Goal: Task Accomplishment & Management: Use online tool/utility

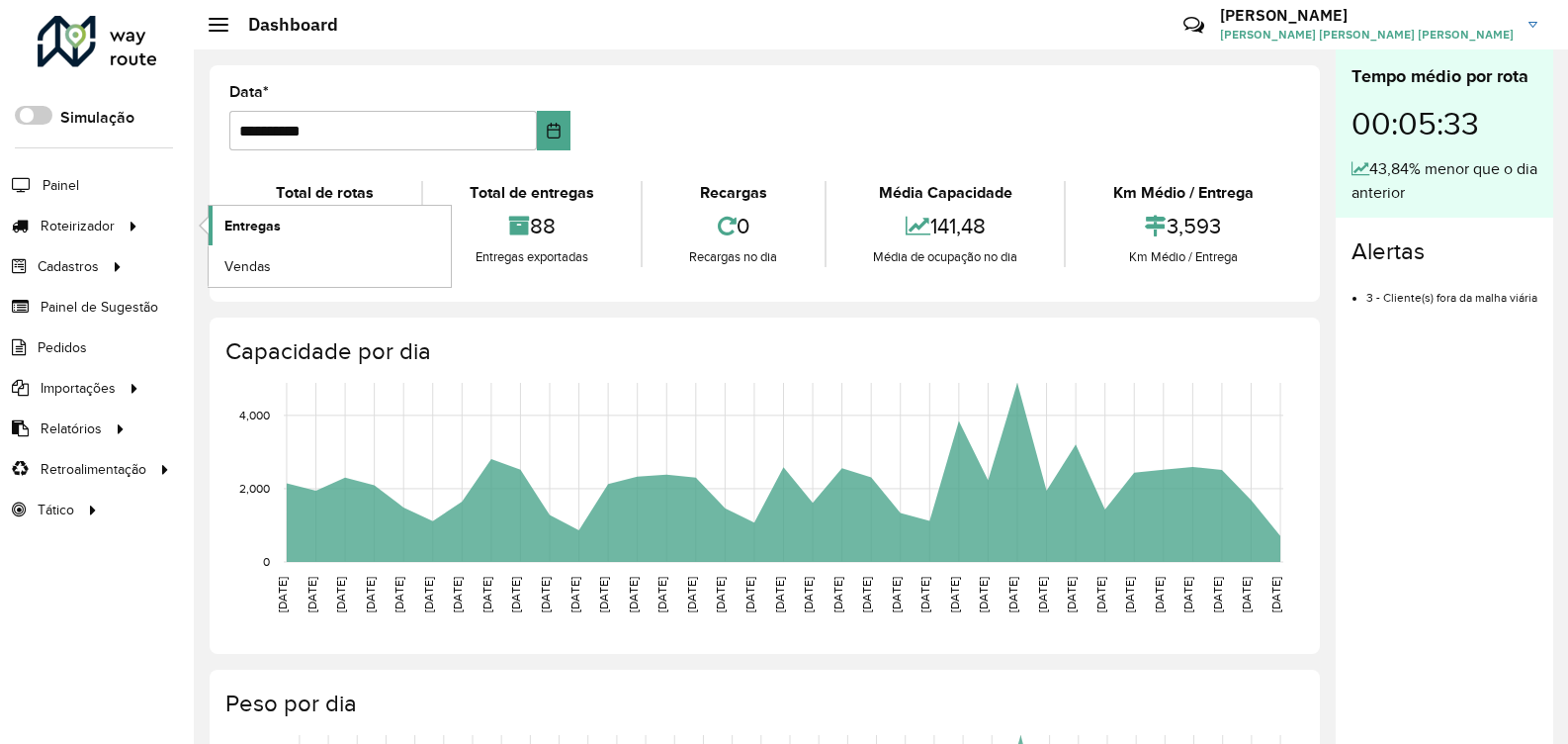
click at [265, 233] on span "Entregas" at bounding box center [252, 226] width 56 height 21
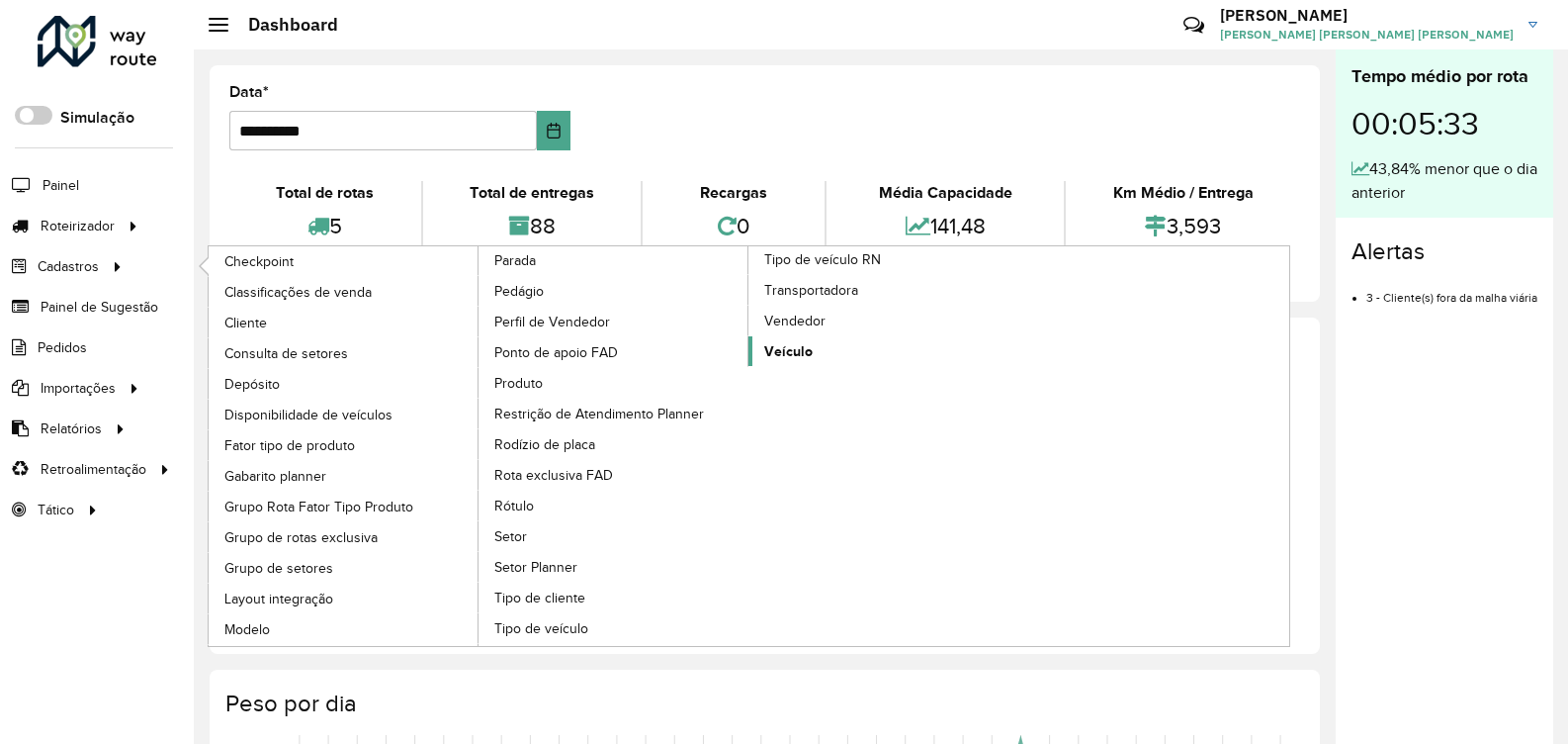
click at [816, 349] on link "Veículo" at bounding box center [884, 351] width 271 height 30
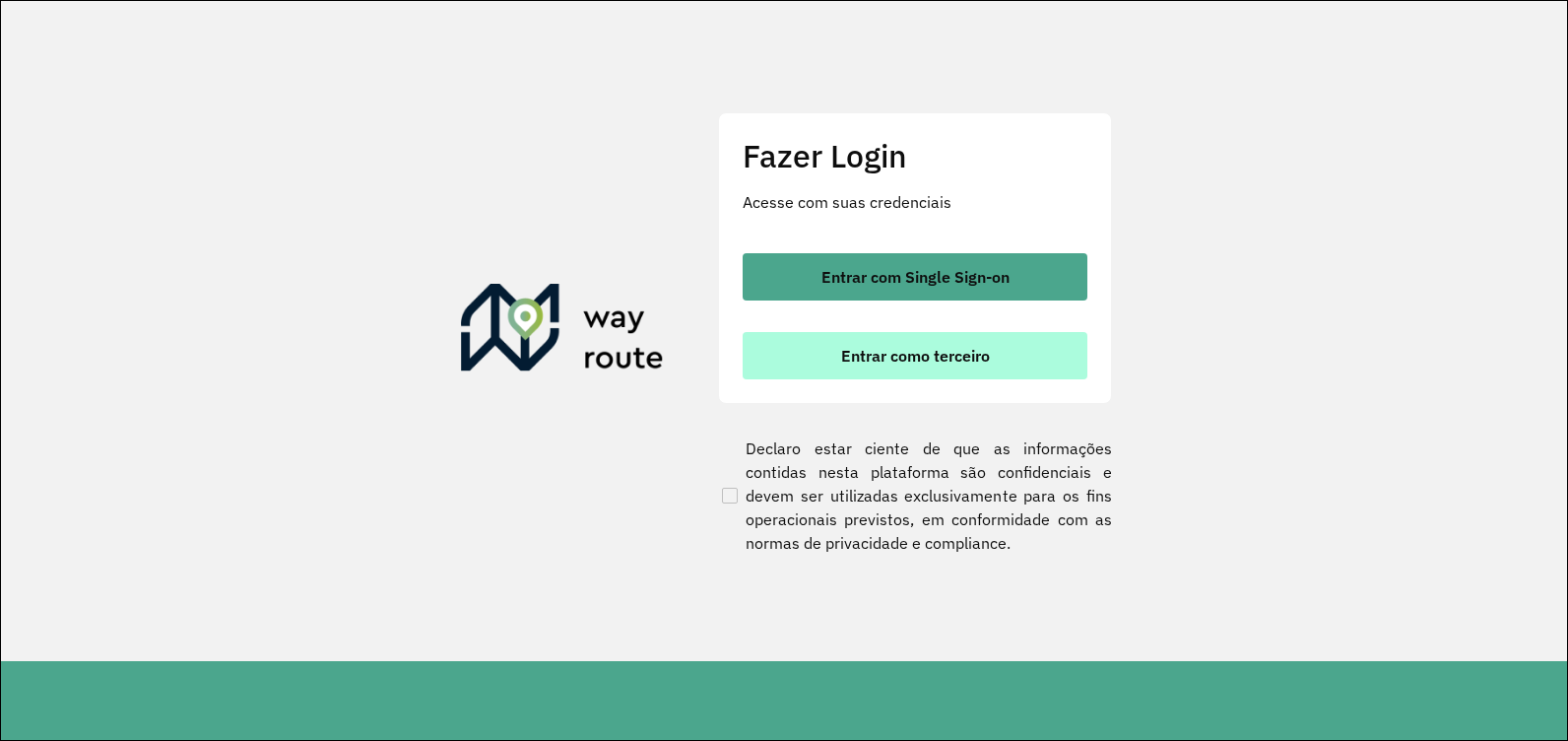
click at [892, 364] on span "Entrar como terceiro" at bounding box center [916, 356] width 149 height 16
click at [997, 356] on button "Entrar como terceiro" at bounding box center [916, 356] width 345 height 47
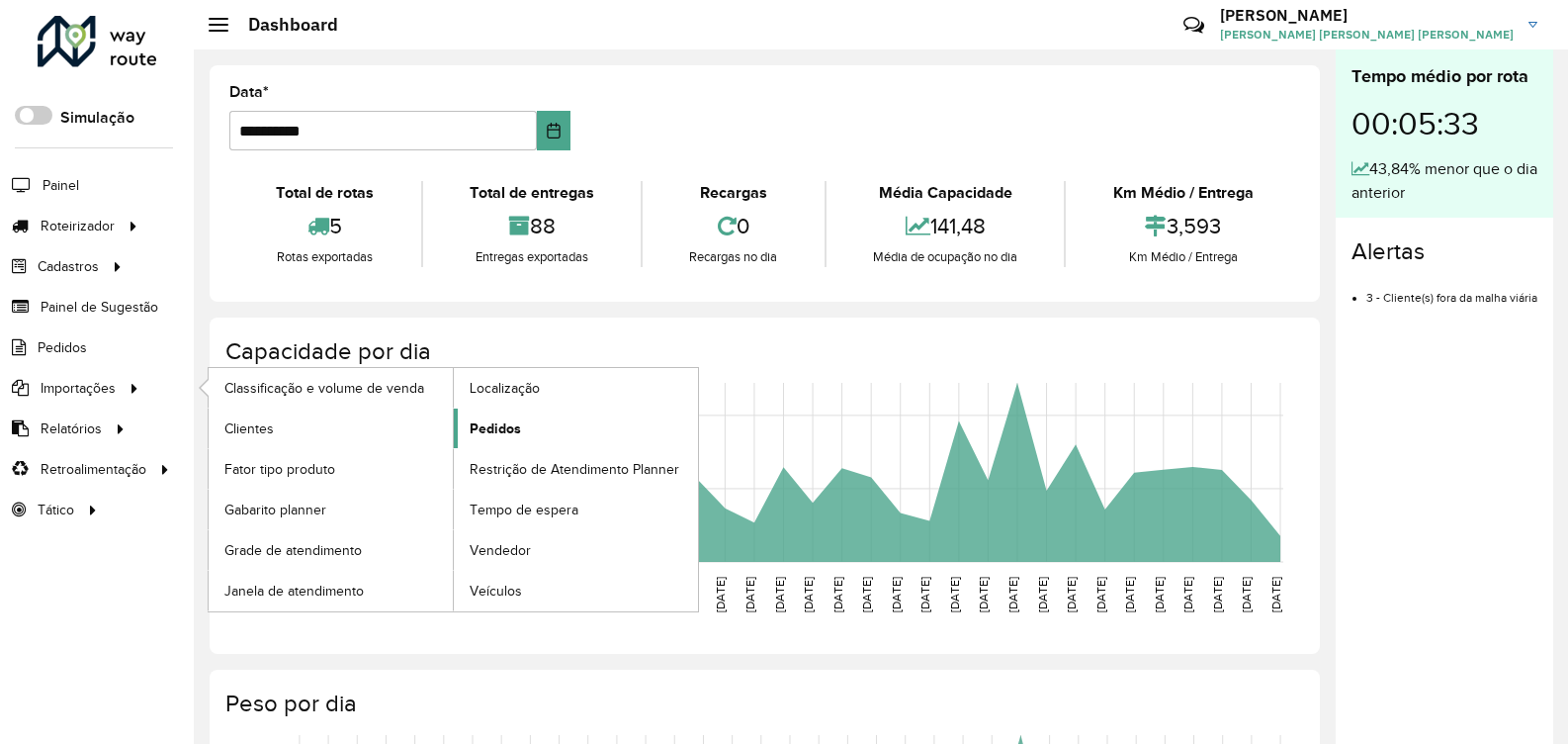
click at [507, 423] on span "Pedidos" at bounding box center [496, 428] width 51 height 21
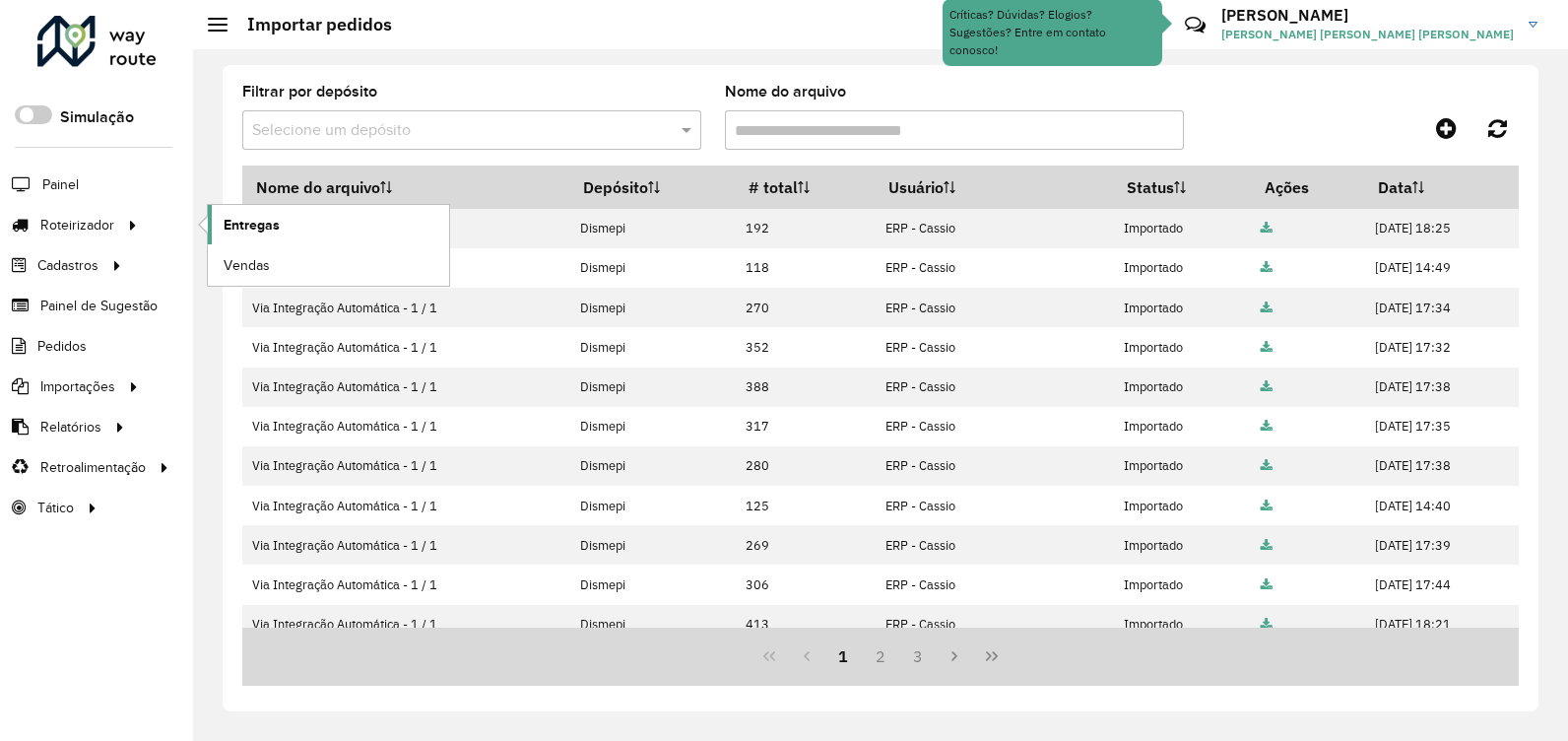
click at [241, 219] on span "Entregas" at bounding box center [251, 225] width 56 height 21
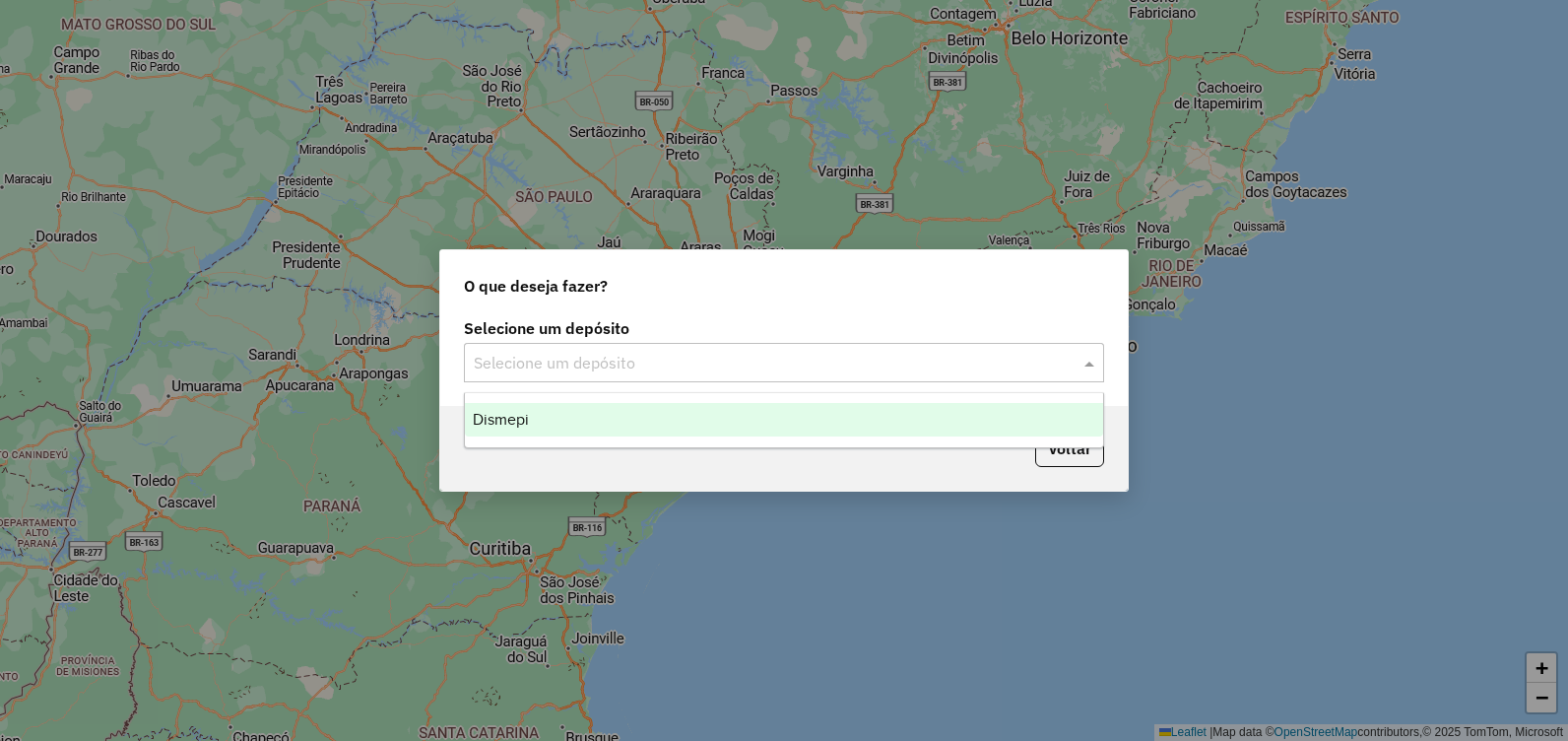
click at [686, 353] on input "text" at bounding box center [765, 364] width 581 height 24
click at [668, 419] on div "Dismepi" at bounding box center [784, 420] width 639 height 34
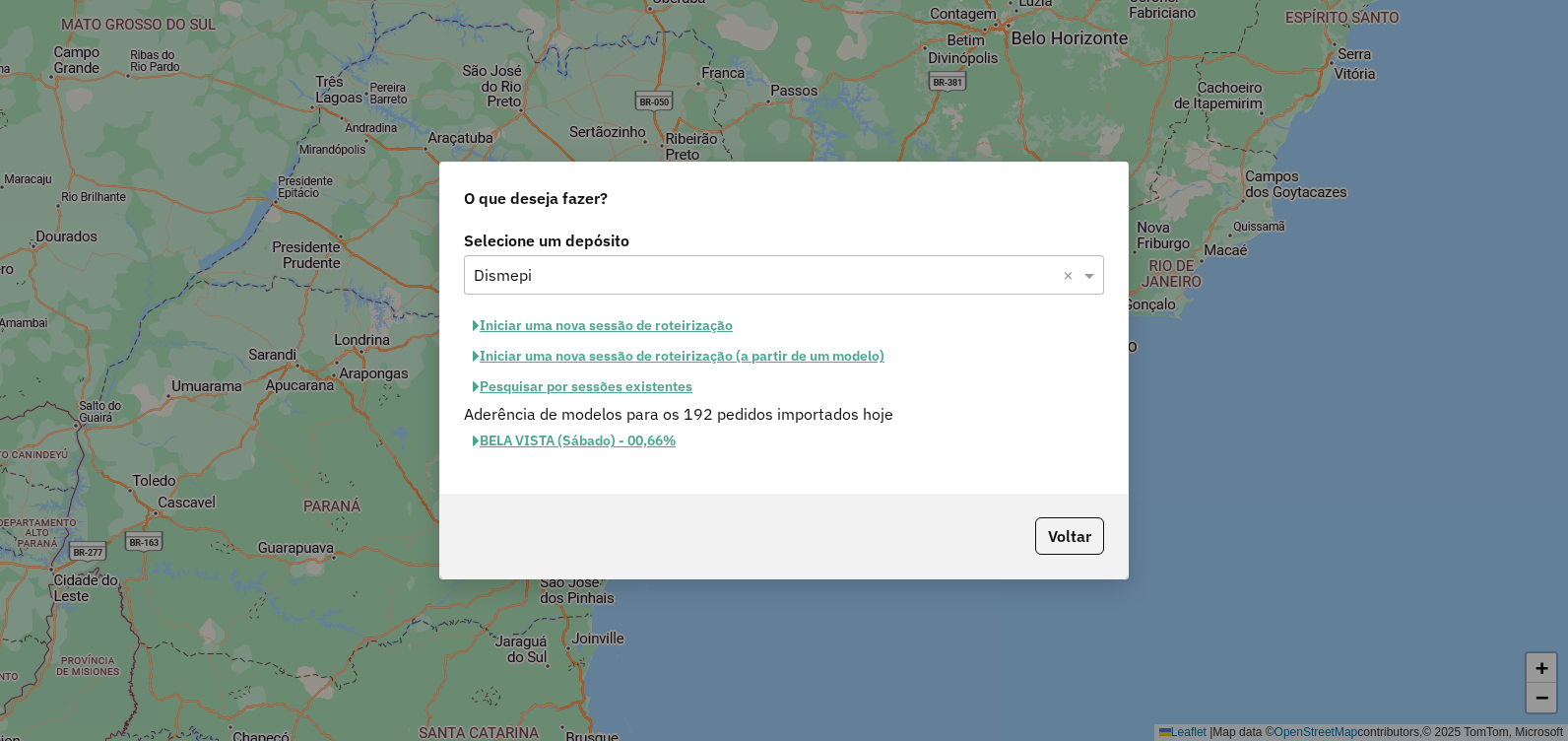
click at [580, 322] on button "Iniciar uma nova sessão de roteirização" at bounding box center [603, 325] width 278 height 31
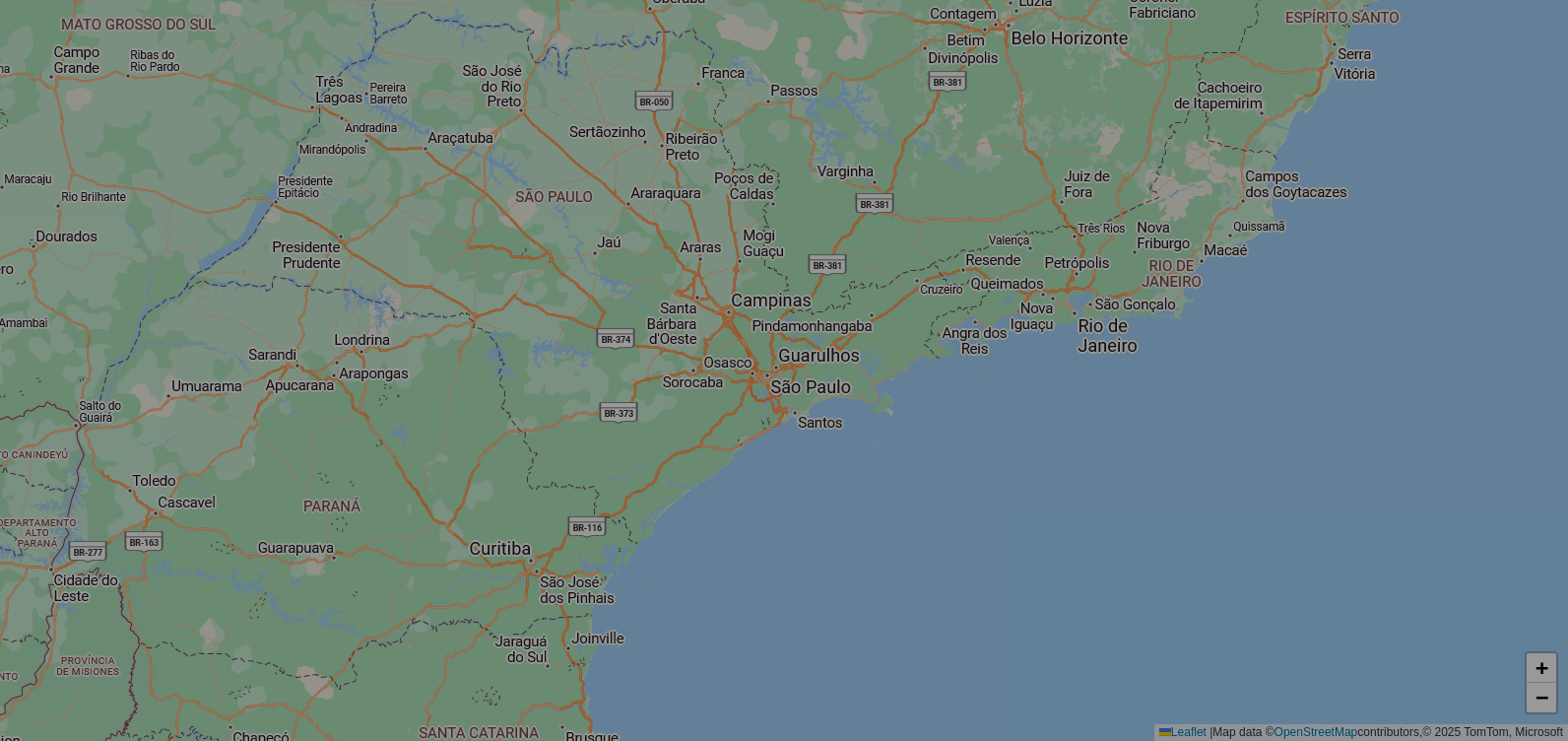
select select "*"
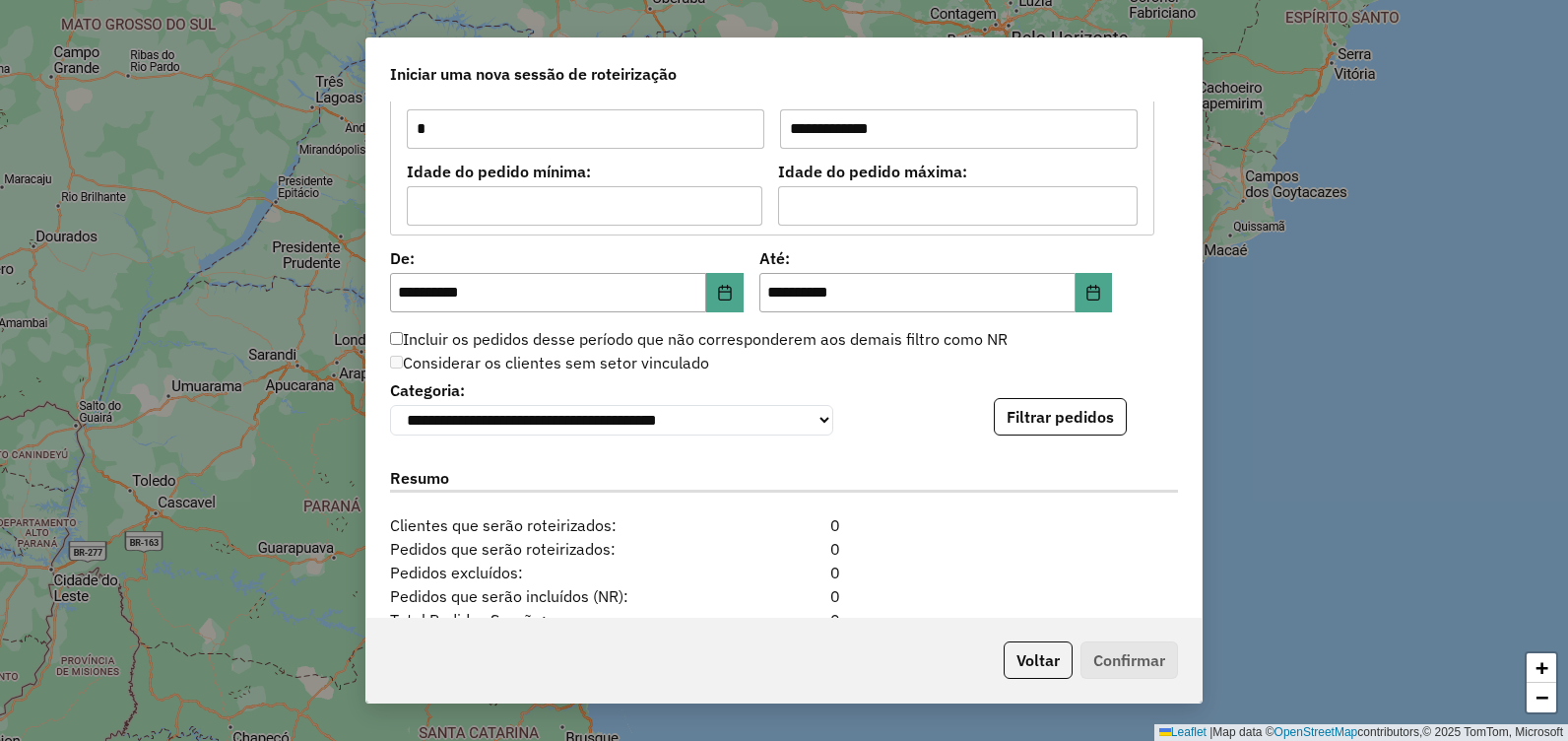
scroll to position [1785, 0]
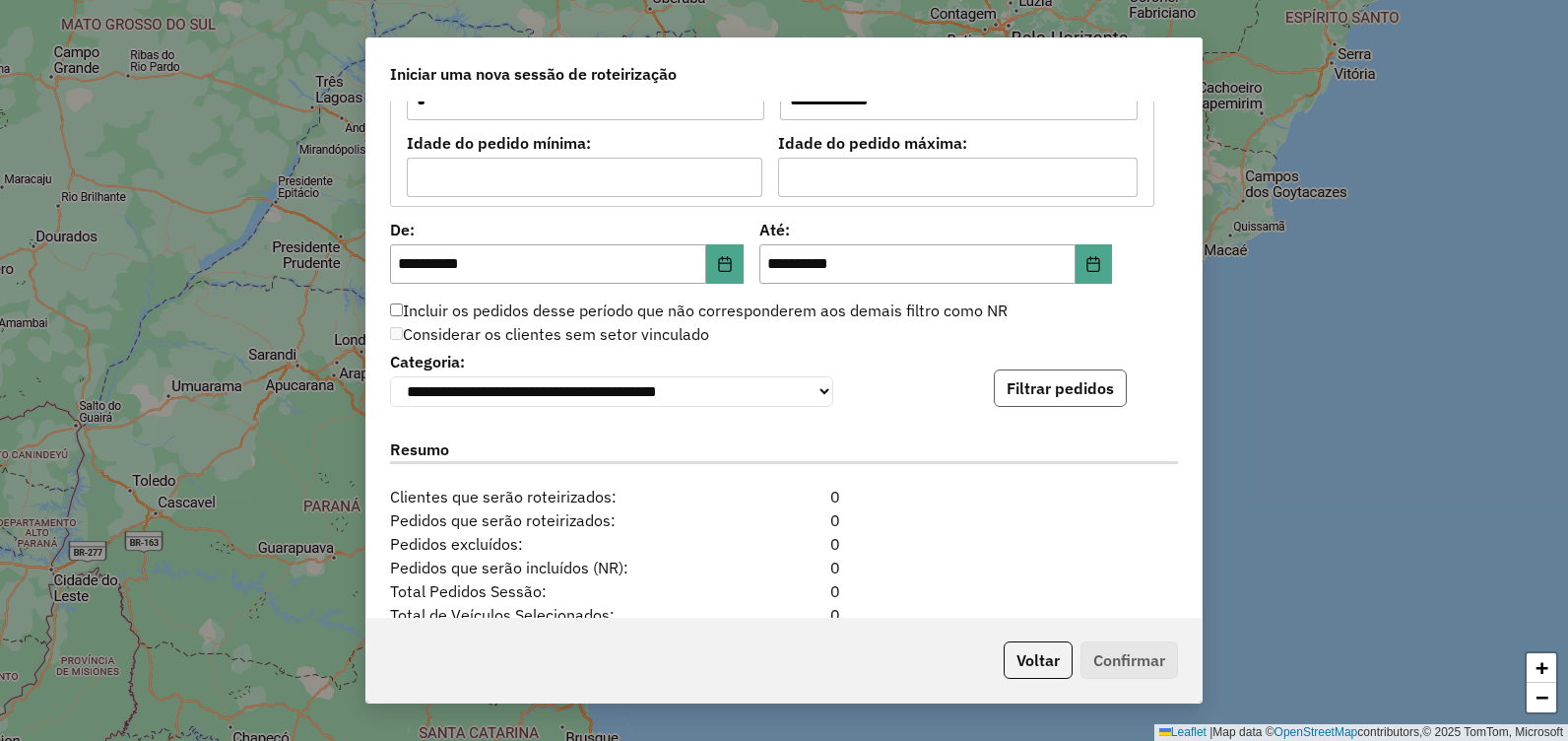
click at [1088, 405] on button "Filtrar pedidos" at bounding box center [1060, 388] width 133 height 37
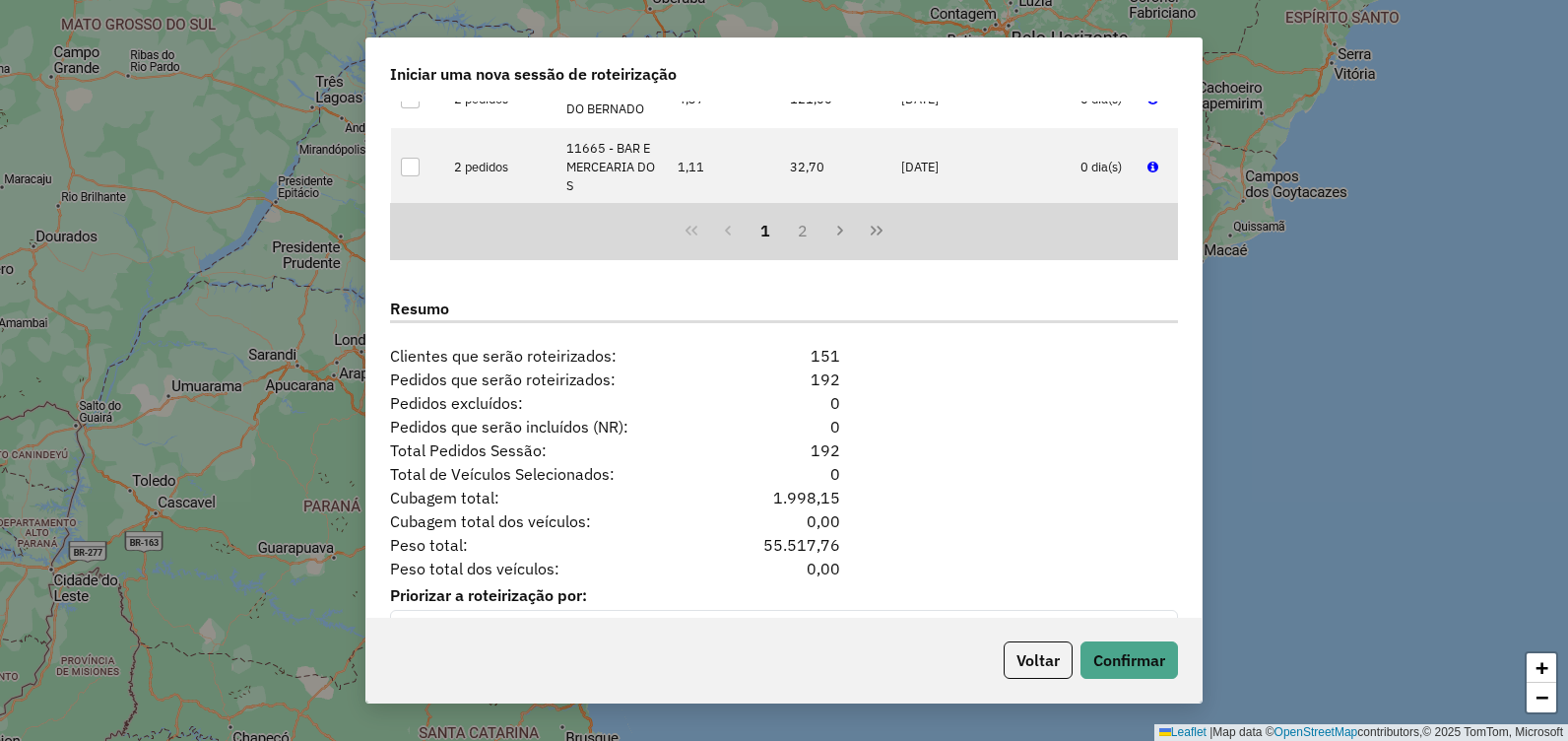
scroll to position [2388, 0]
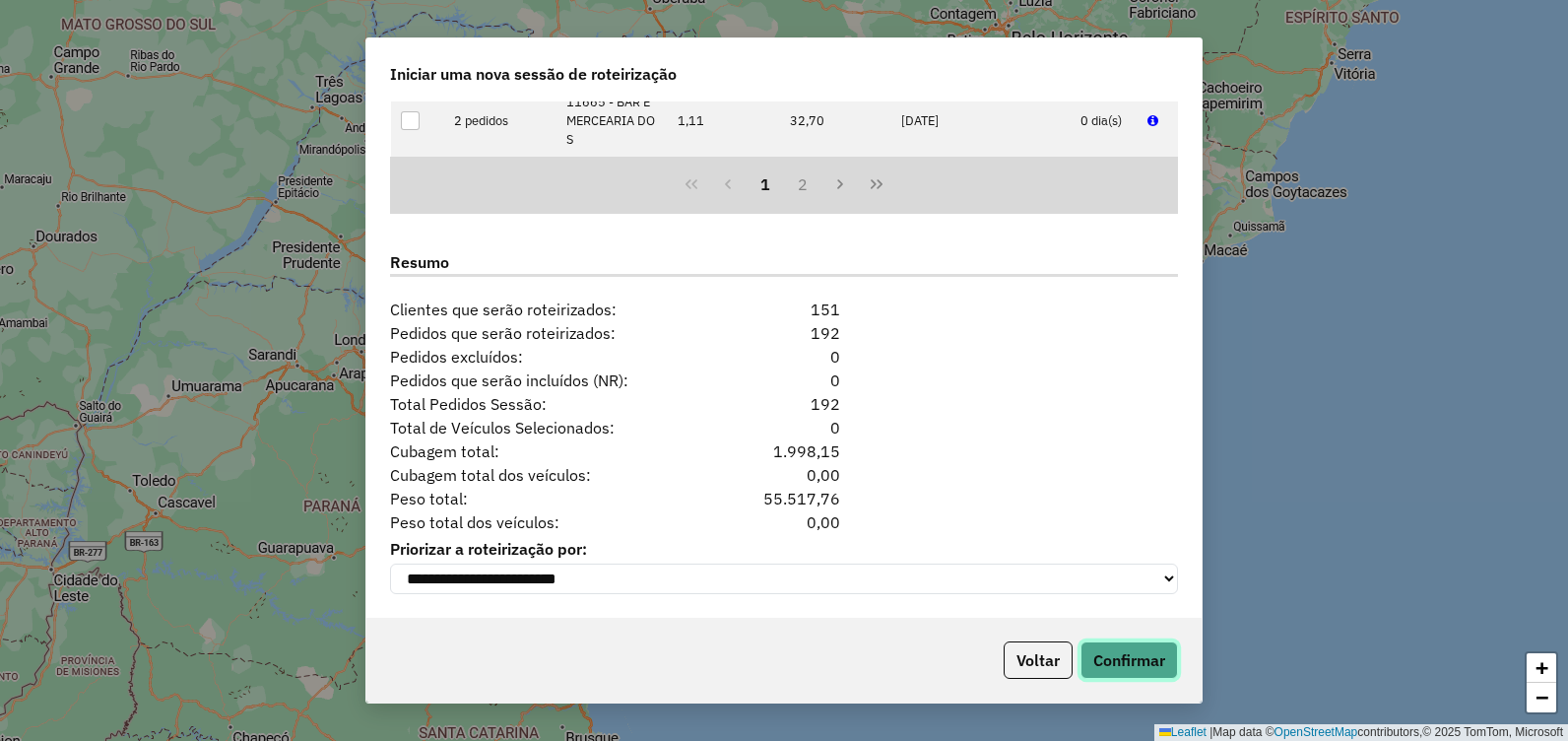
click at [1121, 664] on button "Confirmar" at bounding box center [1129, 660] width 98 height 37
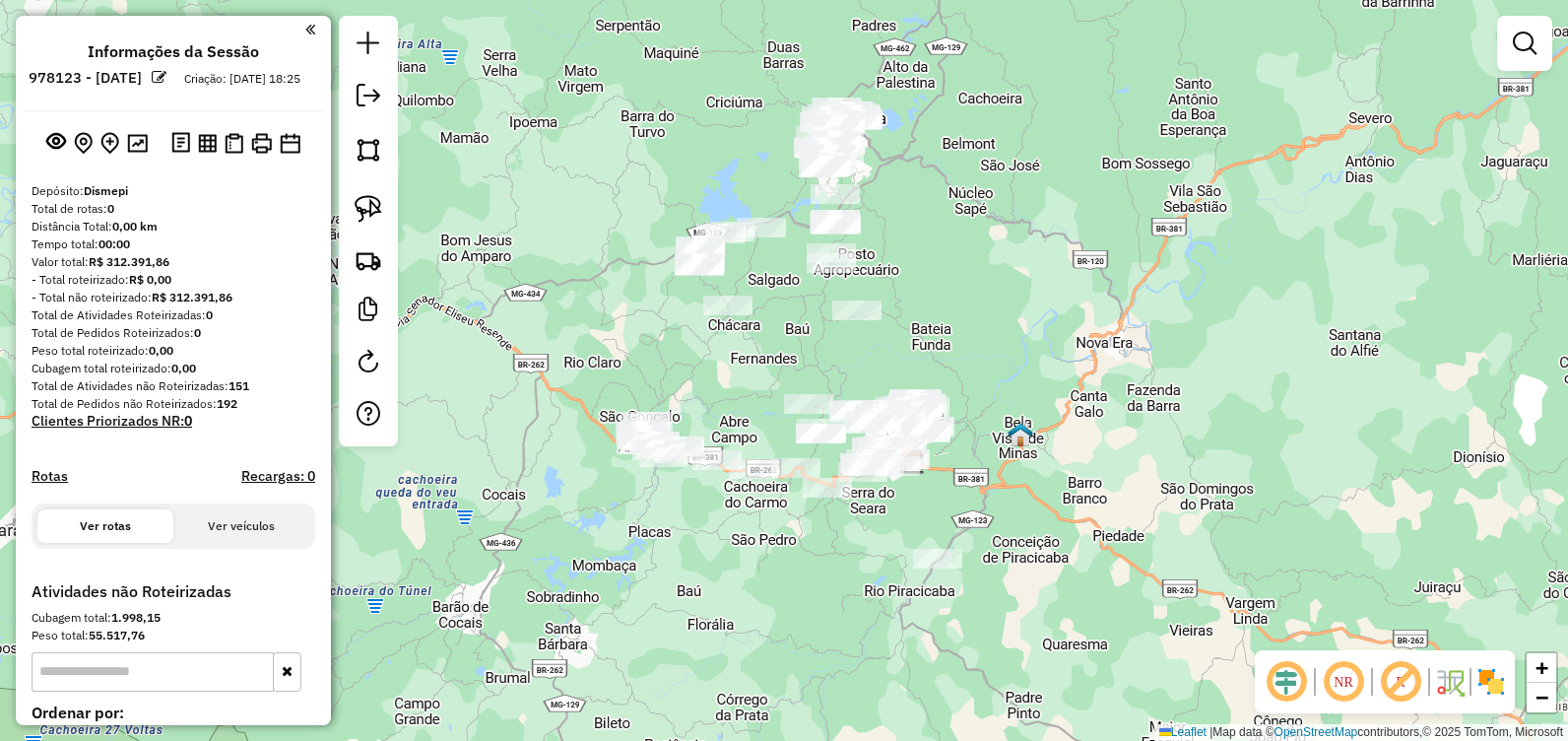
drag, startPoint x: 674, startPoint y: 255, endPoint x: 683, endPoint y: 188, distance: 67.6
click at [718, 167] on div "Janela de atendimento Grade de atendimento Capacidade Transportadoras Veículos …" at bounding box center [784, 370] width 1568 height 741
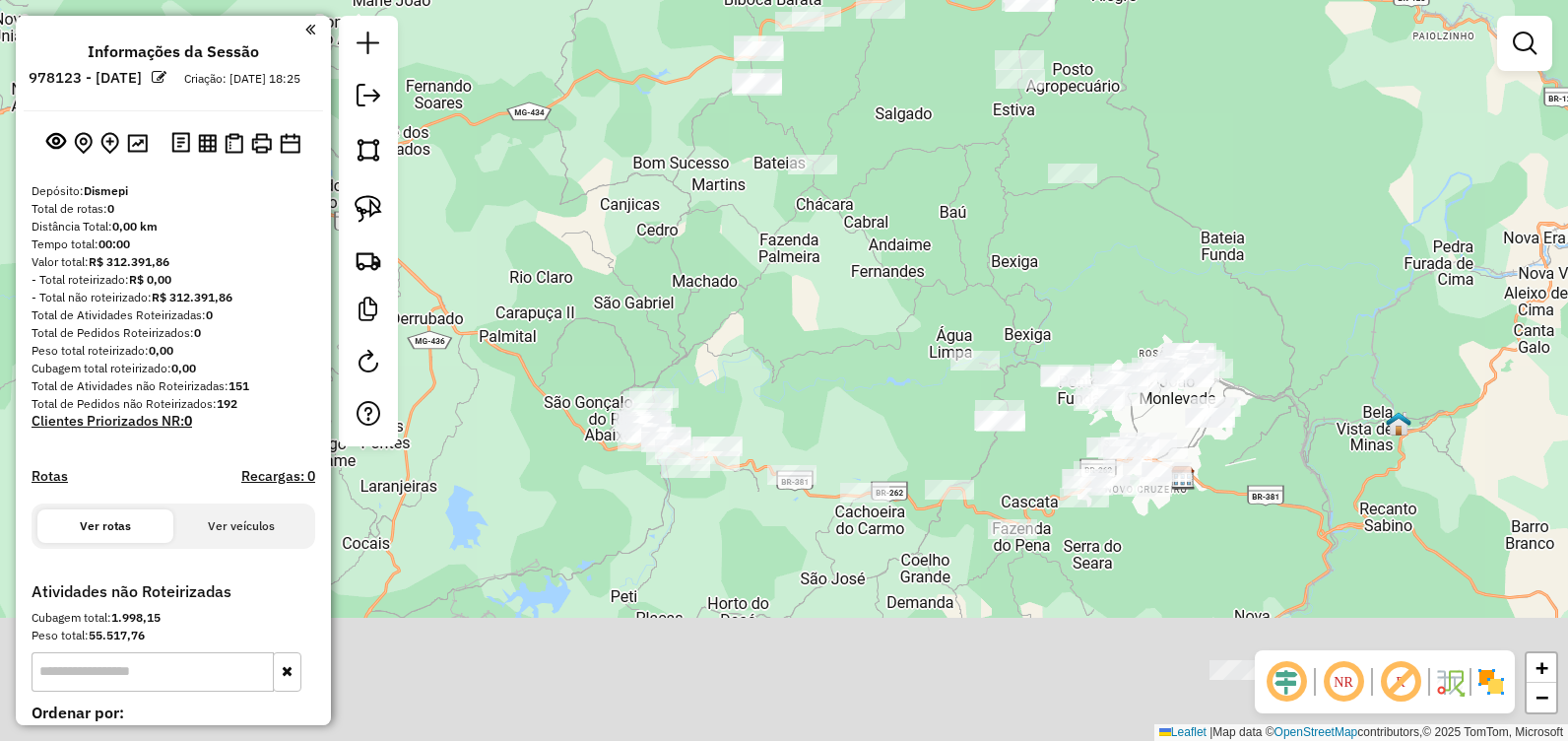
drag, startPoint x: 906, startPoint y: 458, endPoint x: 881, endPoint y: 261, distance: 198.6
click at [881, 261] on div "Janela de atendimento Grade de atendimento Capacidade Transportadoras Veículos …" at bounding box center [784, 370] width 1568 height 741
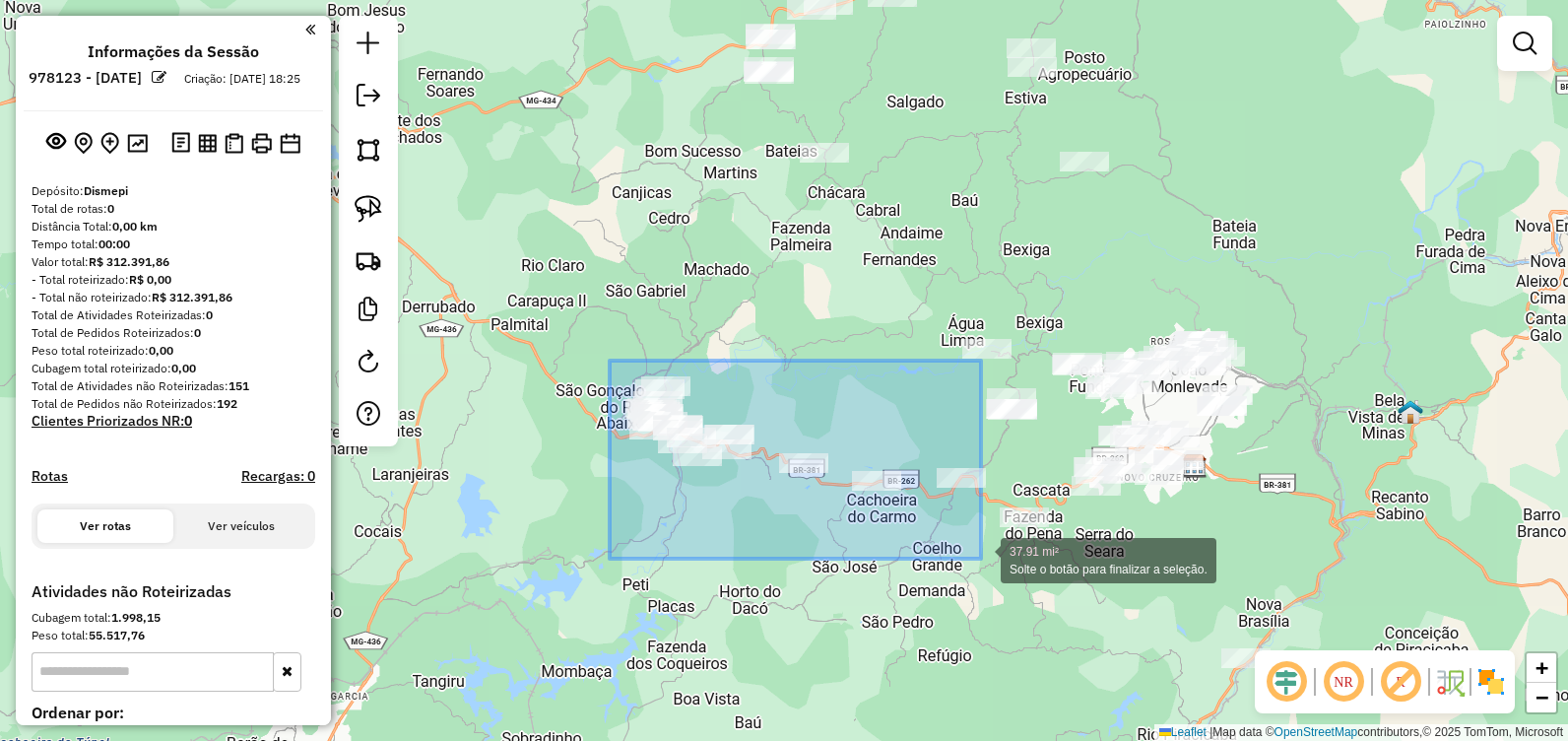
drag, startPoint x: 610, startPoint y: 361, endPoint x: 982, endPoint y: 559, distance: 421.4
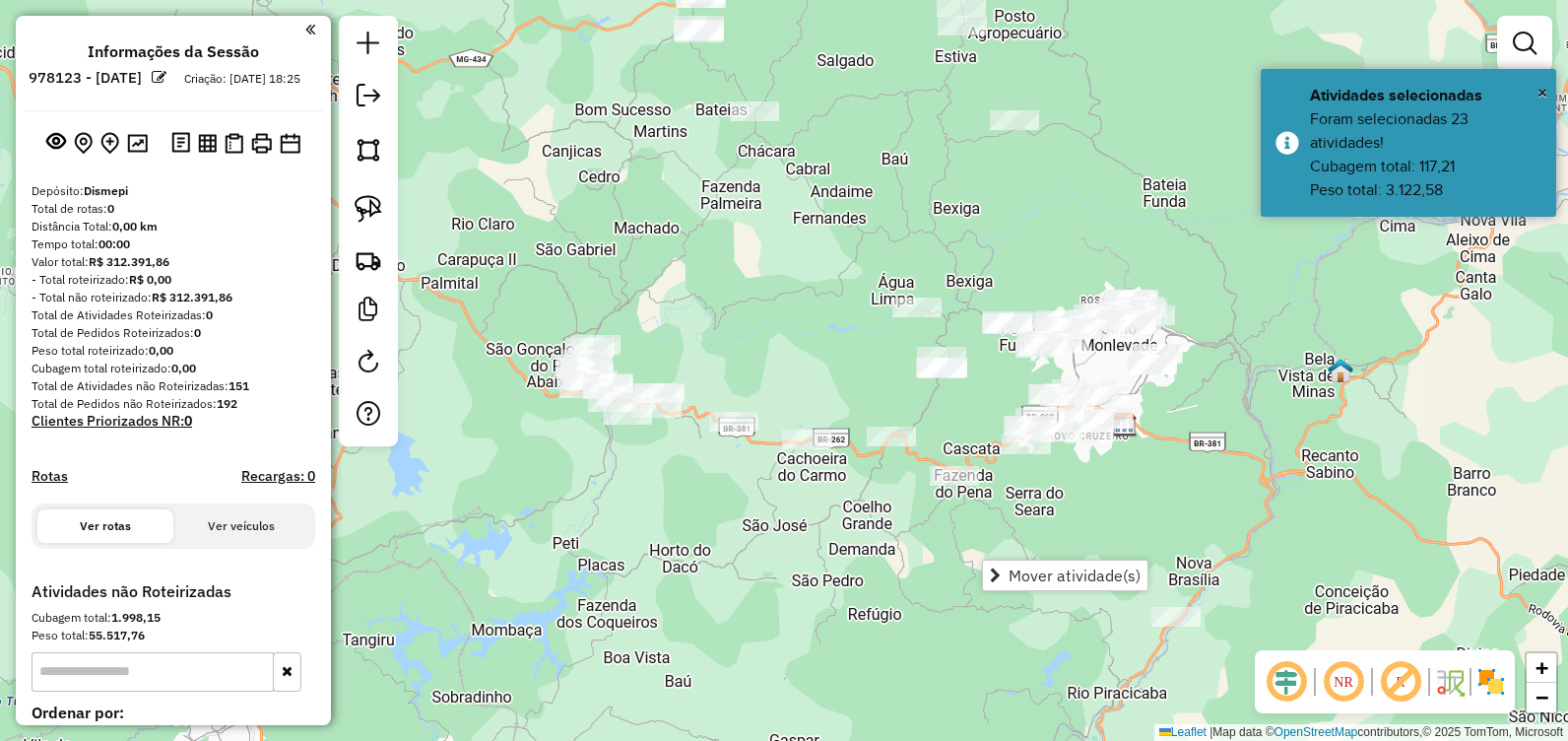
drag, startPoint x: 866, startPoint y: 408, endPoint x: 755, endPoint y: 339, distance: 130.7
click at [747, 342] on div "Janela de atendimento Grade de atendimento Capacidade Transportadoras Veículos …" at bounding box center [784, 370] width 1568 height 741
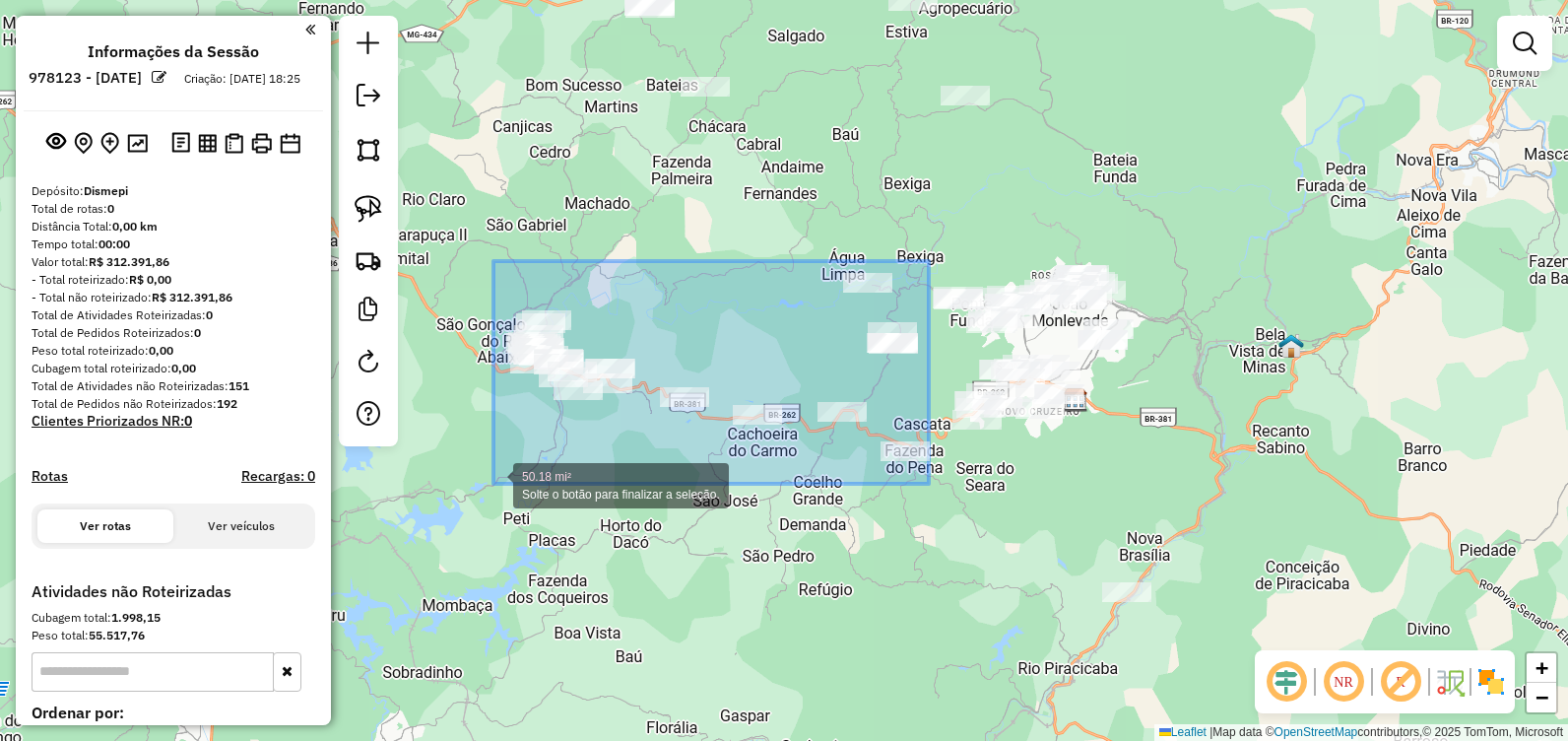
drag, startPoint x: 929, startPoint y: 261, endPoint x: 503, endPoint y: 479, distance: 478.5
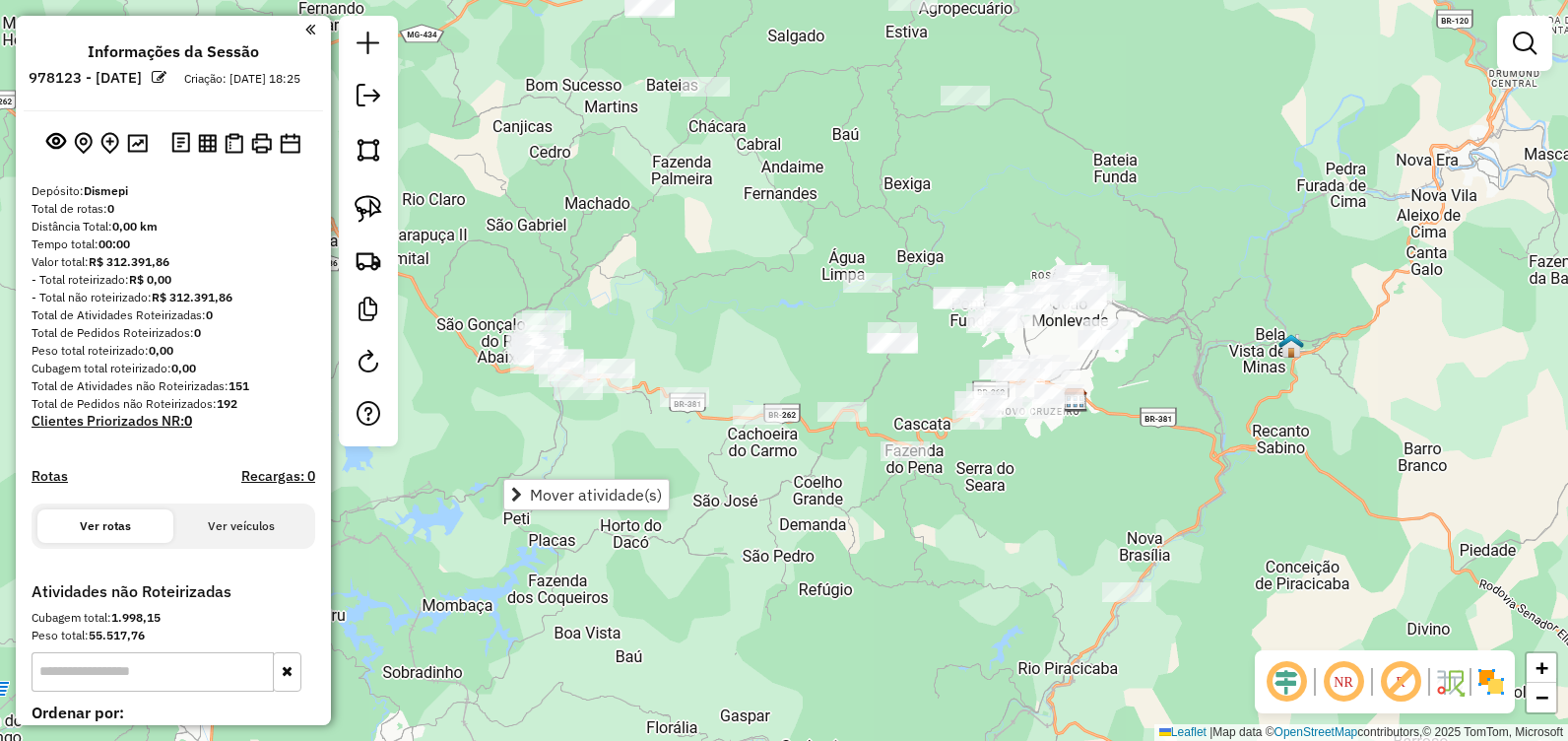
click at [531, 450] on div "Janela de atendimento Grade de atendimento Capacidade Transportadoras Veículos …" at bounding box center [784, 370] width 1568 height 741
drag, startPoint x: 370, startPoint y: 211, endPoint x: 381, endPoint y: 215, distance: 11.7
click at [371, 210] on img at bounding box center [369, 209] width 28 height 28
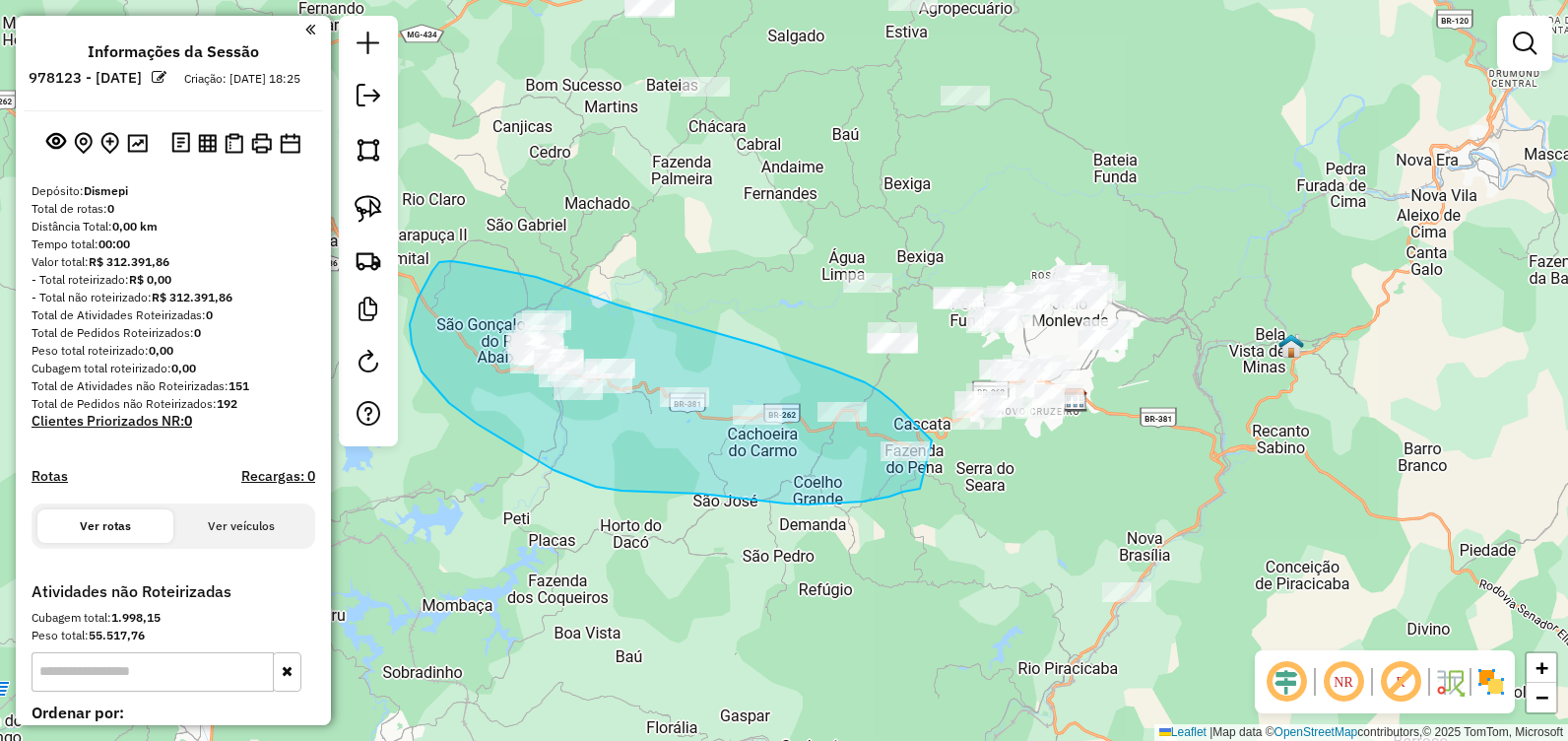
drag, startPoint x: 922, startPoint y: 430, endPoint x: 928, endPoint y: 489, distance: 59.3
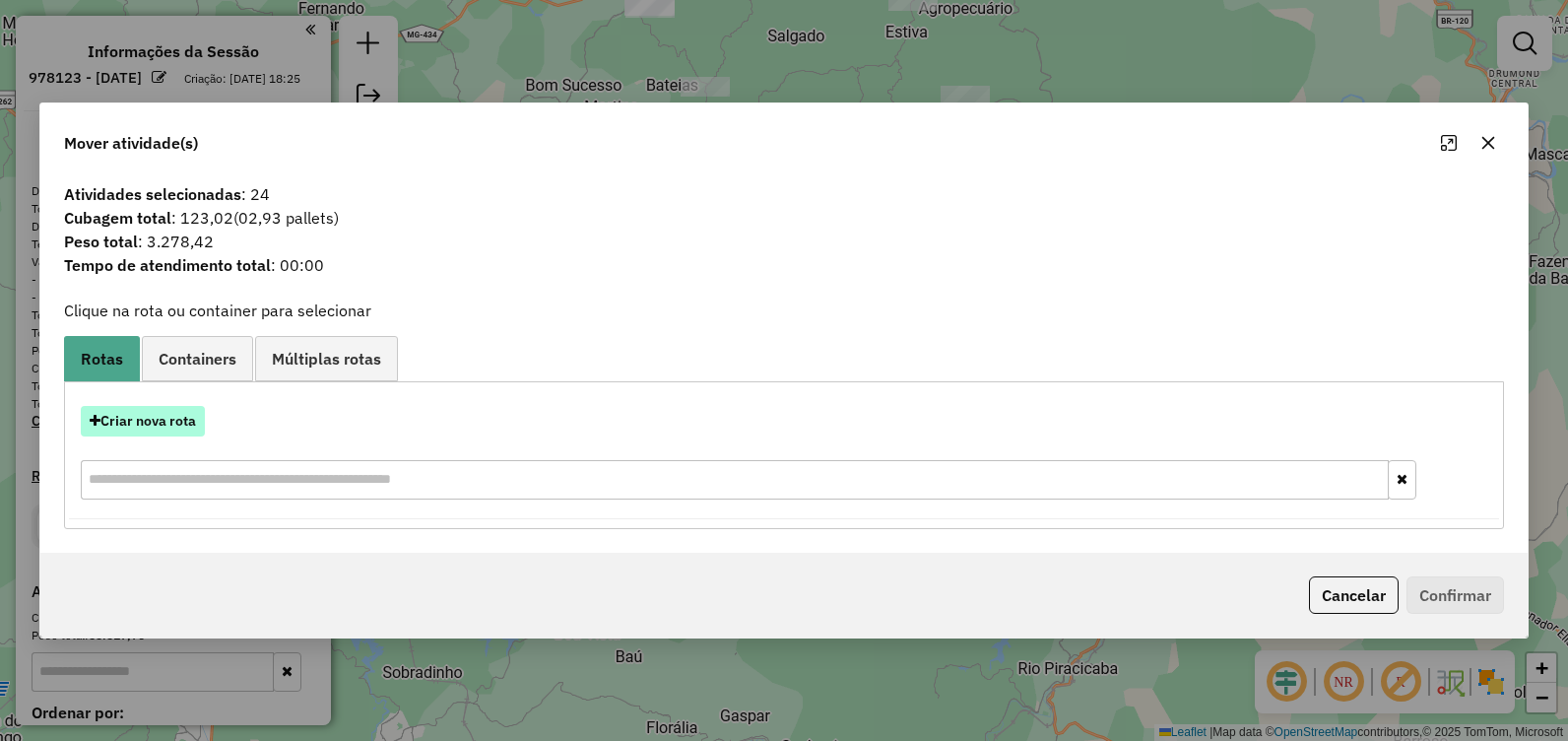
click at [133, 421] on button "Criar nova rota" at bounding box center [143, 421] width 124 height 31
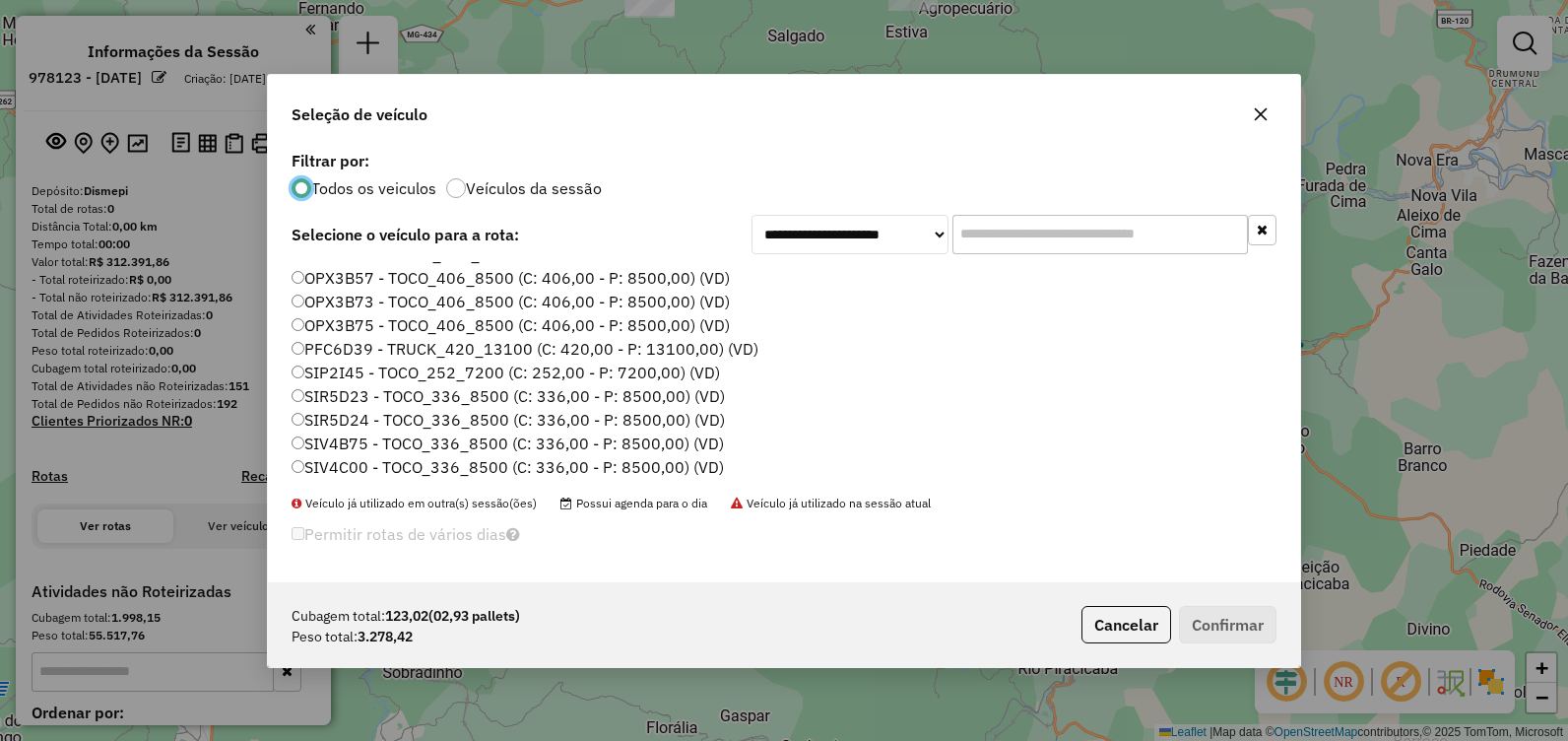
scroll to position [99, 0]
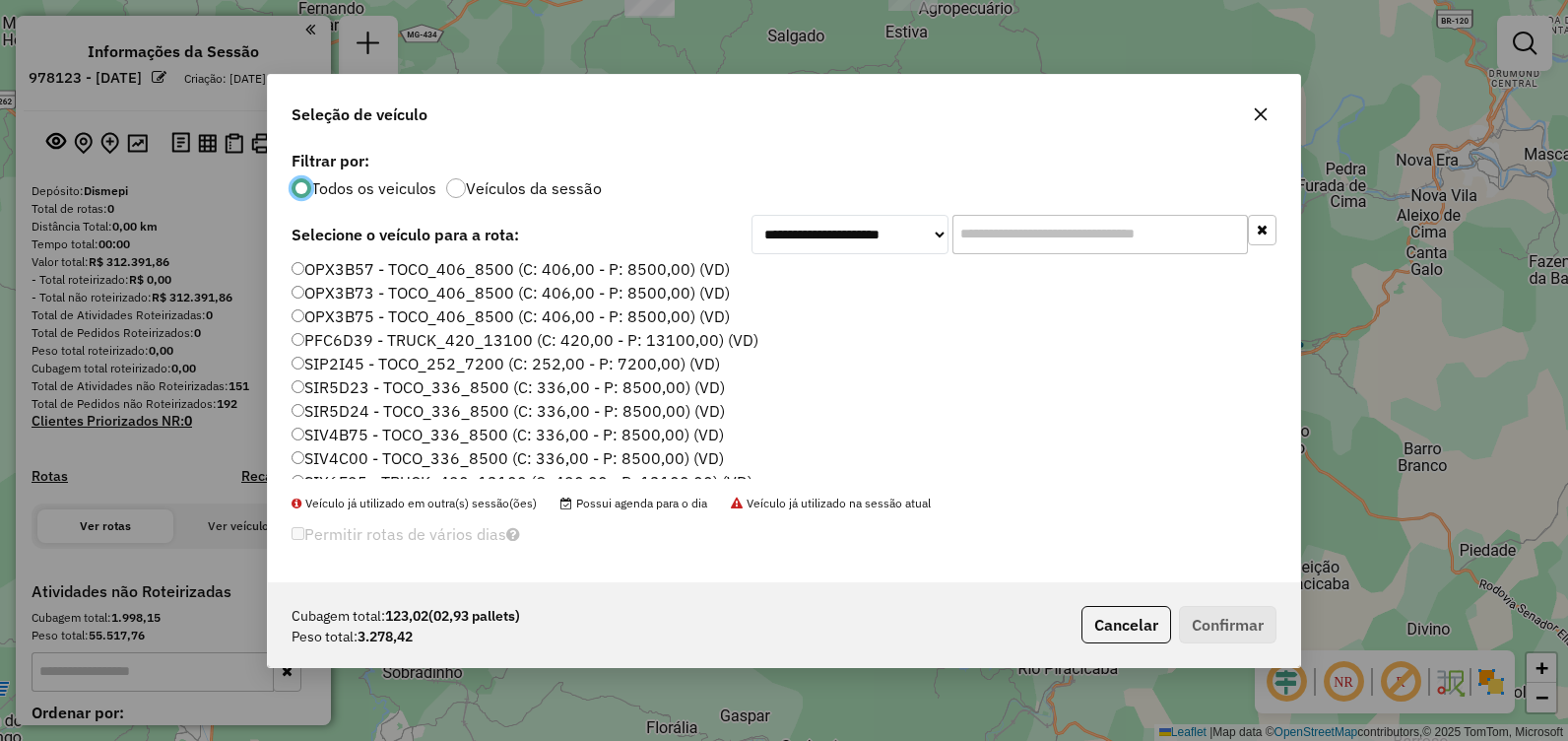
click at [401, 358] on label "SIP2I45 - TOCO_252_7200 (C: 252,00 - P: 7200,00) (VD)" at bounding box center [506, 364] width 429 height 24
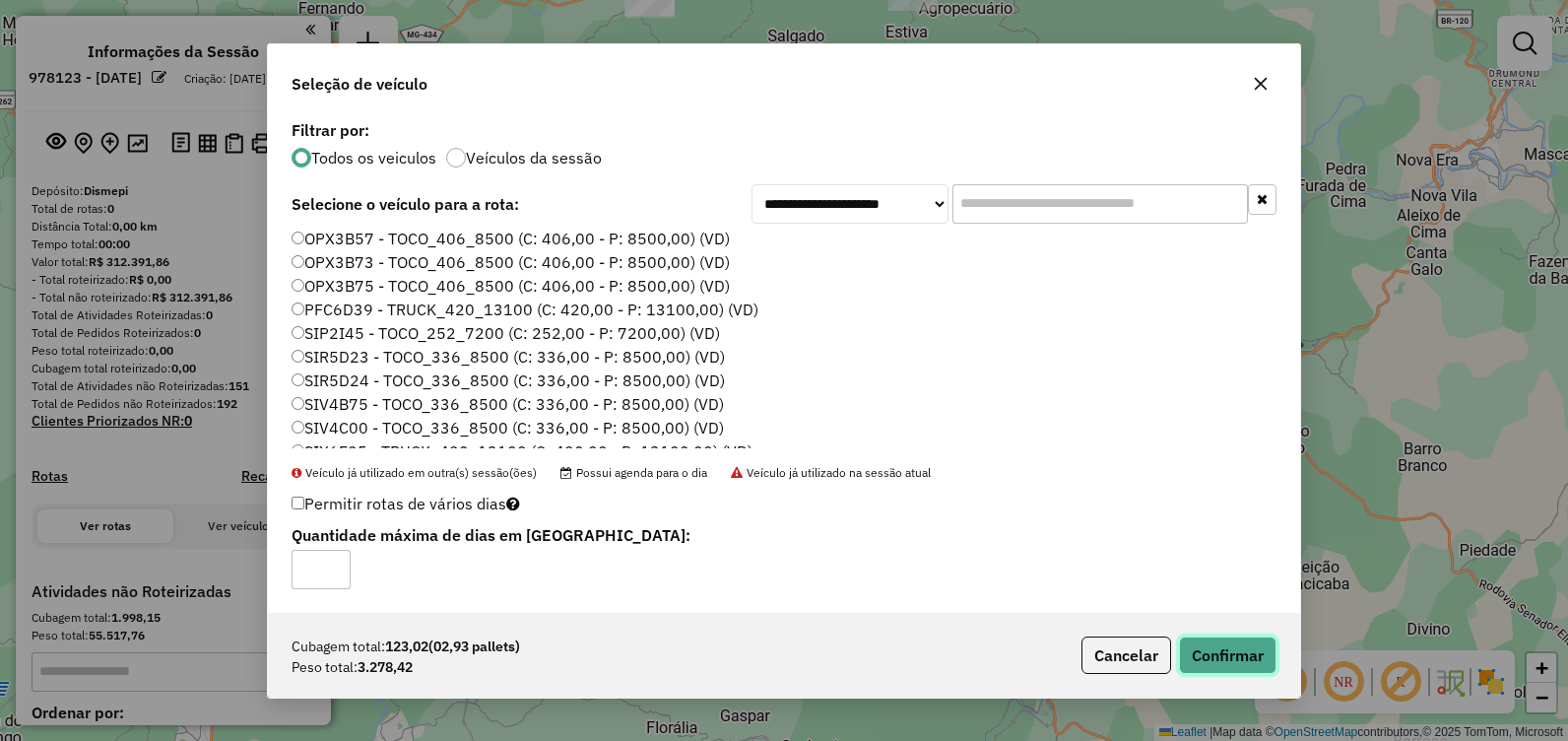
click at [1218, 660] on button "Confirmar" at bounding box center [1228, 655] width 98 height 37
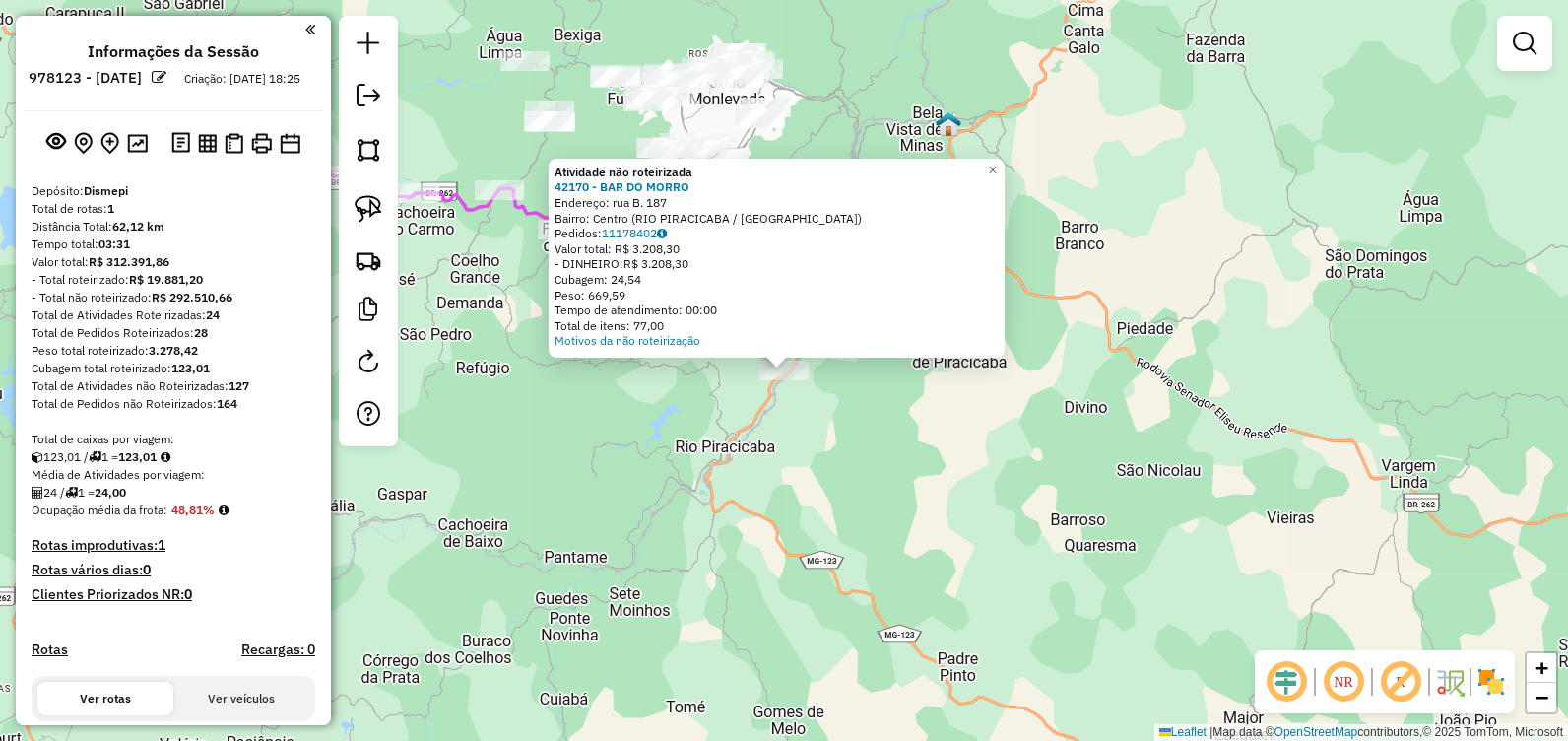
click at [917, 415] on div "Atividade não roteirizada 42170 - BAR DO [GEOGRAPHIC_DATA]: rua B. 187 Bairro: …" at bounding box center [784, 370] width 1568 height 741
click at [640, 232] on link "11178402" at bounding box center [635, 233] width 65 height 15
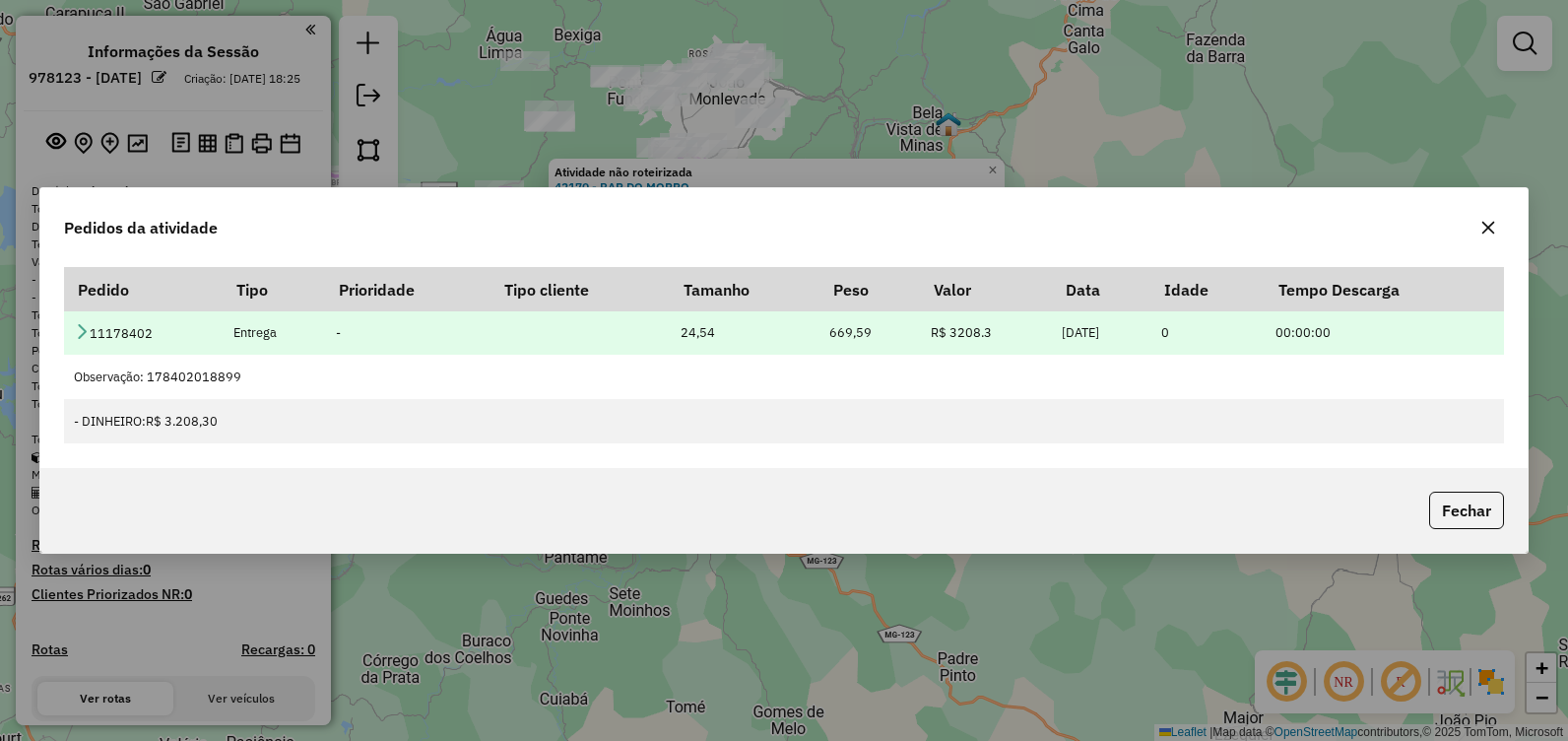
click at [90, 328] on td "11178402" at bounding box center [143, 332] width 159 height 44
click at [78, 339] on link at bounding box center [82, 333] width 16 height 17
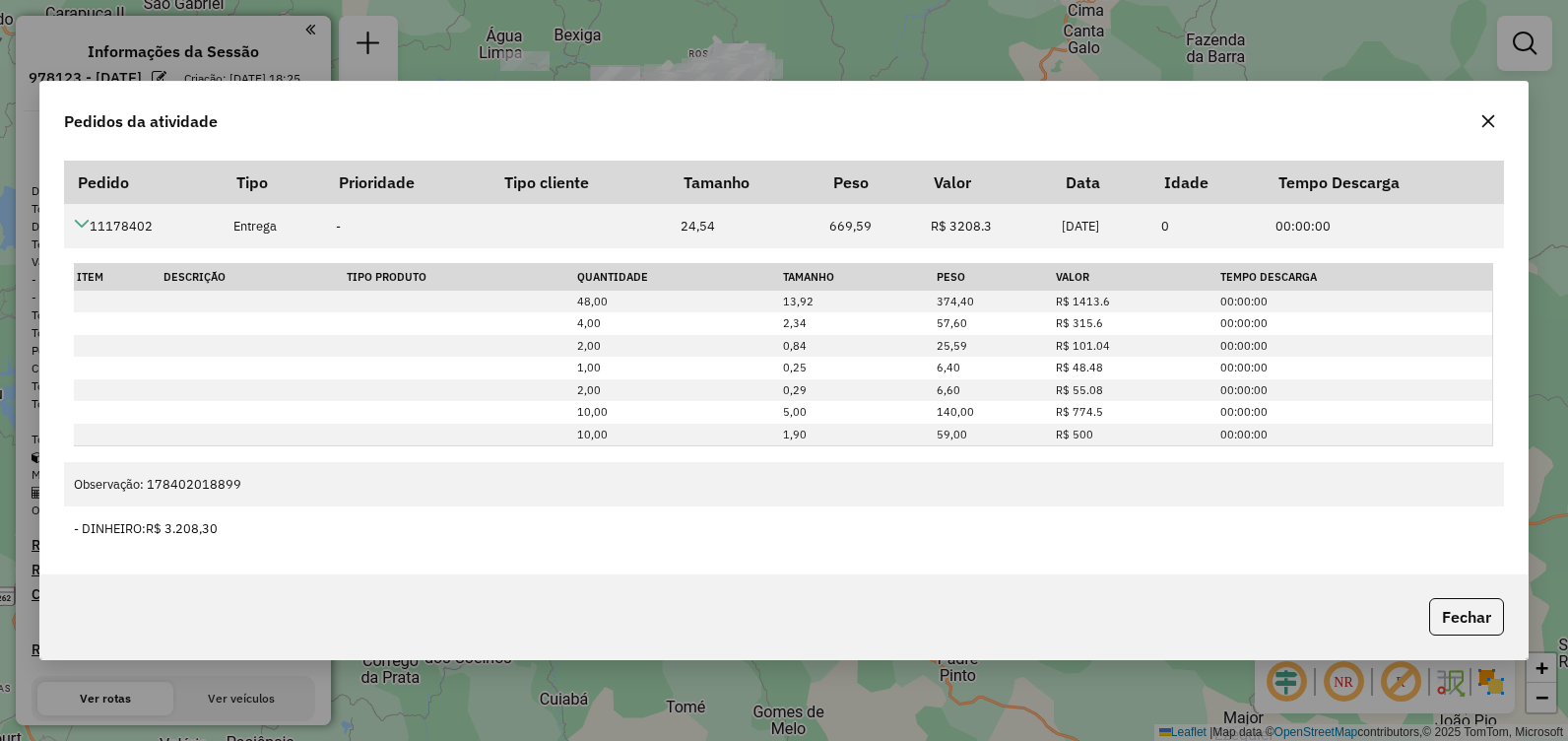
click at [1494, 121] on icon "button" at bounding box center [1488, 121] width 16 height 16
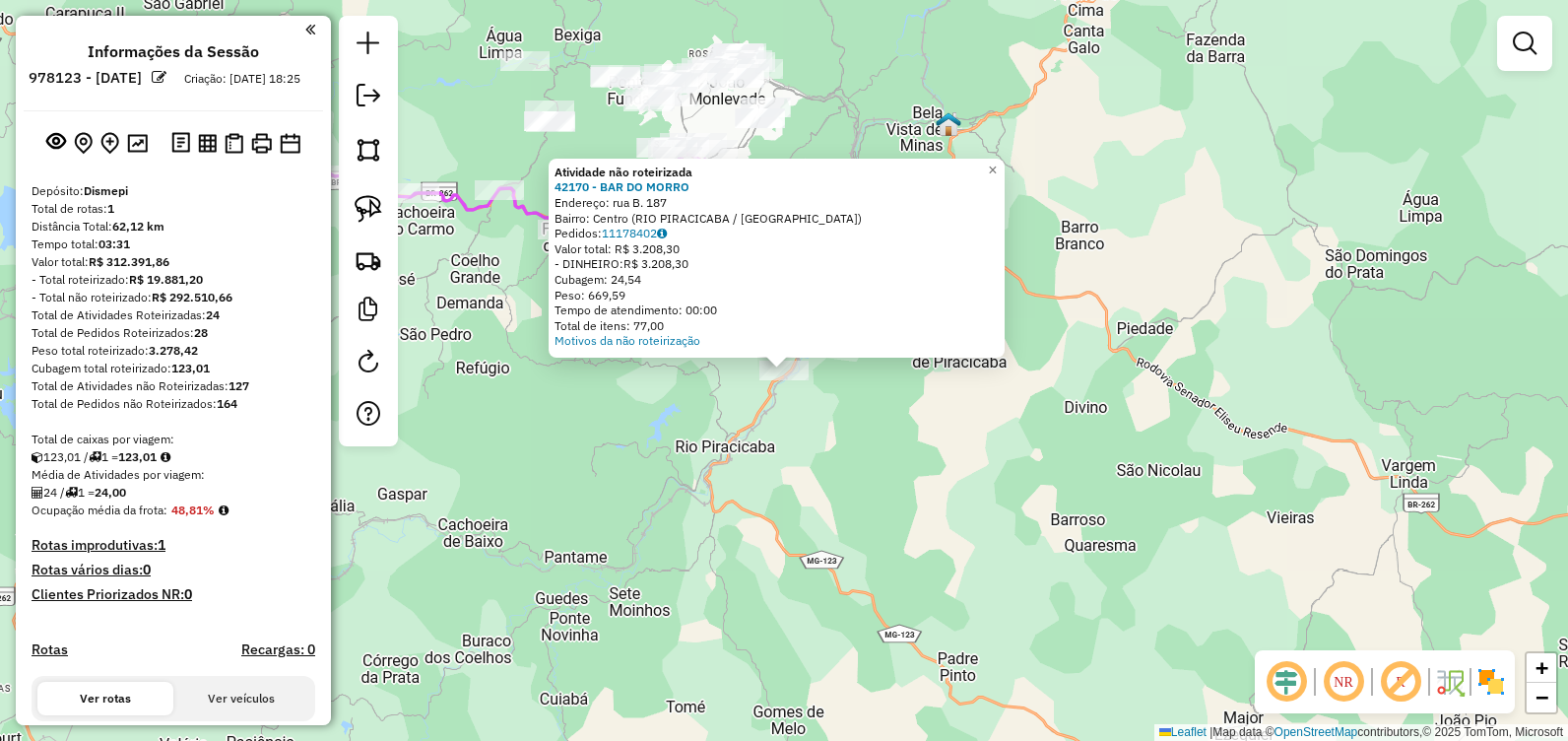
click at [925, 595] on div "Atividade não roteirizada 42170 - BAR DO [GEOGRAPHIC_DATA]: rua B. 187 Bairro: …" at bounding box center [784, 370] width 1568 height 741
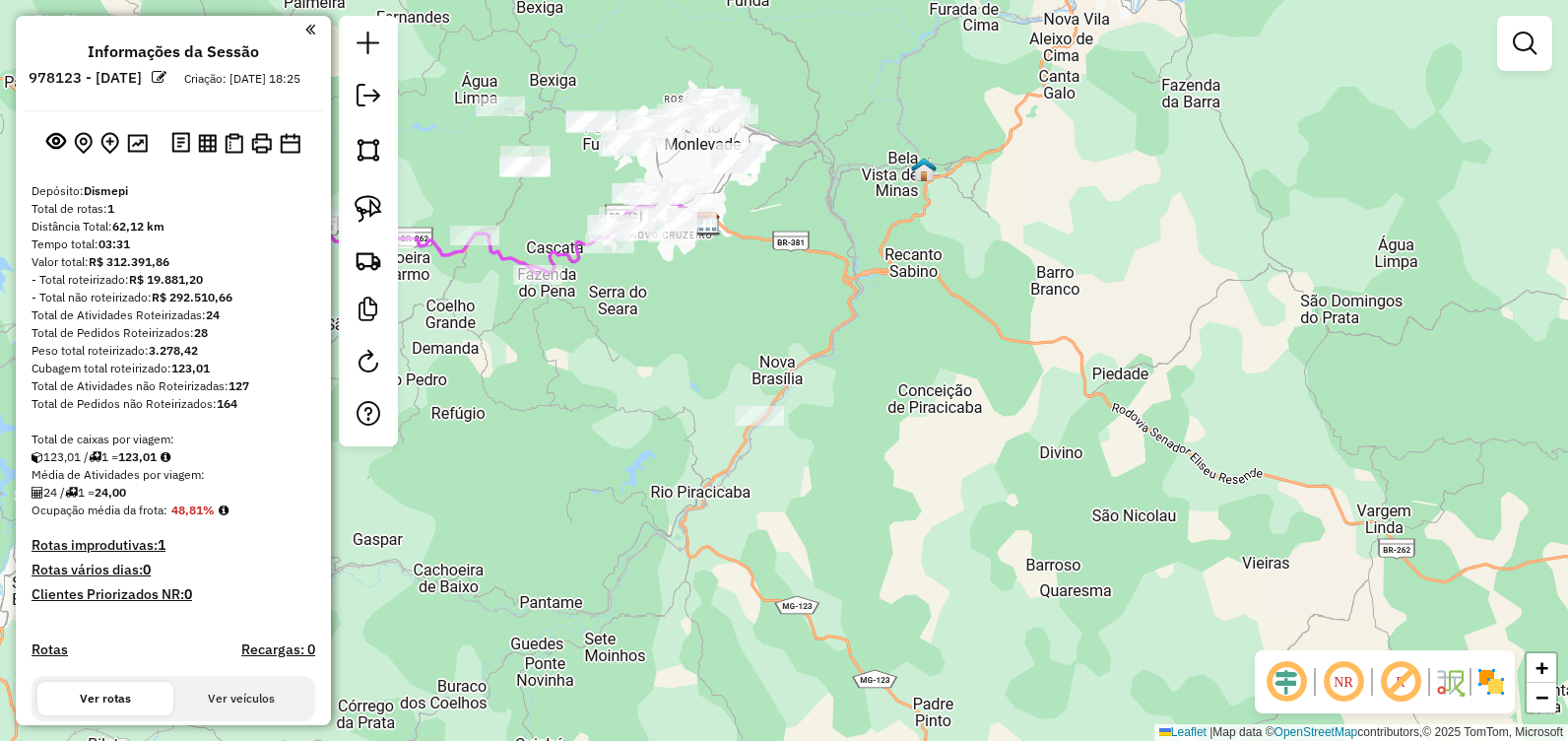
drag, startPoint x: 660, startPoint y: 386, endPoint x: 642, endPoint y: 390, distance: 18.4
click at [641, 390] on div "Janela de atendimento Grade de atendimento Capacidade Transportadoras Veículos …" at bounding box center [784, 370] width 1568 height 741
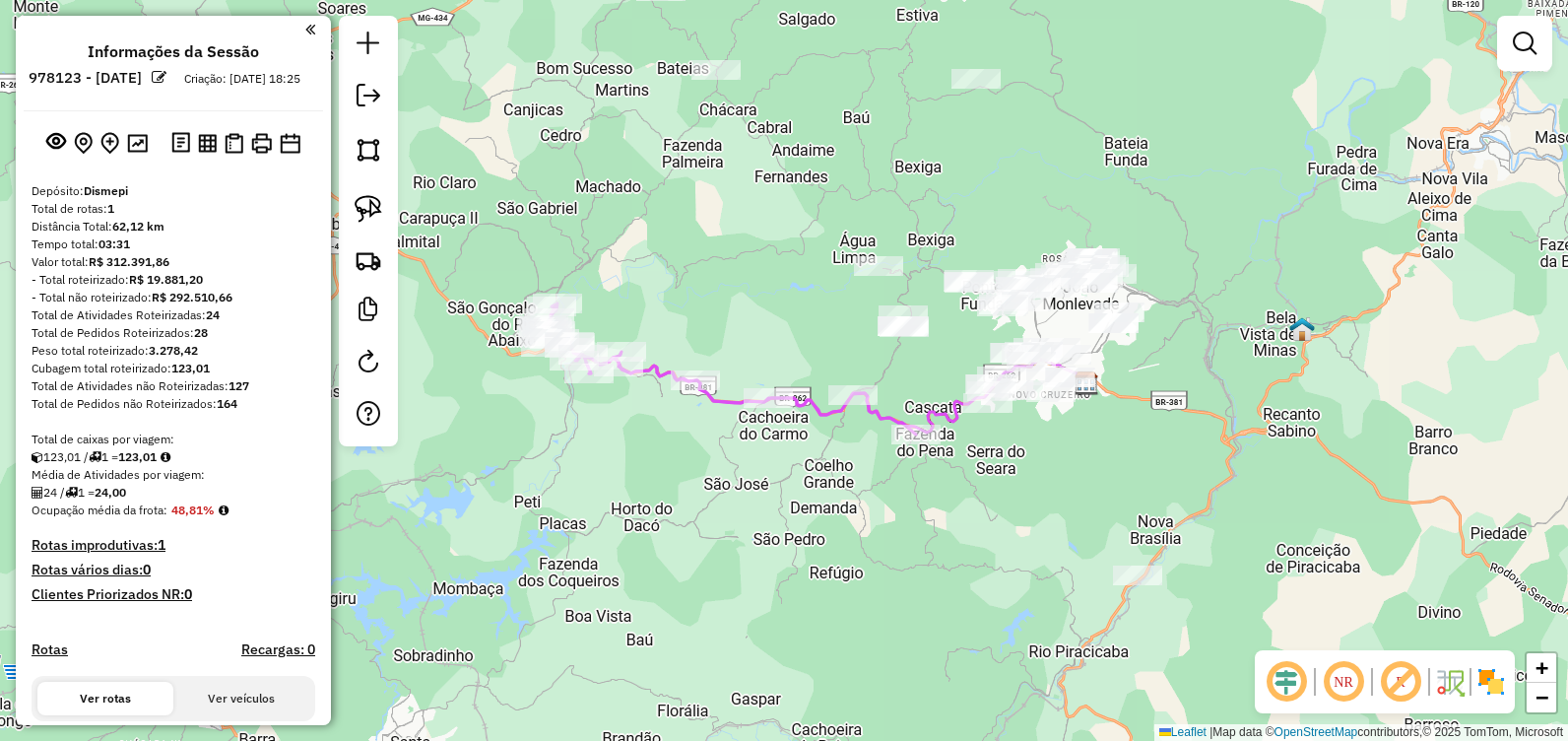
drag, startPoint x: 709, startPoint y: 377, endPoint x: 1083, endPoint y: 538, distance: 407.2
click at [1085, 541] on div "Janela de atendimento Grade de atendimento Capacidade Transportadoras Veículos …" at bounding box center [784, 370] width 1568 height 741
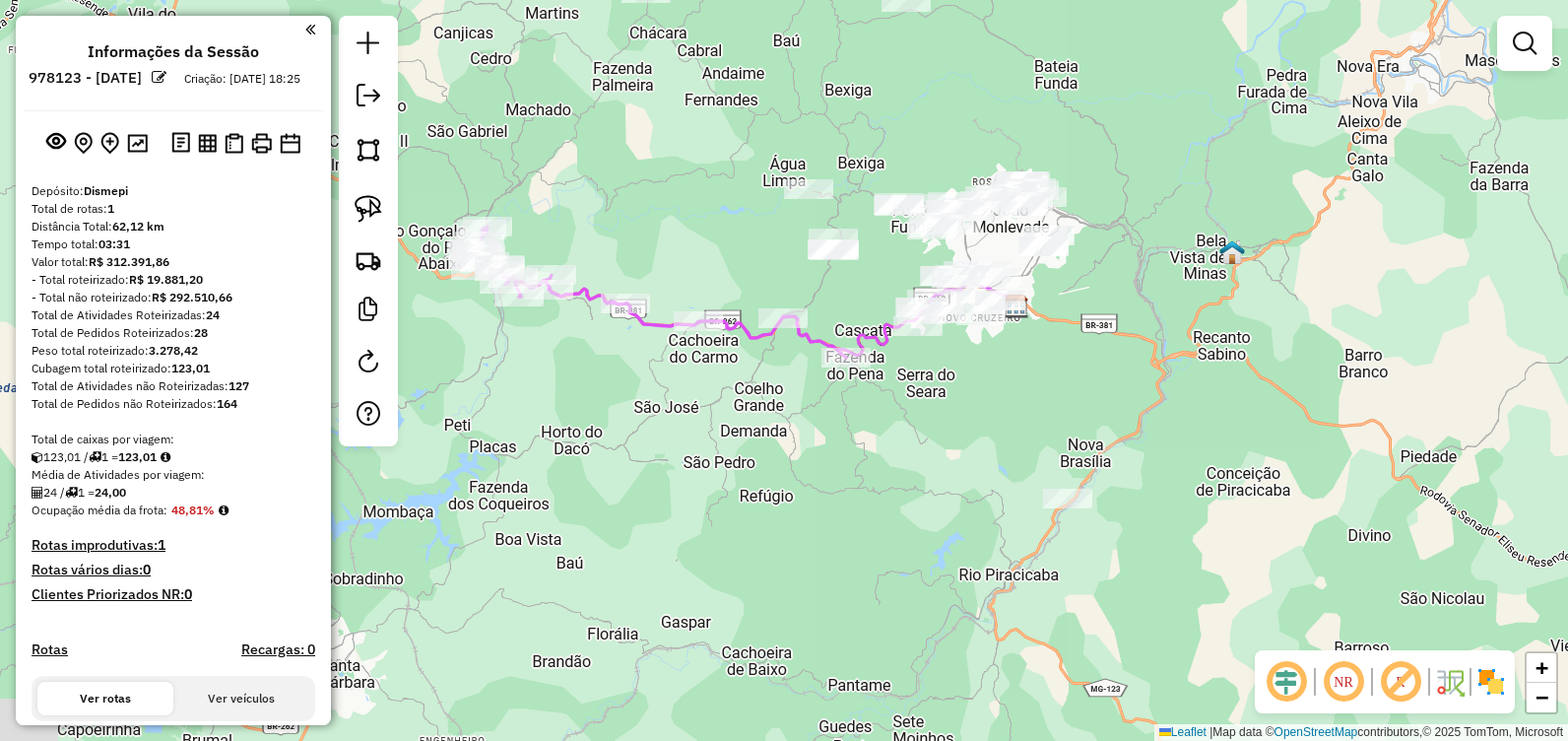
drag, startPoint x: 1057, startPoint y: 471, endPoint x: 977, endPoint y: 389, distance: 114.6
click at [977, 389] on div "Janela de atendimento Grade de atendimento Capacidade Transportadoras Veículos …" at bounding box center [784, 370] width 1568 height 741
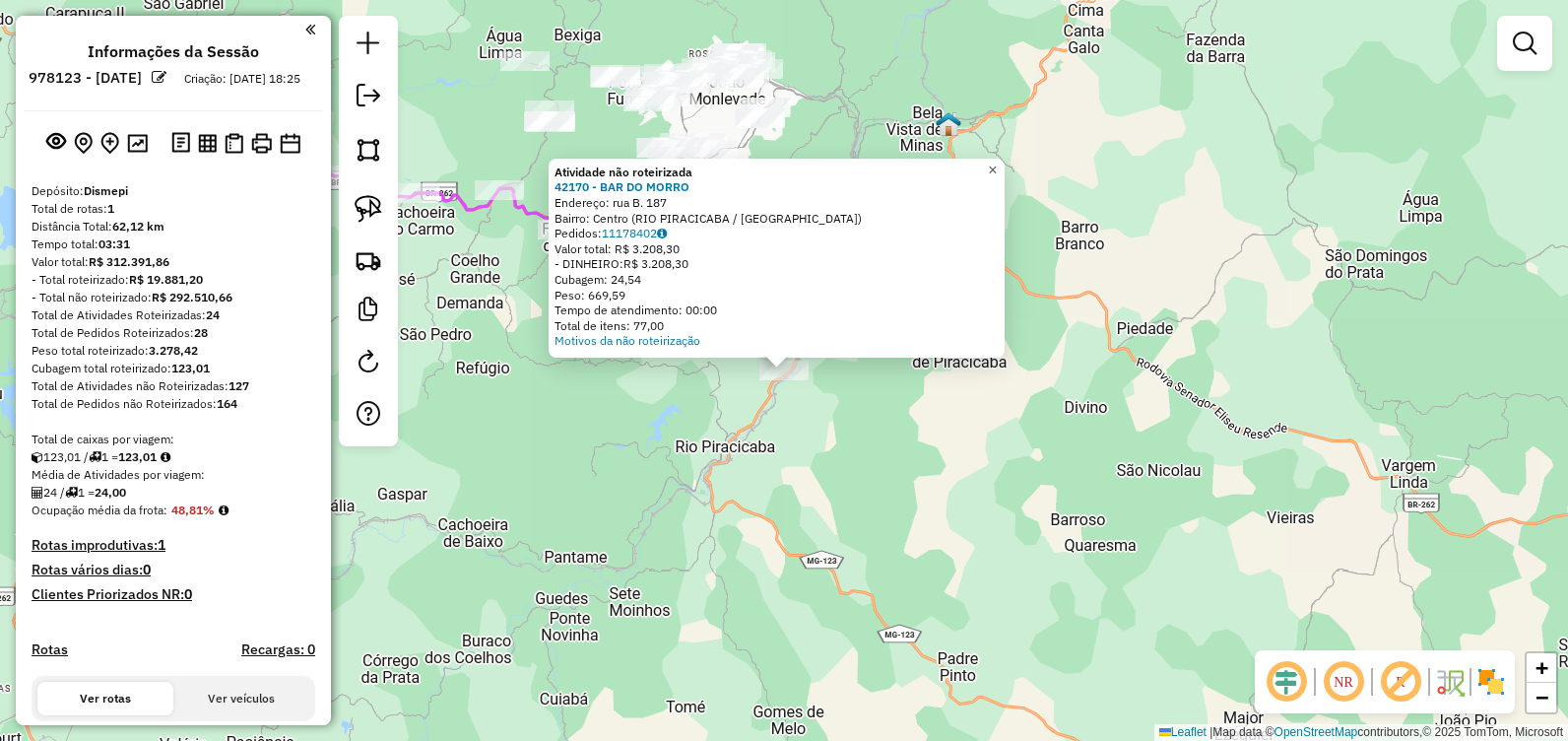
click at [997, 162] on span "×" at bounding box center [992, 169] width 9 height 17
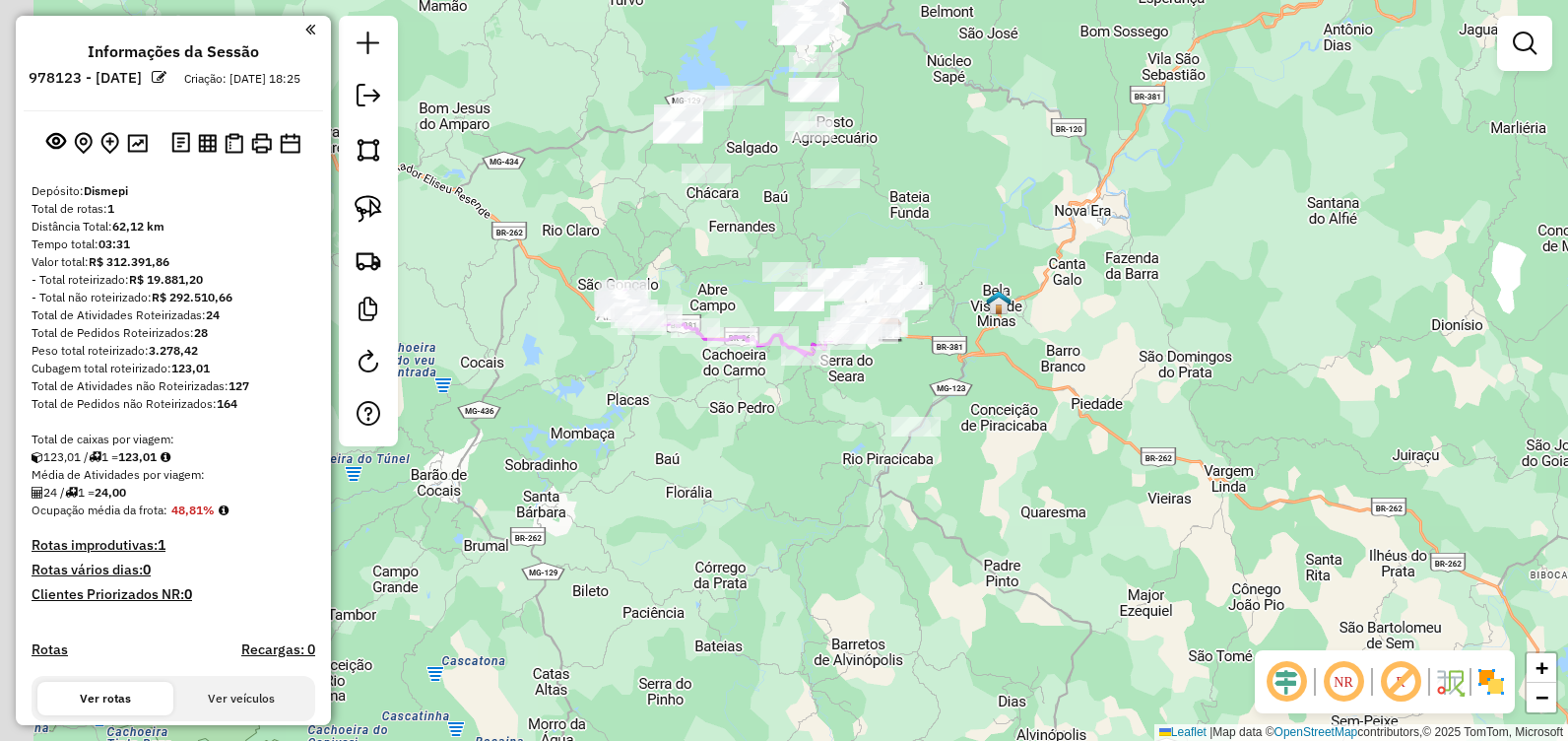
drag, startPoint x: 856, startPoint y: 422, endPoint x: 917, endPoint y: 437, distance: 62.8
click at [917, 437] on div "Janela de atendimento Grade de atendimento Capacidade Transportadoras Veículos …" at bounding box center [784, 370] width 1568 height 741
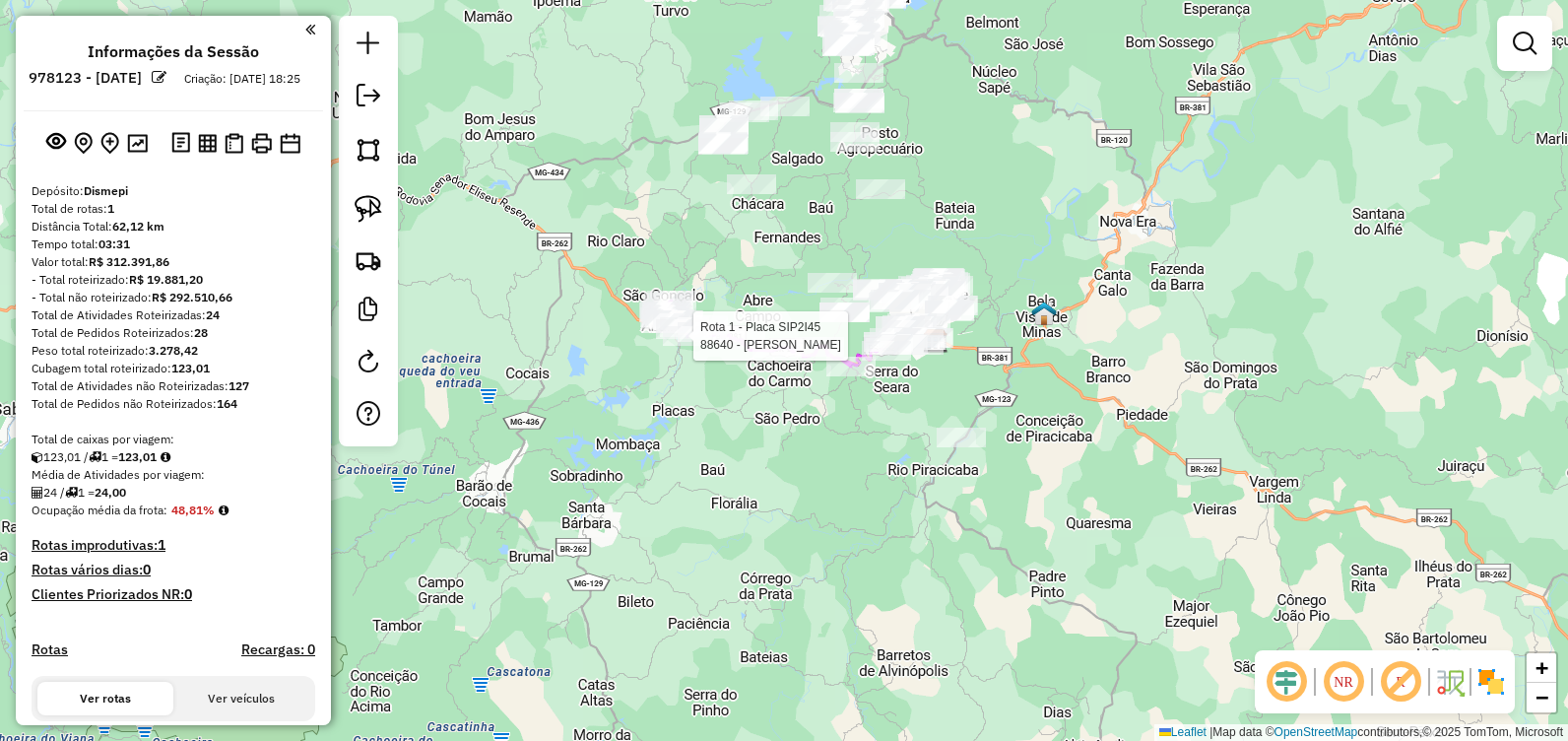
select select "**********"
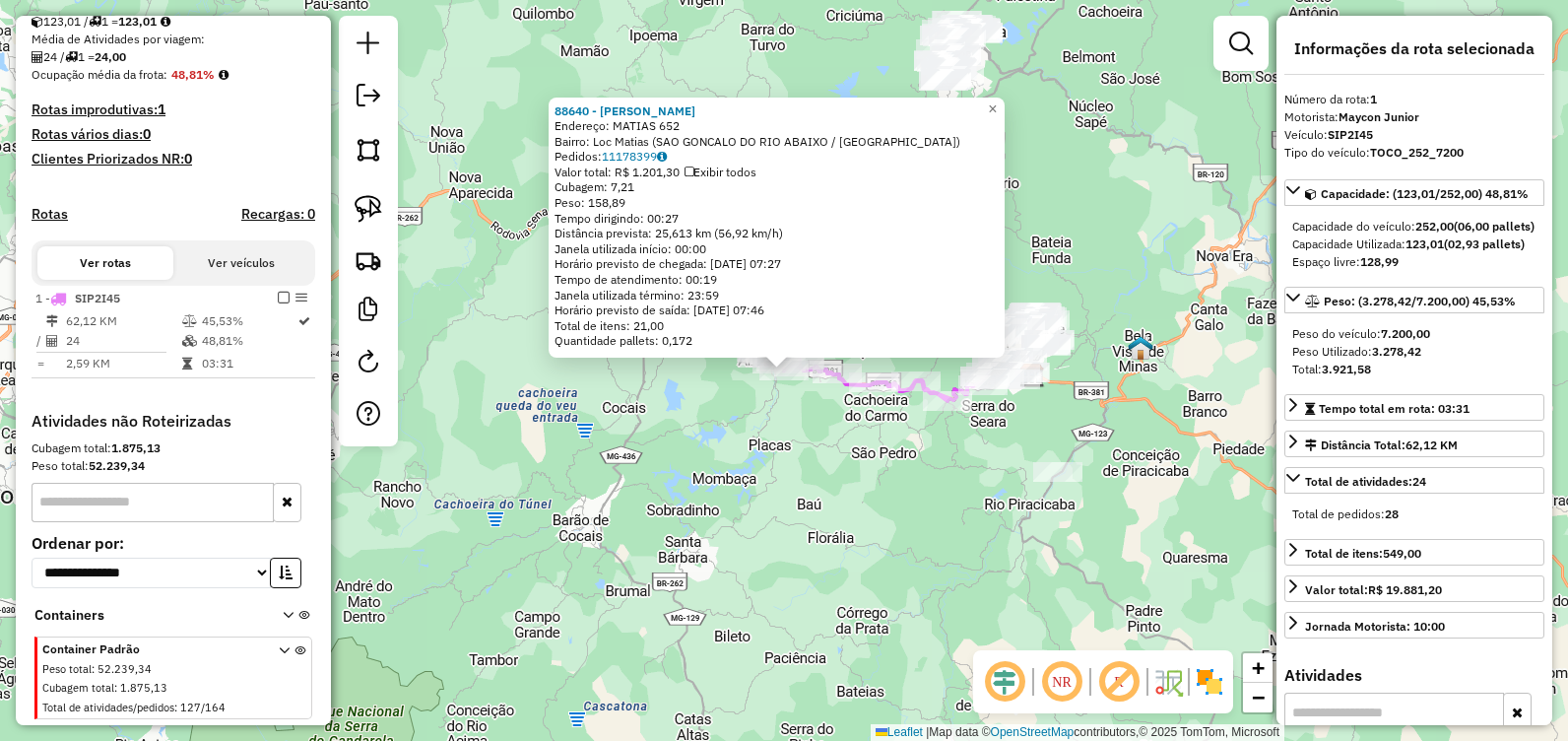
scroll to position [495, 0]
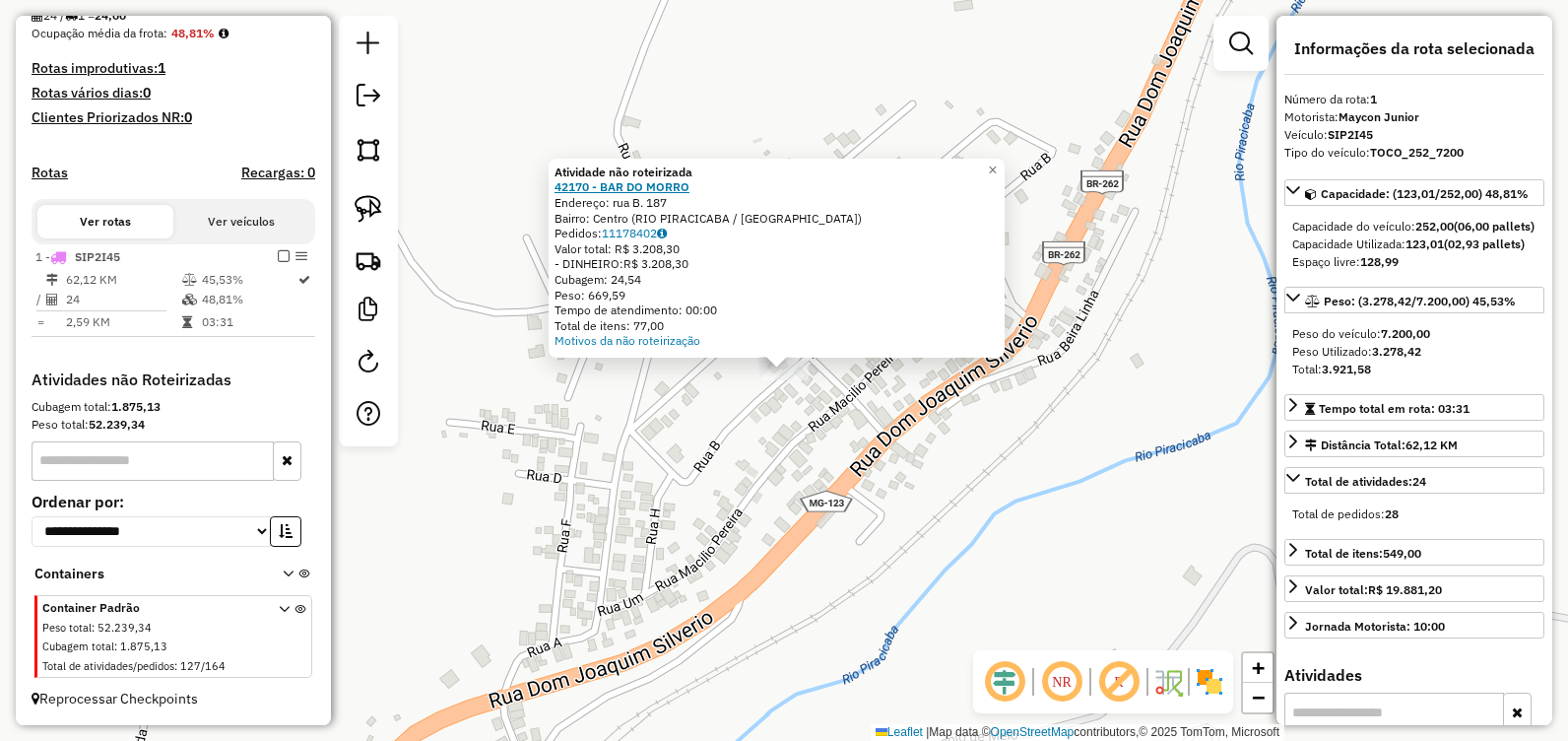
click at [648, 185] on strong "42170 - BAR DO MORRO" at bounding box center [622, 186] width 135 height 15
click at [992, 71] on div "Atividade não roteirizada 42170 - BAR DO [GEOGRAPHIC_DATA]: rua B. 187 Bairro: …" at bounding box center [784, 370] width 1568 height 741
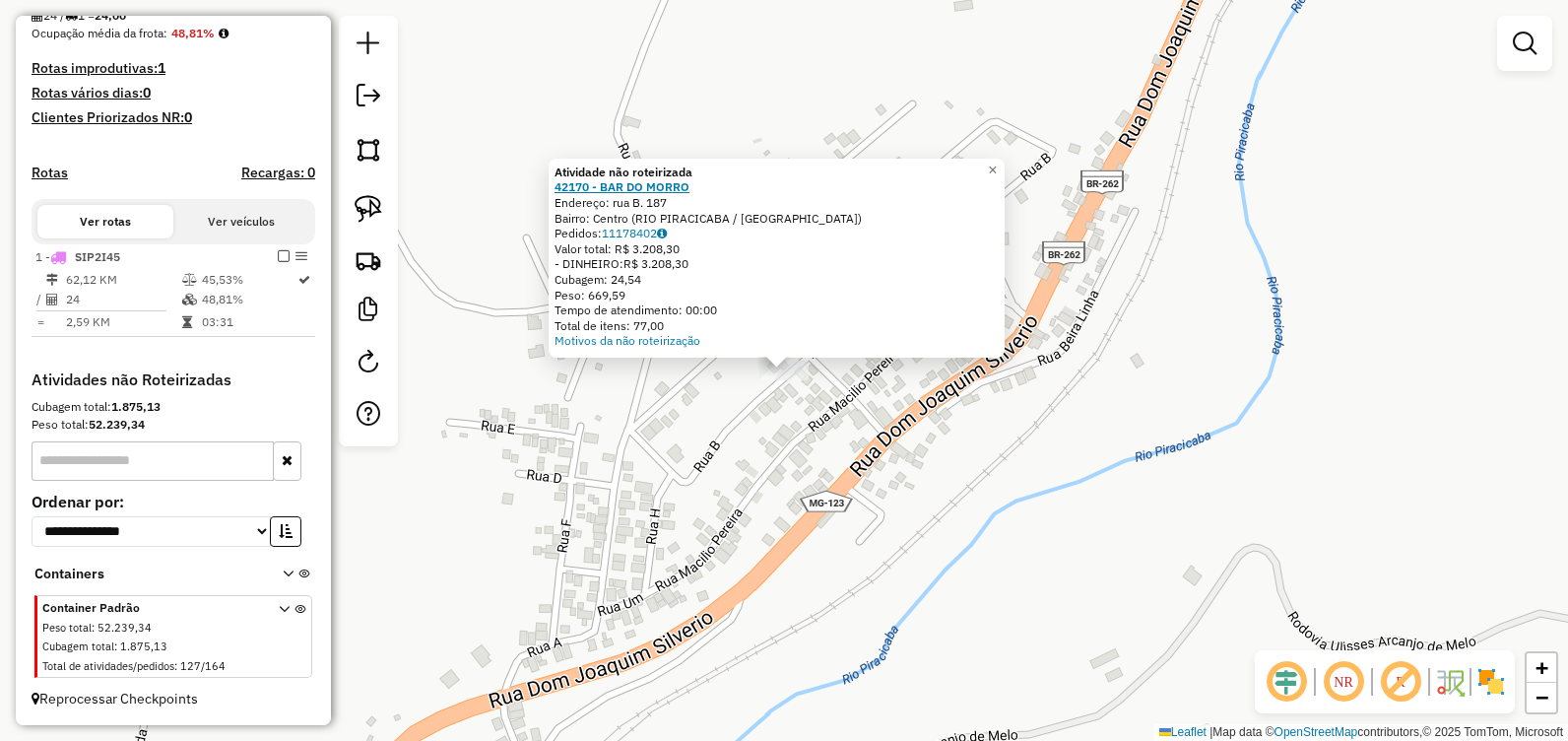
click at [648, 182] on strong "42170 - BAR DO MORRO" at bounding box center [622, 186] width 135 height 15
click at [751, 94] on div "Atividade não roteirizada 42170 - BAR DO [GEOGRAPHIC_DATA]: rua B. 187 Bairro: …" at bounding box center [784, 370] width 1568 height 741
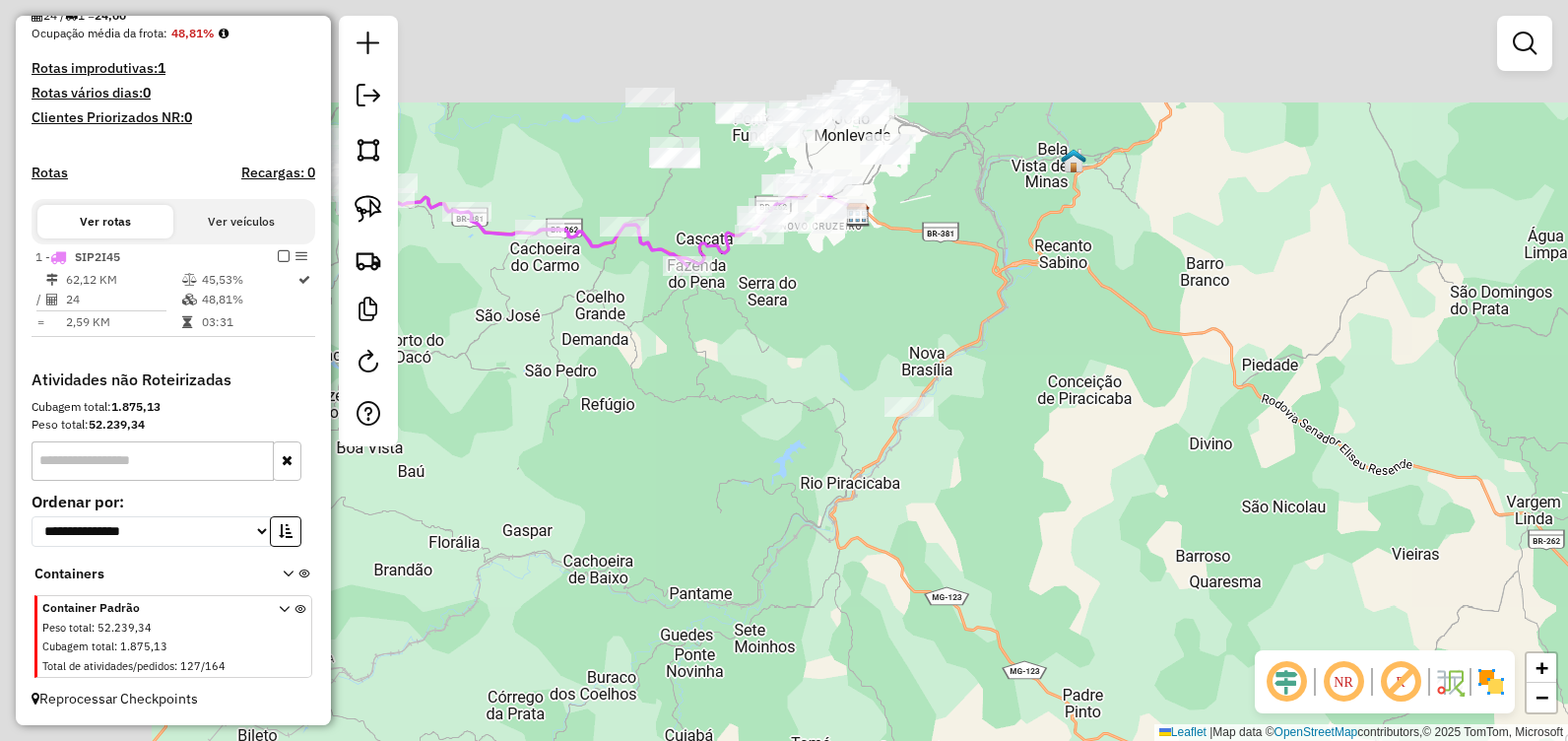
drag, startPoint x: 967, startPoint y: 312, endPoint x: 934, endPoint y: 384, distance: 79.2
click at [997, 392] on div "Janela de atendimento Grade de atendimento Capacidade Transportadoras Veículos …" at bounding box center [784, 370] width 1568 height 741
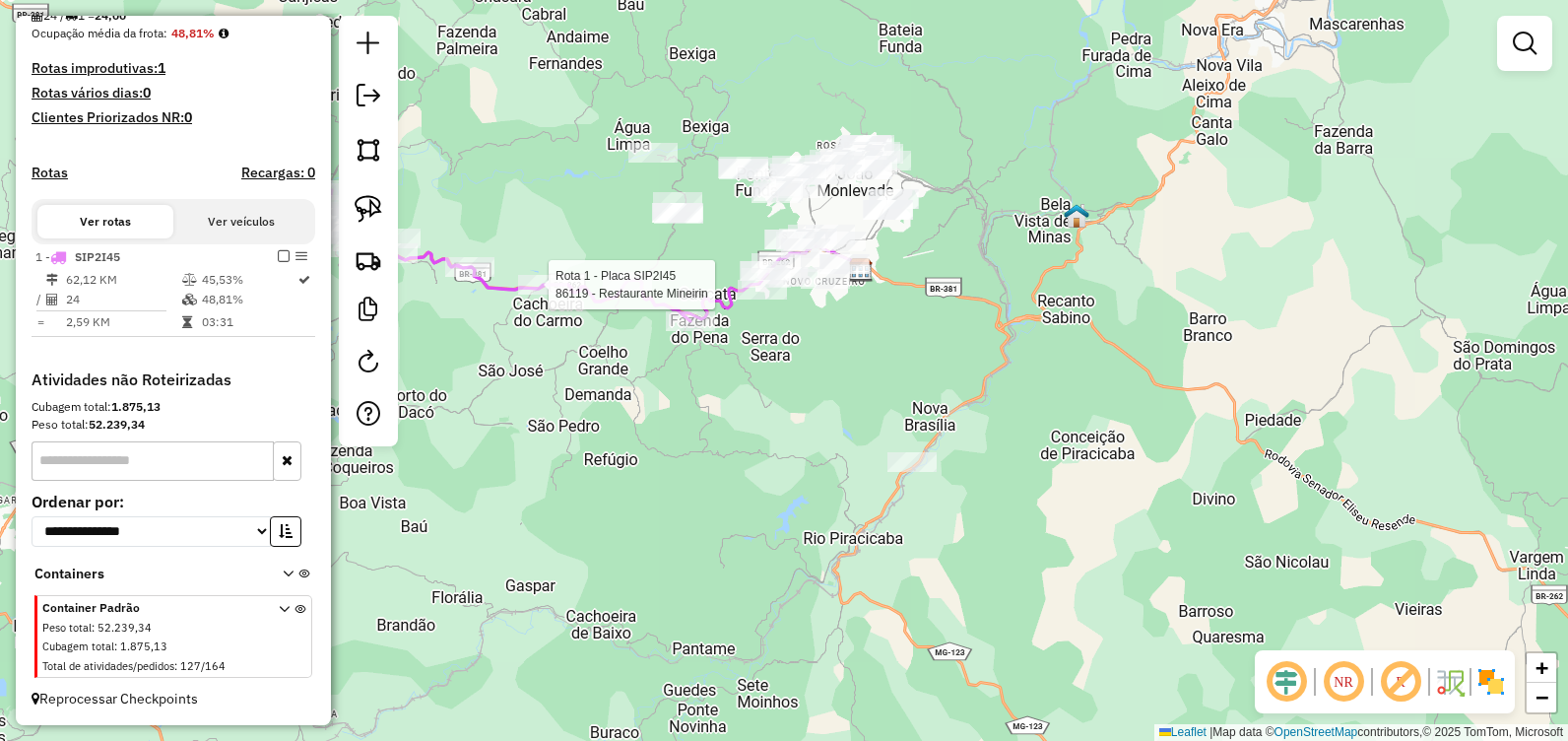
select select "**********"
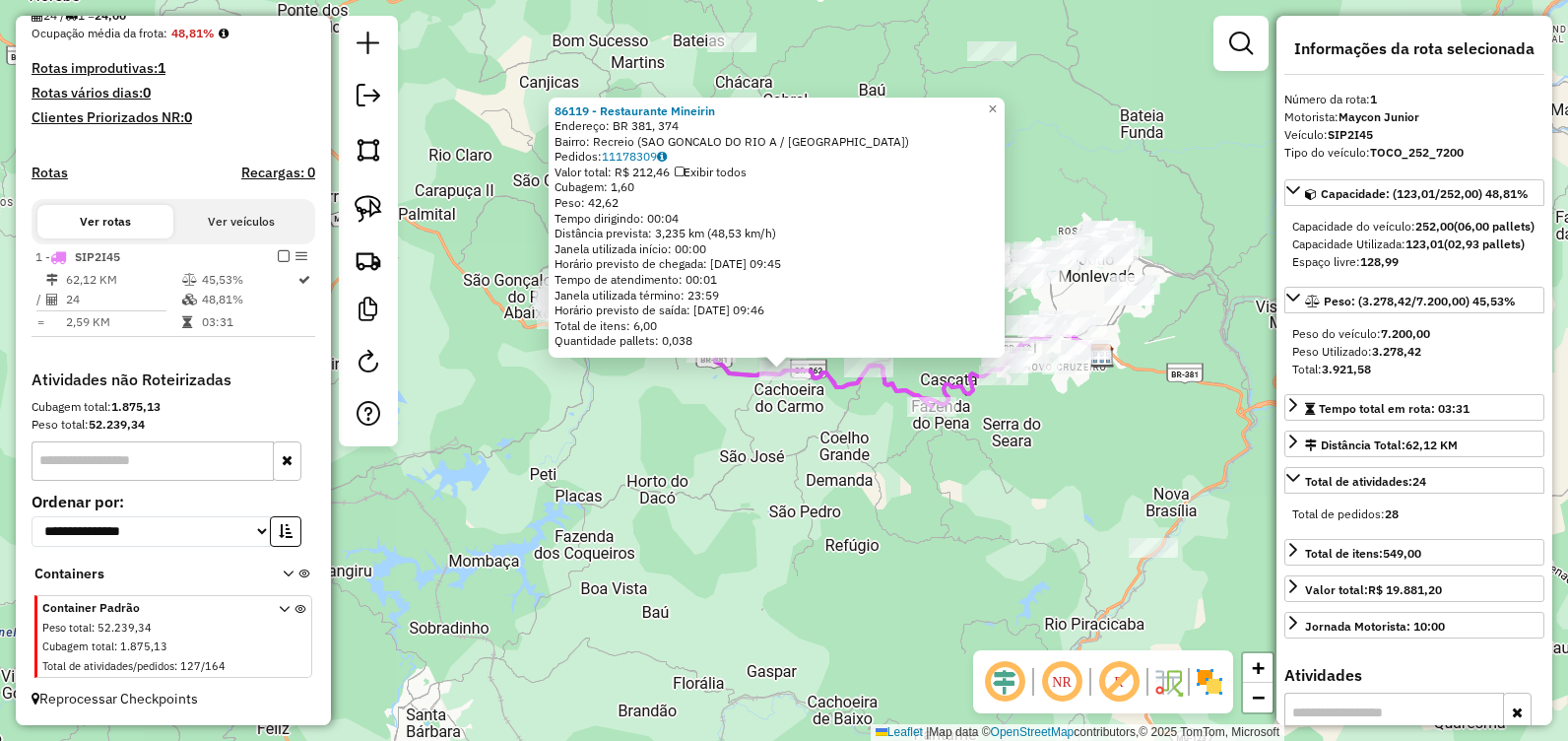
click at [696, 500] on div "86119 - Restaurante Mineirin Endereço: BR 381, 374 Bairro: Recreio (SAO GONCALO…" at bounding box center [784, 370] width 1568 height 741
click at [787, 588] on div "86119 - Restaurante Mineirin Endereço: BR 381, 374 Bairro: Recreio (SAO GONCALO…" at bounding box center [784, 370] width 1568 height 741
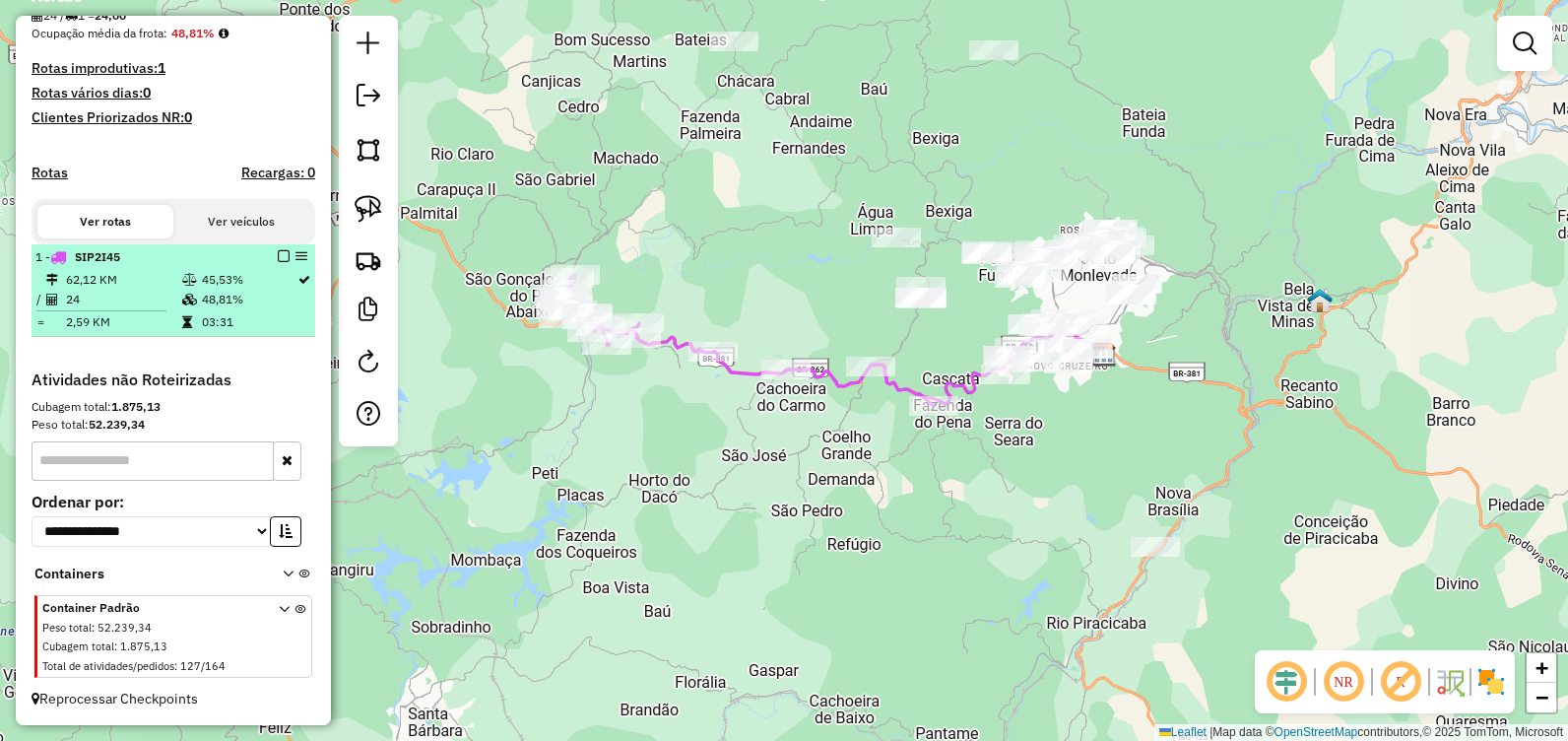
click at [278, 257] on em at bounding box center [284, 256] width 12 height 12
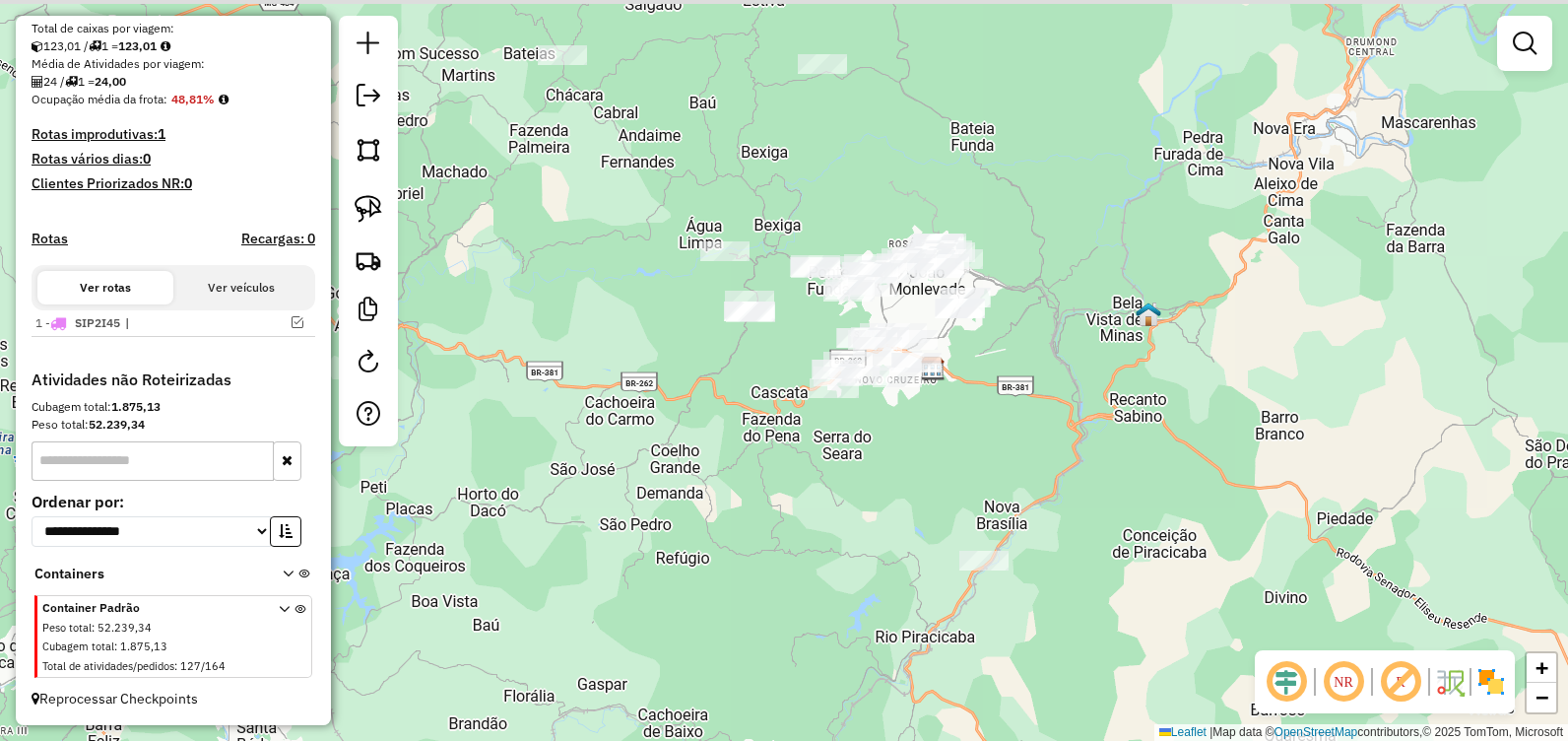
drag, startPoint x: 775, startPoint y: 345, endPoint x: 623, endPoint y: 355, distance: 152.3
click at [602, 360] on div "Janela de atendimento Grade de atendimento Capacidade Transportadoras Veículos …" at bounding box center [784, 370] width 1568 height 741
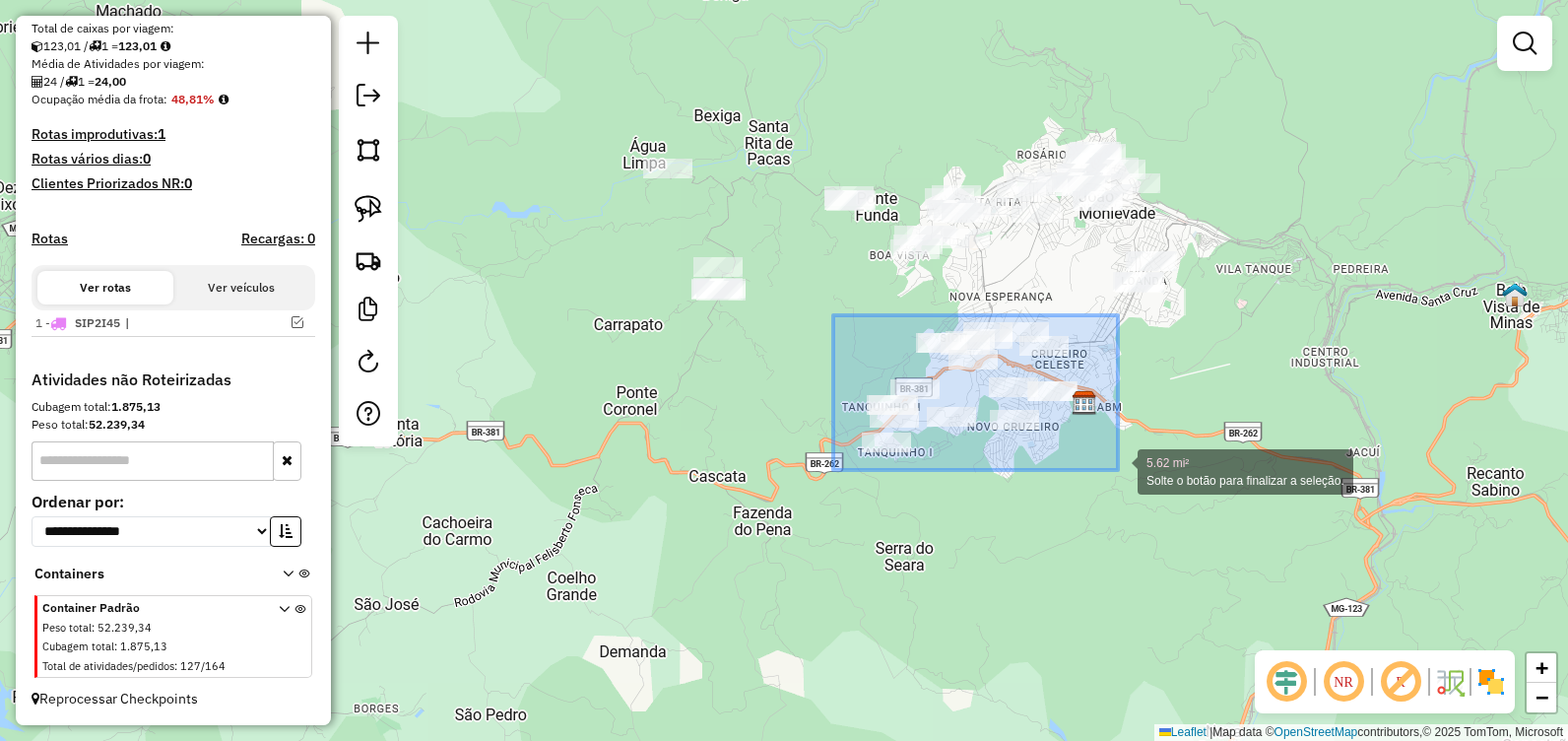
drag, startPoint x: 834, startPoint y: 315, endPoint x: 1119, endPoint y: 470, distance: 324.4
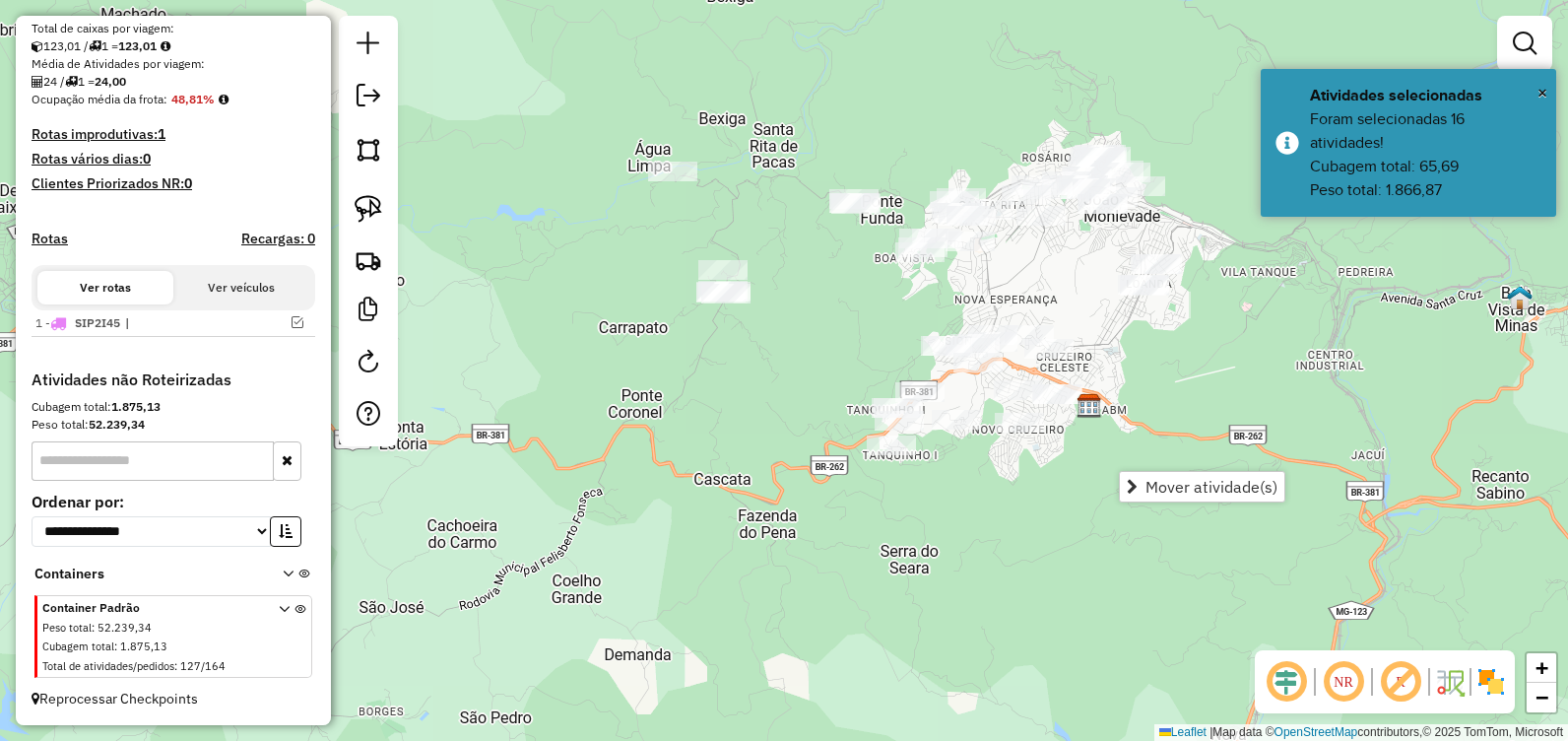
drag, startPoint x: 858, startPoint y: 349, endPoint x: 892, endPoint y: 381, distance: 46.7
click at [892, 380] on div "Janela de atendimento Grade de atendimento Capacidade Transportadoras Veículos …" at bounding box center [784, 370] width 1568 height 741
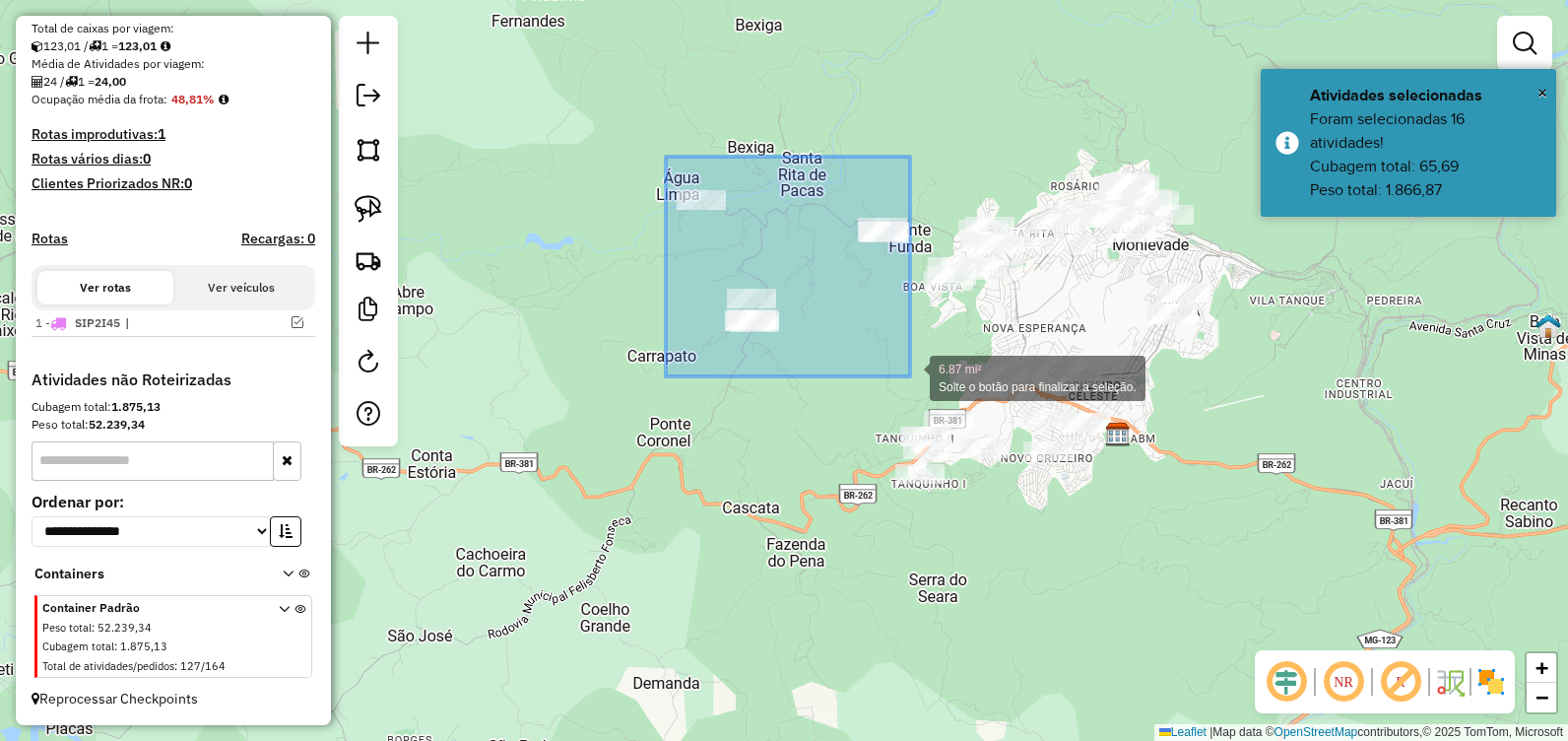
drag, startPoint x: 670, startPoint y: 168, endPoint x: 912, endPoint y: 376, distance: 319.1
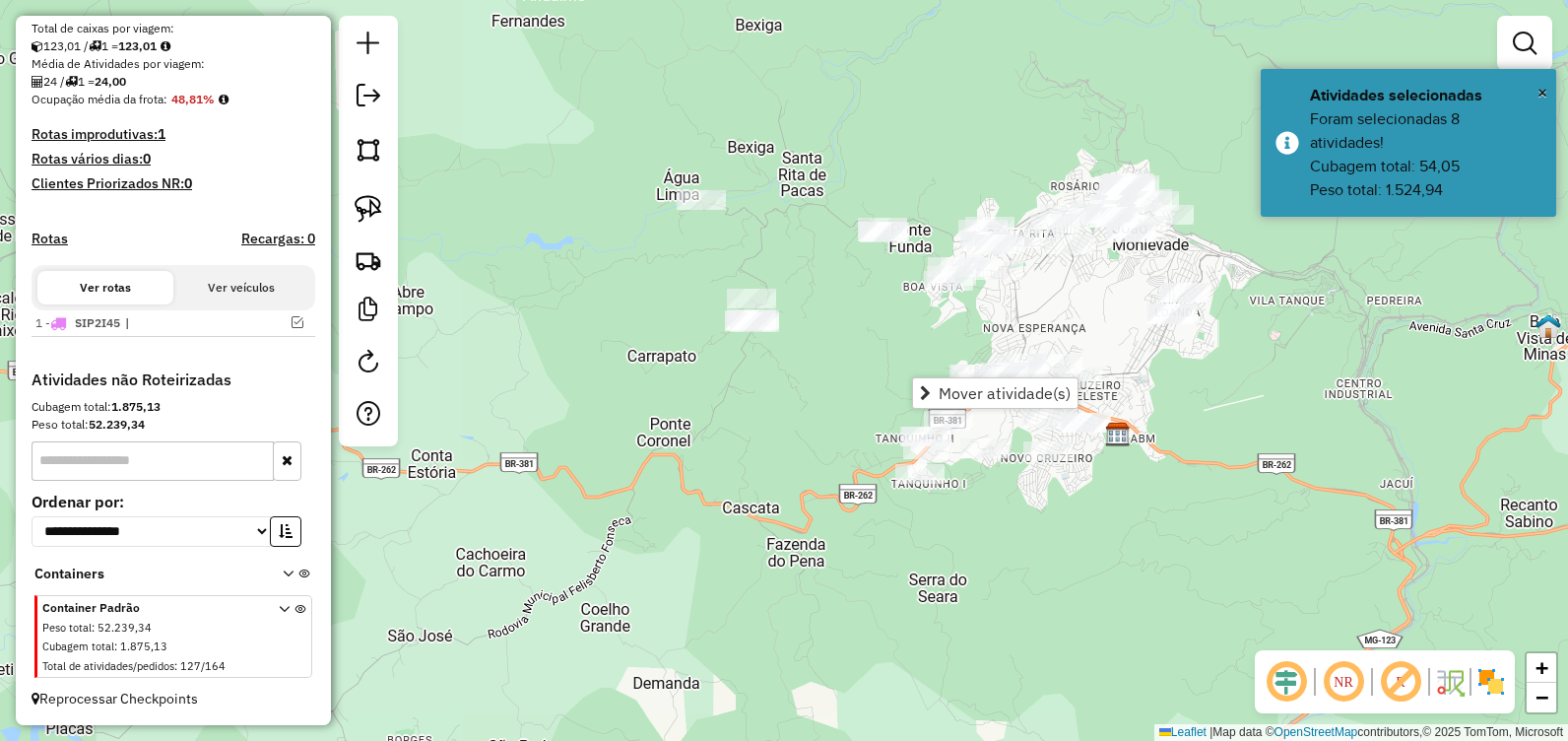
click at [852, 354] on div "Janela de atendimento Grade de atendimento Capacidade Transportadoras Veículos …" at bounding box center [784, 370] width 1568 height 741
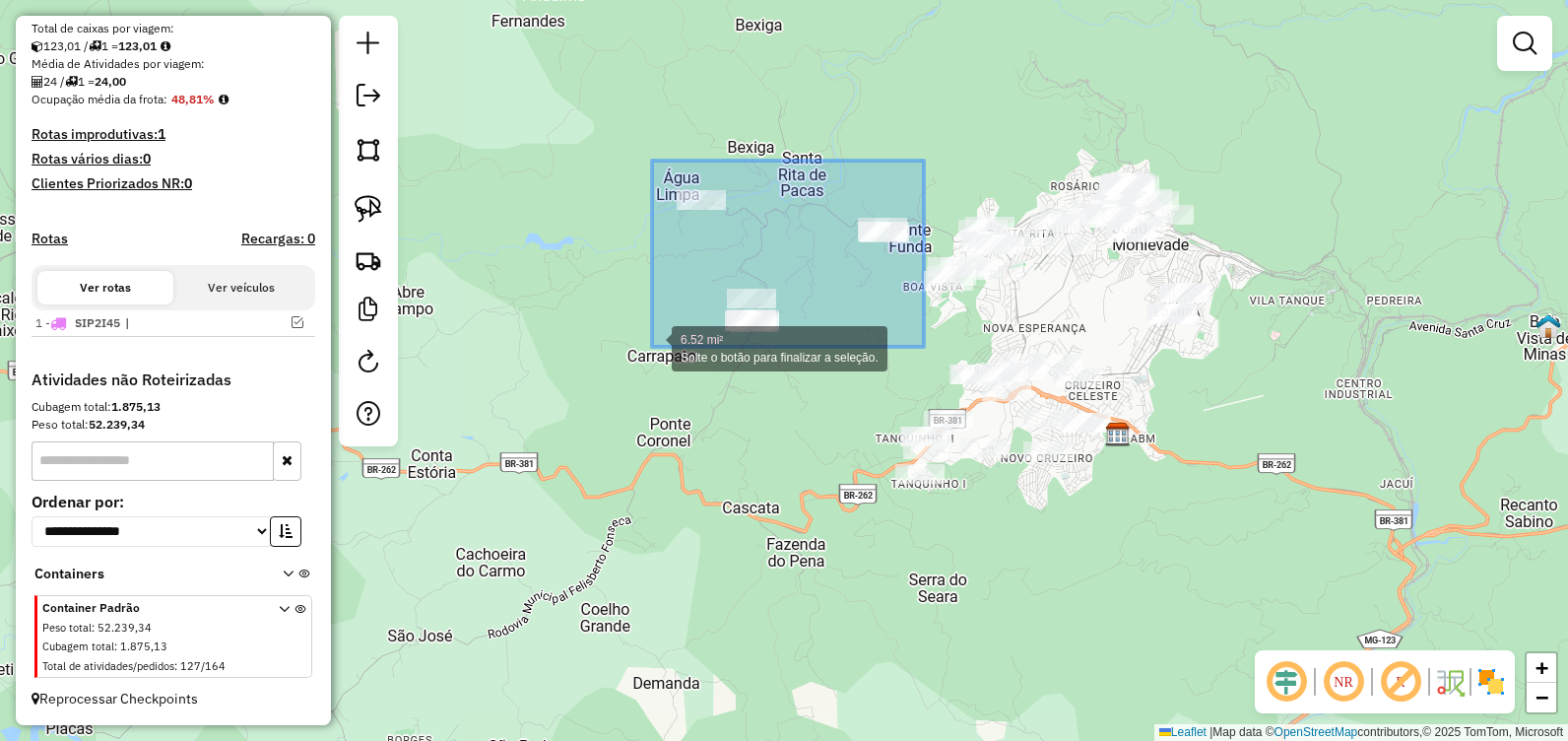
drag, startPoint x: 924, startPoint y: 161, endPoint x: 652, endPoint y: 347, distance: 329.5
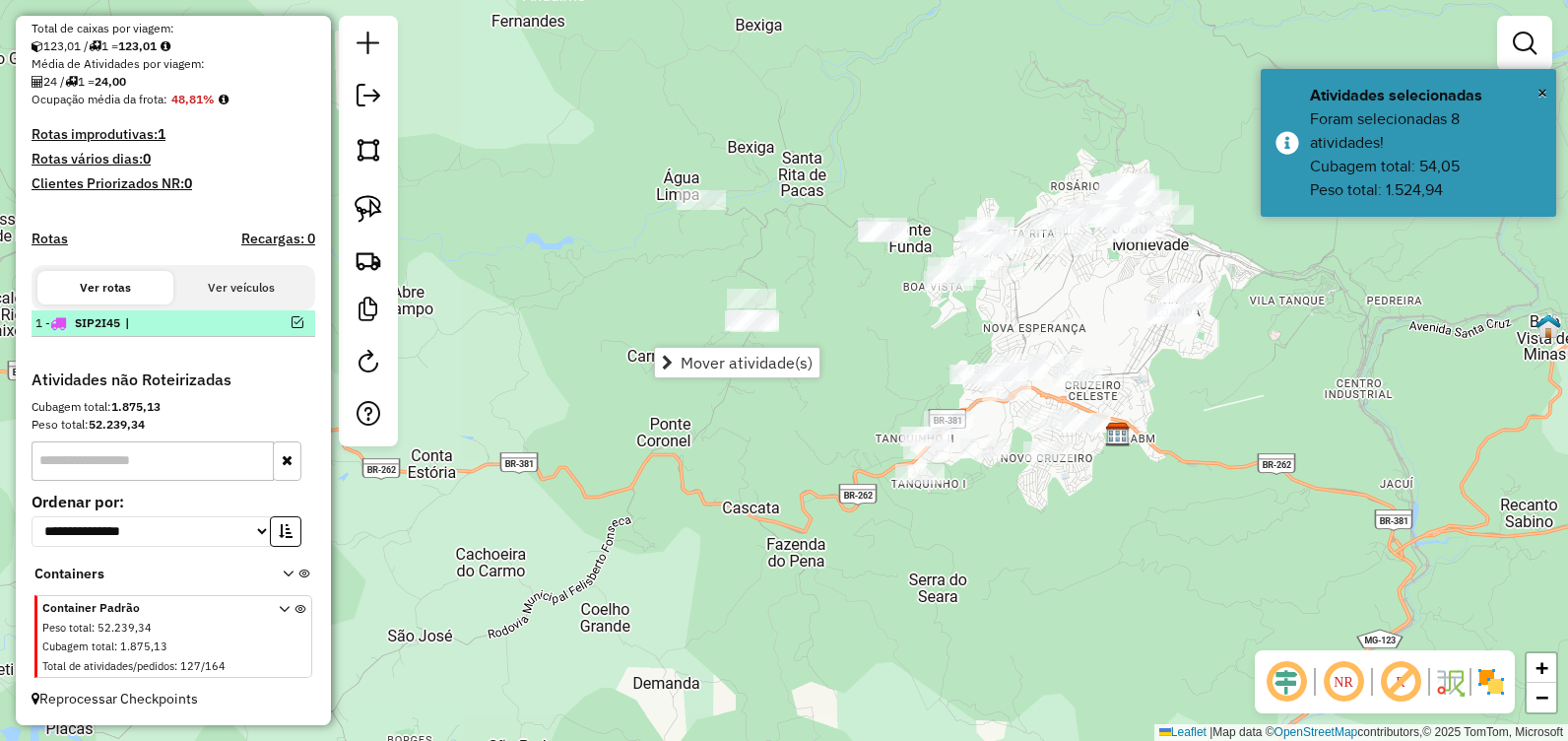
click at [292, 326] on em at bounding box center [298, 322] width 12 height 12
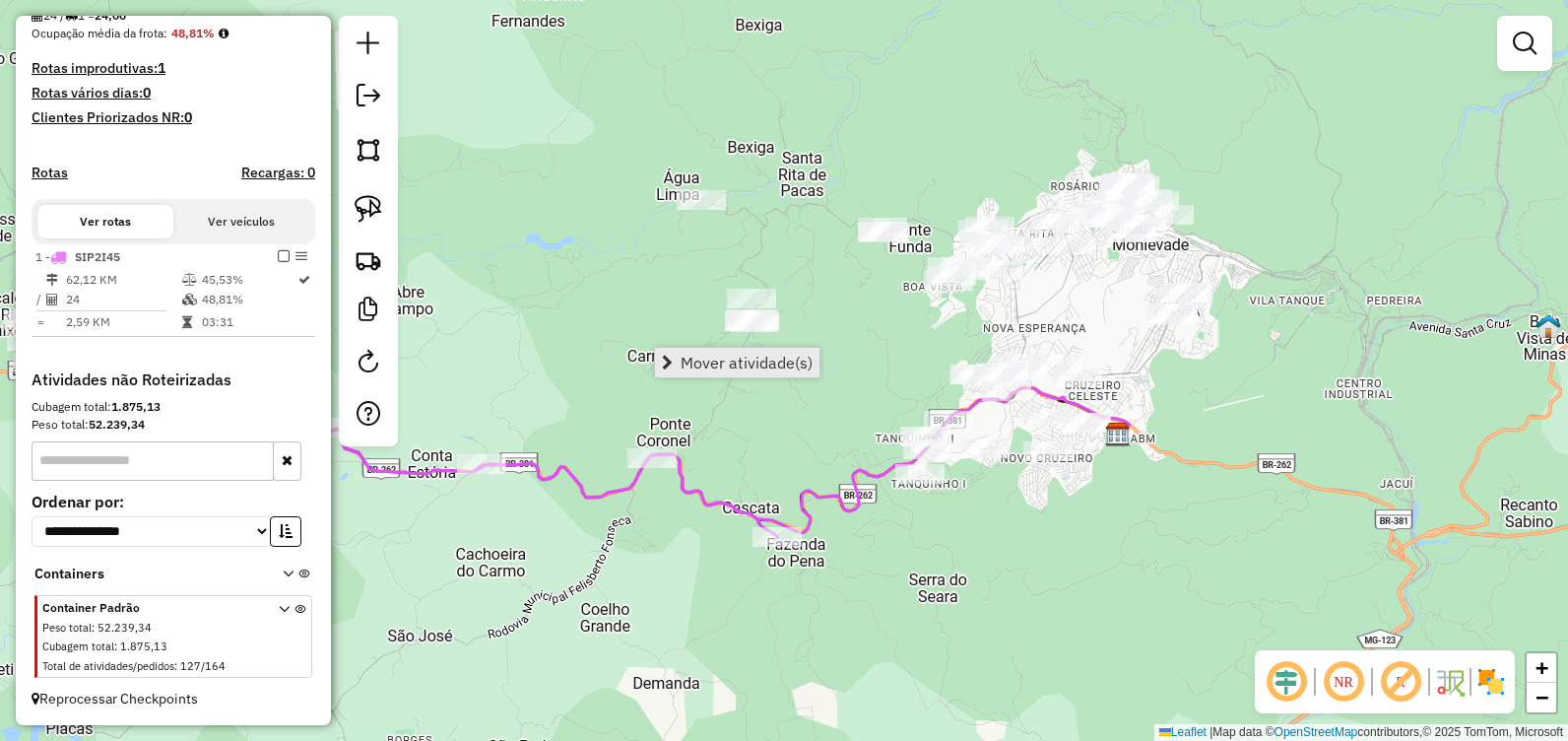
click at [754, 359] on span "Mover atividade(s)" at bounding box center [747, 363] width 132 height 16
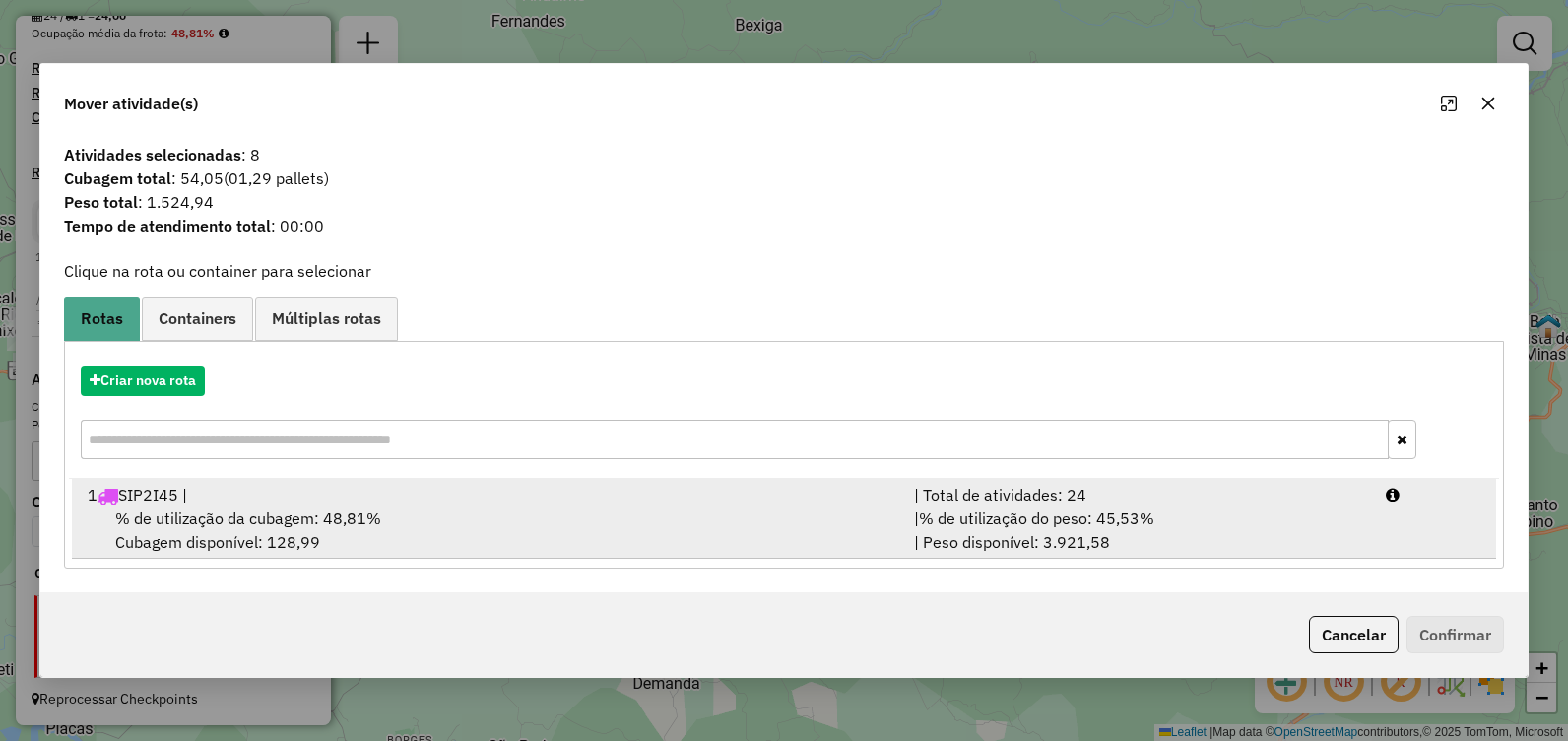
click at [475, 518] on div "% de utilização da cubagem: 48,81% Cubagem disponível: 128,99" at bounding box center [489, 530] width 827 height 47
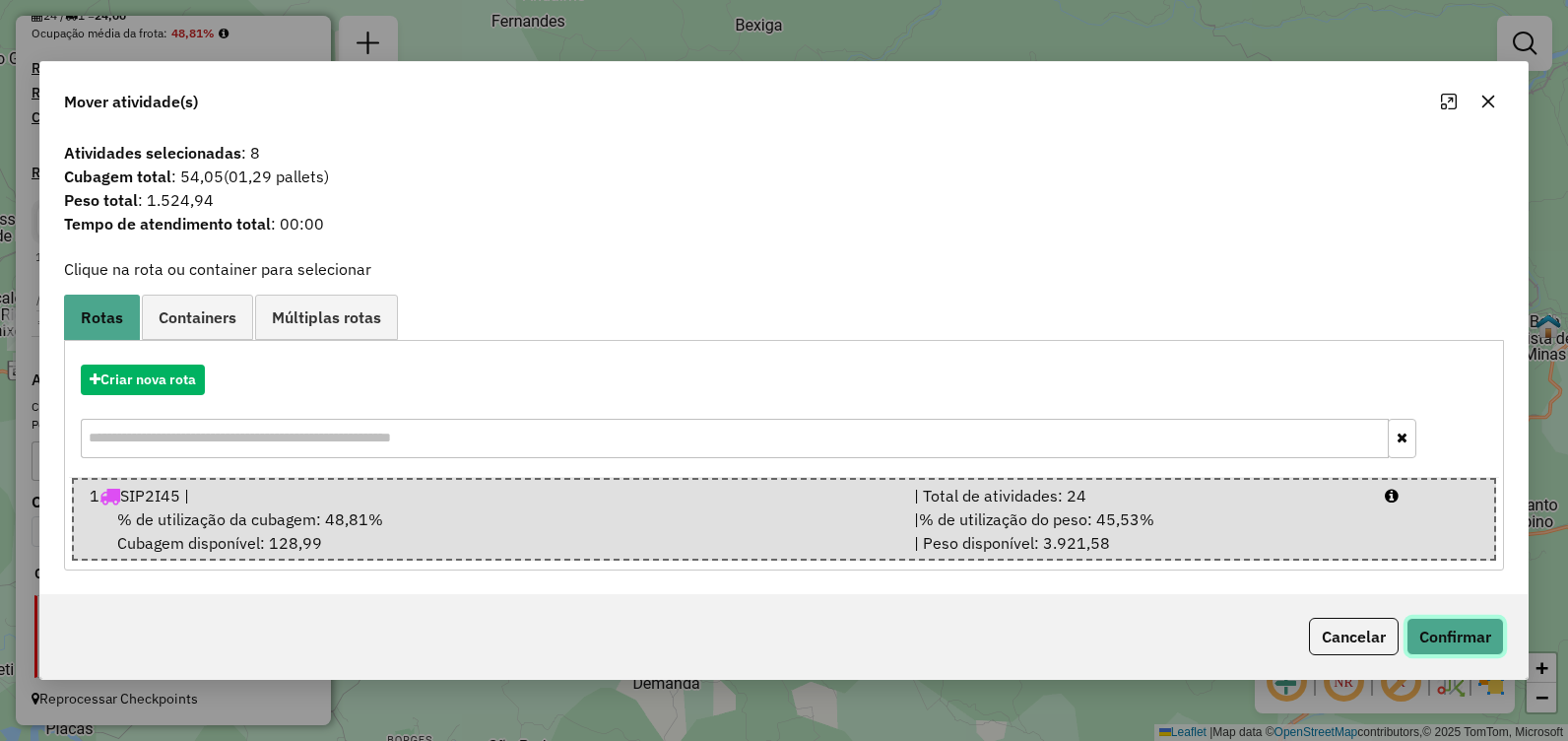
click at [1439, 639] on button "Confirmar" at bounding box center [1455, 637] width 98 height 37
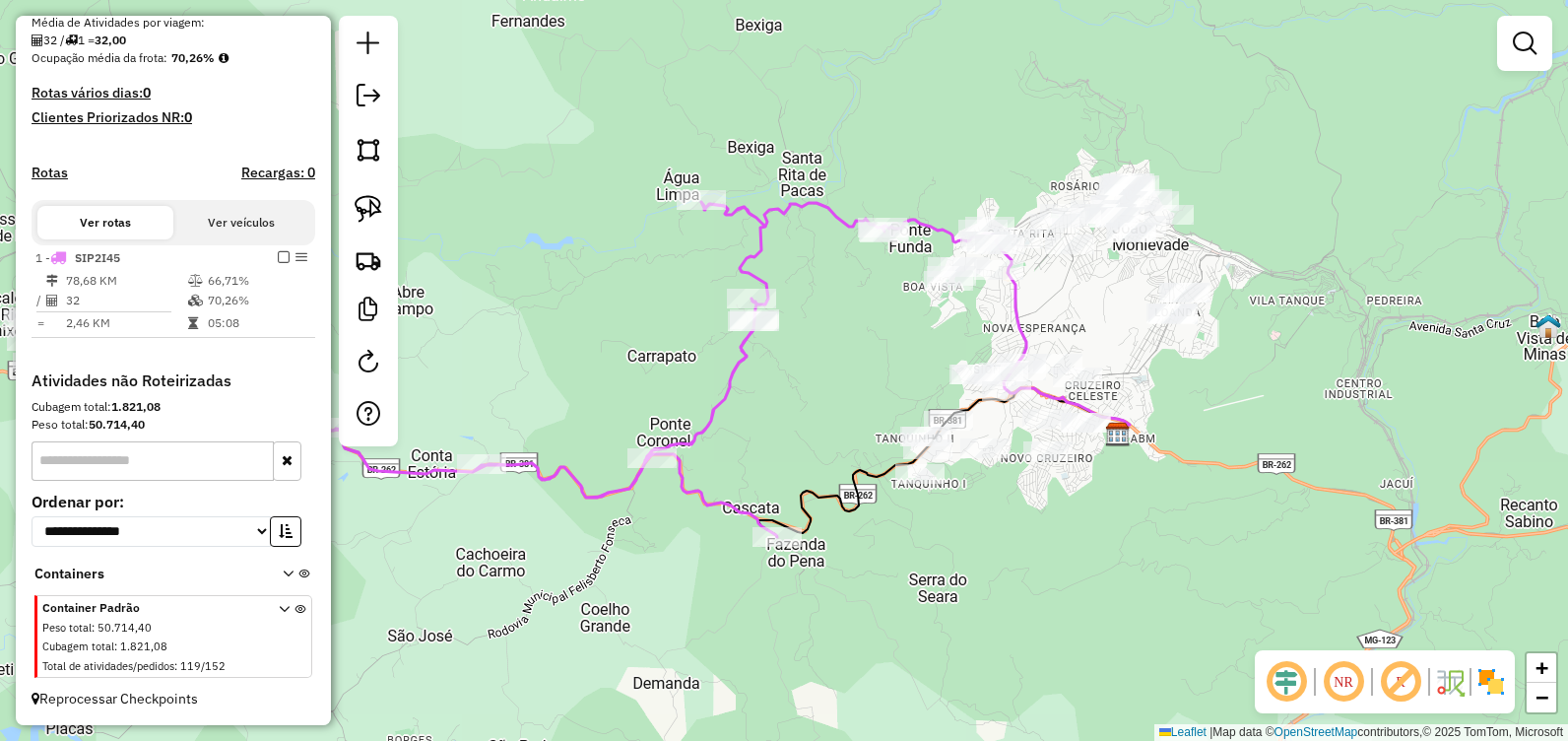
scroll to position [470, 0]
select select "**********"
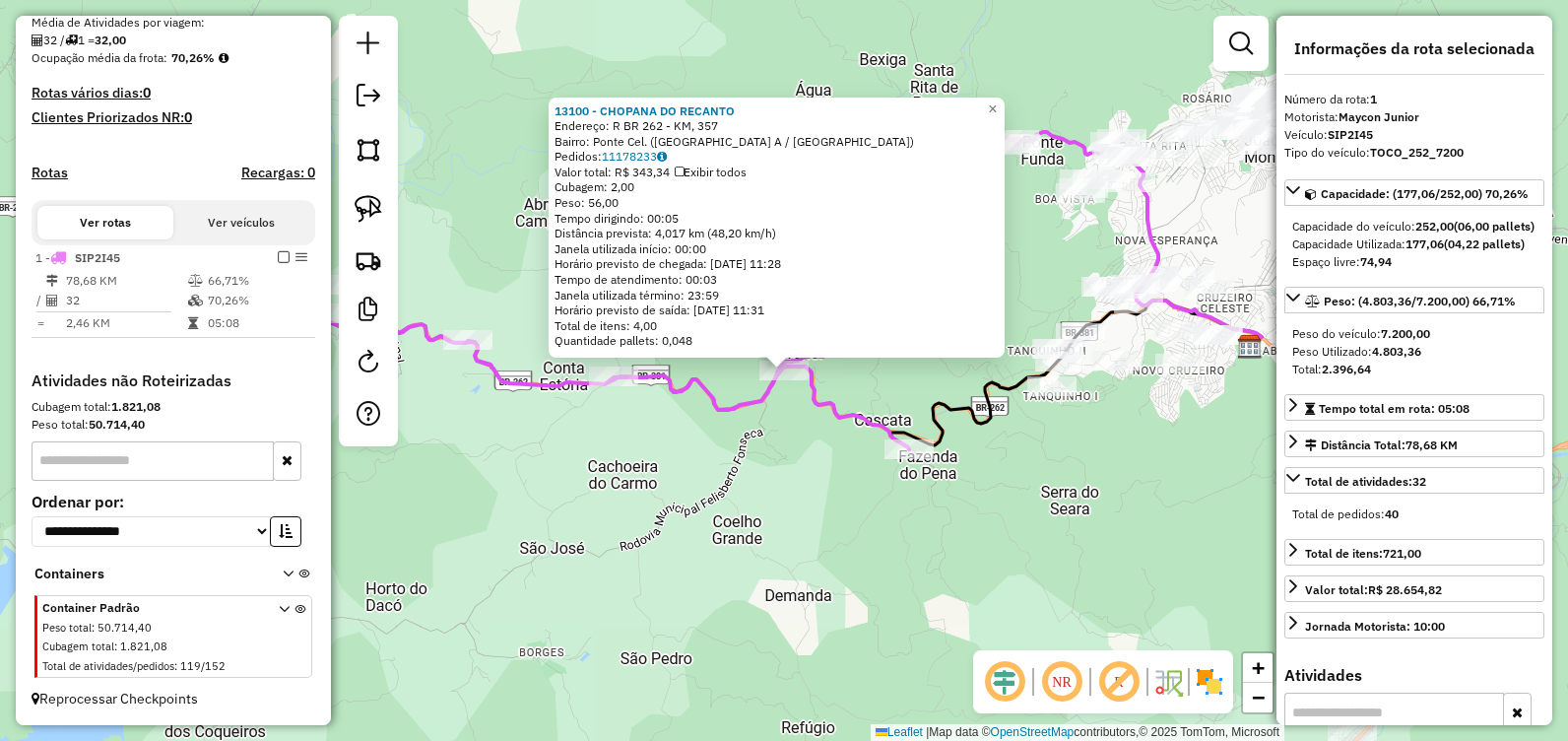
click at [1088, 503] on div "Rota 1 - Placa SIP2I45 13100 - CHOPANA DO RECANTO 13100 - CHOPANA DO RECANTO En…" at bounding box center [784, 370] width 1568 height 741
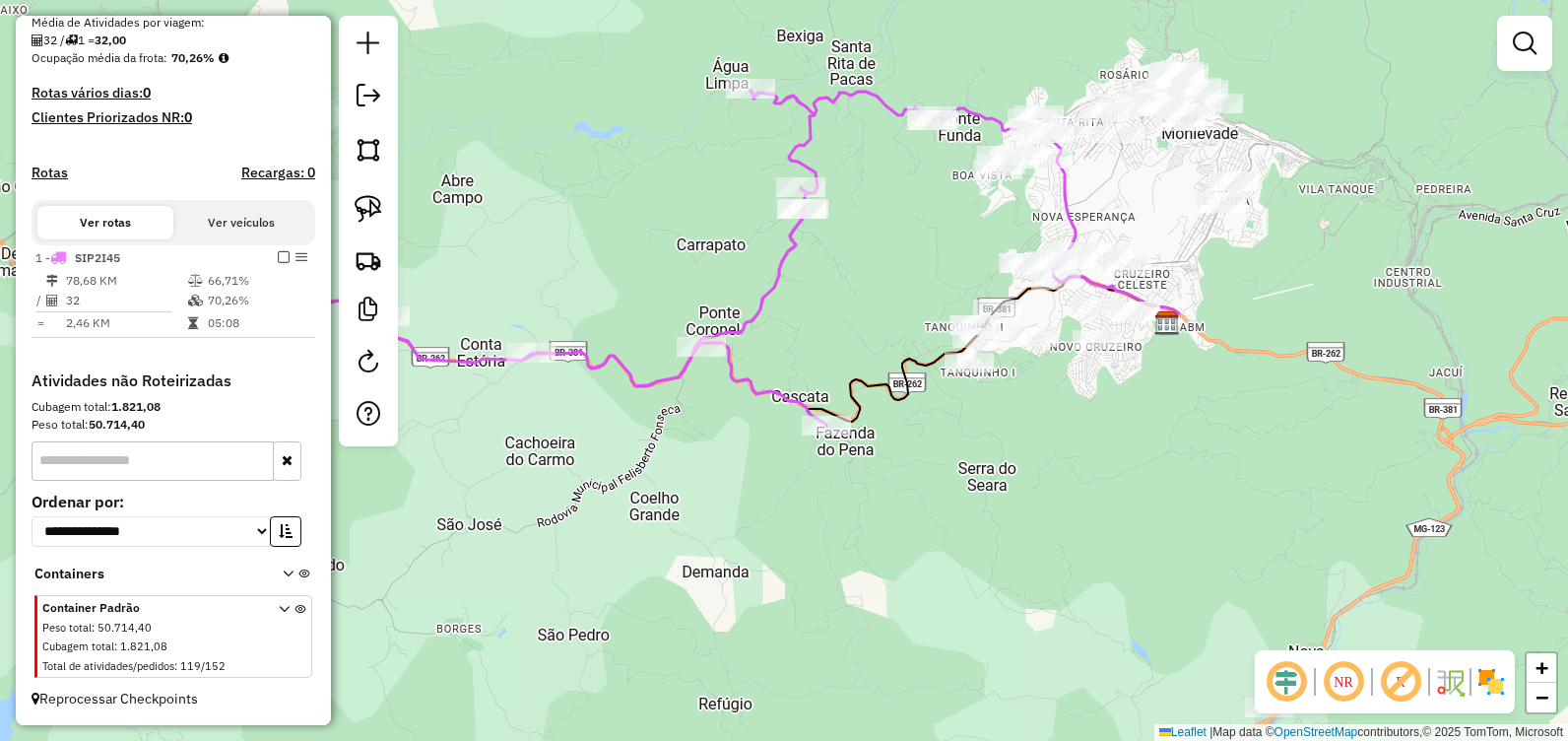
drag, startPoint x: 870, startPoint y: 184, endPoint x: 835, endPoint y: 173, distance: 36.7
click at [835, 173] on div "Janela de atendimento Grade de atendimento Capacidade Transportadoras Veículos …" at bounding box center [784, 370] width 1568 height 741
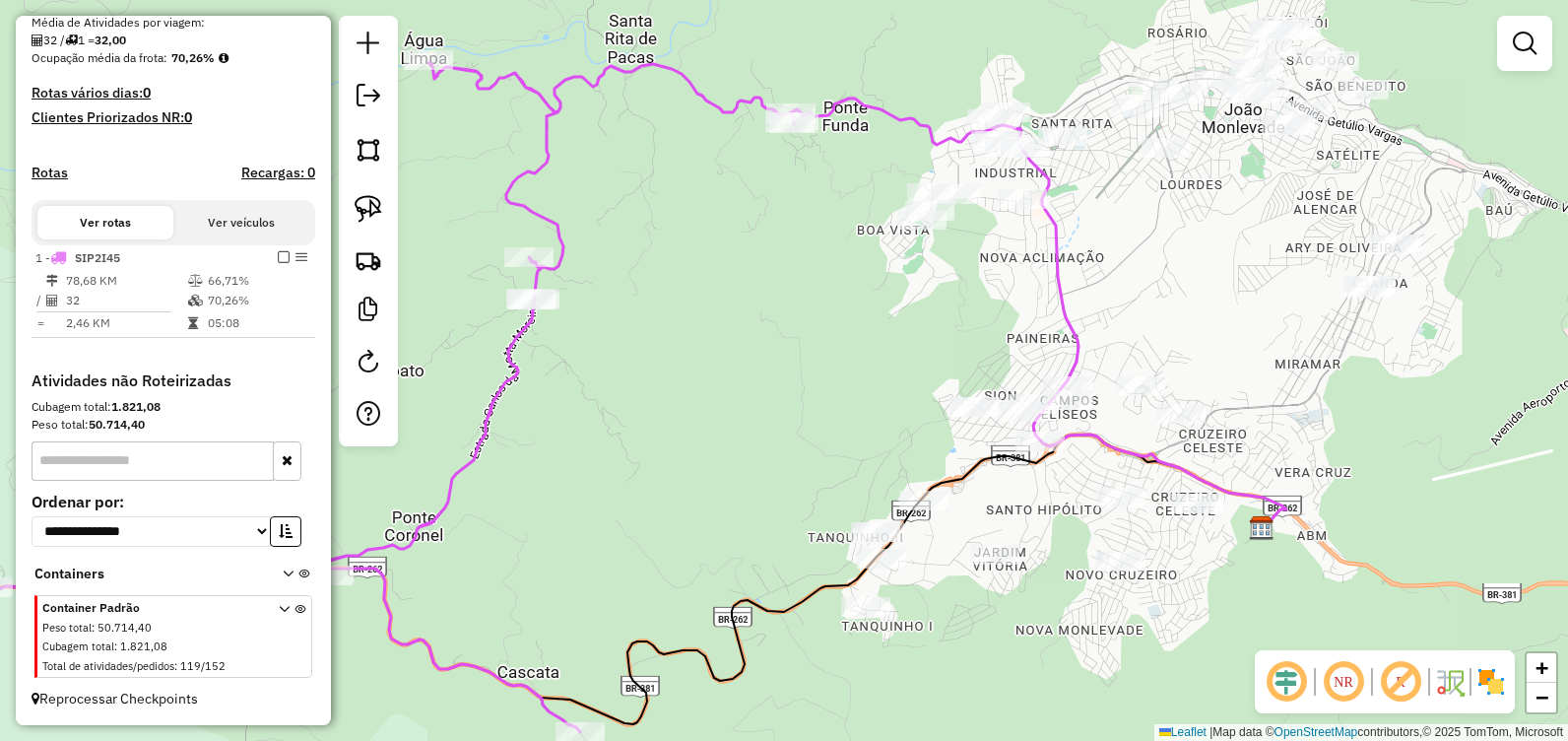
drag, startPoint x: 1073, startPoint y: 213, endPoint x: 1188, endPoint y: 260, distance: 124.2
click at [1188, 260] on div "Janela de atendimento Grade de atendimento Capacidade Transportadoras Veículos …" at bounding box center [784, 370] width 1568 height 741
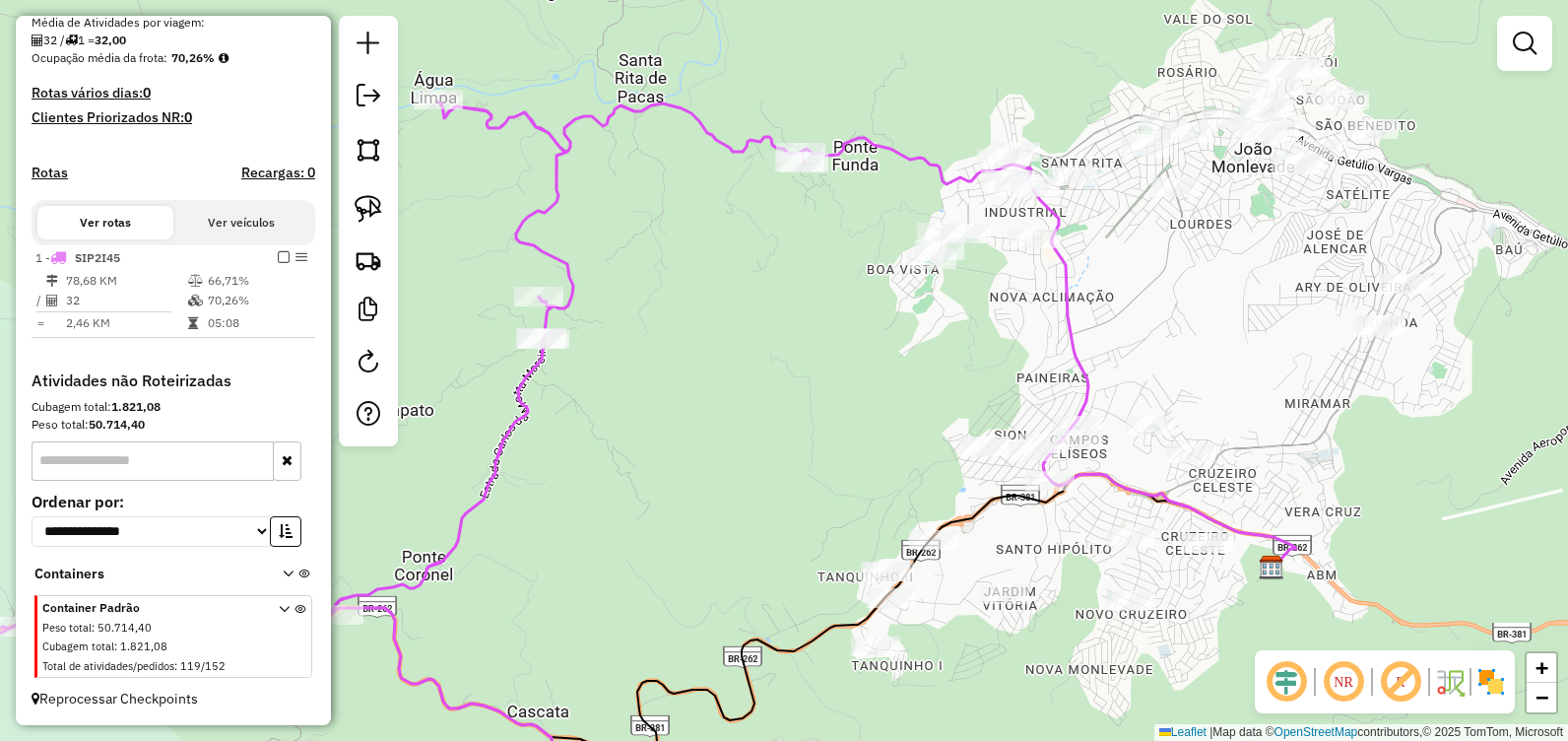
drag, startPoint x: 871, startPoint y: 81, endPoint x: 900, endPoint y: 179, distance: 102.2
click at [900, 179] on div "Janela de atendimento Grade de atendimento Capacidade Transportadoras Veículos …" at bounding box center [784, 370] width 1568 height 741
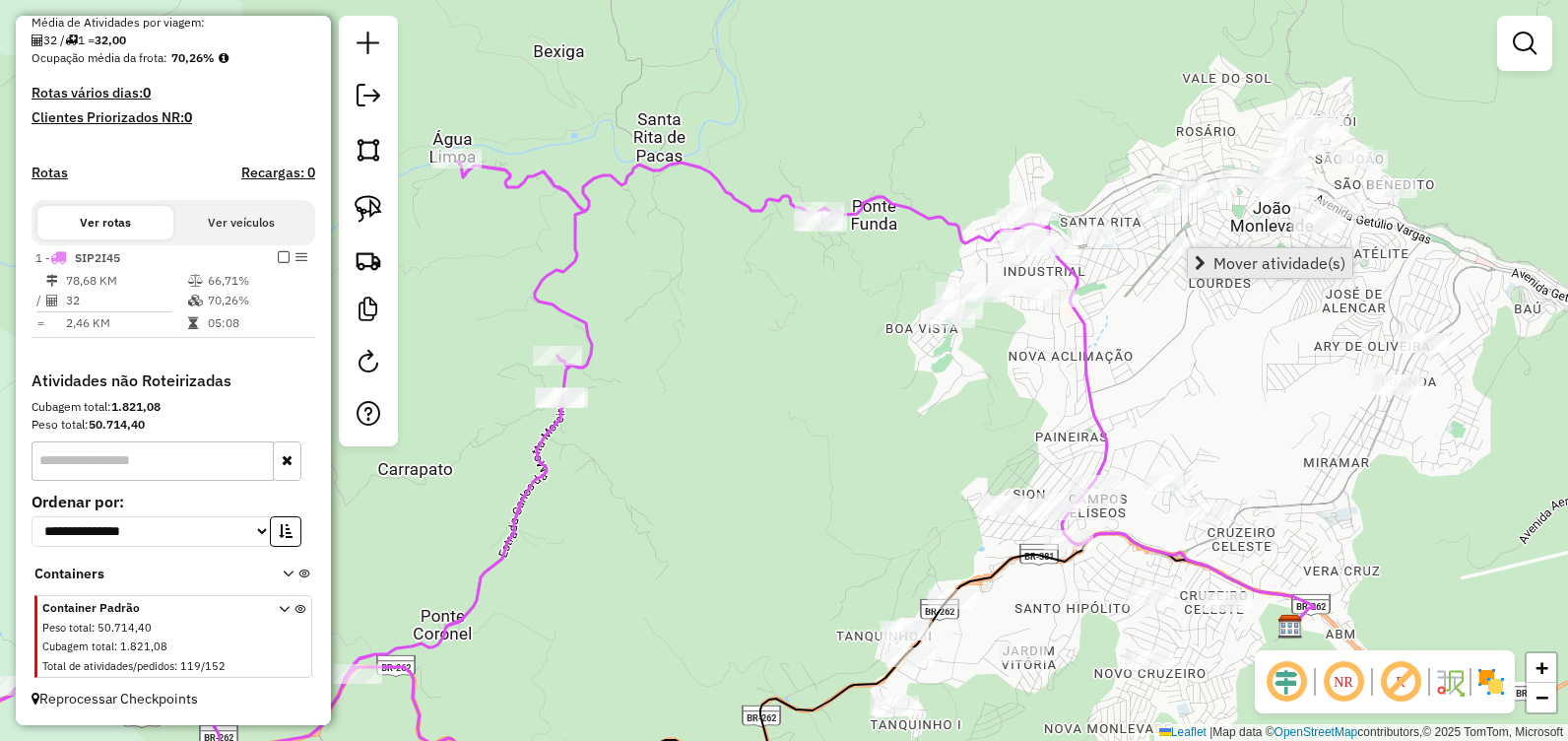
click at [1233, 262] on span "Mover atividade(s)" at bounding box center [1280, 263] width 132 height 16
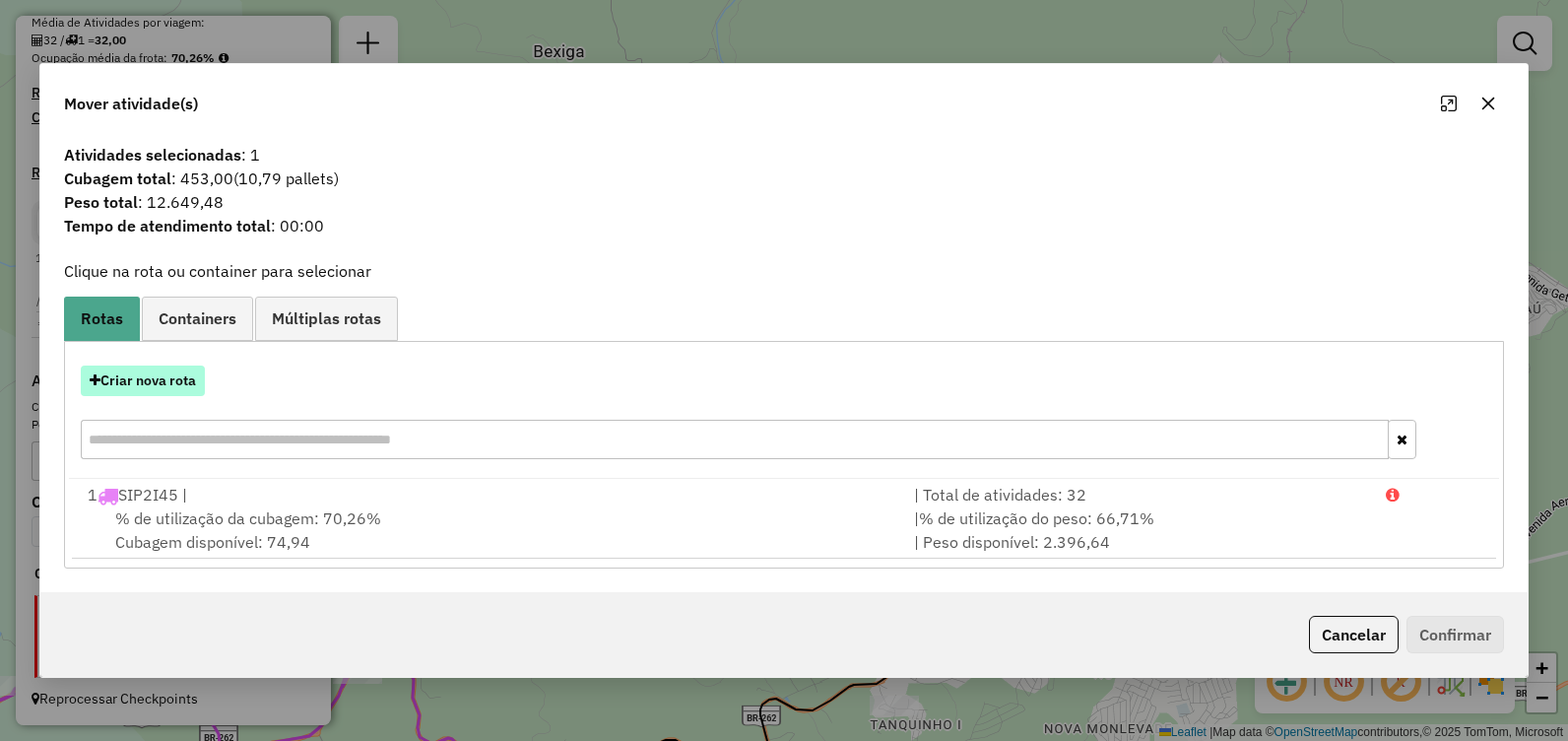
click at [187, 380] on button "Criar nova rota" at bounding box center [143, 380] width 124 height 31
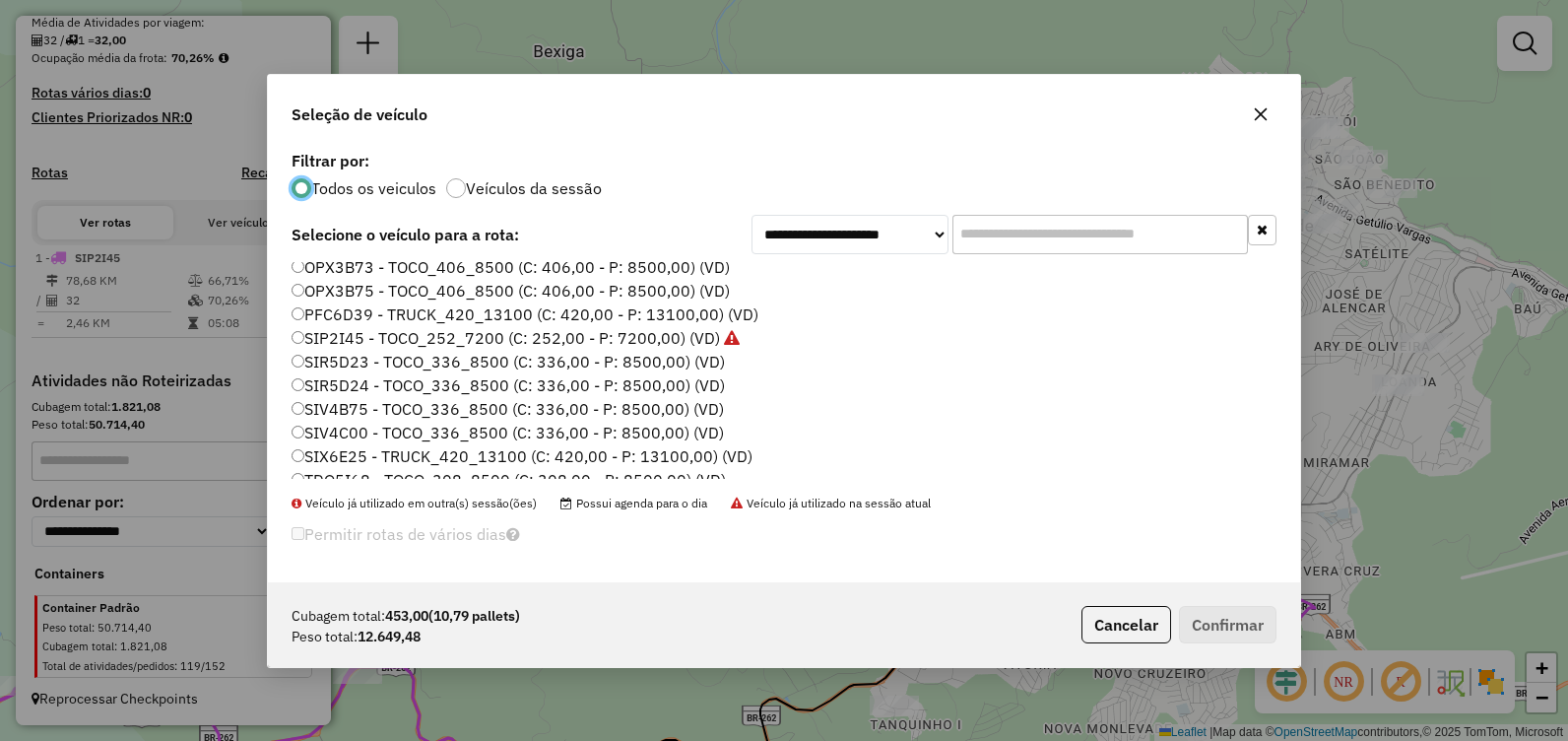
scroll to position [138, 0]
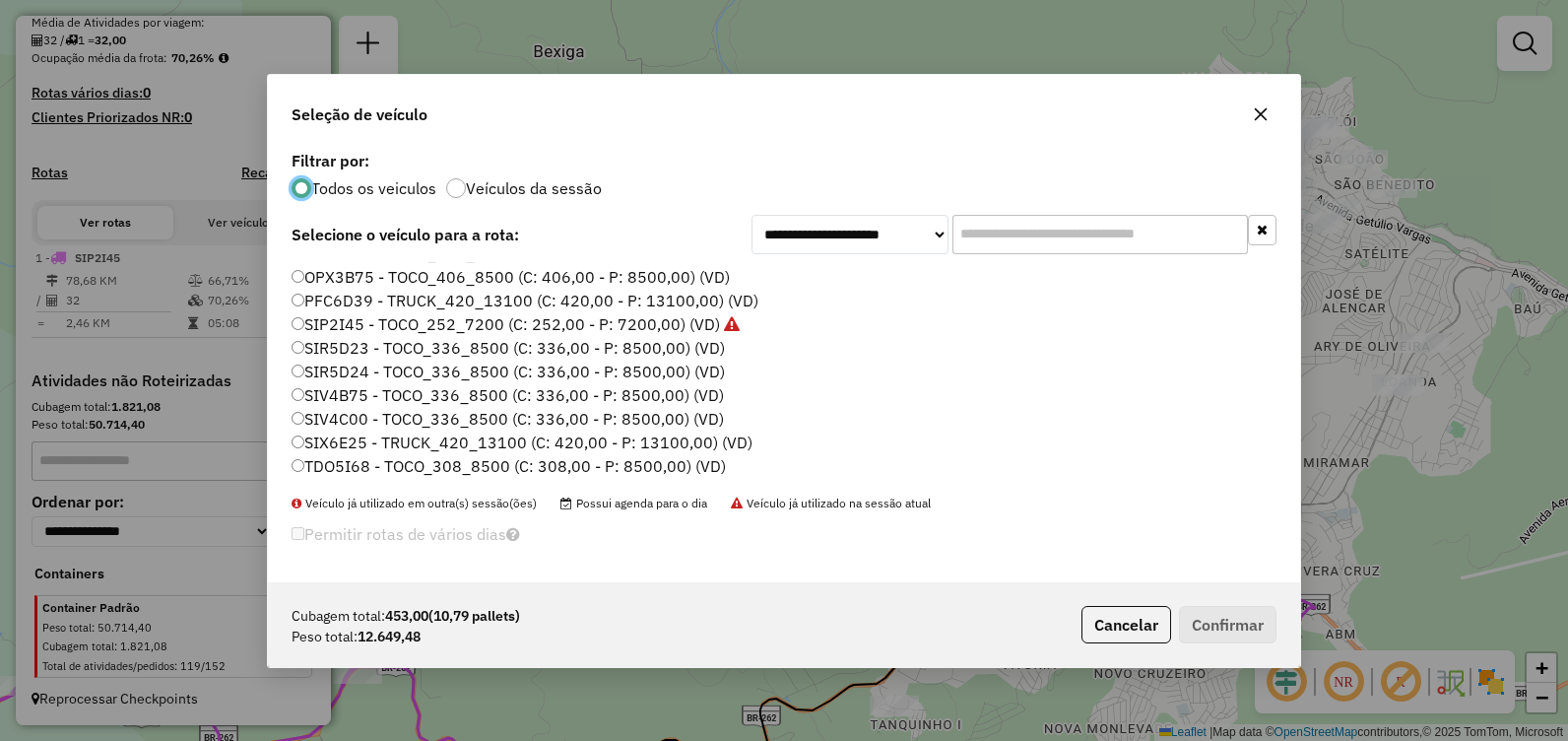
click at [418, 449] on label "SIX6E25 - TRUCK_420_13100 (C: 420,00 - P: 13100,00) (VD)" at bounding box center [522, 442] width 461 height 24
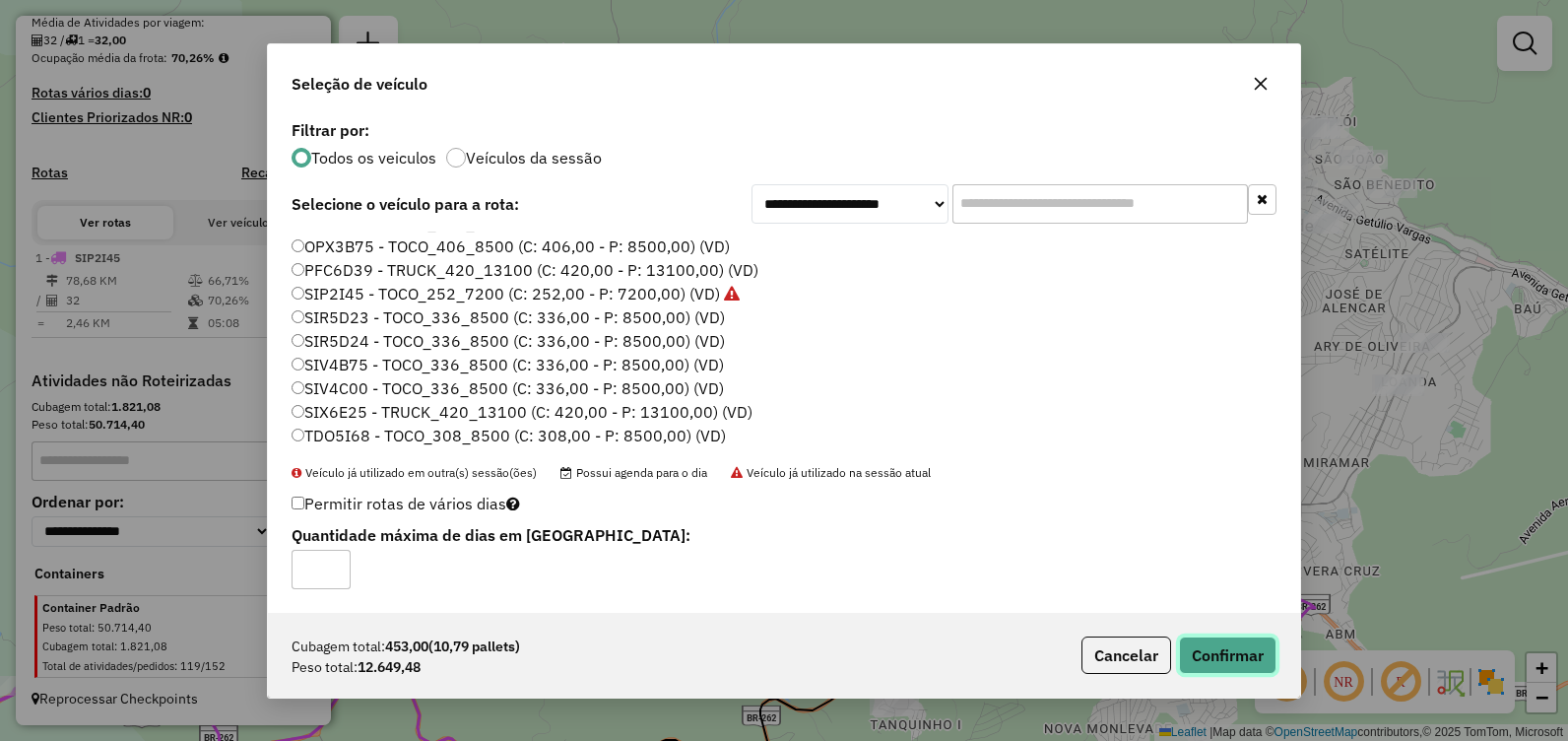
click at [1223, 645] on button "Confirmar" at bounding box center [1228, 655] width 98 height 37
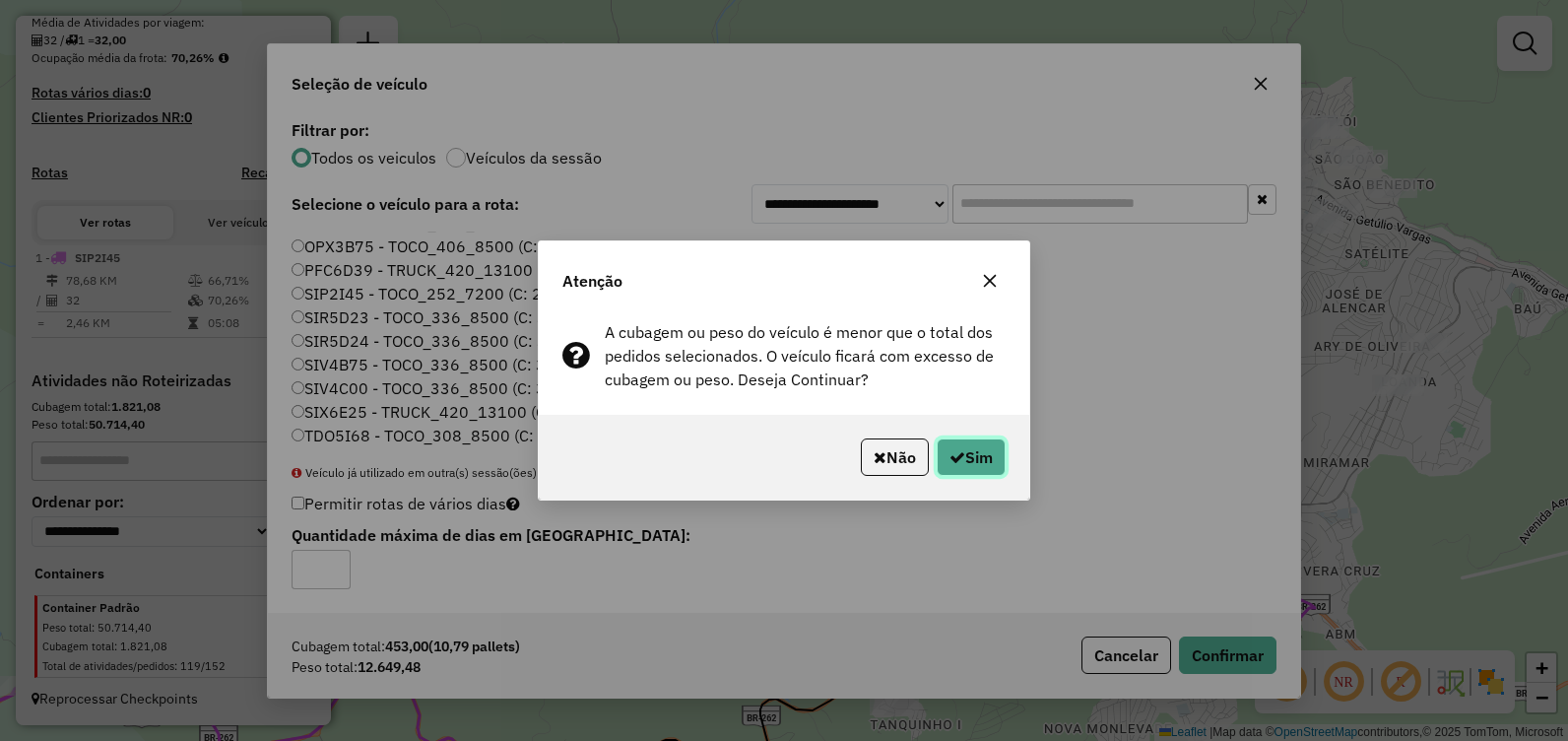
drag, startPoint x: 974, startPoint y: 458, endPoint x: 950, endPoint y: 432, distance: 35.4
click at [950, 432] on div "Não Sim" at bounding box center [784, 457] width 491 height 85
click at [952, 422] on div "Não Sim" at bounding box center [784, 457] width 491 height 85
click at [1006, 278] on div "Atenção" at bounding box center [784, 277] width 491 height 71
click at [999, 281] on button "button" at bounding box center [990, 281] width 32 height 32
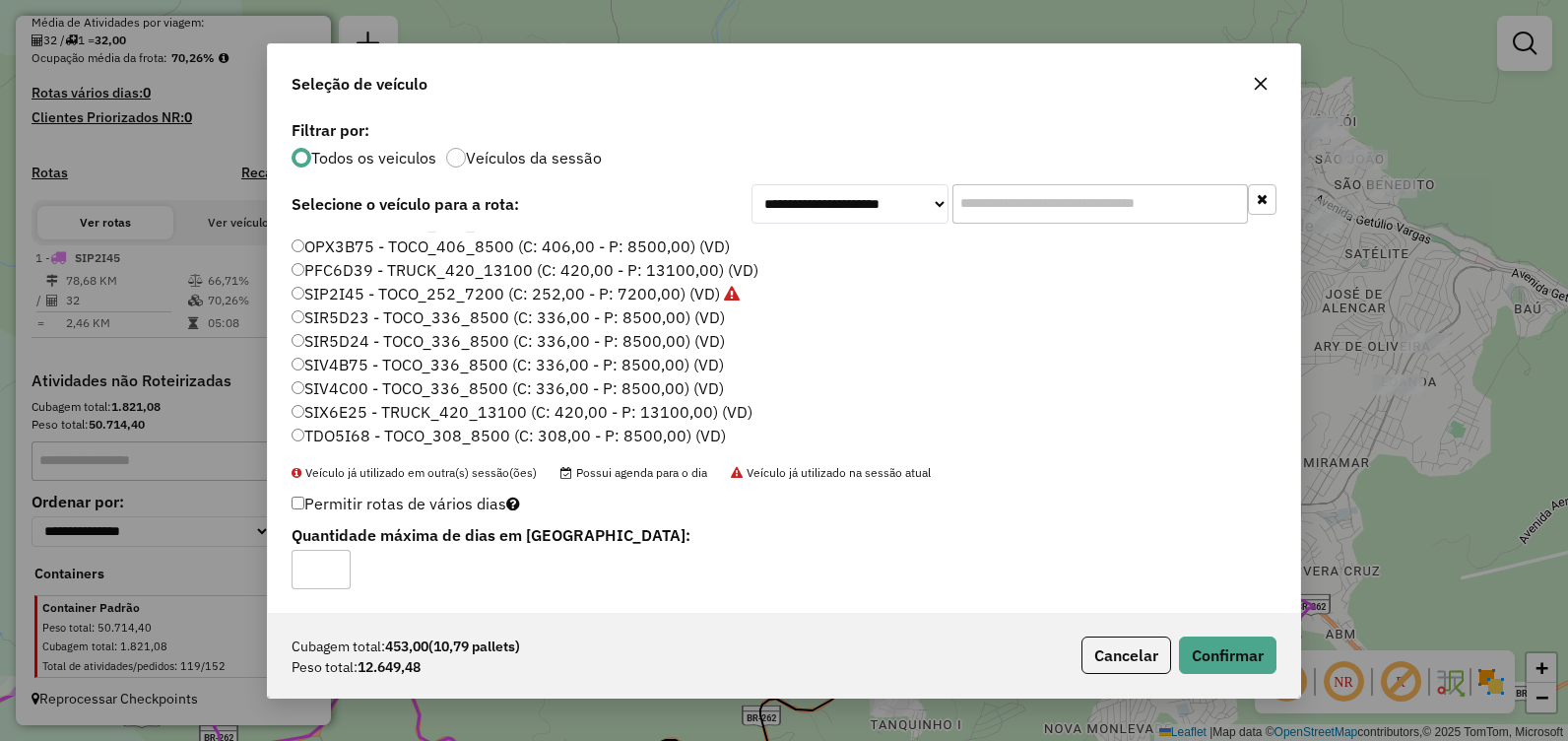
click at [1270, 89] on button "button" at bounding box center [1261, 84] width 32 height 32
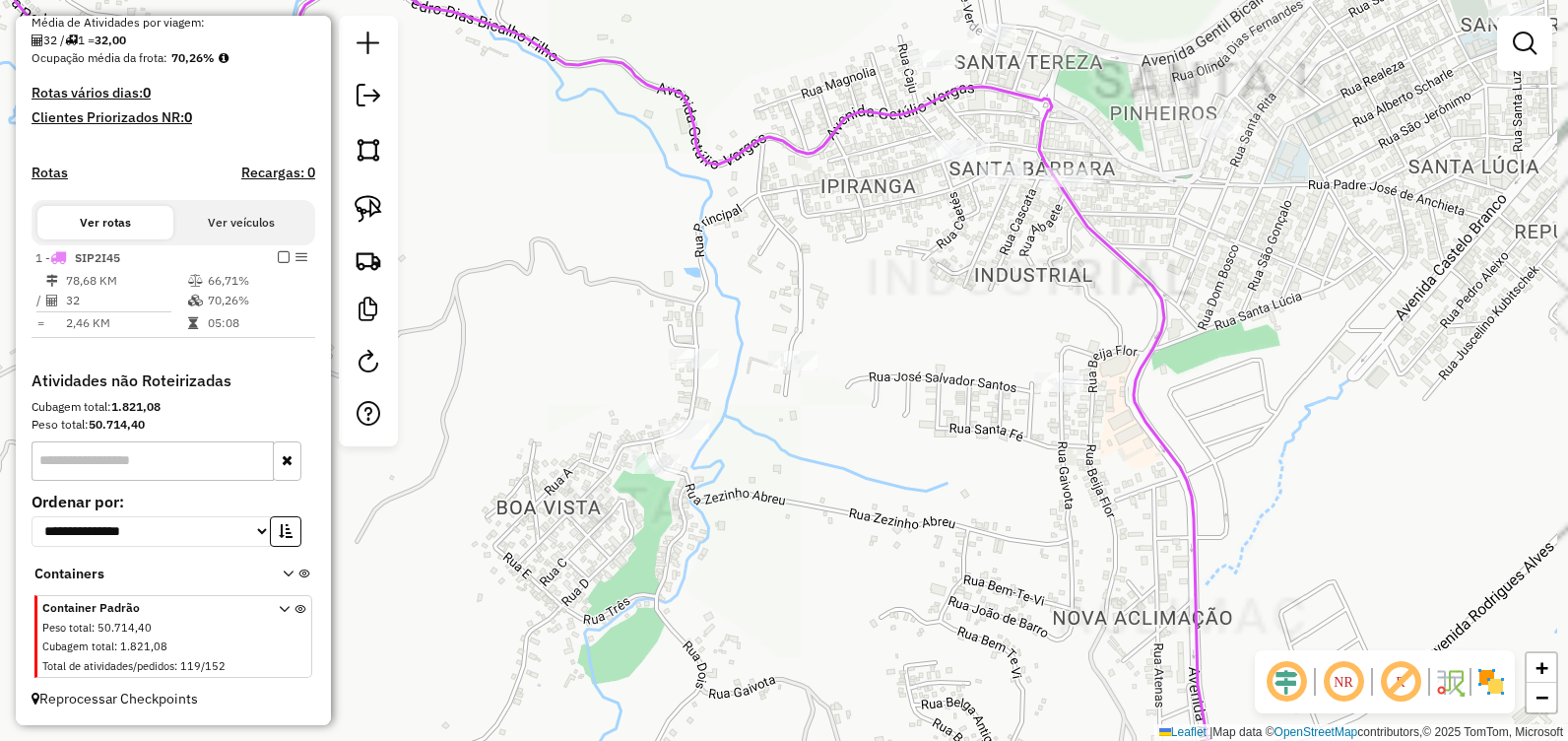
drag, startPoint x: 1282, startPoint y: 165, endPoint x: 1138, endPoint y: 322, distance: 213.0
click at [1136, 370] on div "Janela de atendimento Grade de atendimento Capacidade Transportadoras Veículos …" at bounding box center [784, 370] width 1568 height 741
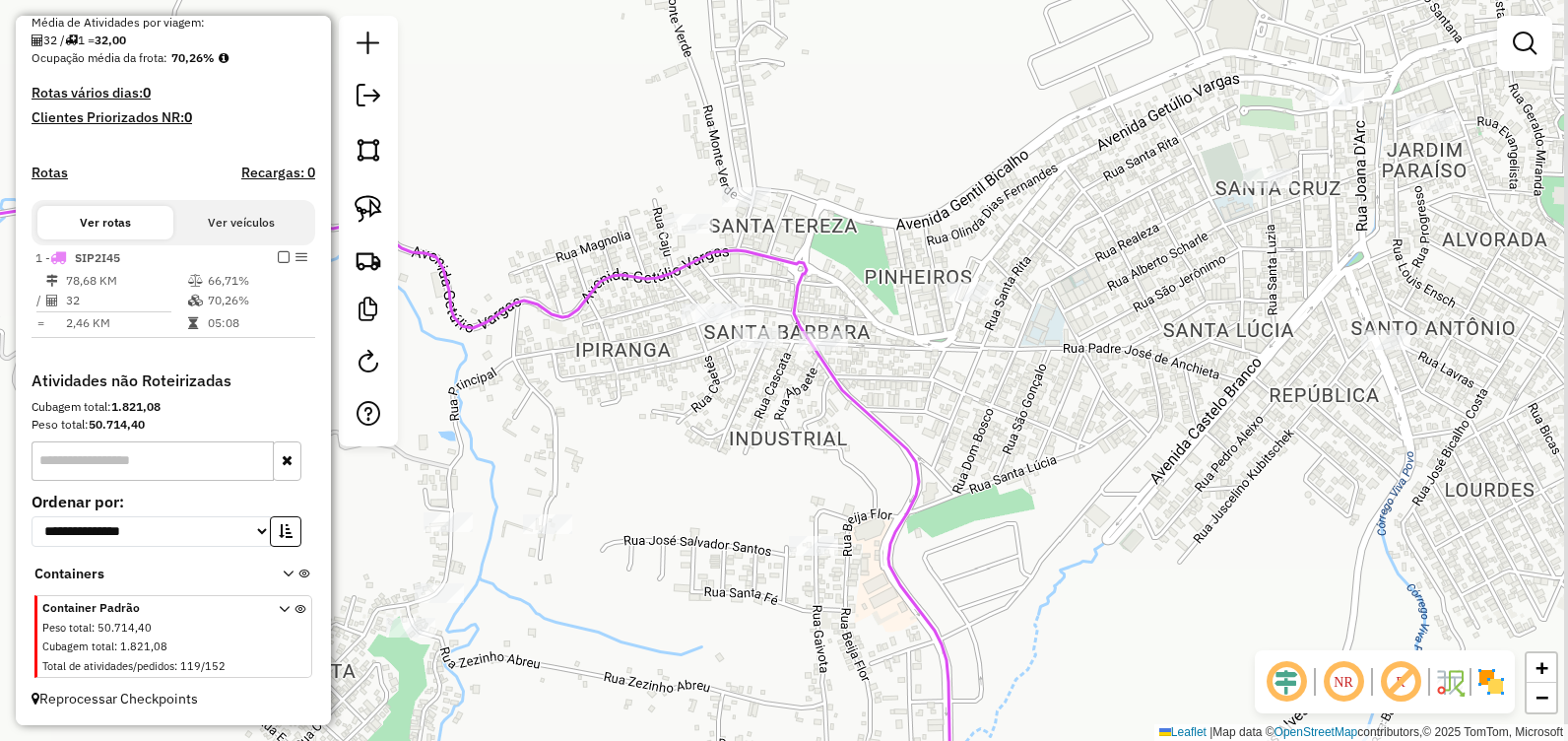
drag, startPoint x: 1276, startPoint y: 403, endPoint x: 1139, endPoint y: 400, distance: 137.0
click at [1129, 413] on div "Janela de atendimento Grade de atendimento Capacidade Transportadoras Veículos …" at bounding box center [784, 370] width 1568 height 741
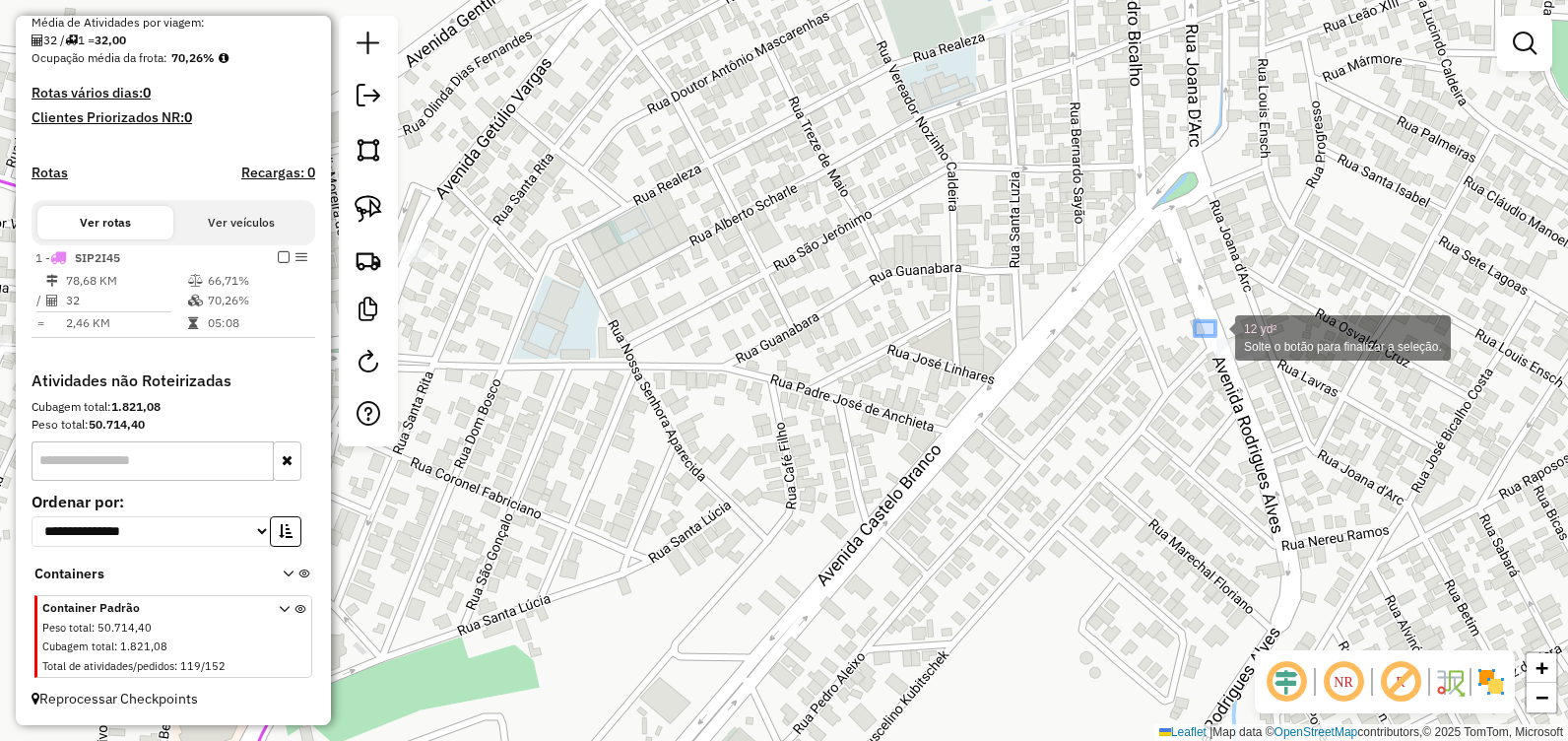
drag, startPoint x: 1195, startPoint y: 321, endPoint x: 1297, endPoint y: 389, distance: 122.6
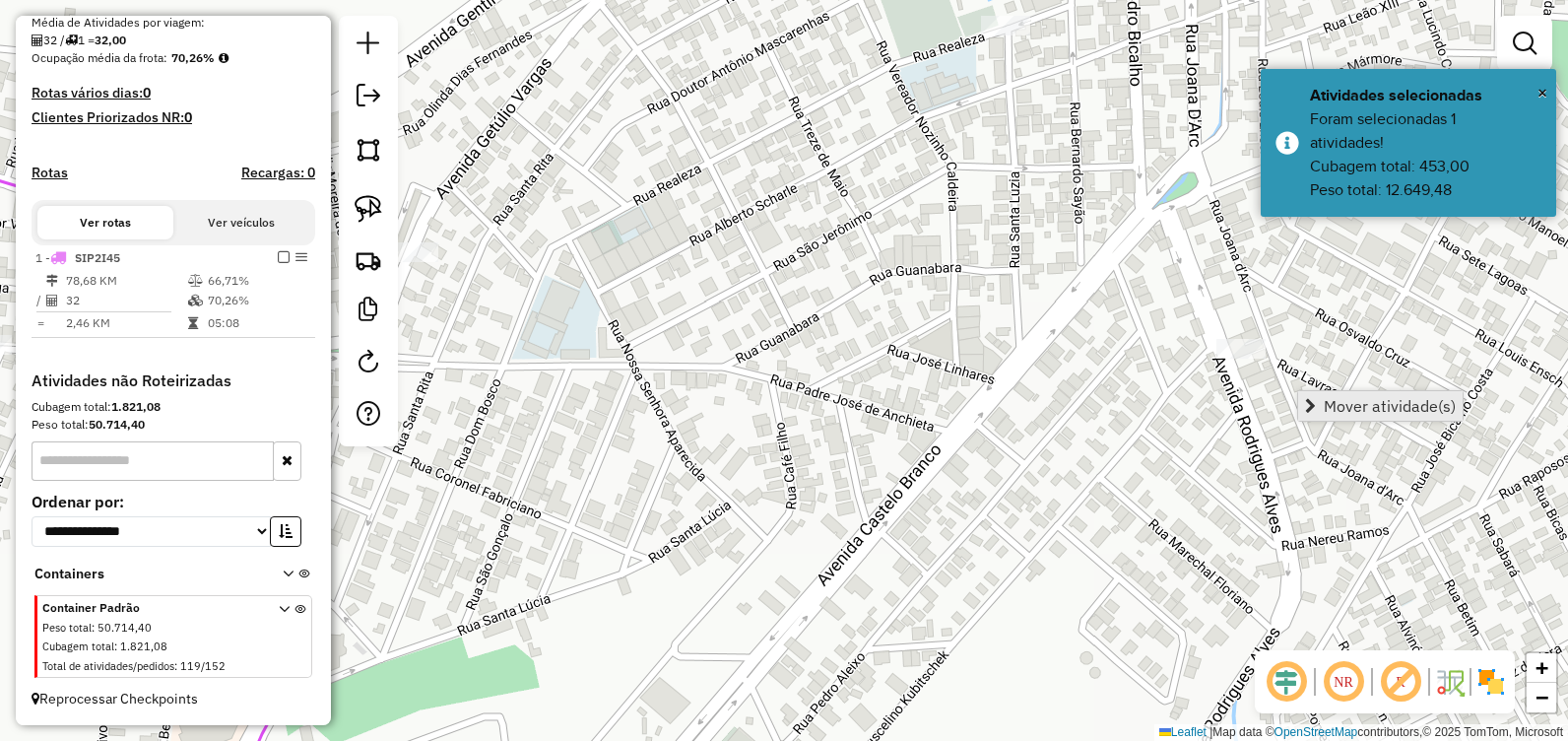
click at [1363, 409] on span "Mover atividade(s)" at bounding box center [1391, 406] width 132 height 16
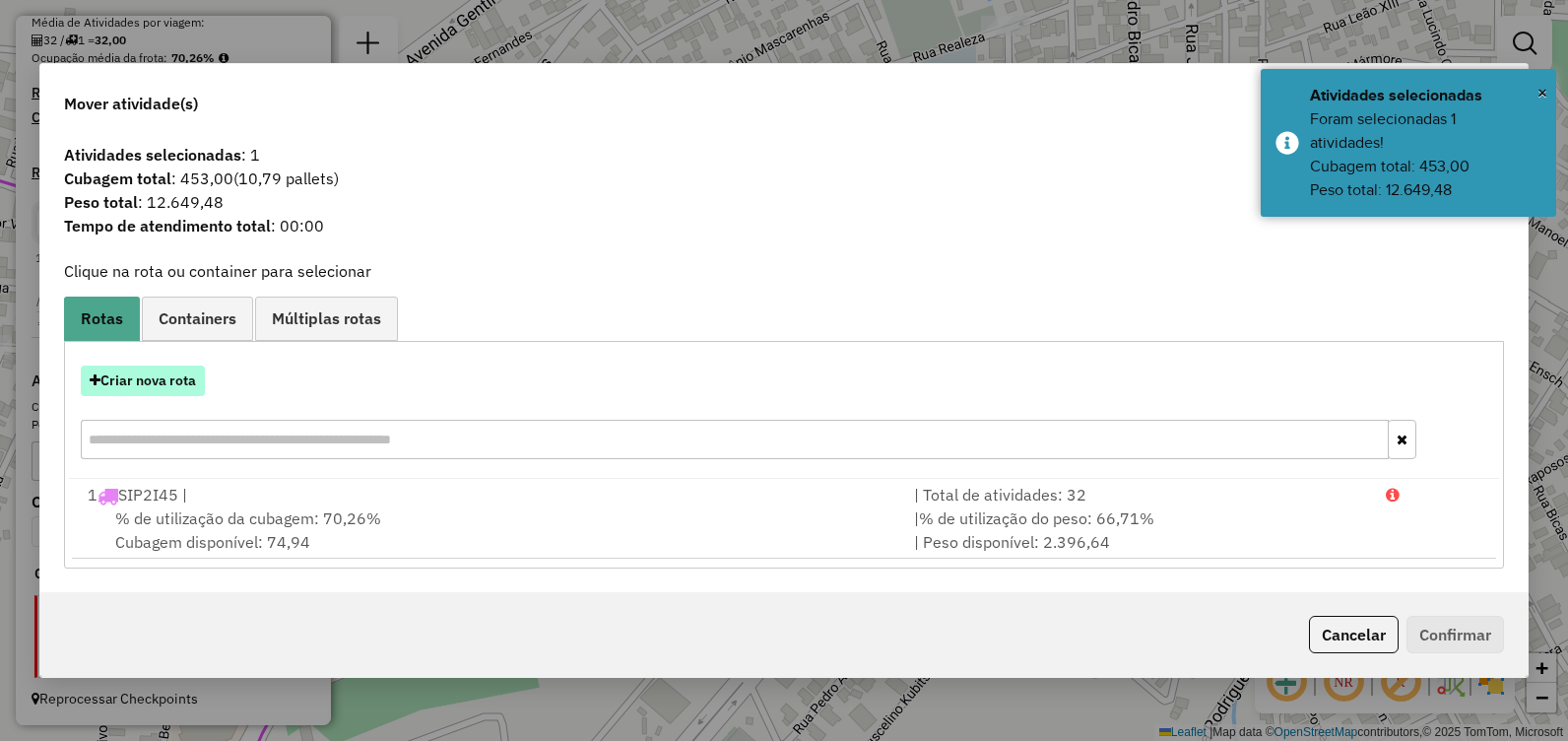
click at [184, 387] on button "Criar nova rota" at bounding box center [143, 380] width 124 height 31
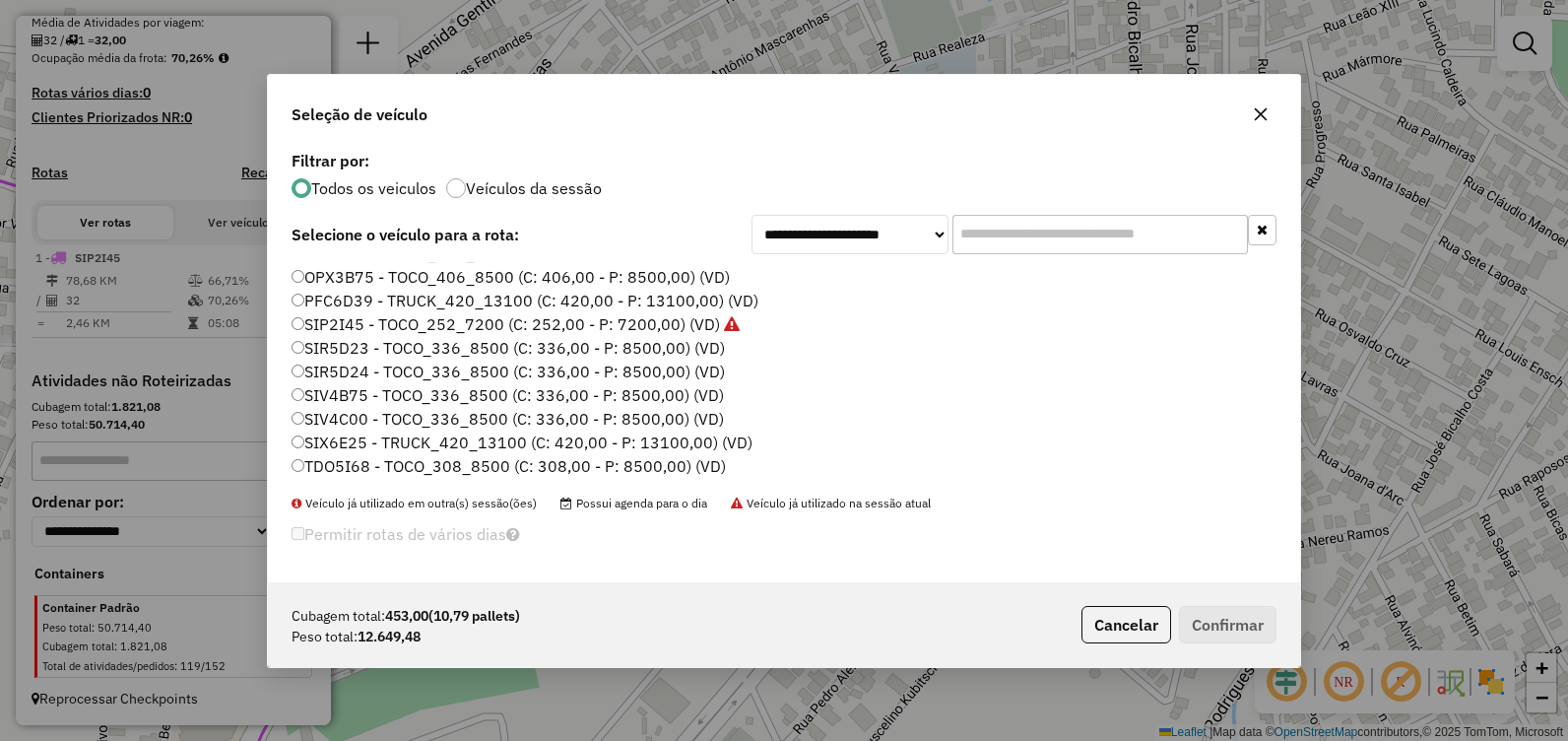
click at [485, 434] on label "SIX6E25 - TRUCK_420_13100 (C: 420,00 - P: 13100,00) (VD)" at bounding box center [522, 442] width 461 height 24
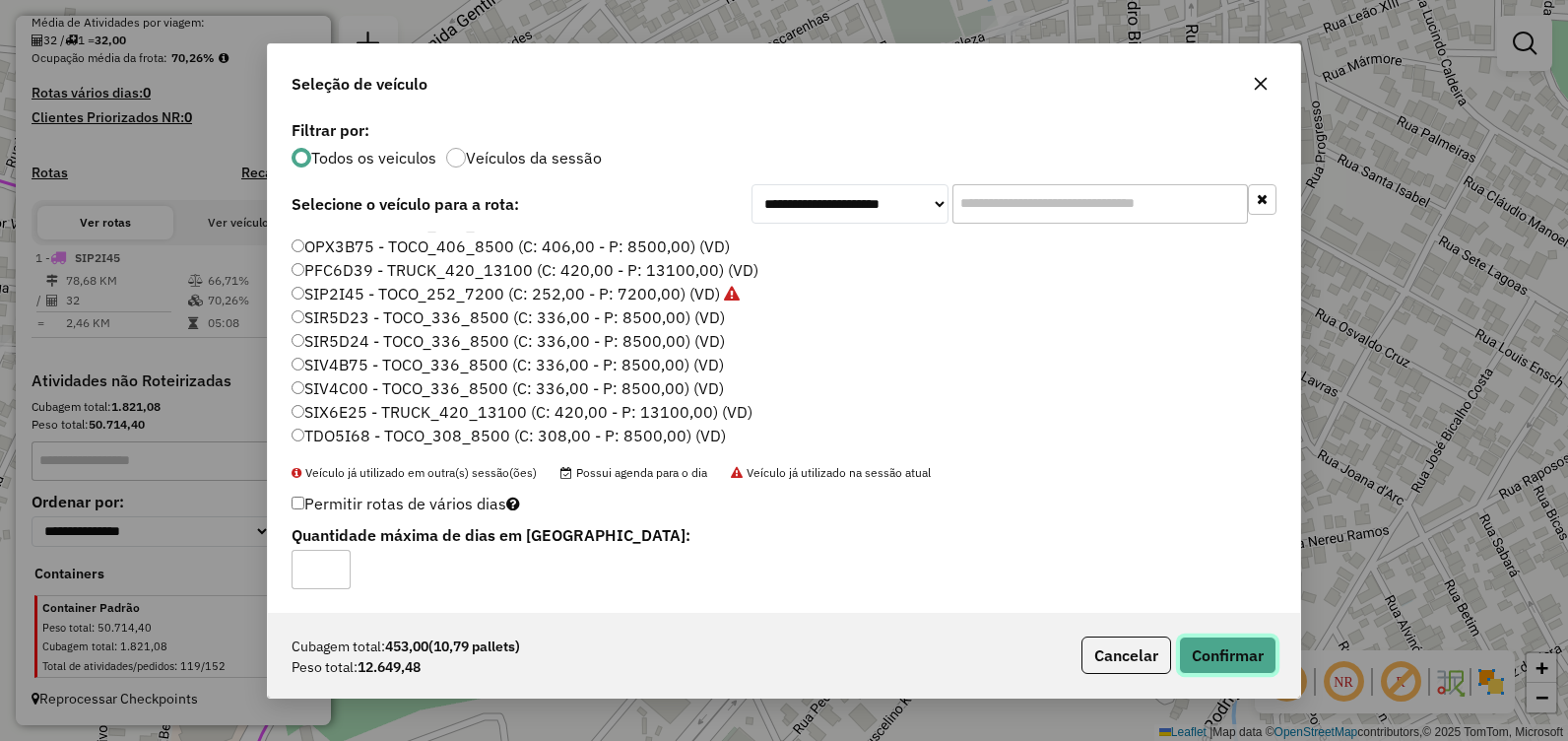
click at [1226, 652] on button "Confirmar" at bounding box center [1228, 655] width 98 height 37
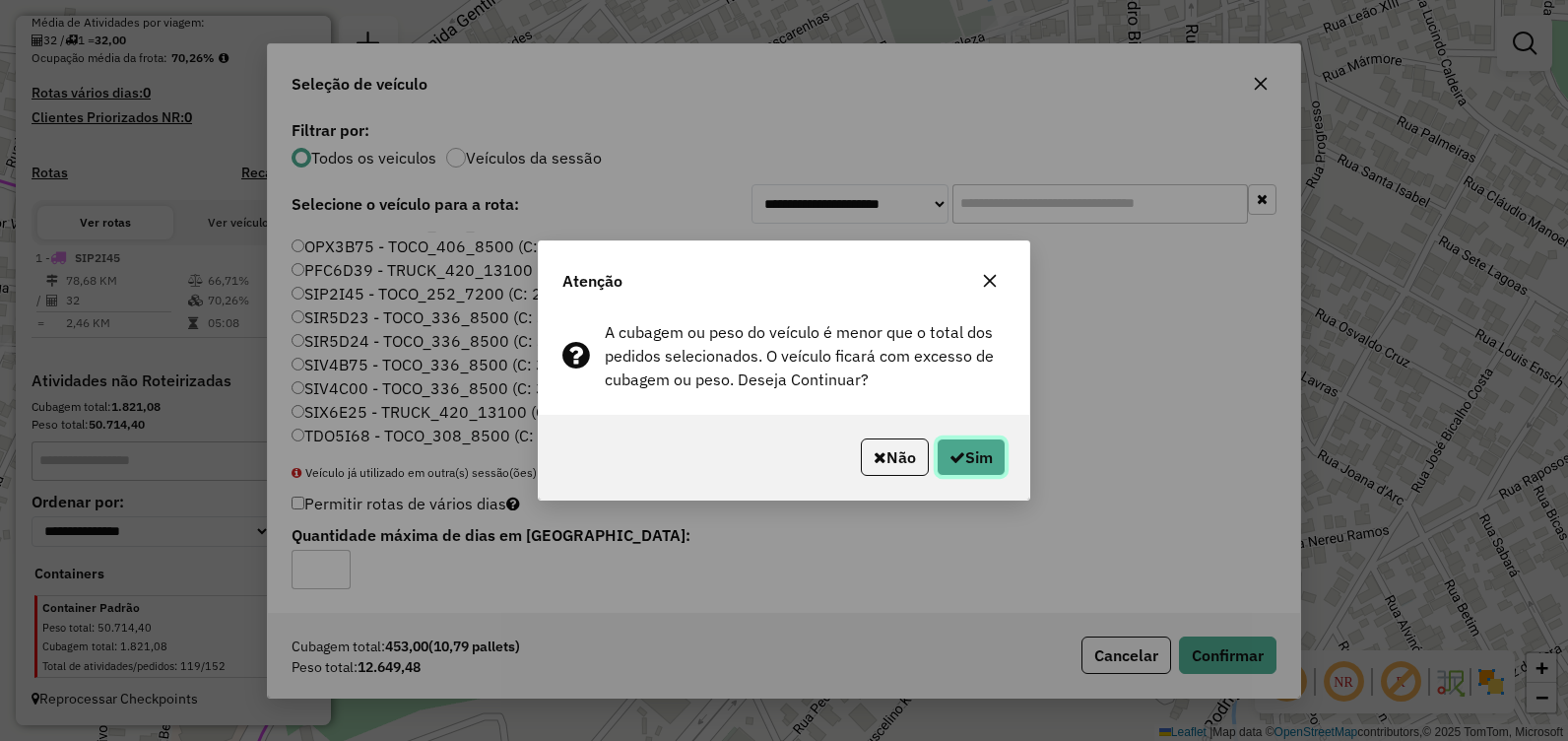
click at [951, 455] on icon "button" at bounding box center [958, 457] width 16 height 16
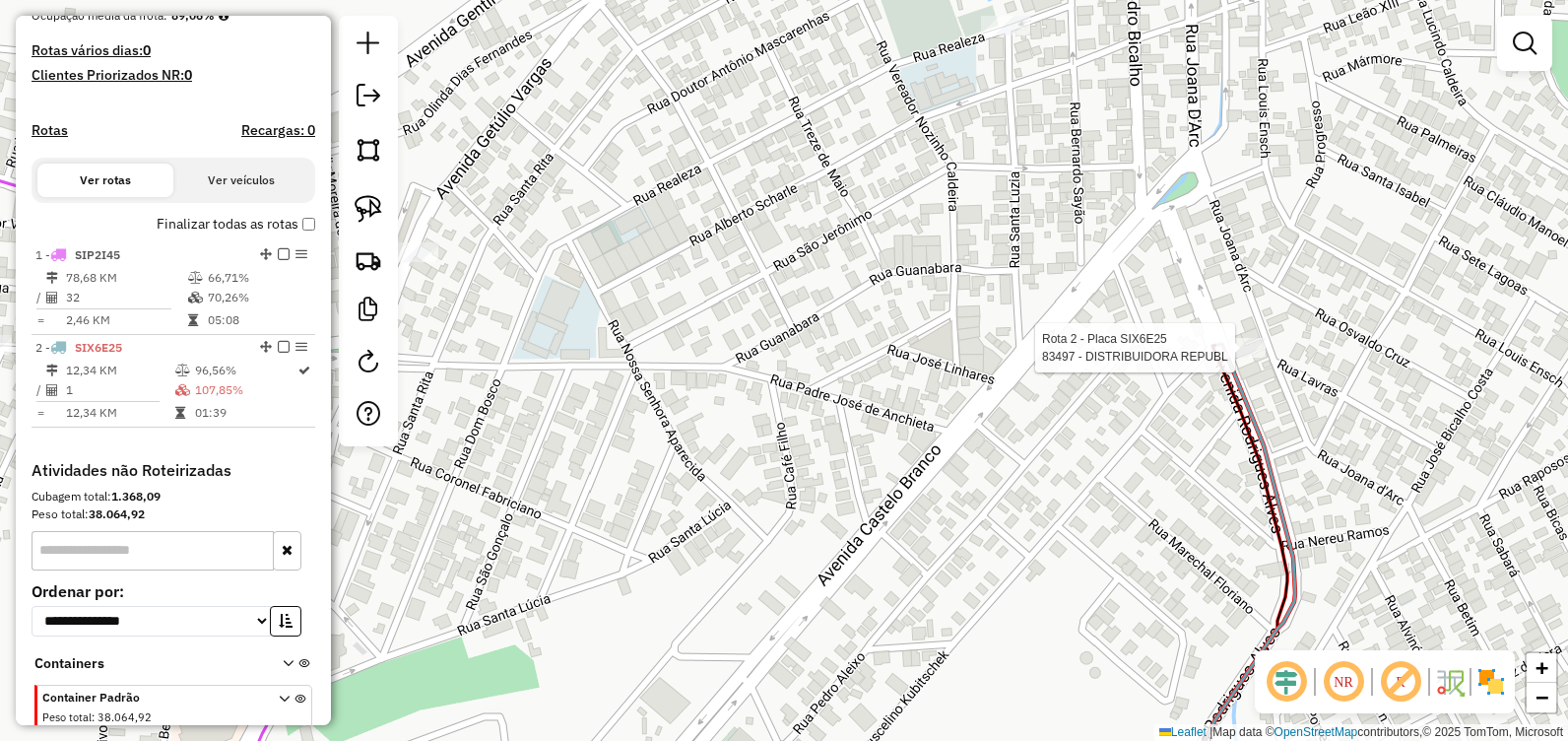
scroll to position [602, 0]
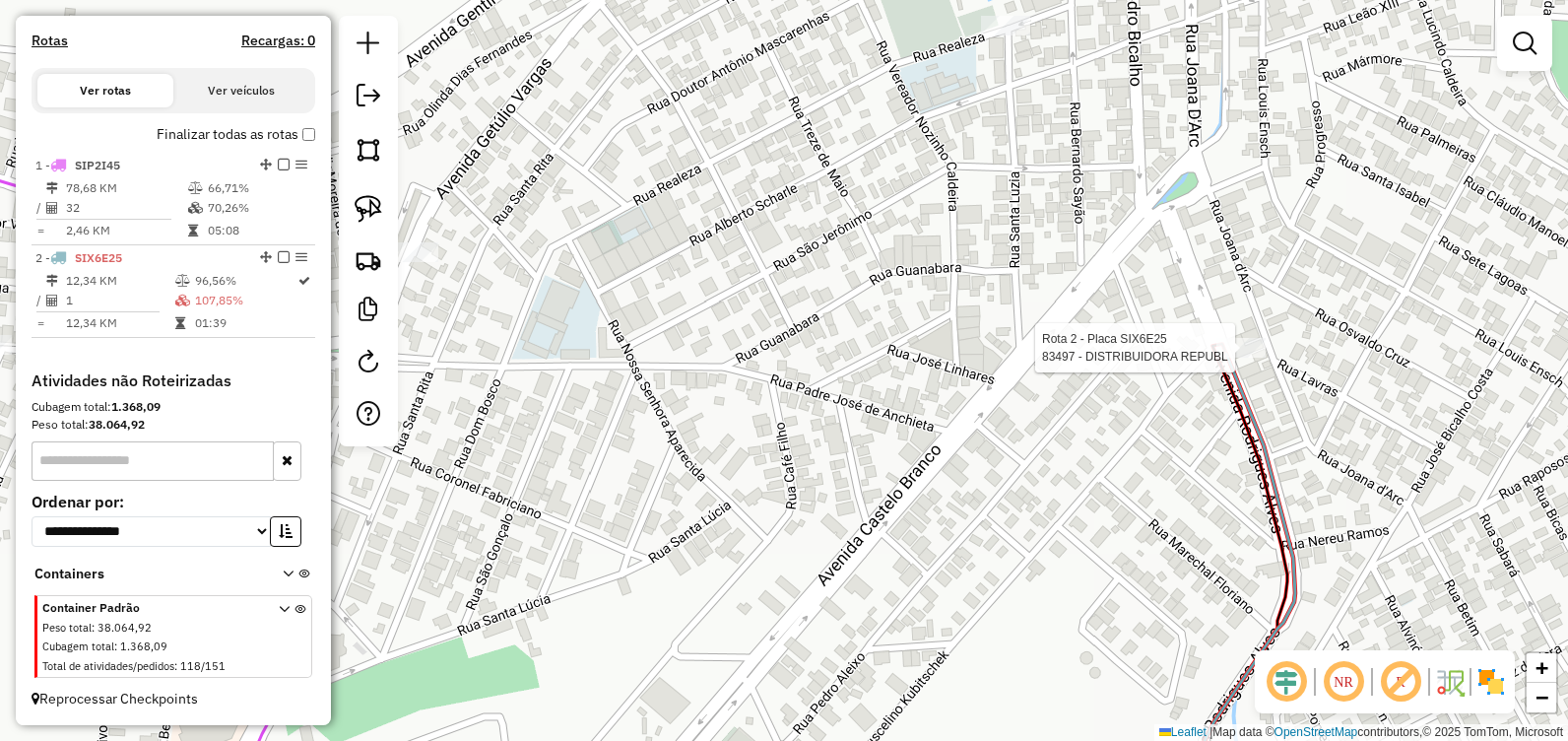
select select "**********"
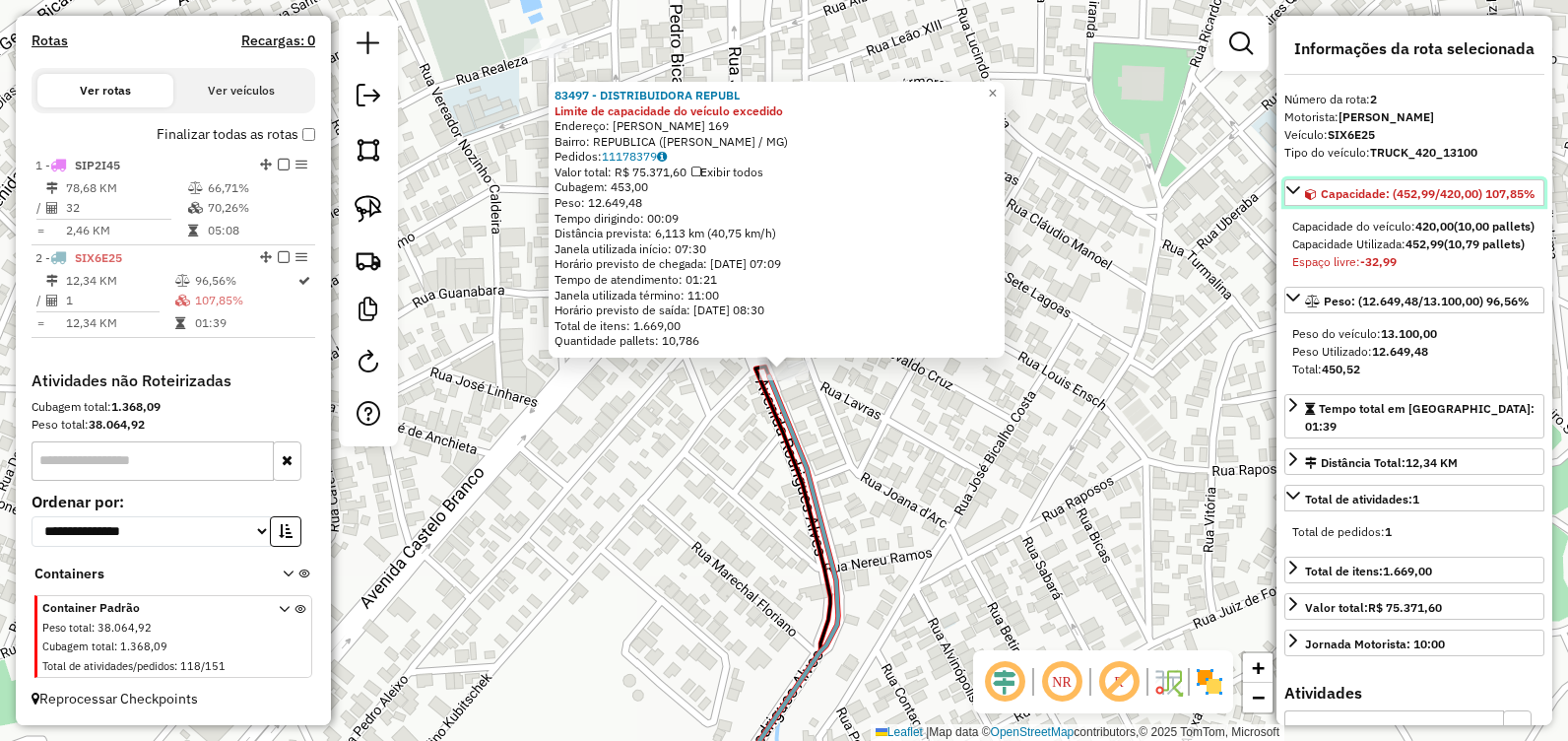
click at [1287, 193] on icon at bounding box center [1294, 190] width 16 height 16
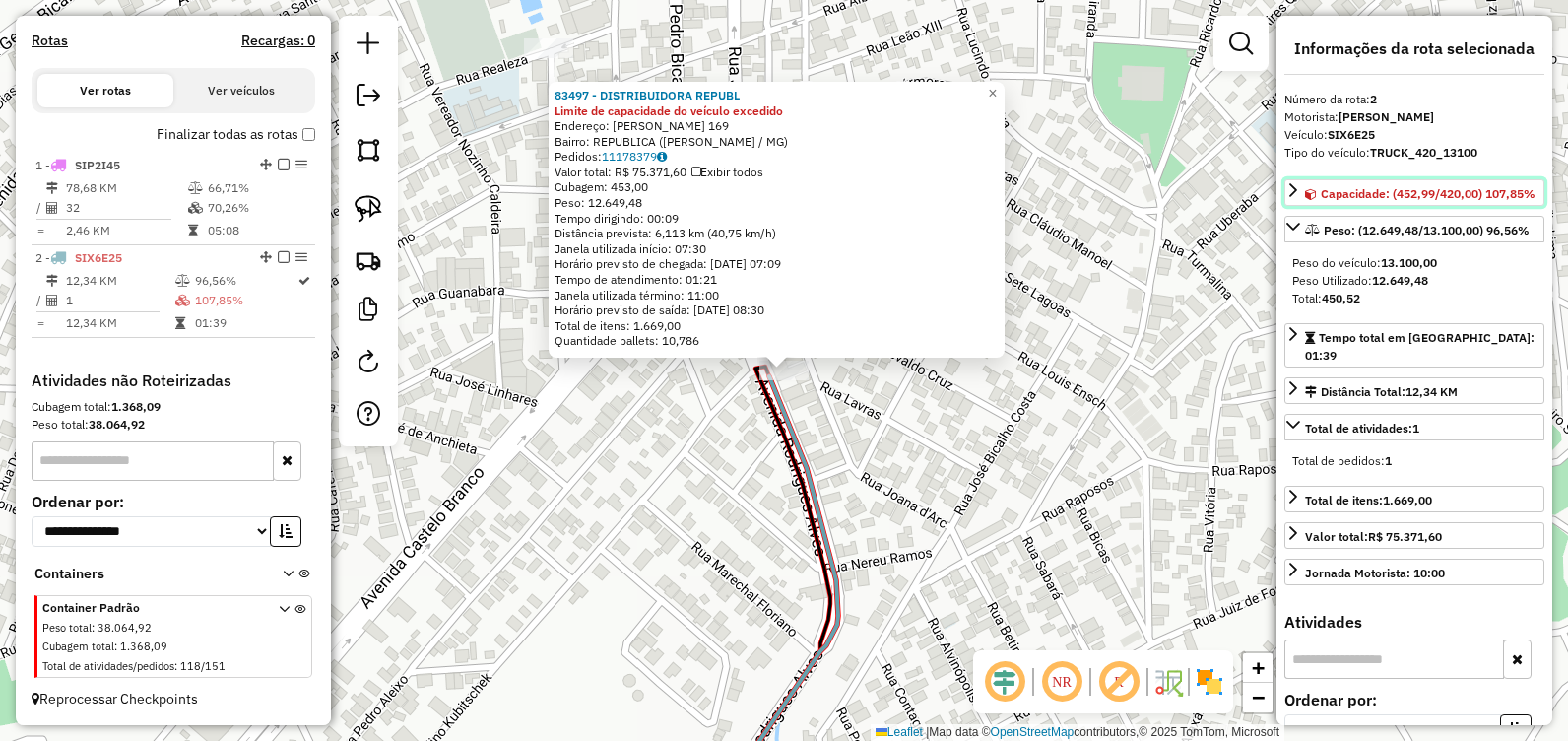
click at [1299, 194] on icon at bounding box center [1294, 190] width 16 height 16
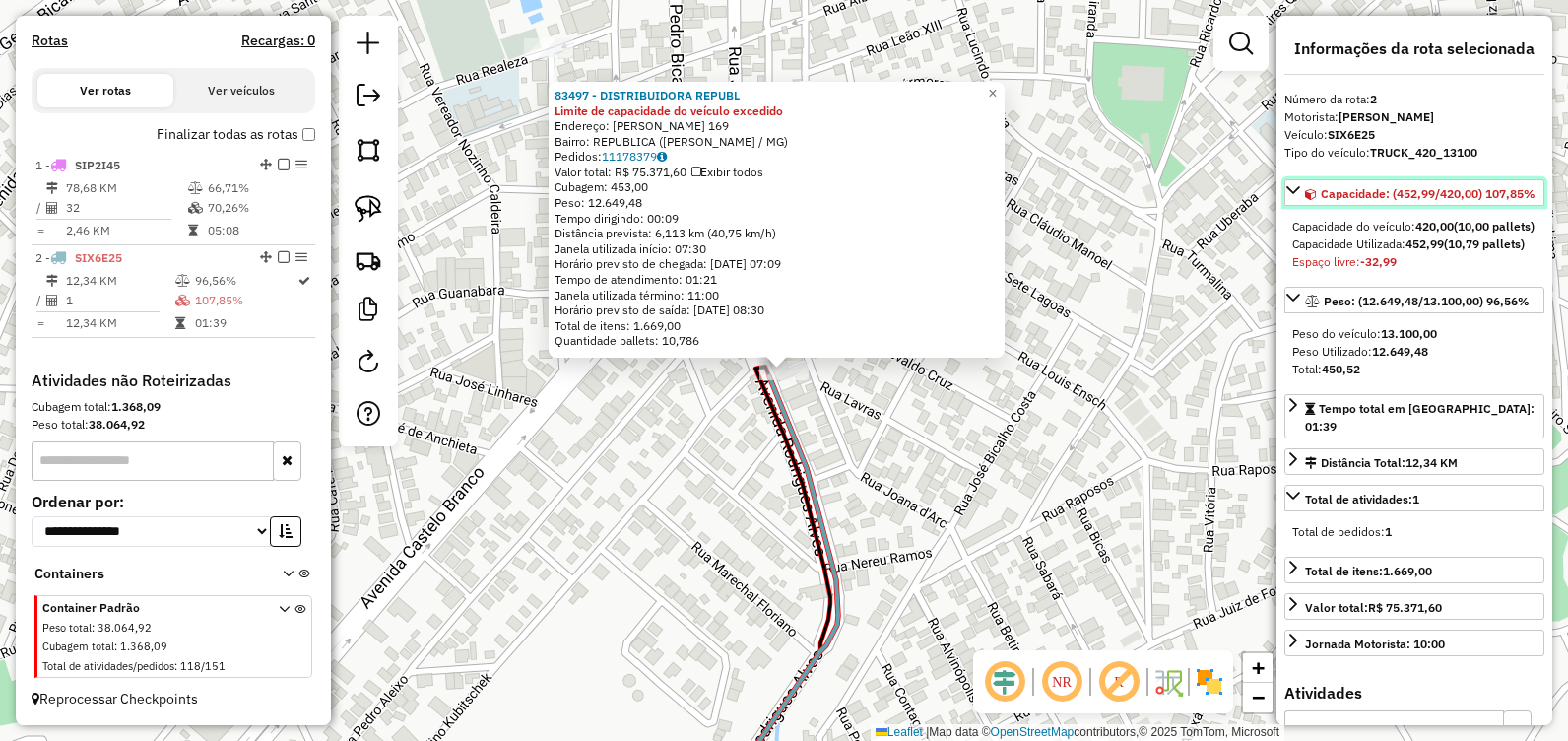
click at [1398, 194] on span "Capacidade: (452,99/420,00) 107,85%" at bounding box center [1429, 193] width 215 height 15
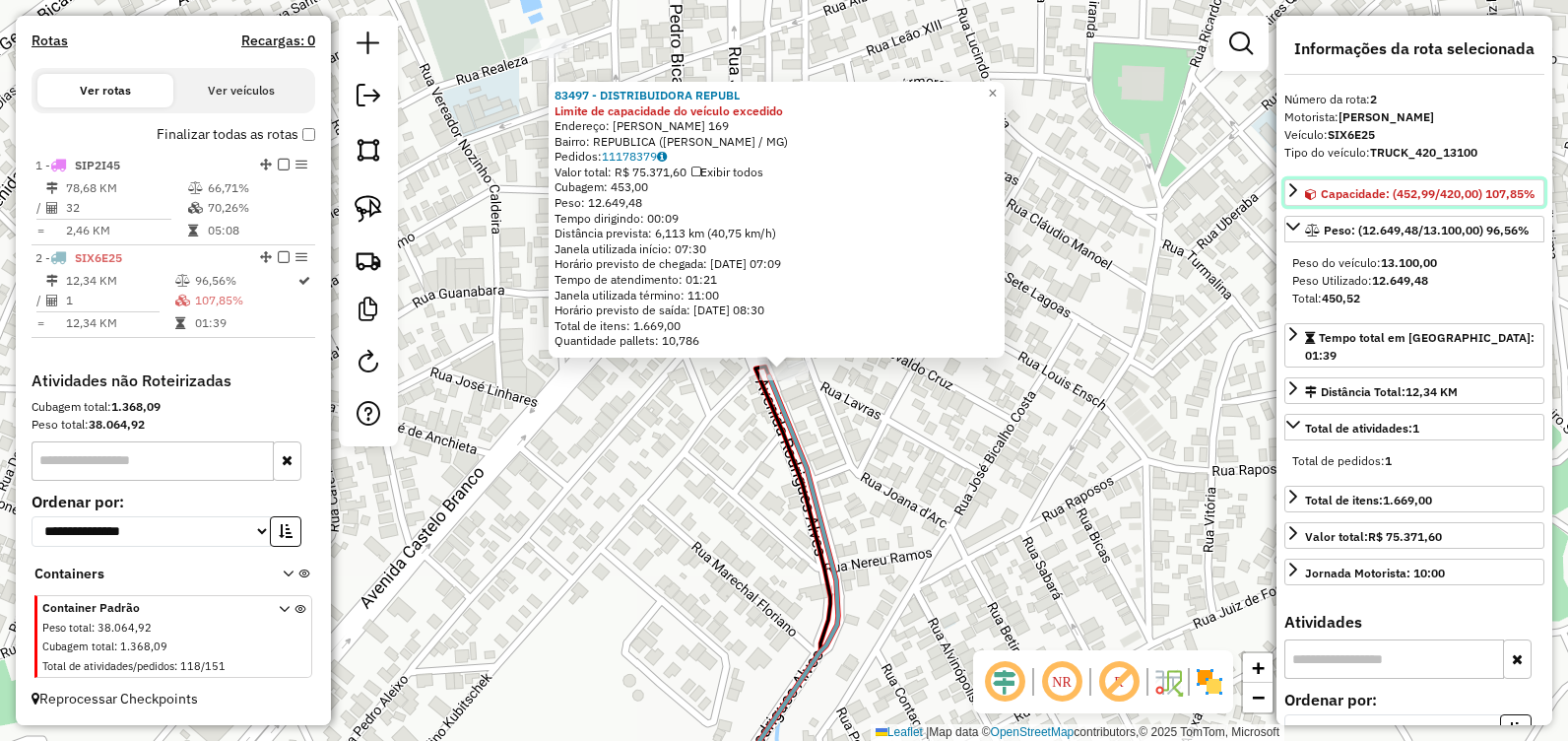
click at [1405, 195] on span "Capacidade: (452,99/420,00) 107,85%" at bounding box center [1429, 193] width 215 height 15
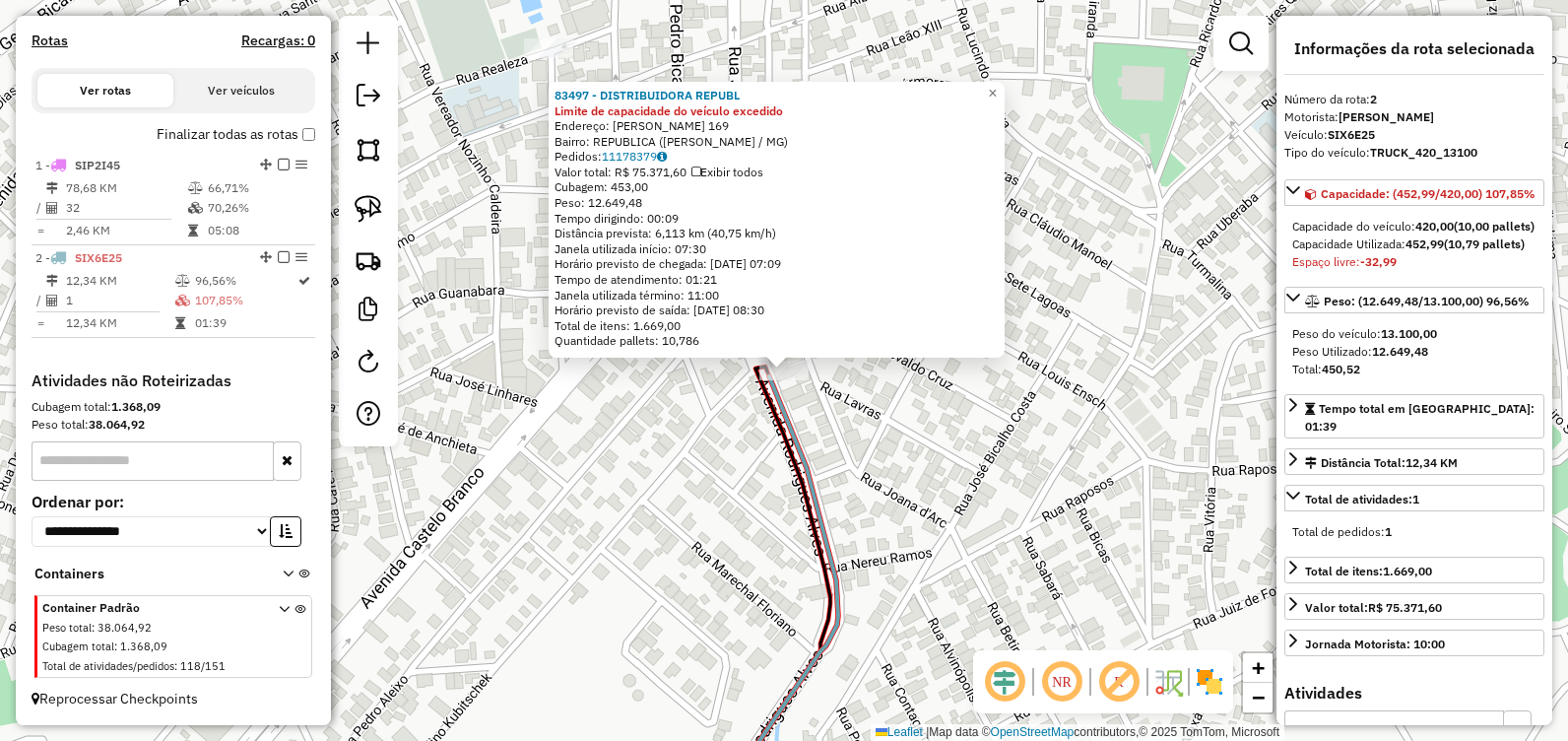
drag, startPoint x: 1233, startPoint y: 227, endPoint x: 1229, endPoint y: 201, distance: 26.3
click at [1229, 201] on div "83497 - DISTRIBUIDORA REPUBL Limite de capacidade do veículo excedido Endereço:…" at bounding box center [784, 370] width 1568 height 741
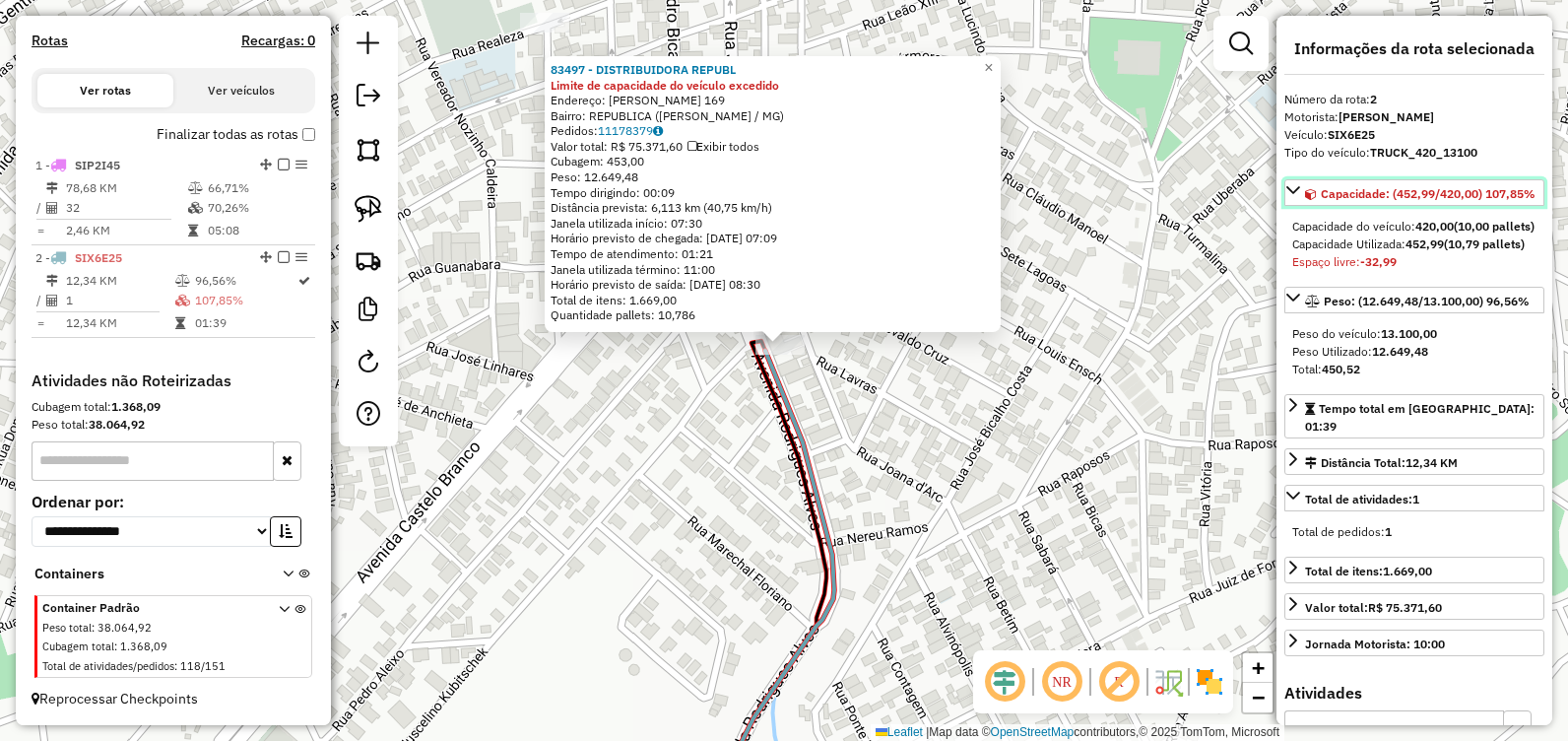
click at [1301, 186] on icon at bounding box center [1294, 190] width 16 height 16
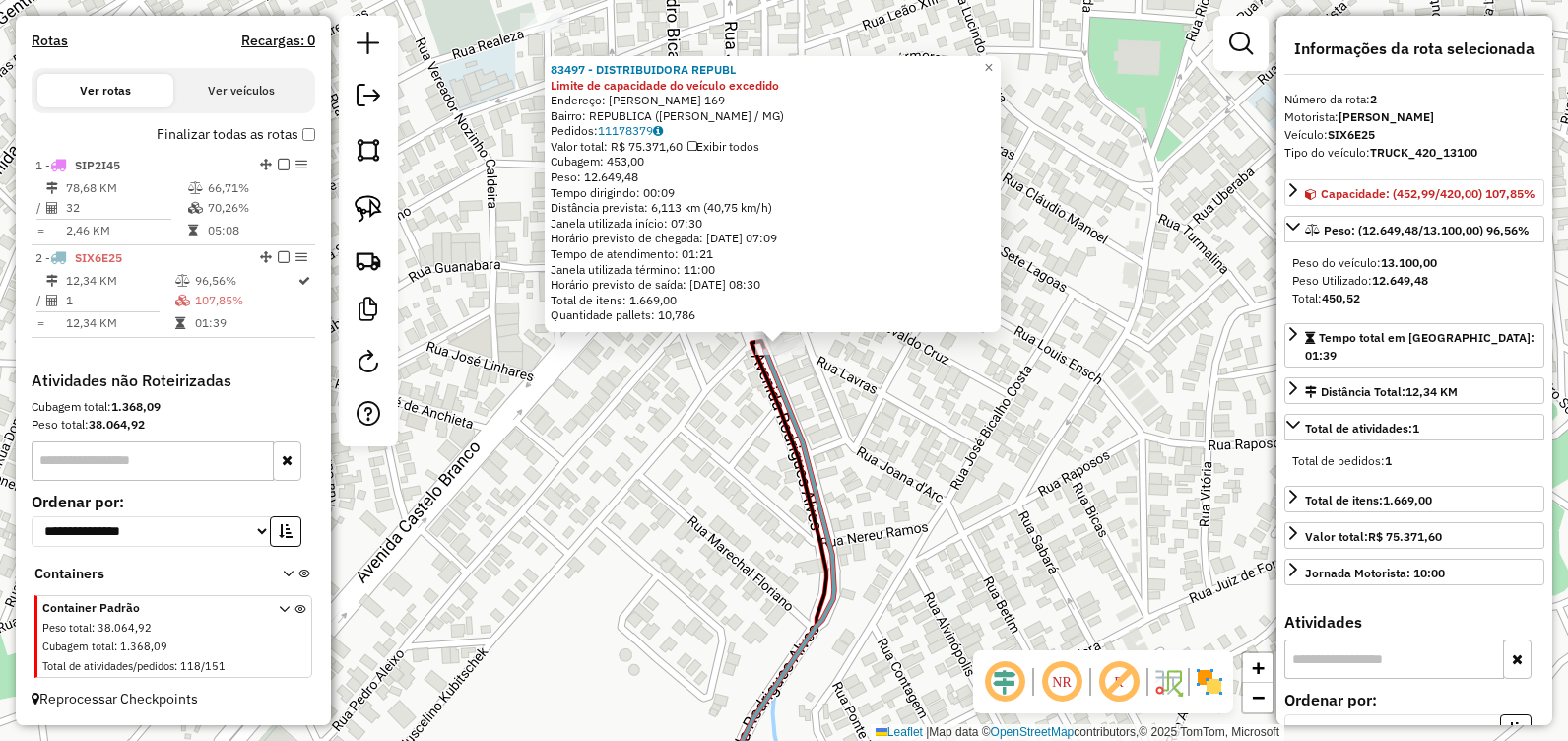
click at [1182, 301] on div "83497 - DISTRIBUIDORA REPUBL Limite de capacidade do veículo excedido Endereço:…" at bounding box center [784, 370] width 1568 height 741
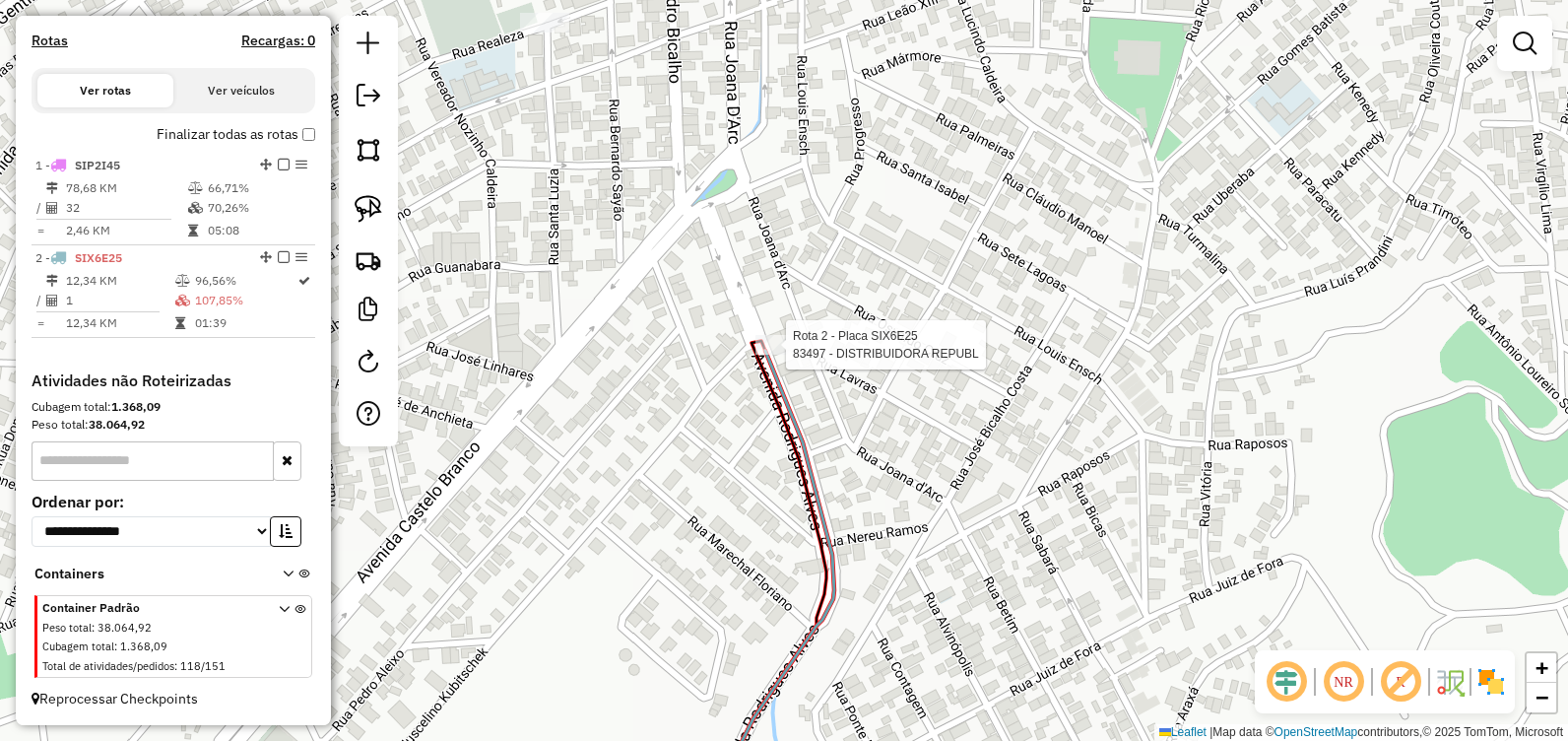
select select "**********"
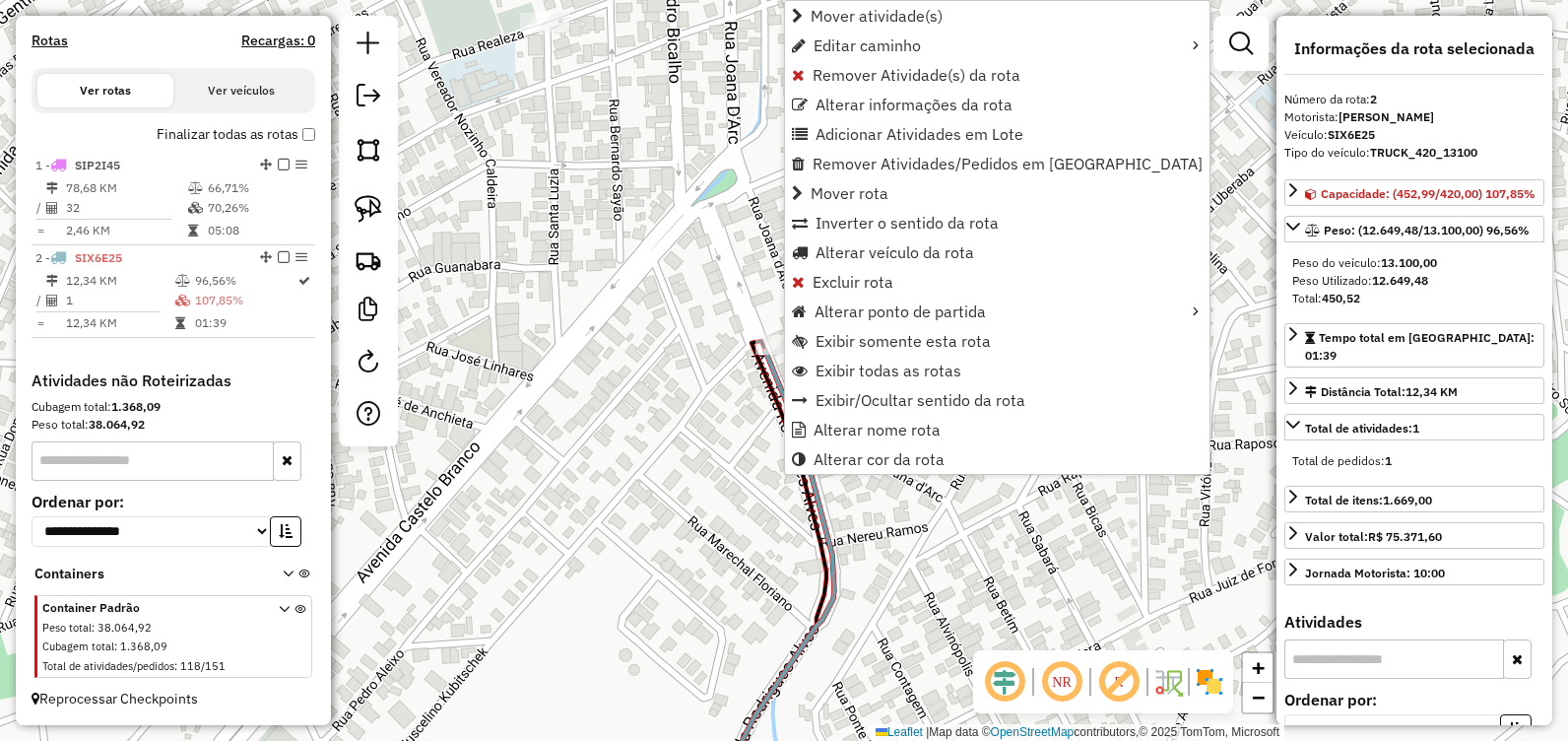
click at [1163, 311] on div "Janela de atendimento Grade de atendimento Capacidade Transportadoras Veículos …" at bounding box center [784, 370] width 1568 height 741
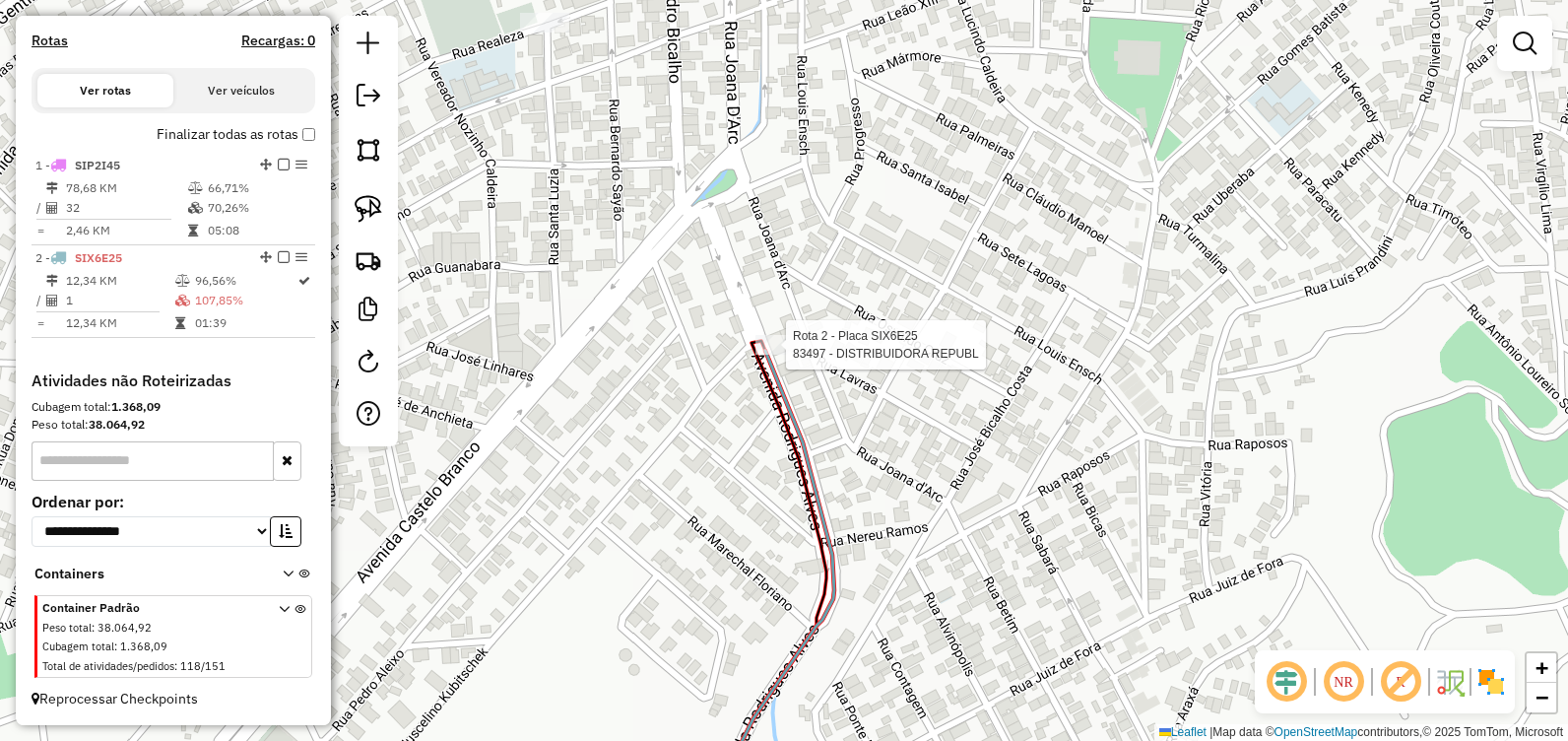
select select "**********"
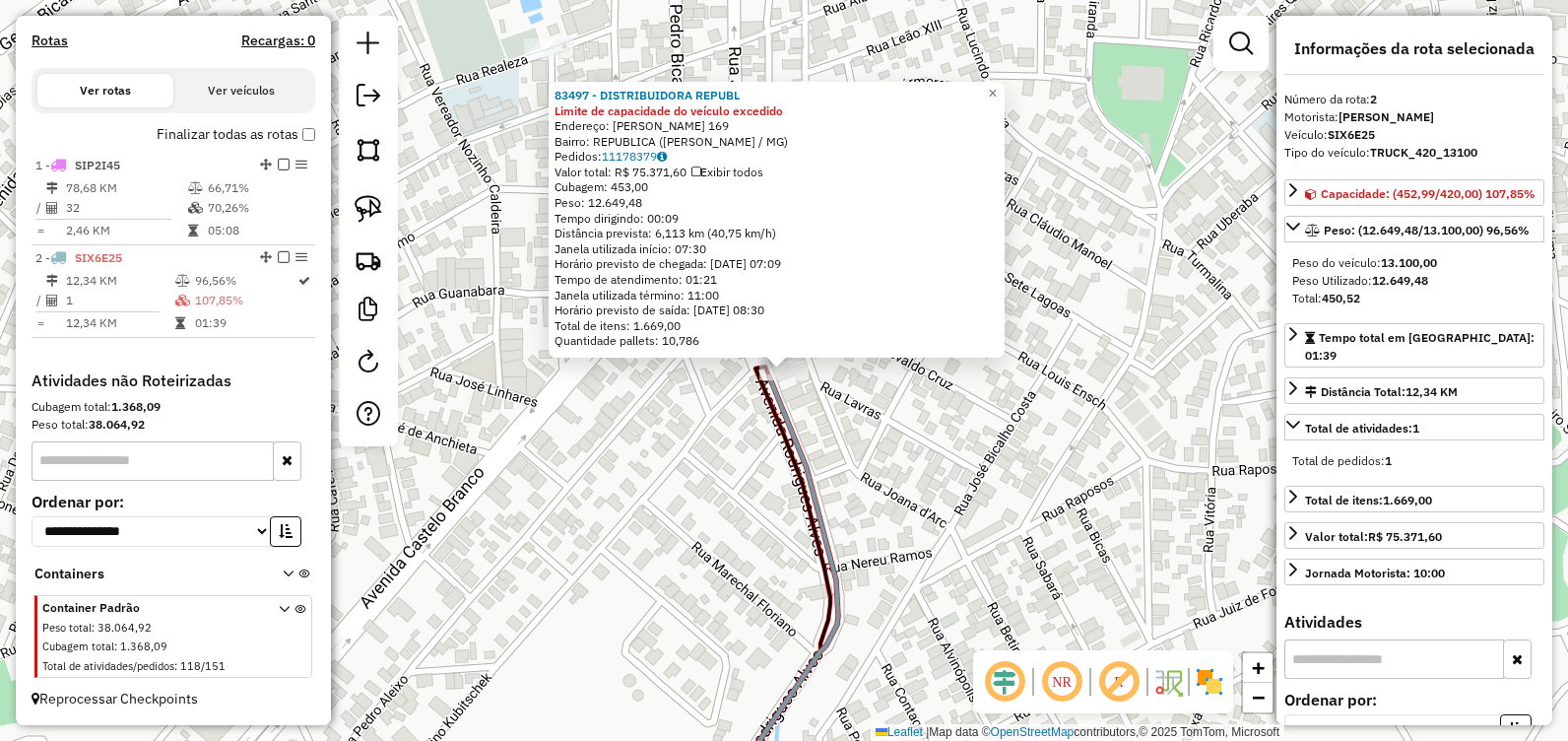
click at [868, 437] on div "83497 - DISTRIBUIDORA REPUBL Limite de capacidade do veículo excedido Endereço:…" at bounding box center [784, 370] width 1568 height 741
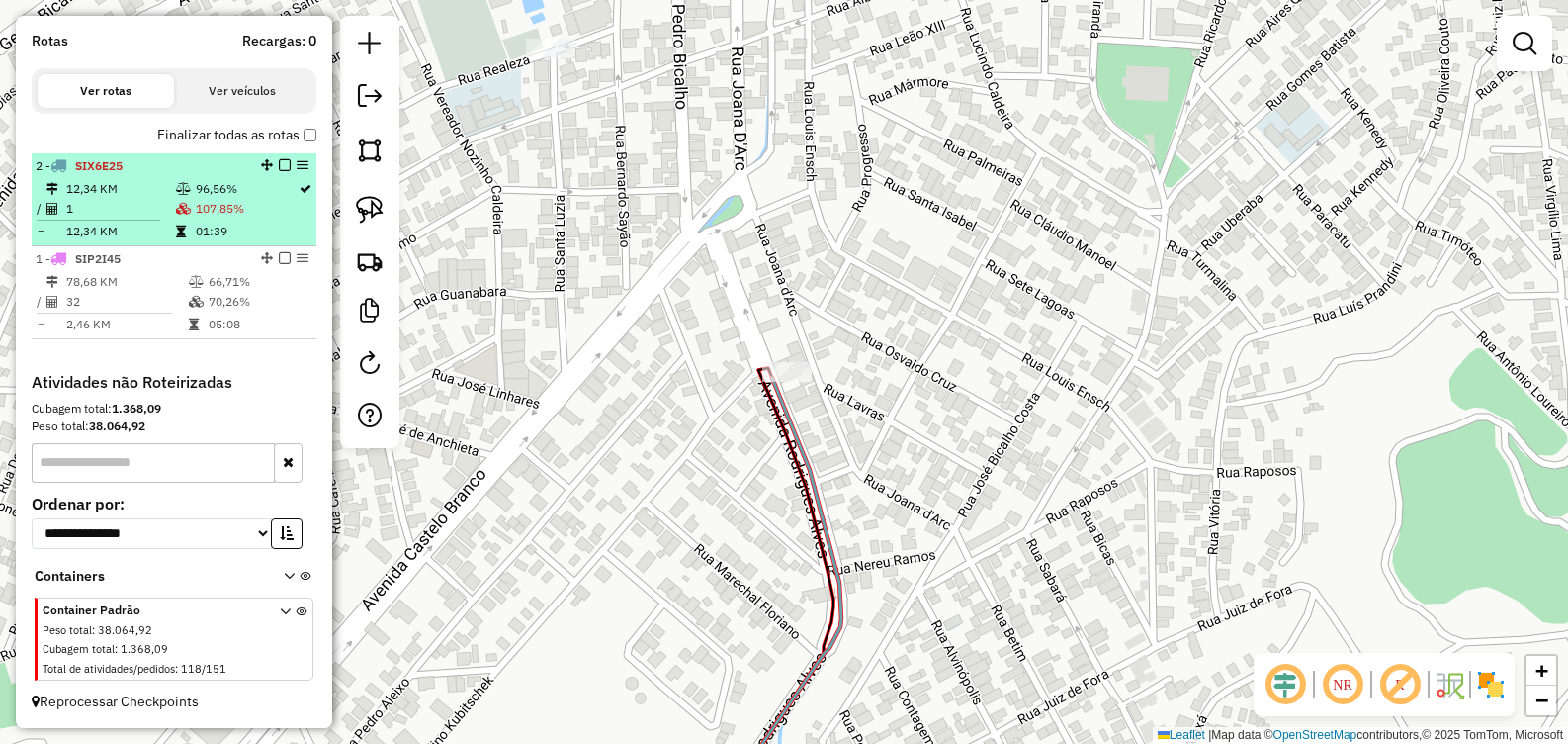
drag, startPoint x: 261, startPoint y: 262, endPoint x: 284, endPoint y: 190, distance: 75.6
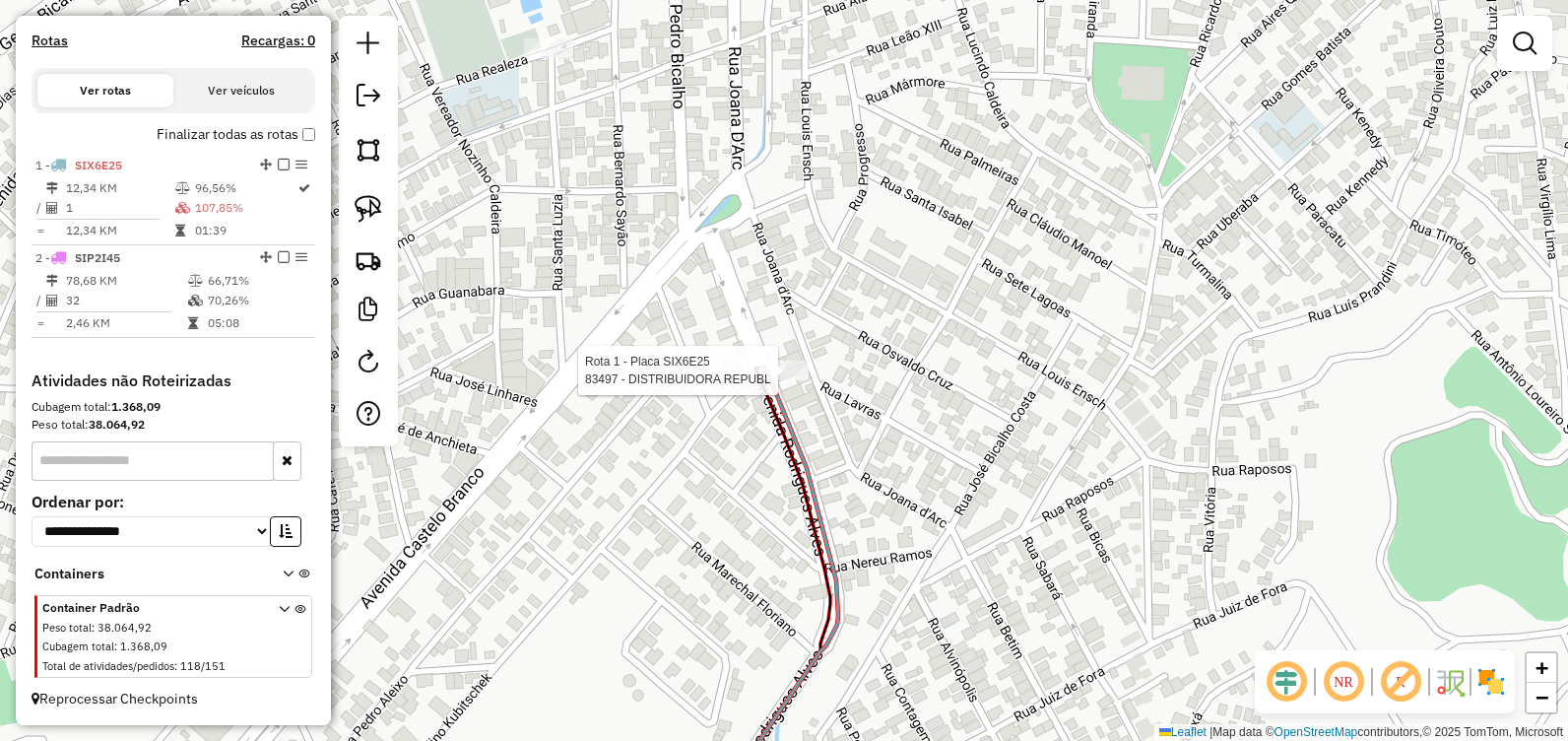
select select "**********"
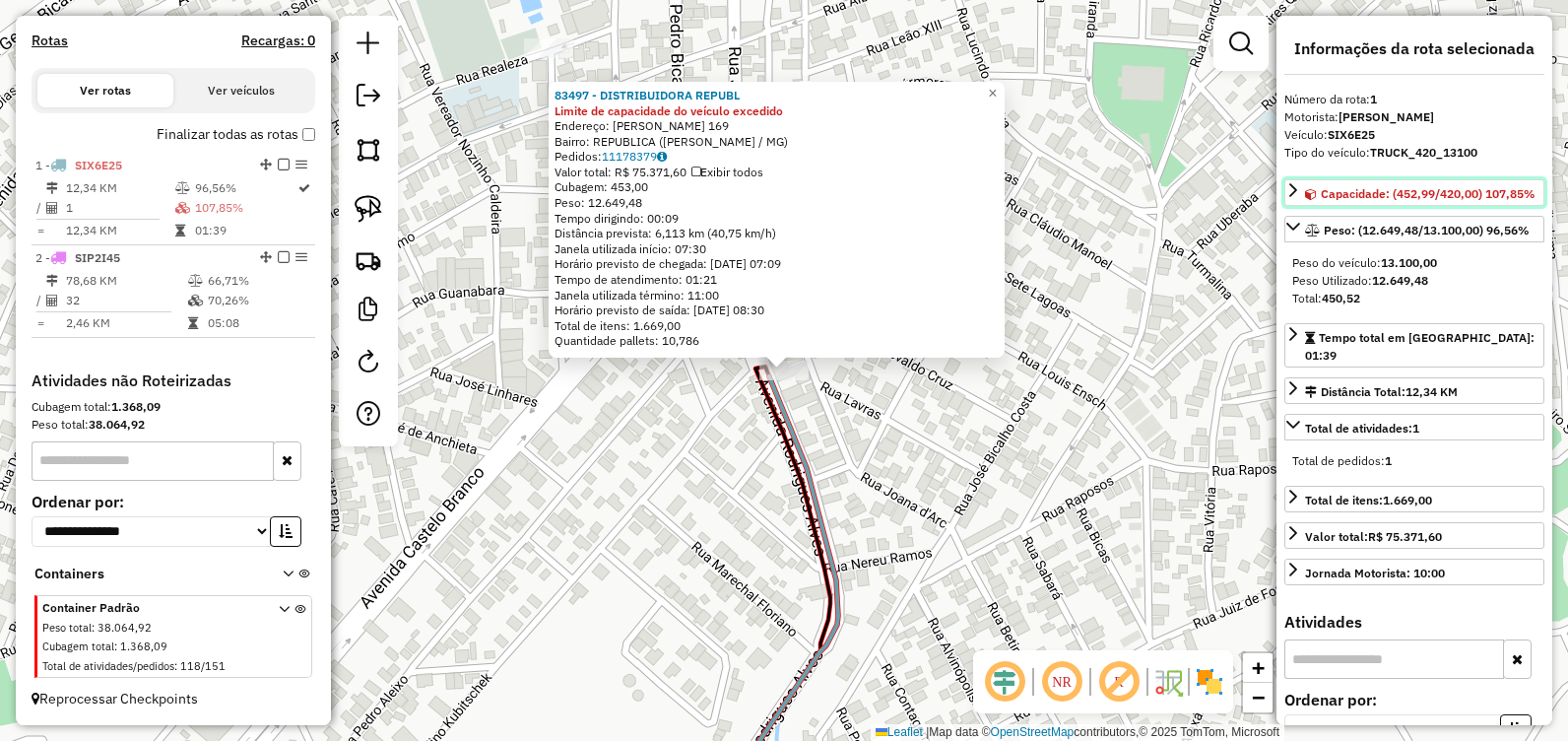
click at [1398, 194] on span "Capacidade: (452,99/420,00) 107,85%" at bounding box center [1429, 193] width 215 height 15
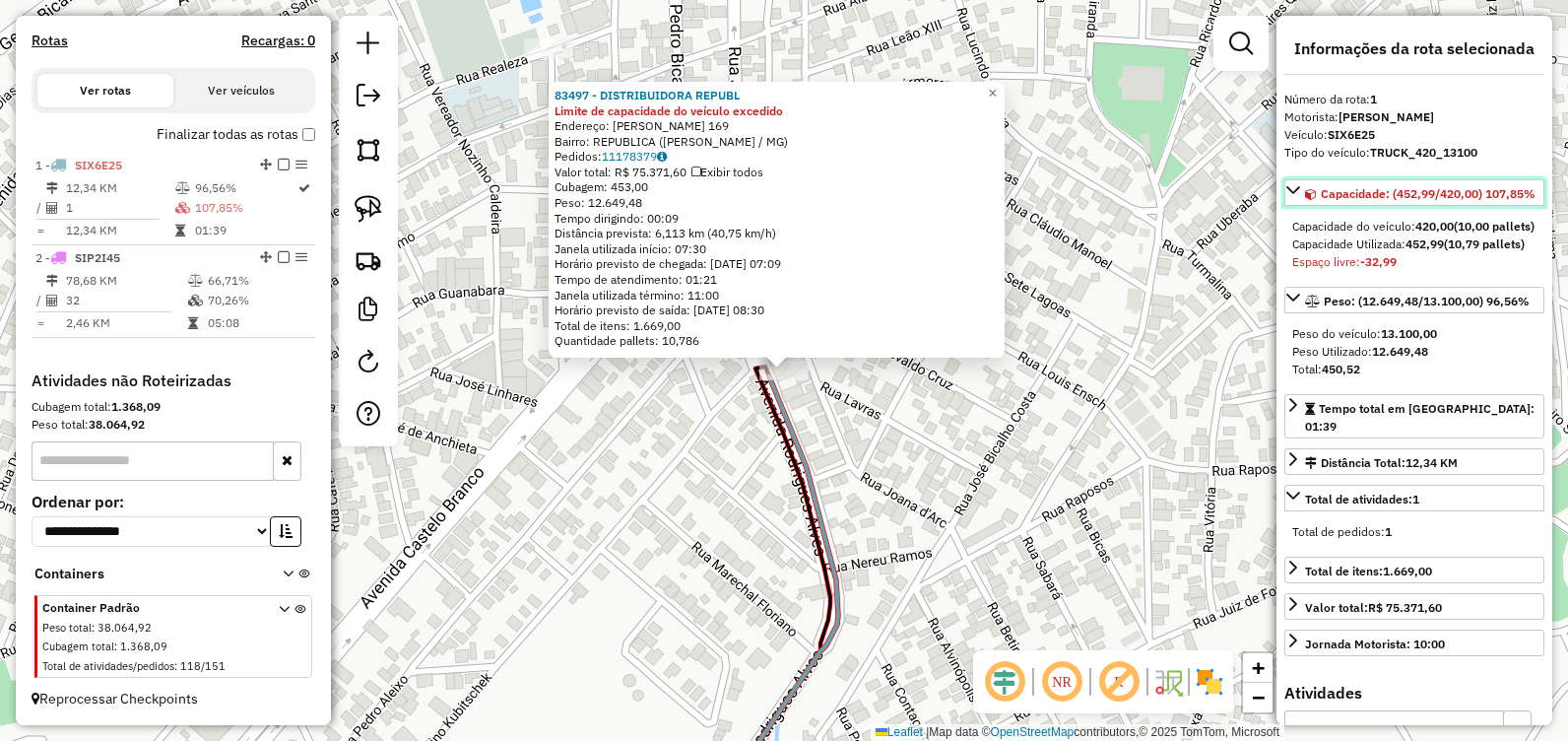
click at [1300, 186] on icon at bounding box center [1294, 190] width 16 height 16
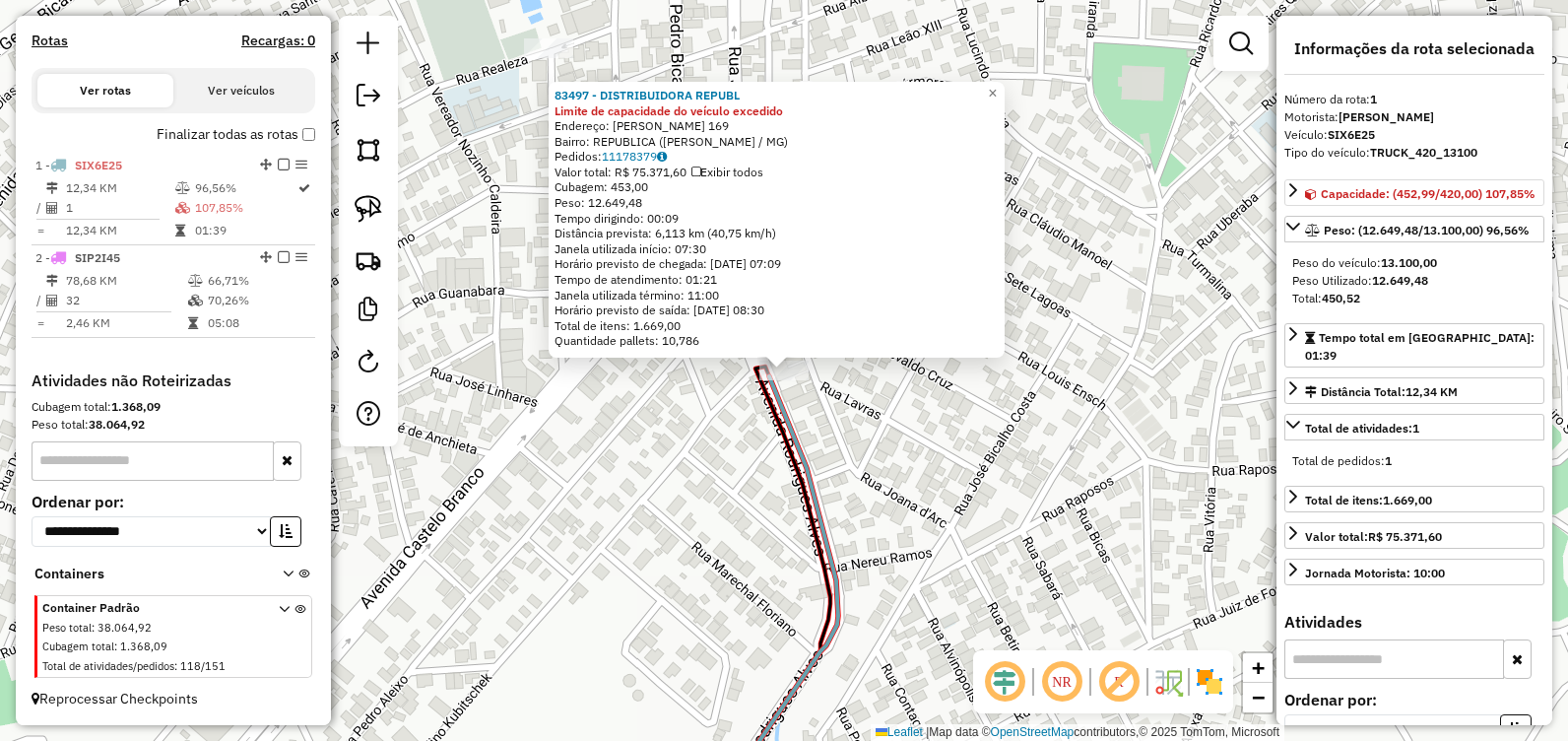
click at [1131, 277] on div "83497 - DISTRIBUIDORA REPUBL Limite de capacidade do veículo excedido Endereço:…" at bounding box center [784, 370] width 1568 height 741
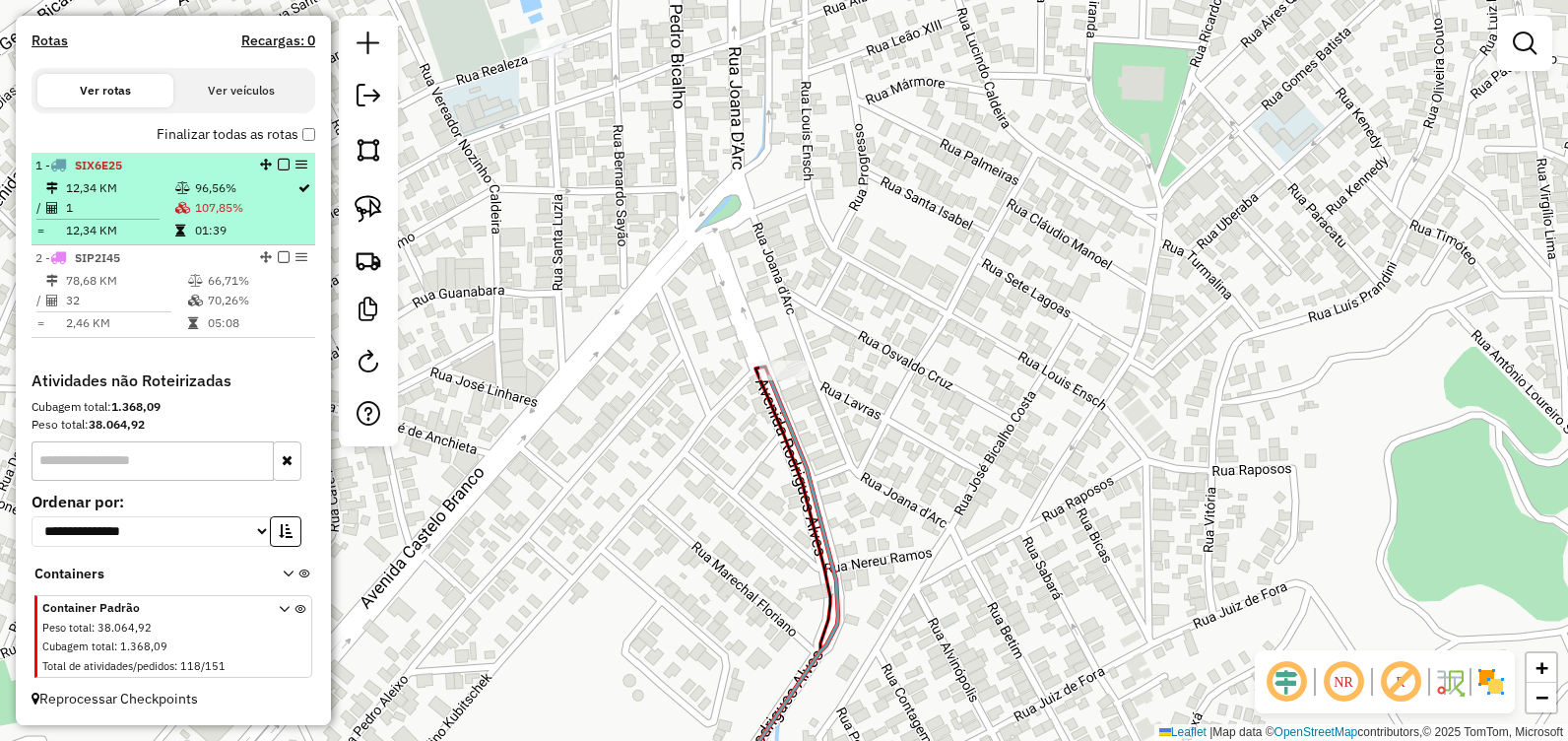
click at [278, 164] on em at bounding box center [284, 165] width 12 height 12
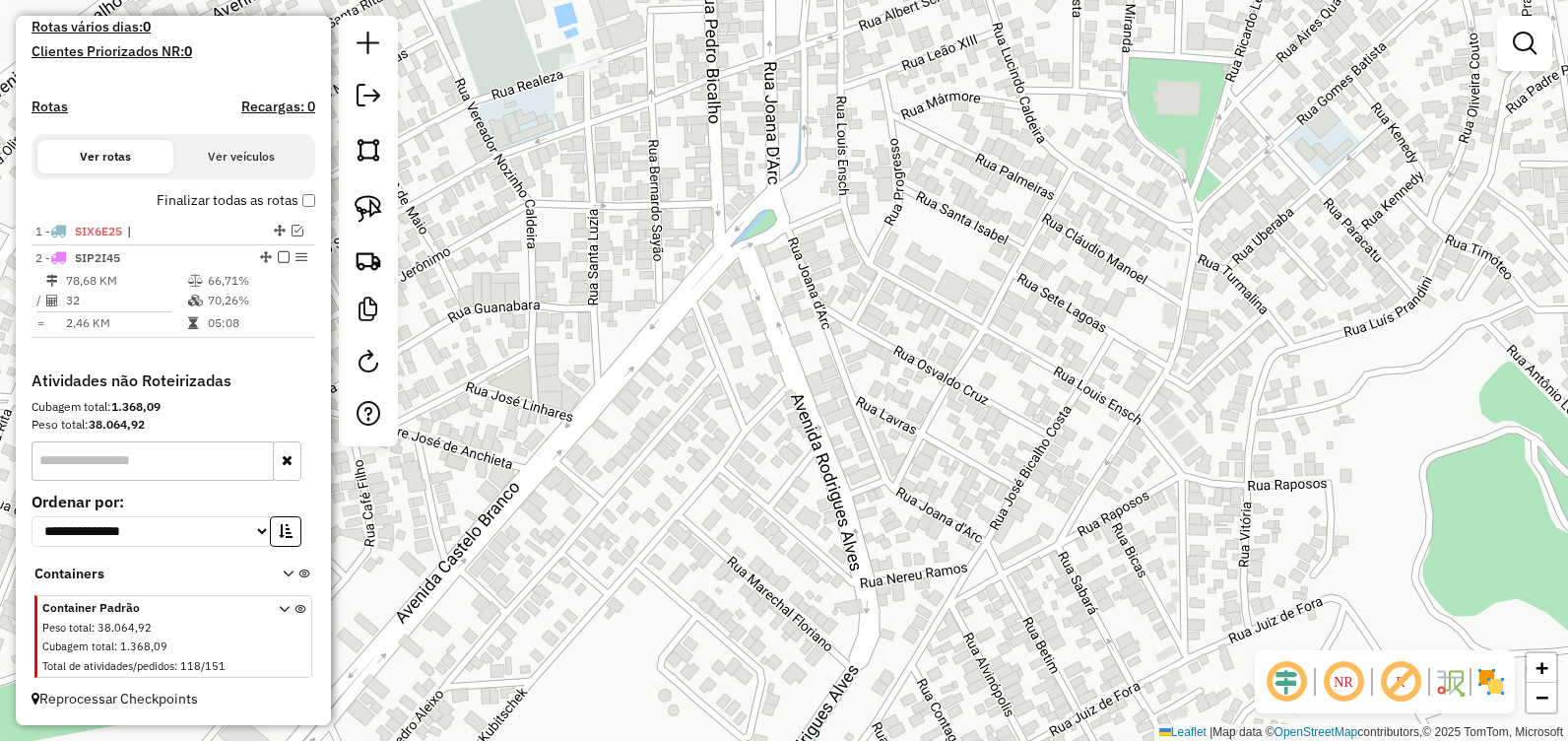
drag, startPoint x: 562, startPoint y: 244, endPoint x: 733, endPoint y: 278, distance: 174.3
click at [729, 280] on div "Janela de atendimento Grade de atendimento Capacidade Transportadoras Veículos …" at bounding box center [784, 370] width 1568 height 741
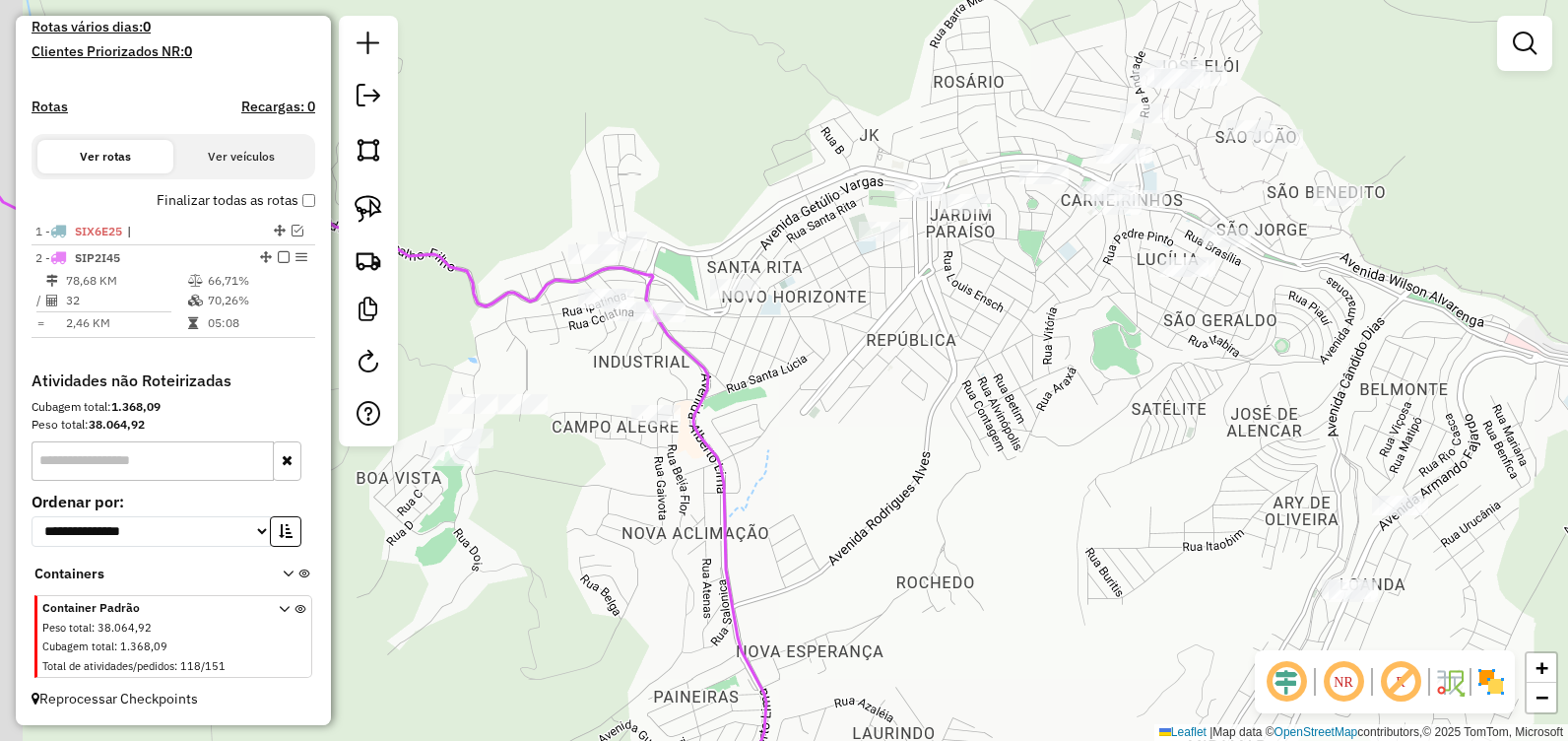
drag, startPoint x: 842, startPoint y: 352, endPoint x: 1039, endPoint y: 345, distance: 197.1
click at [1031, 346] on div "Janela de atendimento Grade de atendimento Capacidade Transportadoras Veículos …" at bounding box center [784, 370] width 1568 height 741
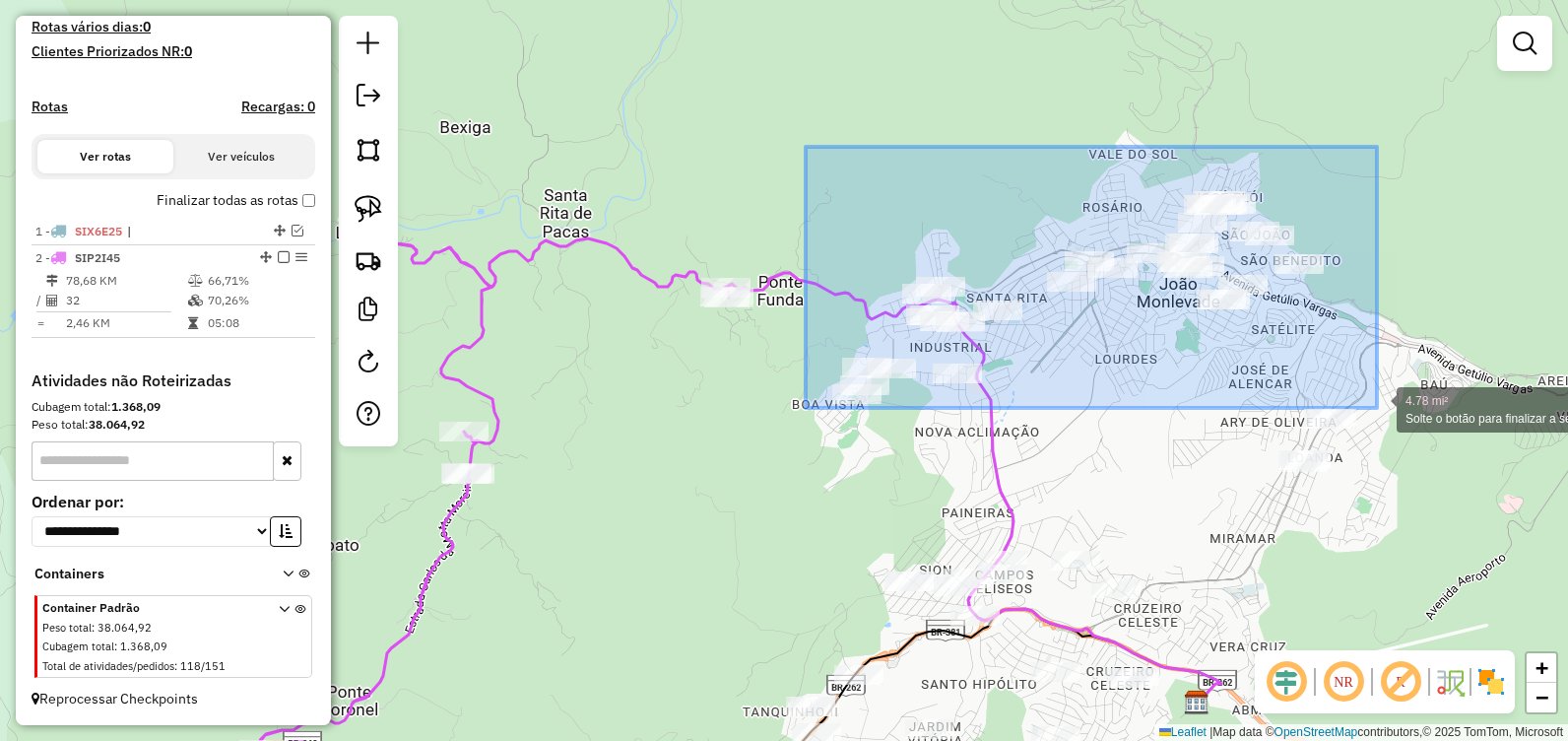
drag, startPoint x: 805, startPoint y: 154, endPoint x: 1378, endPoint y: 408, distance: 626.8
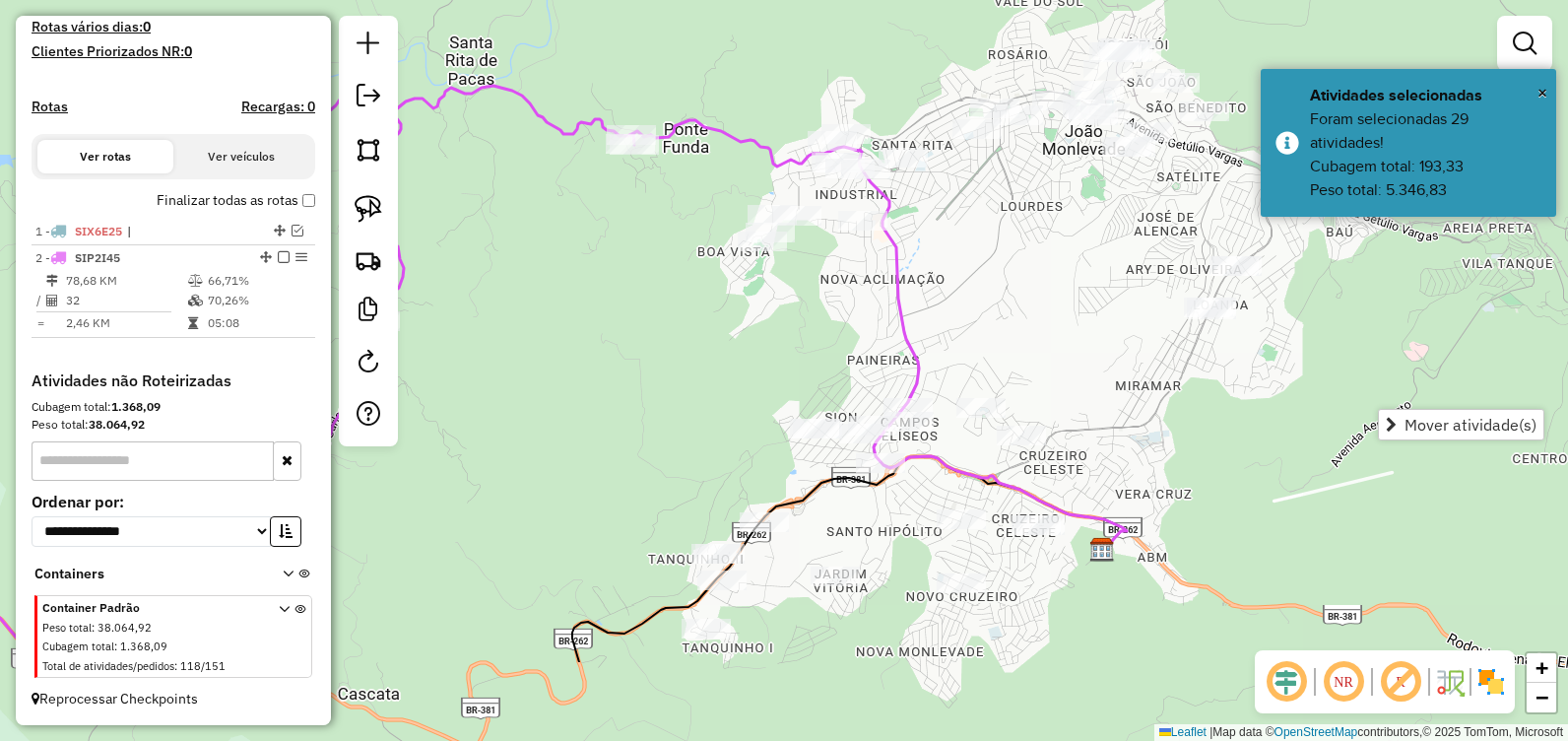
drag, startPoint x: 1135, startPoint y: 381, endPoint x: 1027, endPoint y: 265, distance: 158.5
click at [1027, 265] on div "Janela de atendimento Grade de atendimento Capacidade Transportadoras Veículos …" at bounding box center [784, 370] width 1568 height 741
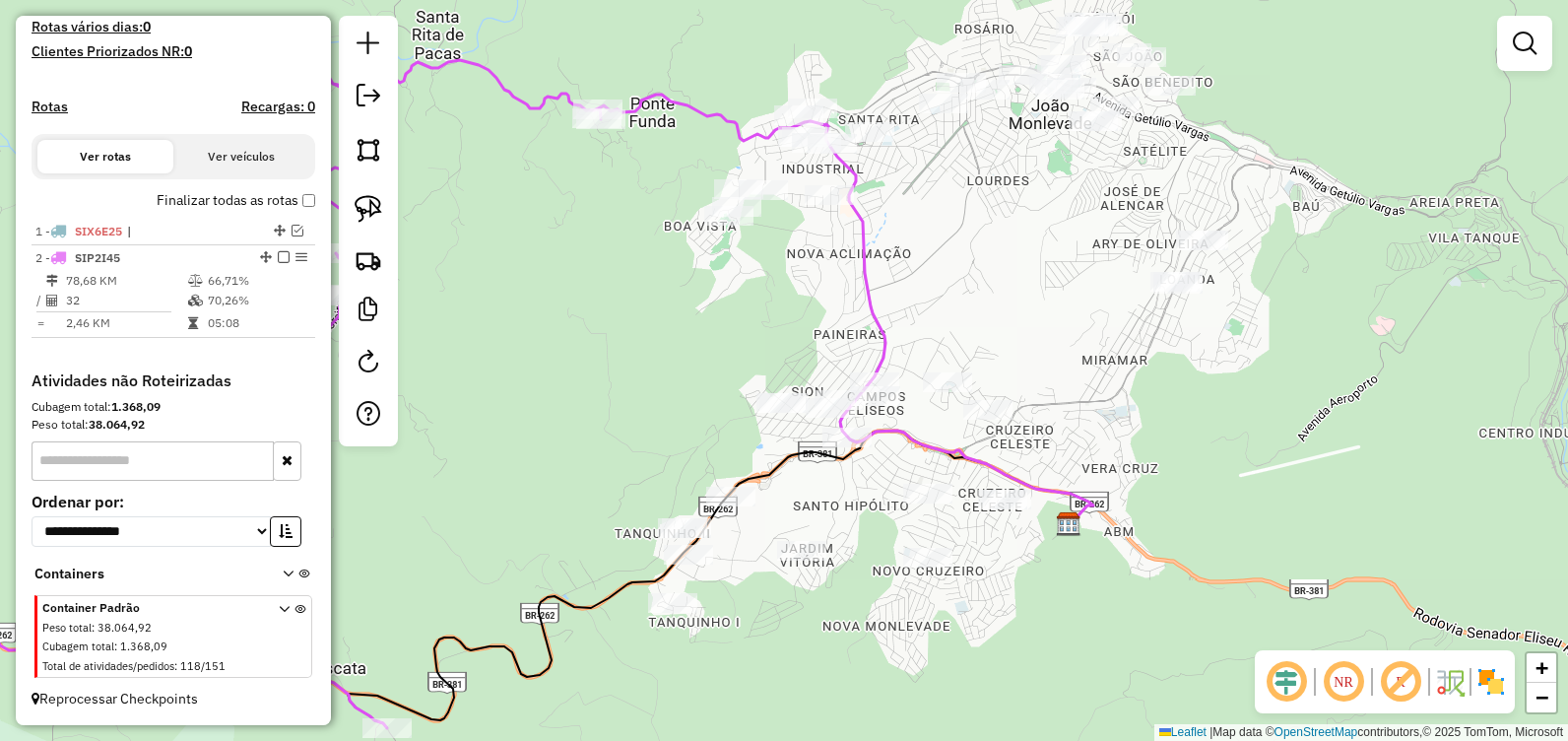
drag, startPoint x: 988, startPoint y: 286, endPoint x: 1029, endPoint y: 263, distance: 47.0
click at [964, 264] on div "Janela de atendimento Grade de atendimento Capacidade Transportadoras Veículos …" at bounding box center [784, 370] width 1568 height 741
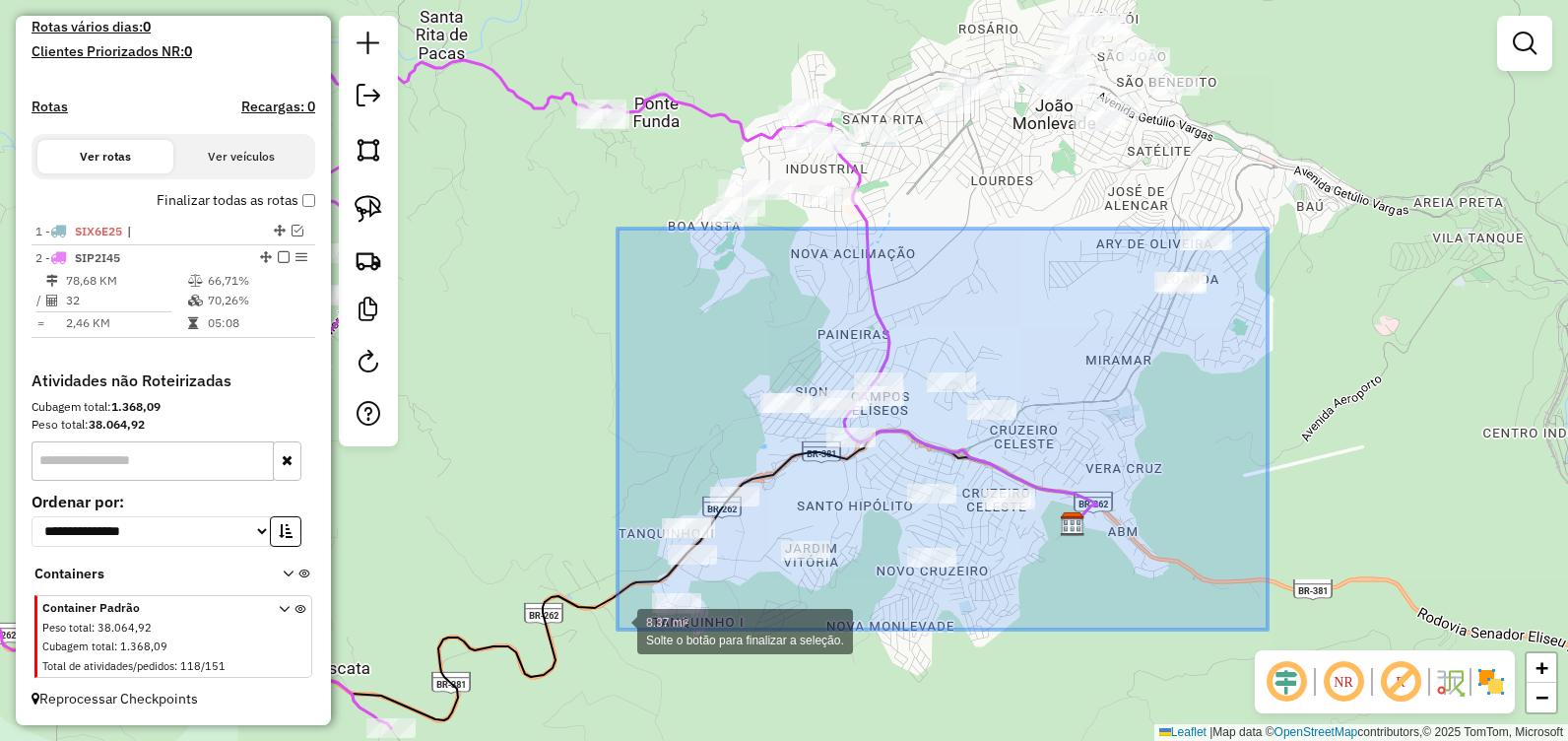
drag, startPoint x: 1262, startPoint y: 236, endPoint x: 618, endPoint y: 630, distance: 755.0
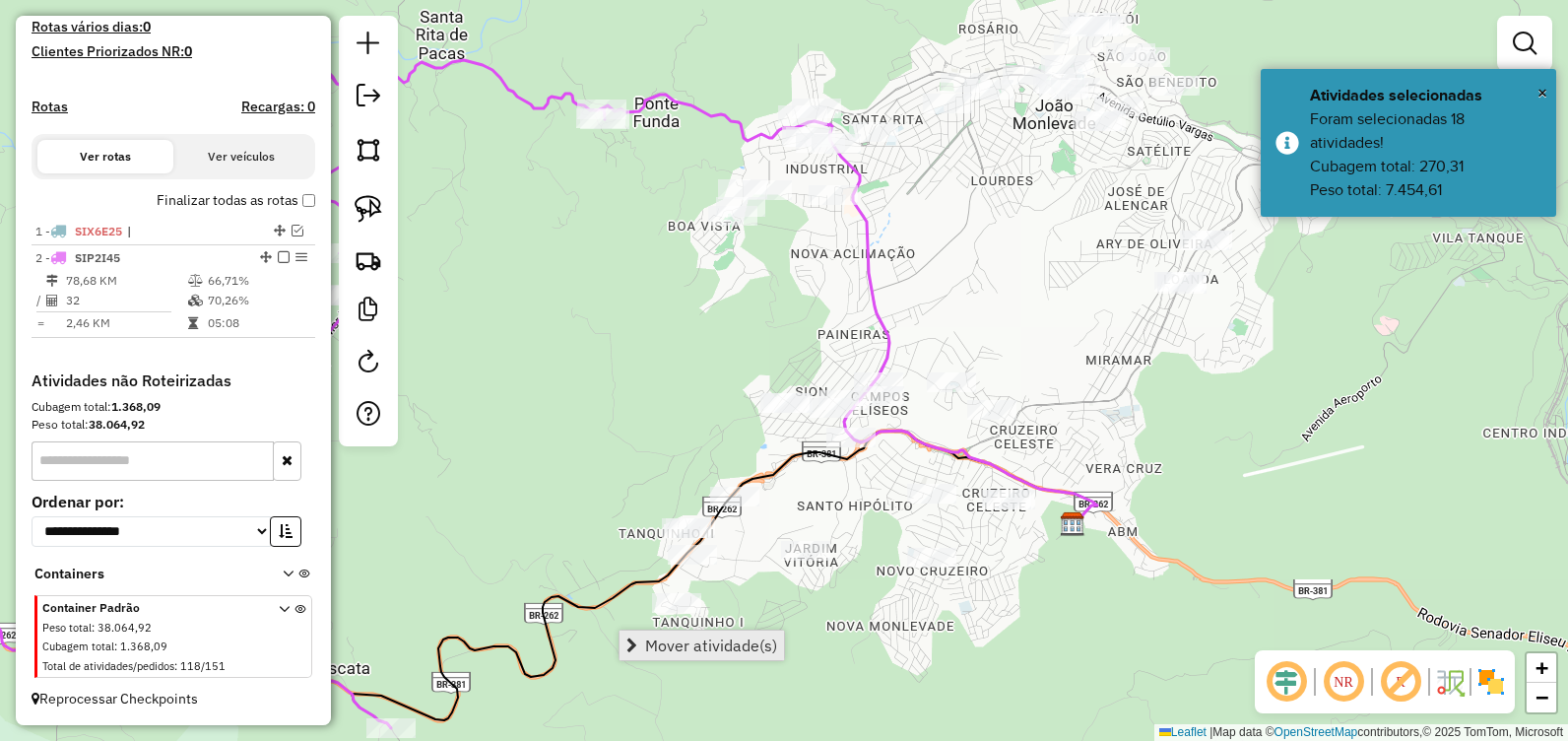
click at [704, 652] on span "Mover atividade(s)" at bounding box center [712, 645] width 132 height 16
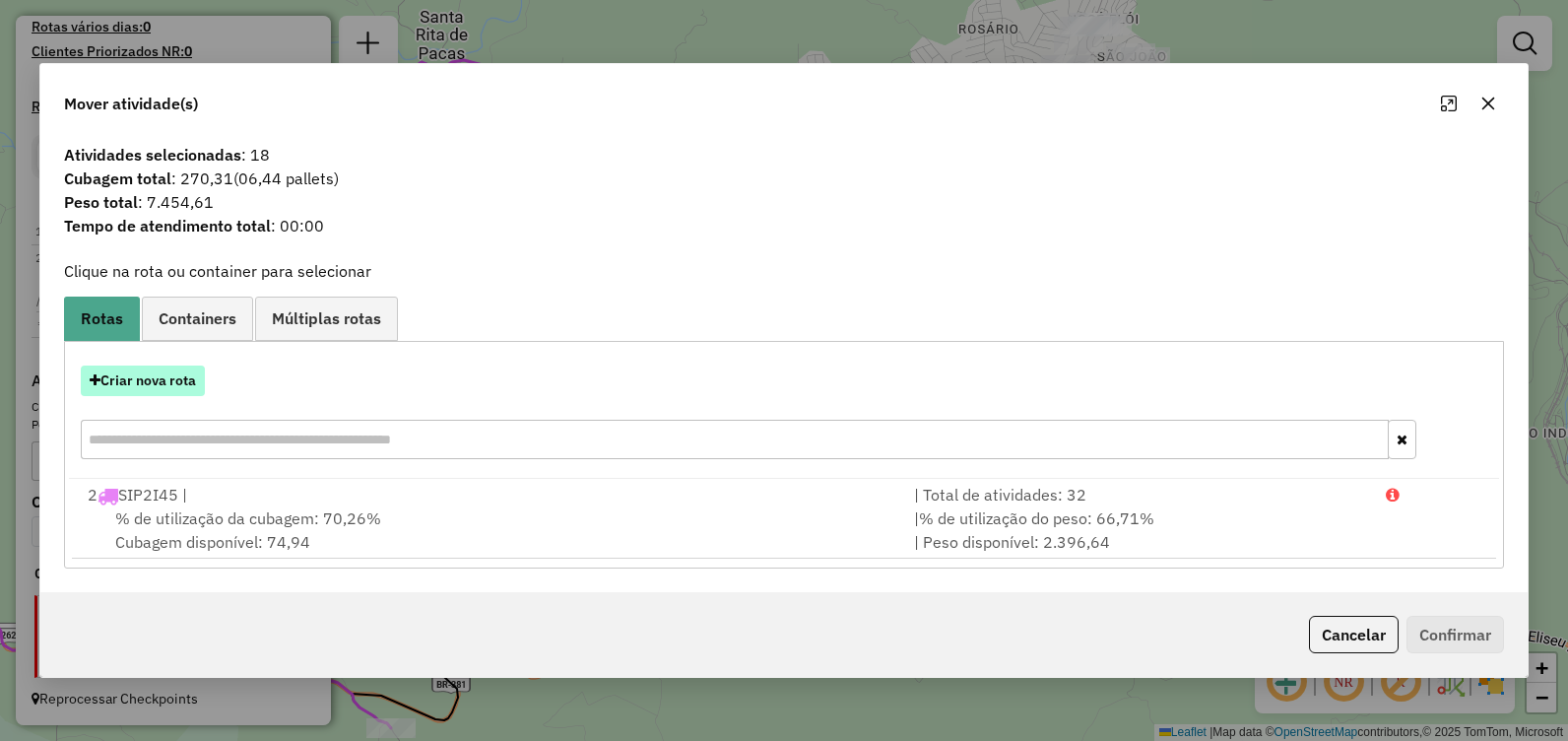
click at [159, 379] on button "Criar nova rota" at bounding box center [143, 380] width 124 height 31
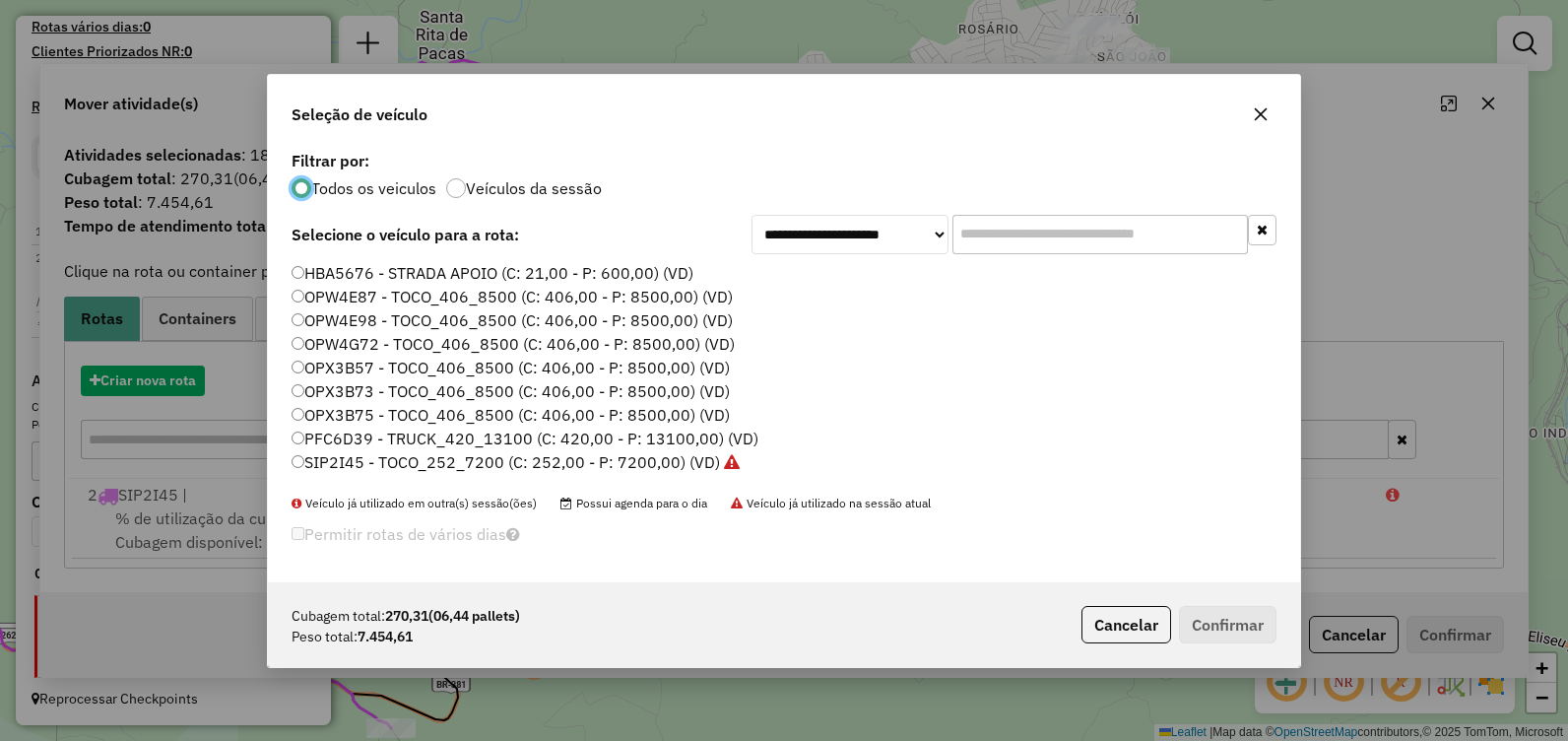
scroll to position [11, 6]
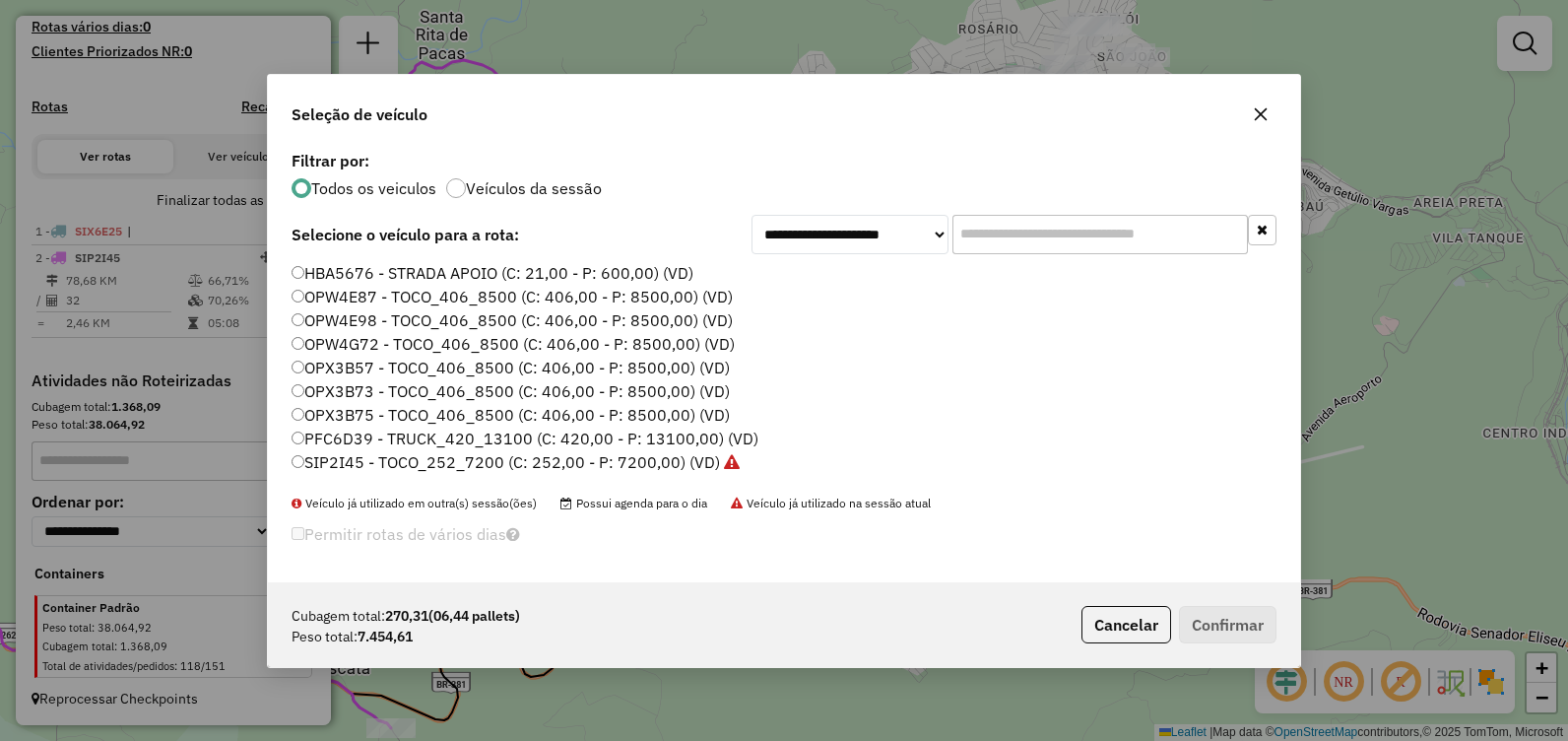
click at [402, 368] on label "OPX3B57 - TOCO_406_8500 (C: 406,00 - P: 8500,00) (VD)" at bounding box center [511, 368] width 439 height 24
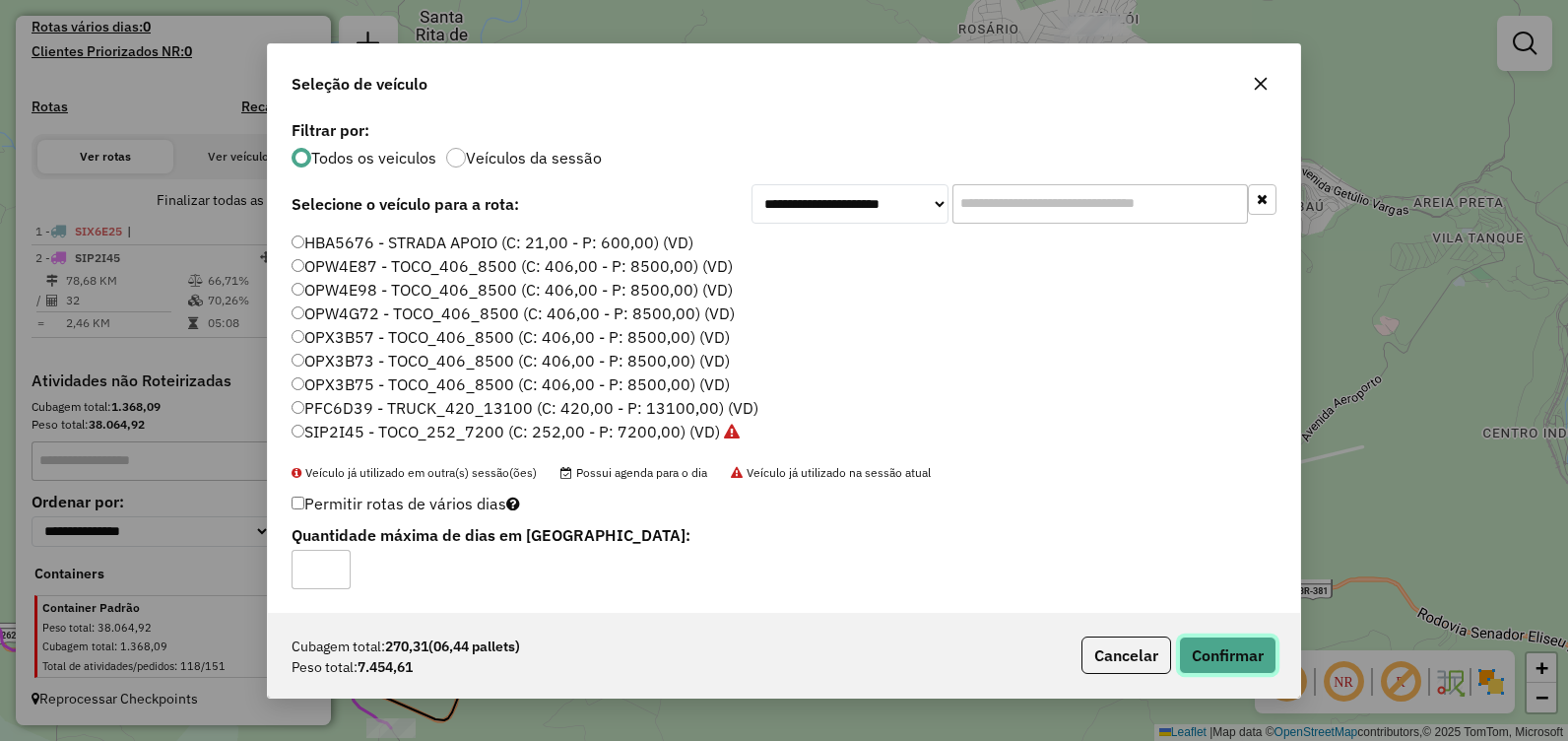
click at [1226, 649] on button "Confirmar" at bounding box center [1228, 655] width 98 height 37
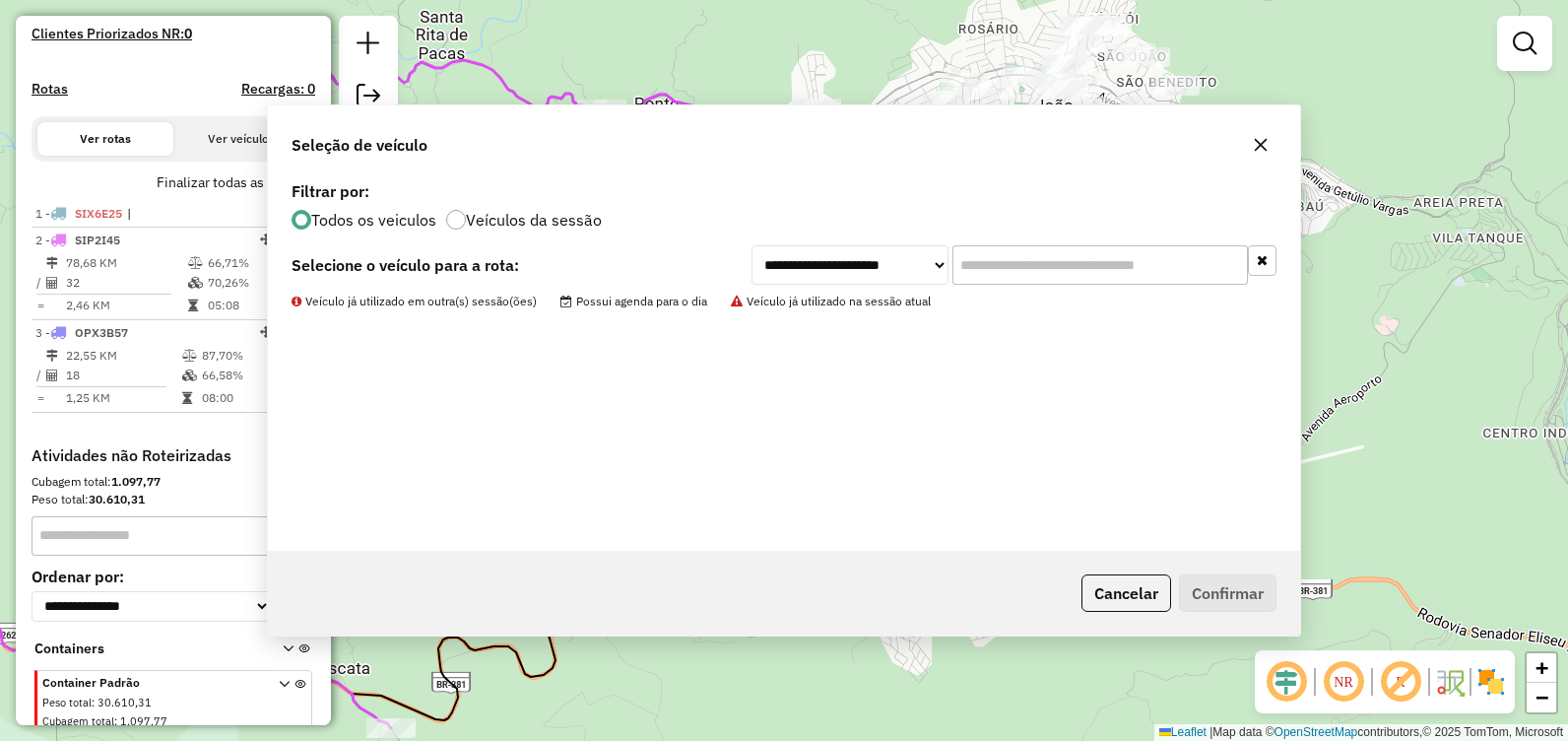
scroll to position [602, 0]
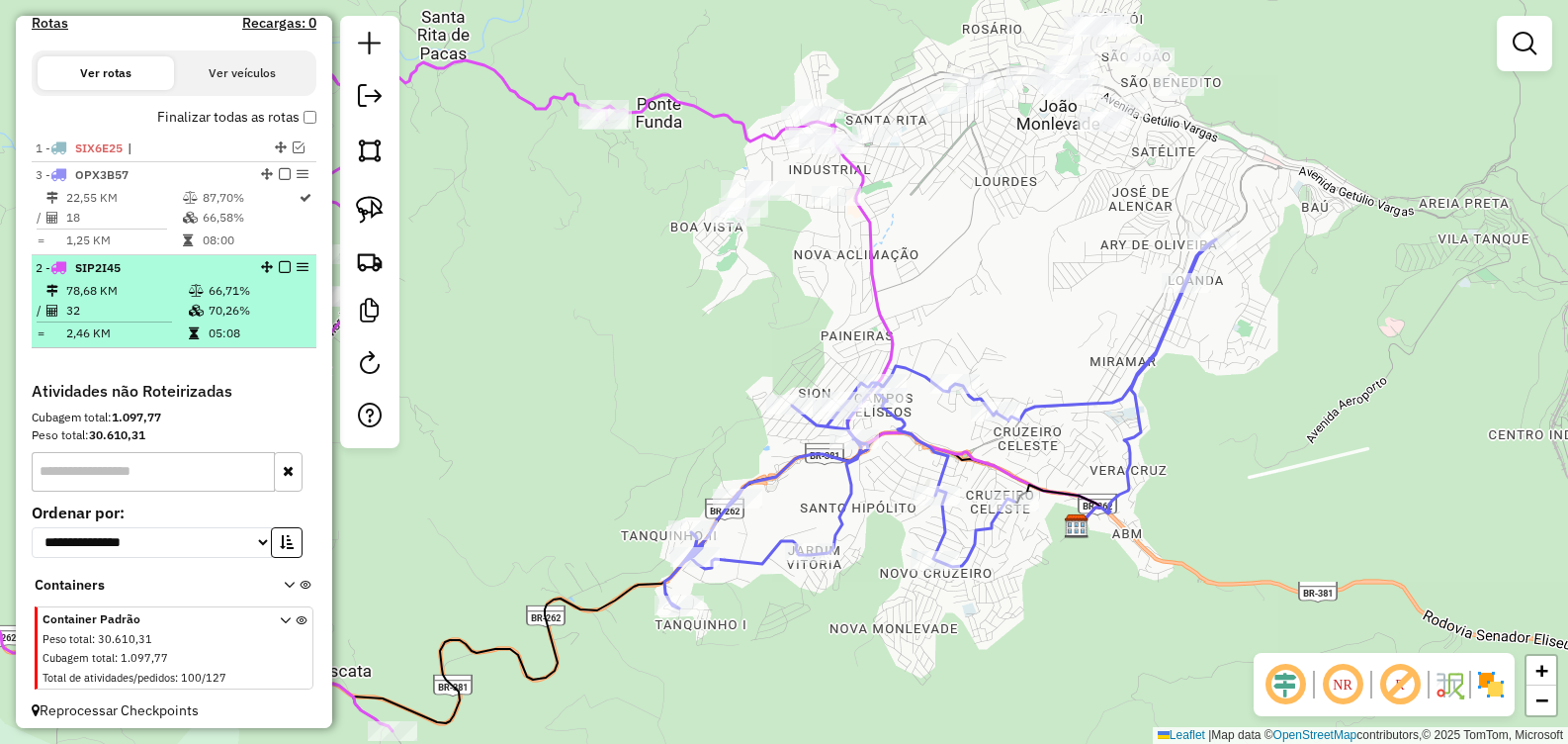
drag, startPoint x: 258, startPoint y: 188, endPoint x: 231, endPoint y: 348, distance: 162.3
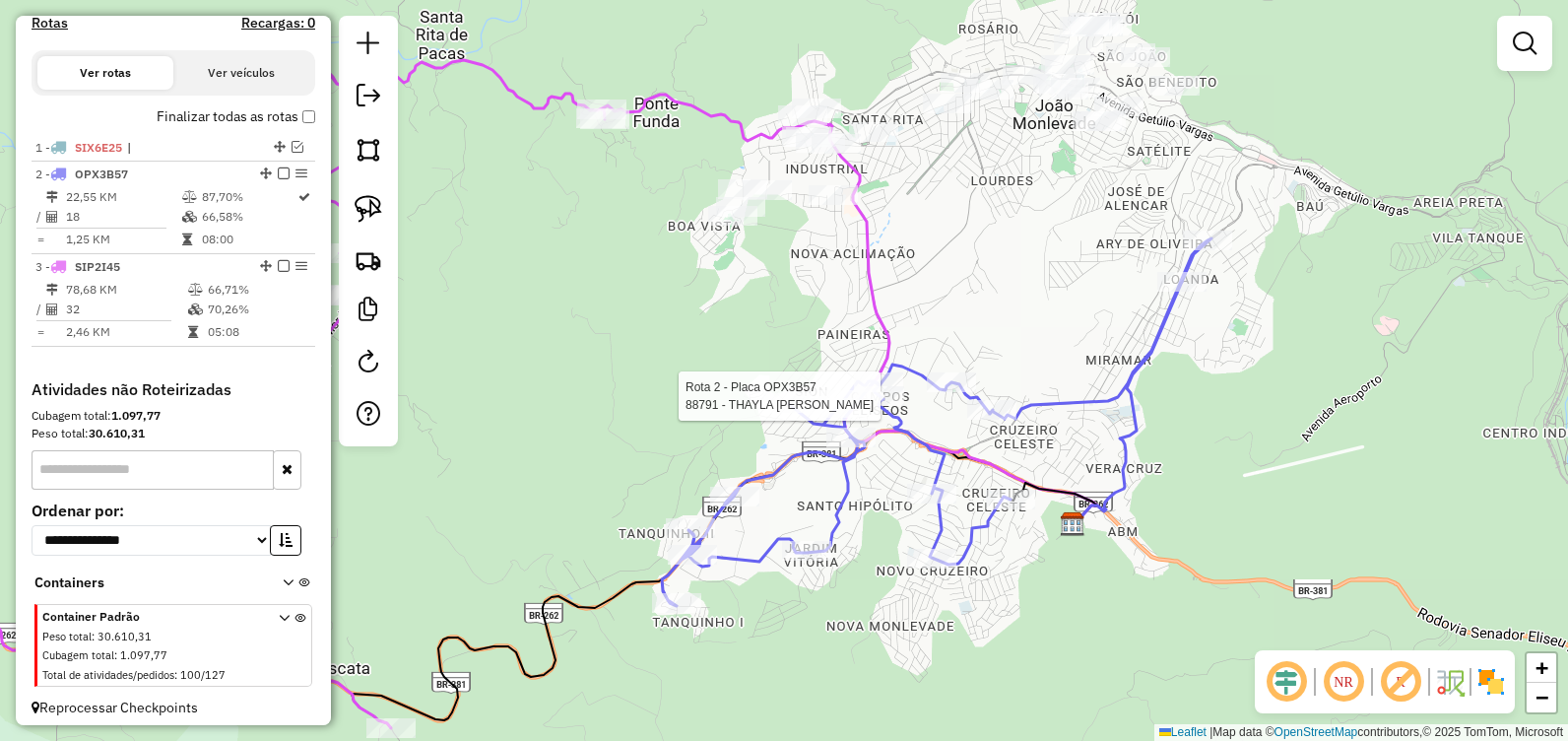
select select "**********"
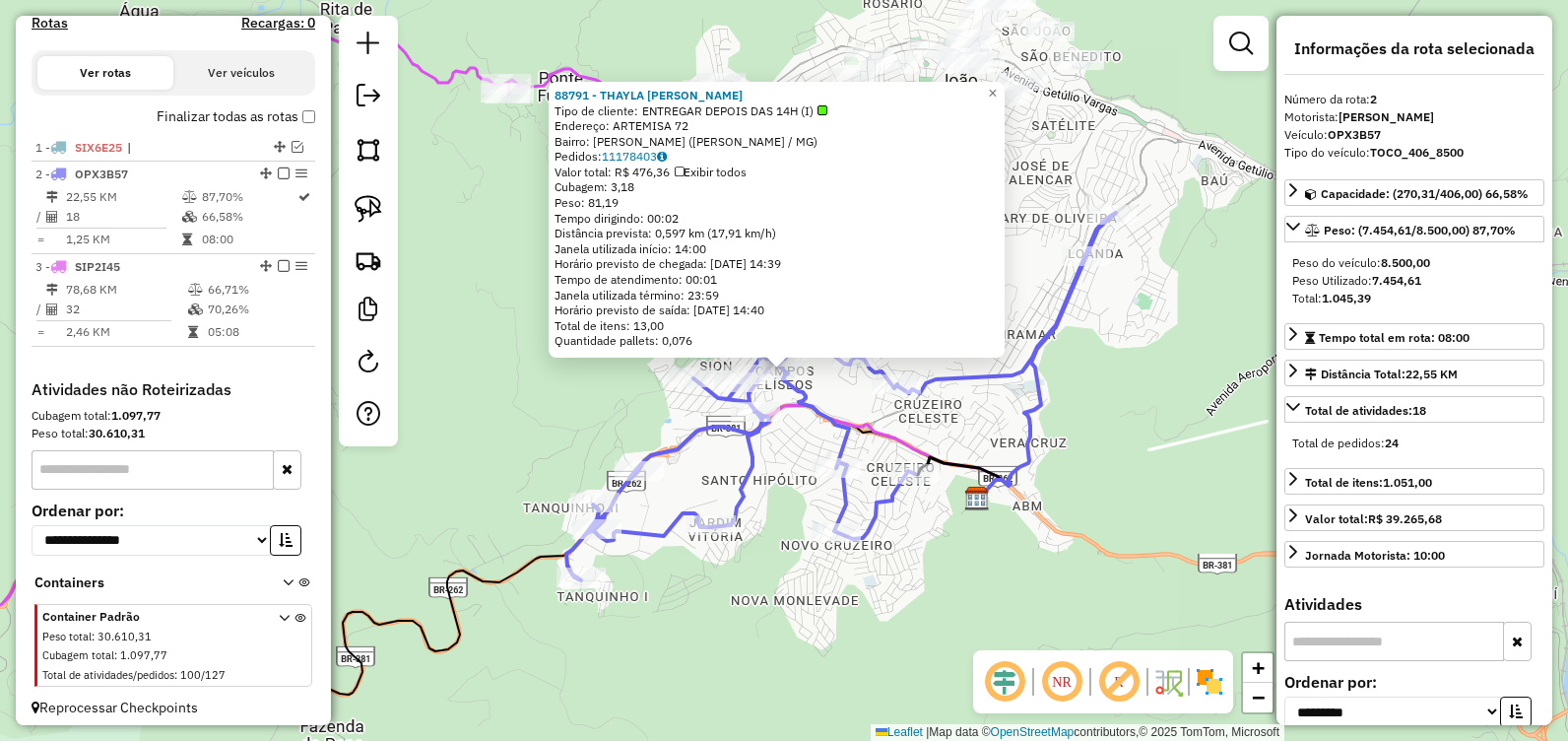
scroll to position [629, 0]
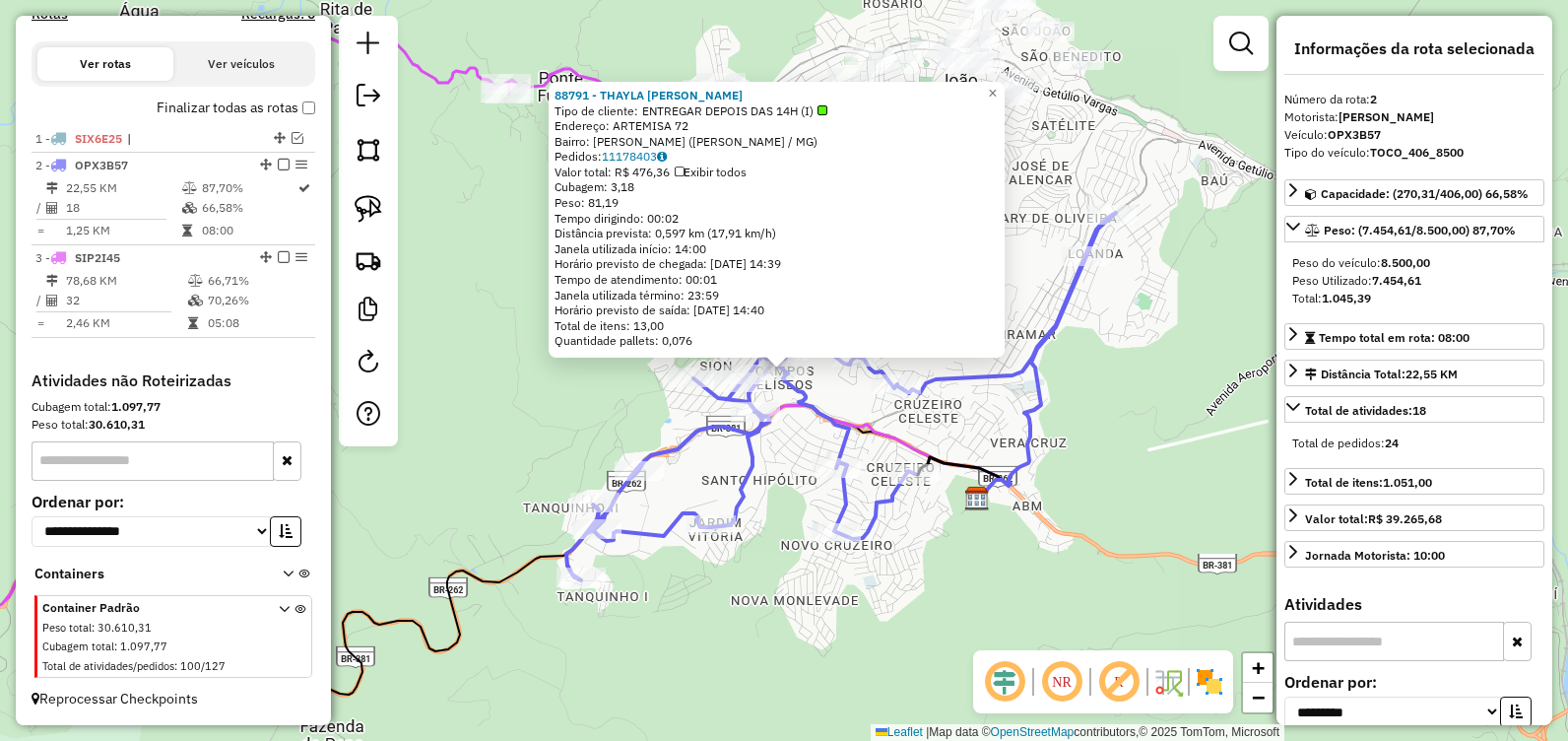
click at [521, 410] on div "Rota 2 - Placa OPX3B57 19 - bar e mercearia ozan 88791 - THAYLA KARINA ROSS T T…" at bounding box center [784, 370] width 1568 height 741
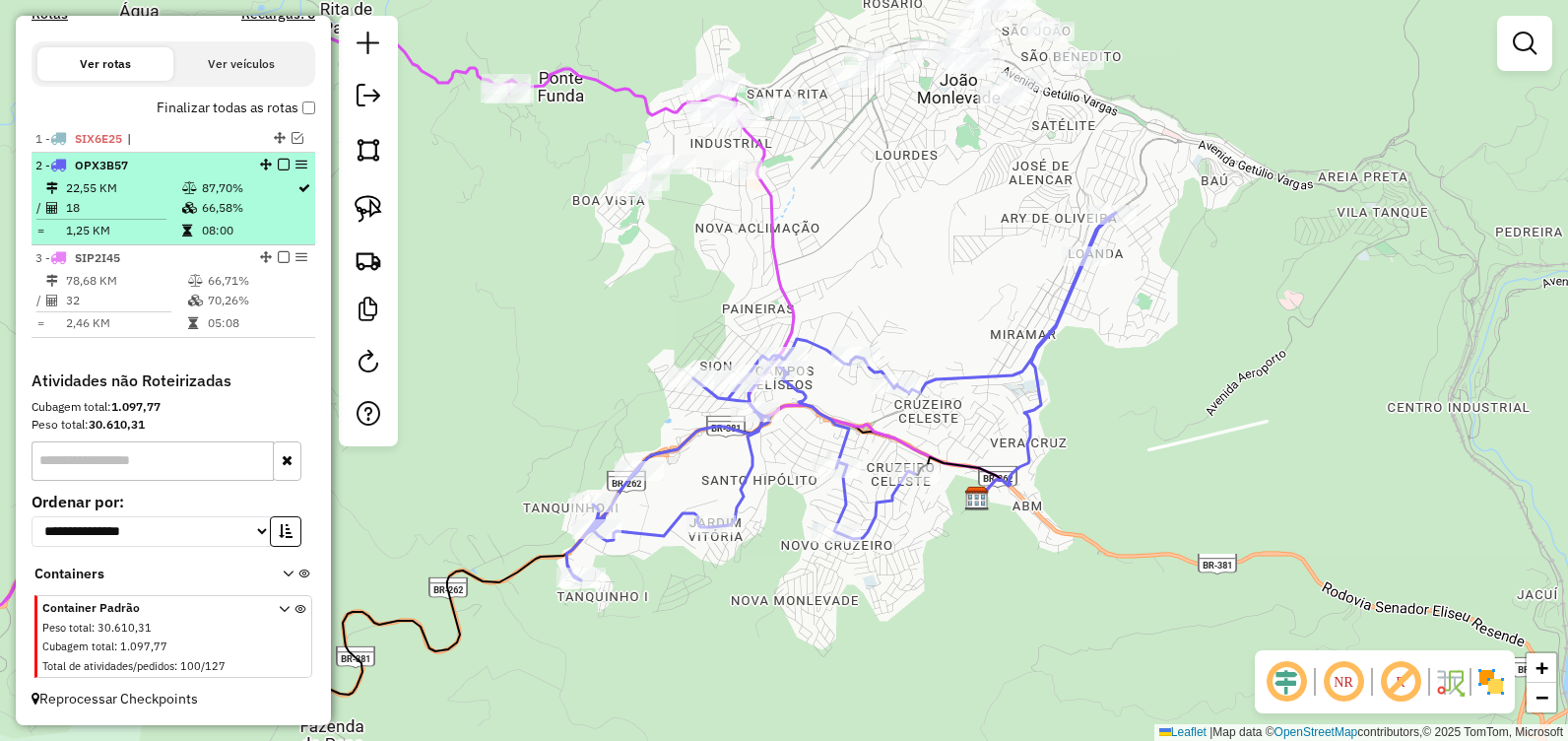
click at [278, 165] on em at bounding box center [284, 165] width 12 height 12
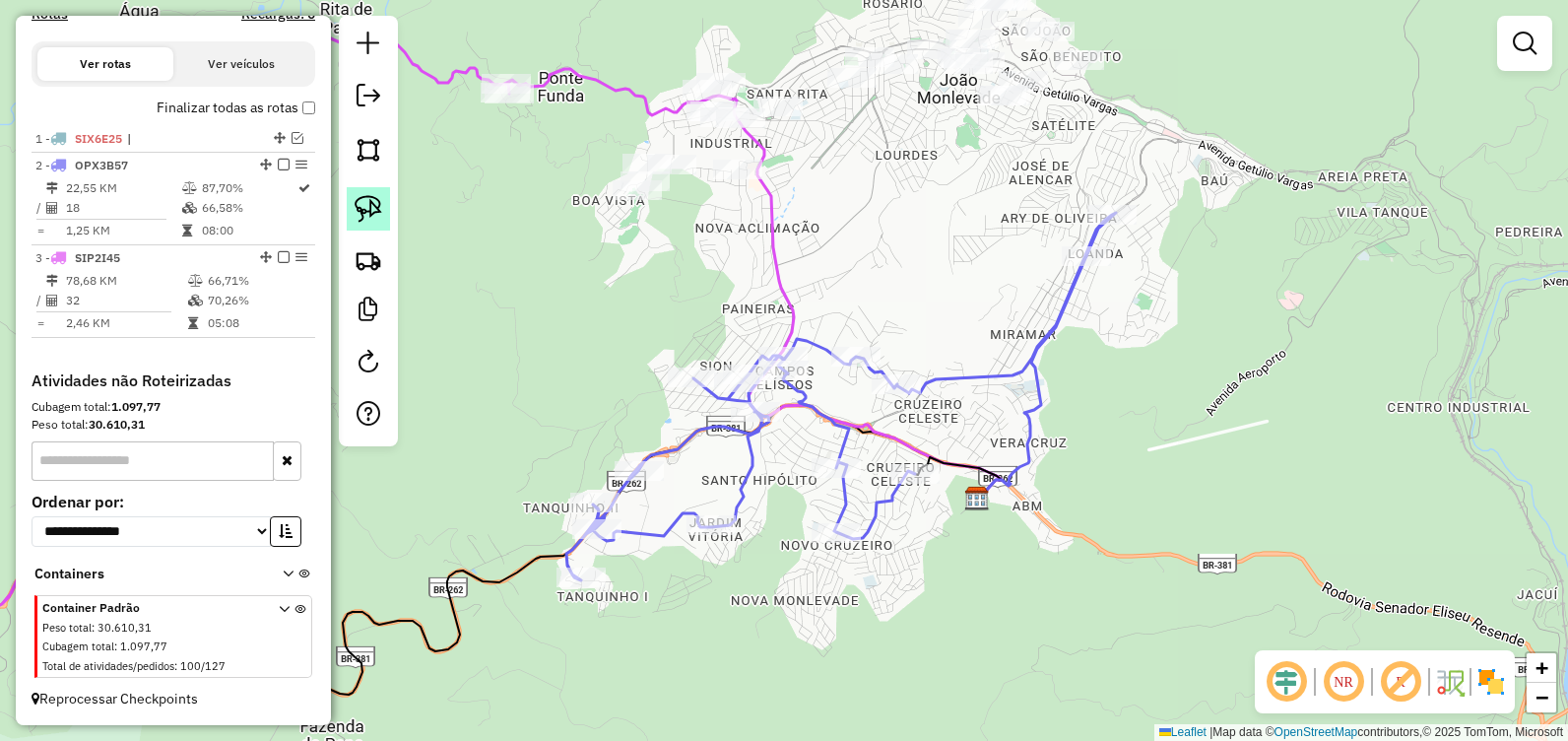
scroll to position [563, 0]
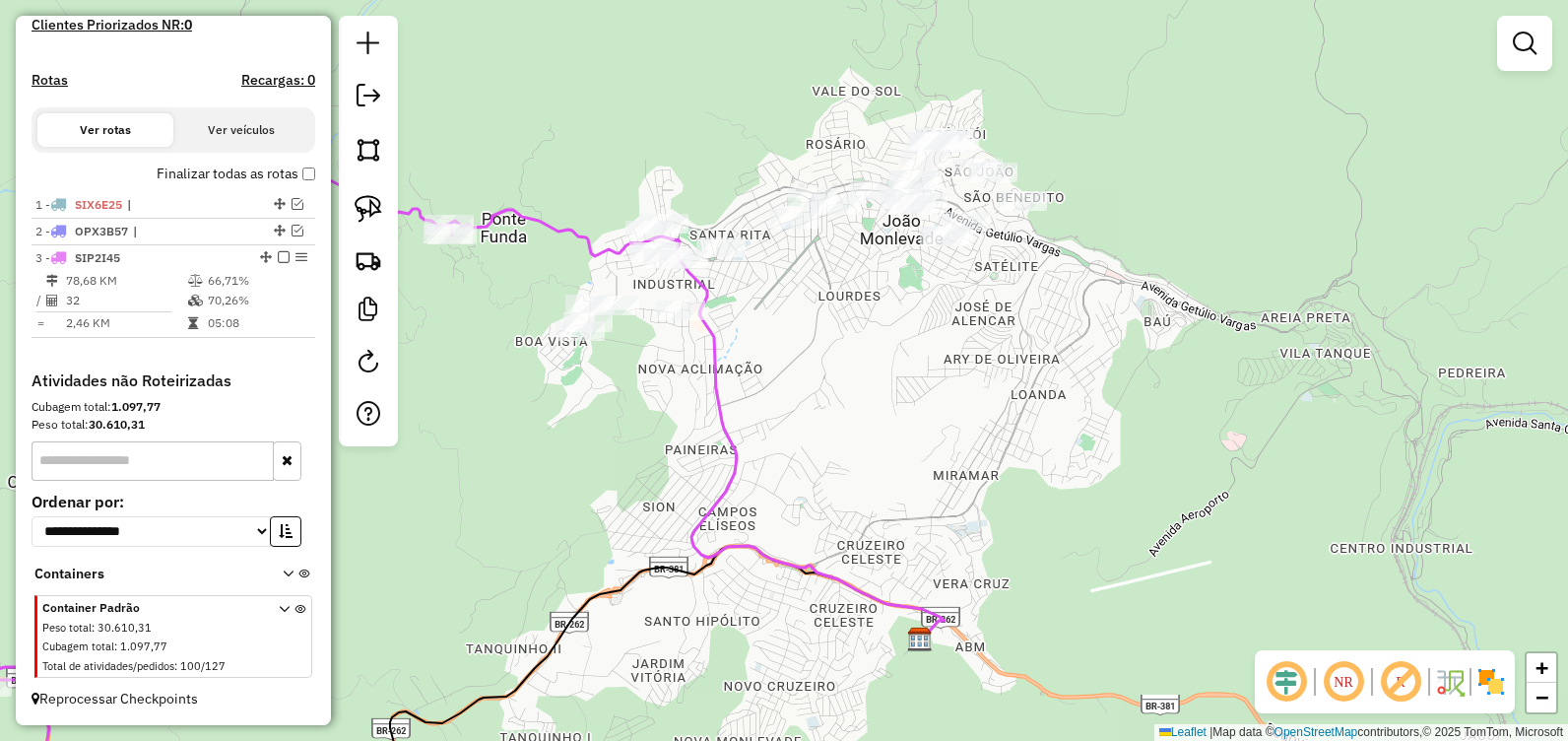
drag, startPoint x: 579, startPoint y: 263, endPoint x: 521, endPoint y: 402, distance: 150.6
click at [521, 402] on div "Janela de atendimento Grade de atendimento Capacidade Transportadoras Veículos …" at bounding box center [784, 370] width 1568 height 741
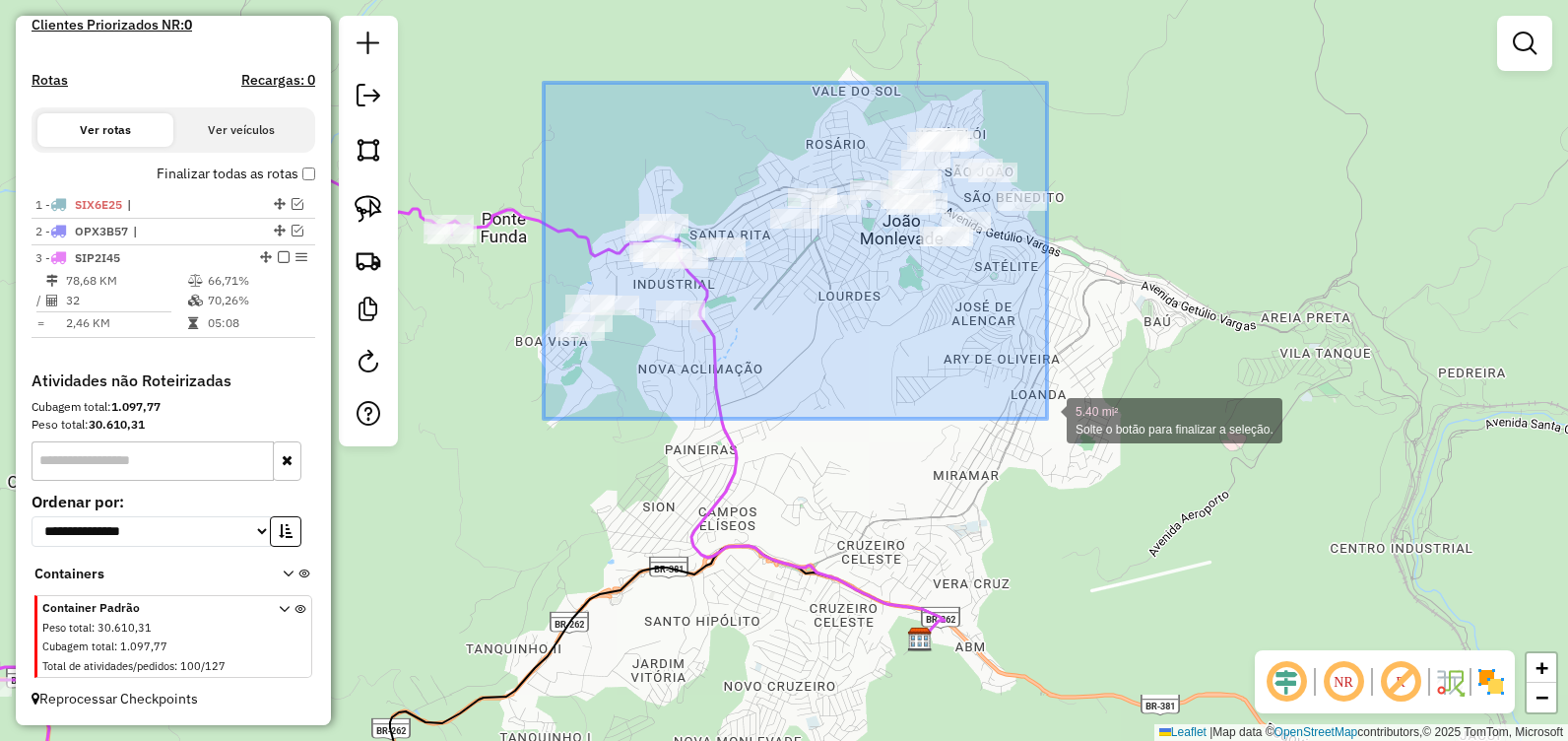
drag, startPoint x: 544, startPoint y: 83, endPoint x: 1048, endPoint y: 419, distance: 605.7
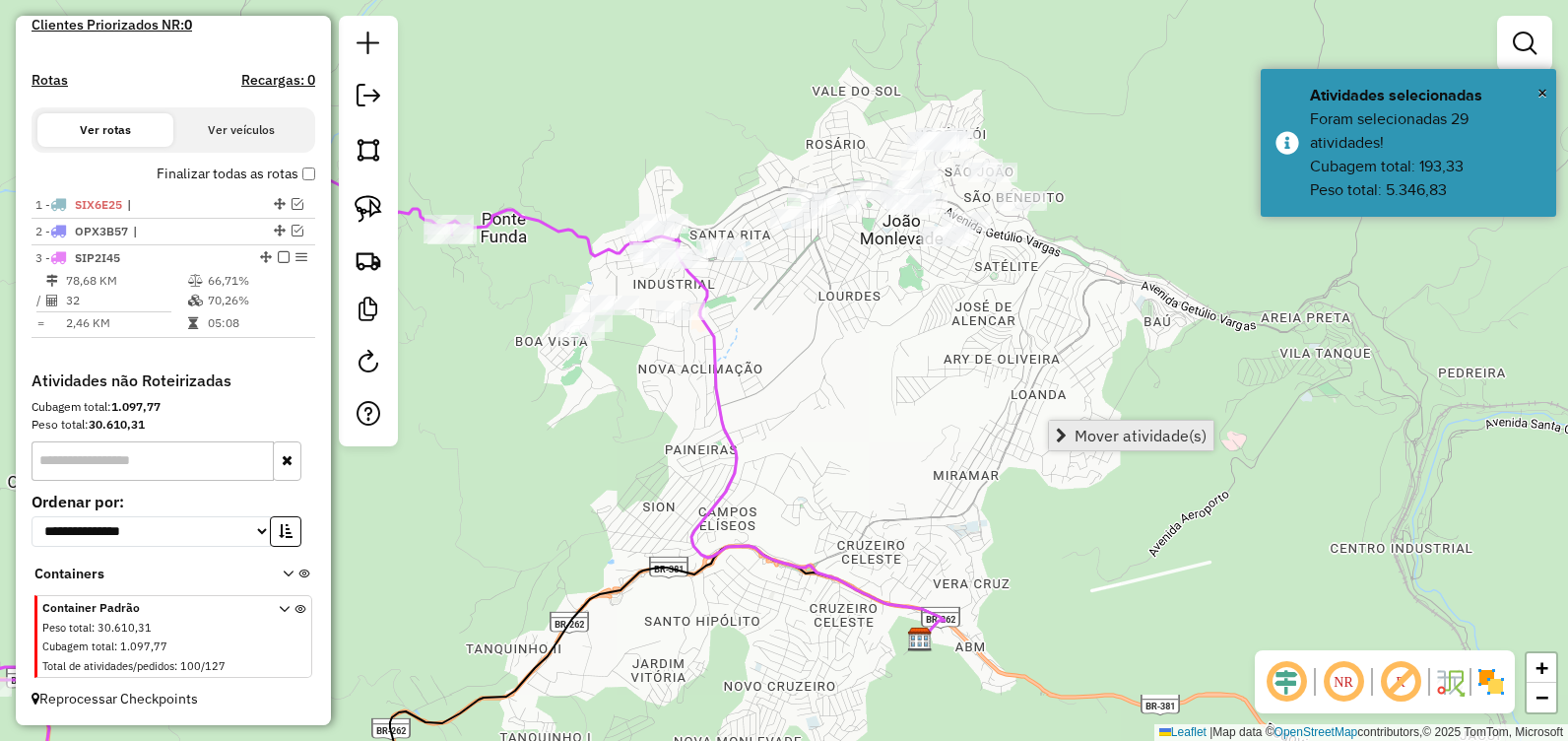
click at [1081, 436] on span "Mover atividade(s)" at bounding box center [1141, 436] width 132 height 16
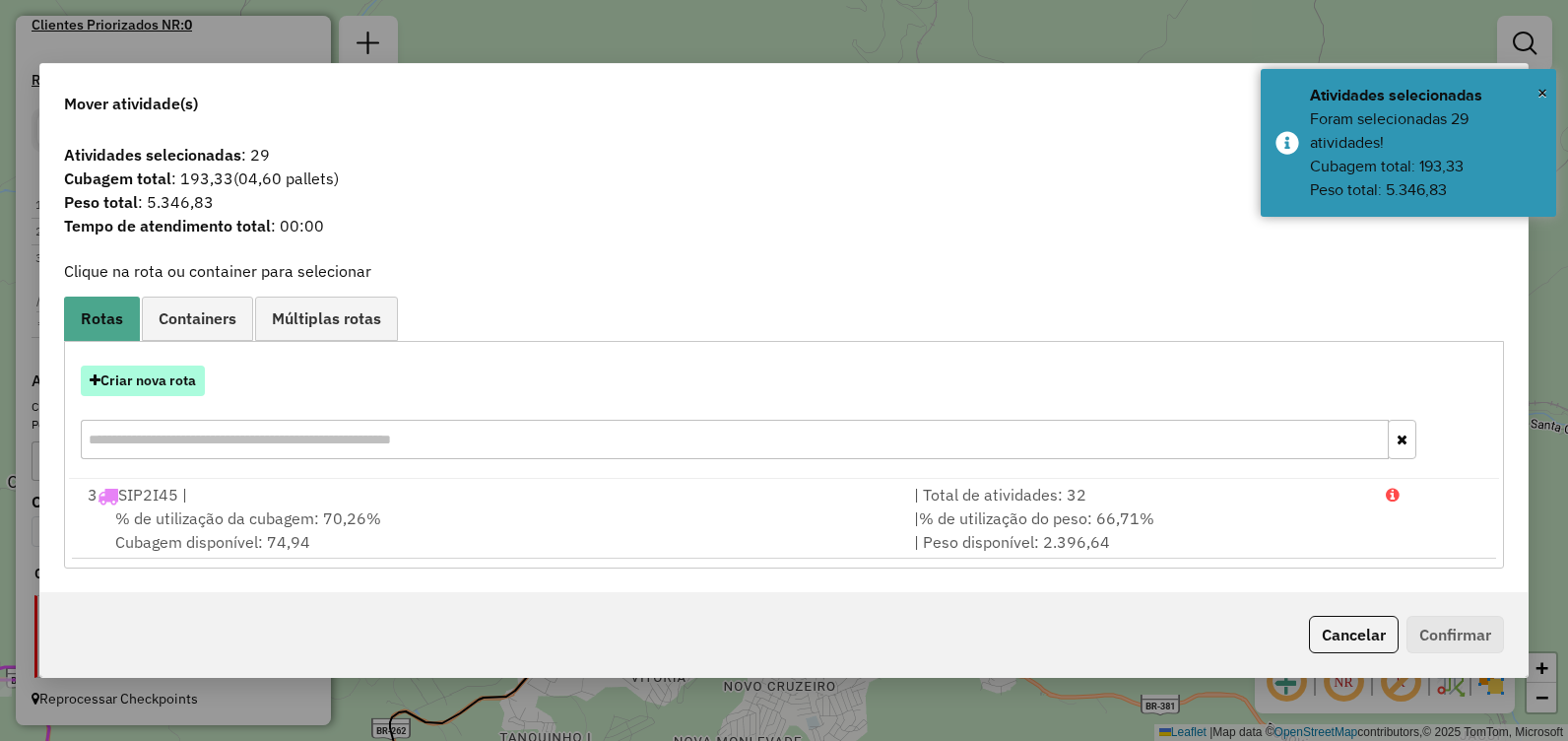
click at [176, 389] on button "Criar nova rota" at bounding box center [143, 380] width 124 height 31
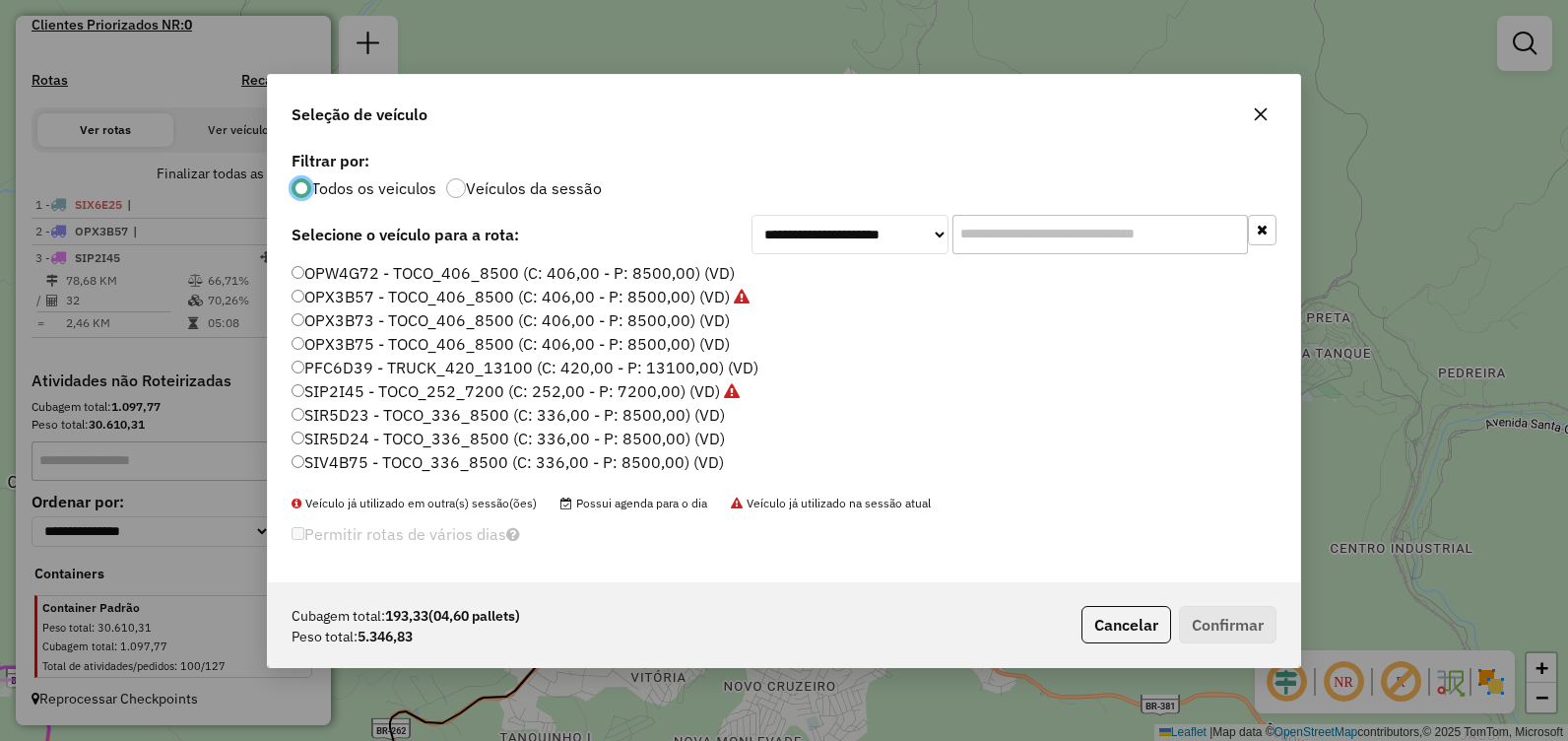
scroll to position [99, 0]
click at [467, 385] on label "SIR5D23 - TOCO_336_8500 (C: 336,00 - P: 8500,00) (VD)" at bounding box center [509, 387] width 434 height 24
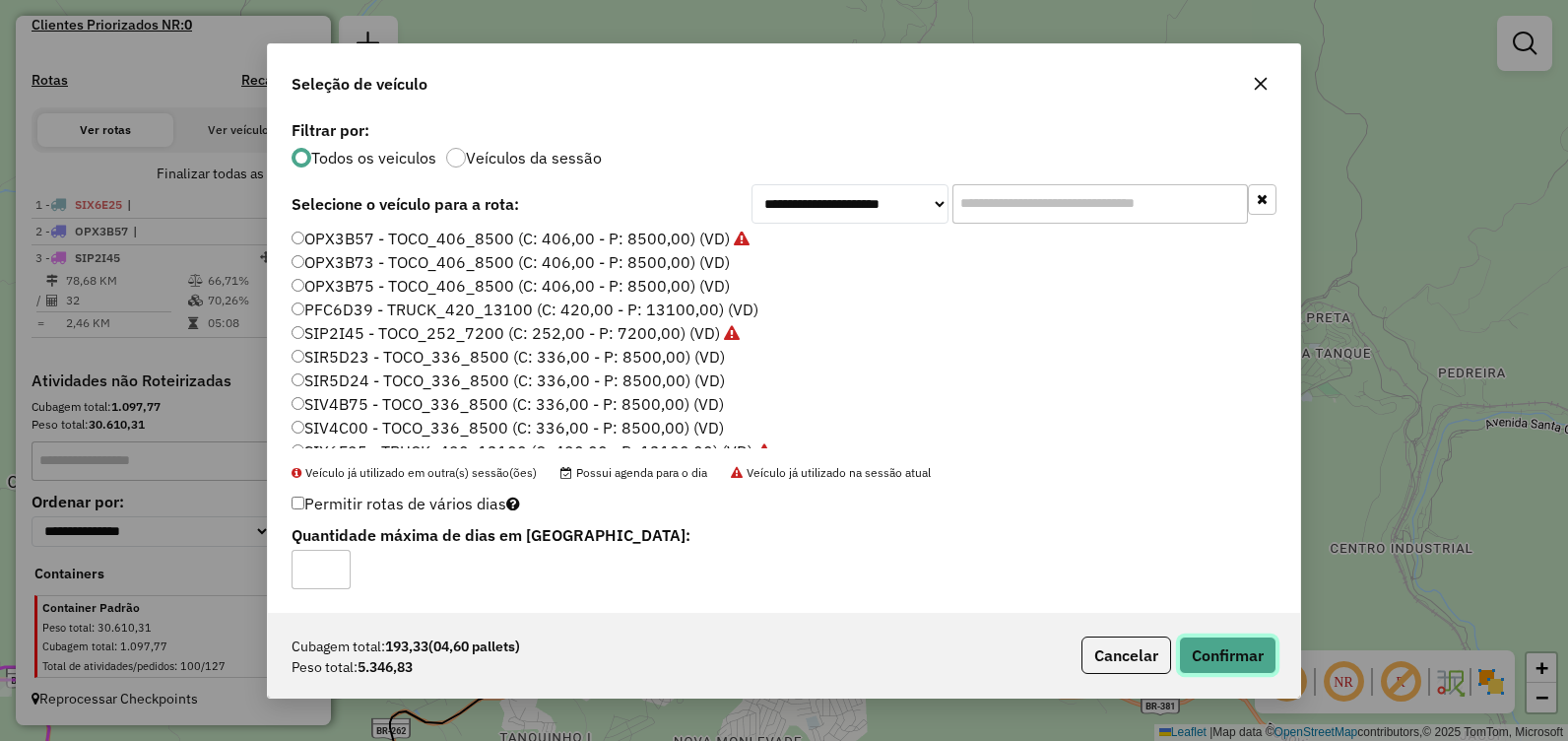
click at [1232, 654] on button "Confirmar" at bounding box center [1228, 655] width 98 height 37
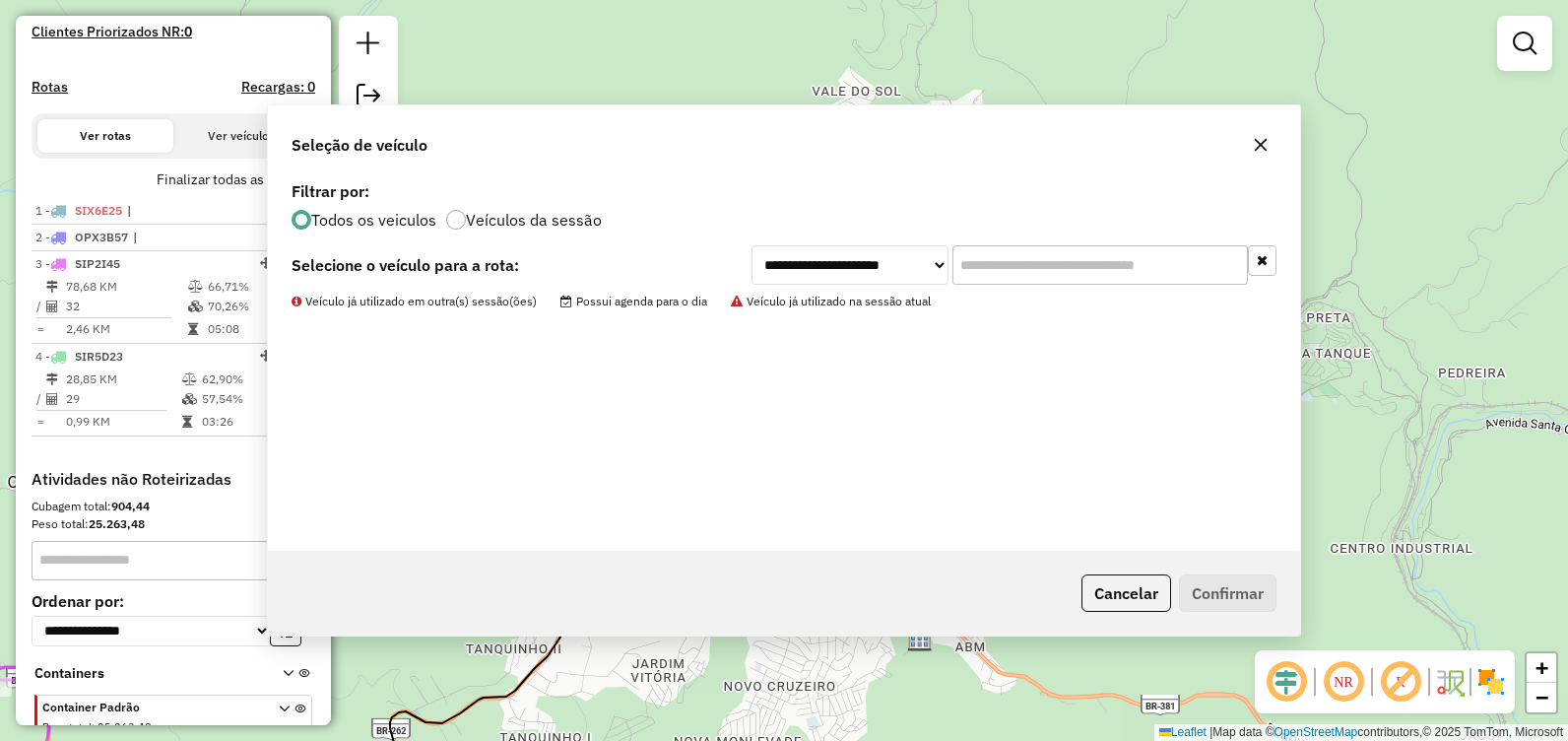
scroll to position [653, 0]
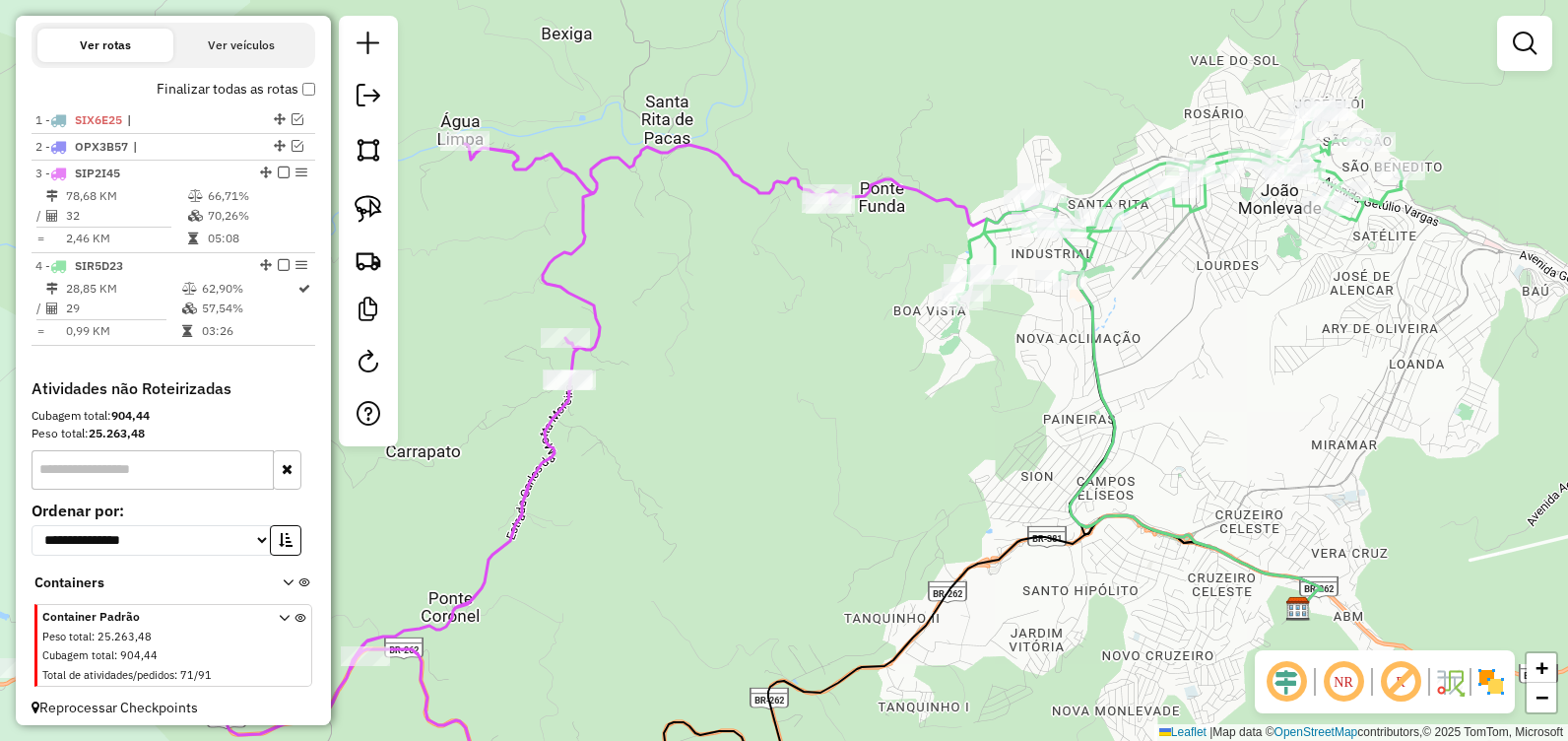
drag, startPoint x: 557, startPoint y: 263, endPoint x: 941, endPoint y: 233, distance: 385.2
click at [941, 232] on div "Janela de atendimento Grade de atendimento Capacidade Transportadoras Veículos …" at bounding box center [784, 370] width 1568 height 741
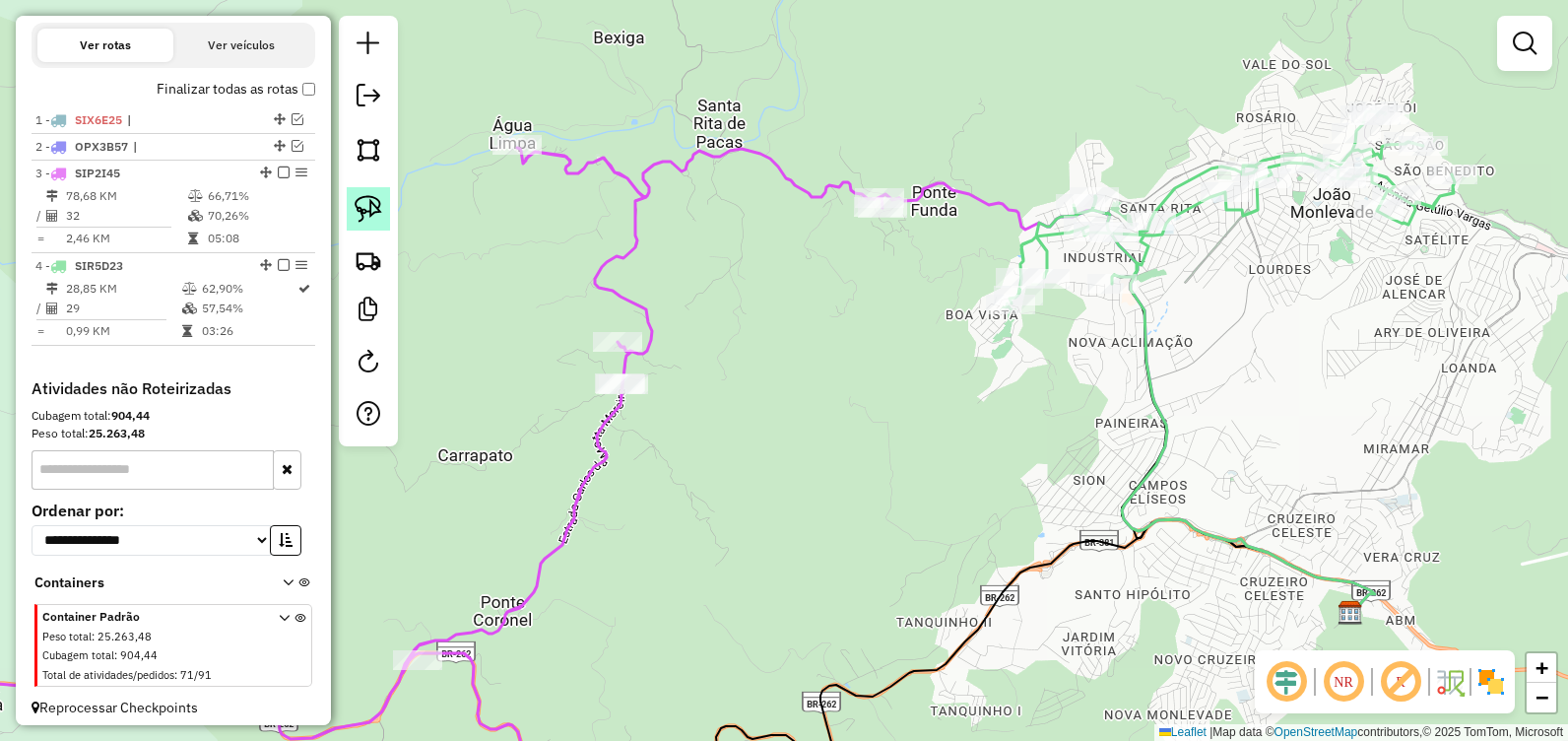
click at [378, 212] on img at bounding box center [369, 209] width 28 height 28
drag, startPoint x: 902, startPoint y: 166, endPoint x: 930, endPoint y: 181, distance: 31.8
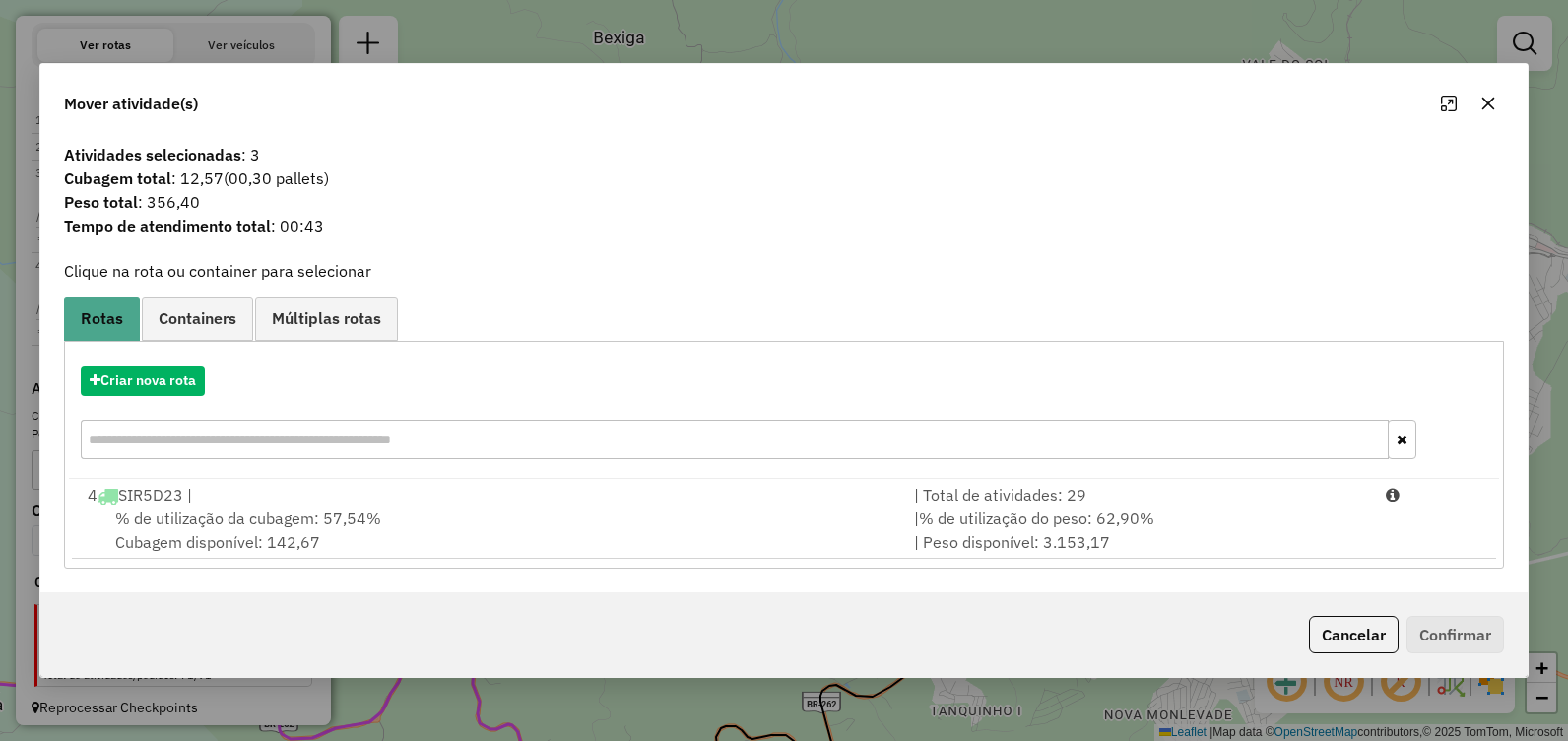
click at [1488, 120] on div "Mover atividade(s)" at bounding box center [784, 100] width 1487 height 71
click at [1492, 109] on icon "button" at bounding box center [1488, 103] width 16 height 16
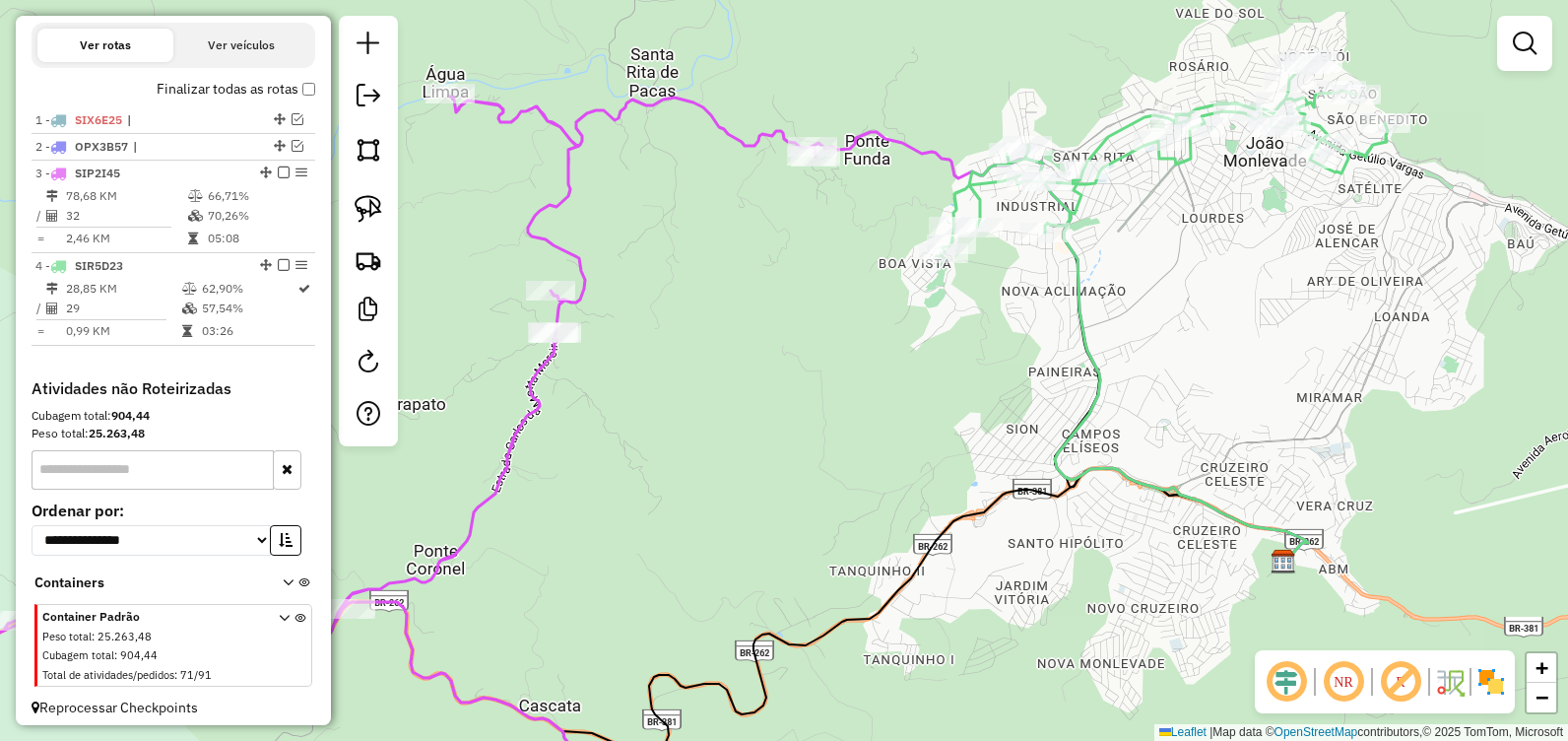
drag, startPoint x: 952, startPoint y: 450, endPoint x: 908, endPoint y: 416, distance: 55.6
click at [908, 416] on div "Janela de atendimento Grade de atendimento Capacidade Transportadoras Veículos …" at bounding box center [784, 370] width 1568 height 741
click at [294, 152] on em at bounding box center [298, 146] width 12 height 12
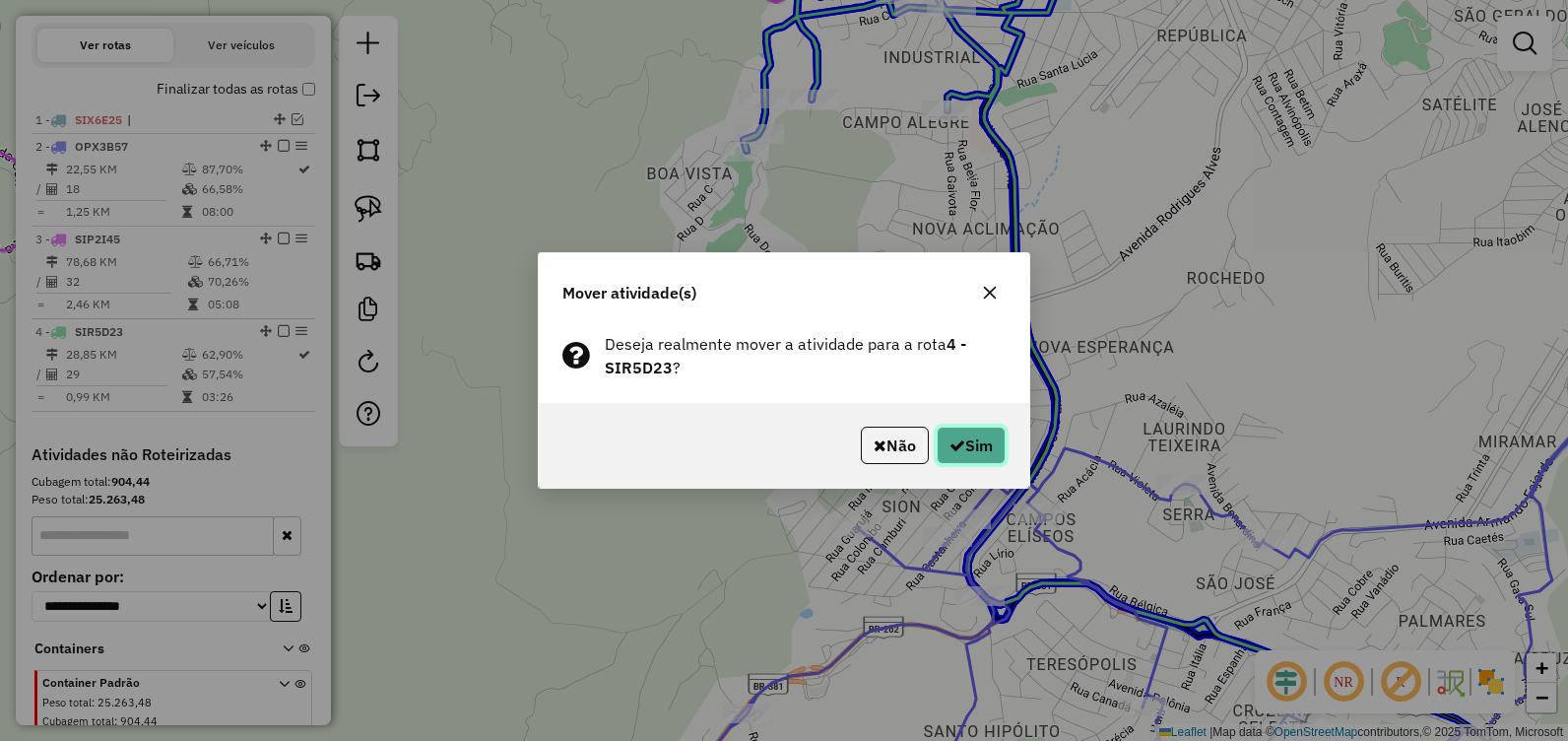
click at [986, 448] on button "Sim" at bounding box center [972, 445] width 69 height 37
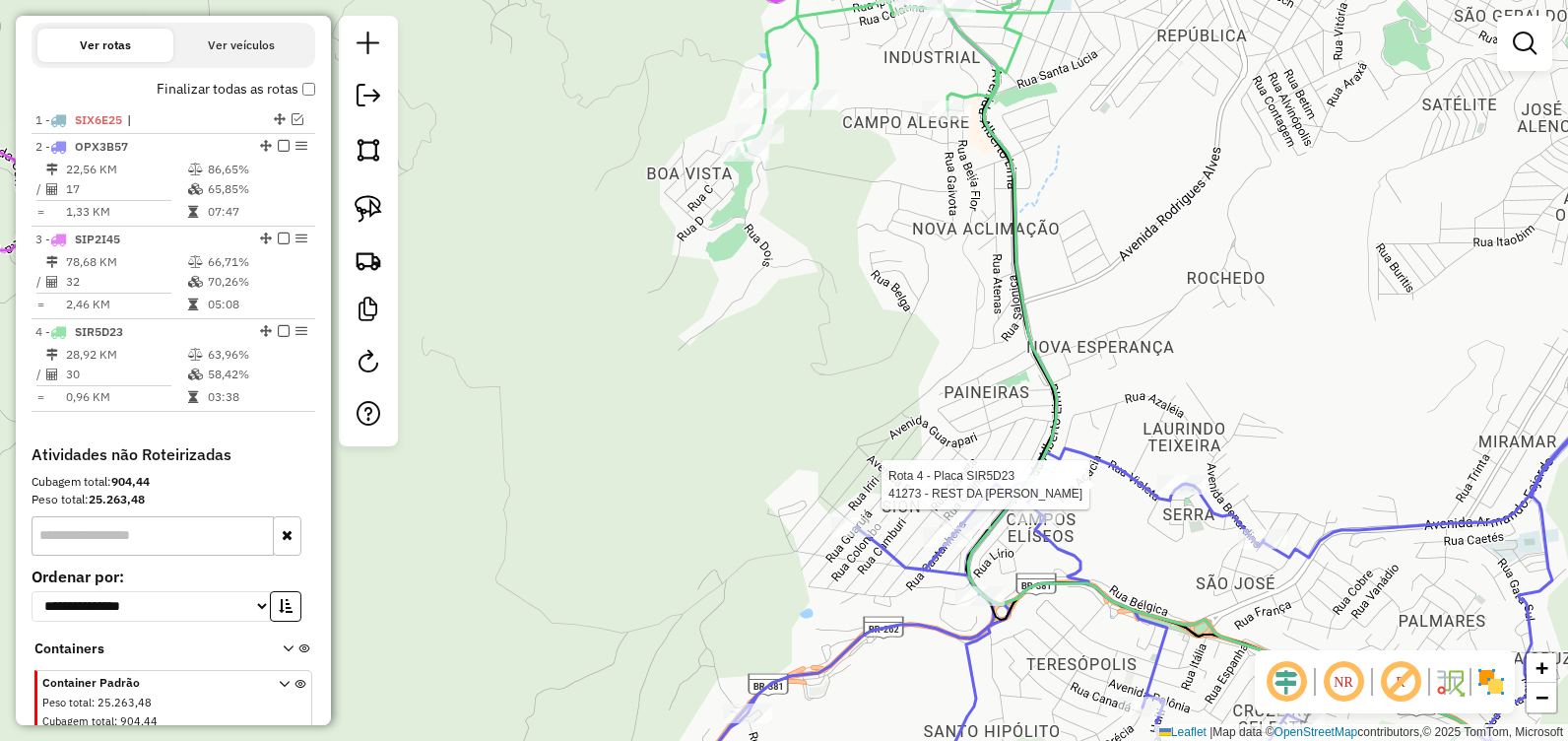
select select "**********"
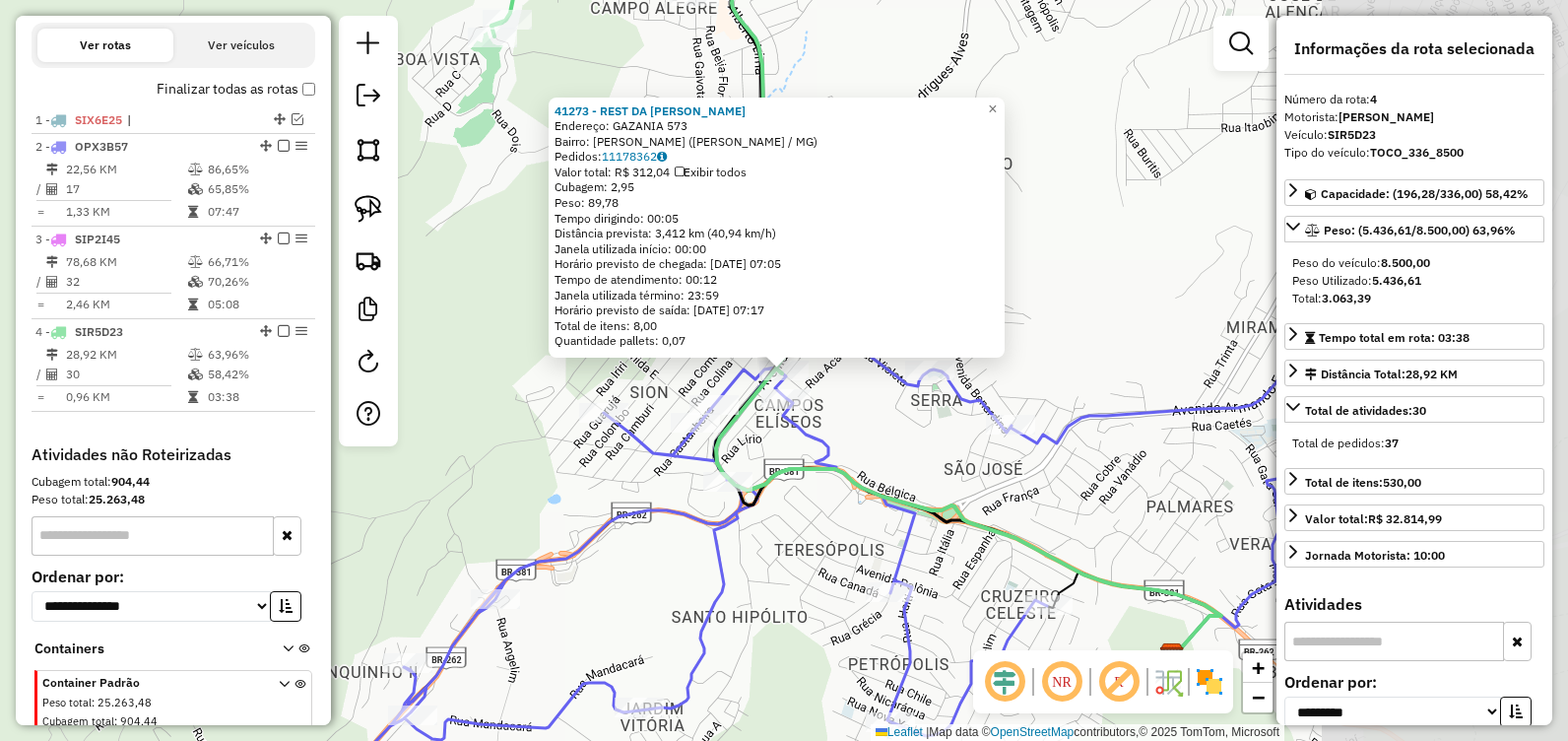
scroll to position [746, 0]
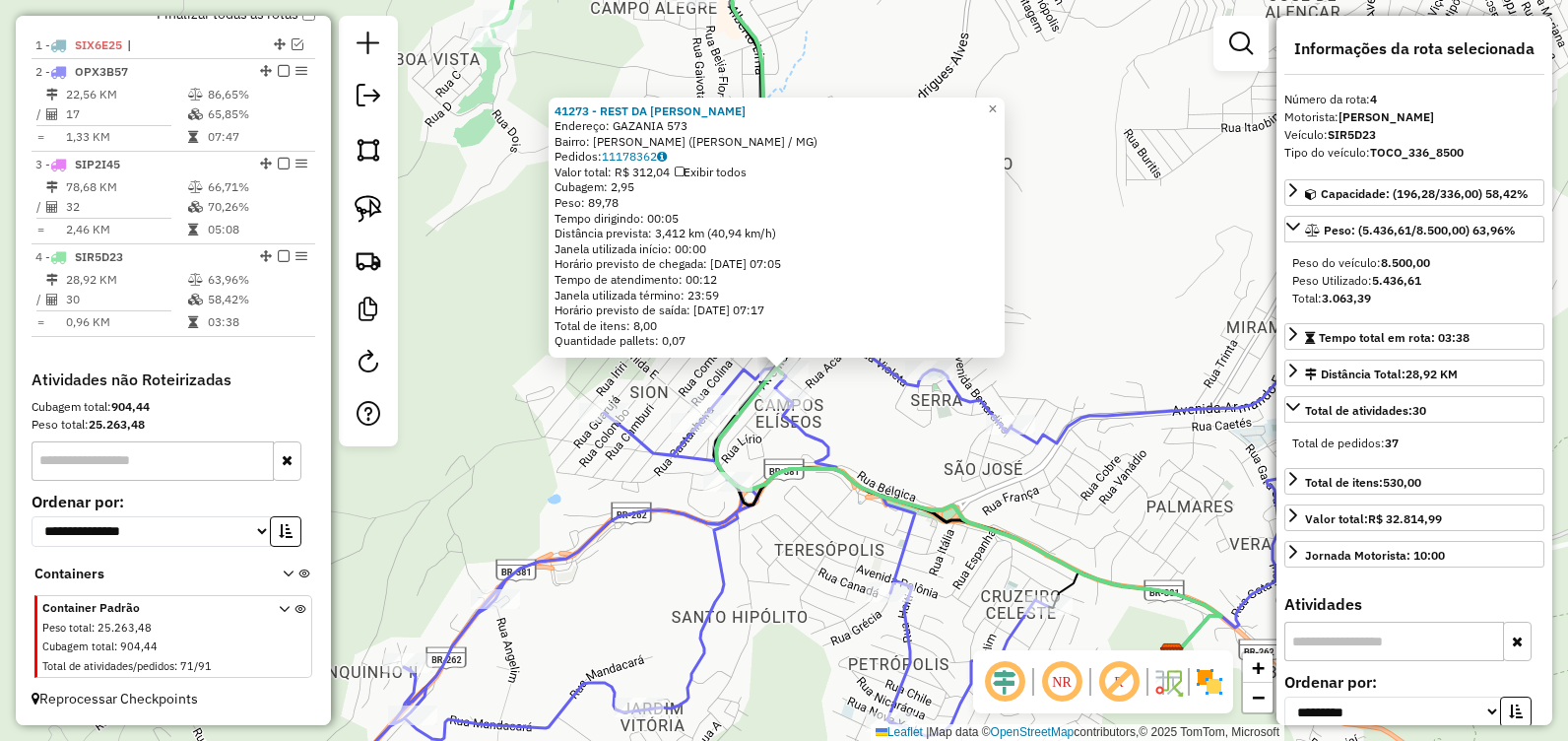
click at [508, 384] on div "41273 - REST DA MEIRE Endereço: GAZANIA 573 Bairro: CAMPOS ELISIOS (JOAO MONLEV…" at bounding box center [784, 370] width 1568 height 741
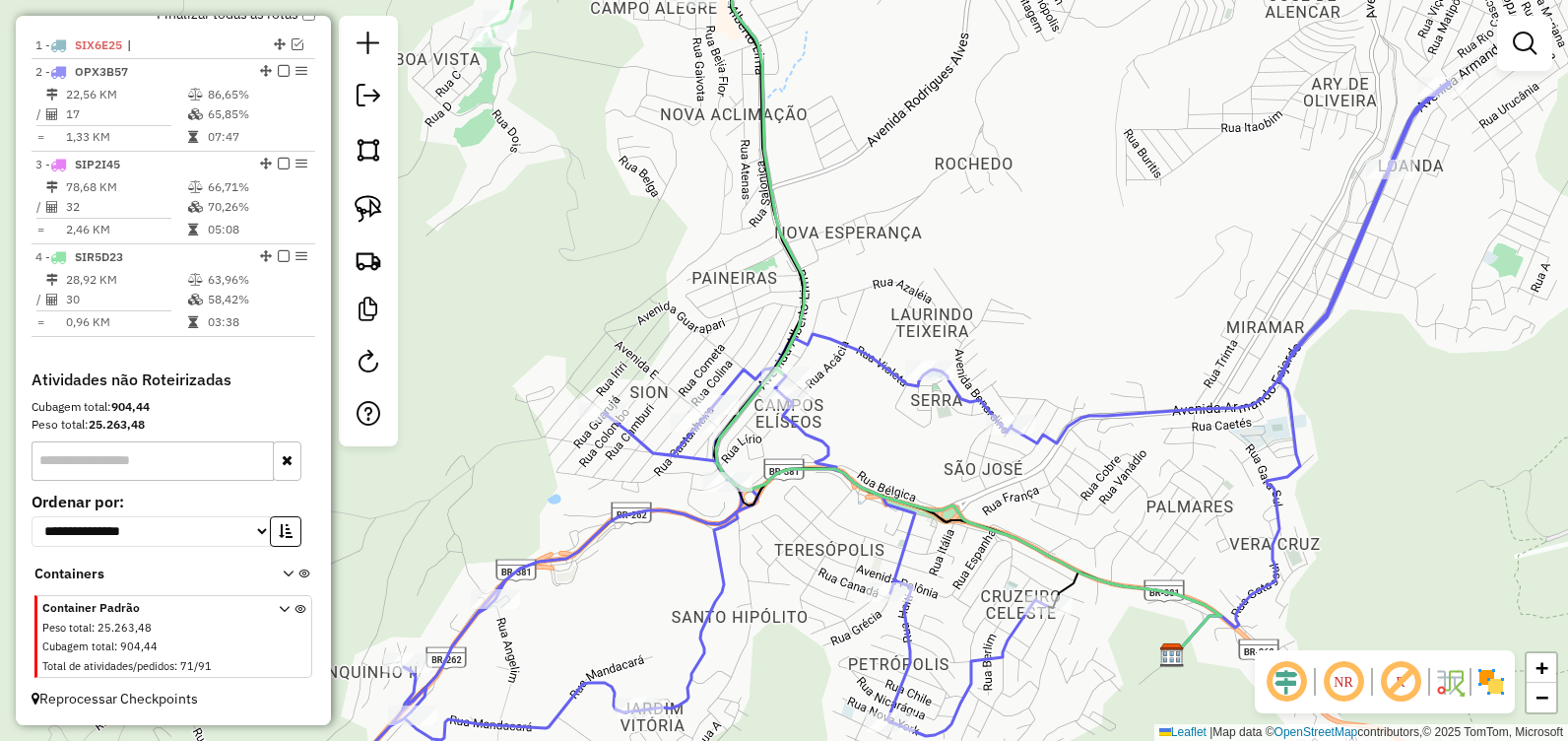
drag, startPoint x: 995, startPoint y: 189, endPoint x: 1012, endPoint y: 120, distance: 71.1
click at [1011, 124] on div "Janela de atendimento Grade de atendimento Capacidade Transportadoras Veículos …" at bounding box center [784, 370] width 1568 height 741
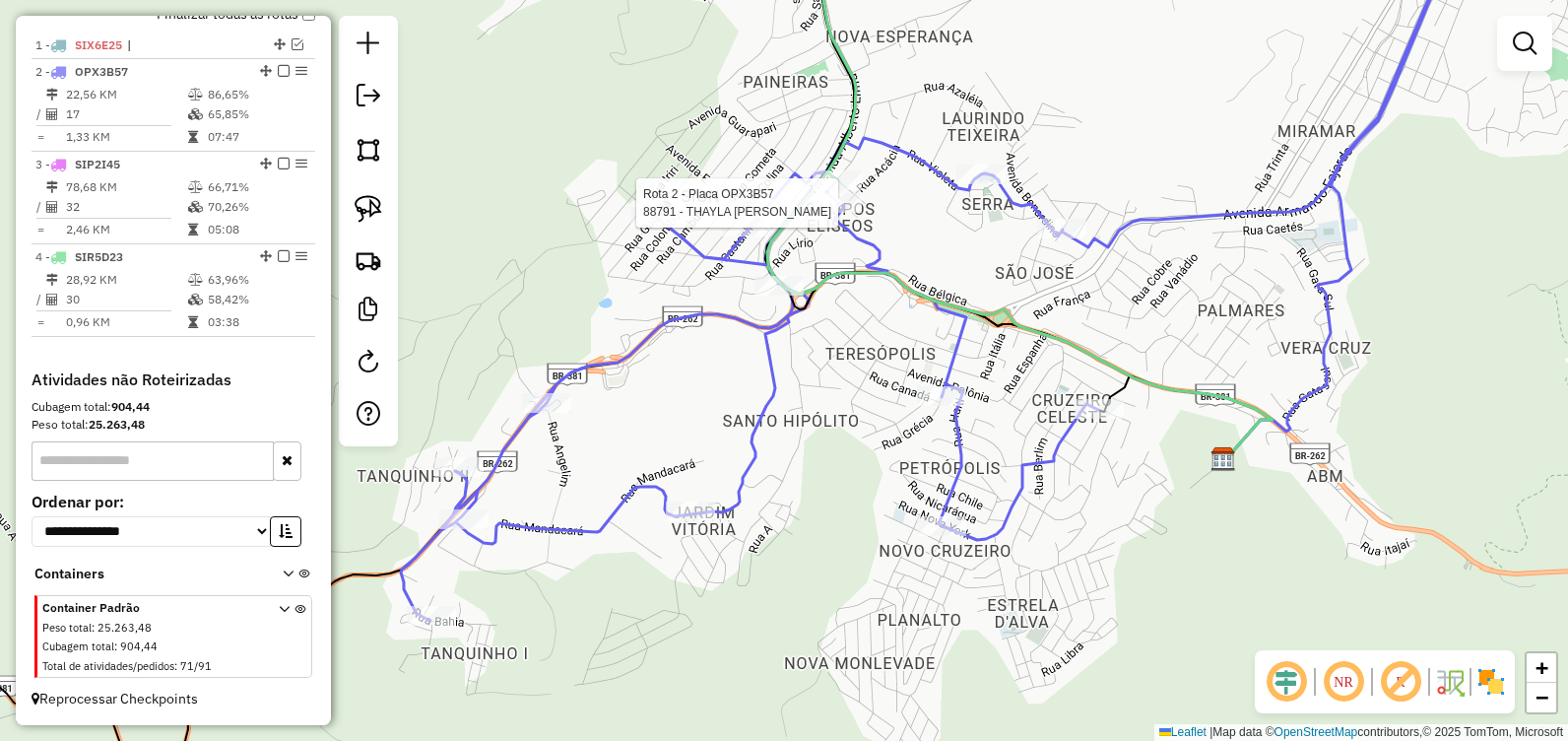
select select "**********"
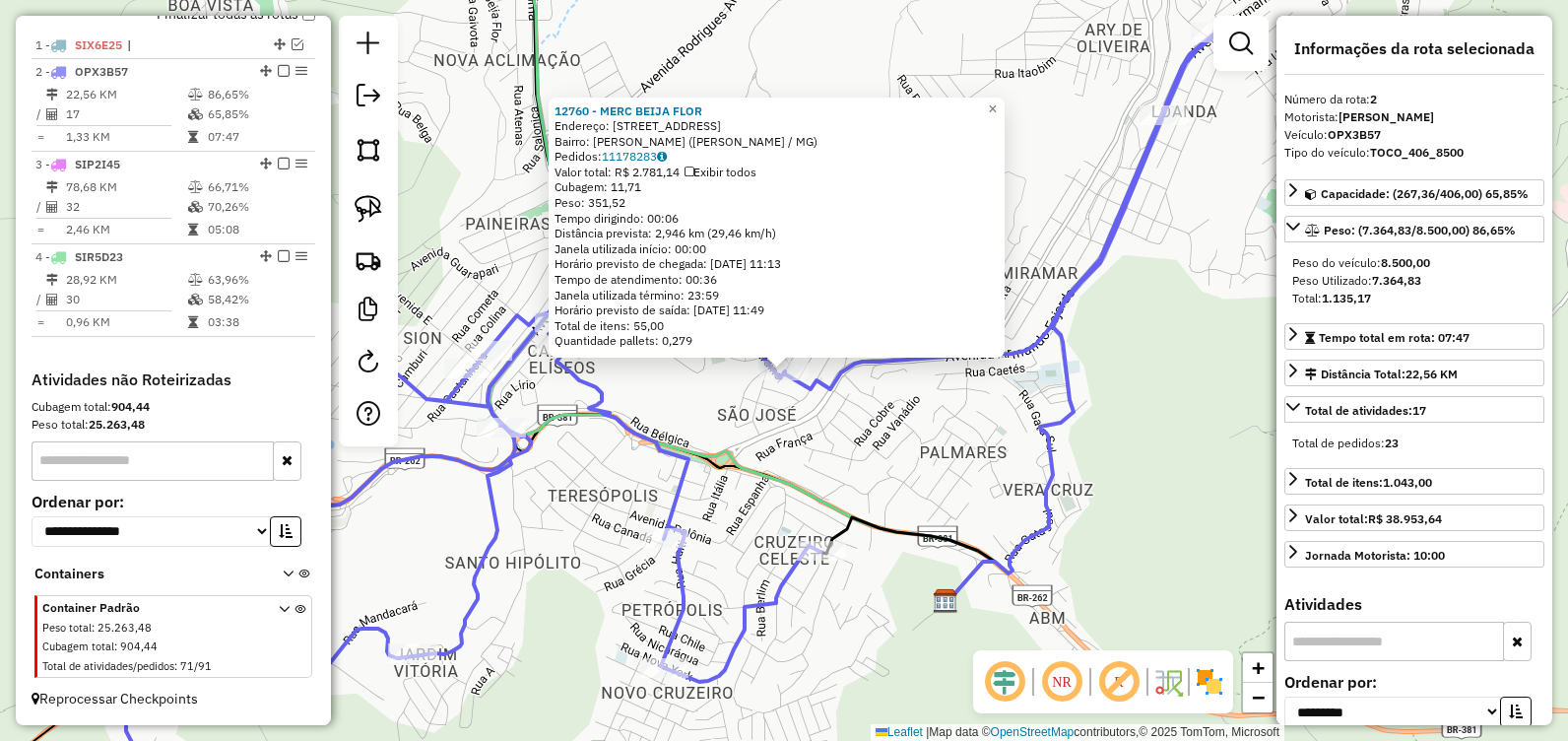
click at [702, 410] on div "12760 - MERC BEIJA FLOR Endereço: R SANTA HELENA, 136 Bairro: Ernestina Gracian…" at bounding box center [784, 370] width 1568 height 741
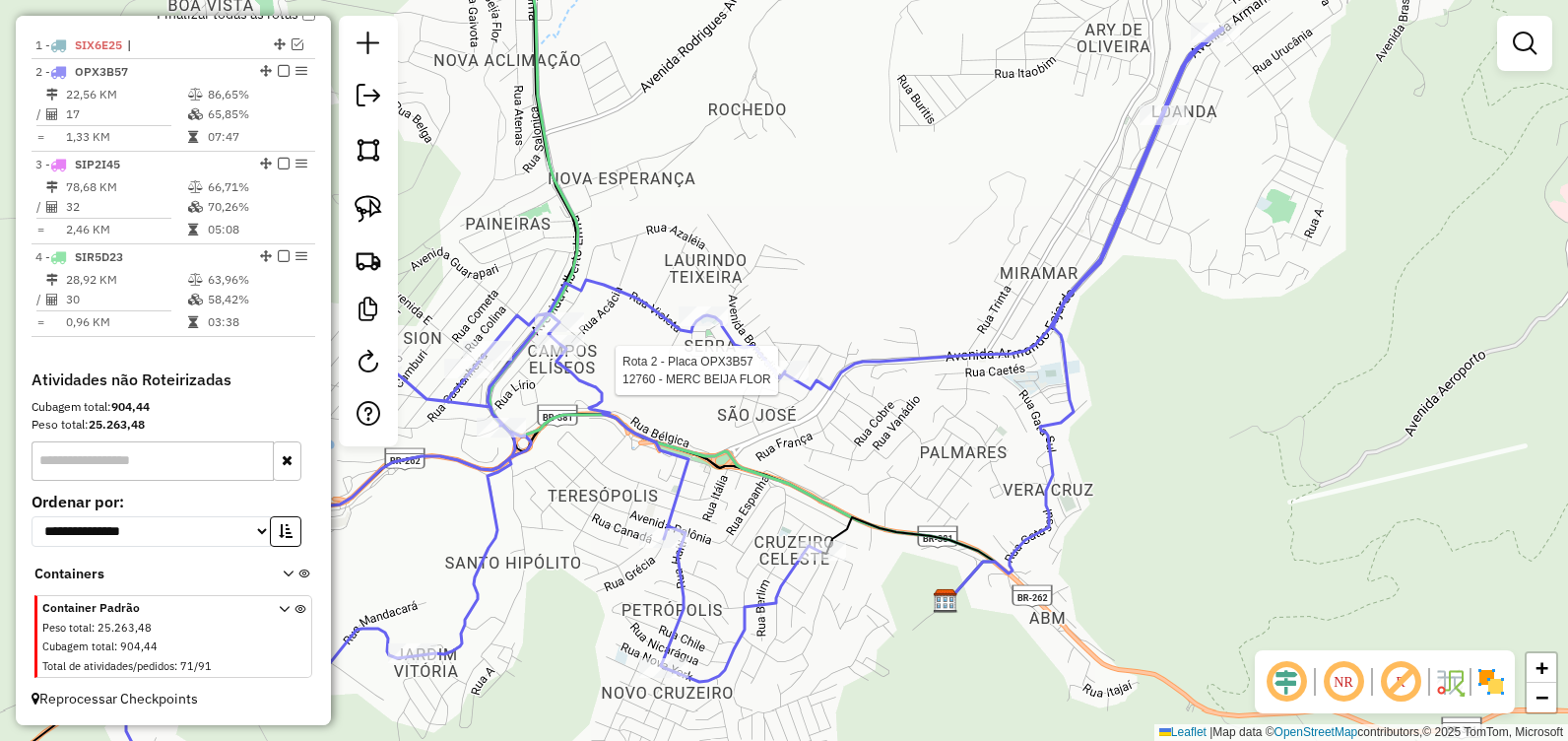
select select "**********"
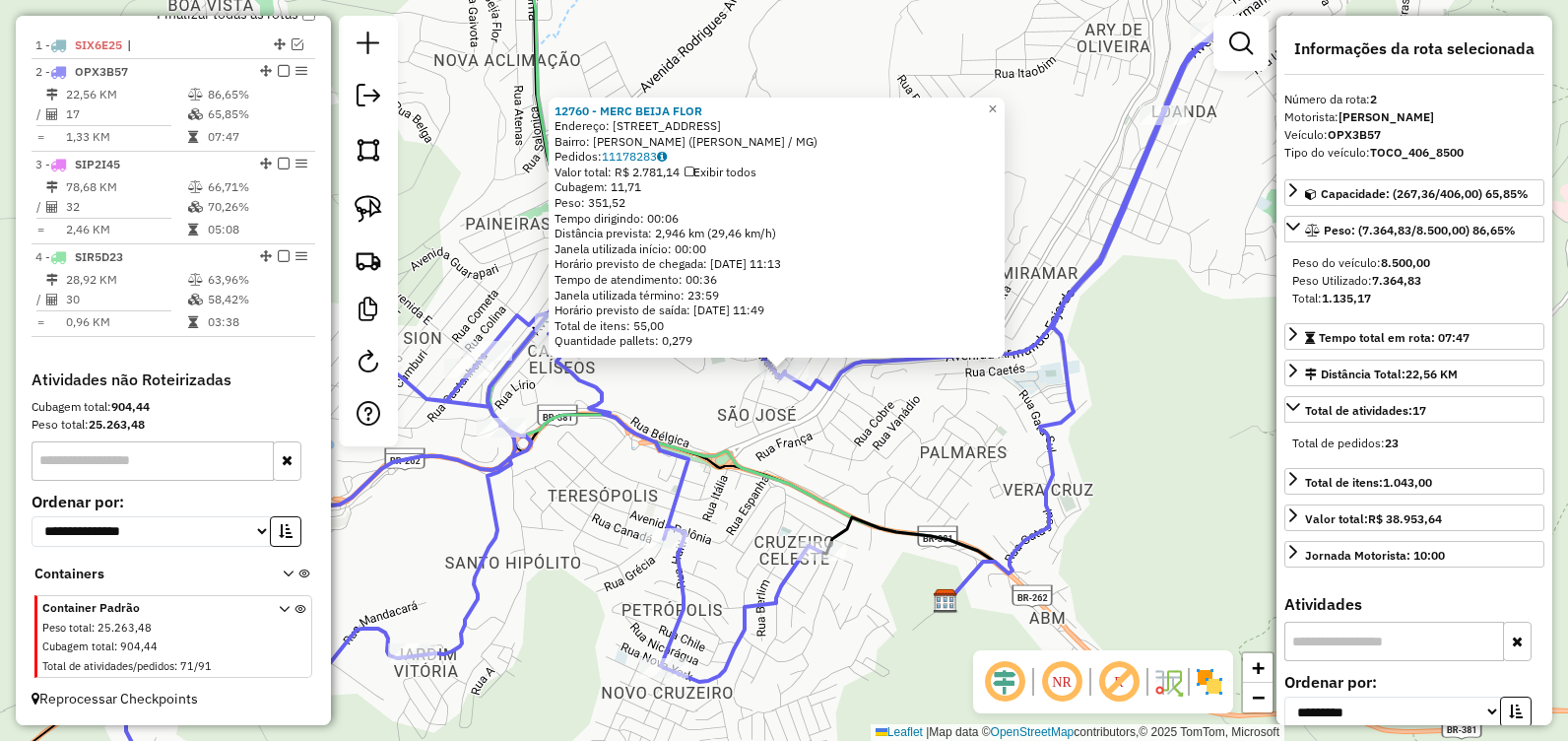
click at [656, 422] on div "12760 - MERC BEIJA FLOR Endereço: R SANTA HELENA, 136 Bairro: Ernestina Gracian…" at bounding box center [784, 370] width 1568 height 741
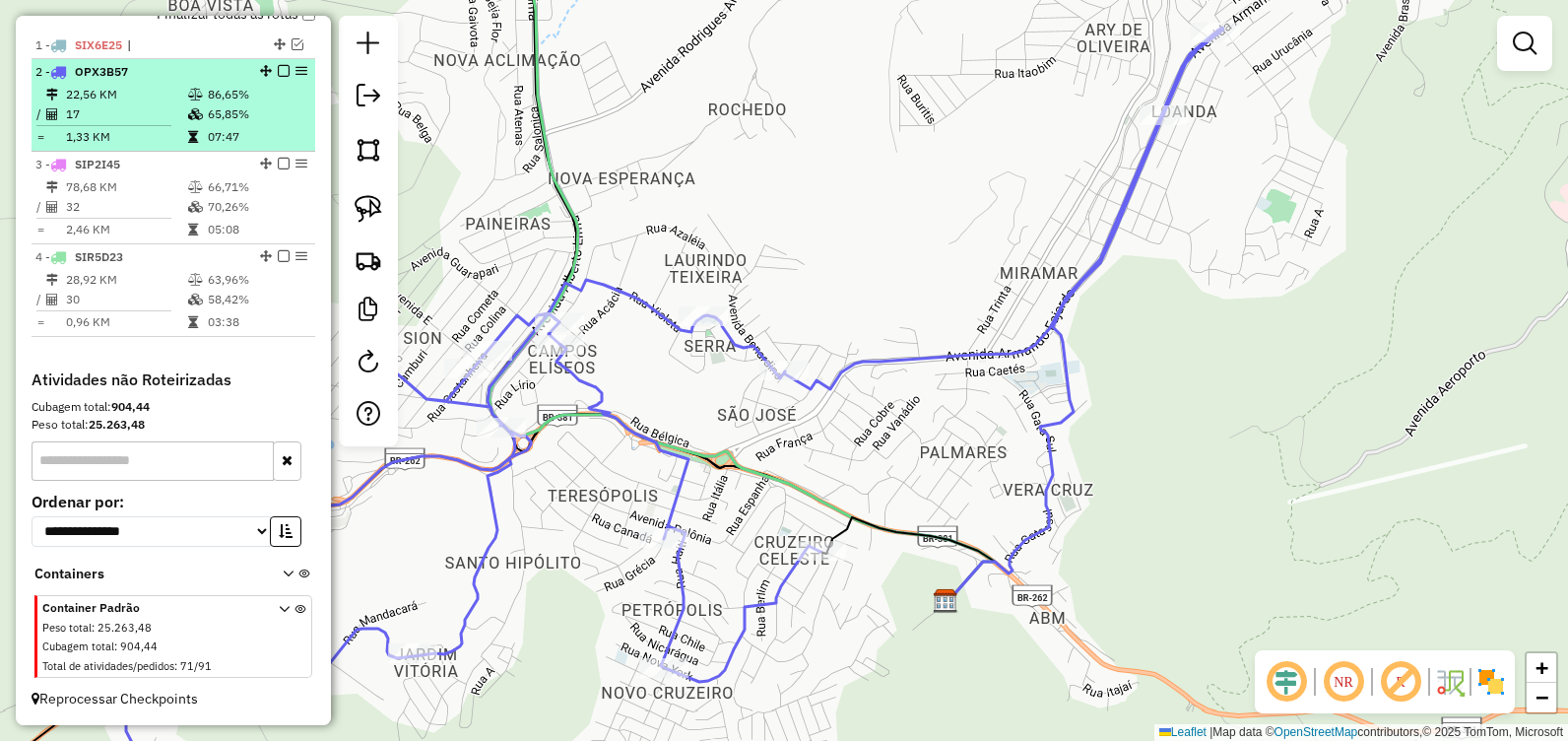
click at [278, 66] on em at bounding box center [284, 71] width 12 height 12
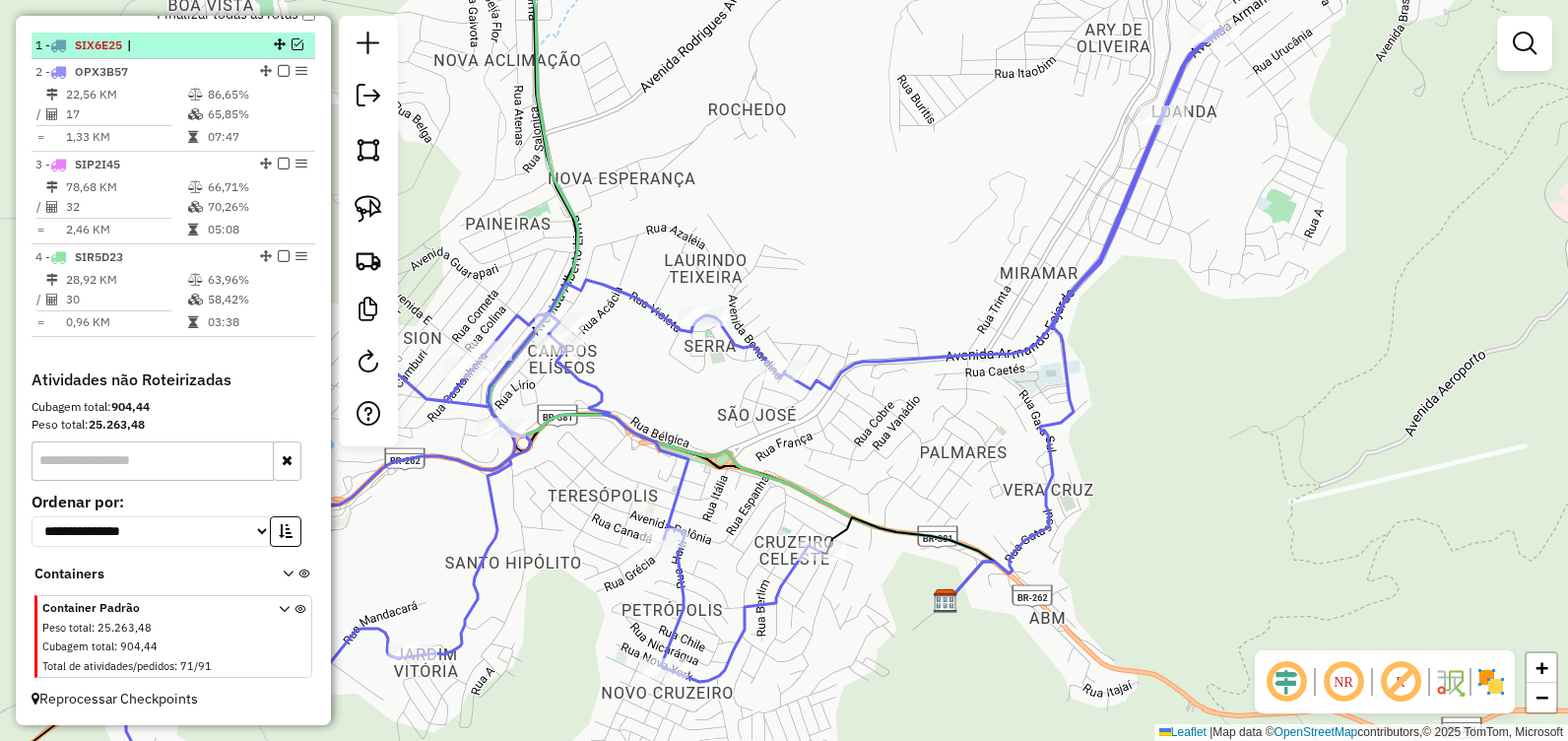
scroll to position [680, 0]
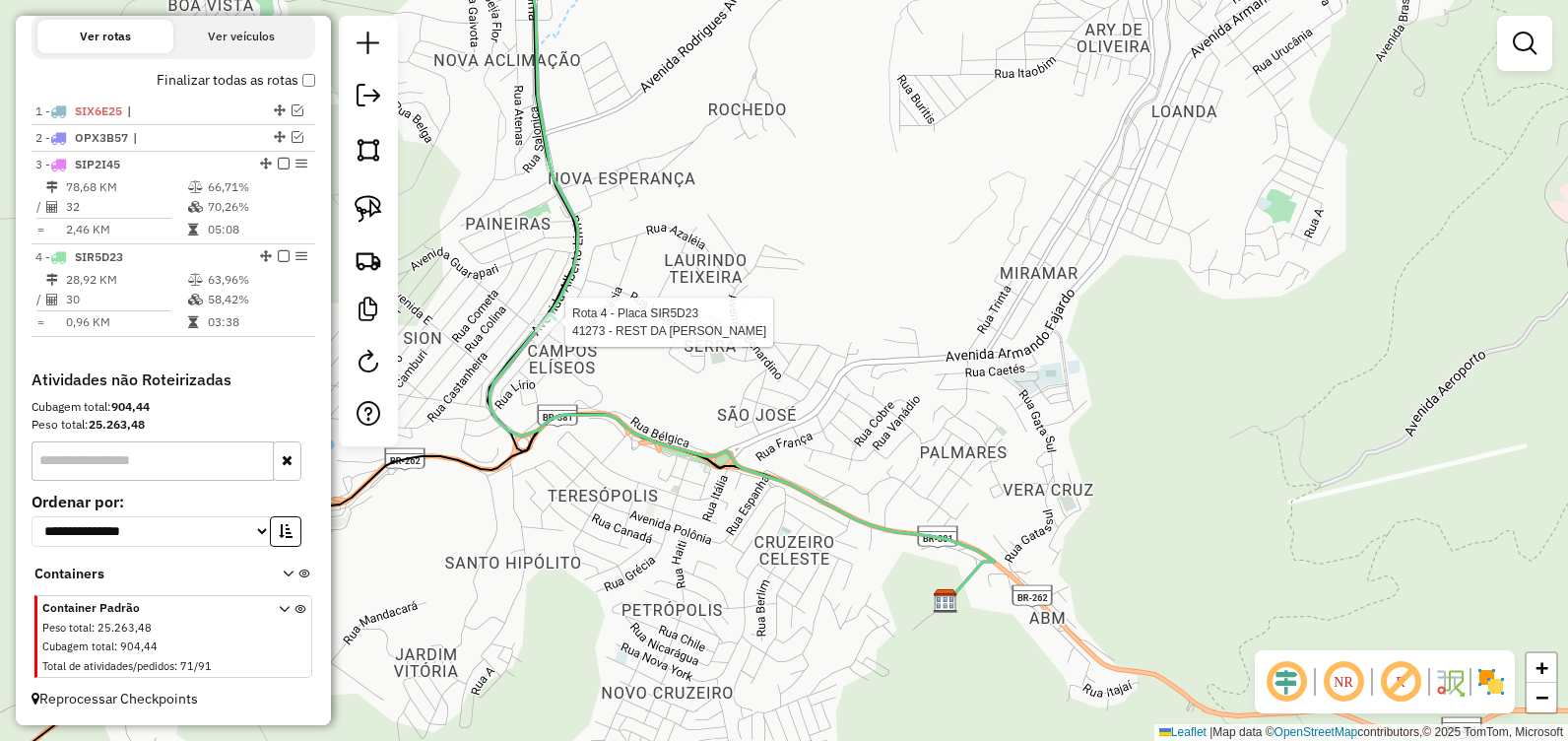
select select "**********"
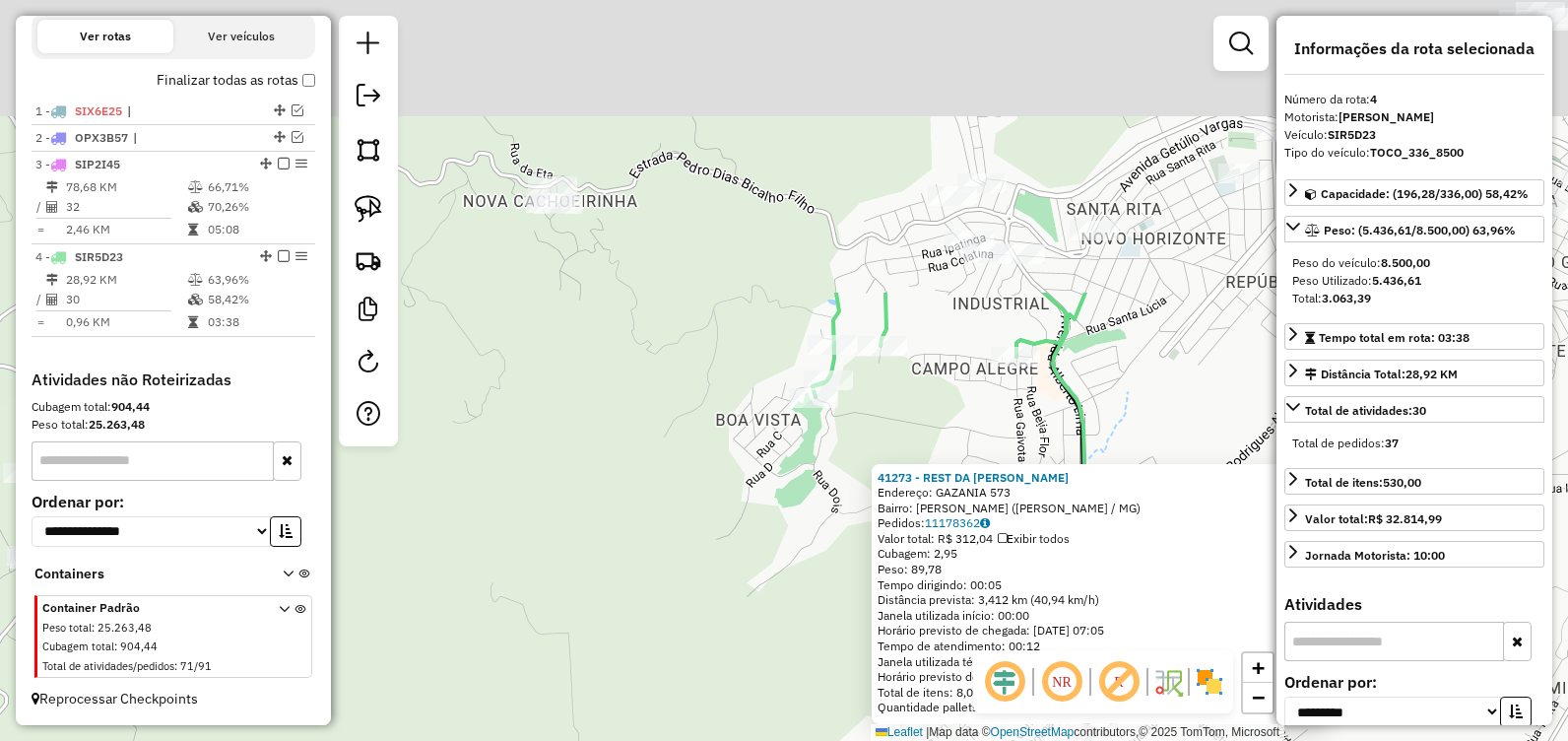
drag, startPoint x: 653, startPoint y: 315, endPoint x: 846, endPoint y: 455, distance: 238.4
click at [860, 584] on div "41273 - REST DA MEIRE Endereço: GAZANIA 573 Bairro: CAMPOS ELISIOS (JOAO MONLEV…" at bounding box center [784, 370] width 1568 height 741
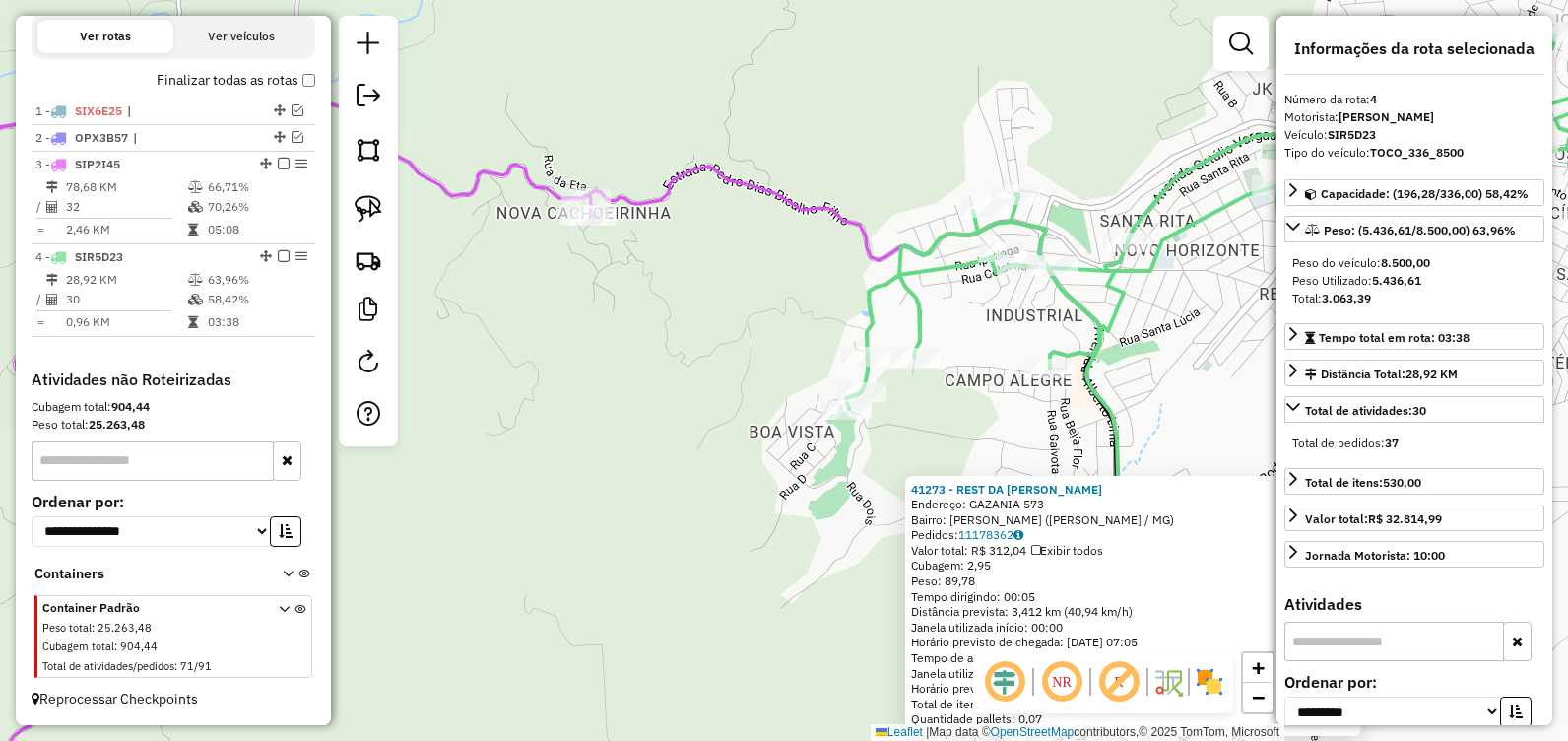
drag, startPoint x: 657, startPoint y: 307, endPoint x: 781, endPoint y: 356, distance: 133.3
click at [784, 357] on div "41273 - REST DA MEIRE Endereço: GAZANIA 573 Bairro: CAMPOS ELISIOS (JOAO MONLEV…" at bounding box center [784, 370] width 1568 height 741
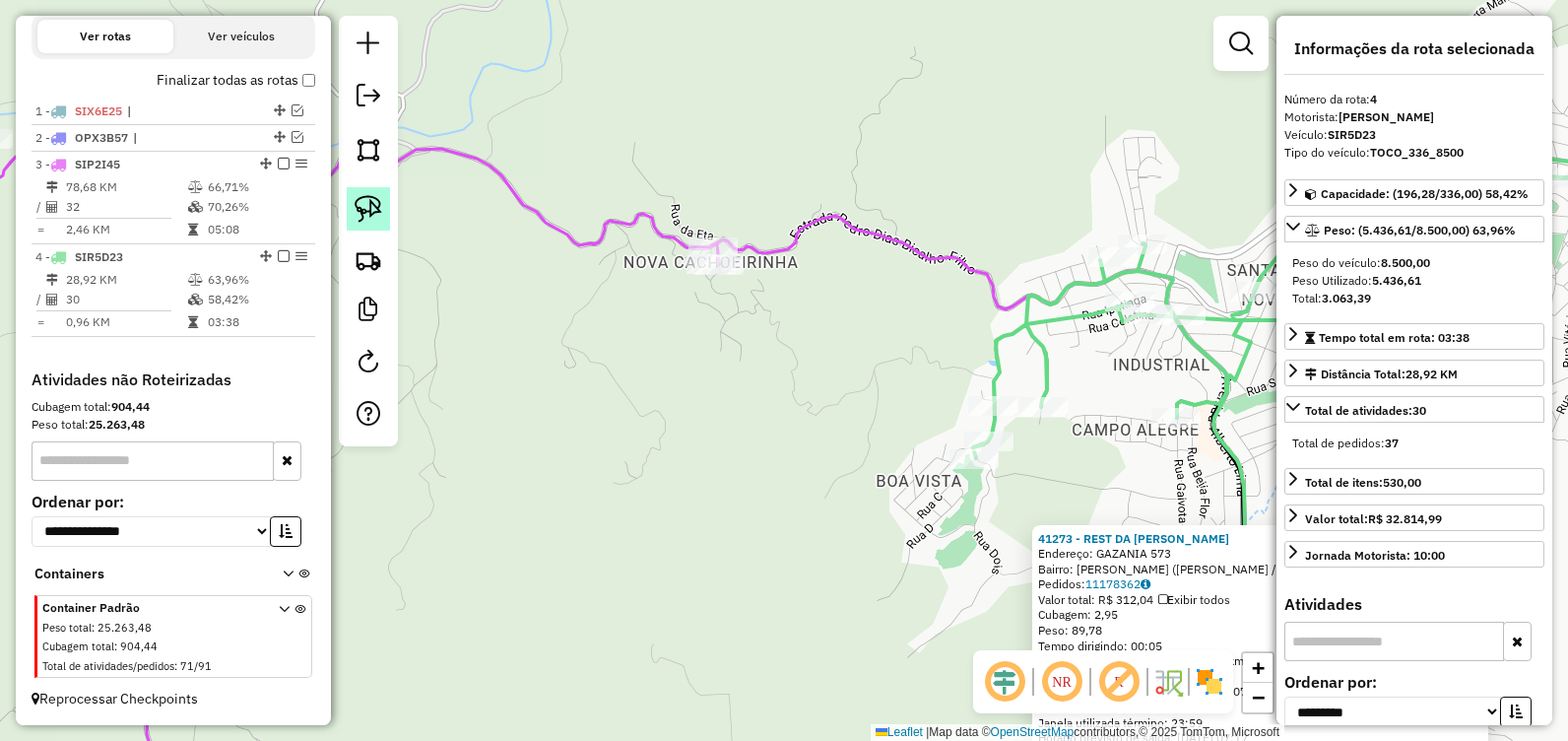
click at [372, 204] on img at bounding box center [369, 209] width 28 height 28
drag, startPoint x: 706, startPoint y: 213, endPoint x: 743, endPoint y: 221, distance: 37.9
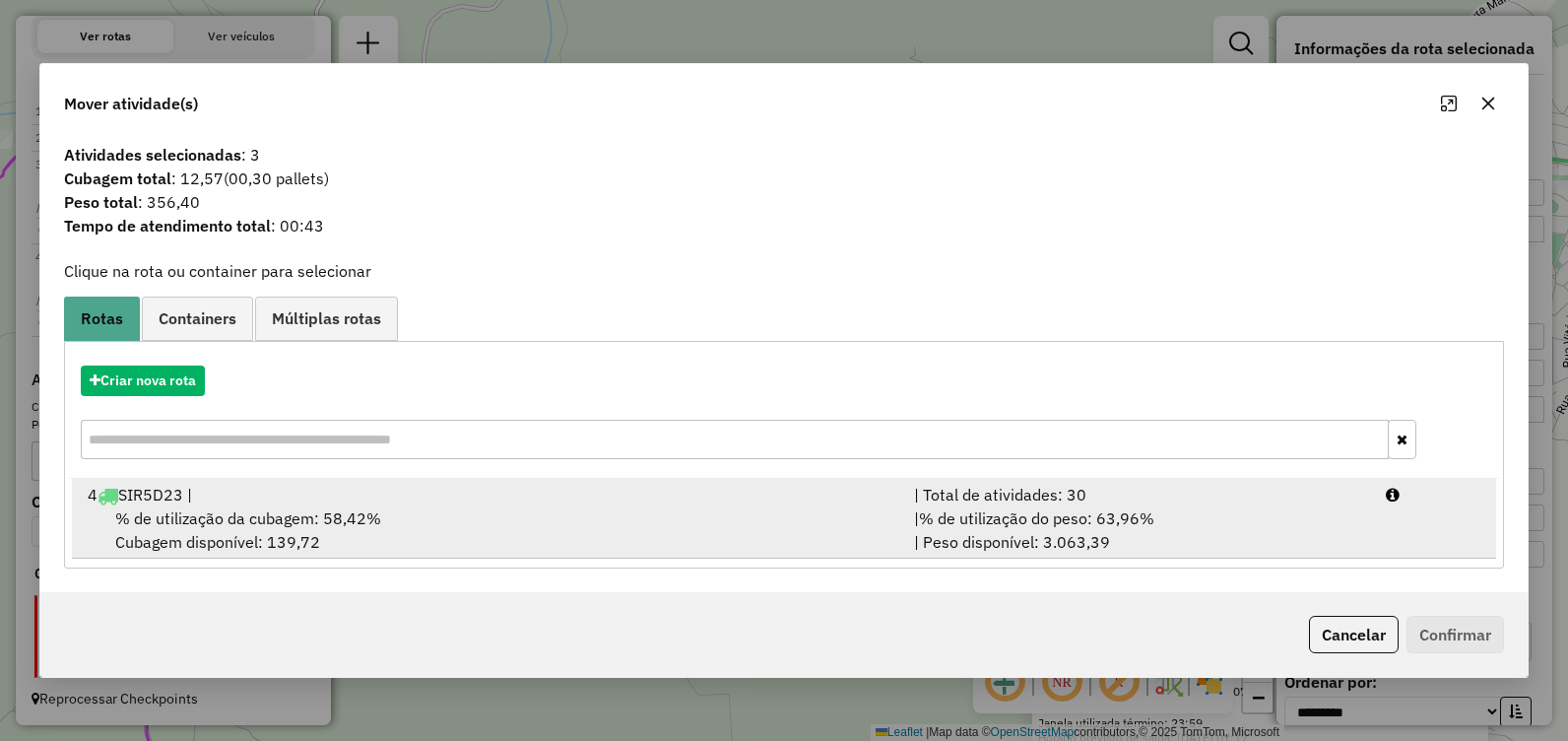
click at [449, 504] on div "4 SIR5D23 |" at bounding box center [489, 495] width 827 height 24
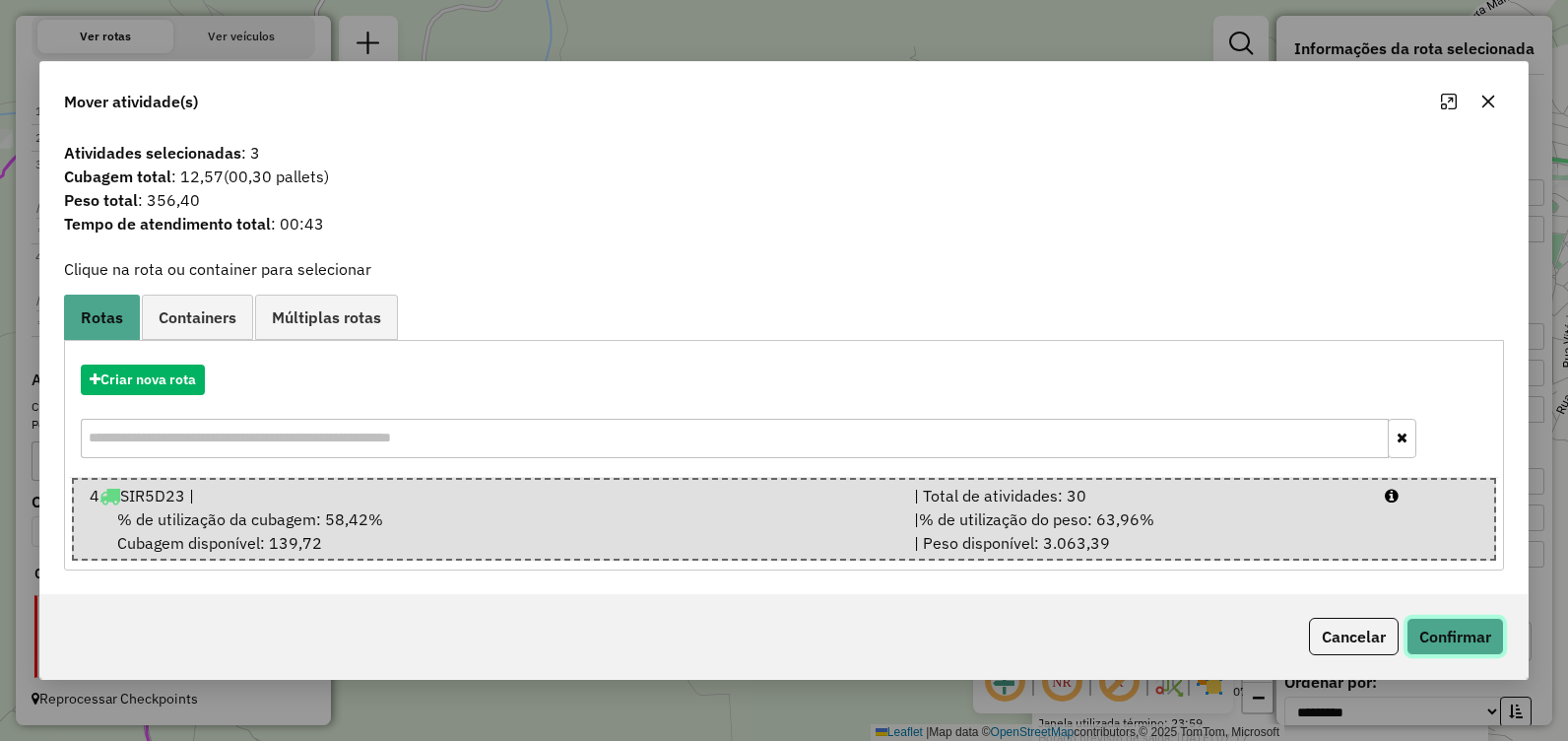
click at [1431, 638] on button "Confirmar" at bounding box center [1455, 637] width 98 height 37
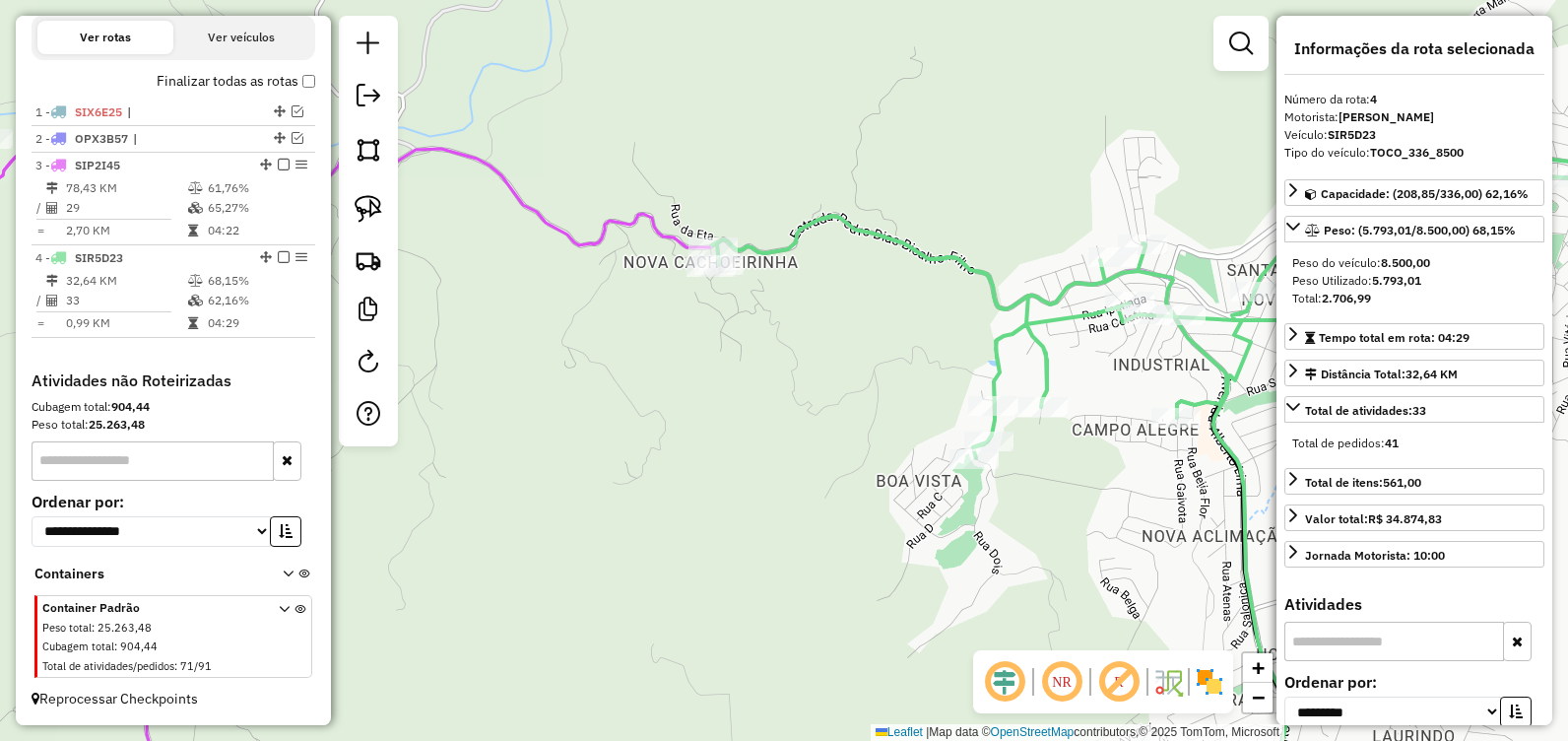
scroll to position [655, 0]
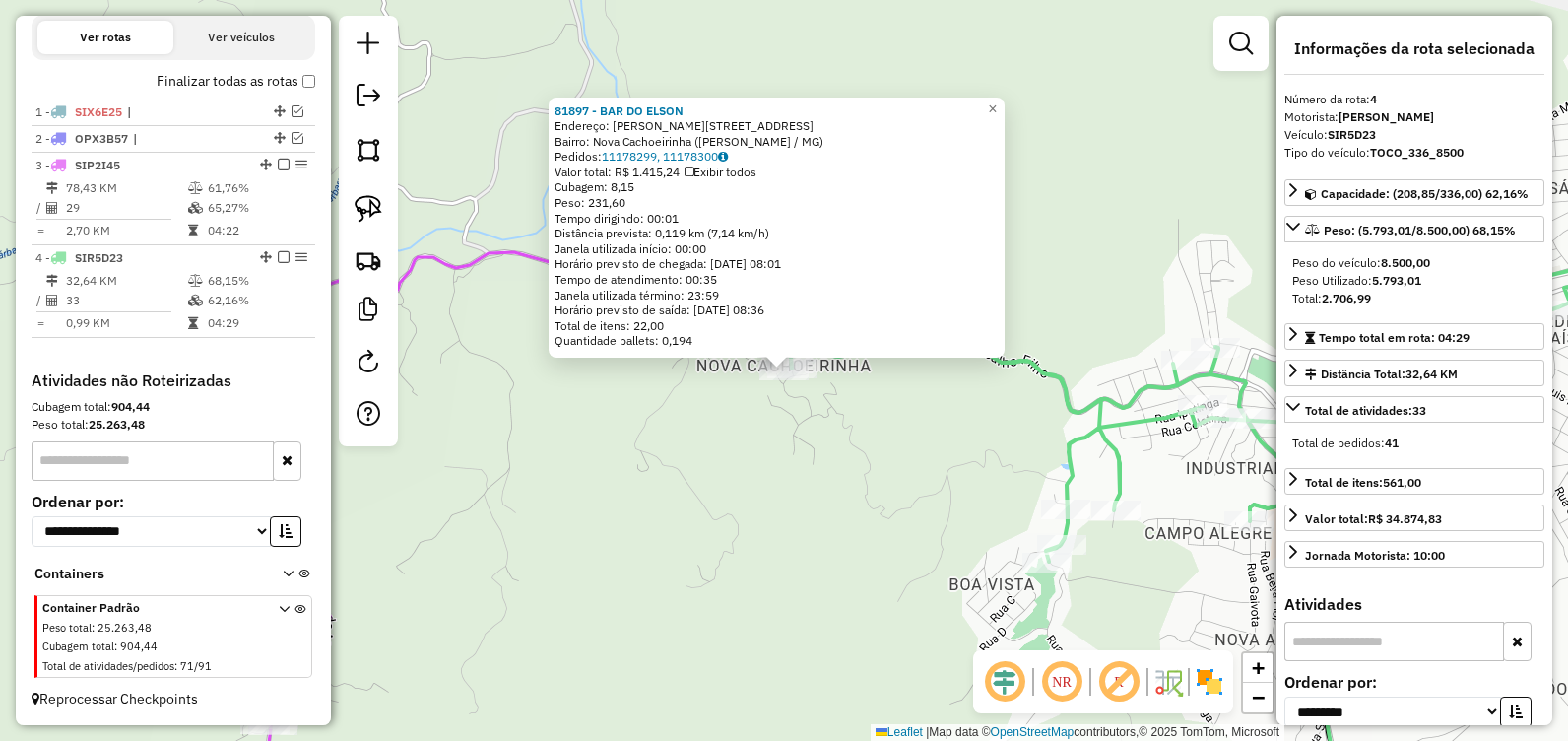
click at [949, 438] on div "Rota 4 - Placa SIR5D23 81897 - BAR DO ELSON 81897 - BAR DO ELSON Endereço: Pedr…" at bounding box center [784, 370] width 1568 height 741
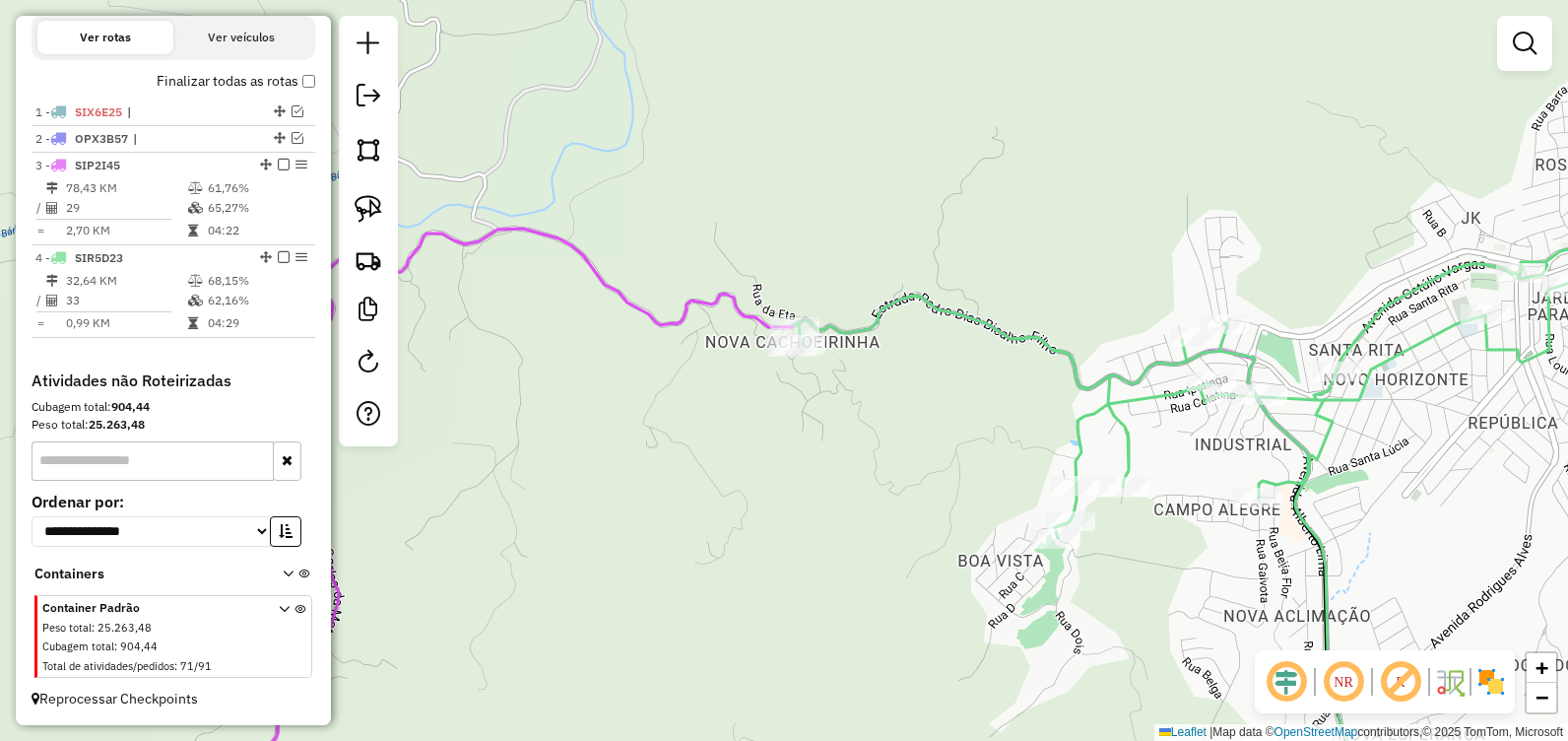
drag, startPoint x: 922, startPoint y: 473, endPoint x: 960, endPoint y: -102, distance: 576.3
click at [960, 0] on html "Aguarde... Pop-up bloqueado! Seu navegador bloqueou automáticamente a abertura …" at bounding box center [784, 370] width 1568 height 741
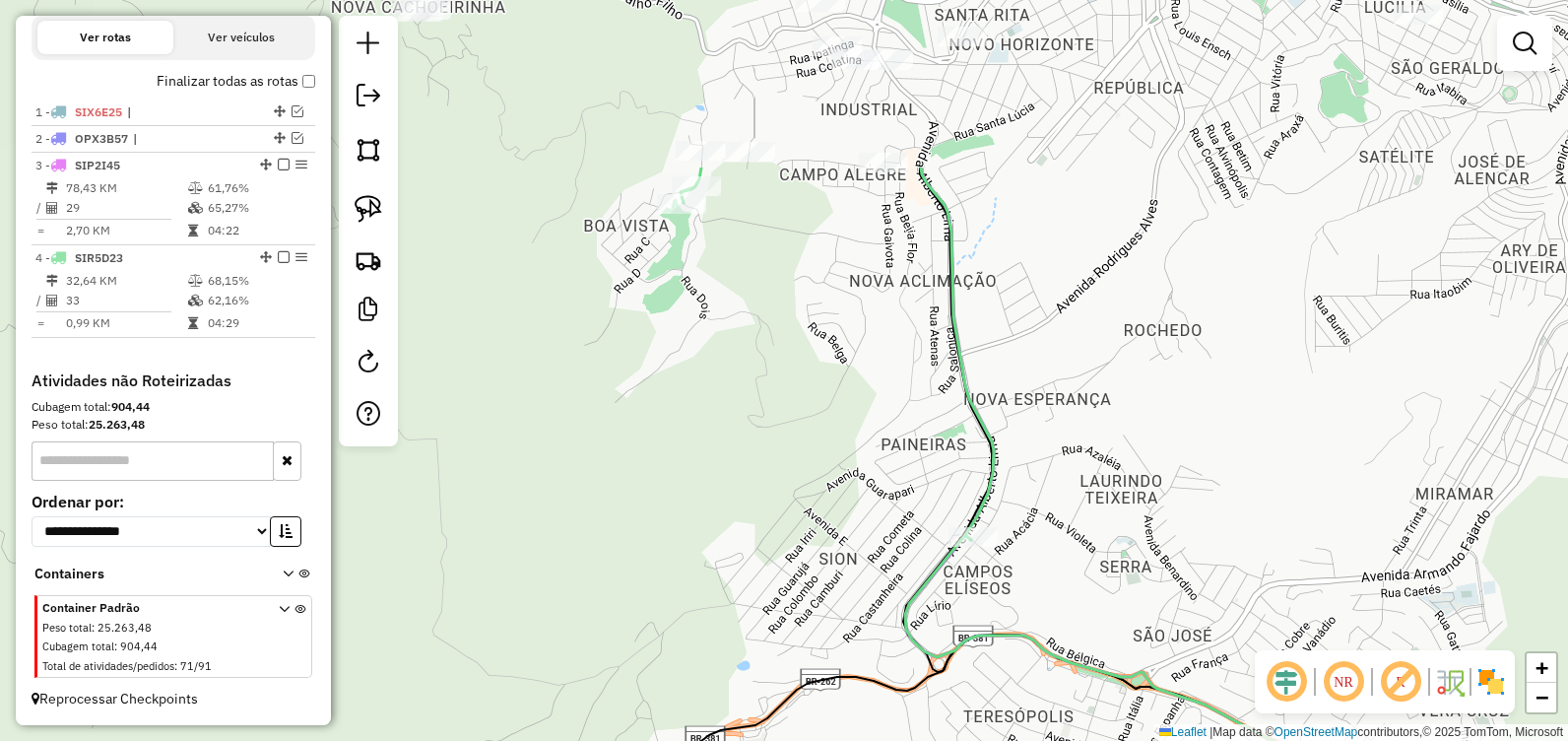
drag, startPoint x: 1195, startPoint y: 163, endPoint x: 747, endPoint y: 422, distance: 517.5
click at [747, 422] on div "Janela de atendimento Grade de atendimento Capacidade Transportadoras Veículos …" at bounding box center [784, 370] width 1568 height 741
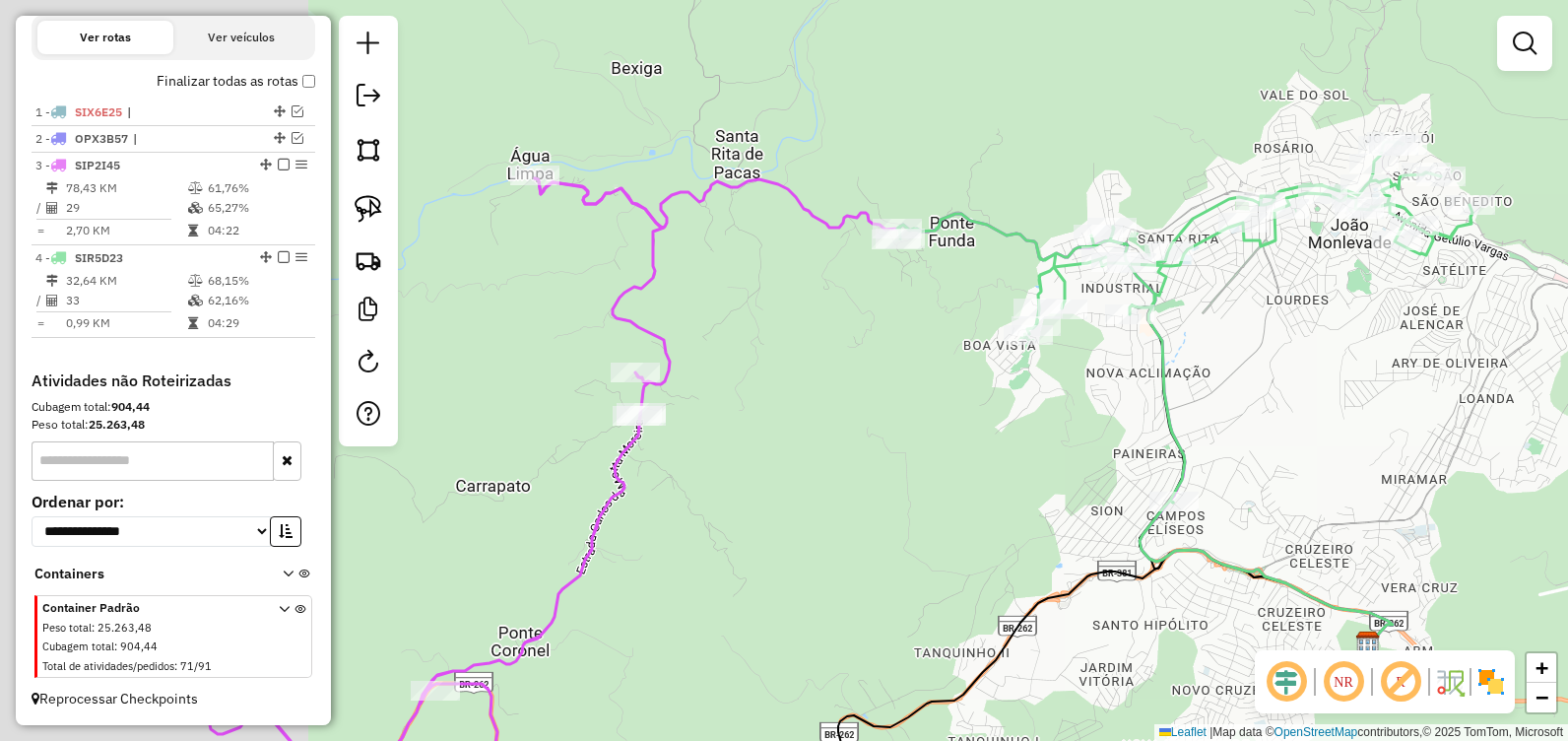
drag, startPoint x: 650, startPoint y: 390, endPoint x: 986, endPoint y: 418, distance: 337.2
click at [996, 425] on div "Janela de atendimento Grade de atendimento Capacidade Transportadoras Veículos …" at bounding box center [784, 370] width 1568 height 741
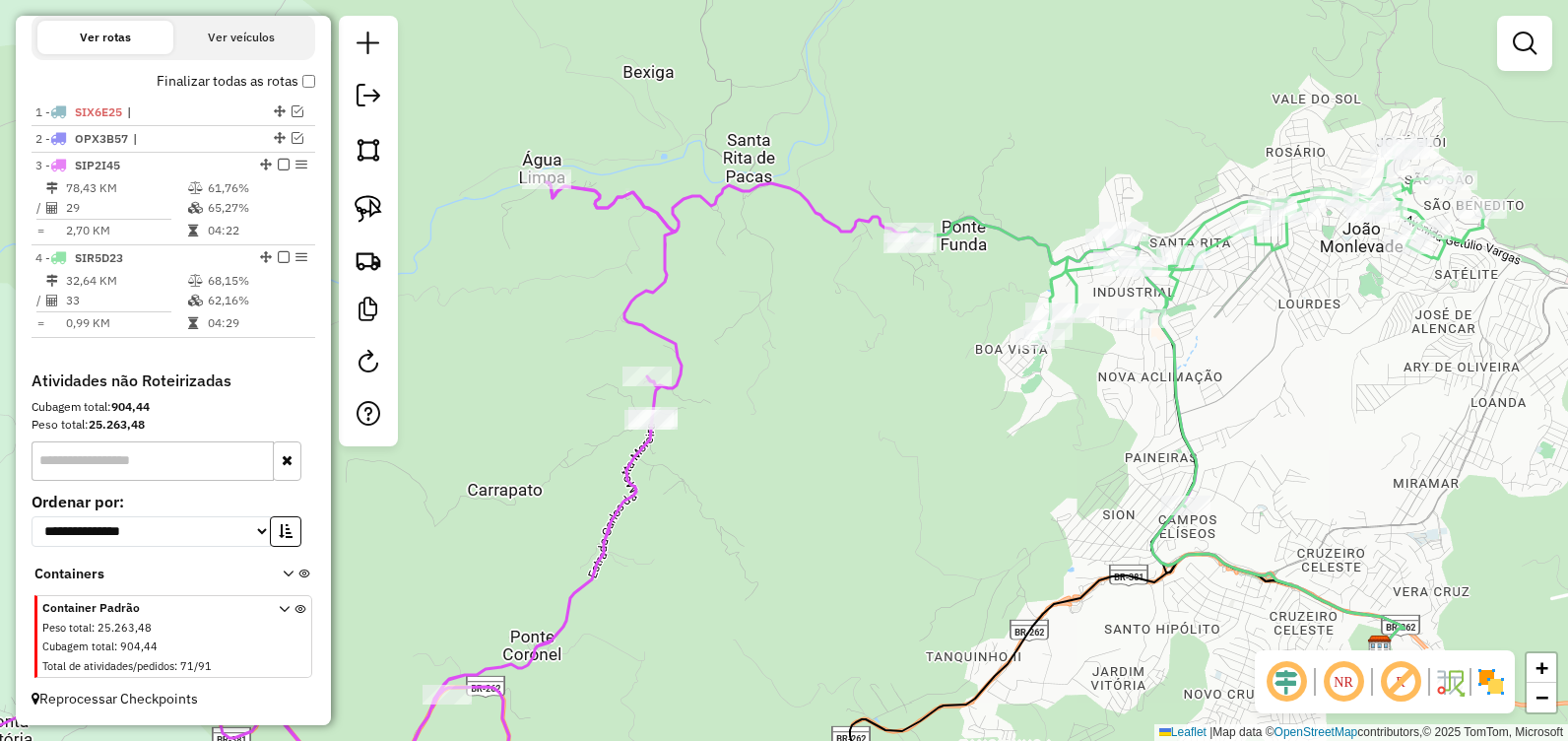
click at [769, 331] on div "Janela de atendimento Grade de atendimento Capacidade Transportadoras Veículos …" at bounding box center [784, 370] width 1568 height 741
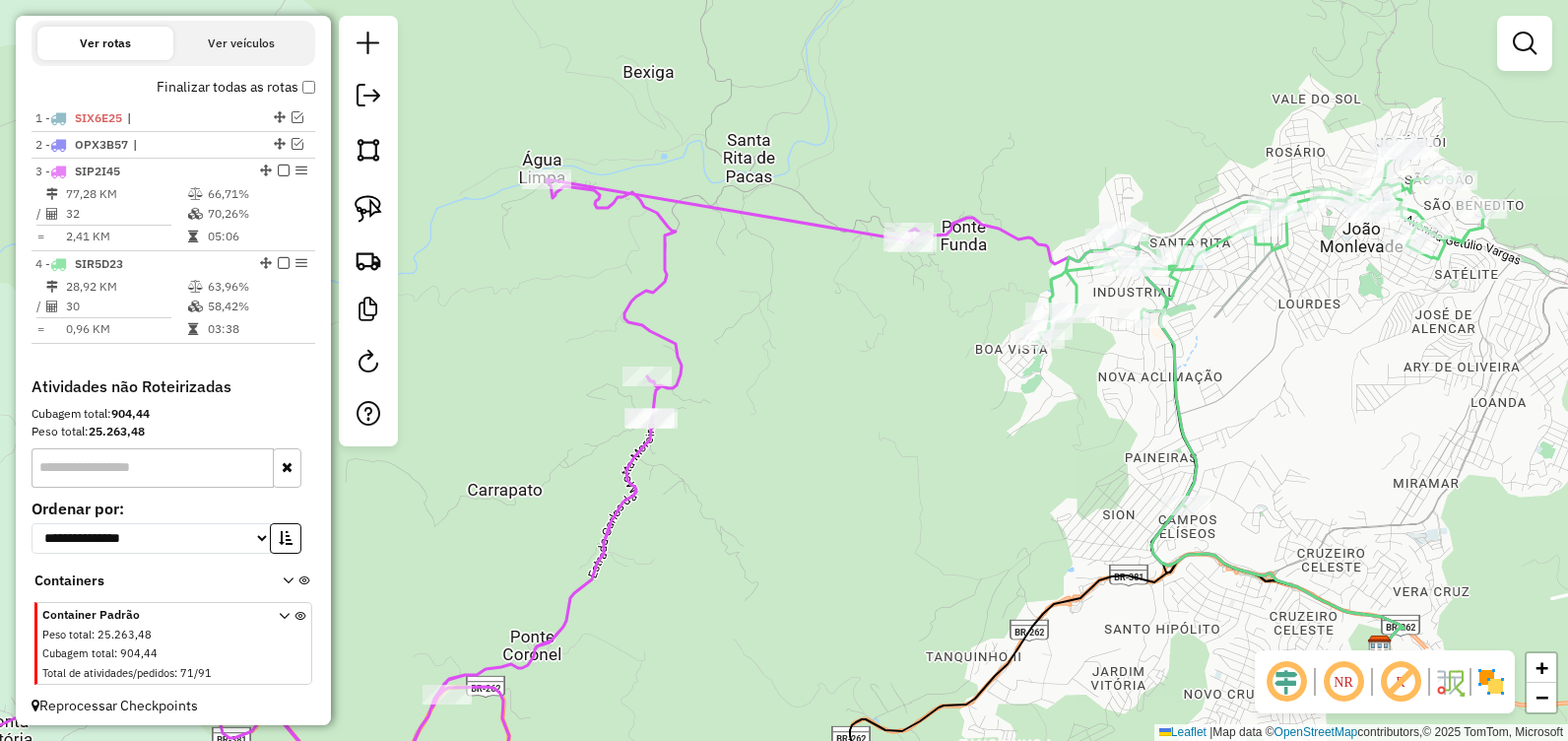
scroll to position [680, 0]
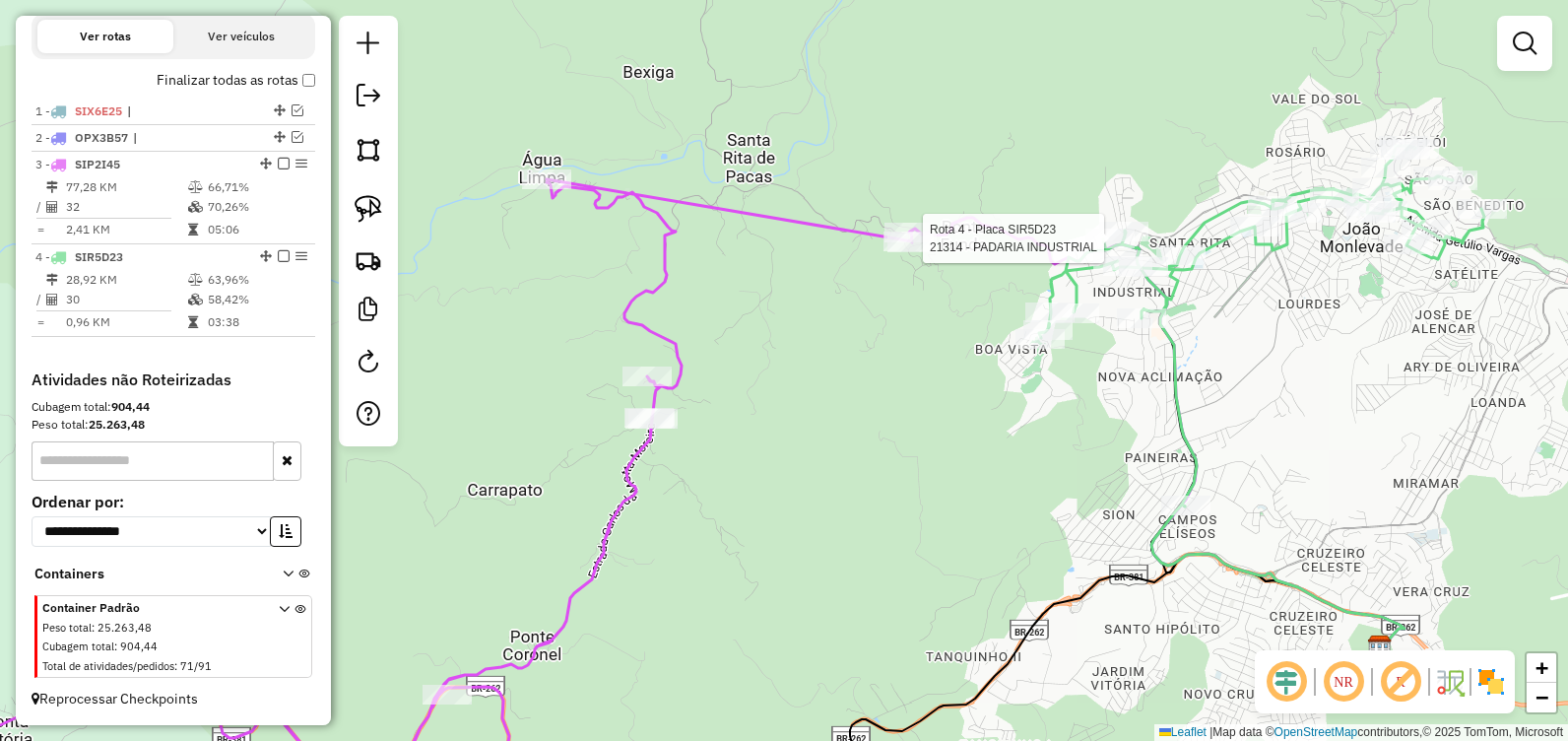
select select "**********"
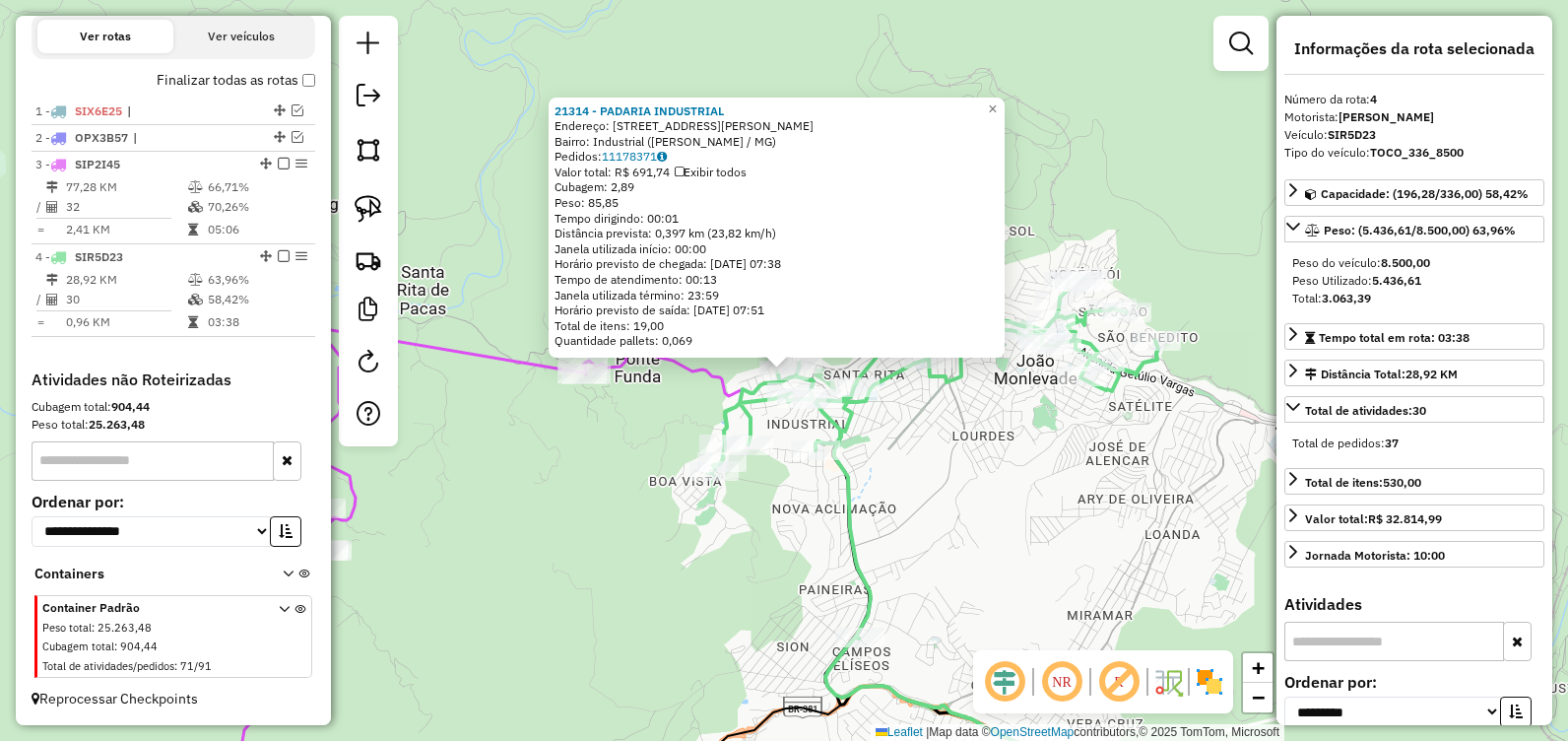
click at [470, 573] on div "21314 - PADARIA INDUSTRIAL Endereço: AV GETULIO VARGAS, 7458 Bairro: Industrial…" at bounding box center [784, 370] width 1568 height 741
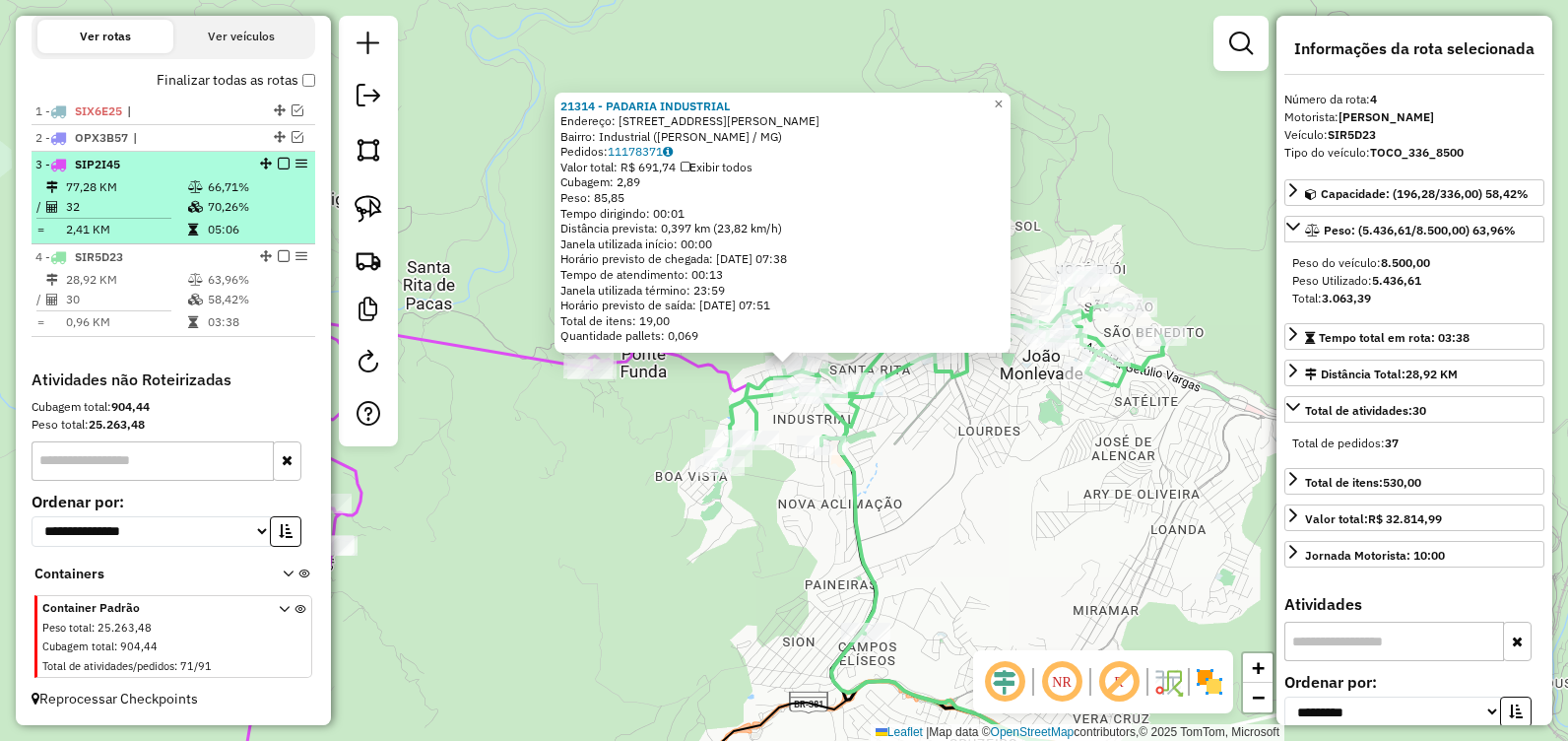
click at [282, 252] on em at bounding box center [284, 256] width 12 height 12
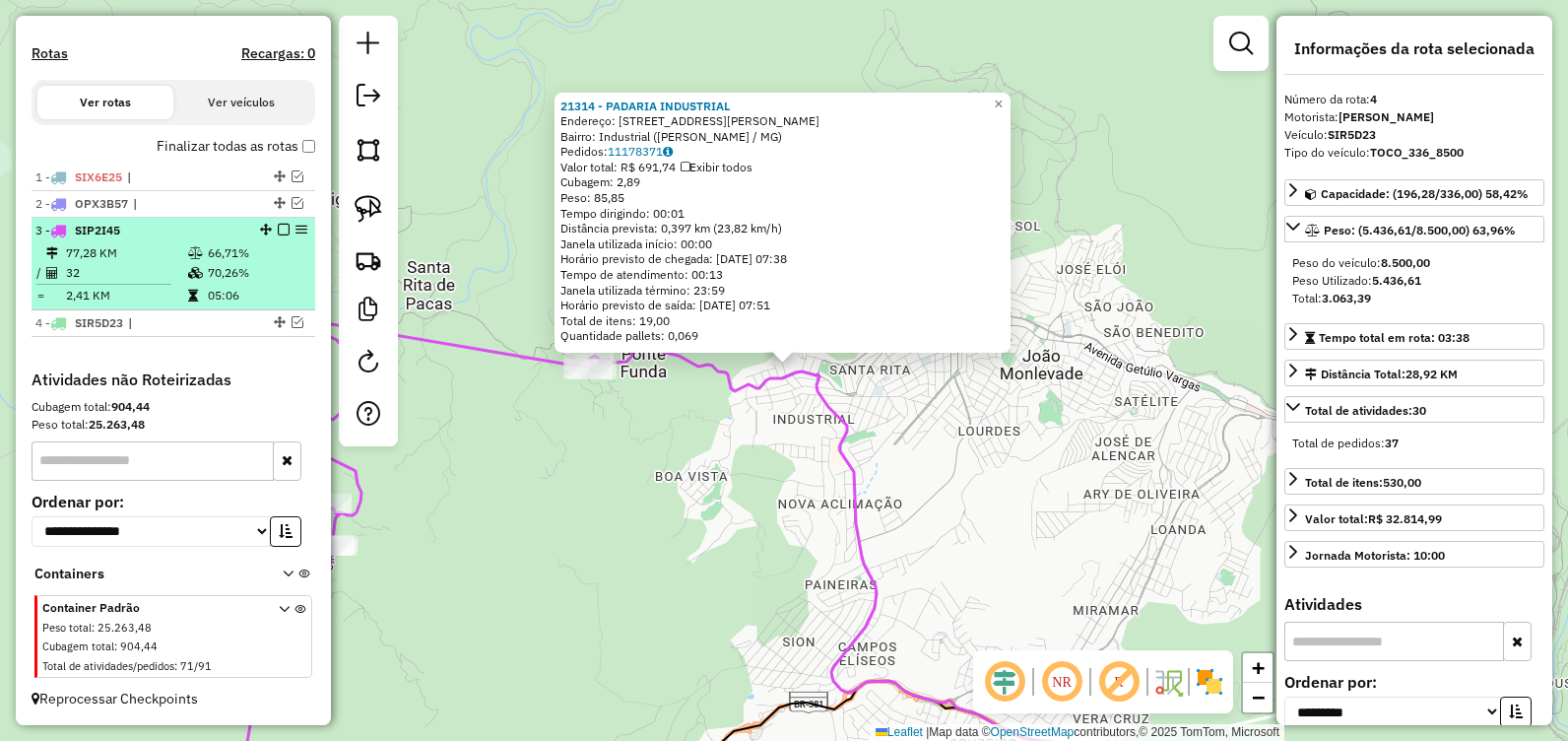
scroll to position [614, 0]
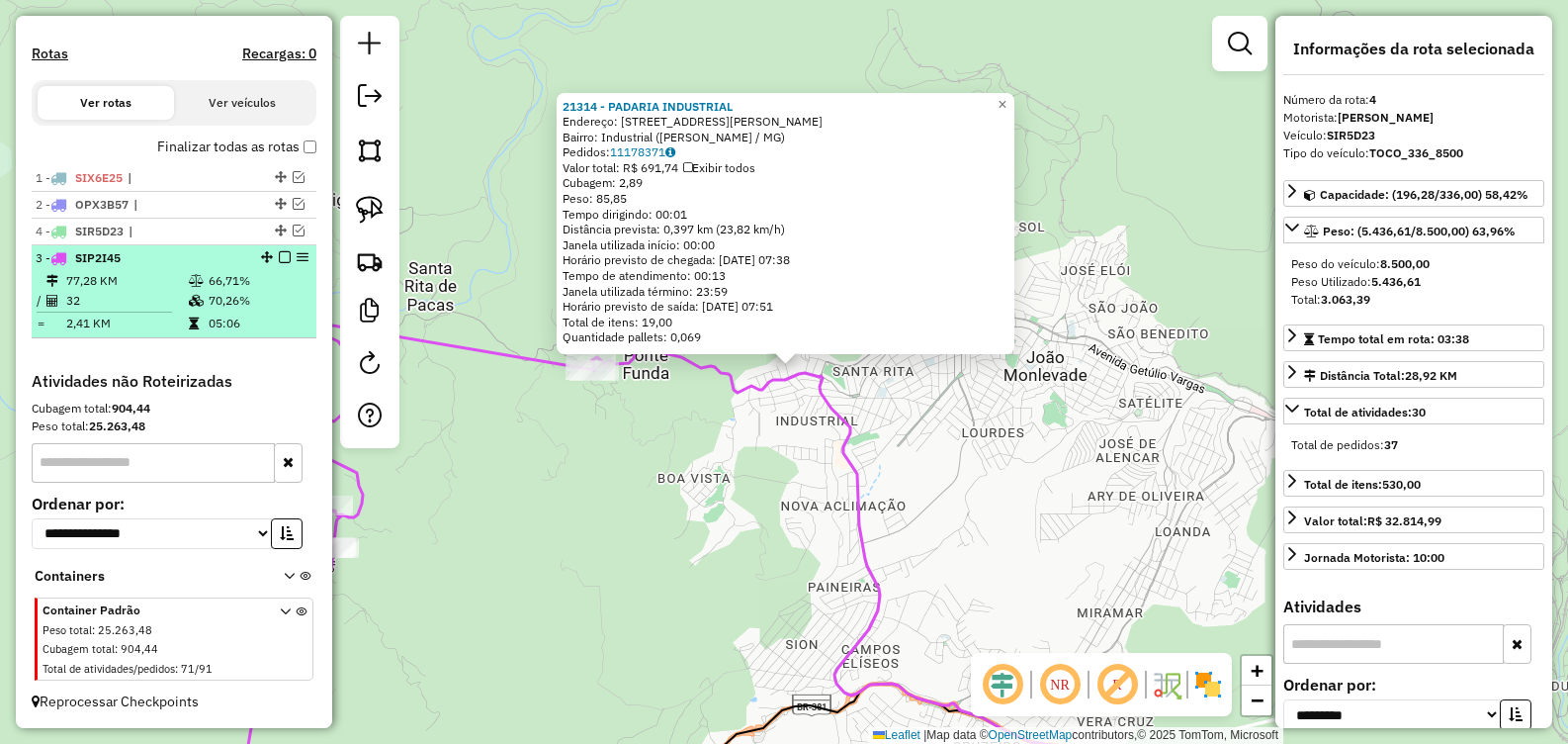
drag, startPoint x: 264, startPoint y: 229, endPoint x: 247, endPoint y: 329, distance: 101.4
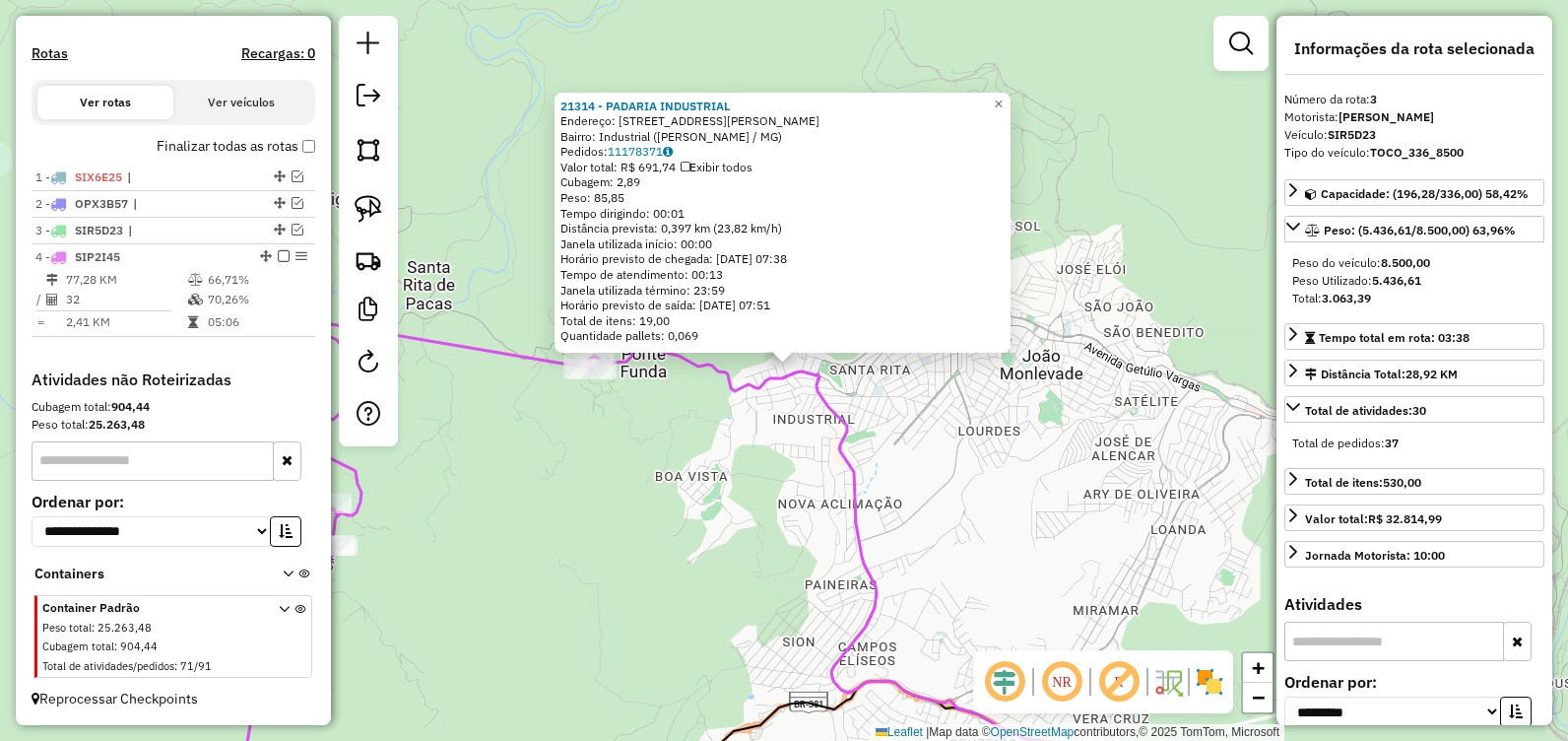
click at [941, 532] on div "21314 - PADARIA INDUSTRIAL Endereço: AV GETULIO VARGAS, 7458 Bairro: Industrial…" at bounding box center [784, 370] width 1568 height 741
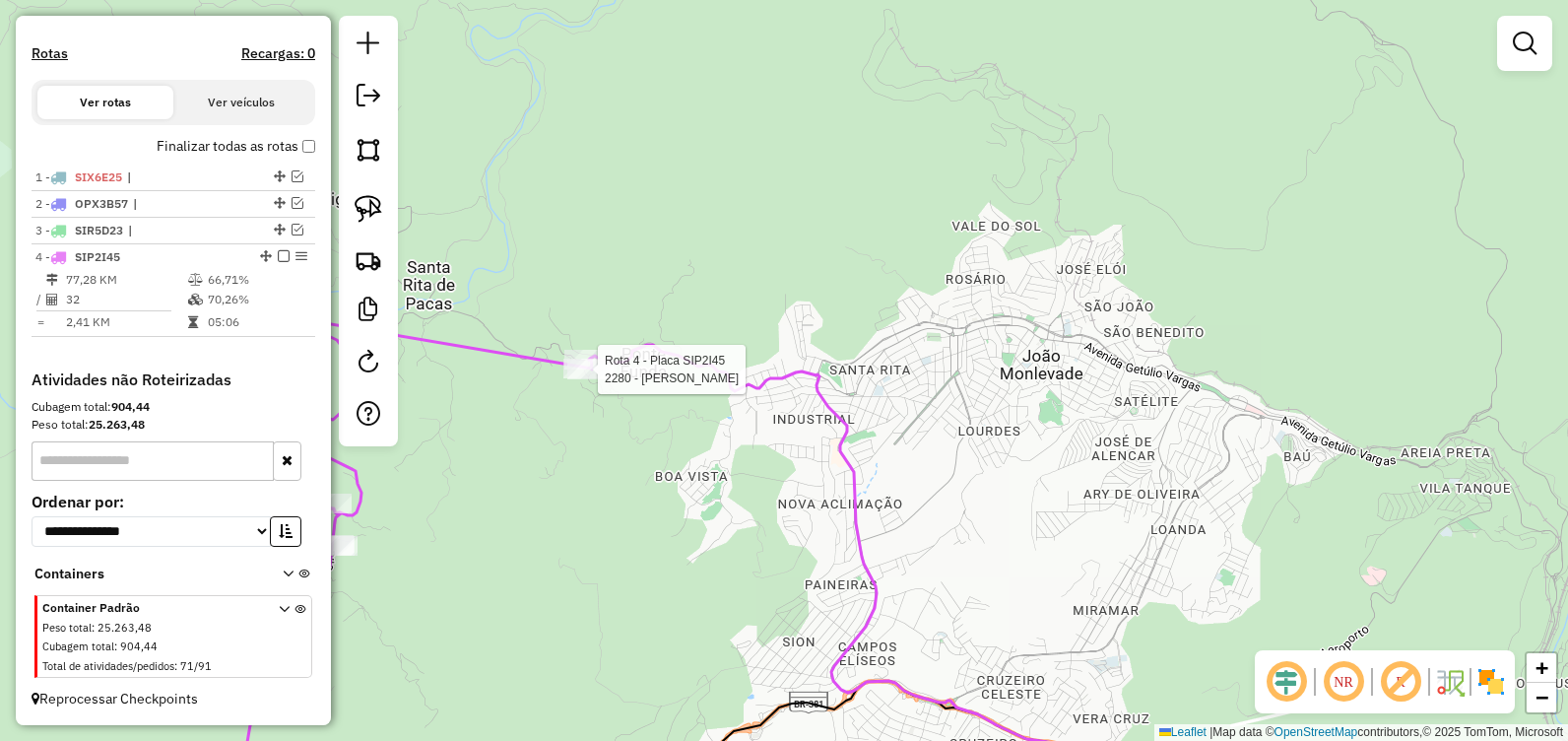
select select "**********"
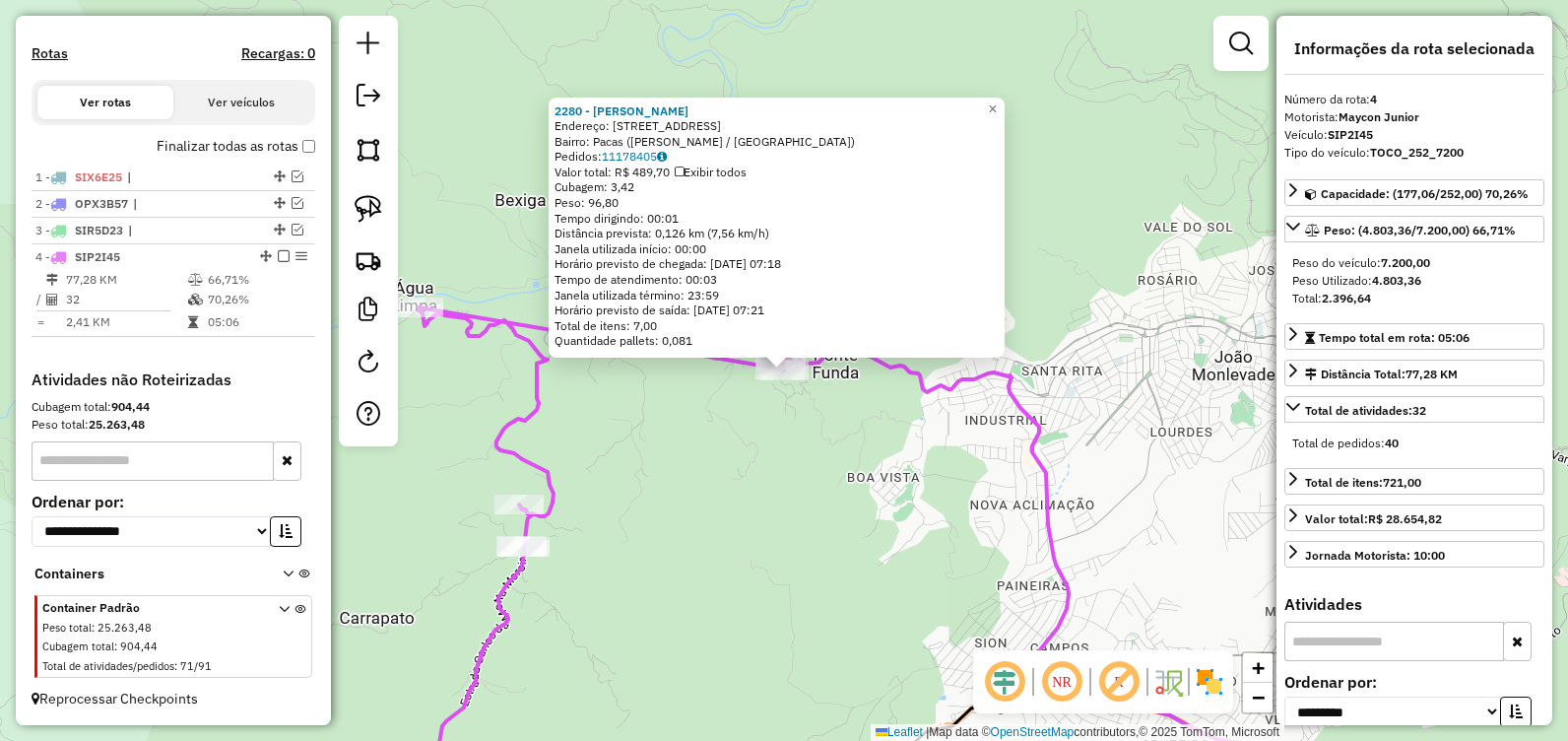
click at [797, 539] on div "2280 - FRANCILENE MIRANDA Endereço: R PASSARELA CAMPO ALEGRE, 15 Bairro: Pacas …" at bounding box center [784, 370] width 1568 height 741
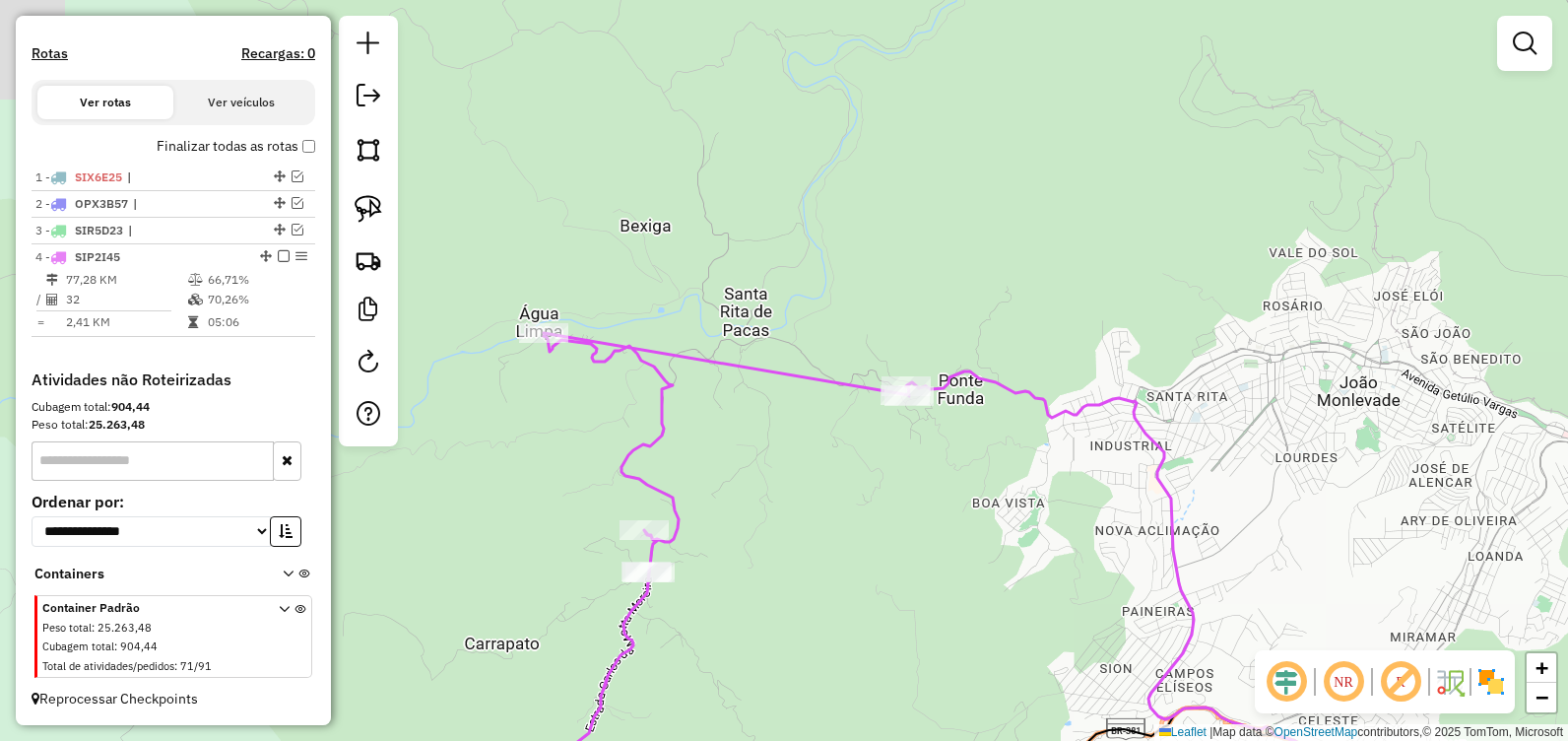
drag, startPoint x: 687, startPoint y: 393, endPoint x: 885, endPoint y: 404, distance: 198.3
click at [885, 404] on div "Janela de atendimento Grade de atendimento Capacidade Transportadoras Veículos …" at bounding box center [784, 370] width 1568 height 741
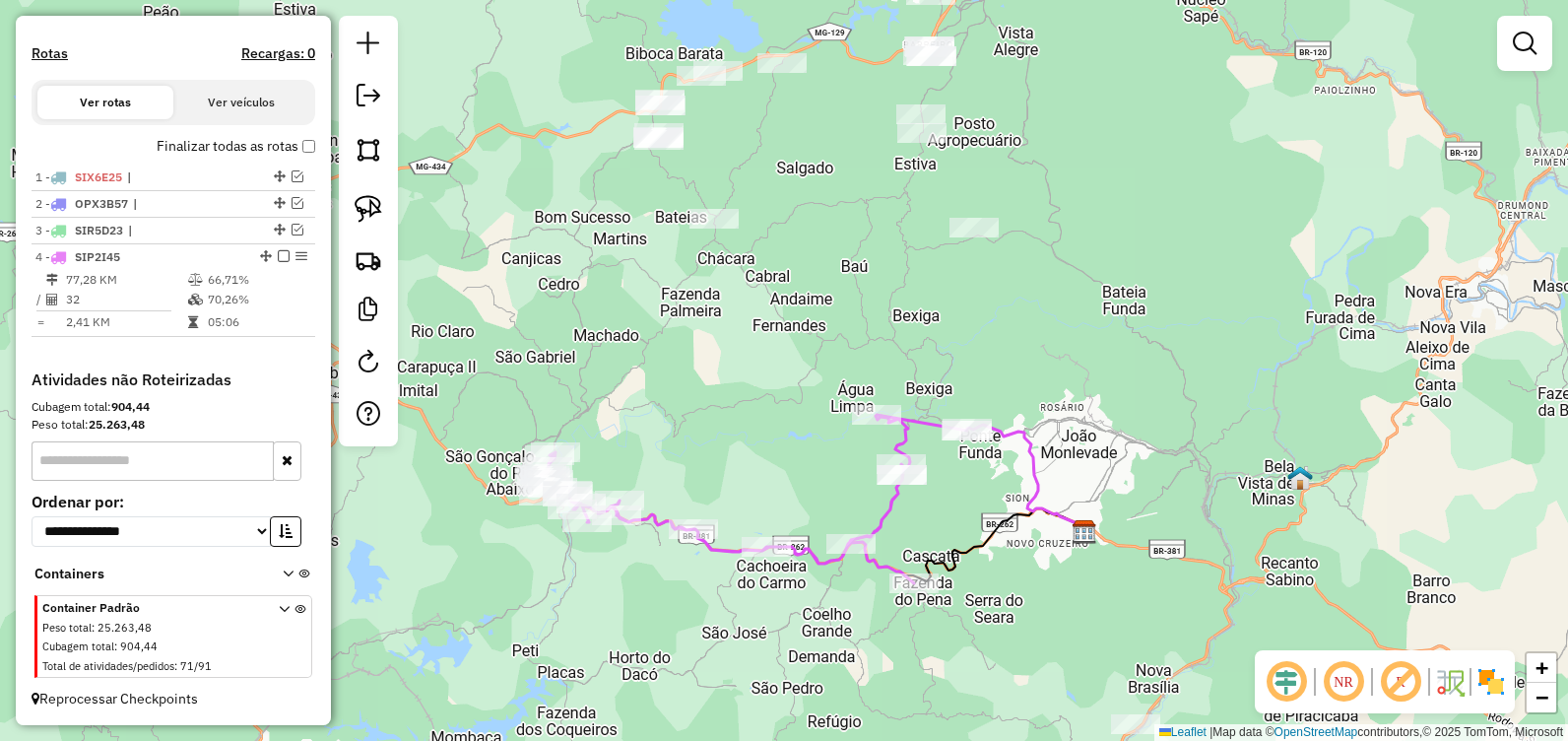
drag, startPoint x: 732, startPoint y: 438, endPoint x: 804, endPoint y: 475, distance: 81.0
click at [804, 475] on div "Janela de atendimento Grade de atendimento Capacidade Transportadoras Veículos …" at bounding box center [784, 370] width 1568 height 741
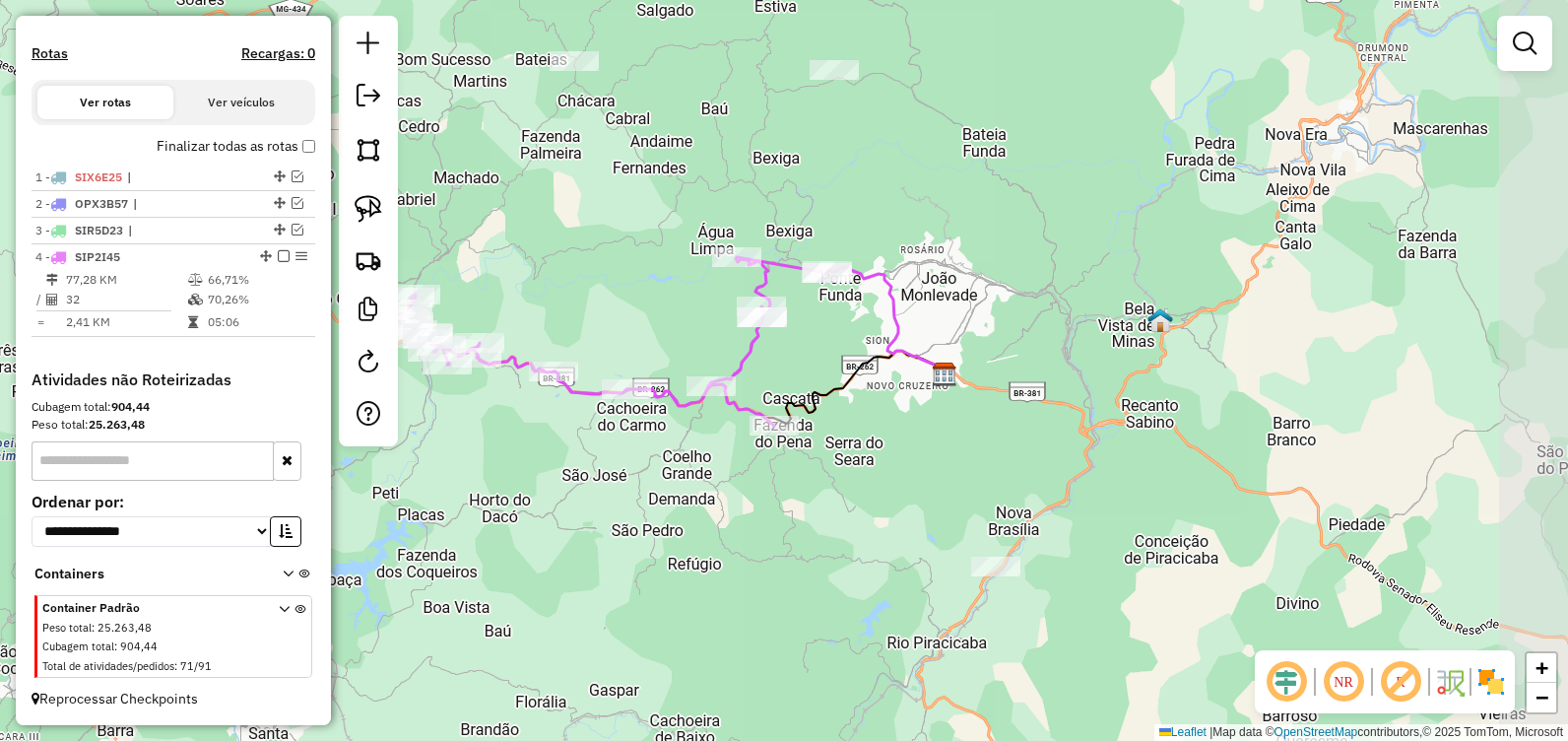
drag, startPoint x: 736, startPoint y: 456, endPoint x: 607, endPoint y: 329, distance: 181.0
click at [611, 322] on div "Janela de atendimento Grade de atendimento Capacidade Transportadoras Veículos …" at bounding box center [784, 370] width 1568 height 741
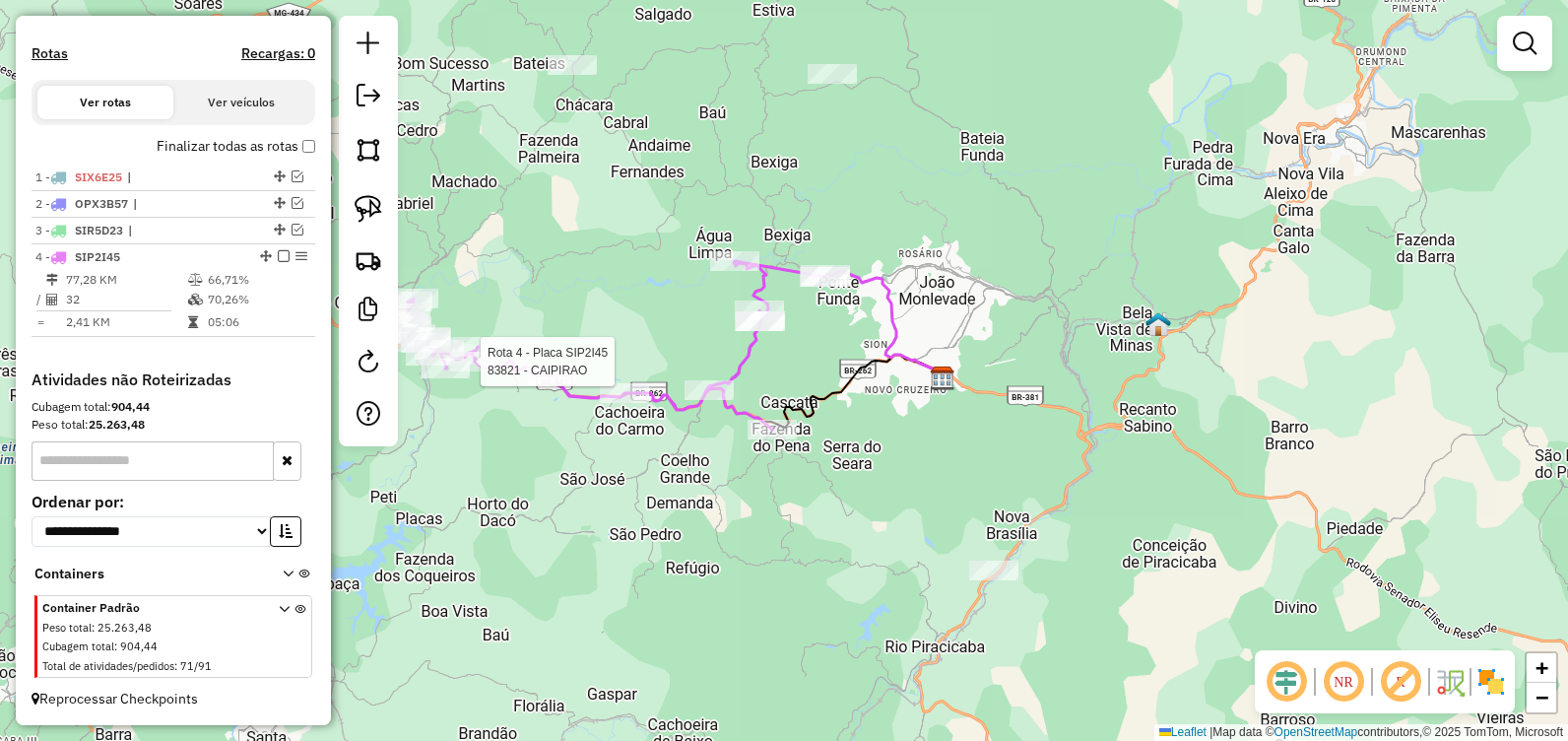
select select "**********"
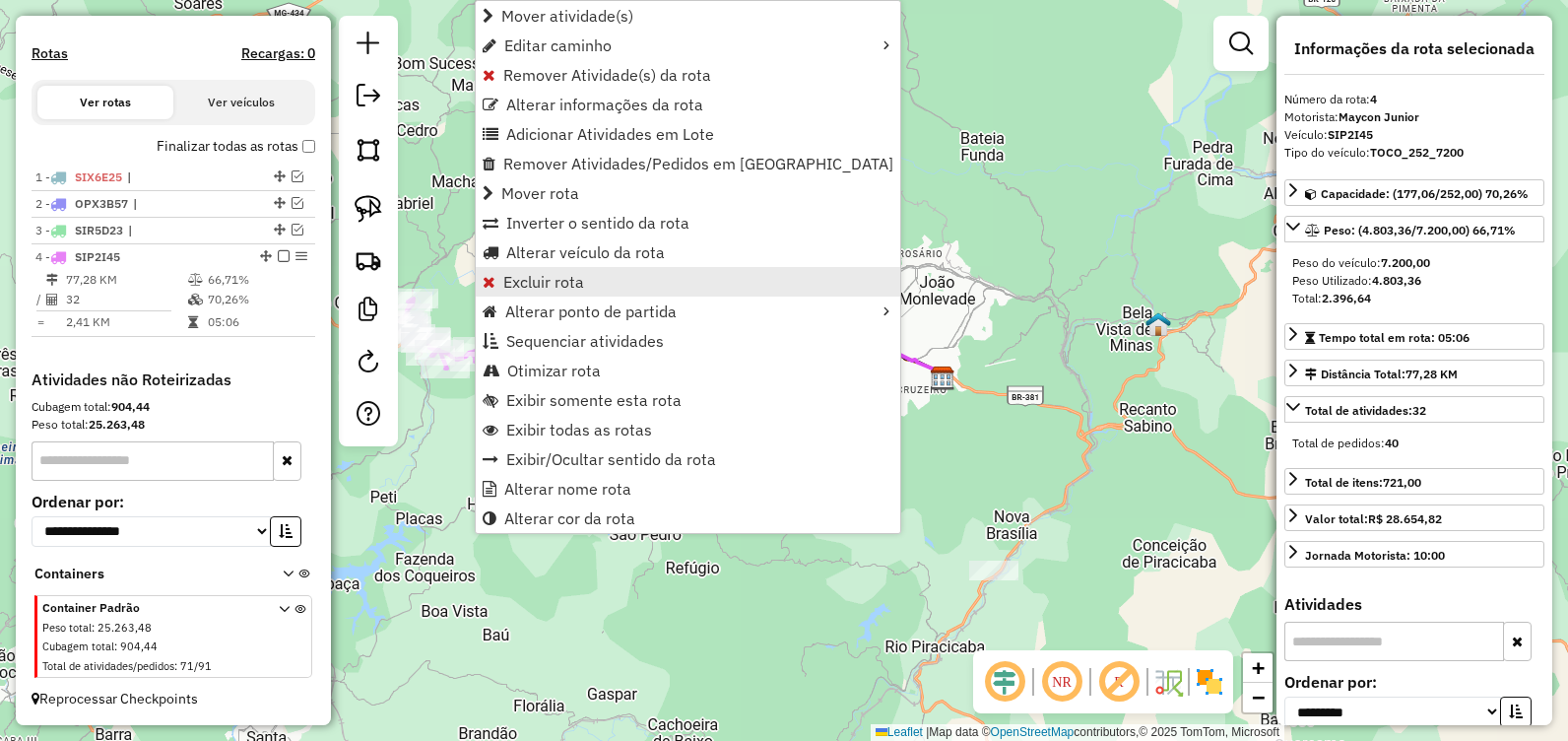
click at [566, 287] on span "Excluir rota" at bounding box center [544, 282] width 81 height 16
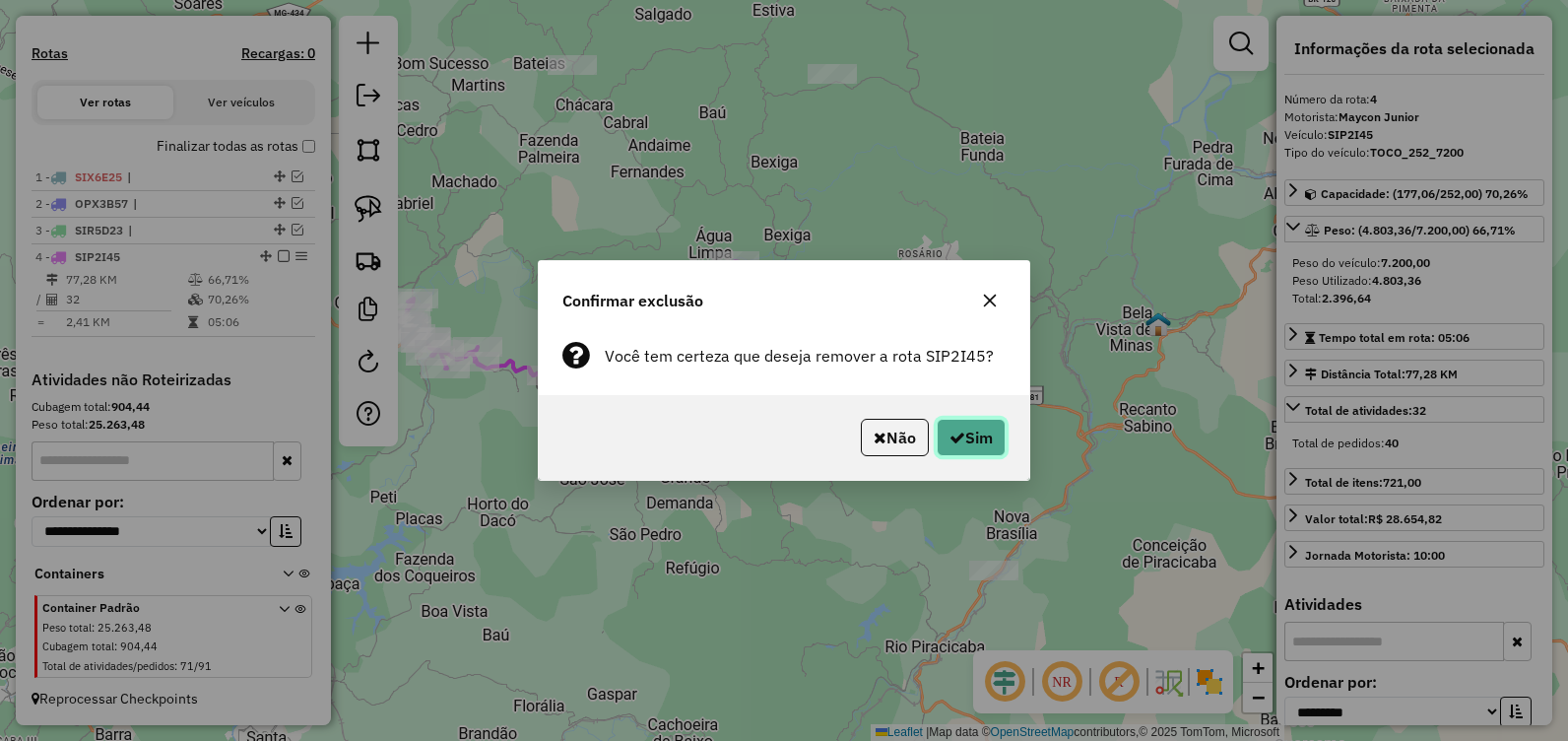
click at [973, 434] on button "Sim" at bounding box center [972, 438] width 69 height 37
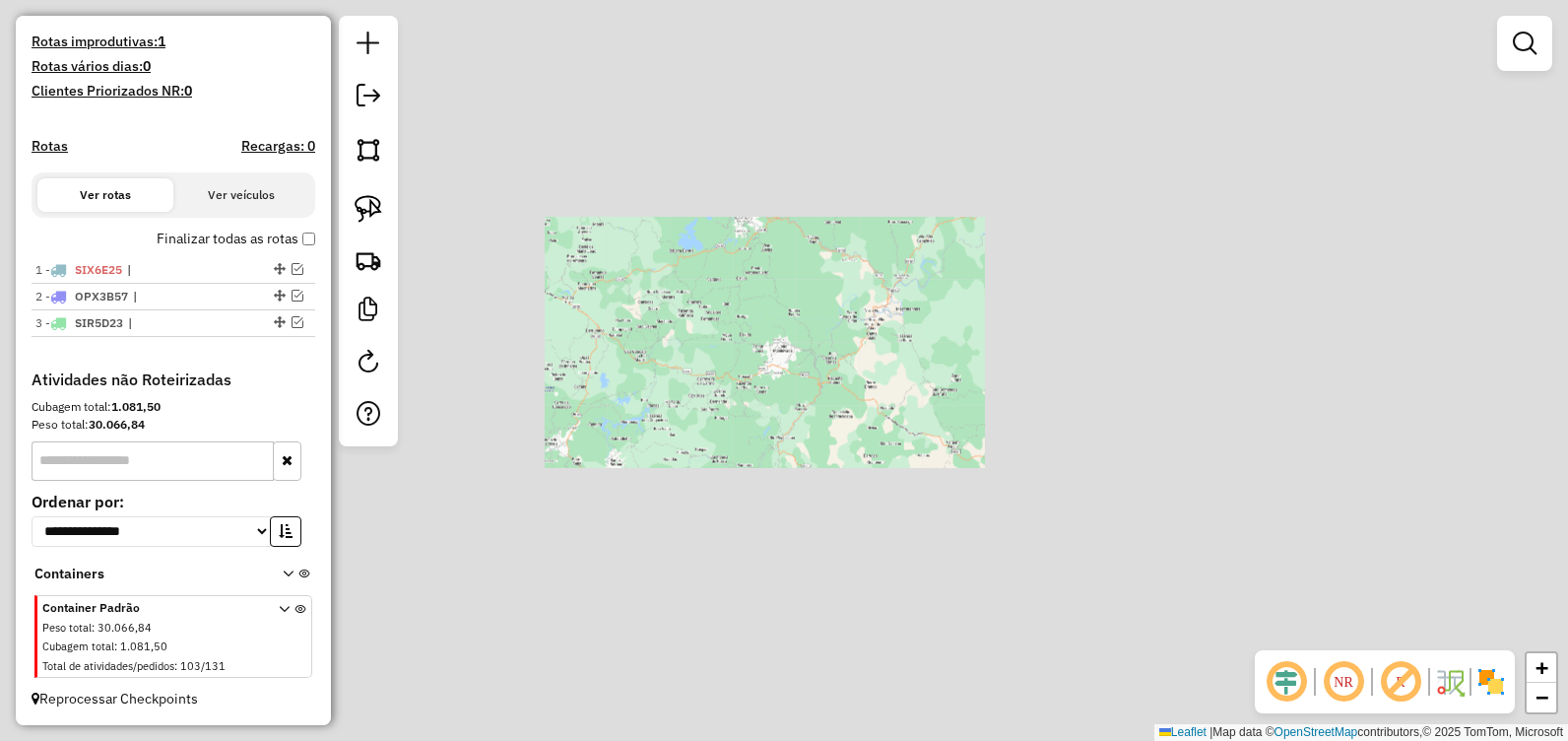
scroll to position [521, 0]
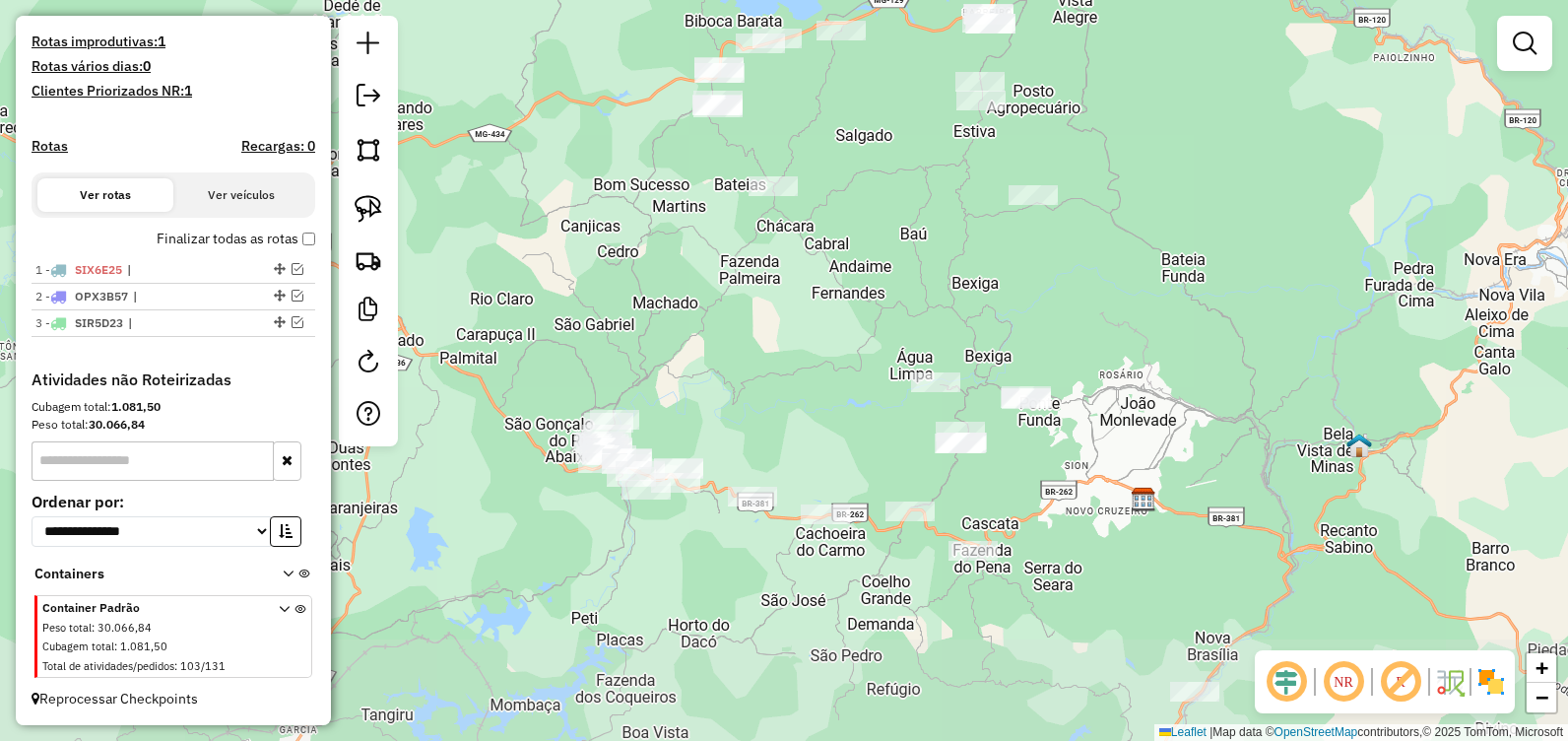
drag, startPoint x: 816, startPoint y: 419, endPoint x: 825, endPoint y: 316, distance: 103.4
click at [825, 316] on div "Janela de atendimento Grade de atendimento Capacidade Transportadoras Veículos …" at bounding box center [784, 370] width 1568 height 741
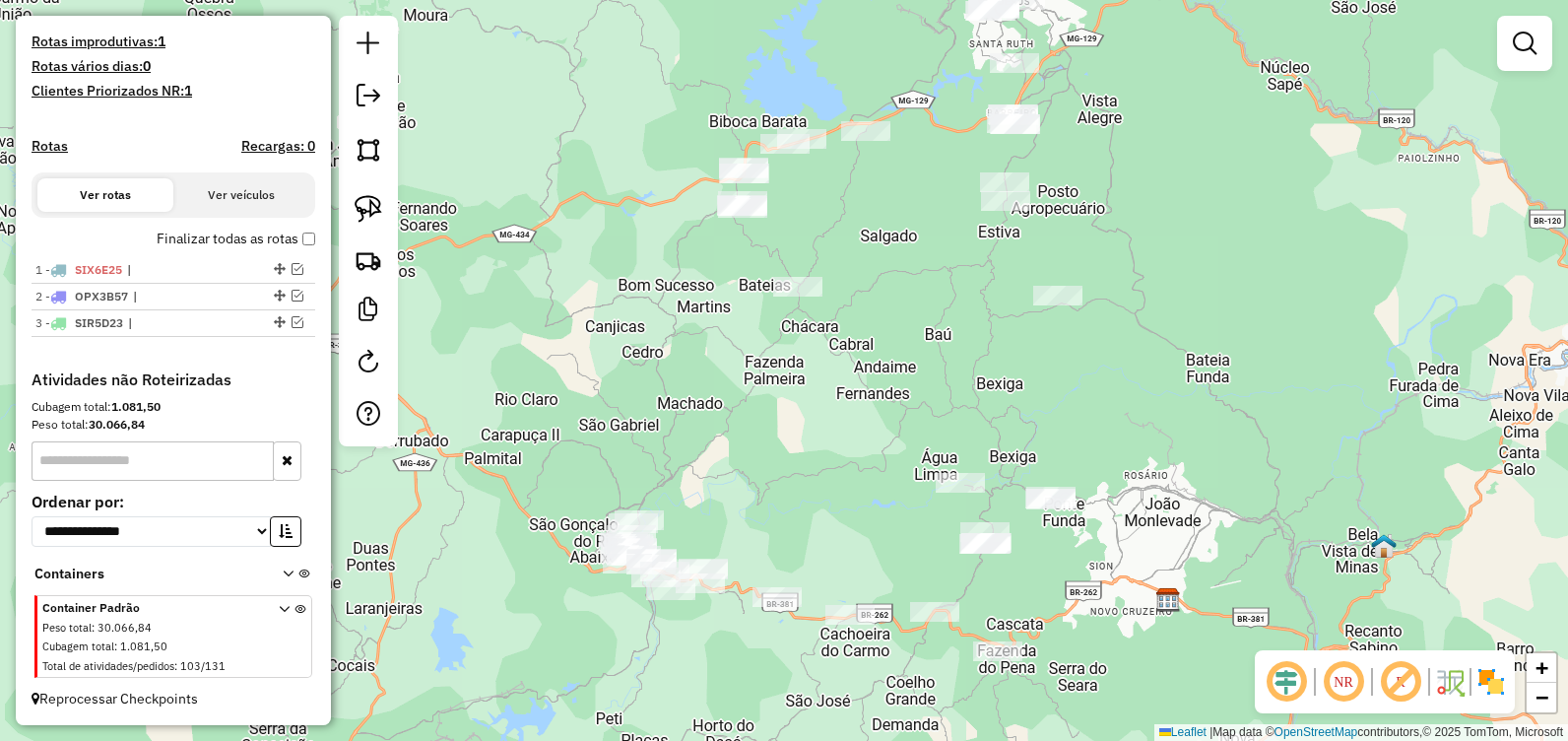
drag, startPoint x: 793, startPoint y: 328, endPoint x: 830, endPoint y: 458, distance: 135.2
click at [830, 458] on div "Janela de atendimento Grade de atendimento Capacidade Transportadoras Veículos …" at bounding box center [784, 370] width 1568 height 741
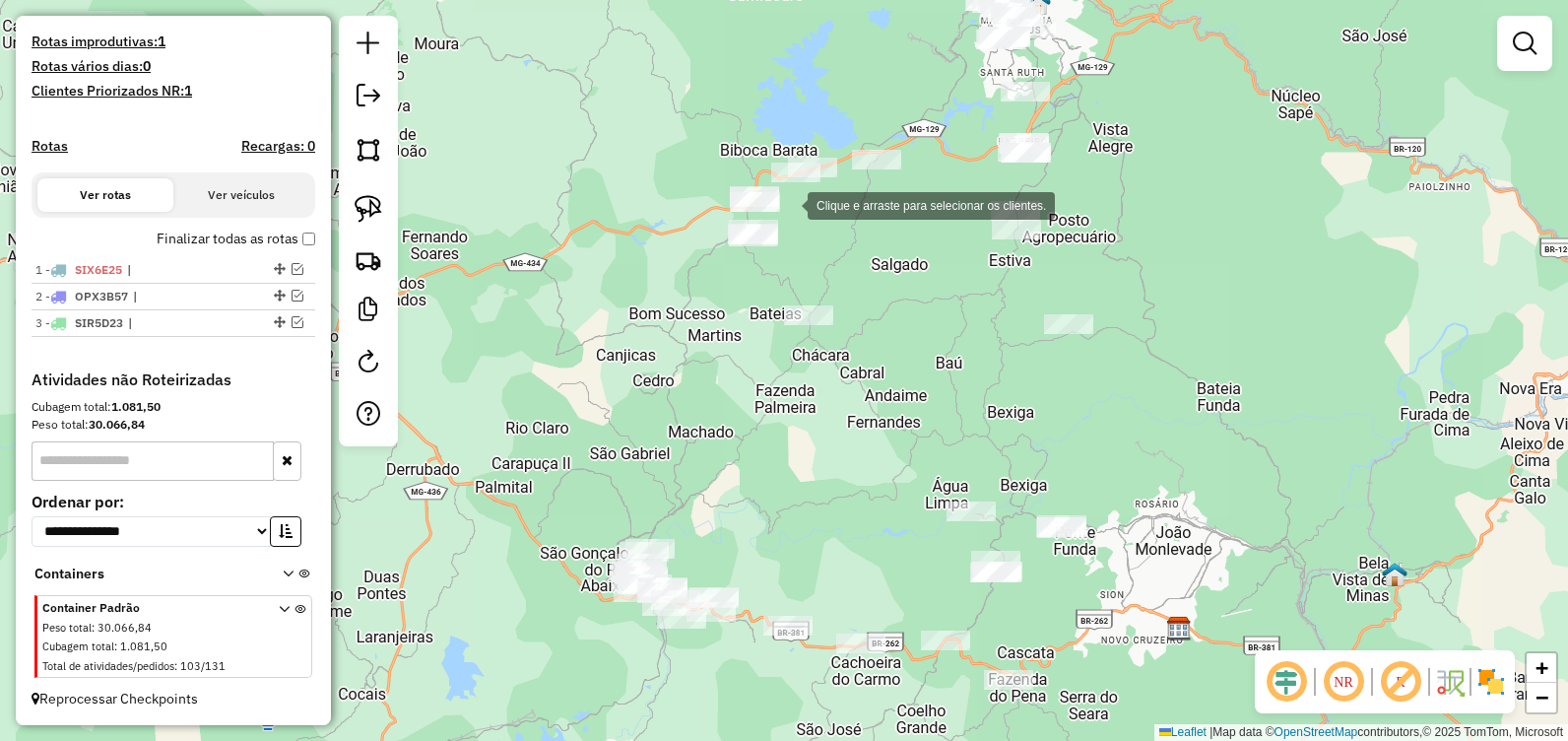
click at [780, 196] on div "Clique e arraste para selecionar os clientes. Janela de atendimento Grade de at…" at bounding box center [784, 370] width 1568 height 741
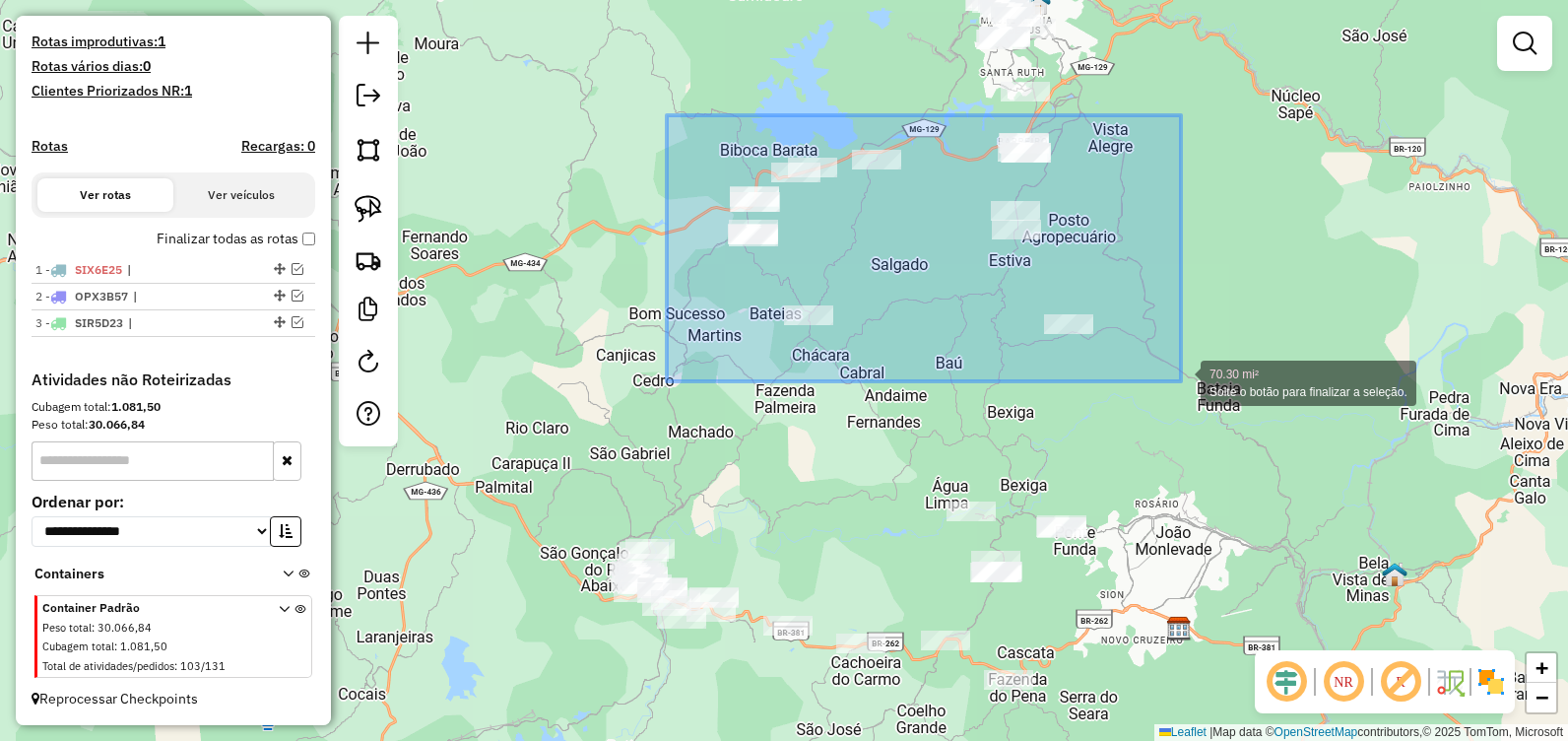
drag, startPoint x: 737, startPoint y: 183, endPoint x: 1182, endPoint y: 381, distance: 487.1
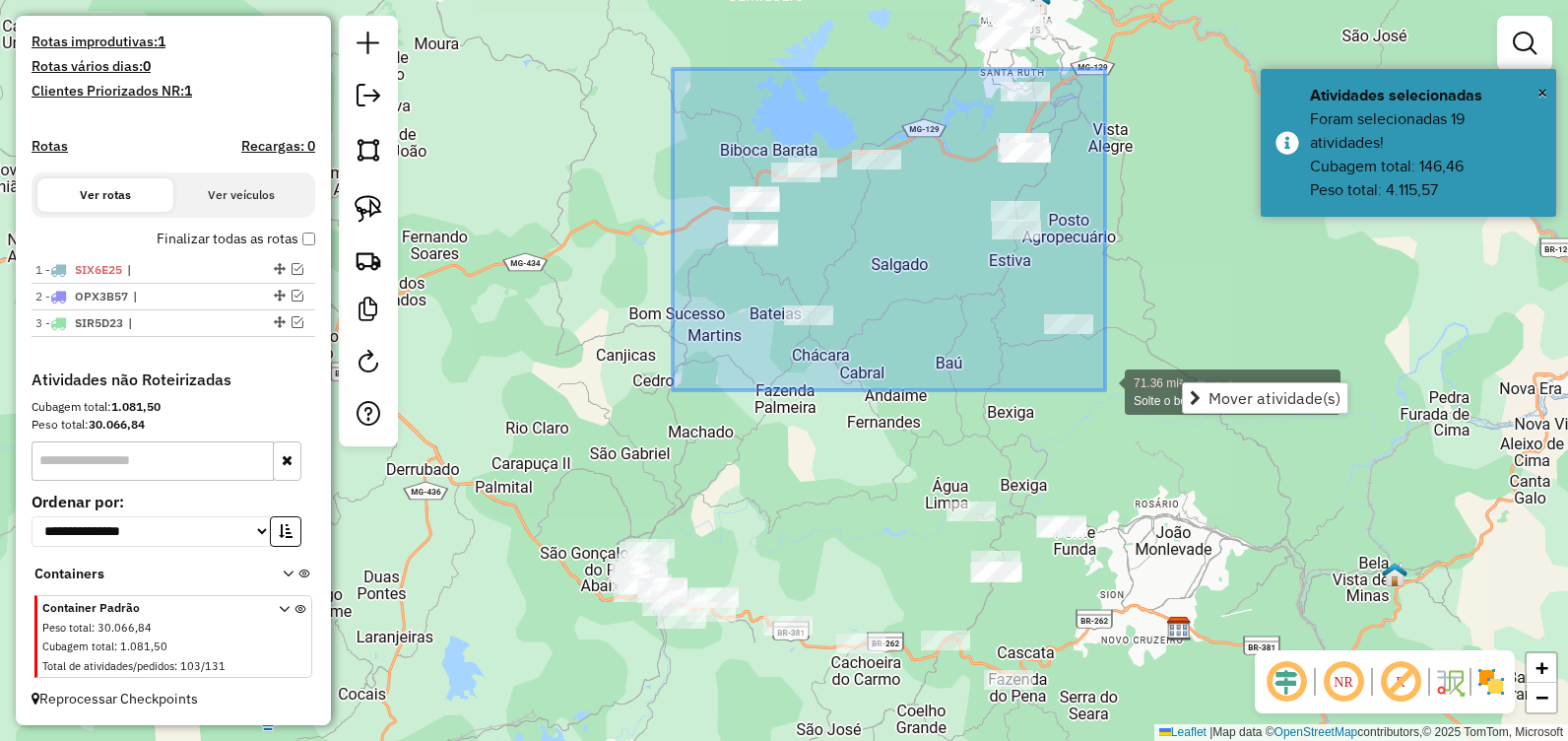
drag, startPoint x: 673, startPoint y: 69, endPoint x: 1106, endPoint y: 390, distance: 539.0
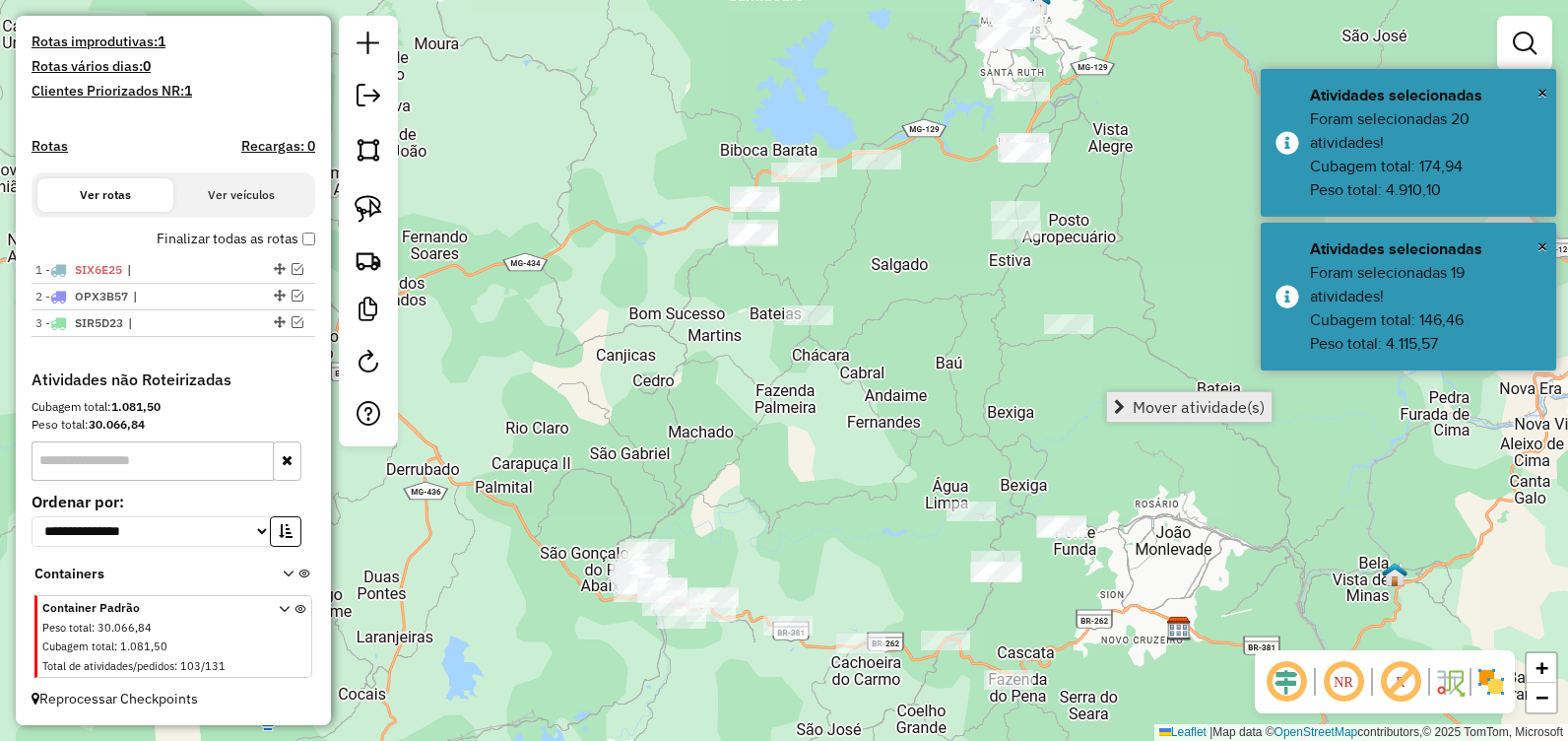
click at [1220, 403] on span "Mover atividade(s)" at bounding box center [1199, 407] width 132 height 16
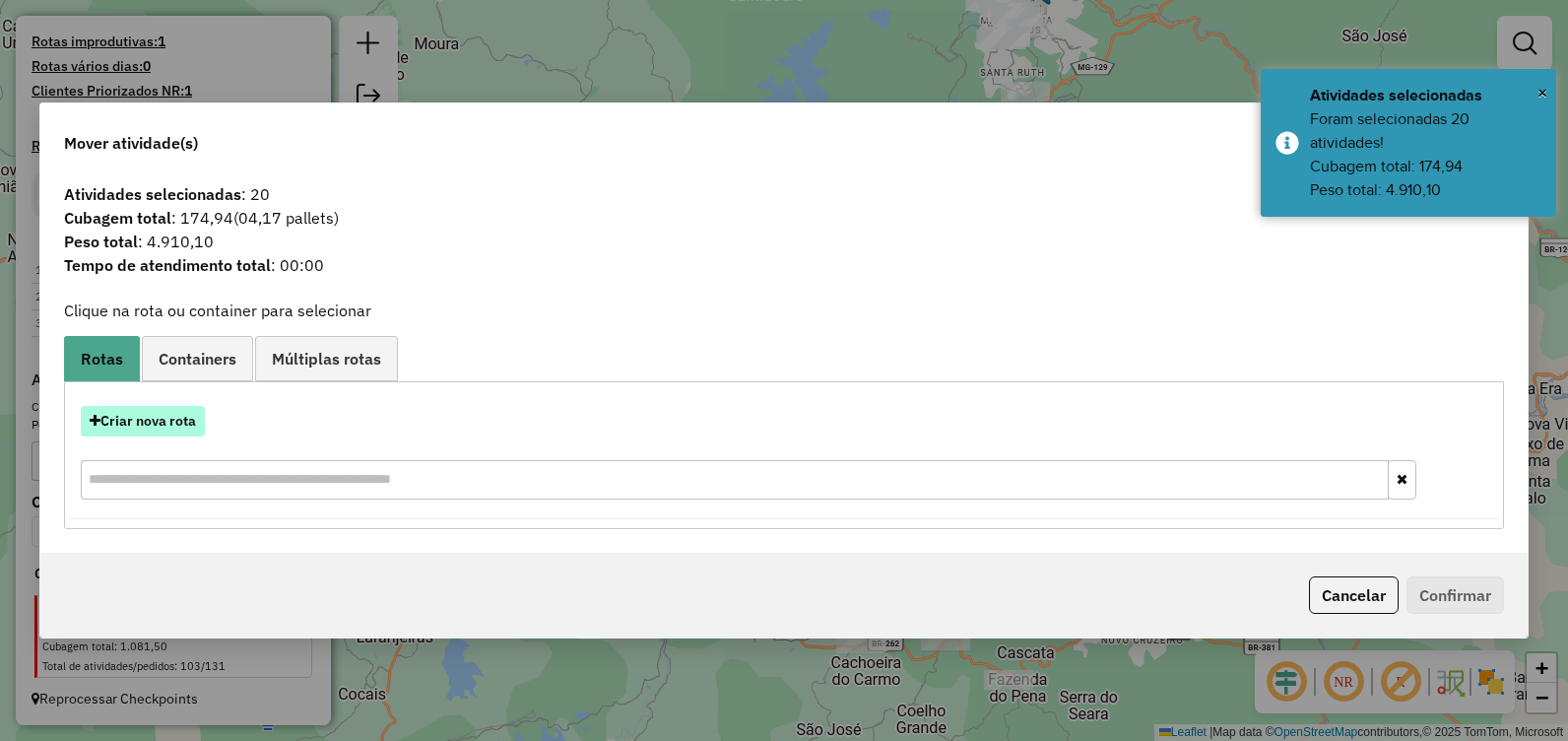
click at [154, 416] on button "Criar nova rota" at bounding box center [143, 421] width 124 height 31
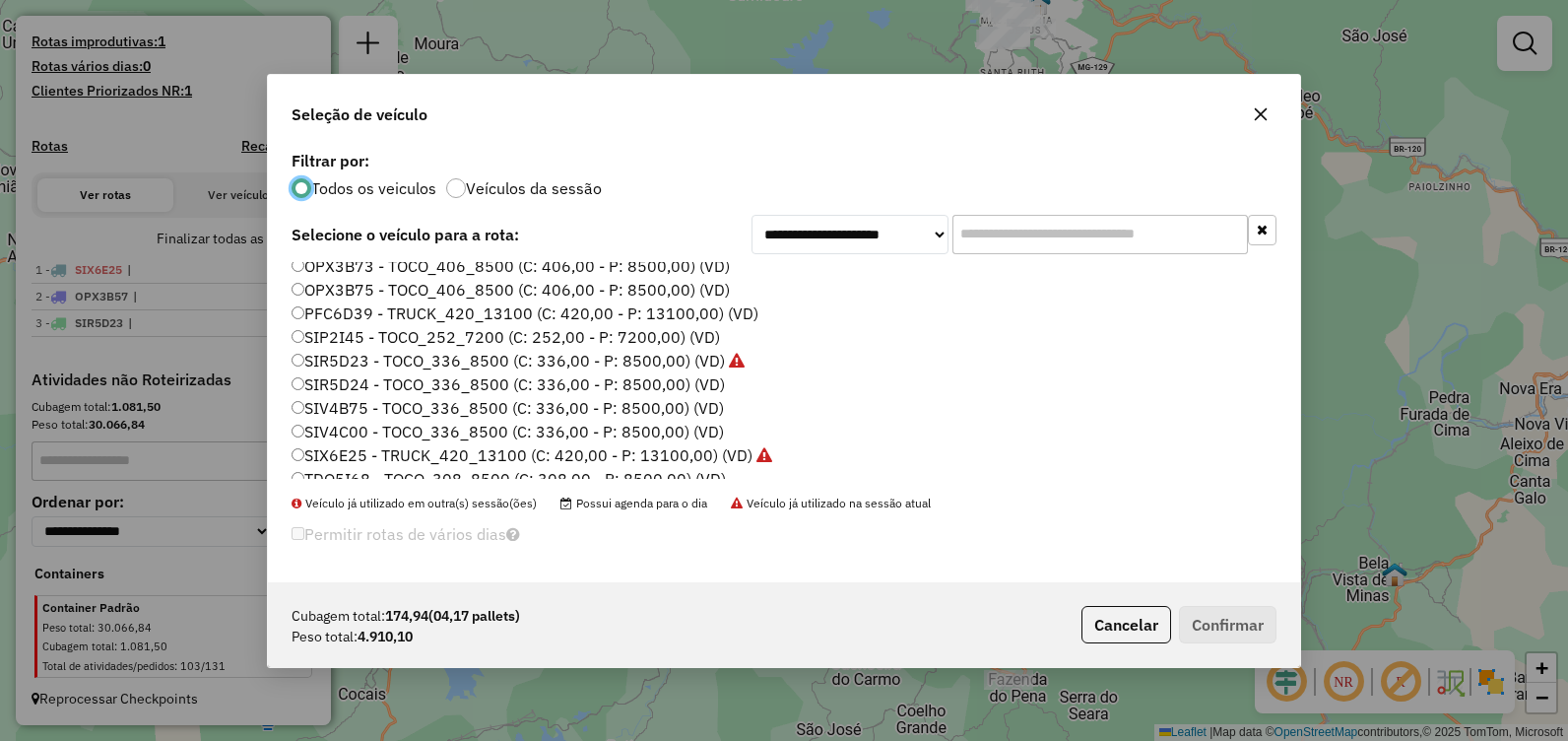
scroll to position [138, 0]
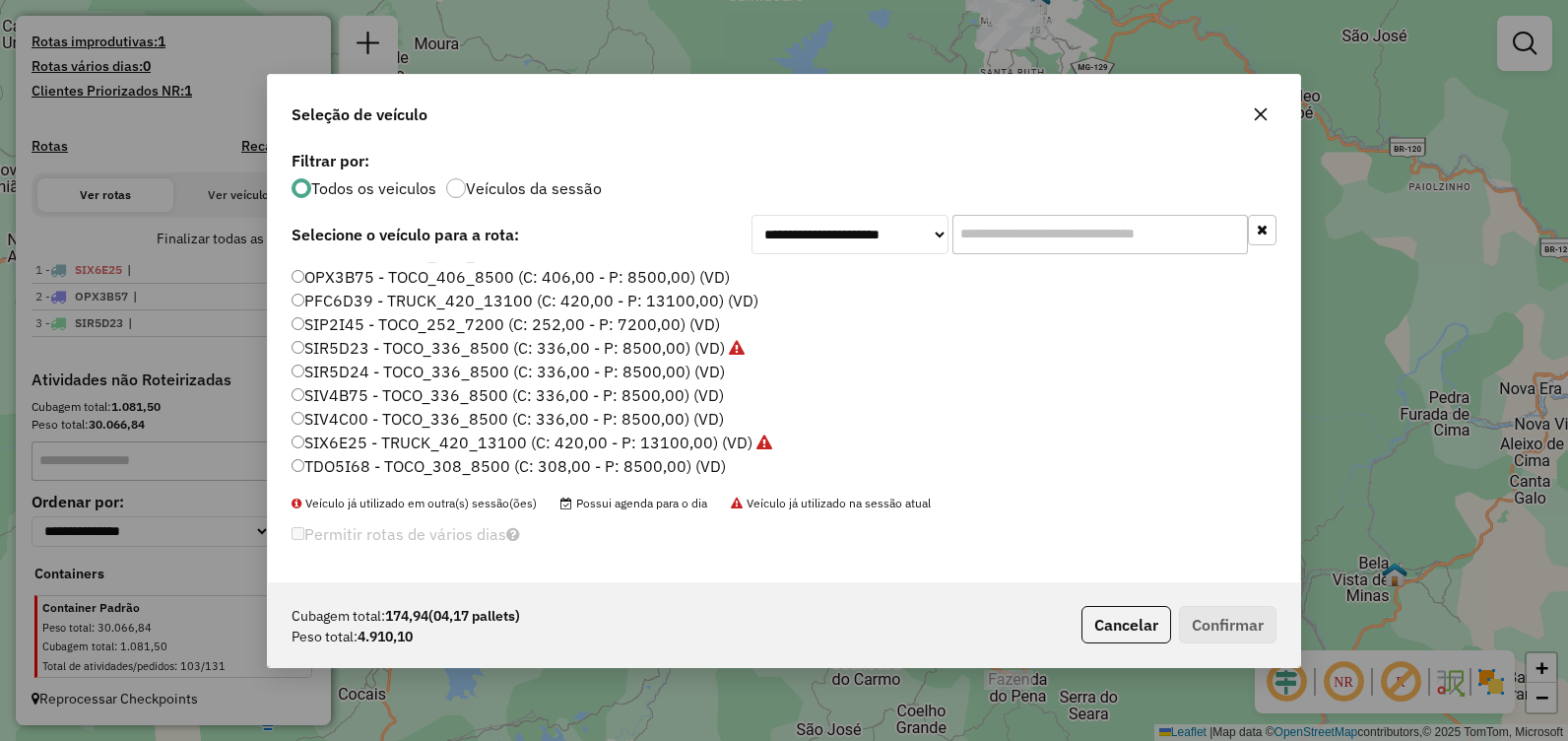
click at [431, 399] on label "SIV4B75 - TOCO_336_8500 (C: 336,00 - P: 8500,00) (VD)" at bounding box center [508, 395] width 433 height 24
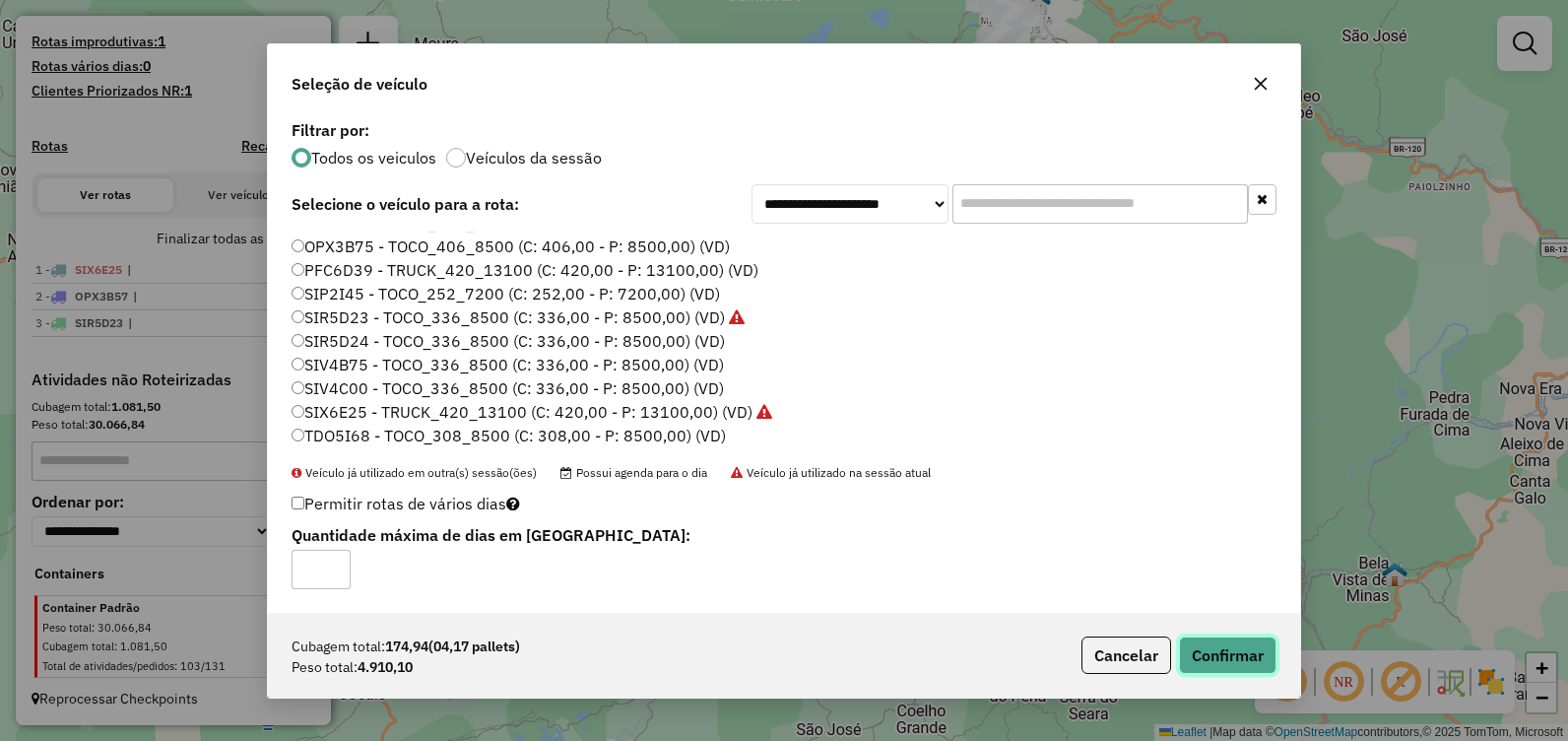
click at [1230, 652] on button "Confirmar" at bounding box center [1228, 655] width 98 height 37
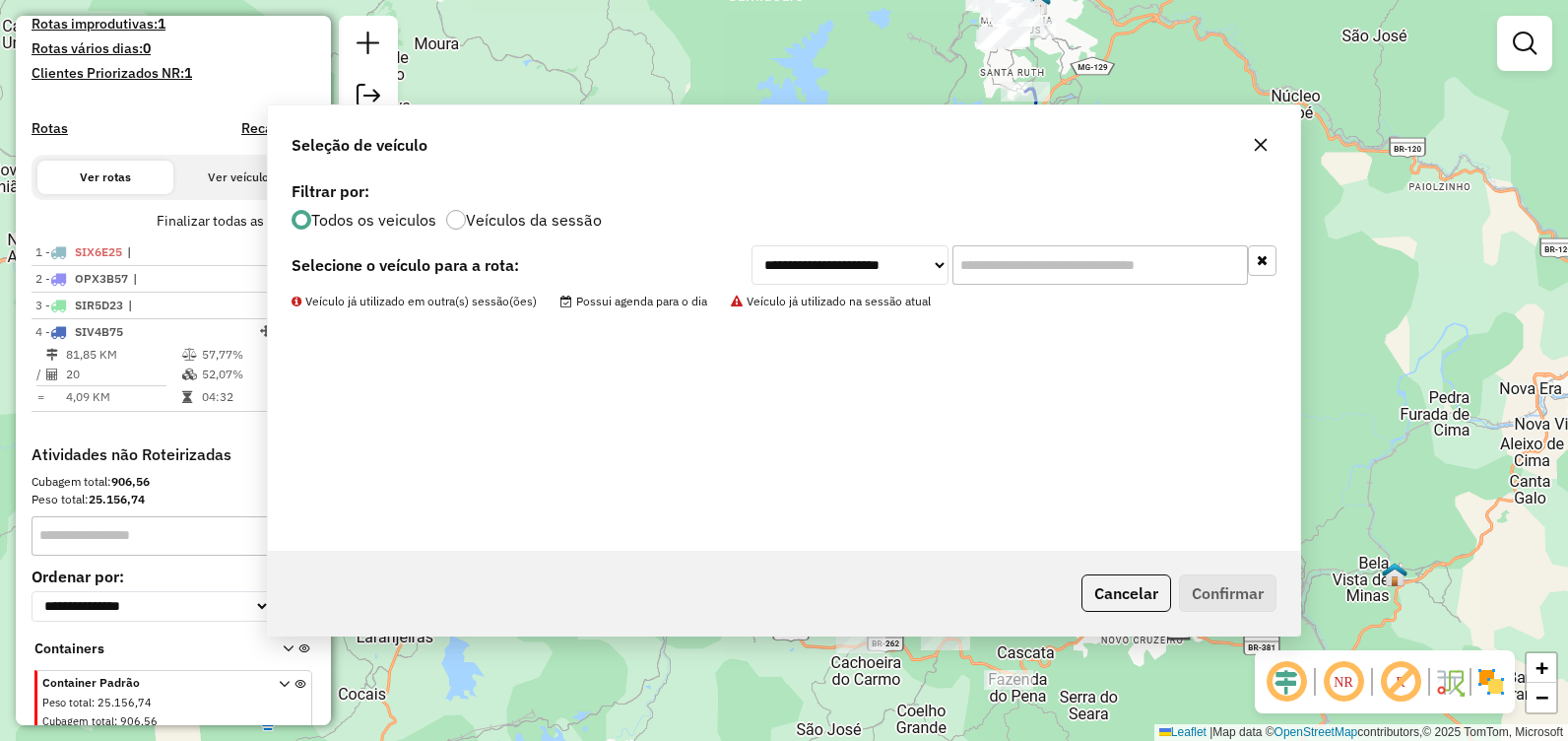
scroll to position [614, 0]
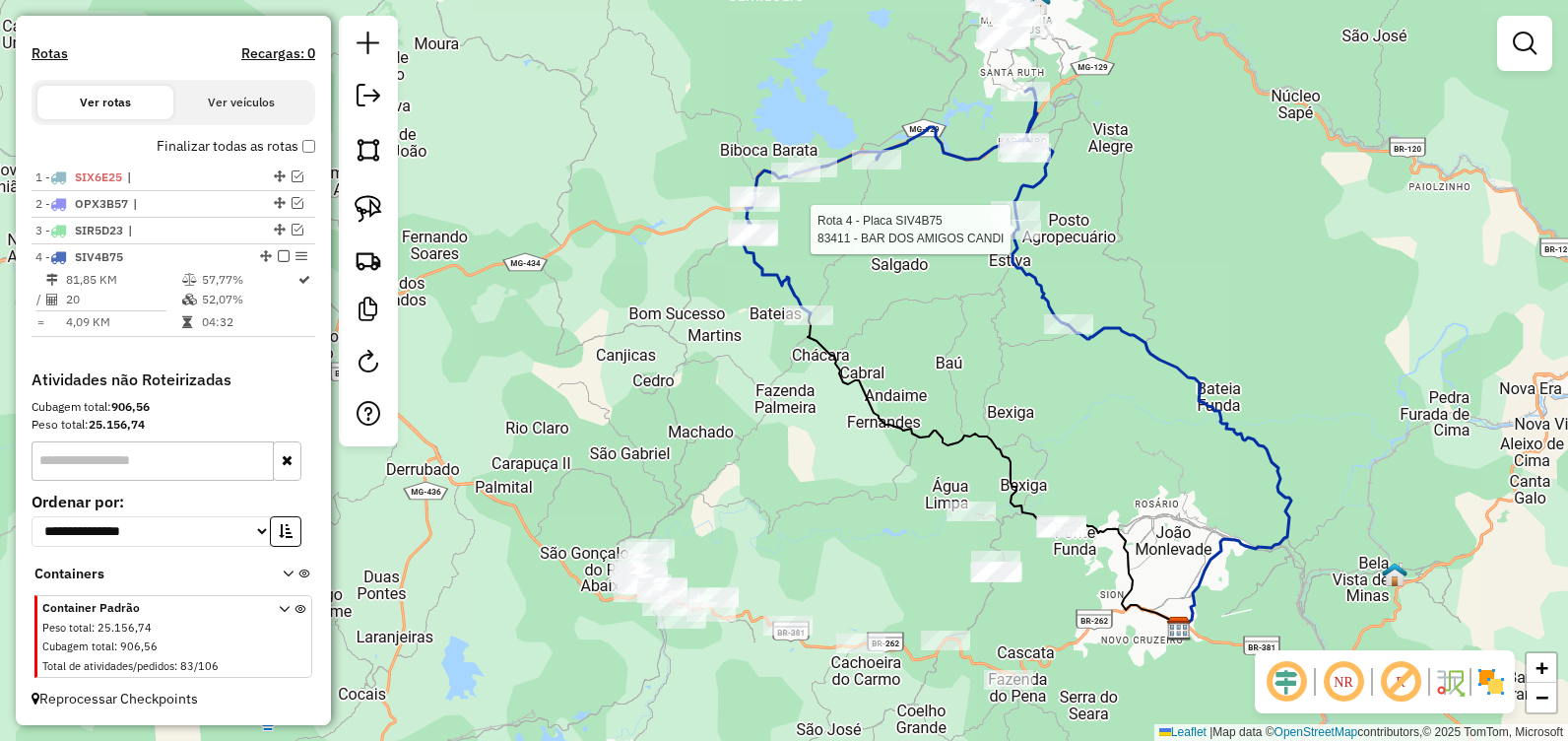
click at [1017, 239] on div at bounding box center [1017, 230] width 49 height 20
select select "**********"
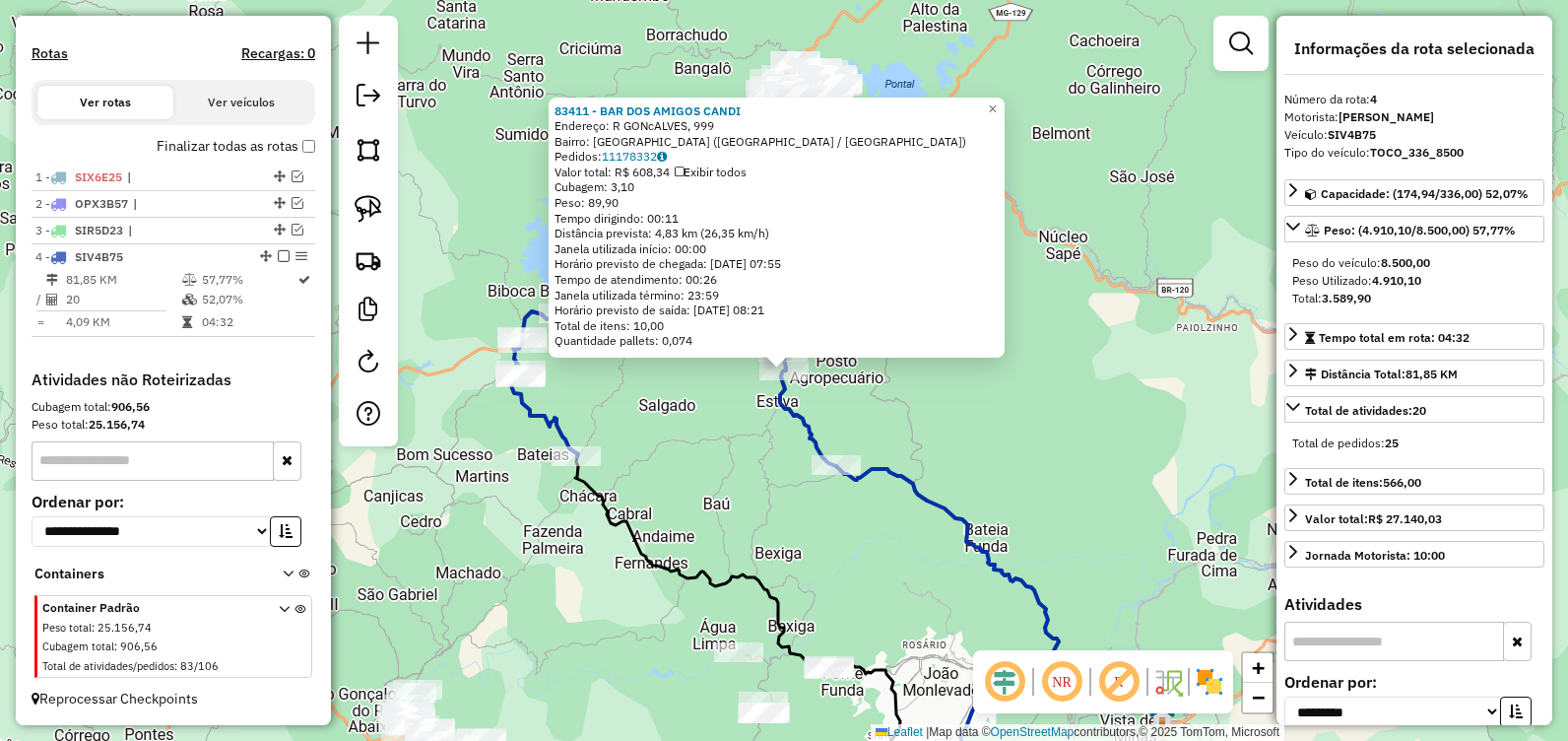
click at [688, 390] on div "Rota 4 - Placa SIV4B75 83411 - BAR DOS AMIGOS CANDI 83411 - BAR DOS AMIGOS CAND…" at bounding box center [784, 370] width 1568 height 741
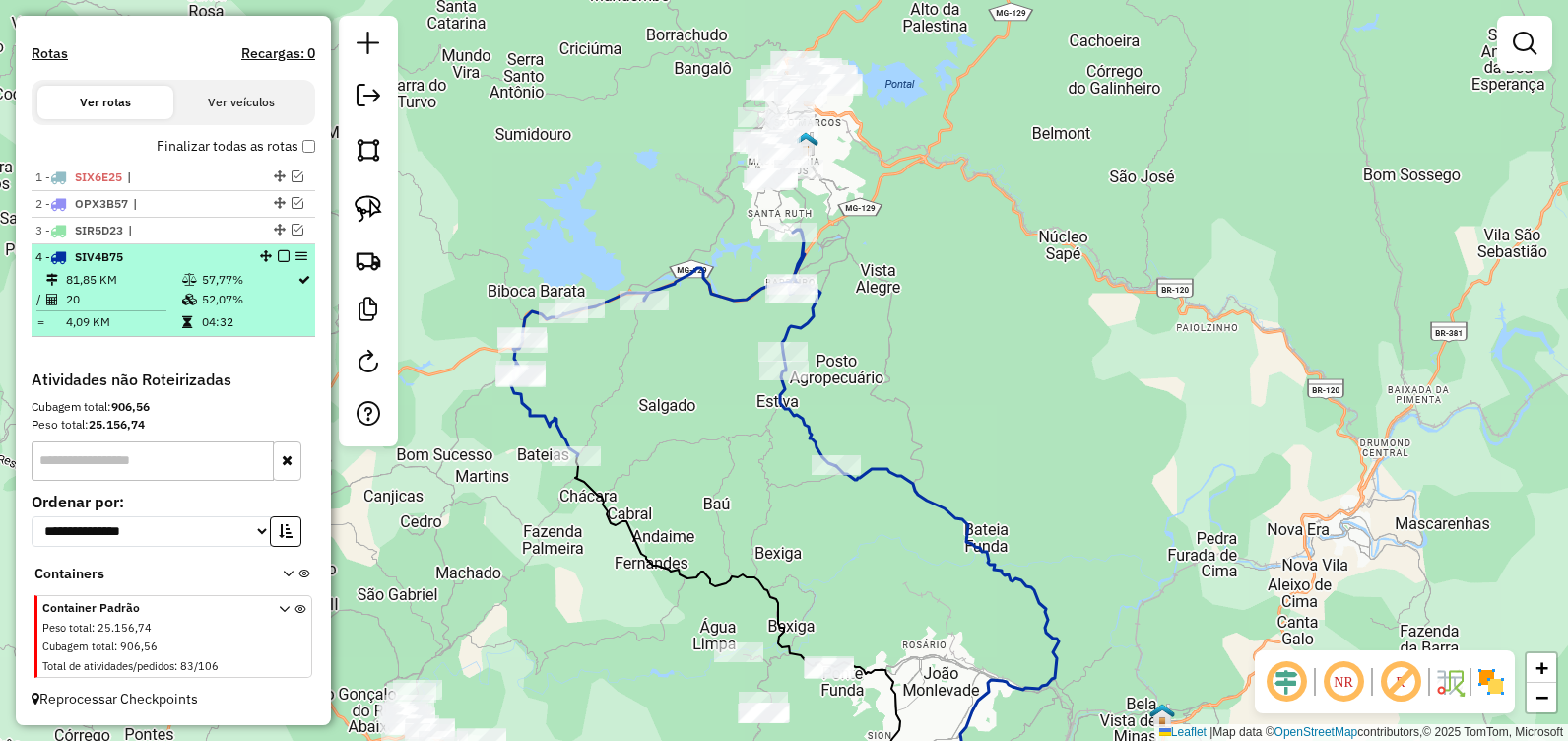
click at [278, 254] on em at bounding box center [284, 256] width 12 height 12
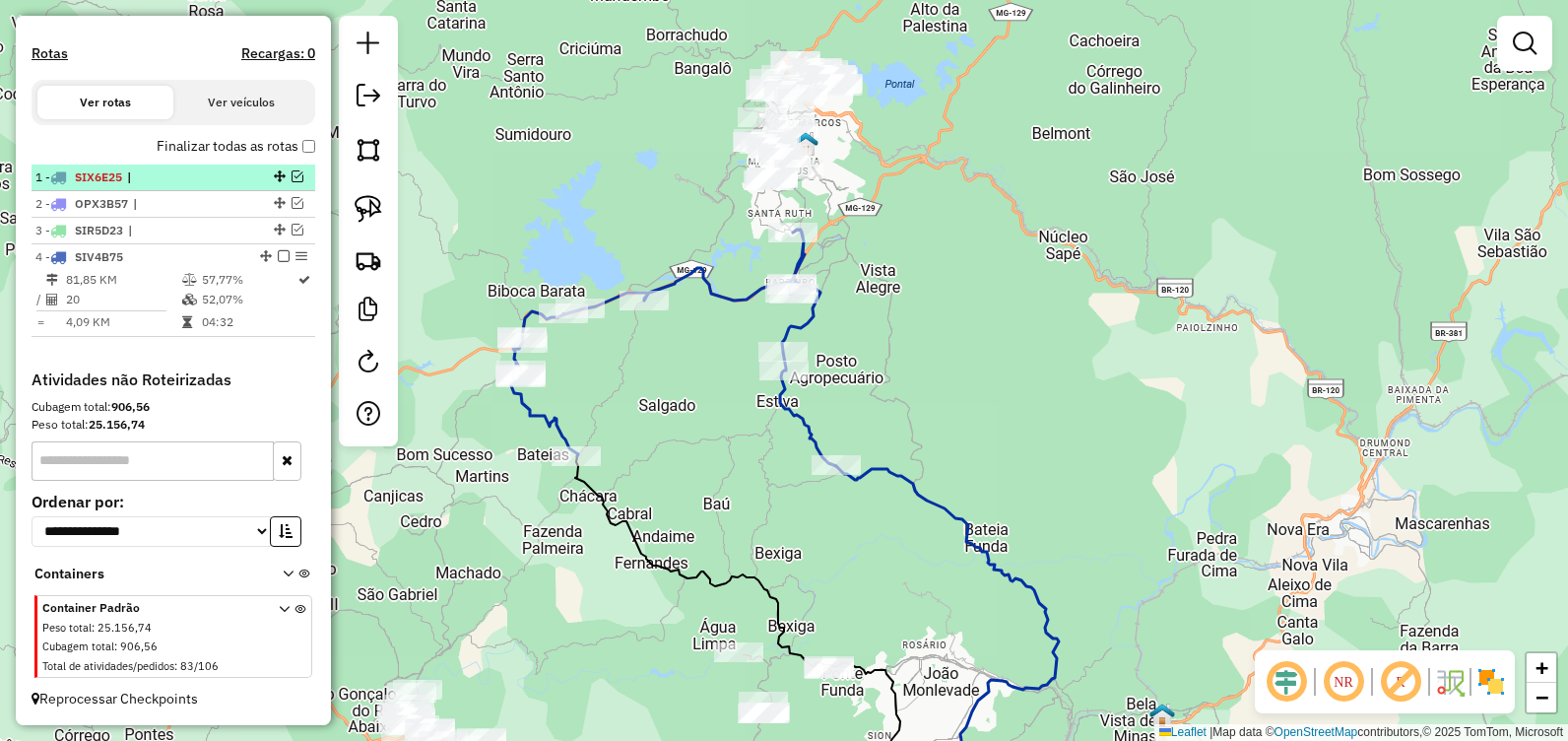
scroll to position [548, 0]
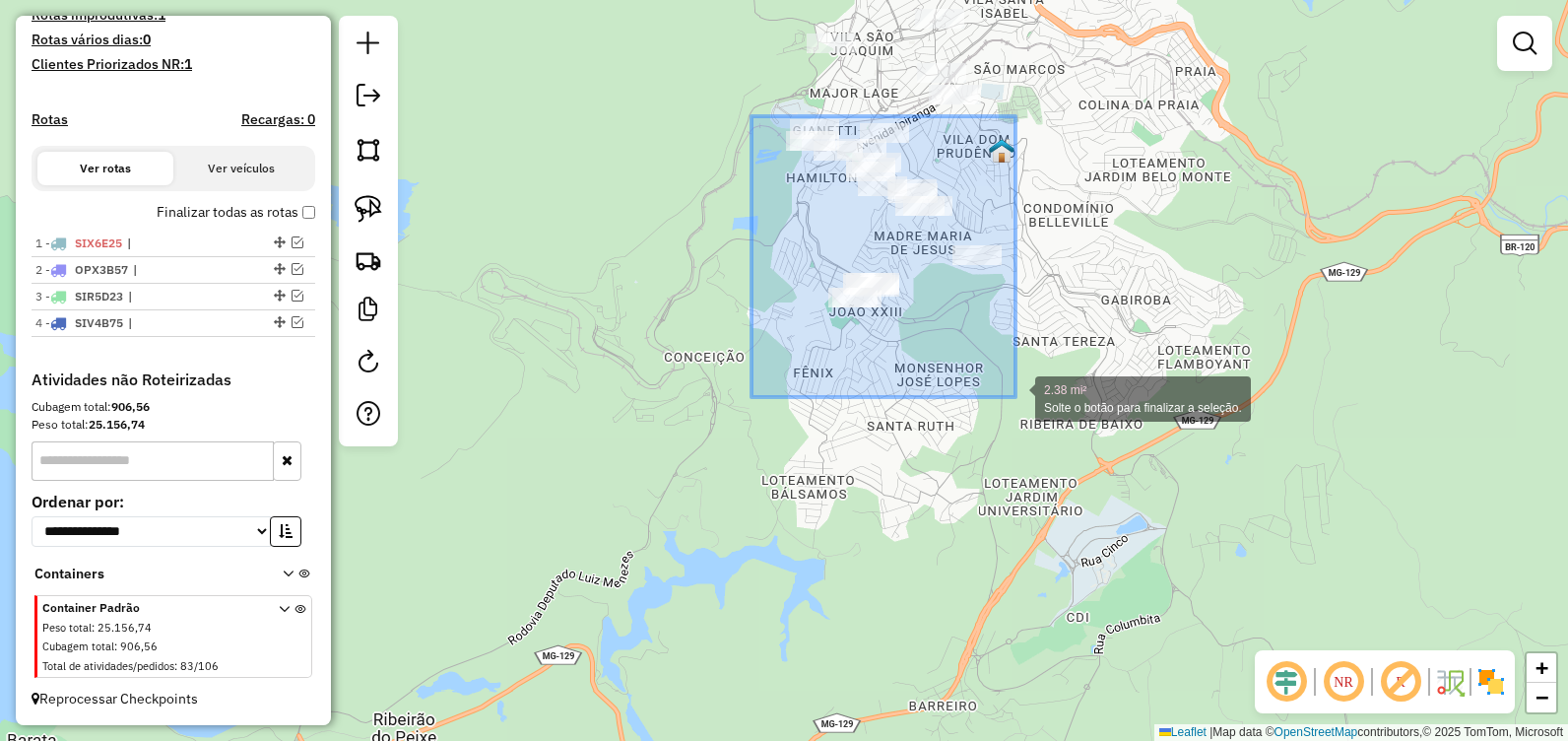
drag, startPoint x: 752, startPoint y: 116, endPoint x: 1016, endPoint y: 397, distance: 385.6
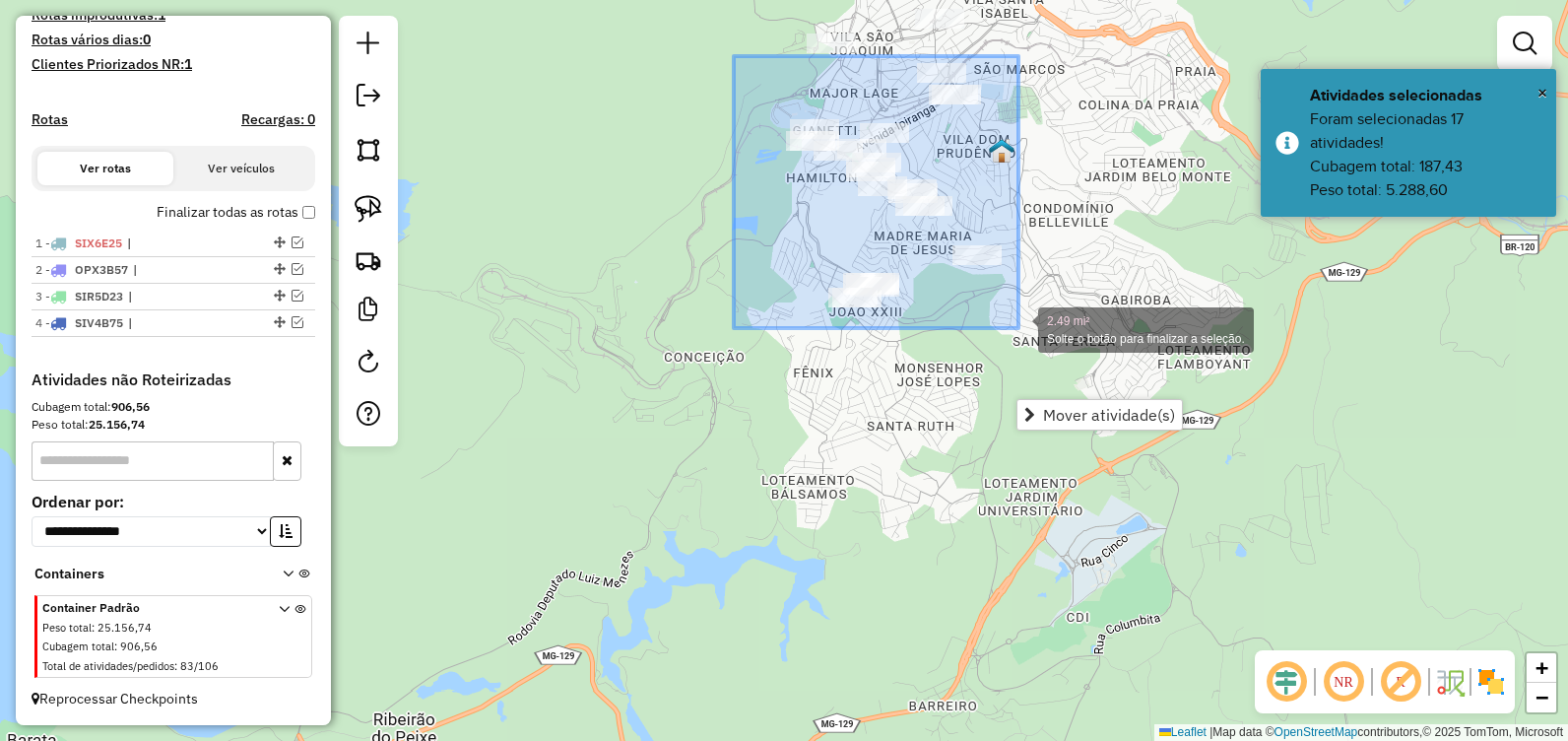
drag, startPoint x: 734, startPoint y: 56, endPoint x: 1019, endPoint y: 328, distance: 394.0
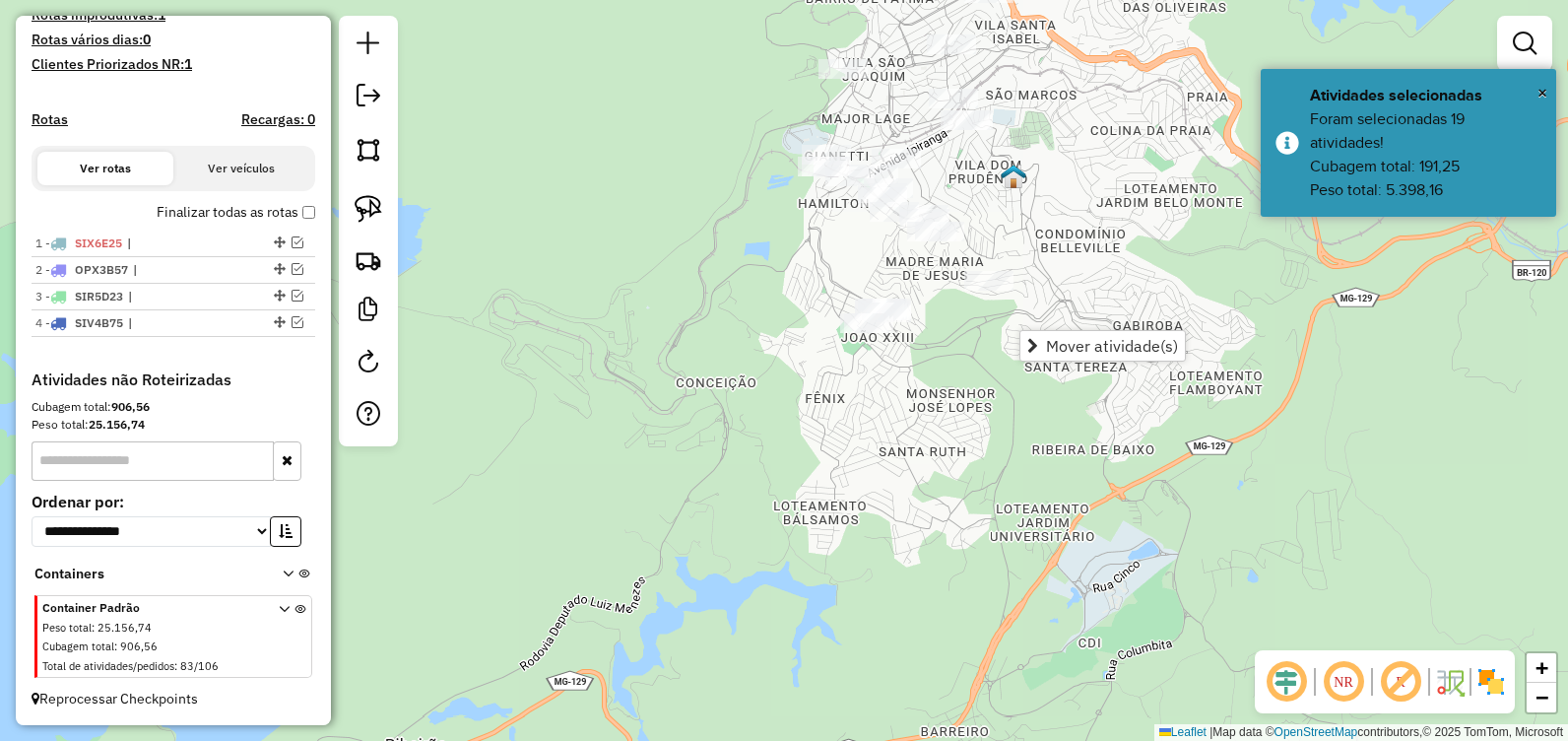
drag, startPoint x: 738, startPoint y: 58, endPoint x: 768, endPoint y: 110, distance: 60.0
click at [768, 110] on div "Janela de atendimento Grade de atendimento Capacidade Transportadoras Veículos …" at bounding box center [784, 370] width 1568 height 741
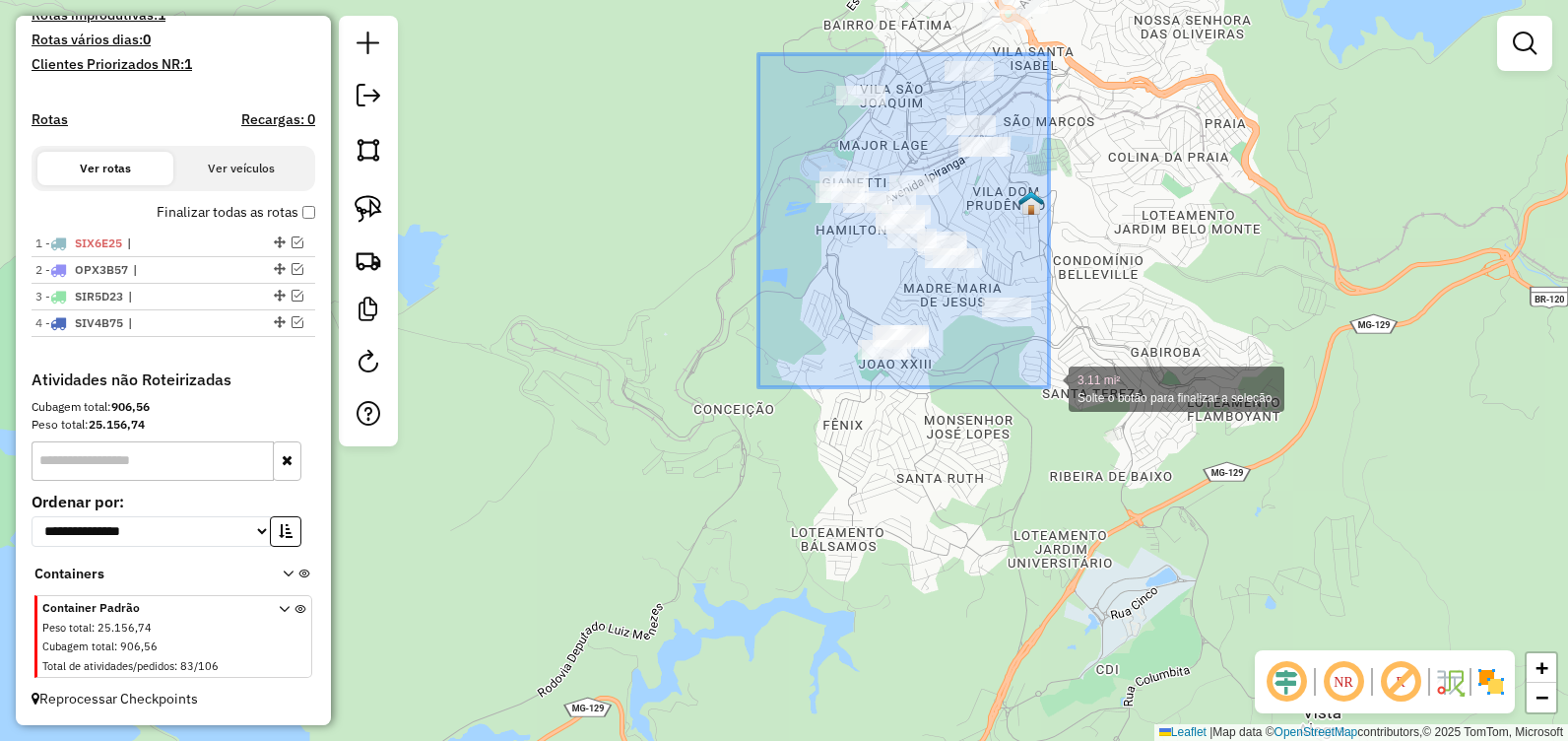
drag, startPoint x: 795, startPoint y: 102, endPoint x: 1051, endPoint y: 387, distance: 383.1
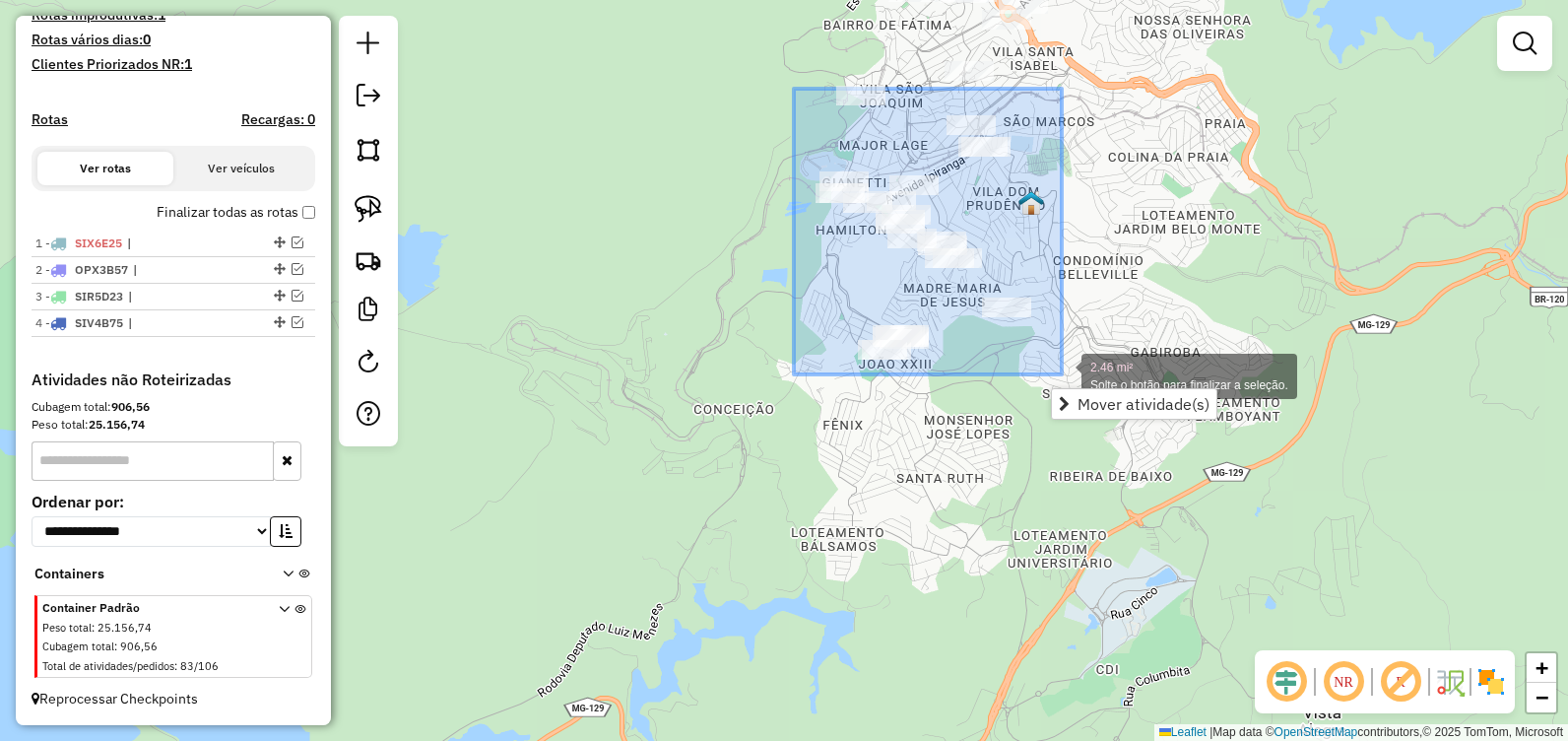
drag, startPoint x: 794, startPoint y: 89, endPoint x: 1062, endPoint y: 374, distance: 391.2
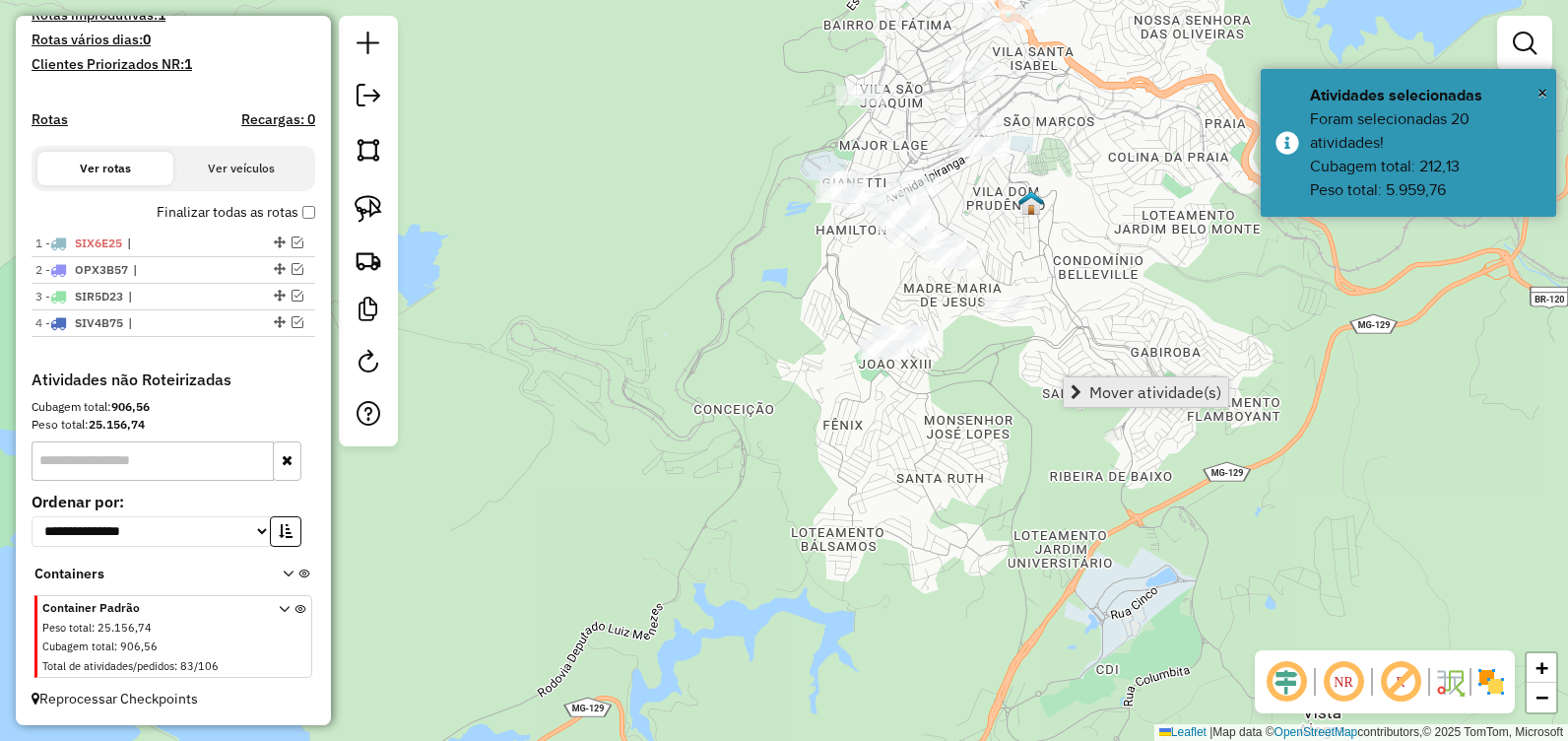
click at [1164, 387] on span "Mover atividade(s)" at bounding box center [1156, 392] width 132 height 16
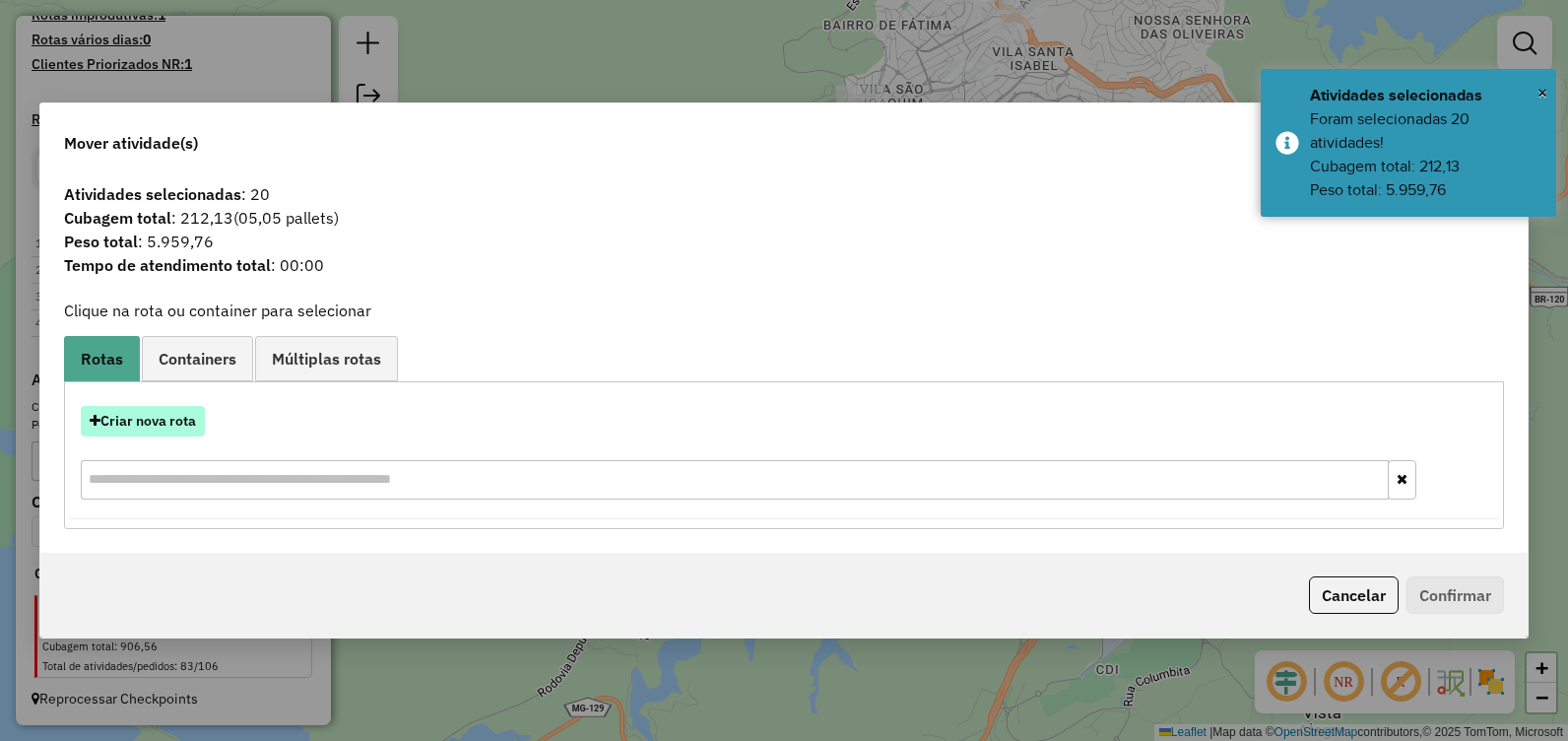
click at [174, 427] on button "Criar nova rota" at bounding box center [143, 421] width 124 height 31
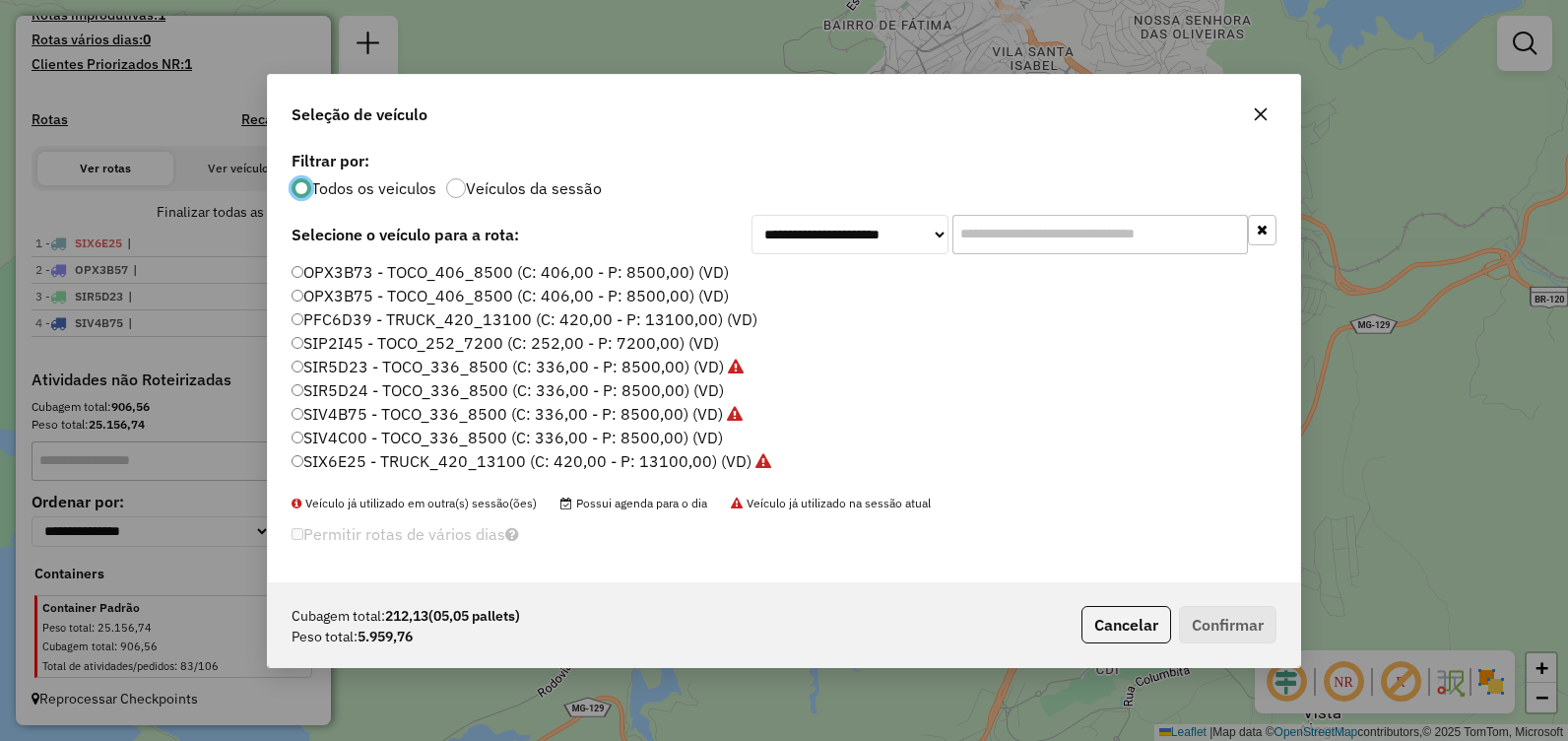
scroll to position [138, 0]
click at [440, 410] on label "SIV4C00 - TOCO_336_8500 (C: 336,00 - P: 8500,00) (VD)" at bounding box center [508, 419] width 432 height 24
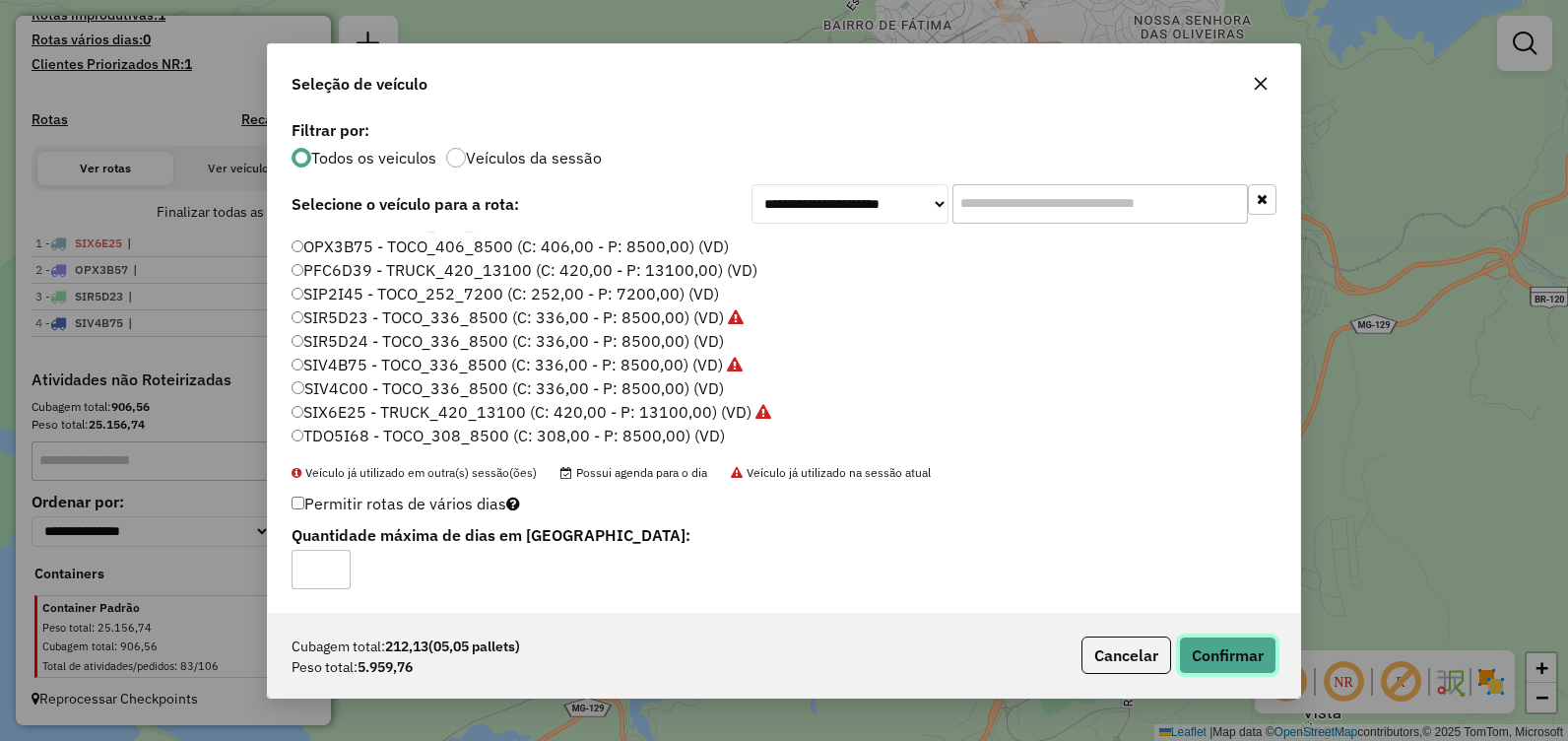
click at [1219, 645] on button "Confirmar" at bounding box center [1228, 655] width 98 height 37
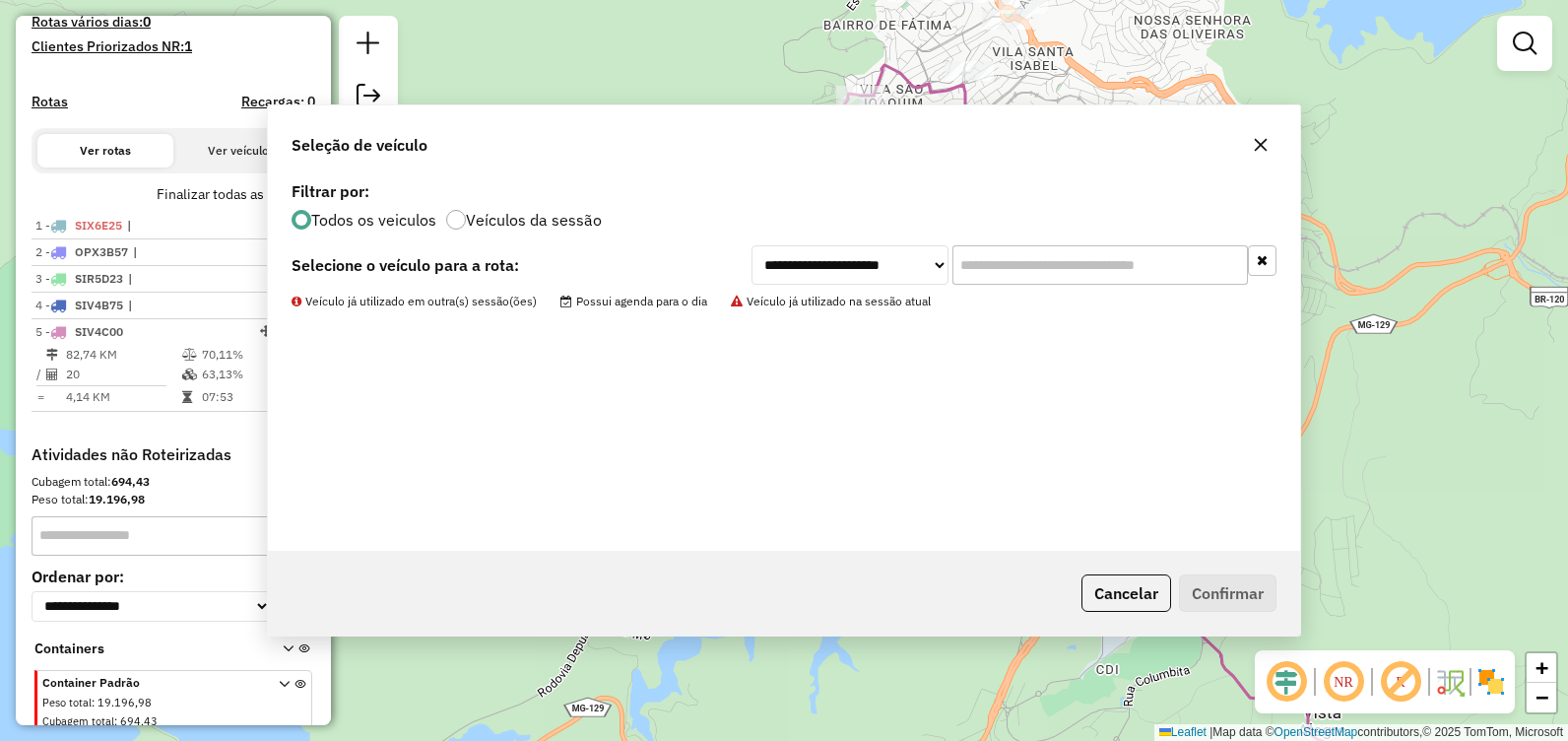
scroll to position [640, 0]
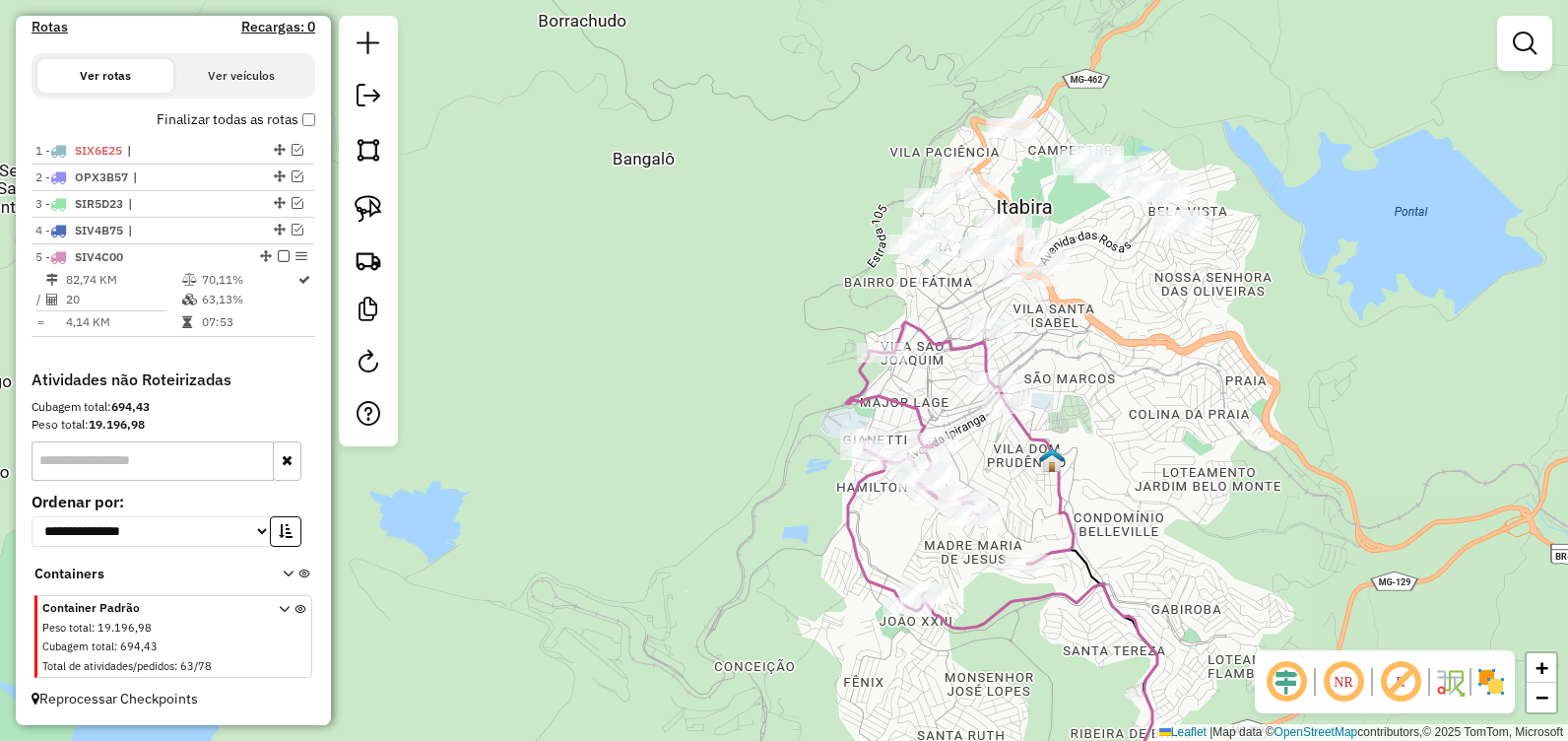
drag, startPoint x: 1151, startPoint y: 141, endPoint x: 1153, endPoint y: 336, distance: 195.0
click at [1153, 336] on div "Janela de atendimento Grade de atendimento Capacidade Transportadoras Veículos …" at bounding box center [784, 370] width 1568 height 741
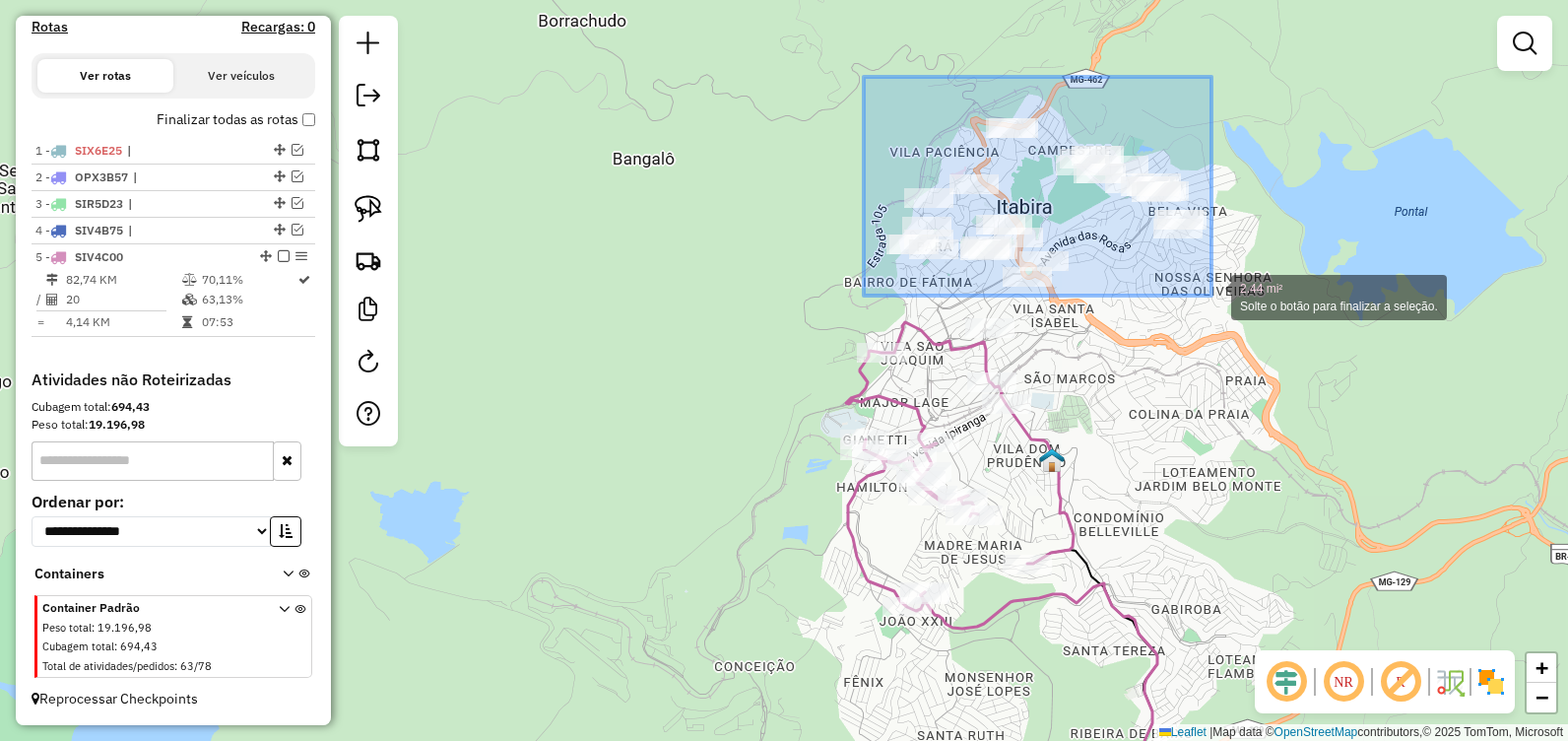
drag, startPoint x: 864, startPoint y: 77, endPoint x: 1212, endPoint y: 296, distance: 411.2
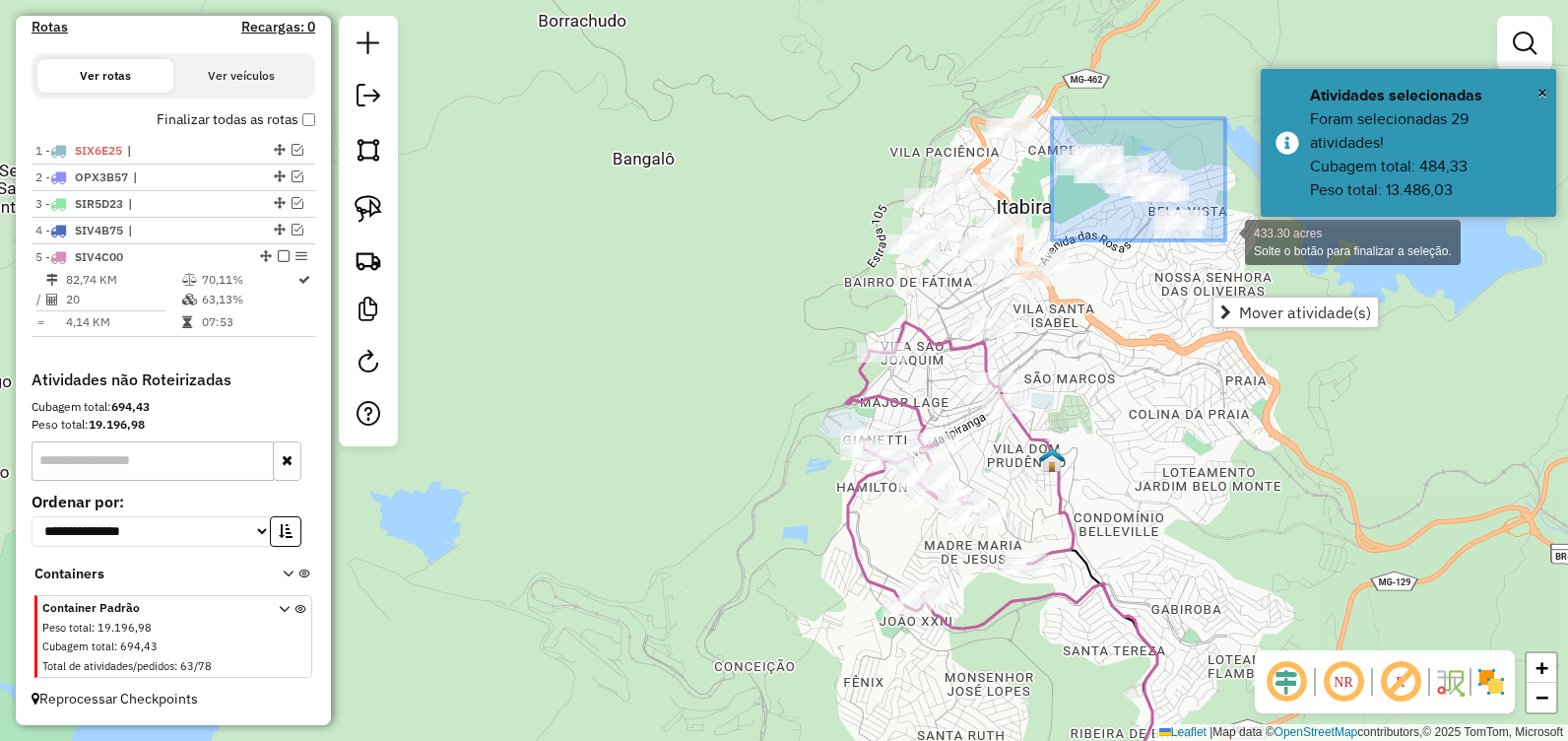
drag, startPoint x: 1088, startPoint y: 144, endPoint x: 1226, endPoint y: 240, distance: 168.1
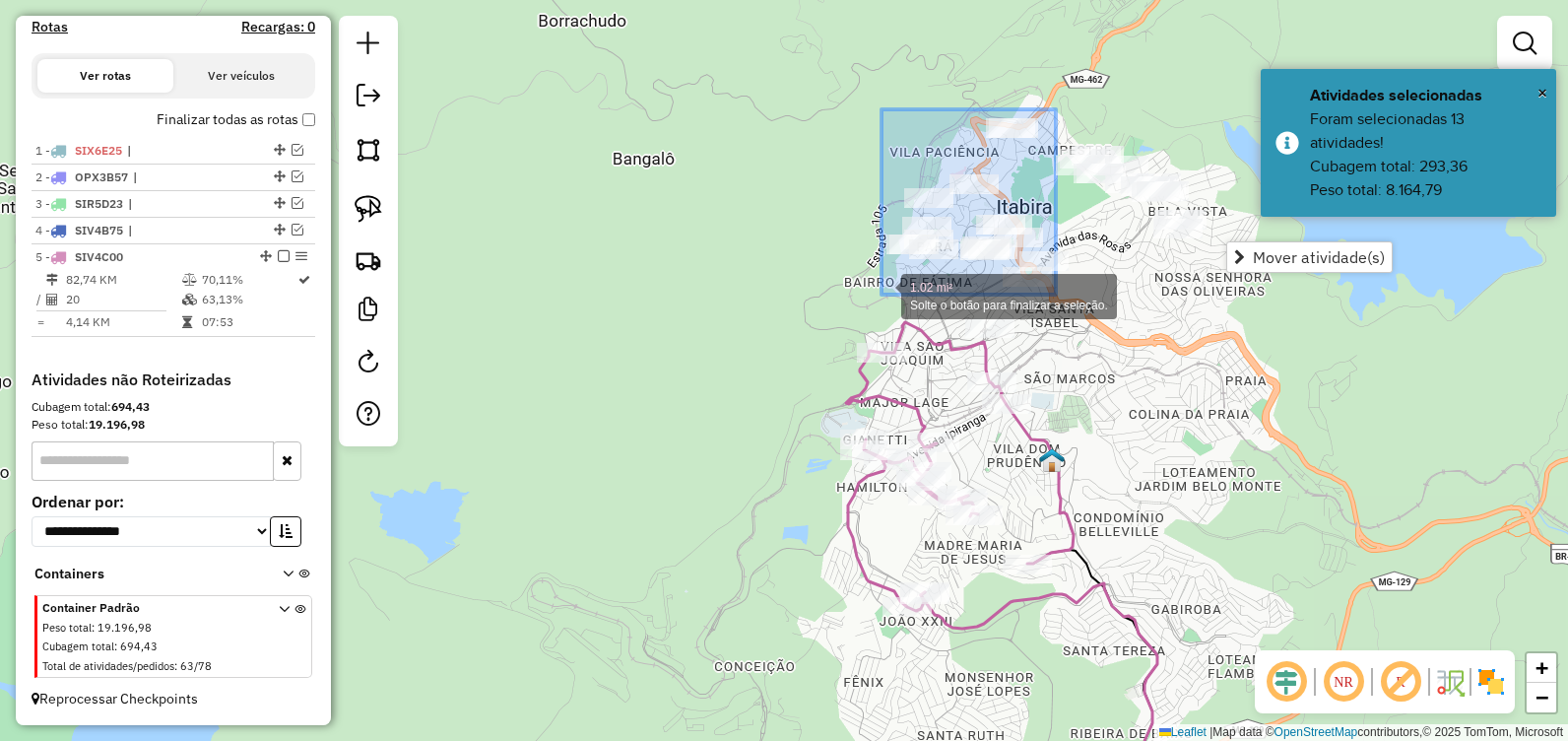
drag, startPoint x: 1057, startPoint y: 112, endPoint x: 879, endPoint y: 295, distance: 255.3
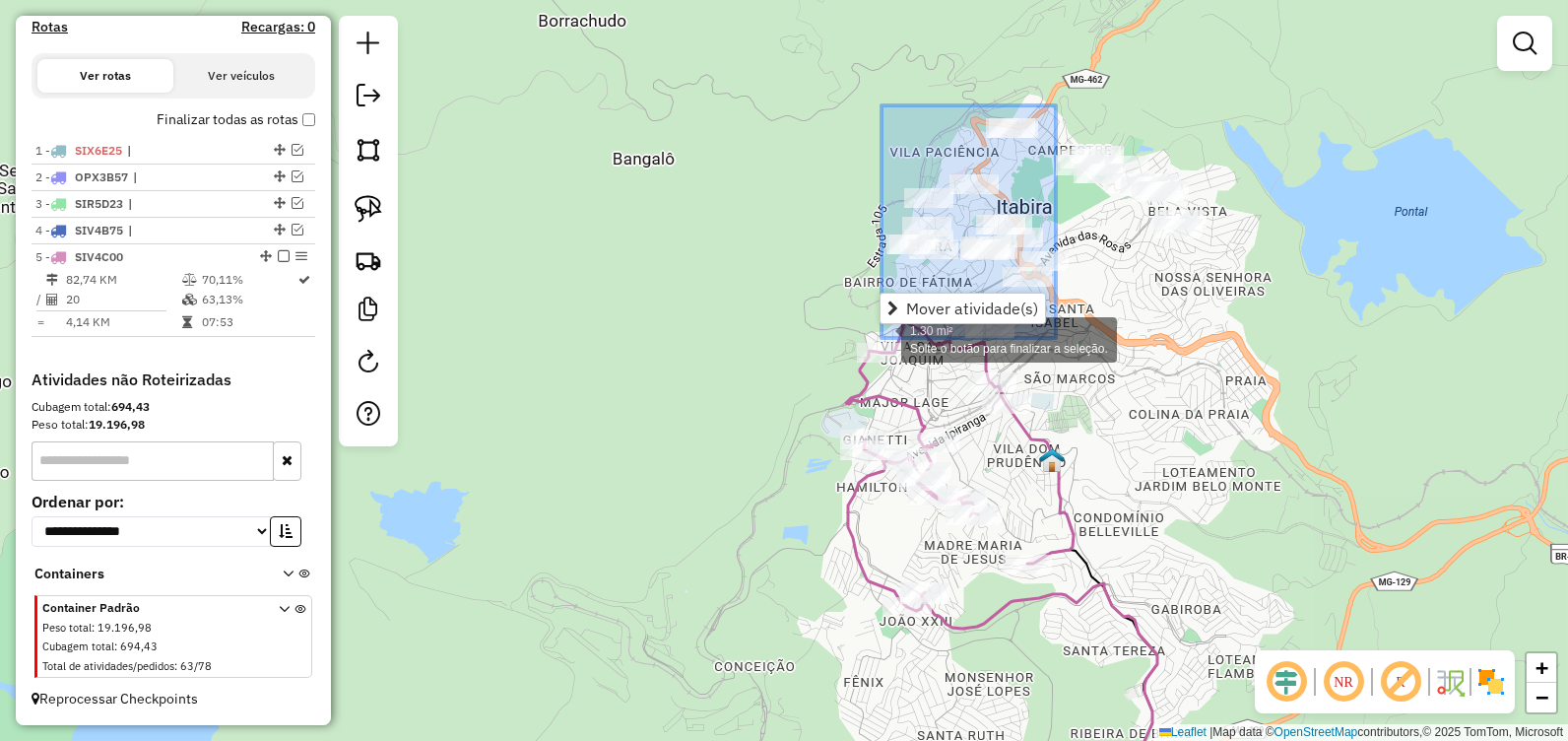
drag, startPoint x: 1057, startPoint y: 105, endPoint x: 882, endPoint y: 337, distance: 290.6
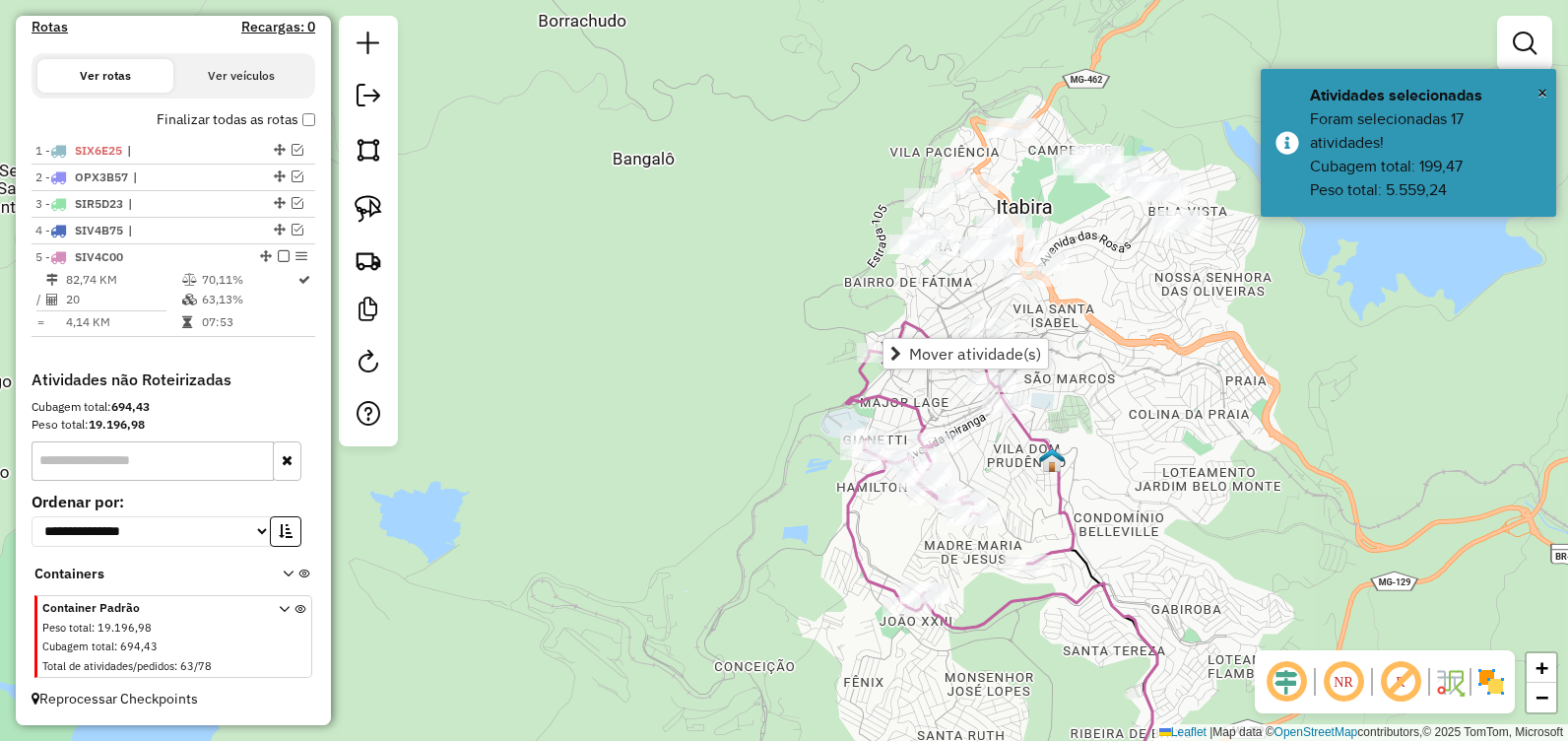
click at [770, 287] on div "Janela de atendimento Grade de atendimento Capacidade Transportadoras Veículos …" at bounding box center [784, 370] width 1568 height 741
select select "**********"
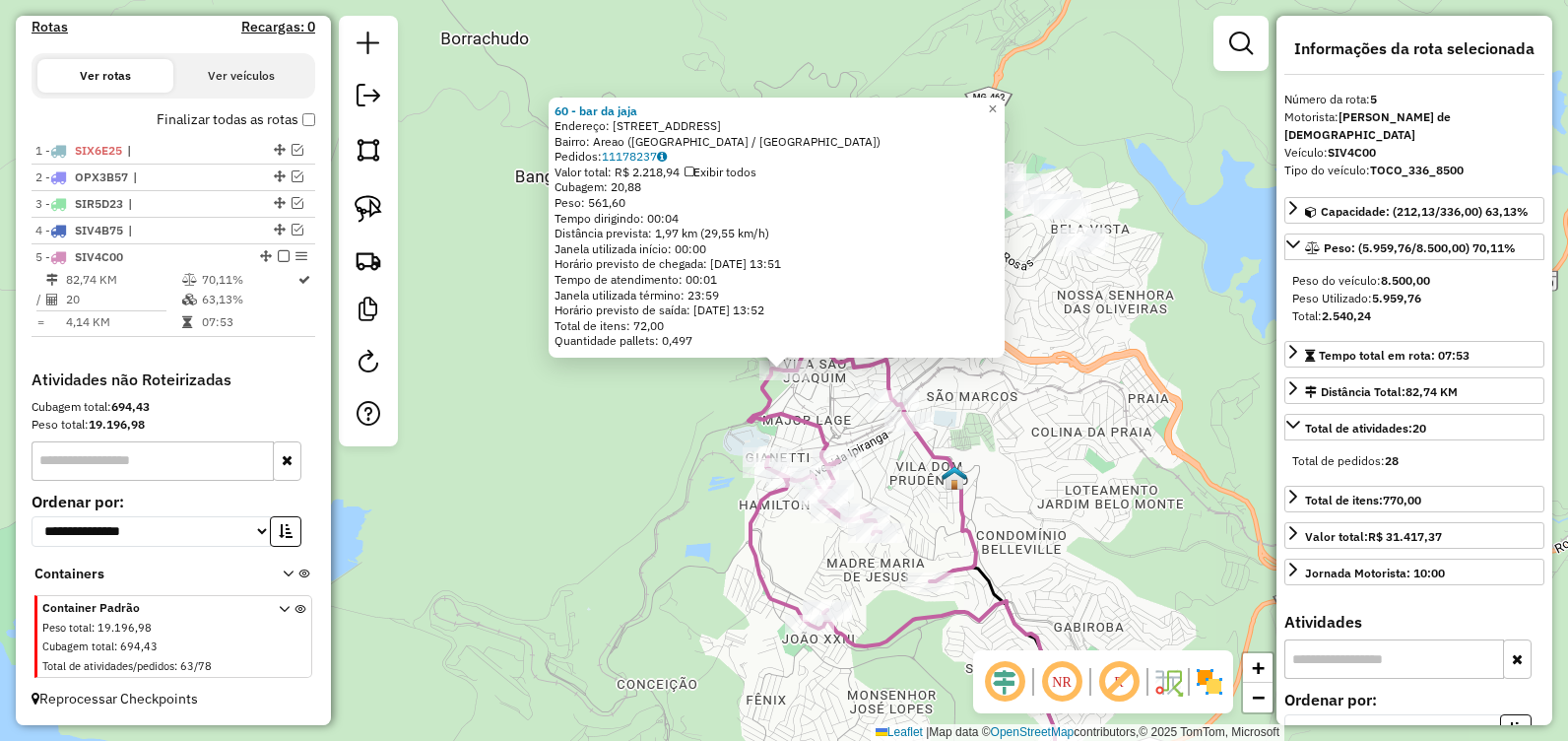
click at [498, 501] on div "Rota 5 - Placa SIV4C00 60 - bar da jaja 60 - bar da jaja Endereço: Rua Marte, 1…" at bounding box center [784, 370] width 1568 height 741
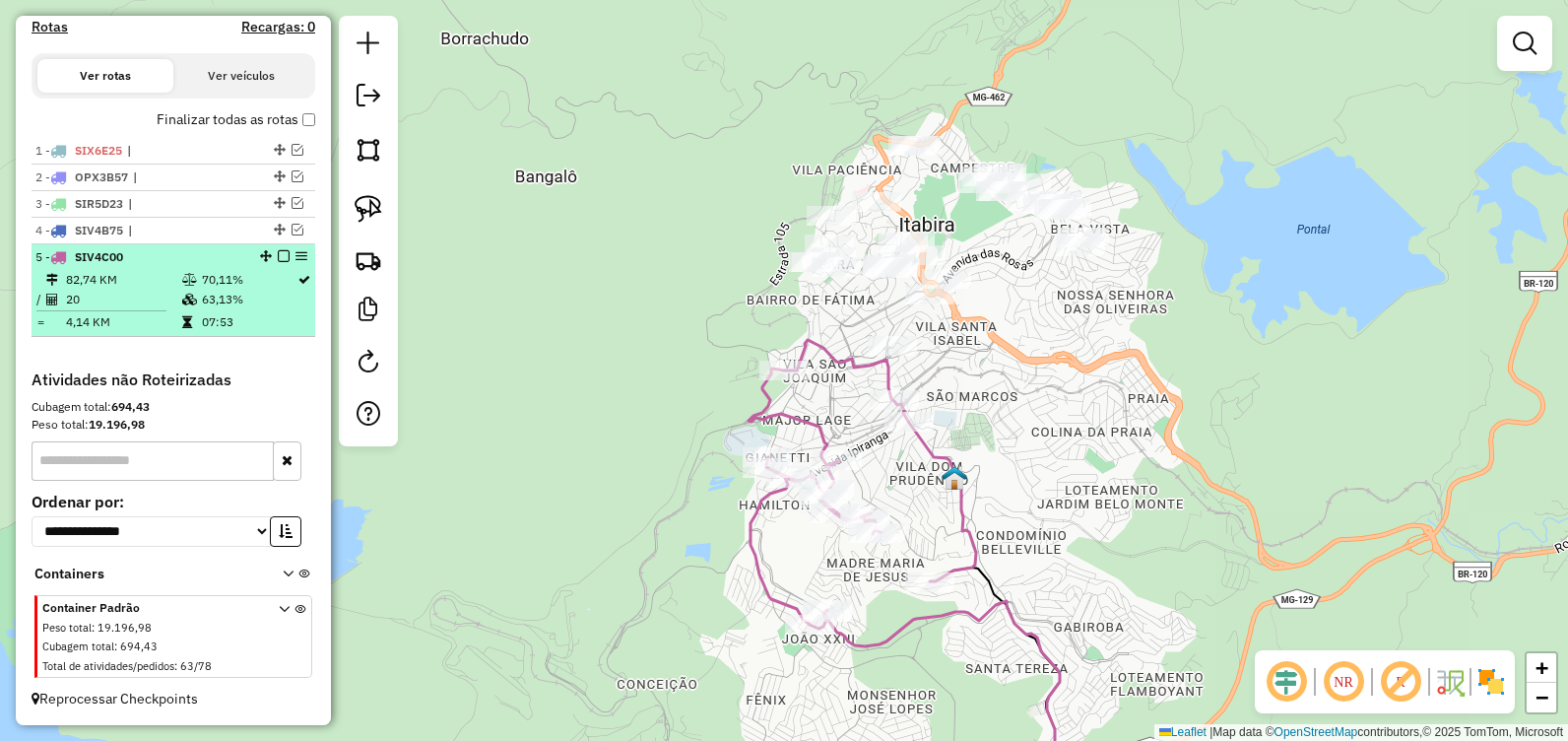
click at [279, 260] on em at bounding box center [284, 256] width 12 height 12
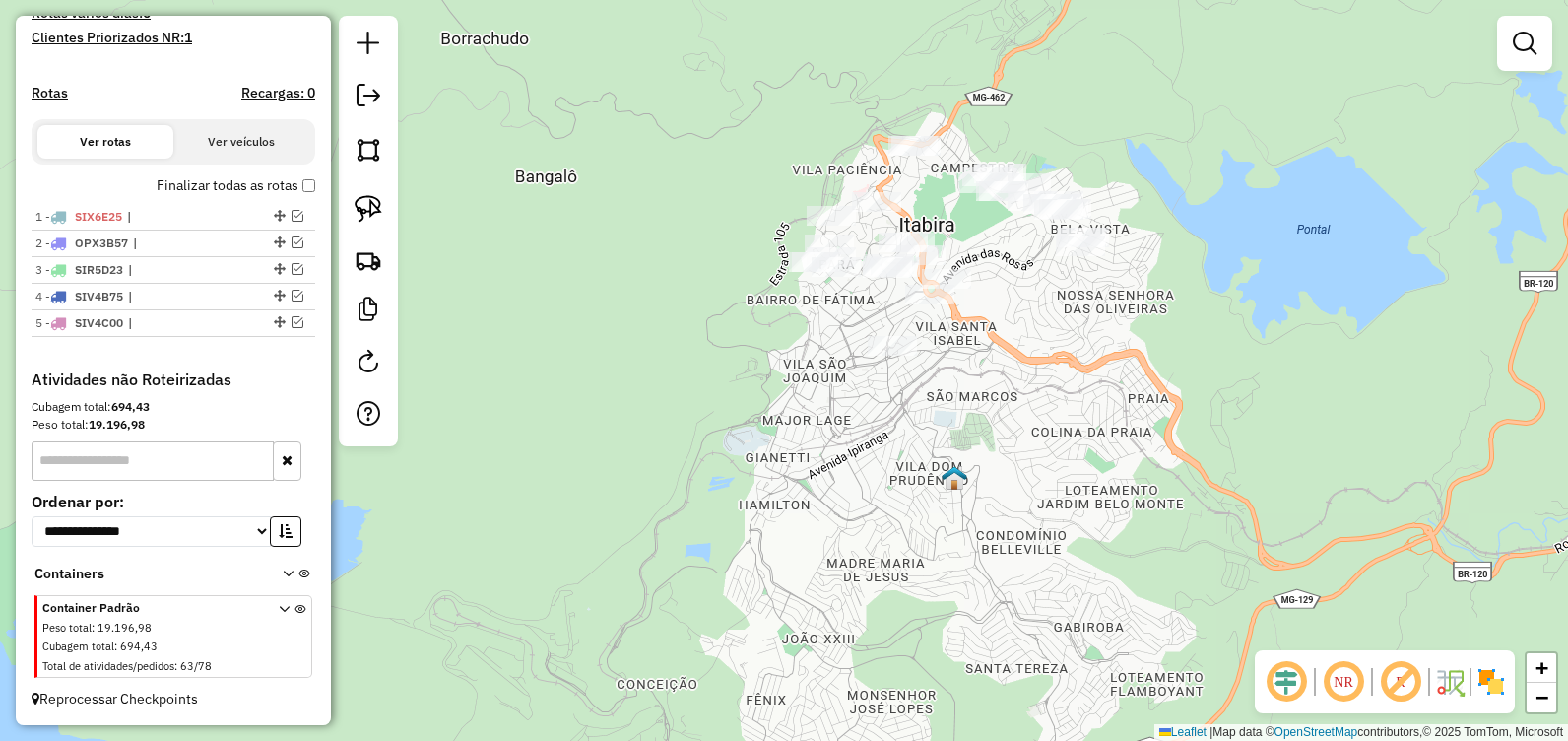
scroll to position [574, 0]
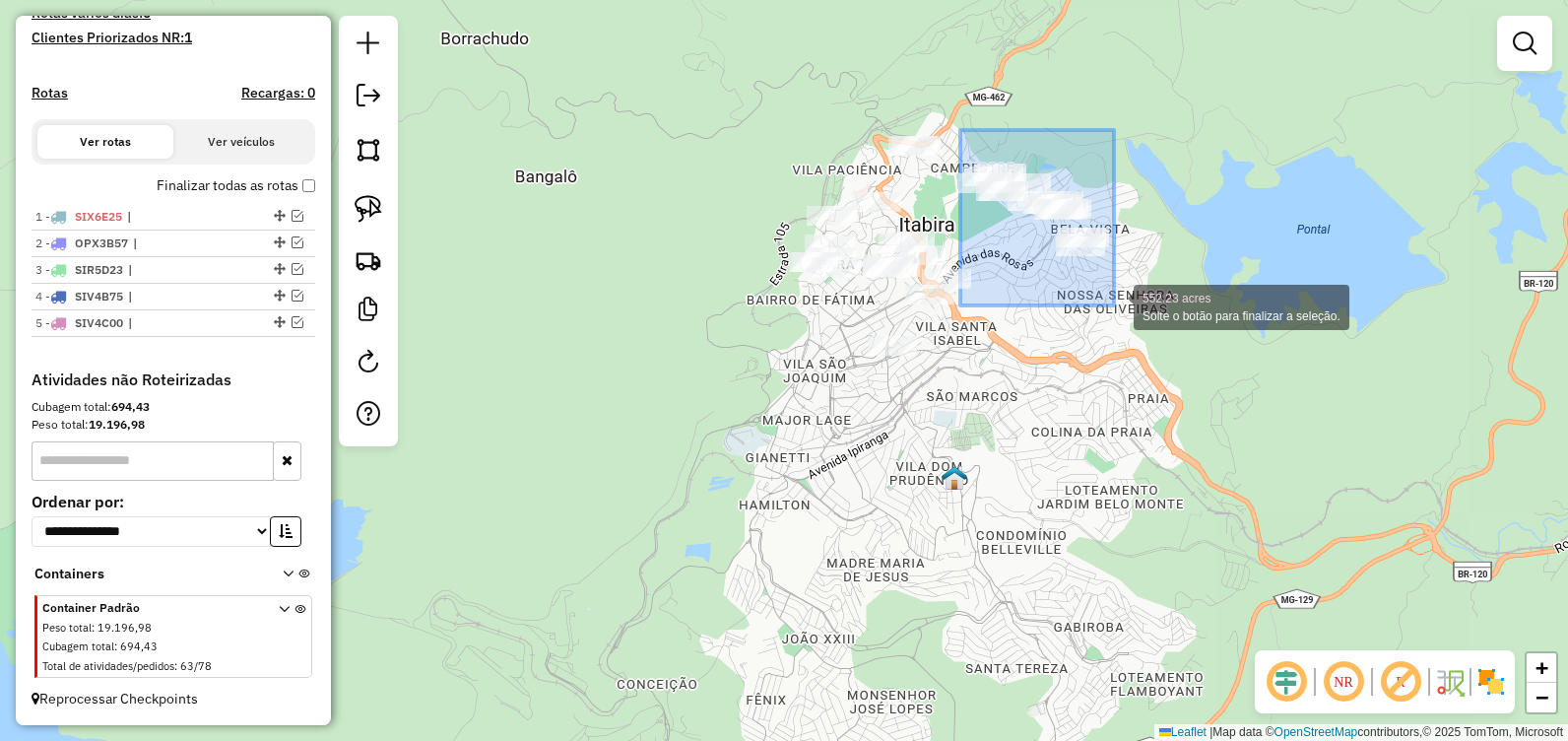
drag, startPoint x: 961, startPoint y: 130, endPoint x: 1115, endPoint y: 306, distance: 233.9
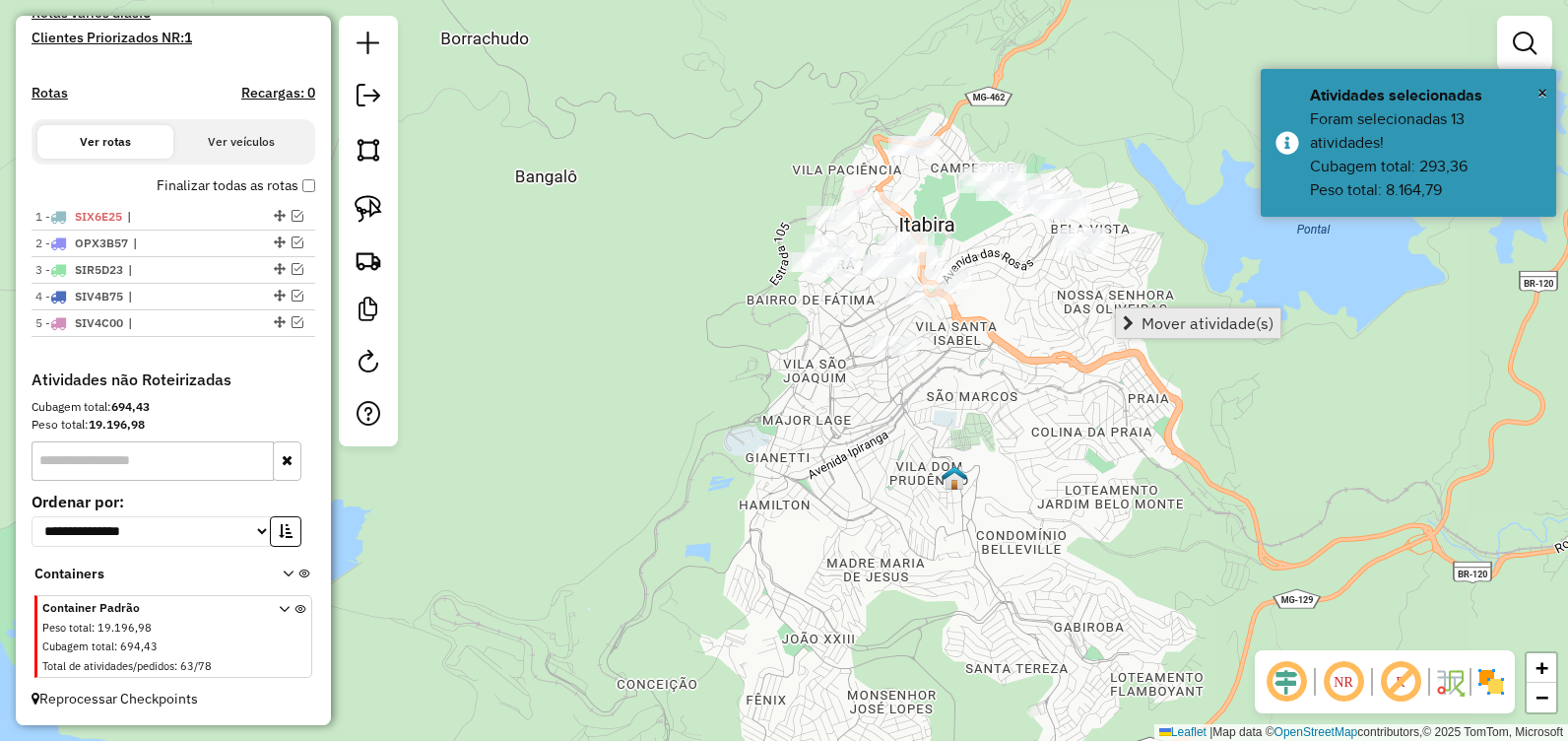
click at [1187, 328] on span "Mover atividade(s)" at bounding box center [1208, 323] width 132 height 16
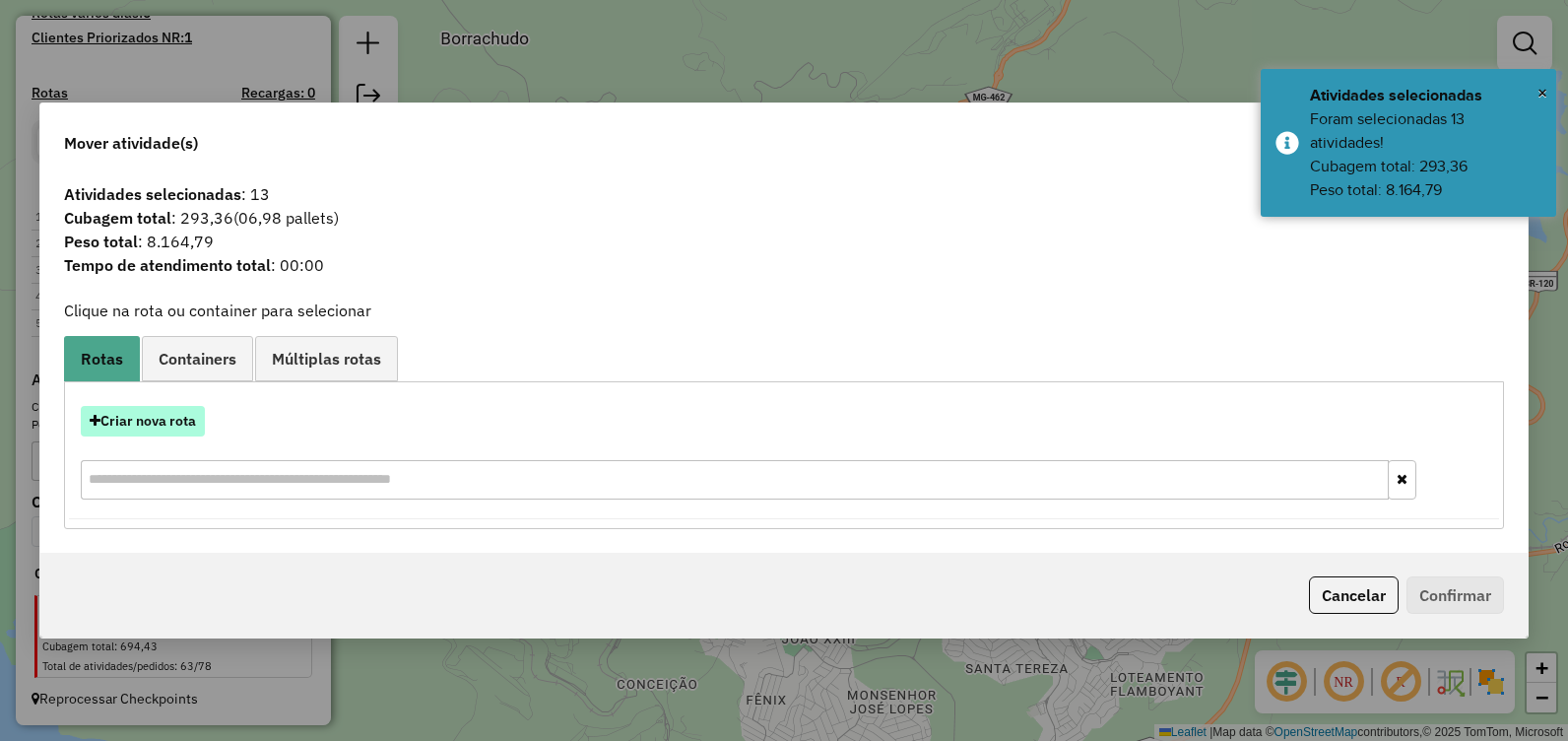
click at [174, 414] on button "Criar nova rota" at bounding box center [143, 421] width 124 height 31
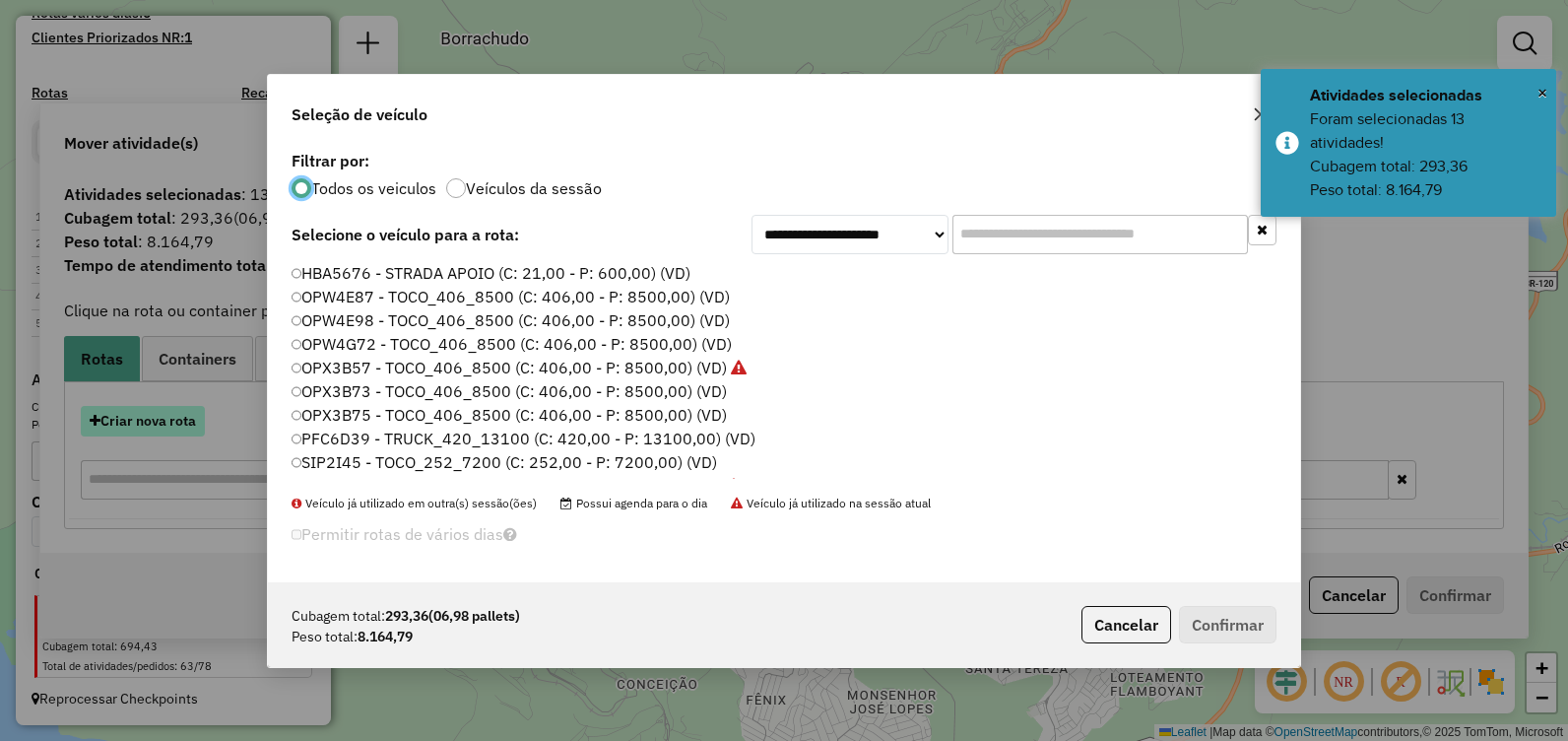
scroll to position [11, 6]
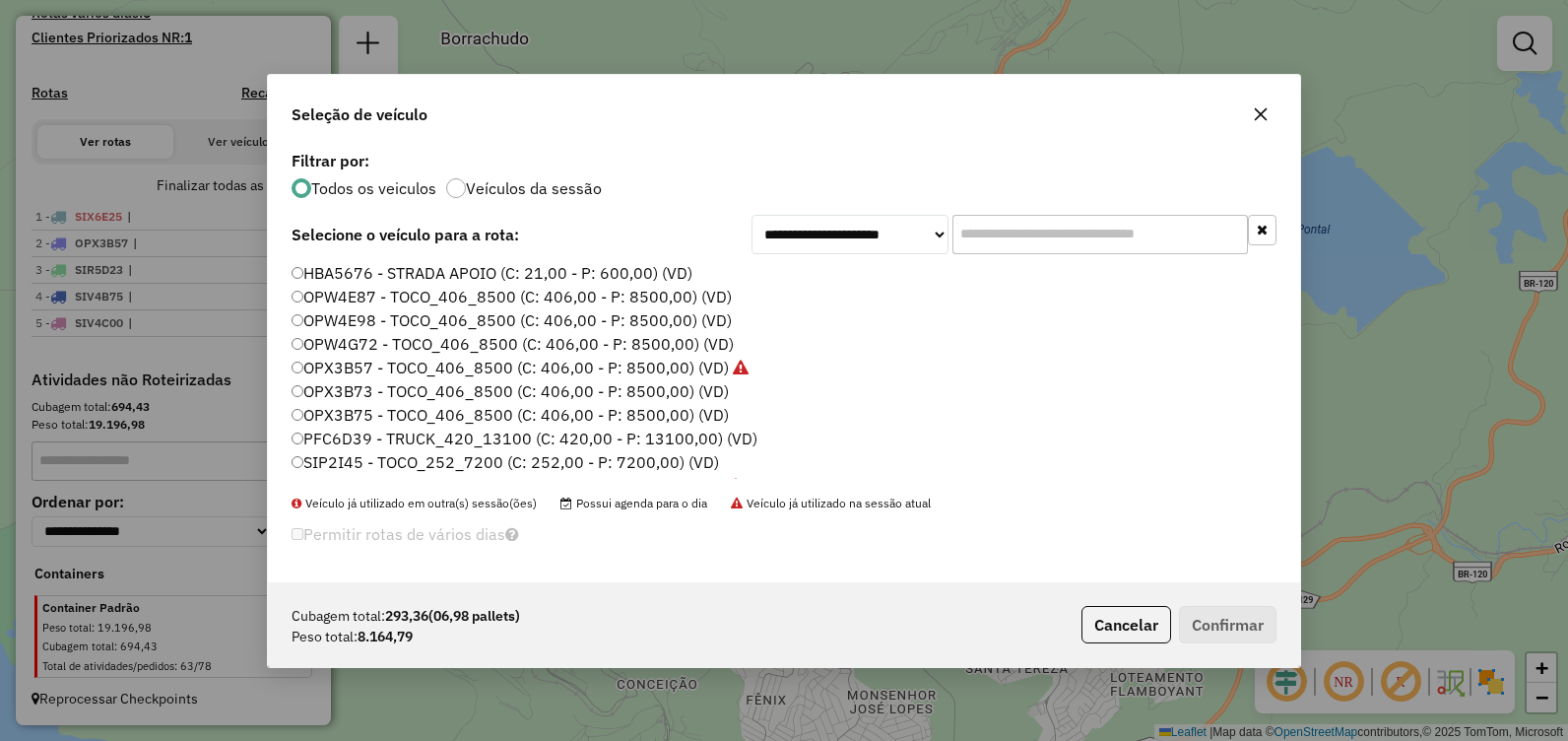
click at [465, 290] on label "OPW4E87 - TOCO_406_8500 (C: 406,00 - P: 8500,00) (VD)" at bounding box center [511, 297] width 441 height 24
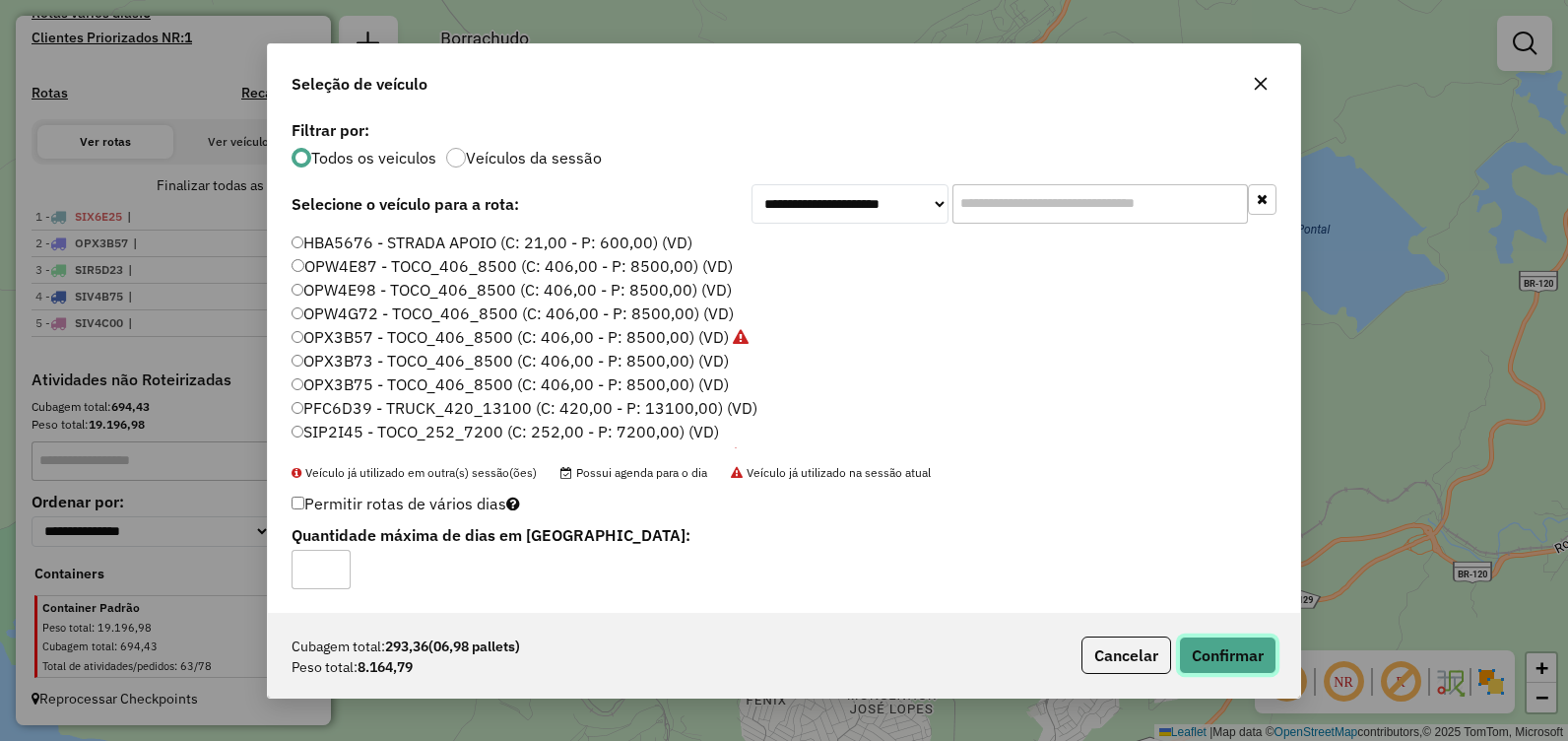
click at [1222, 643] on button "Confirmar" at bounding box center [1228, 655] width 98 height 37
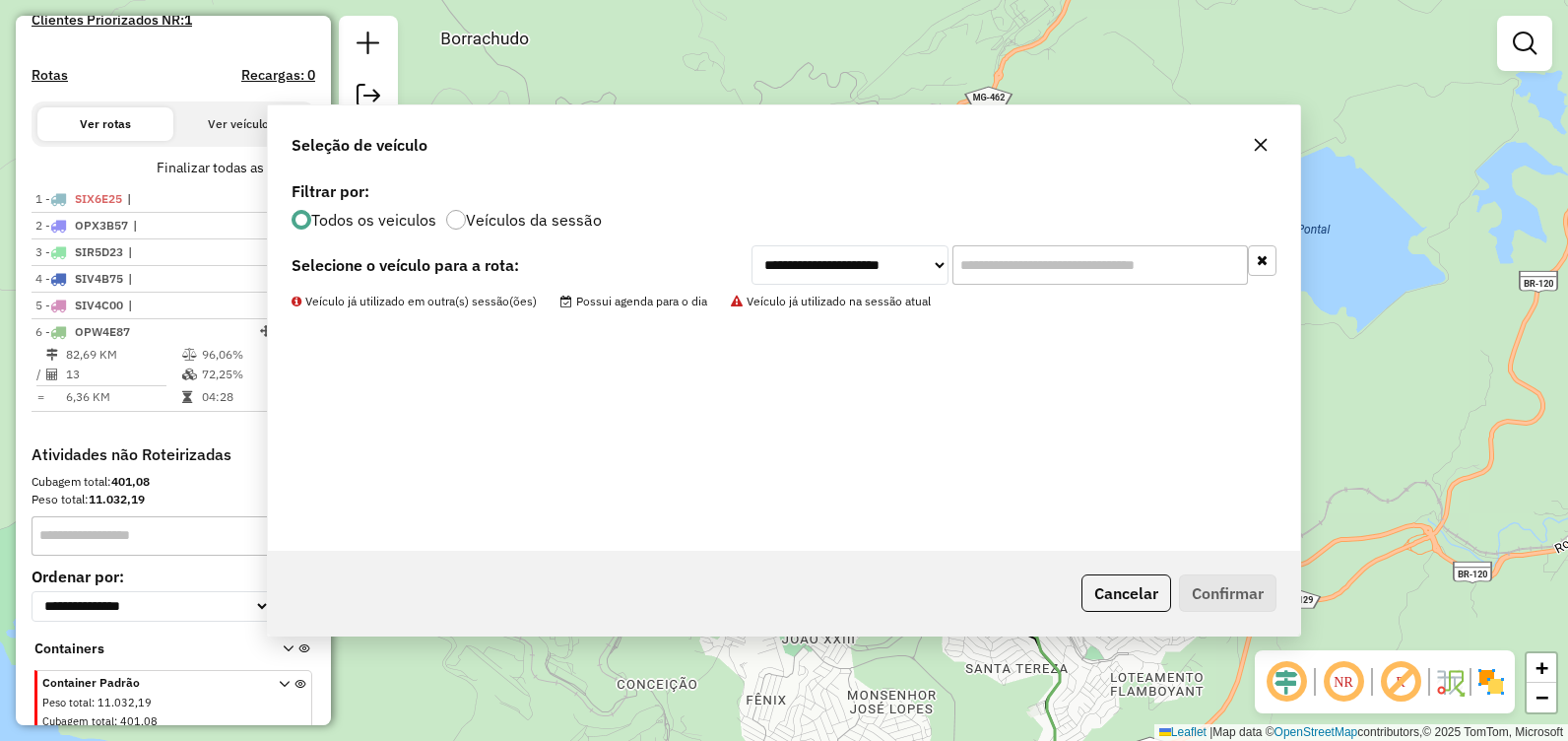
scroll to position [667, 0]
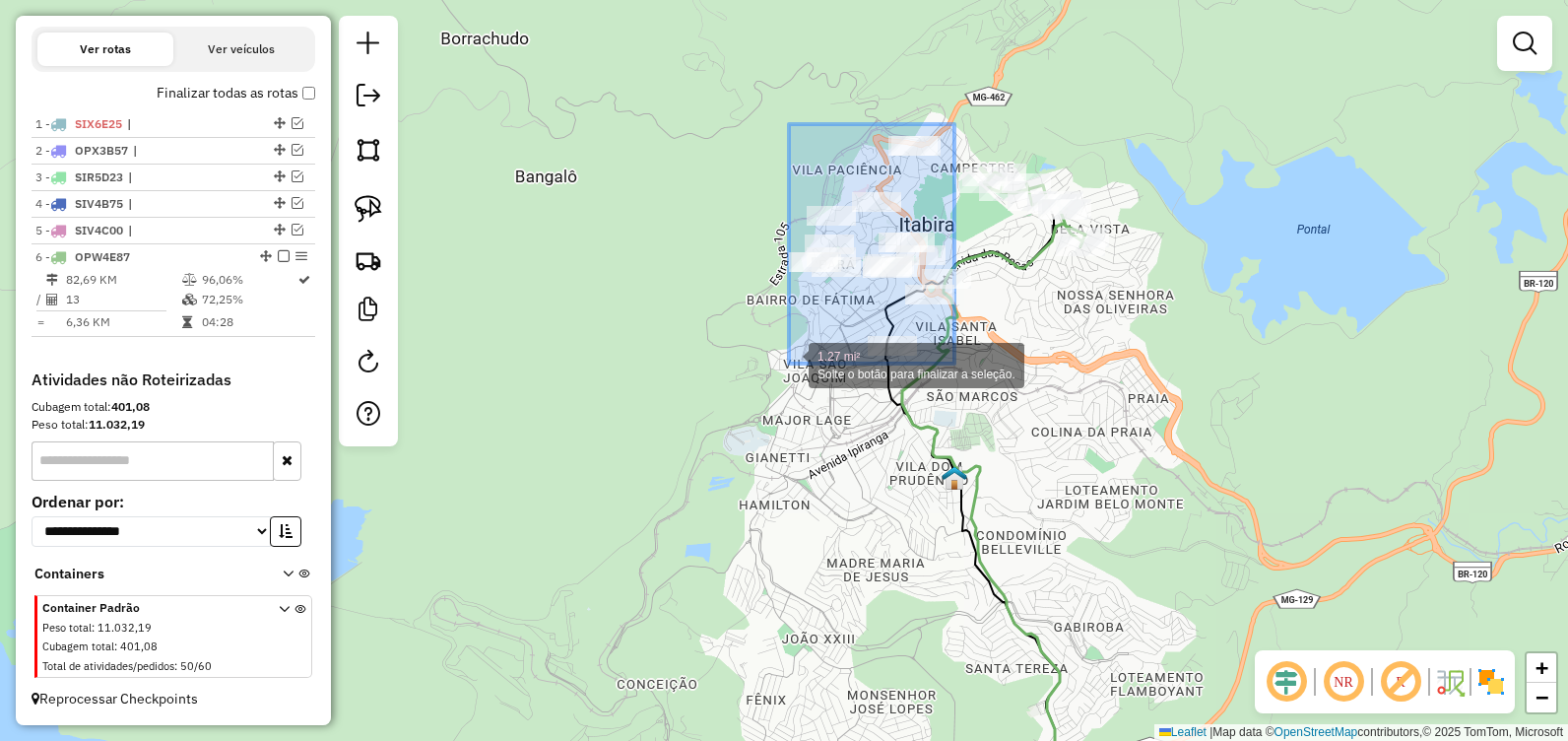
drag, startPoint x: 955, startPoint y: 124, endPoint x: 789, endPoint y: 364, distance: 291.8
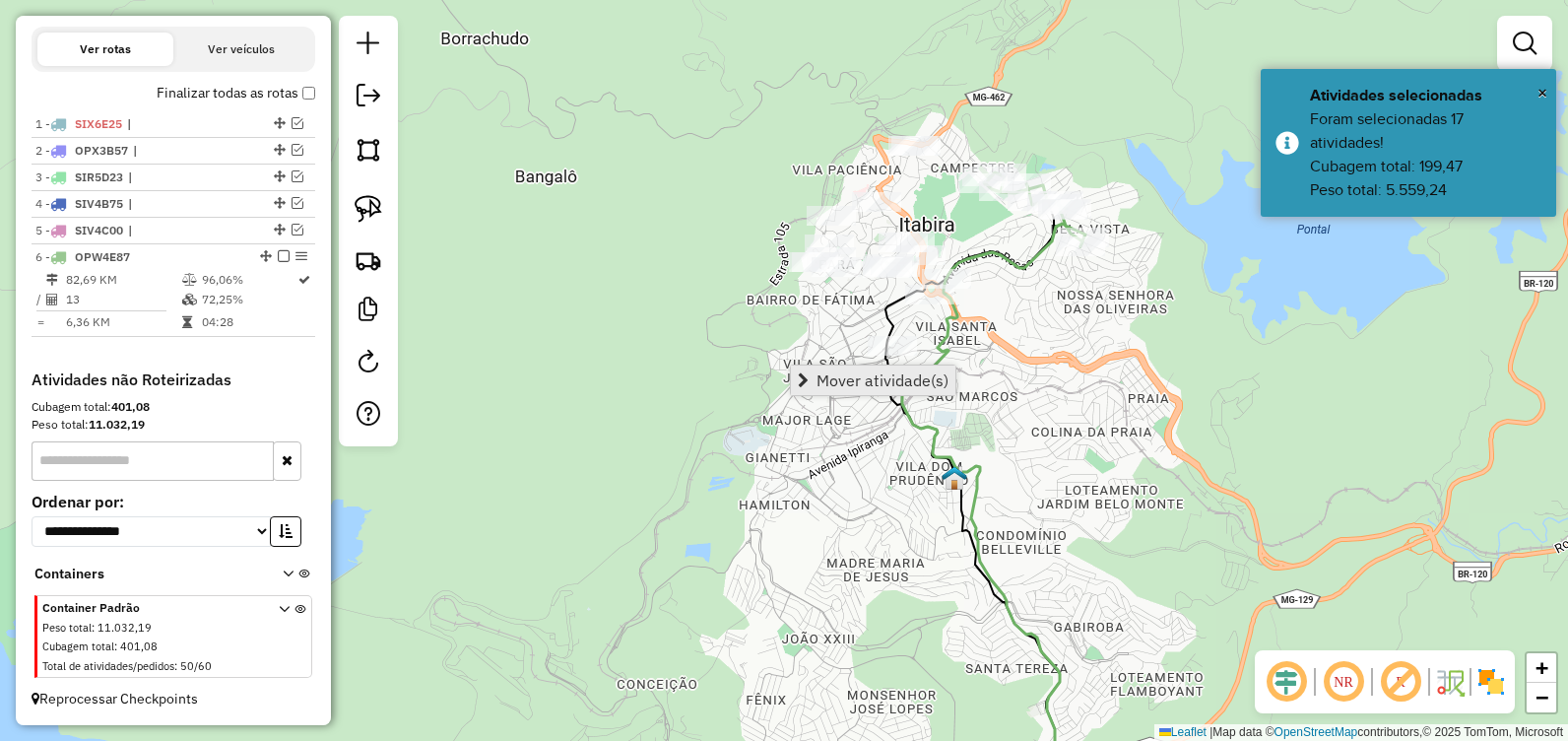
click at [846, 379] on span "Mover atividade(s)" at bounding box center [883, 380] width 132 height 16
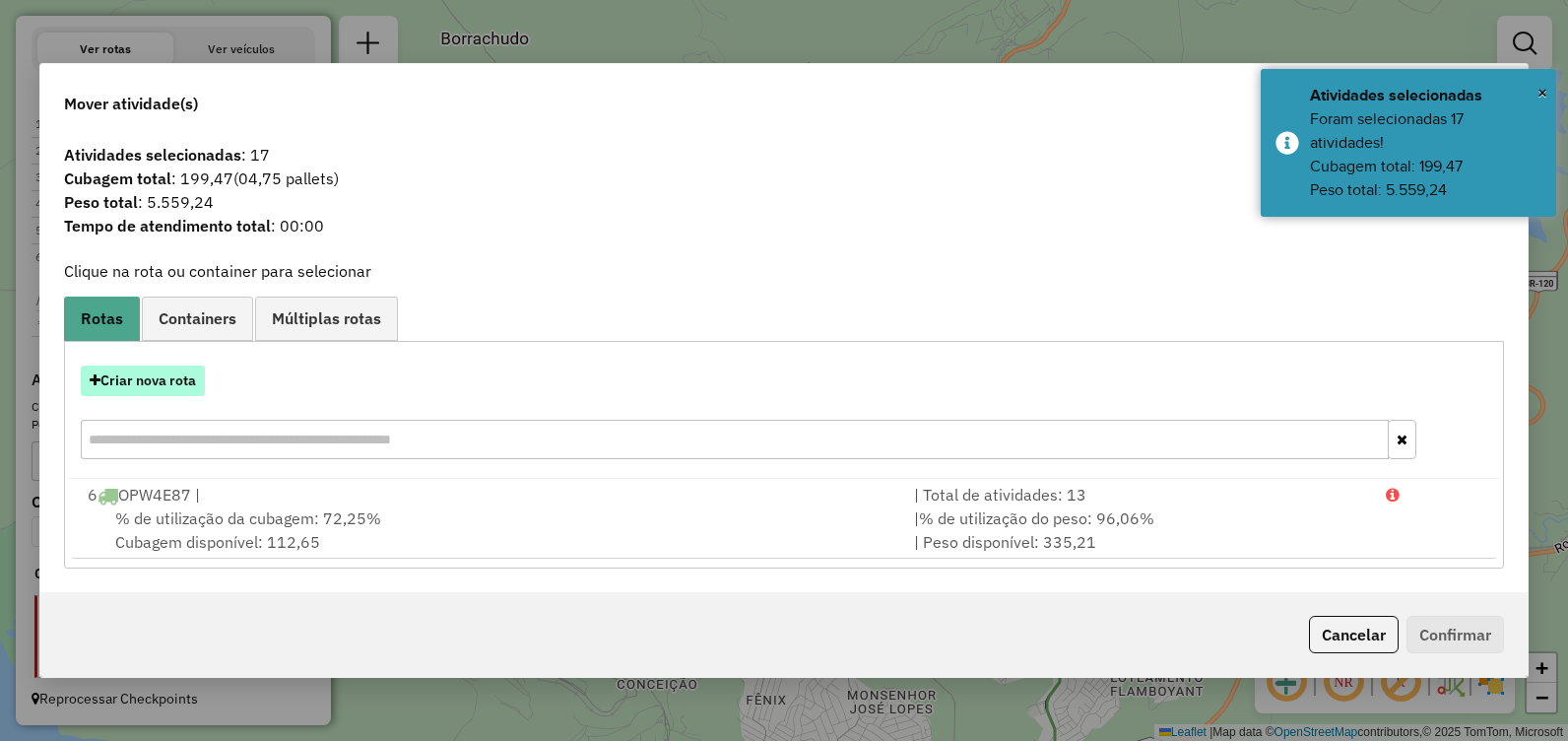
click at [145, 376] on button "Criar nova rota" at bounding box center [143, 380] width 124 height 31
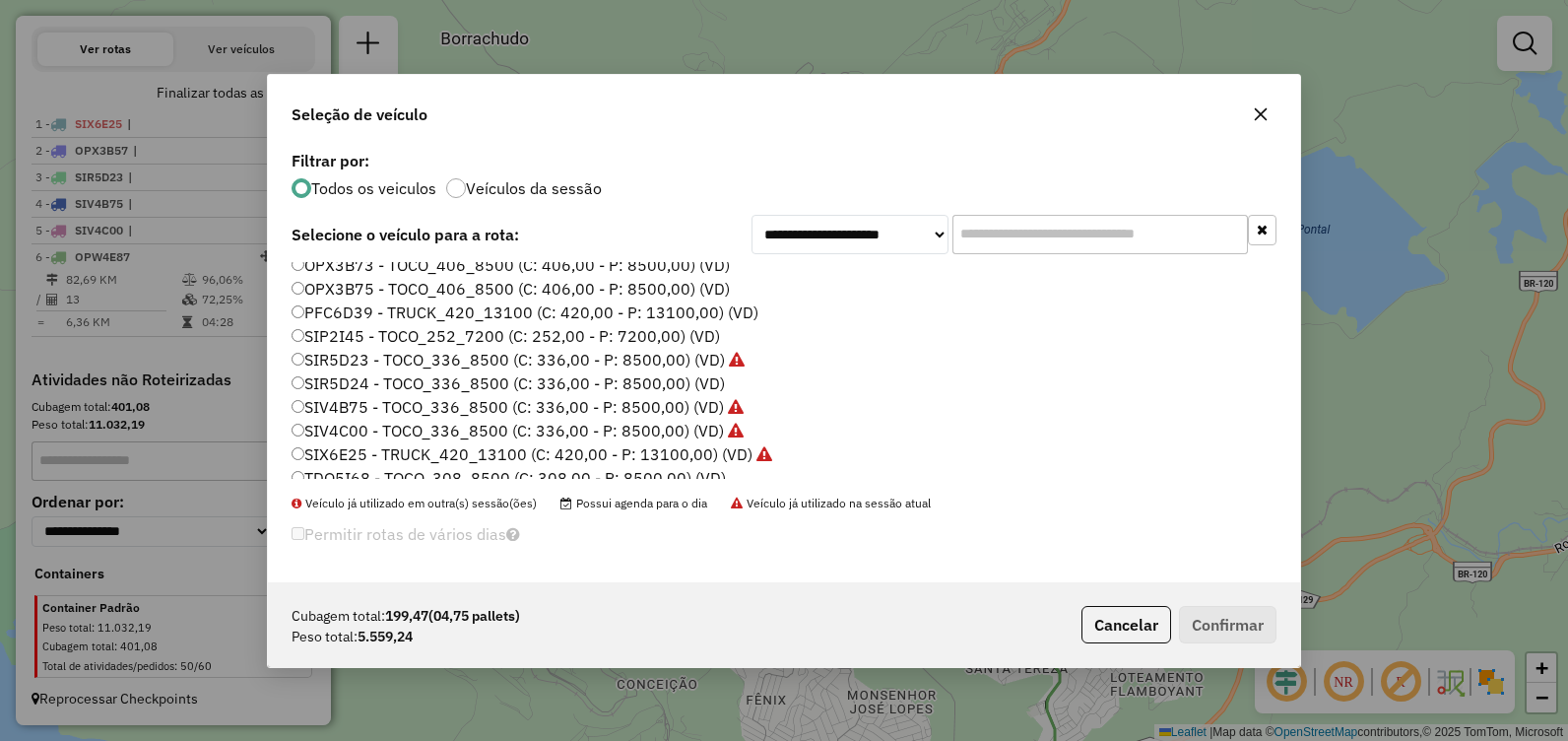
scroll to position [138, 0]
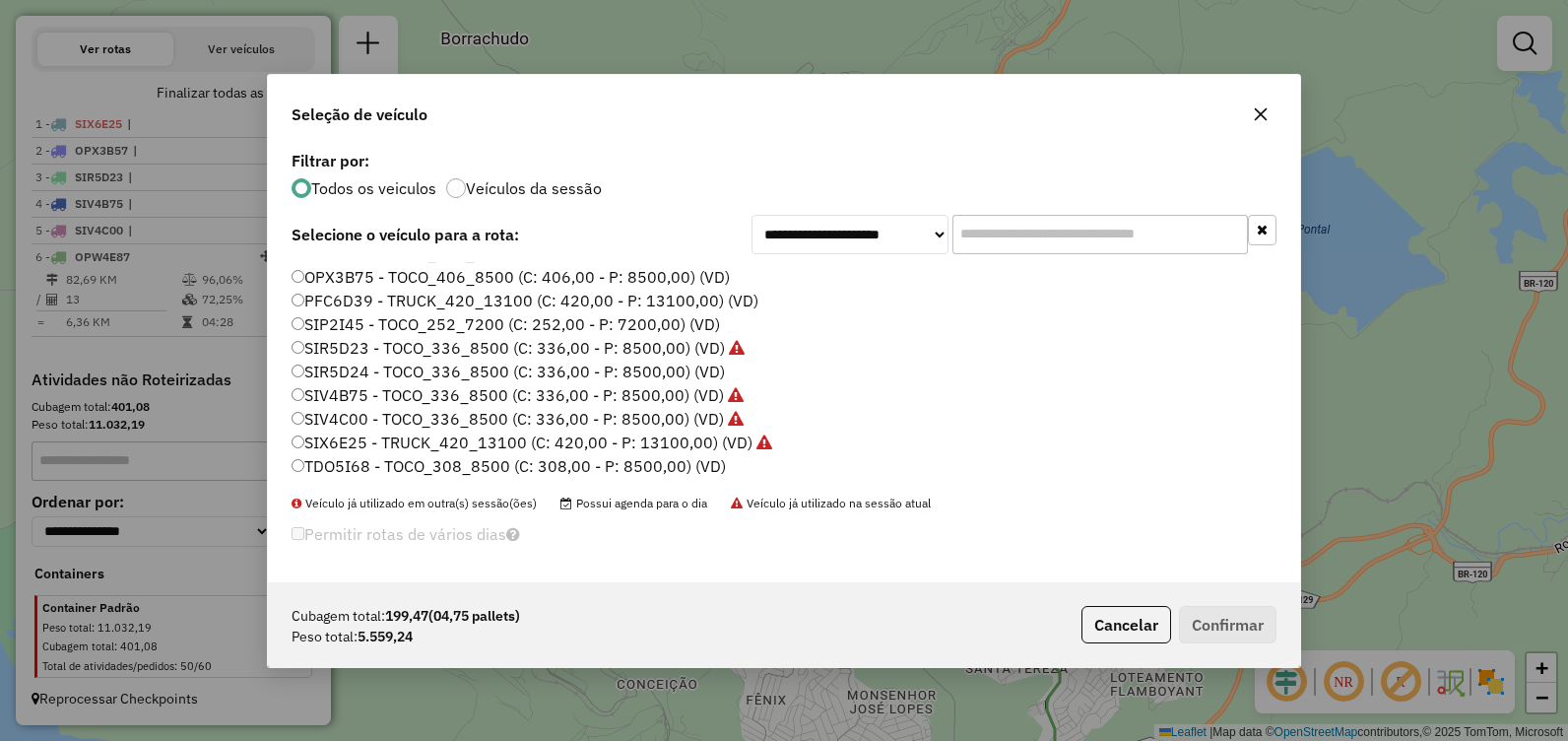
click at [491, 464] on label "TDO5I68 - TOCO_308_8500 (C: 308,00 - P: 8500,00) (VD)" at bounding box center [509, 466] width 435 height 24
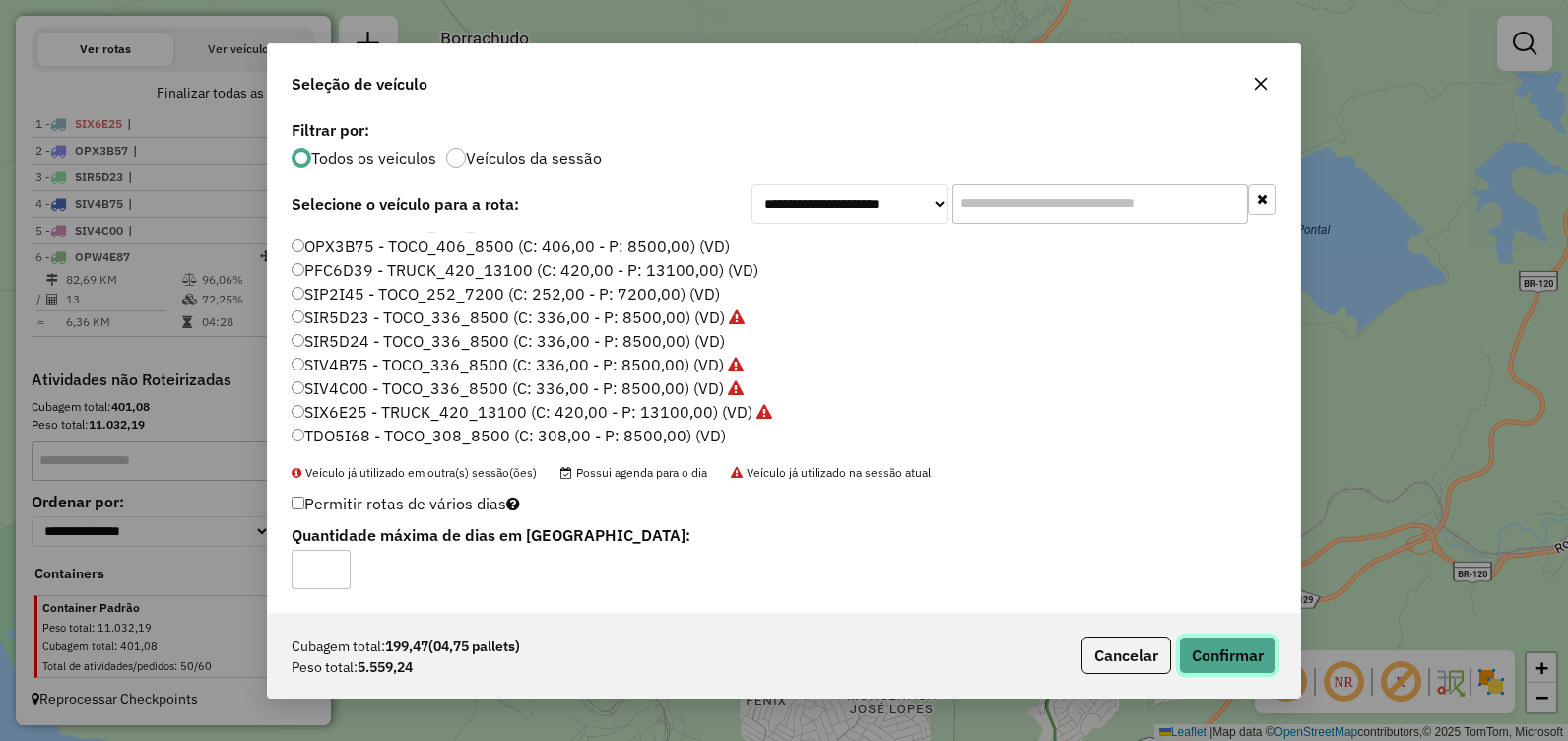
click at [1221, 648] on button "Confirmar" at bounding box center [1228, 655] width 98 height 37
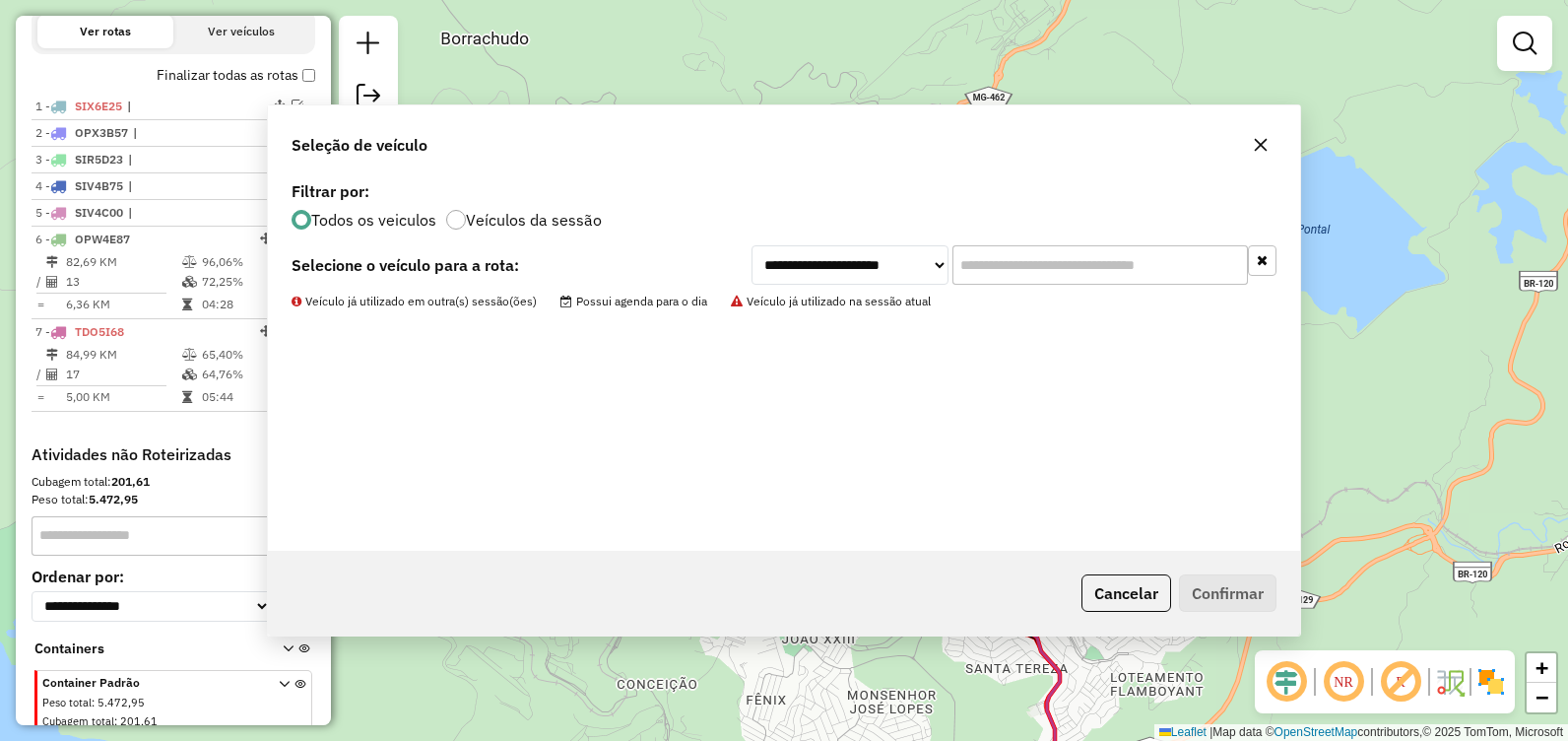
scroll to position [746, 0]
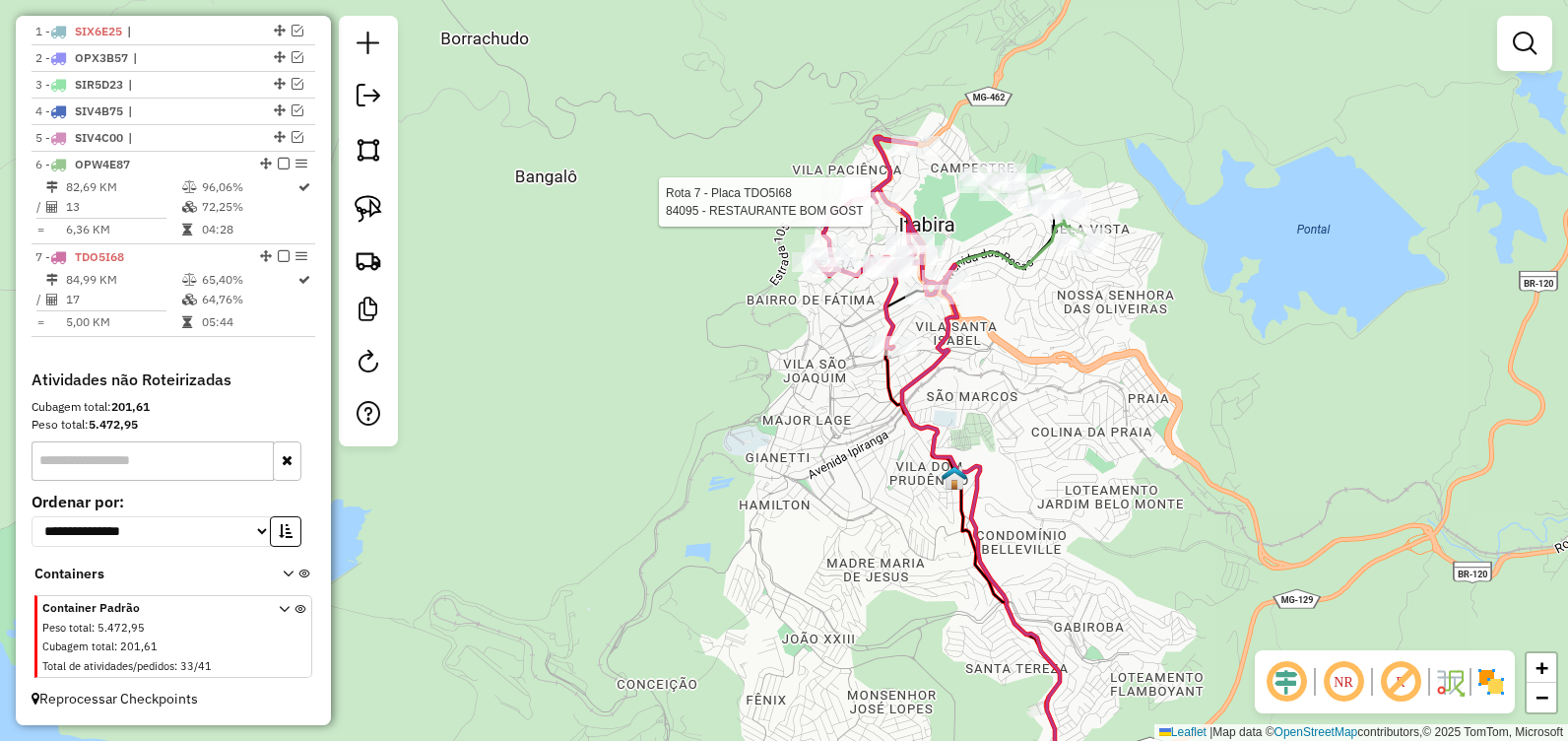
select select "**********"
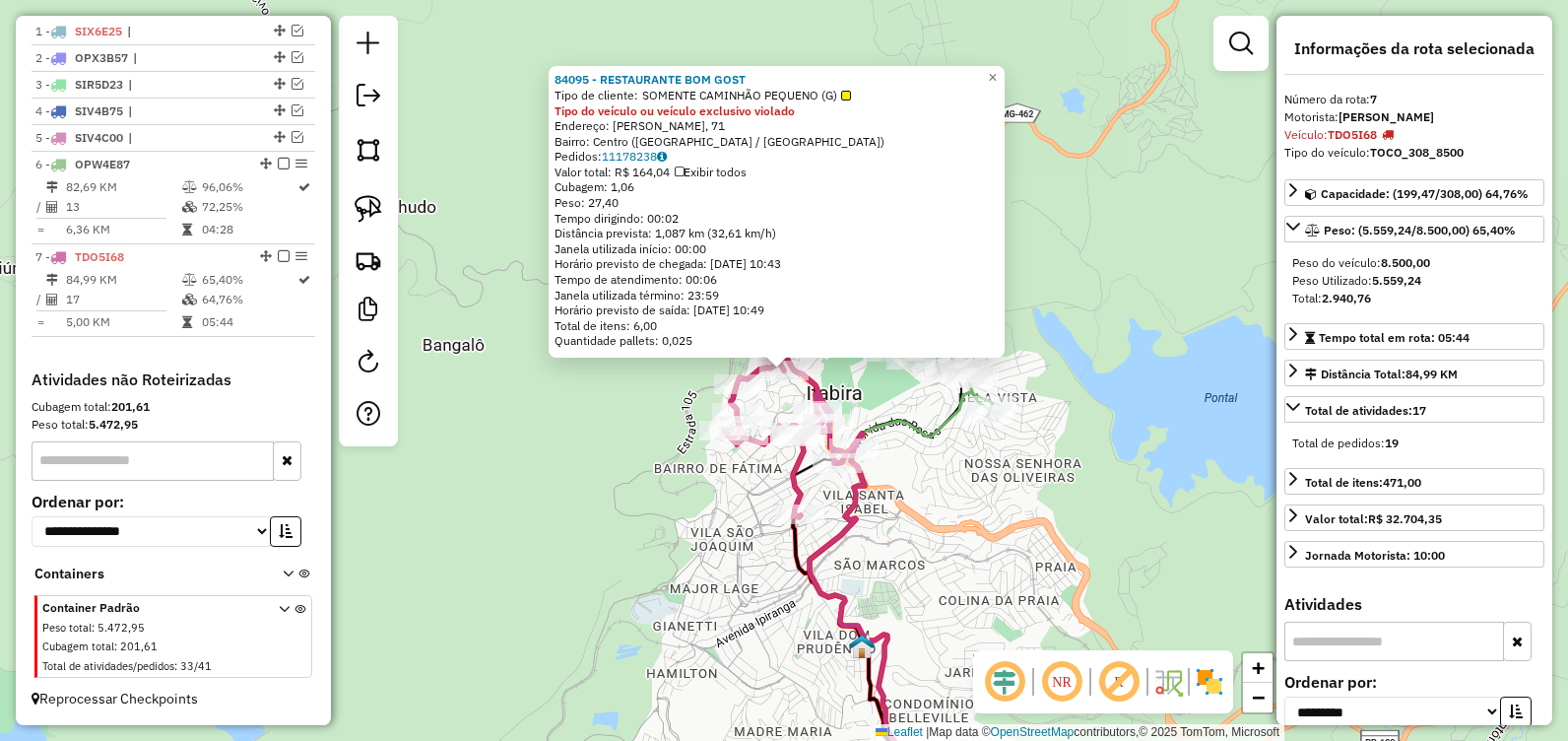
scroll to position [760, 0]
click at [1043, 548] on div "84095 - RESTAURANTE BOM GOST Tipo de cliente: SOMENTE CAMINHÃO PEQUENO (G) Tipo…" at bounding box center [784, 370] width 1568 height 741
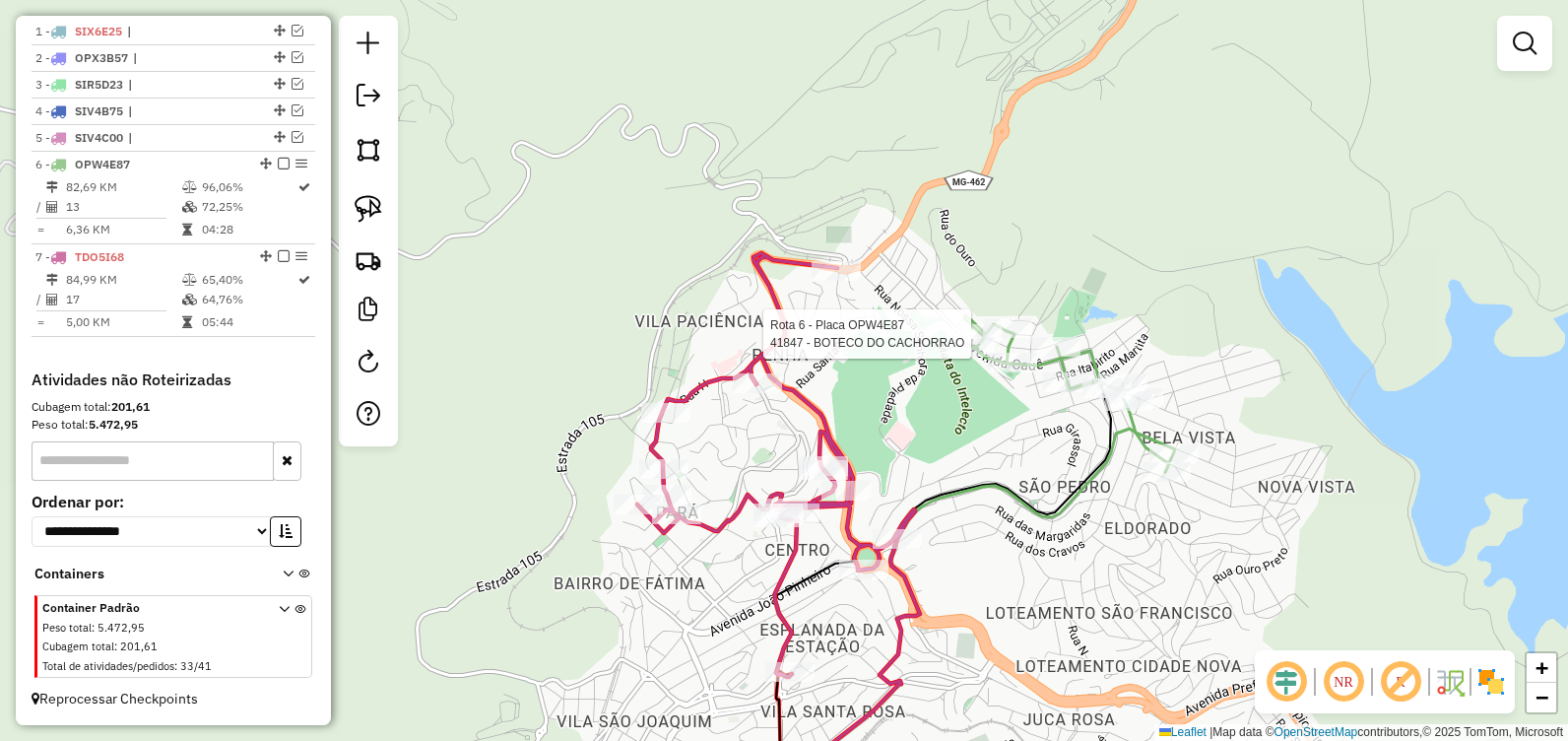
select select "**********"
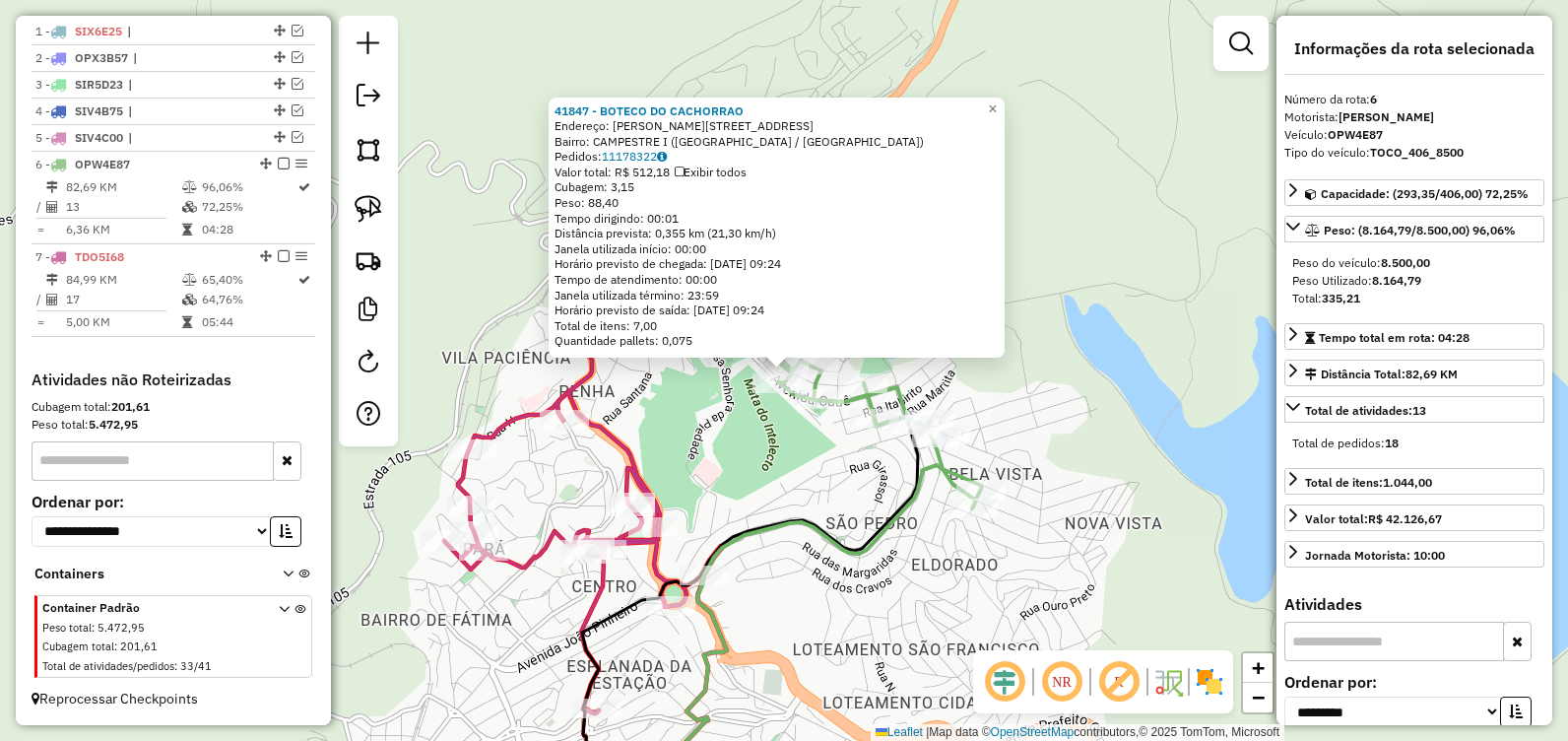
drag, startPoint x: 825, startPoint y: 467, endPoint x: 808, endPoint y: 447, distance: 26.2
click at [824, 465] on div "41847 - BOTECO DO CACHORRAO Endereço: JOAO LUIZ DA SILVA TORRES 28 Bairro: CAMP…" at bounding box center [784, 370] width 1568 height 741
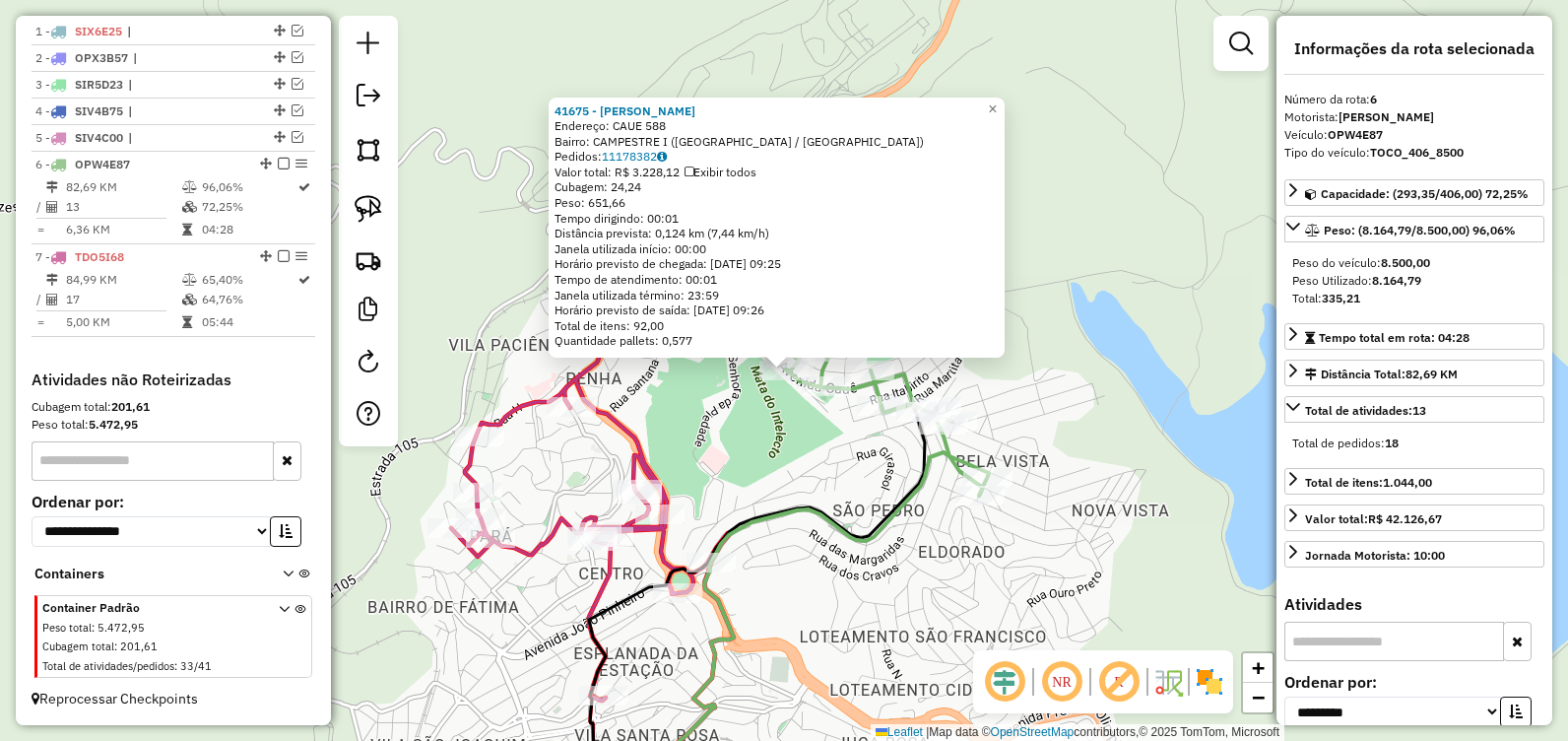
click at [741, 436] on div "41675 - HENRIQUE DUARTE Endereço: CAUE 588 Bairro: CAMPESTRE I (ITABIRA / MG) P…" at bounding box center [784, 370] width 1568 height 741
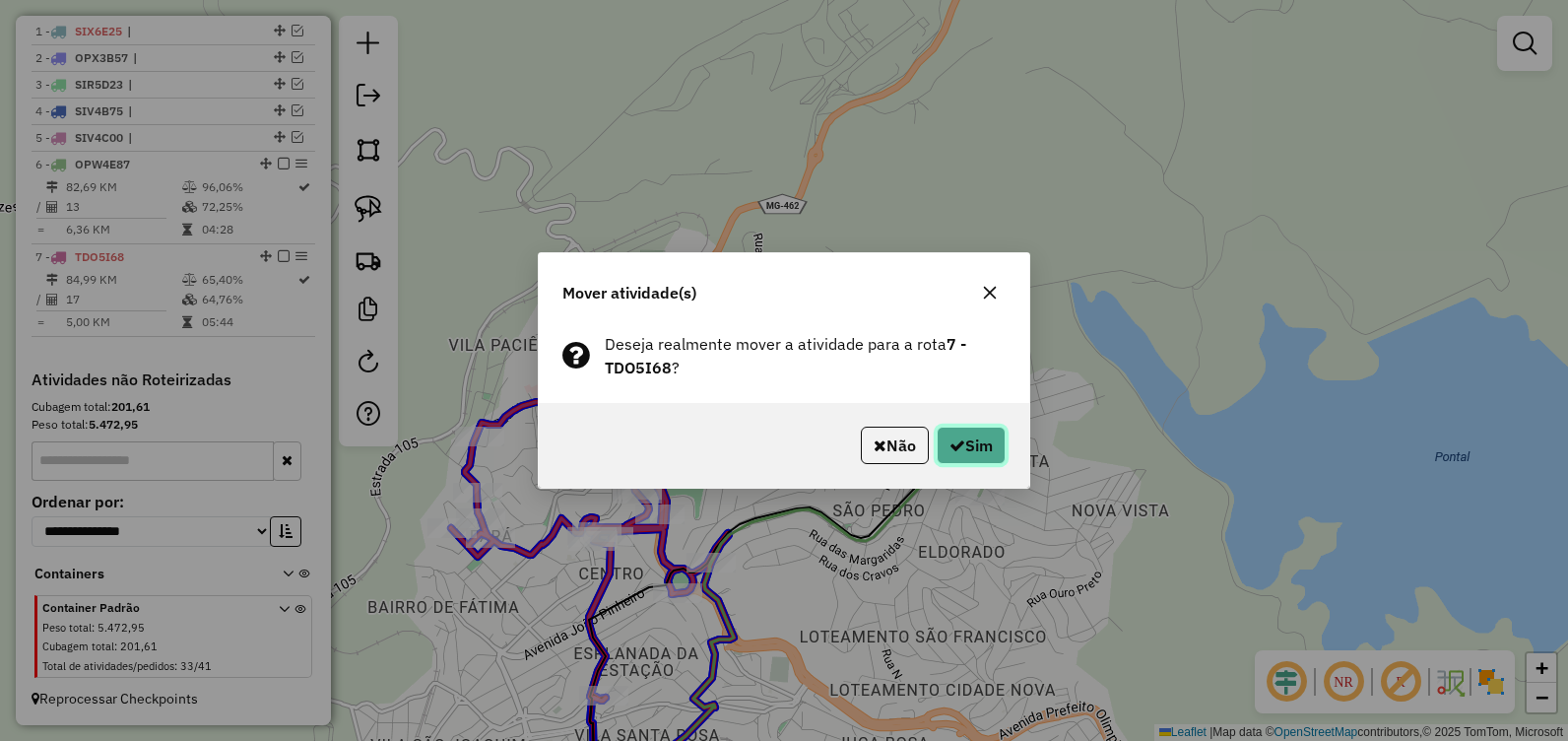
click at [950, 441] on icon "button" at bounding box center [958, 445] width 16 height 16
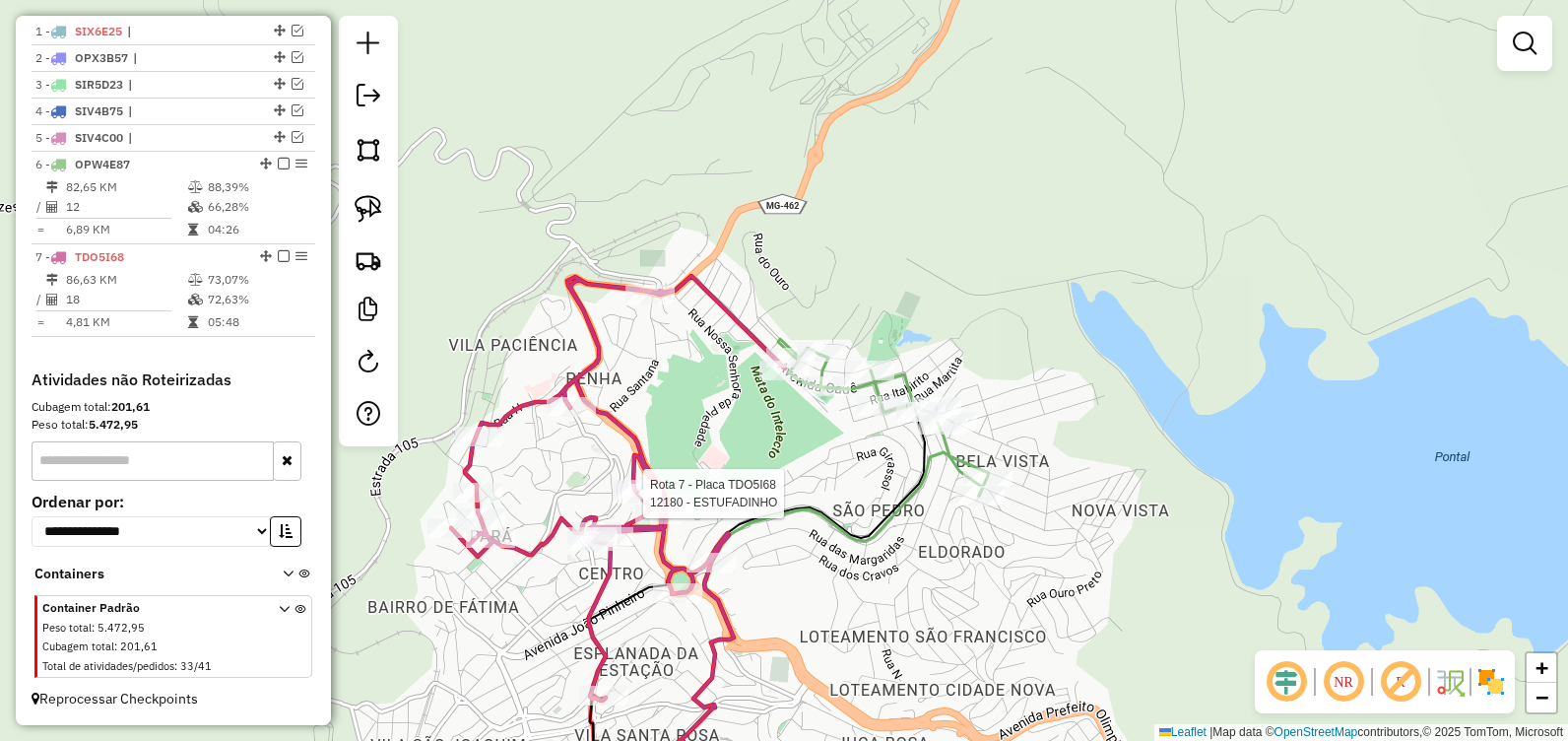
select select "**********"
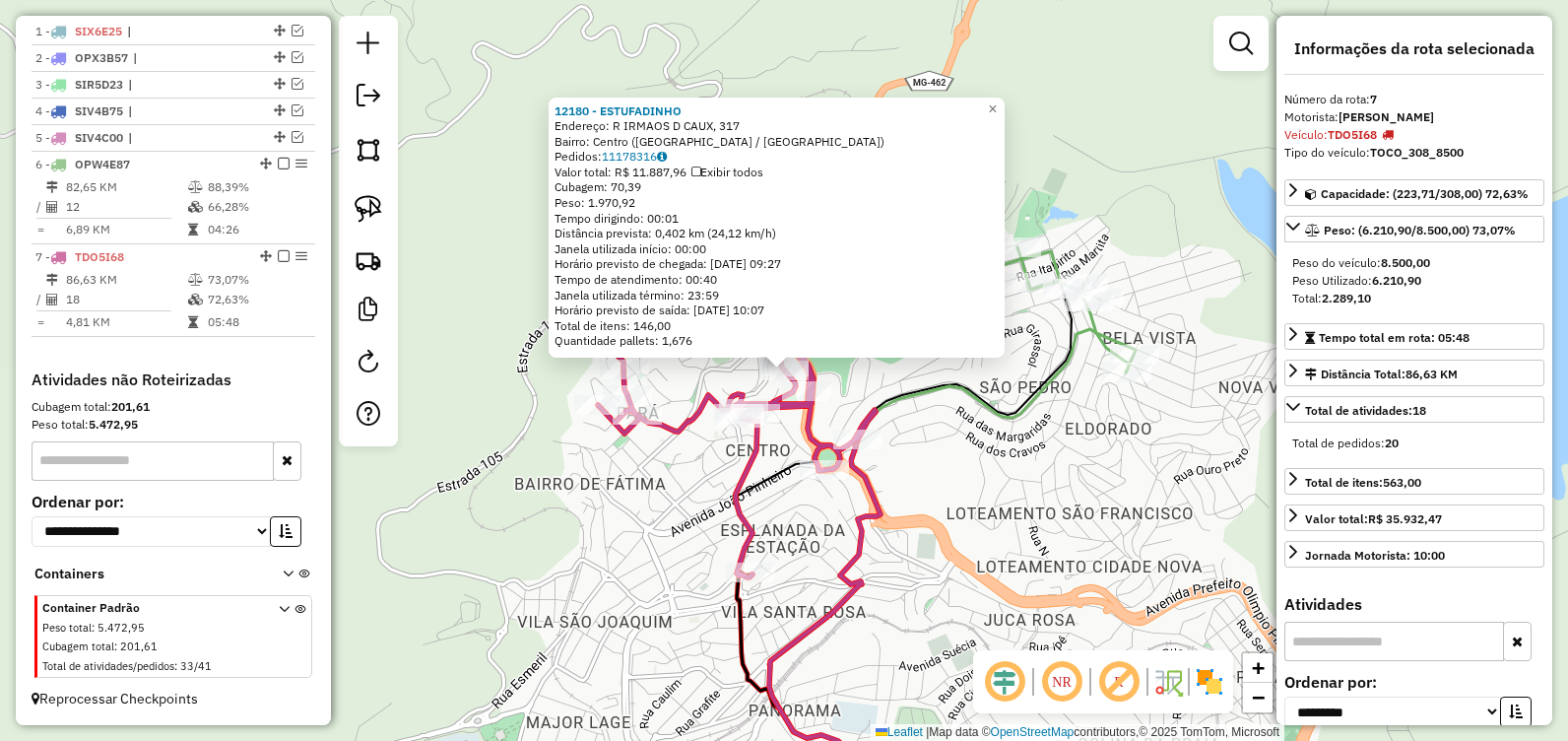
click at [1061, 541] on div "12180 - ESTUFADINHO Endereço: R IRMAOS D CAUX, 317 Bairro: Centro (ITABIRA / MG…" at bounding box center [784, 370] width 1568 height 741
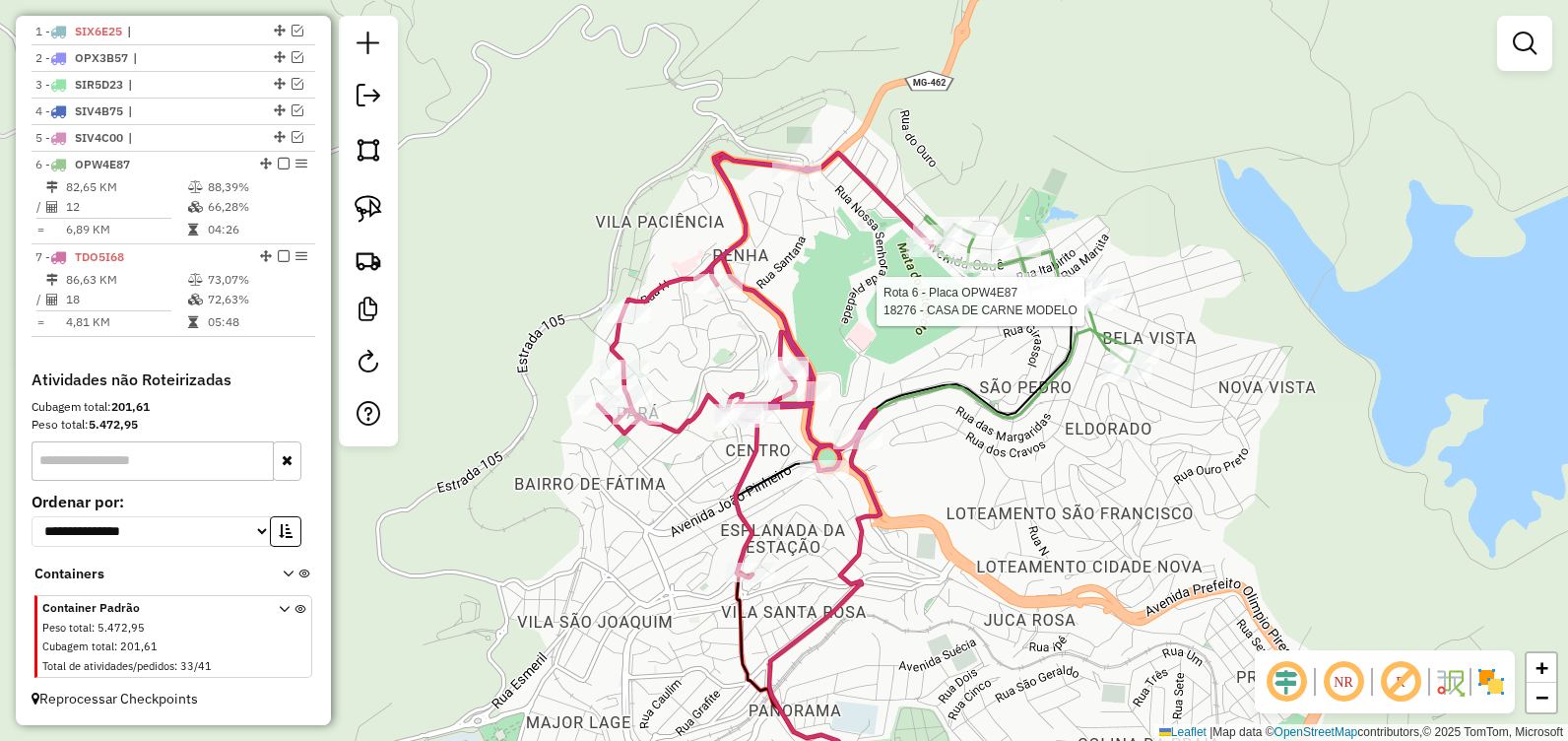
select select "**********"
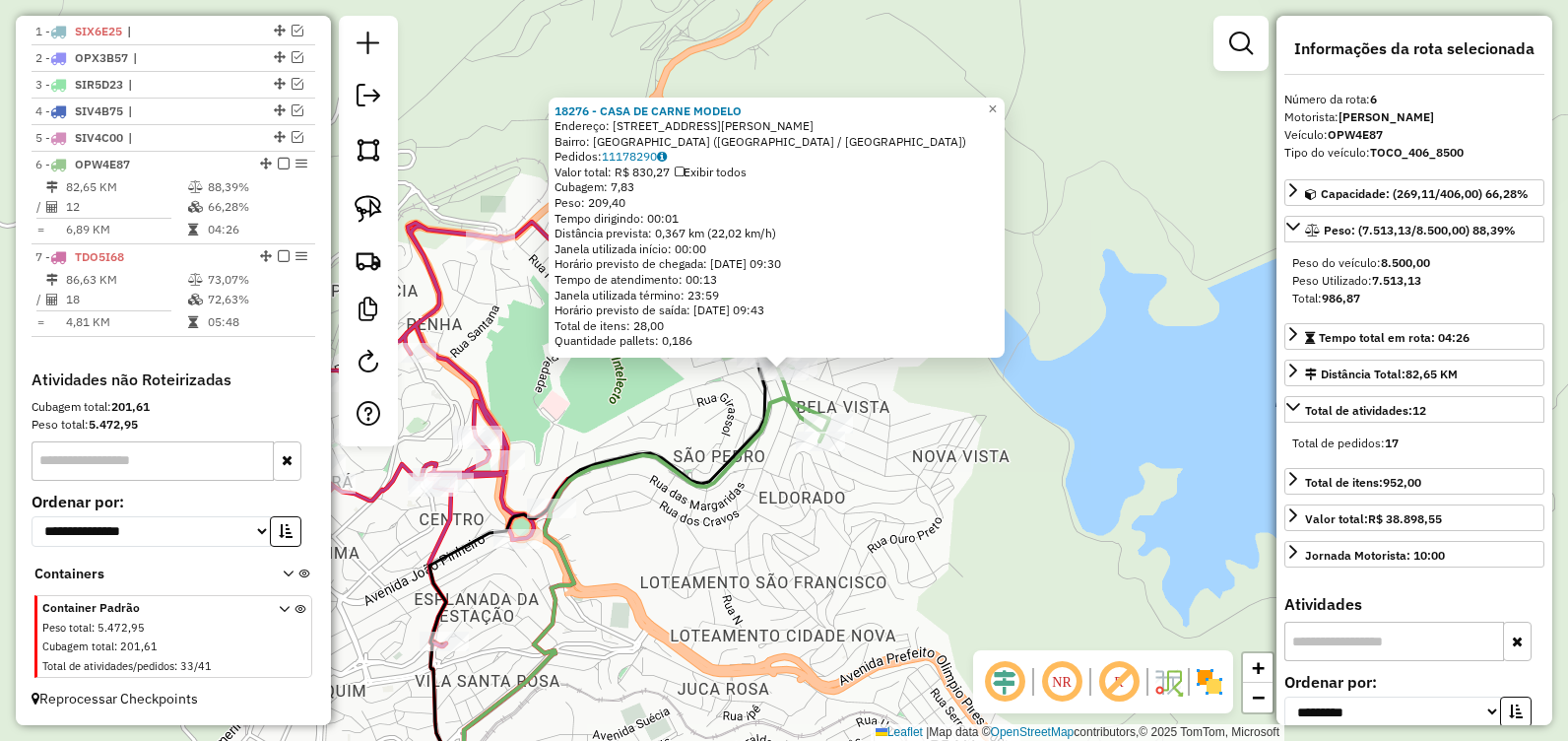
click at [672, 397] on div "18276 - CASA DE CARNE MODELO Endereço: AV Emilio Zacarias da Silva, 42 Bairro: …" at bounding box center [784, 370] width 1568 height 741
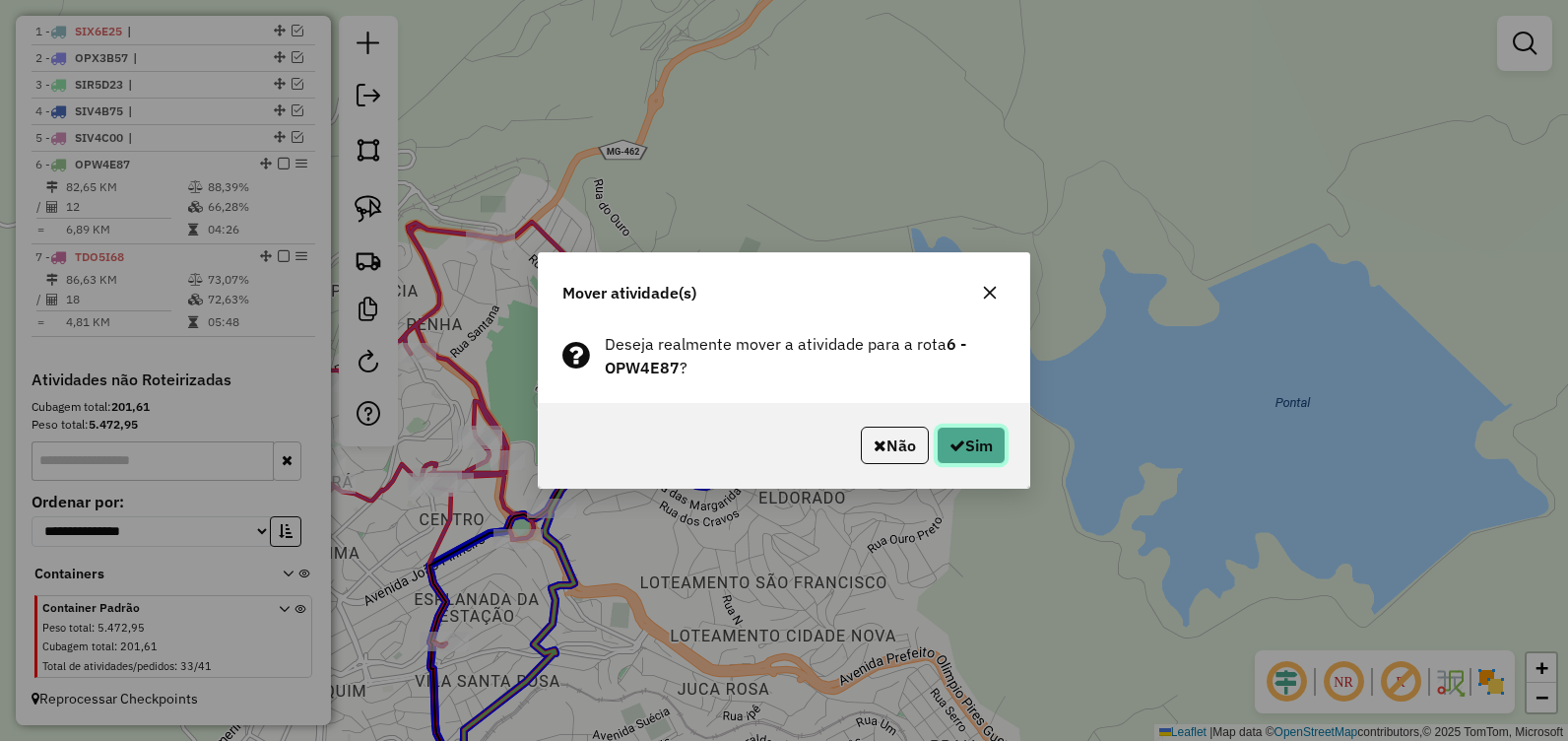
click at [954, 453] on button "Sim" at bounding box center [972, 445] width 69 height 37
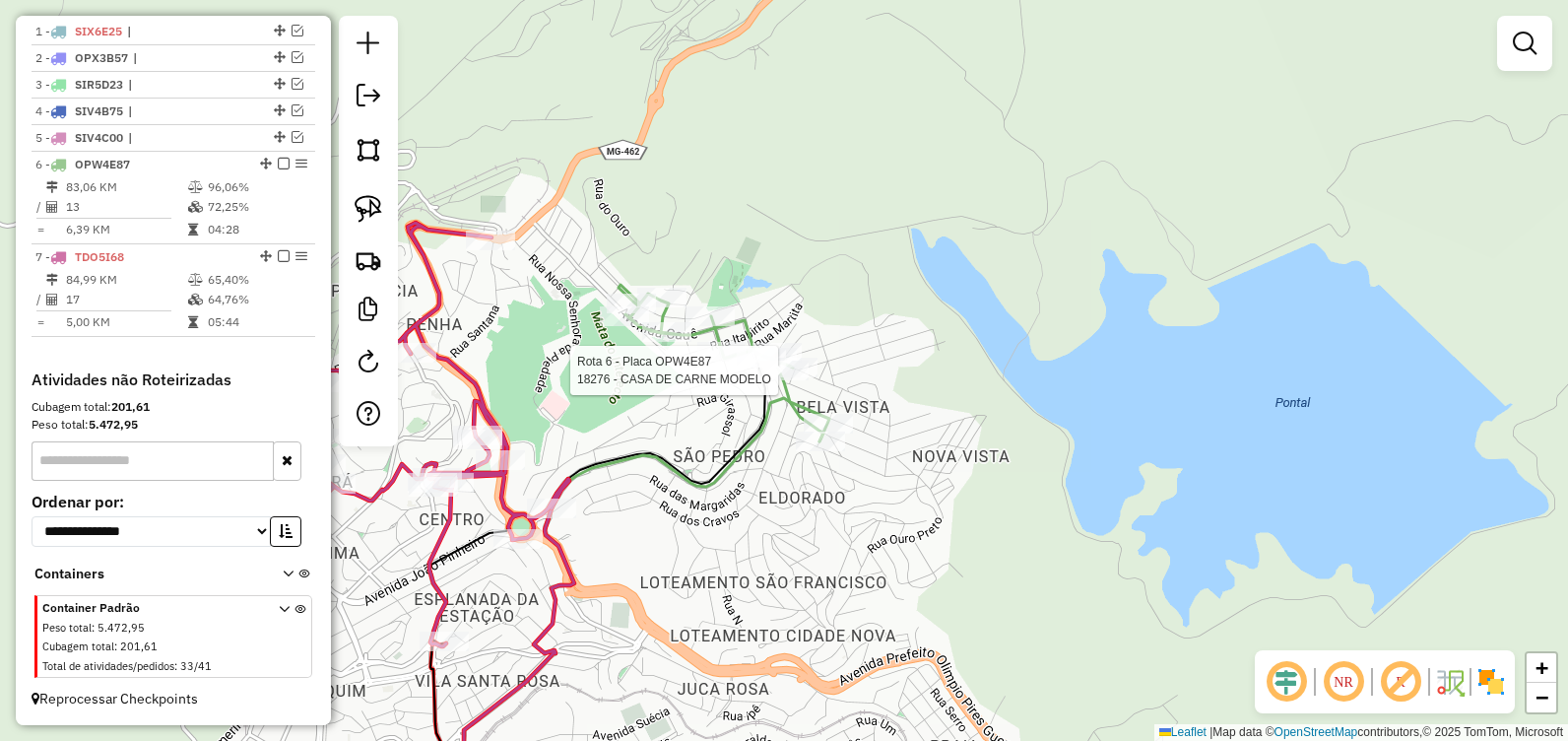
select select "**********"
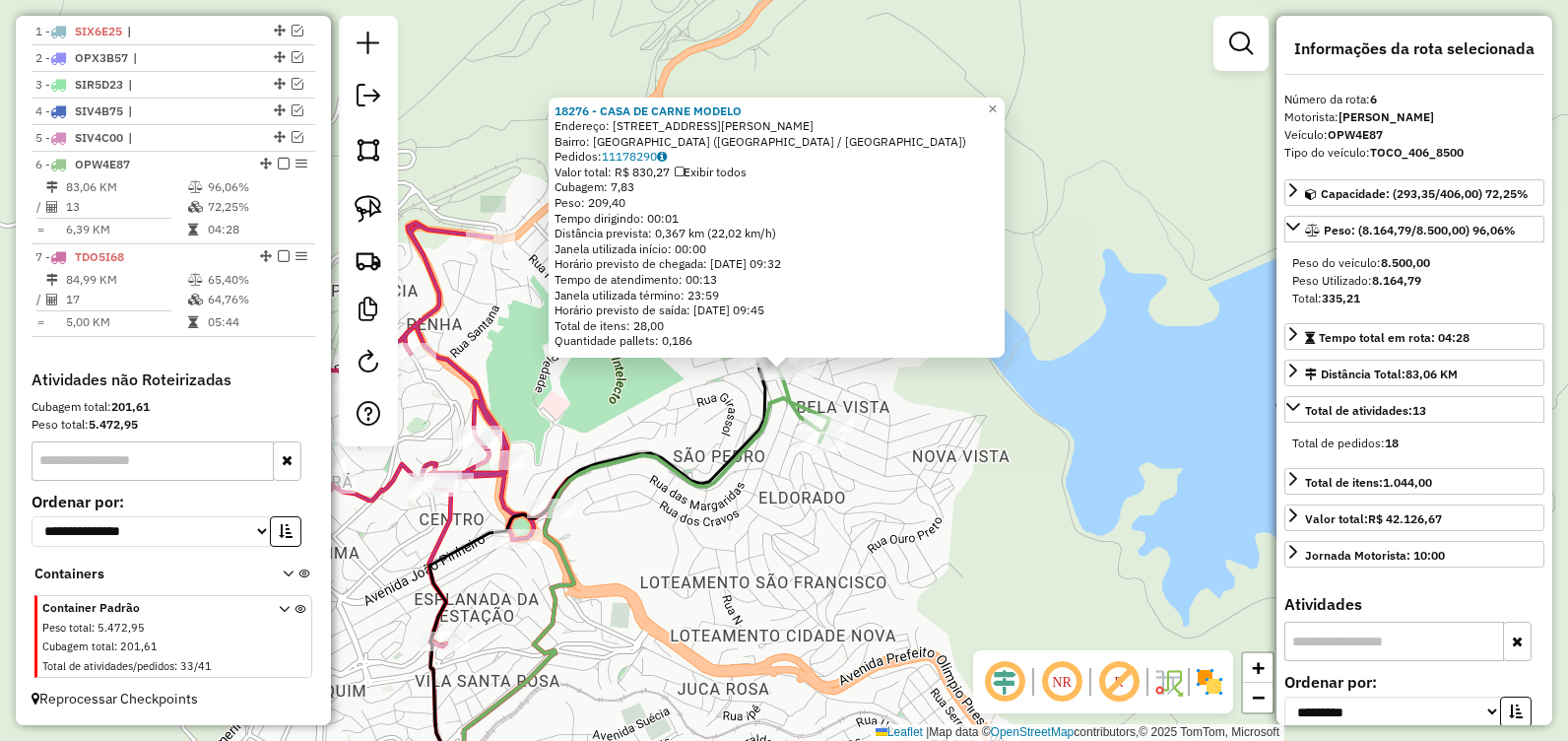
click at [708, 574] on div "18276 - CASA DE CARNE MODELO Endereço: AV Emilio Zacarias da Silva, 42 Bairro: …" at bounding box center [784, 370] width 1568 height 741
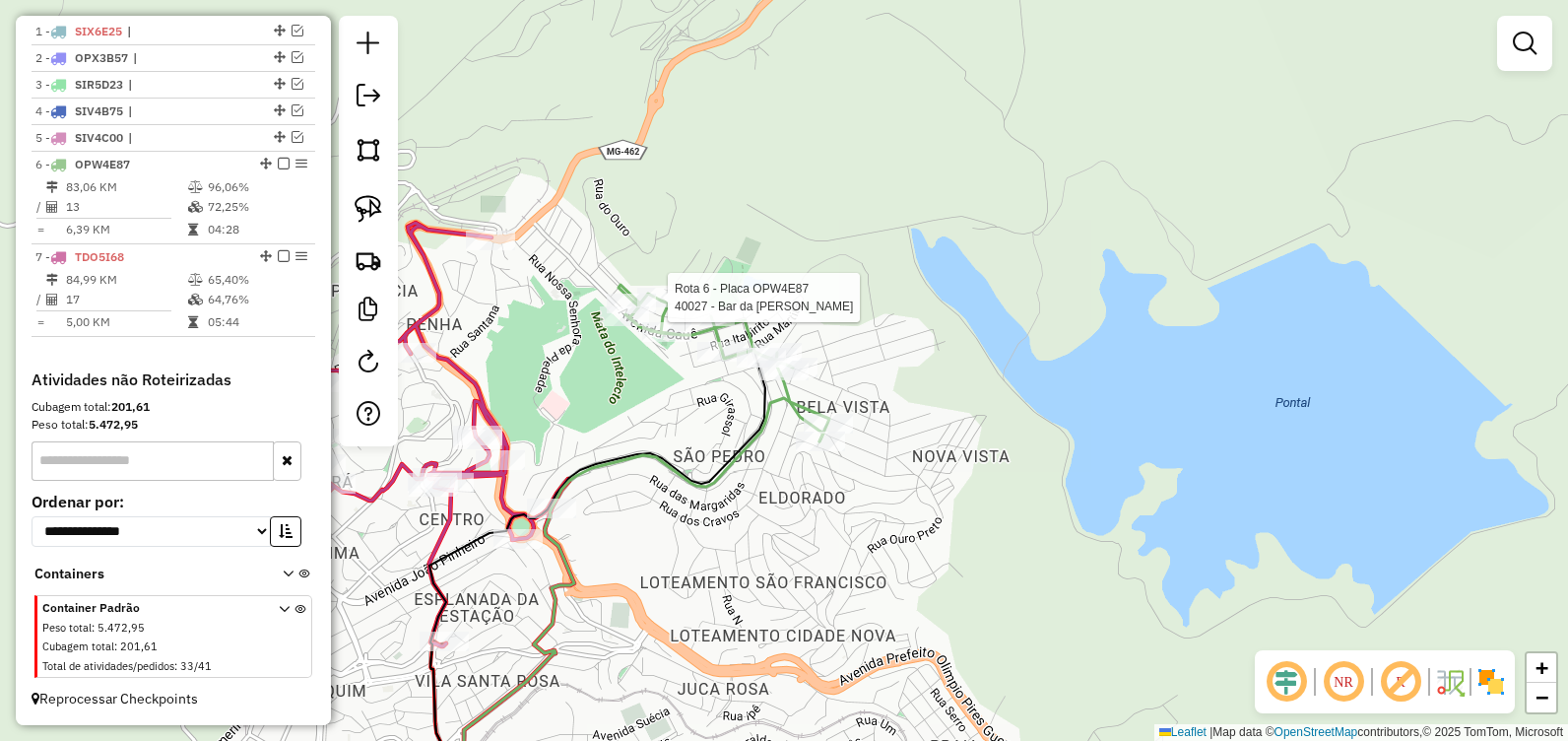
select select "**********"
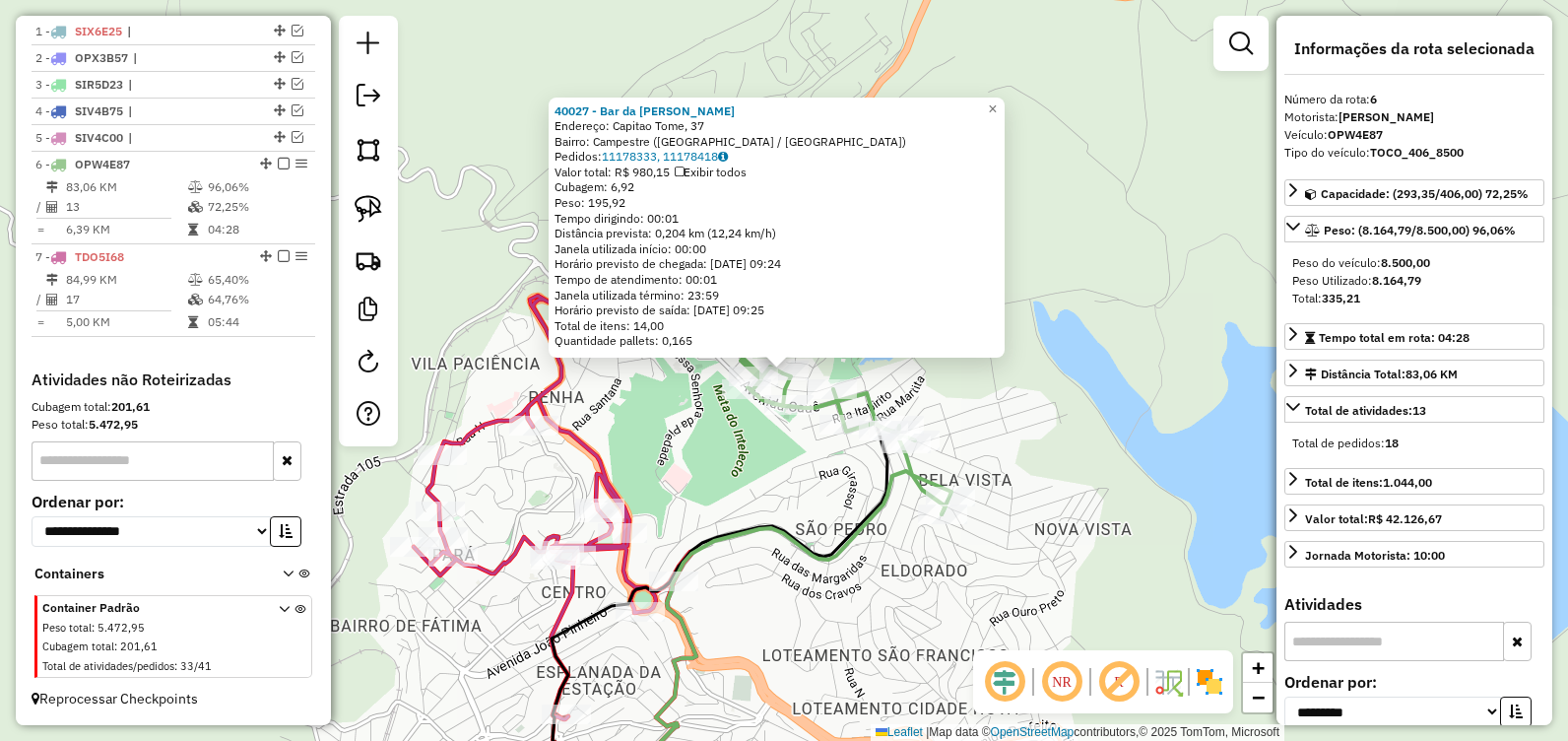
click at [690, 500] on div "40027 - Bar da Eva Endereço: Capitao Tome, 37 Bairro: Campestre (ITABIRA / MG) …" at bounding box center [784, 370] width 1568 height 741
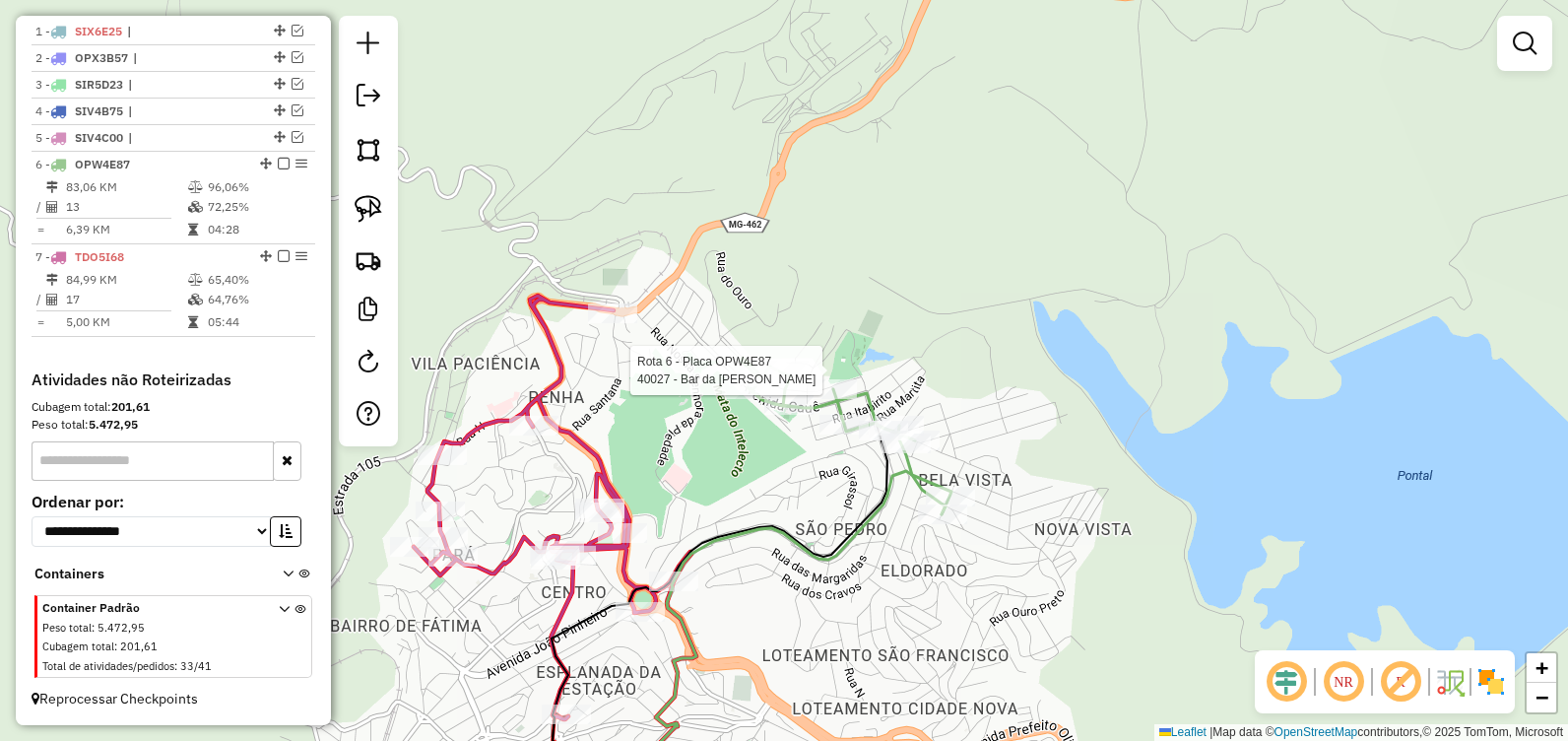
select select "**********"
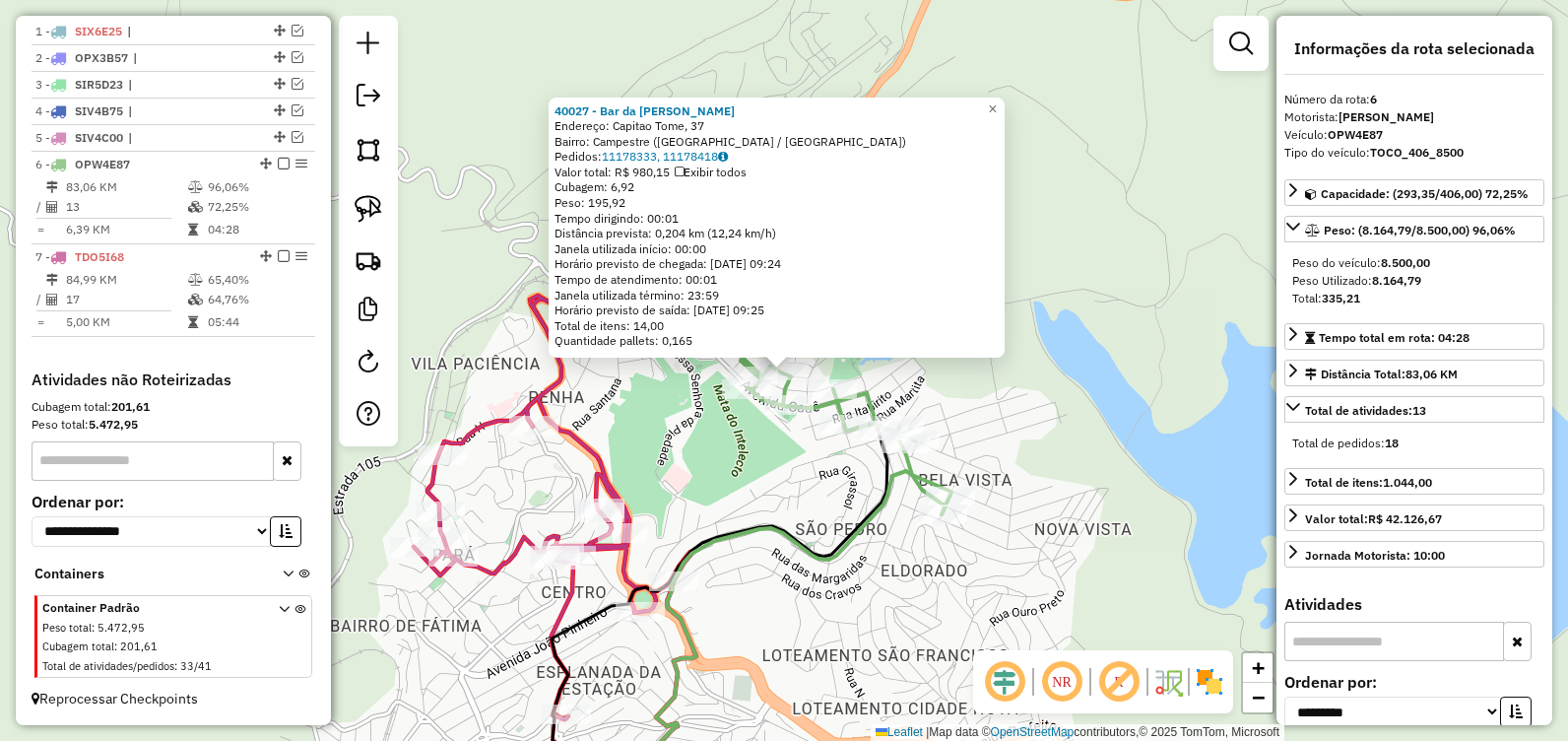
click at [722, 444] on div "40027 - Bar da Eva Endereço: Capitao Tome, 37 Bairro: Campestre (ITABIRA / MG) …" at bounding box center [784, 370] width 1568 height 741
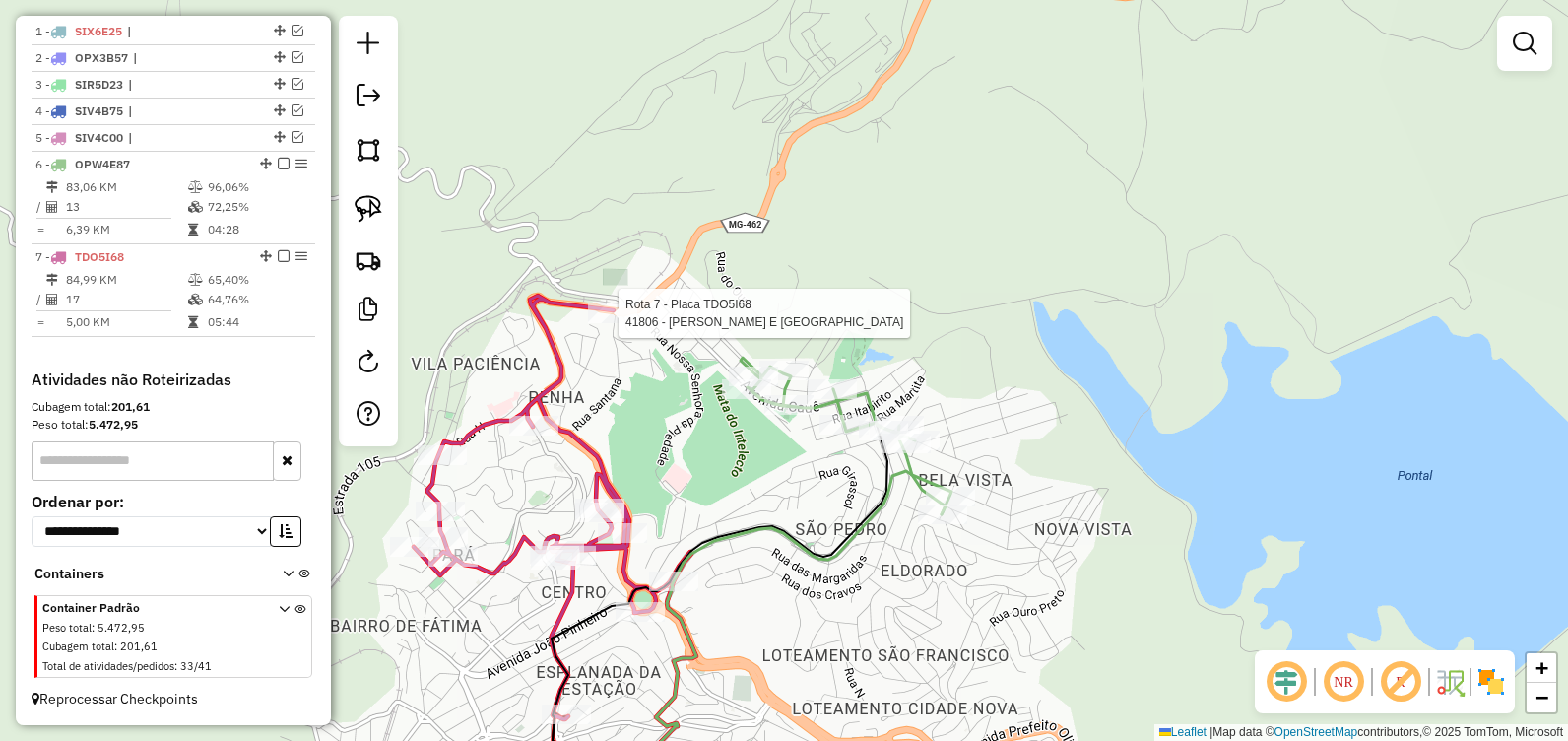
select select "**********"
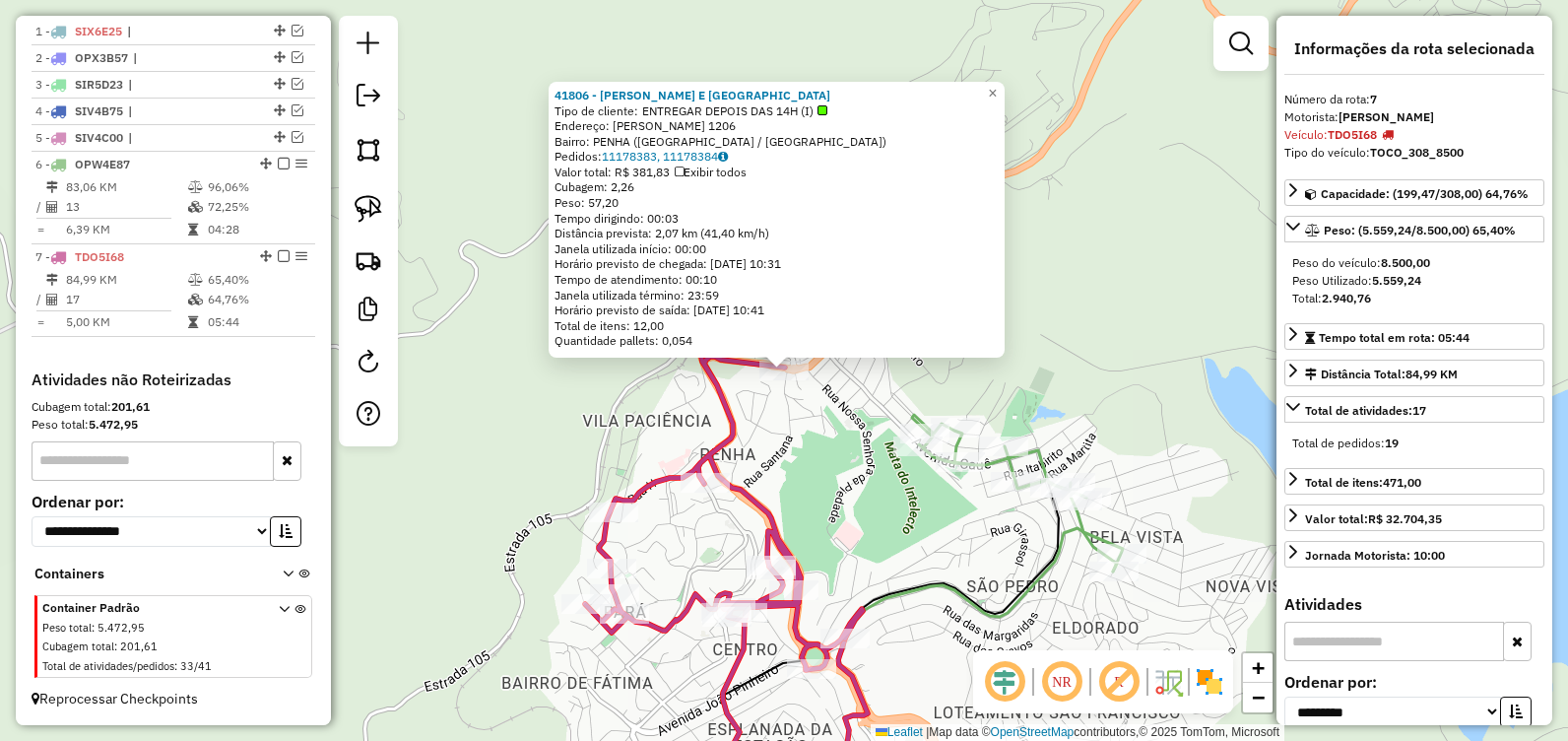
drag, startPoint x: 838, startPoint y: 500, endPoint x: 877, endPoint y: 471, distance: 48.6
click at [841, 497] on div "41806 - DRAGAO BURGUER E PIZ Tipo de cliente: ENTREGAR DEPOIS DAS 14H (I) Ender…" at bounding box center [784, 370] width 1568 height 741
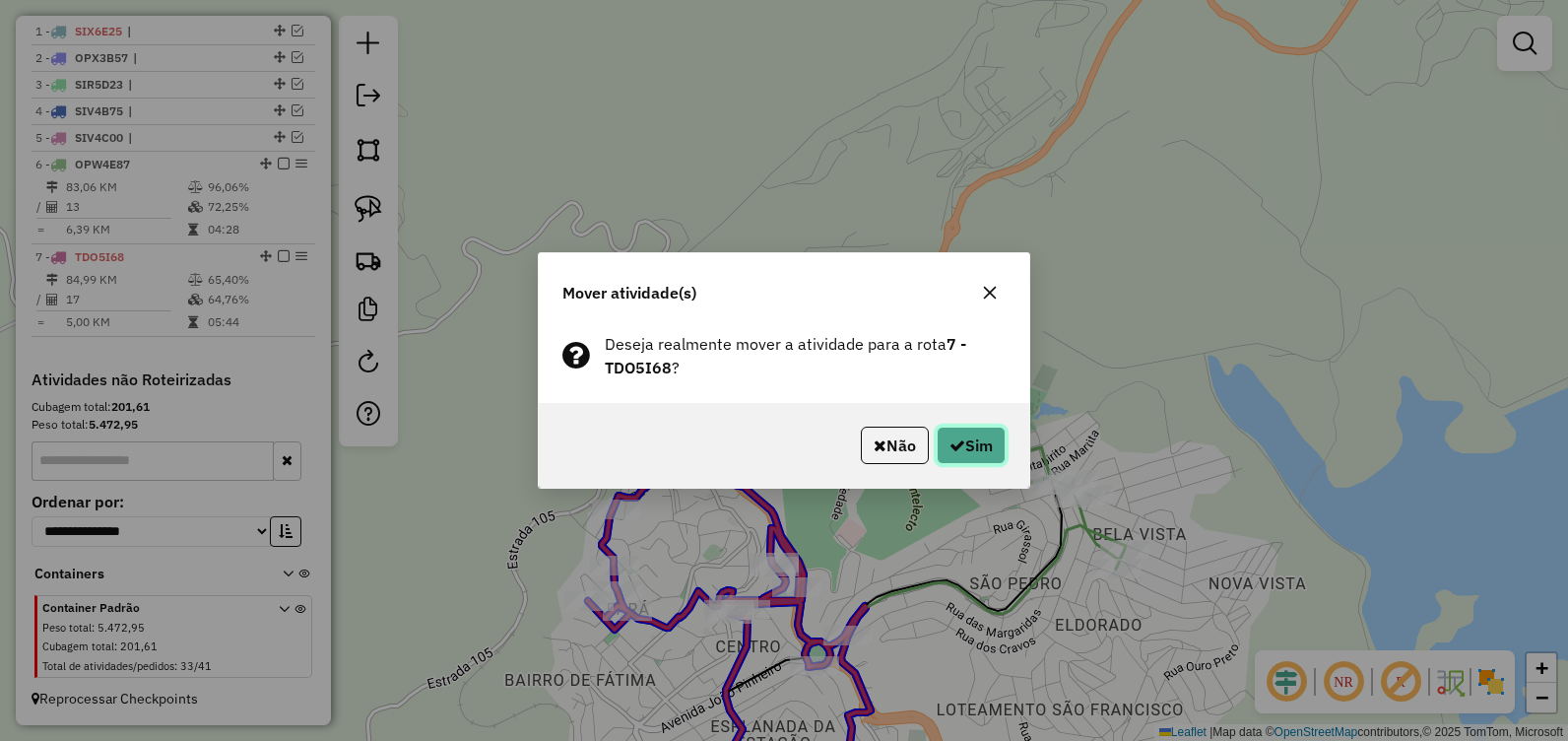
click at [945, 452] on button "Sim" at bounding box center [972, 445] width 69 height 37
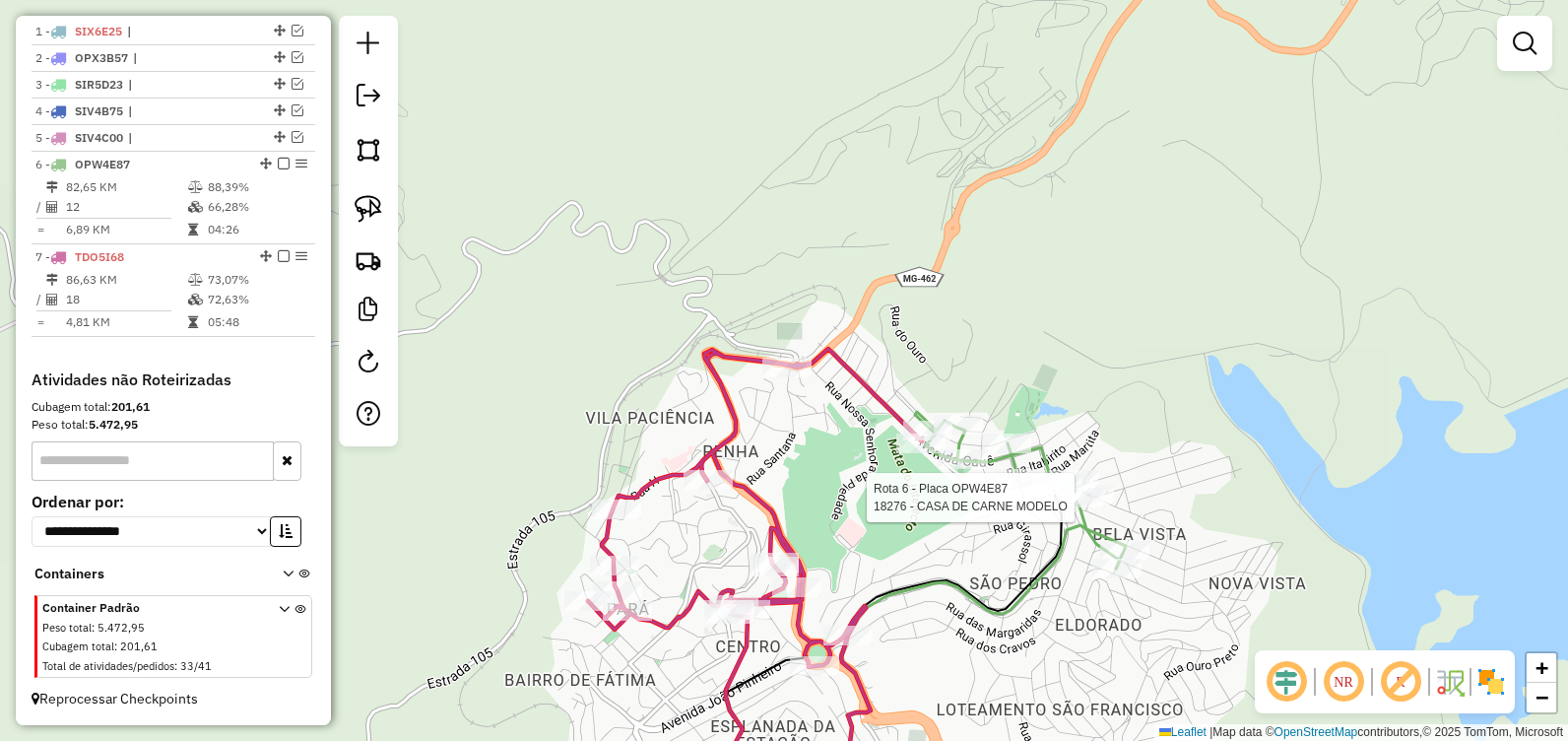
select select "**********"
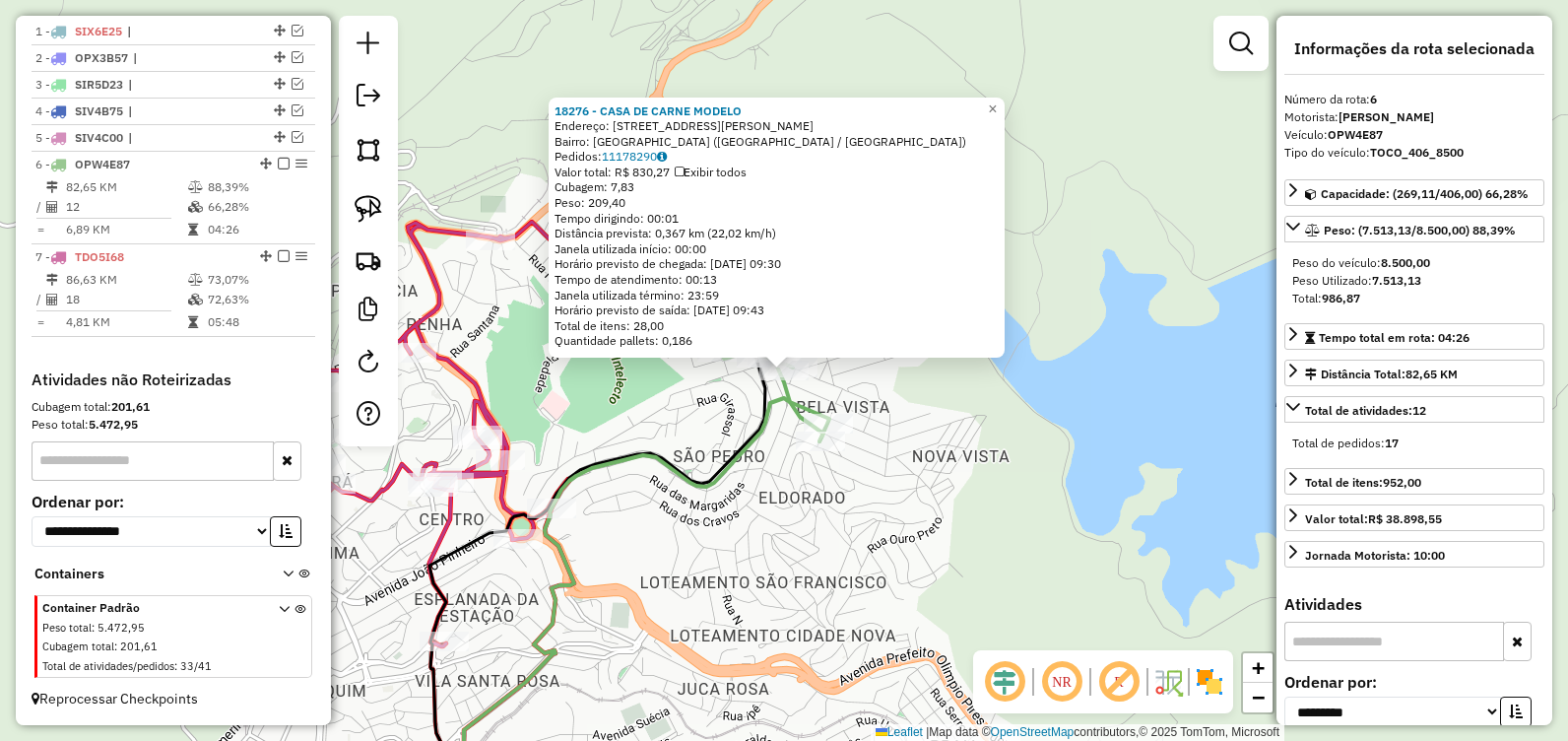
click at [842, 573] on div "18276 - CASA DE CARNE MODELO Endereço: AV Emilio Zacarias da Silva, 42 Bairro: …" at bounding box center [784, 370] width 1568 height 741
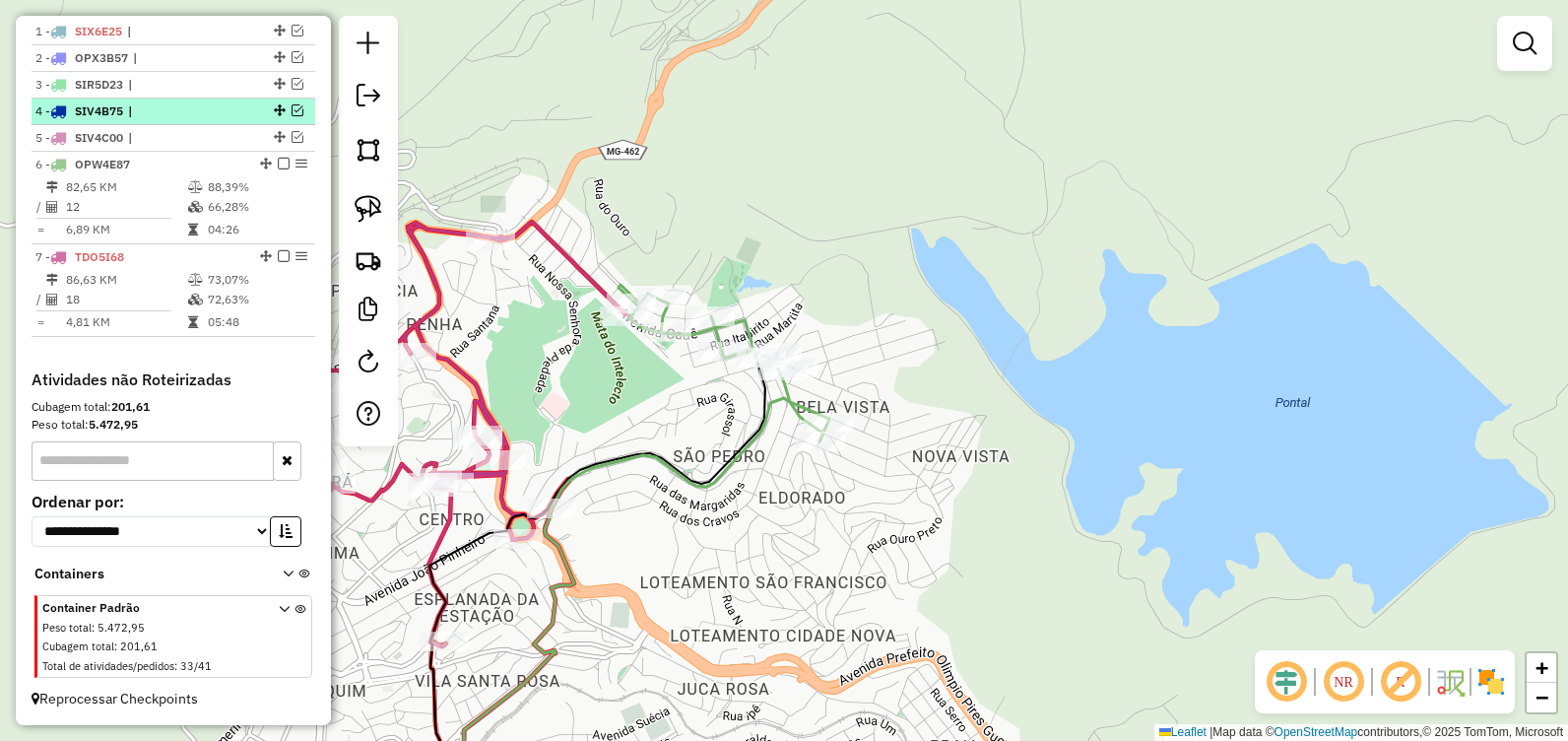
click at [278, 167] on em at bounding box center [284, 164] width 12 height 12
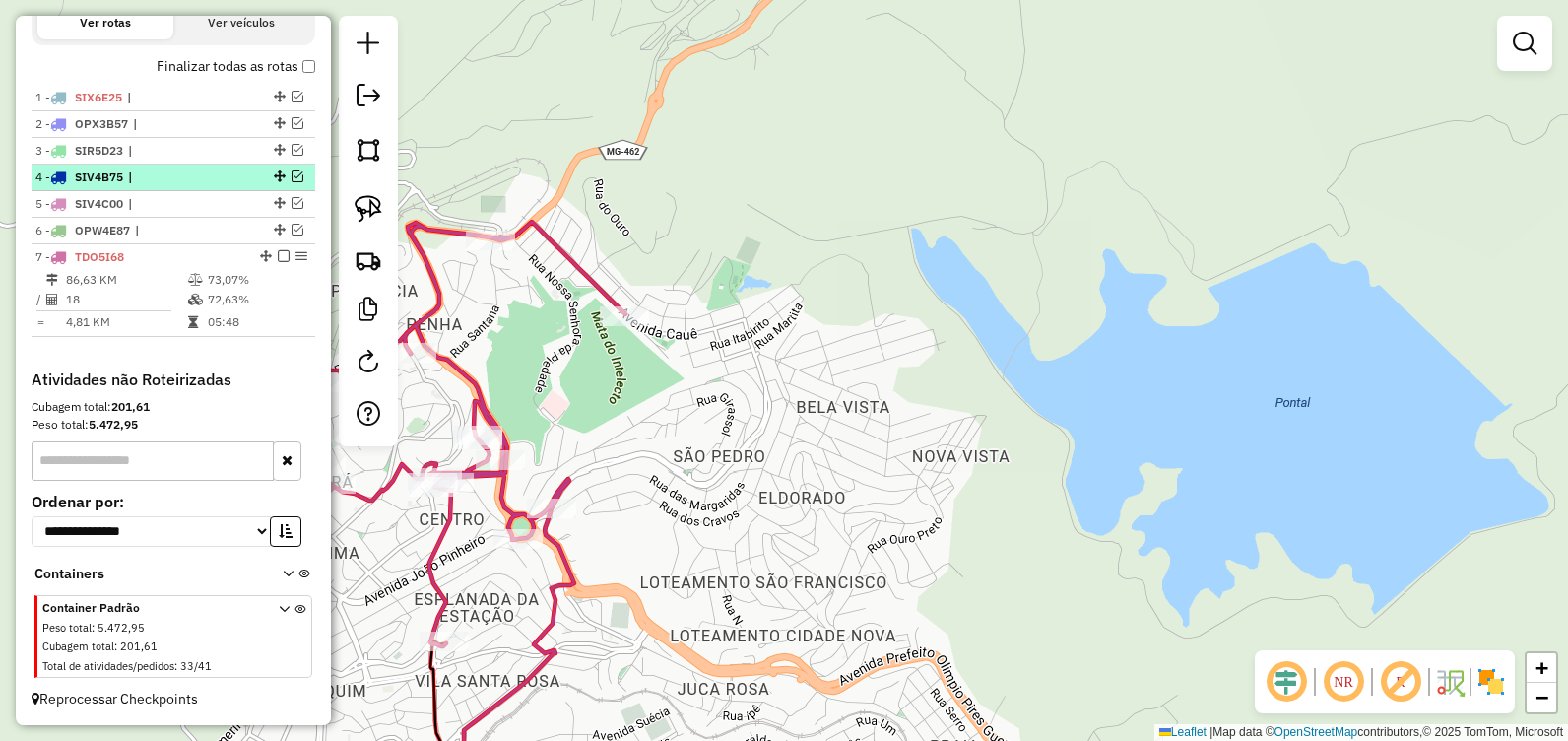
scroll to position [694, 0]
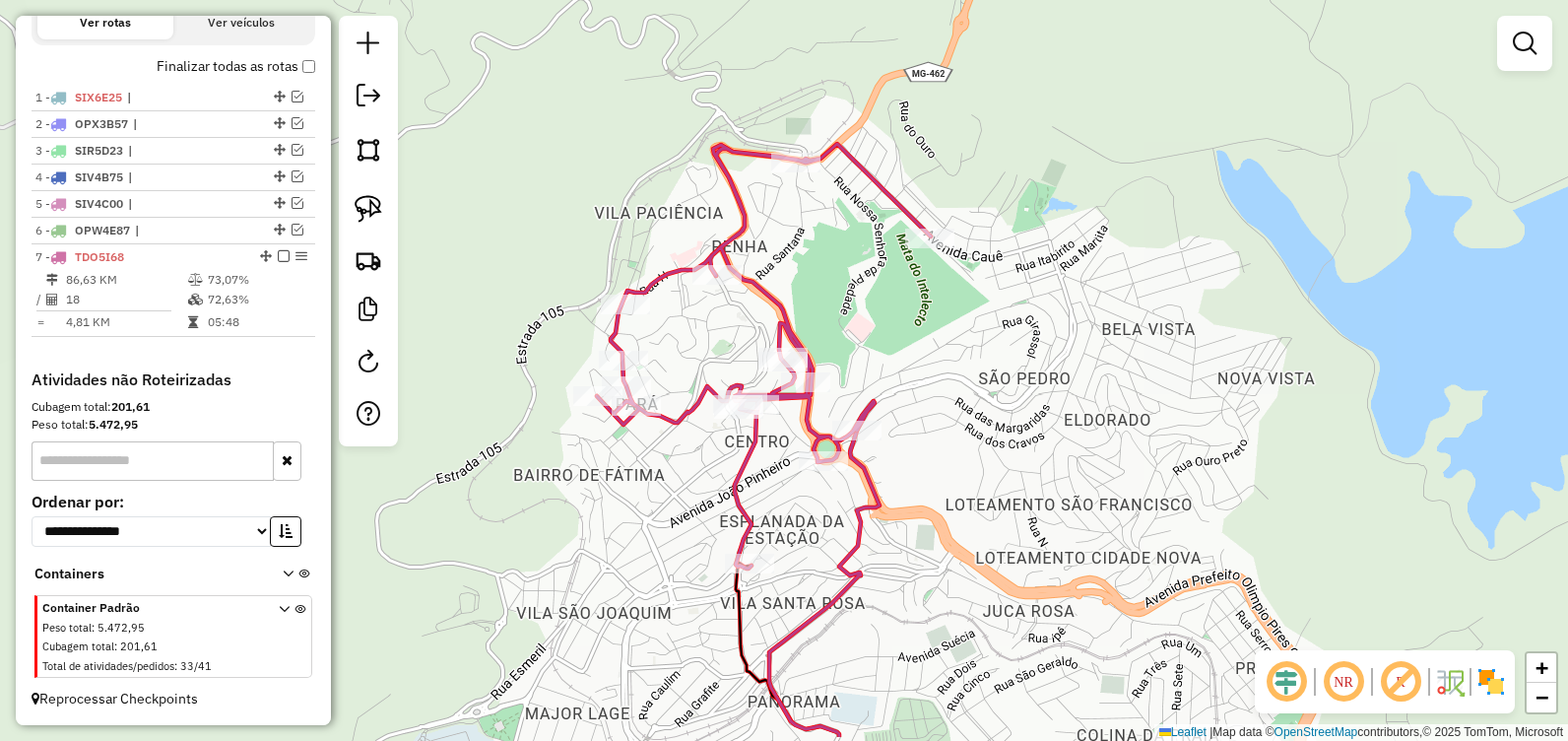
drag, startPoint x: 616, startPoint y: 402, endPoint x: 831, endPoint y: 352, distance: 220.7
click at [831, 352] on div "Janela de atendimento Grade de atendimento Capacidade Transportadoras Veículos …" at bounding box center [784, 370] width 1568 height 741
select select "**********"
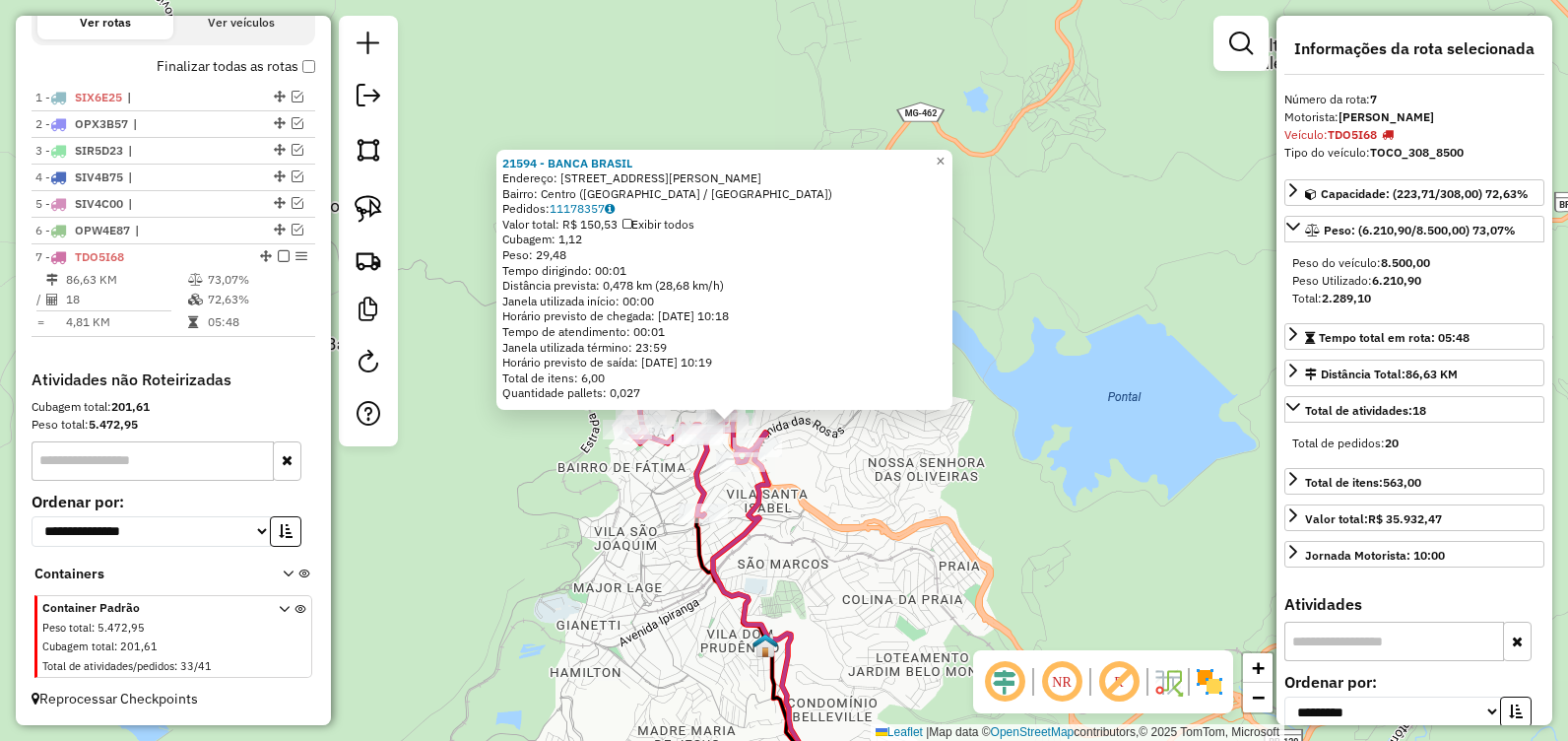
click at [619, 478] on div "21594 - BANCA BRASIL Endereço: AV CARLOS DRUMOND DE ANDRADE, 500 Bairro: Centro…" at bounding box center [784, 370] width 1568 height 741
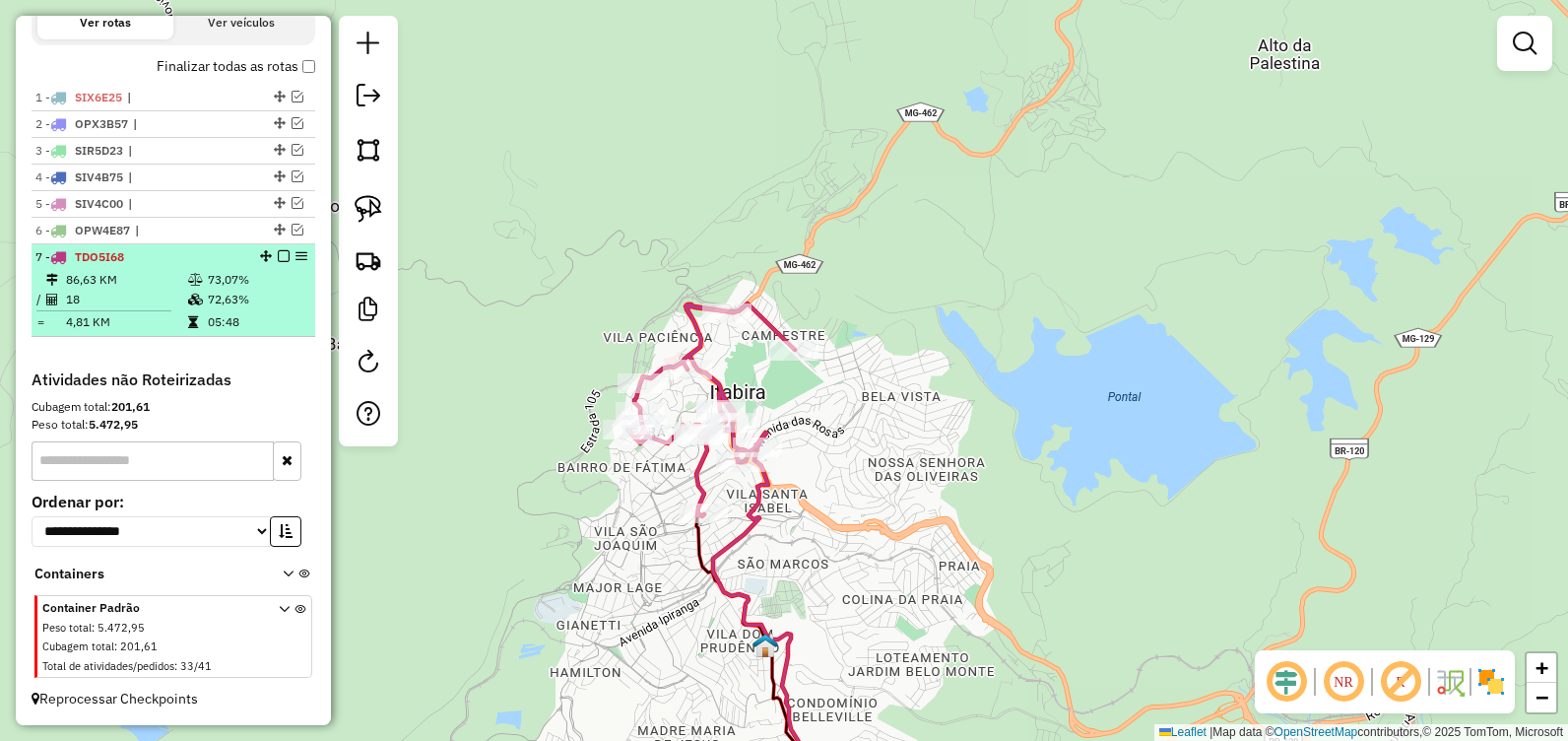
click at [278, 260] on em at bounding box center [284, 256] width 12 height 12
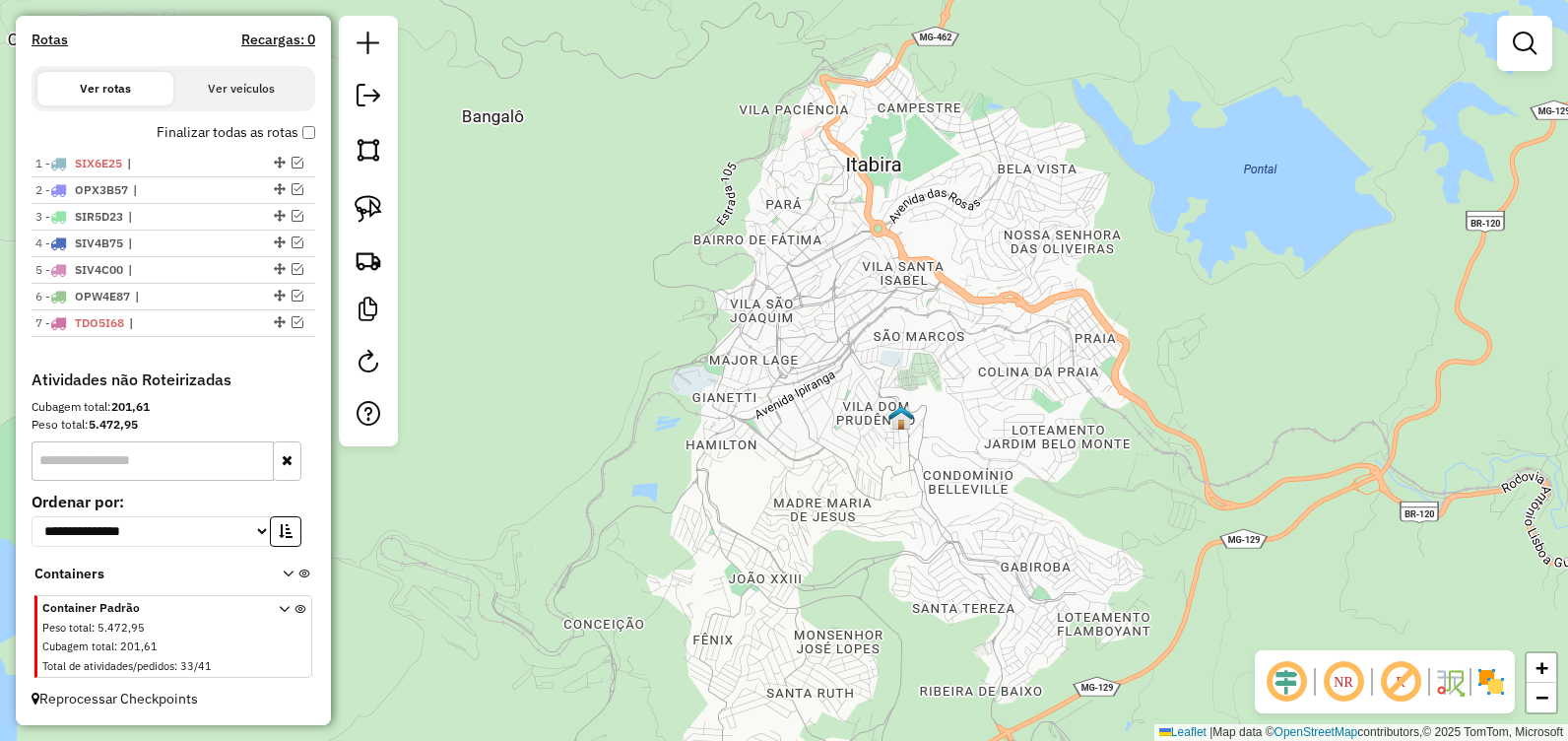
drag, startPoint x: 753, startPoint y: 361, endPoint x: 823, endPoint y: 255, distance: 127.0
click at [823, 255] on div "Janela de atendimento Grade de atendimento Capacidade Transportadoras Veículos …" at bounding box center [784, 370] width 1568 height 741
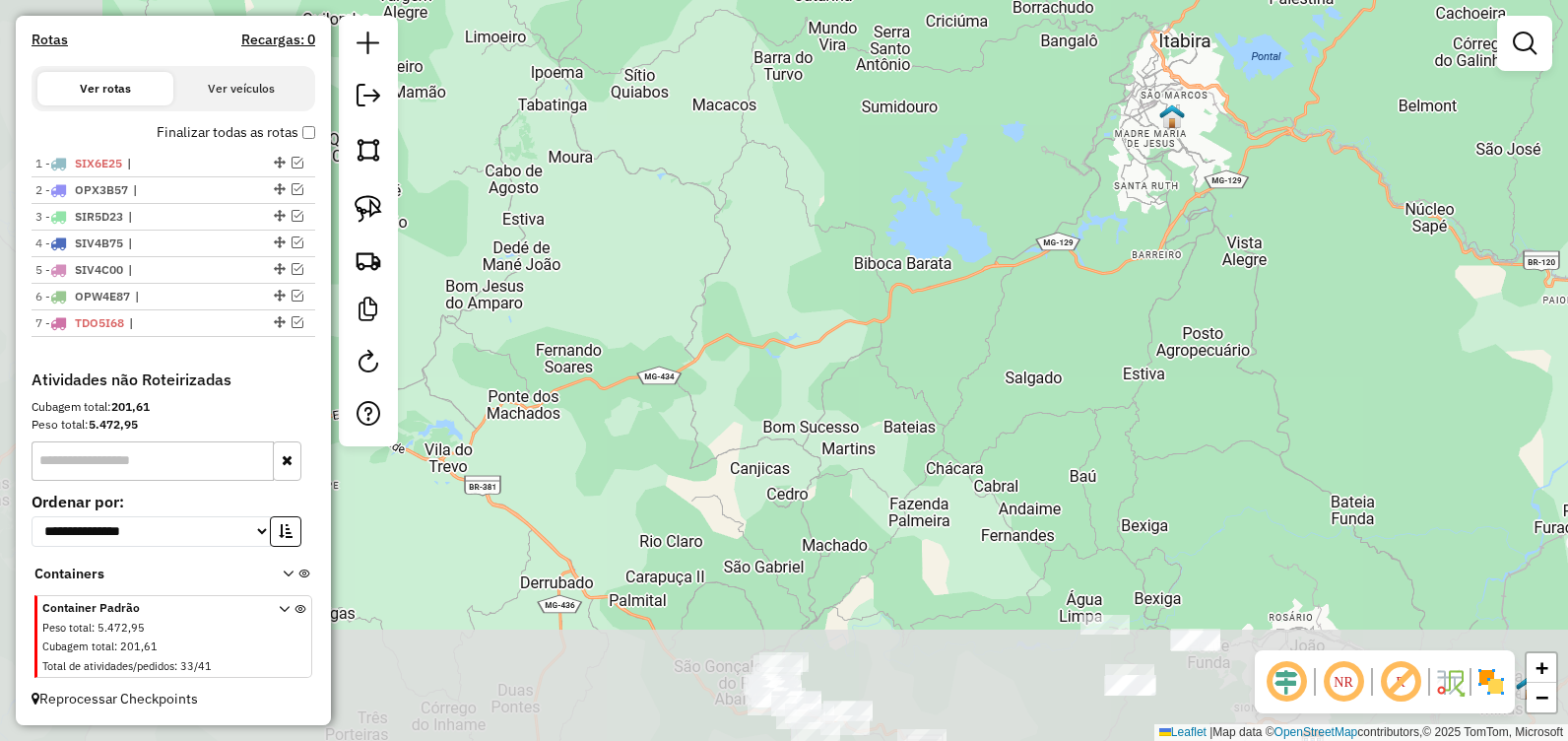
drag, startPoint x: 889, startPoint y: 425, endPoint x: 1109, endPoint y: 316, distance: 245.5
click at [1158, 225] on div "Janela de atendimento Grade de atendimento Capacidade Transportadoras Veículos …" at bounding box center [784, 370] width 1568 height 741
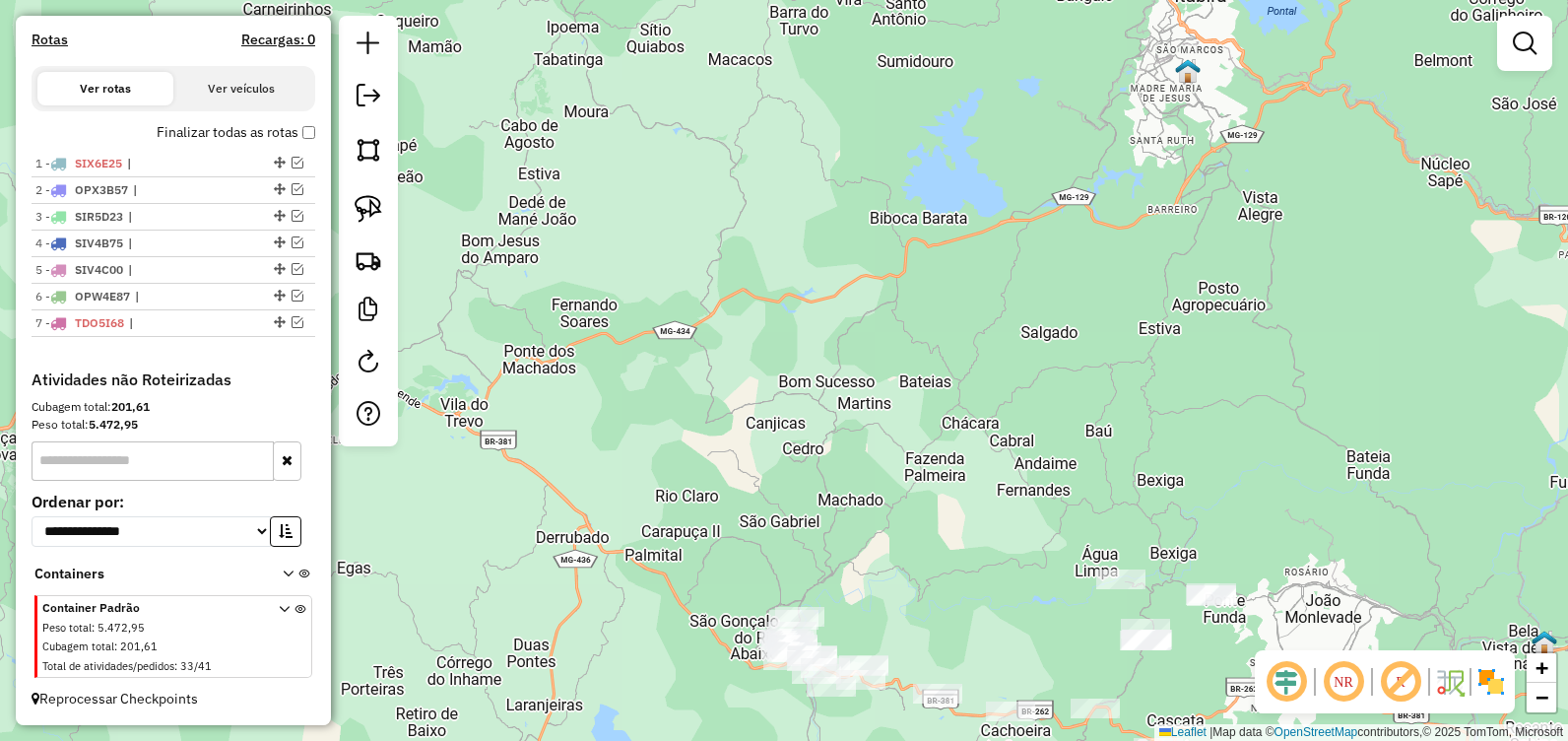
drag, startPoint x: 1122, startPoint y: 470, endPoint x: 1180, endPoint y: 287, distance: 192.0
click at [1180, 288] on div "Janela de atendimento Grade de atendimento Capacidade Transportadoras Veículos …" at bounding box center [784, 370] width 1568 height 741
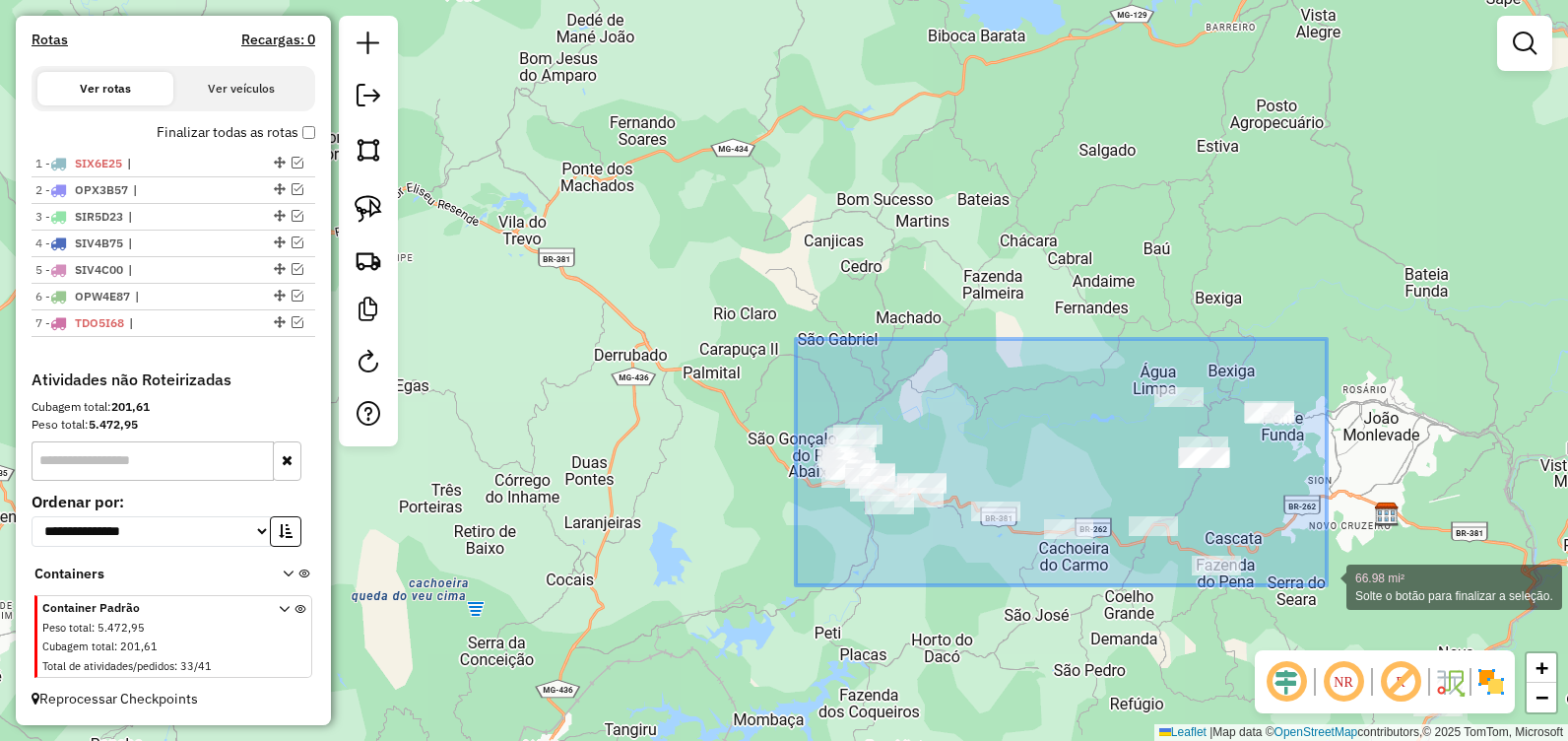
drag, startPoint x: 796, startPoint y: 339, endPoint x: 1328, endPoint y: 585, distance: 586.1
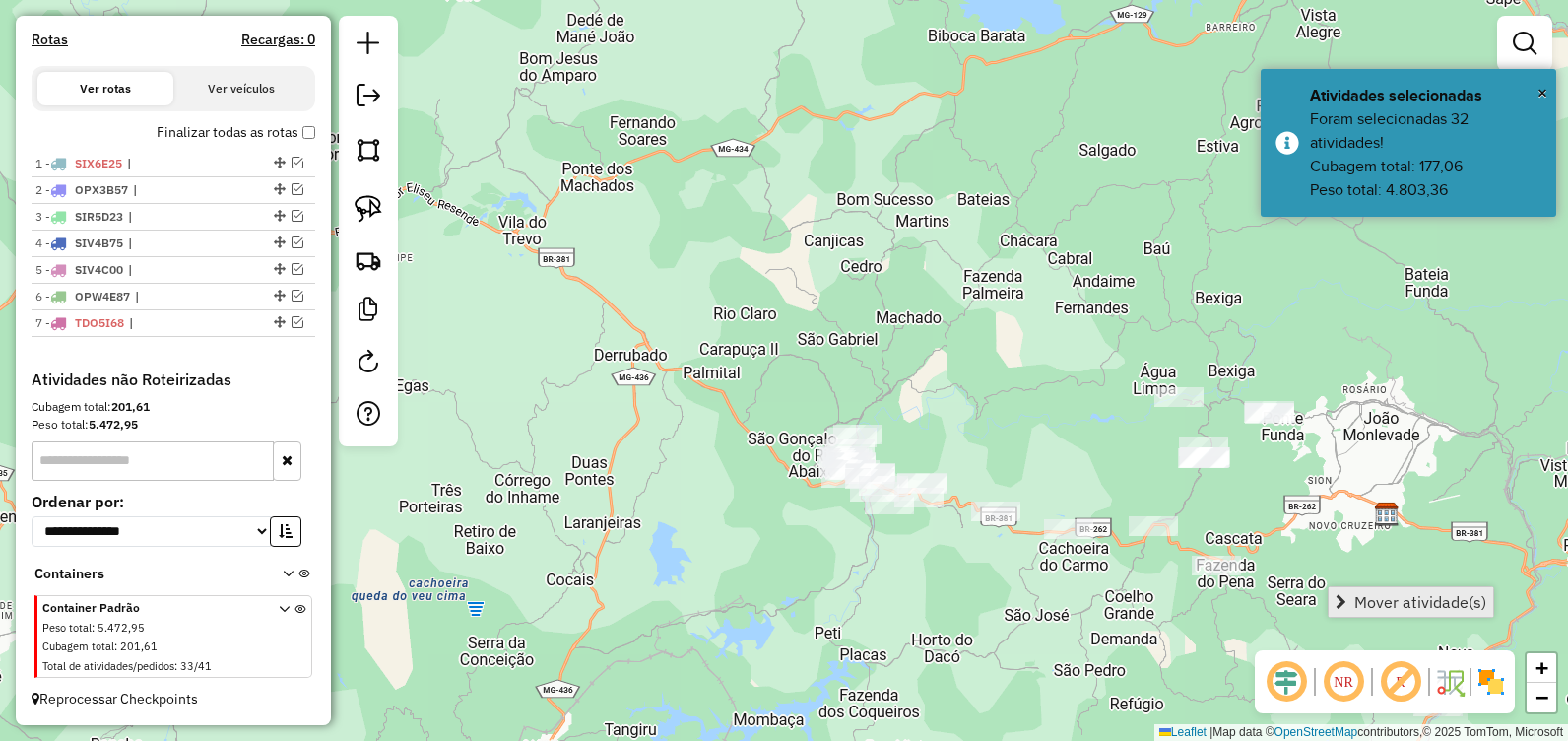
click at [1351, 597] on link "Mover atividade(s)" at bounding box center [1411, 602] width 165 height 30
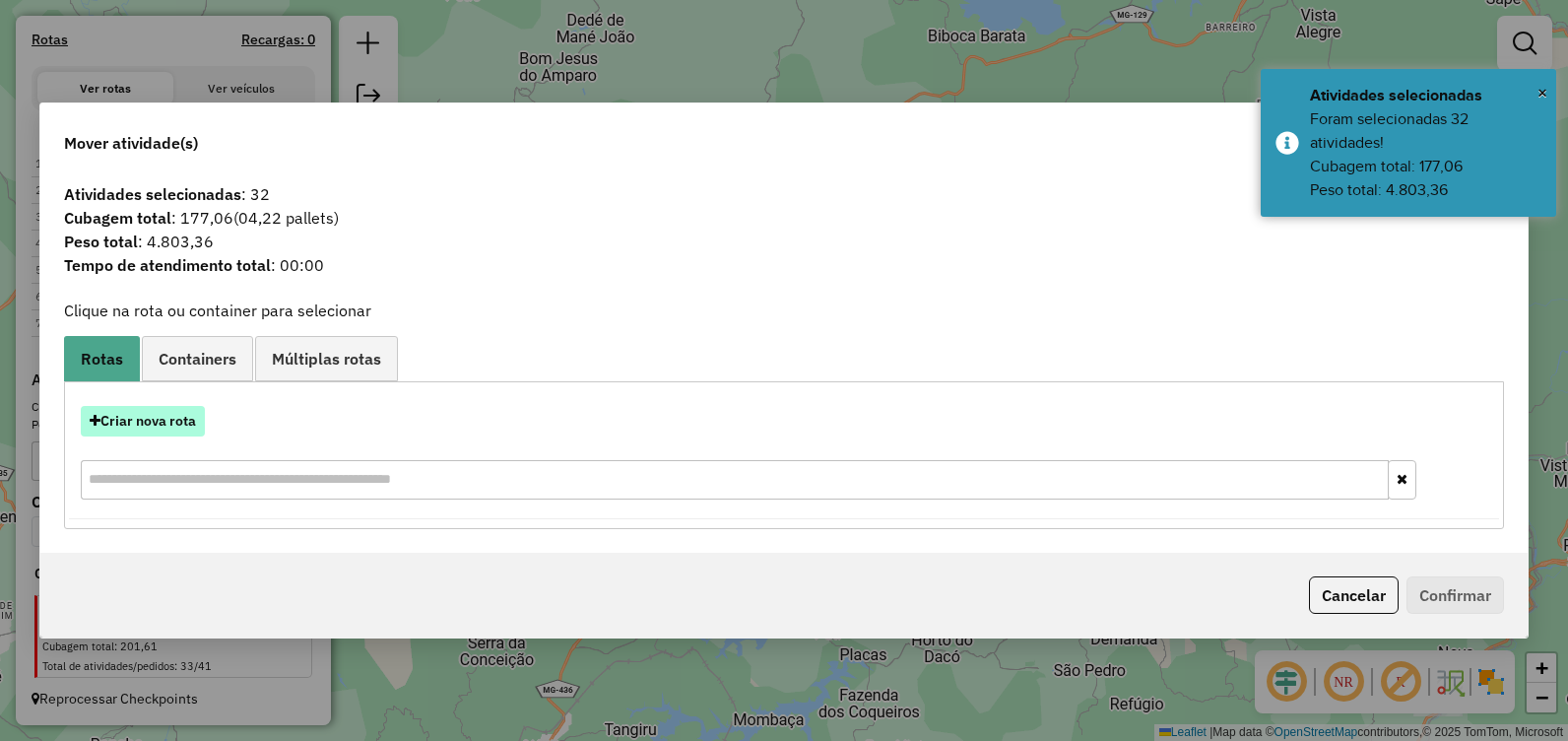
click at [189, 424] on button "Criar nova rota" at bounding box center [143, 421] width 124 height 31
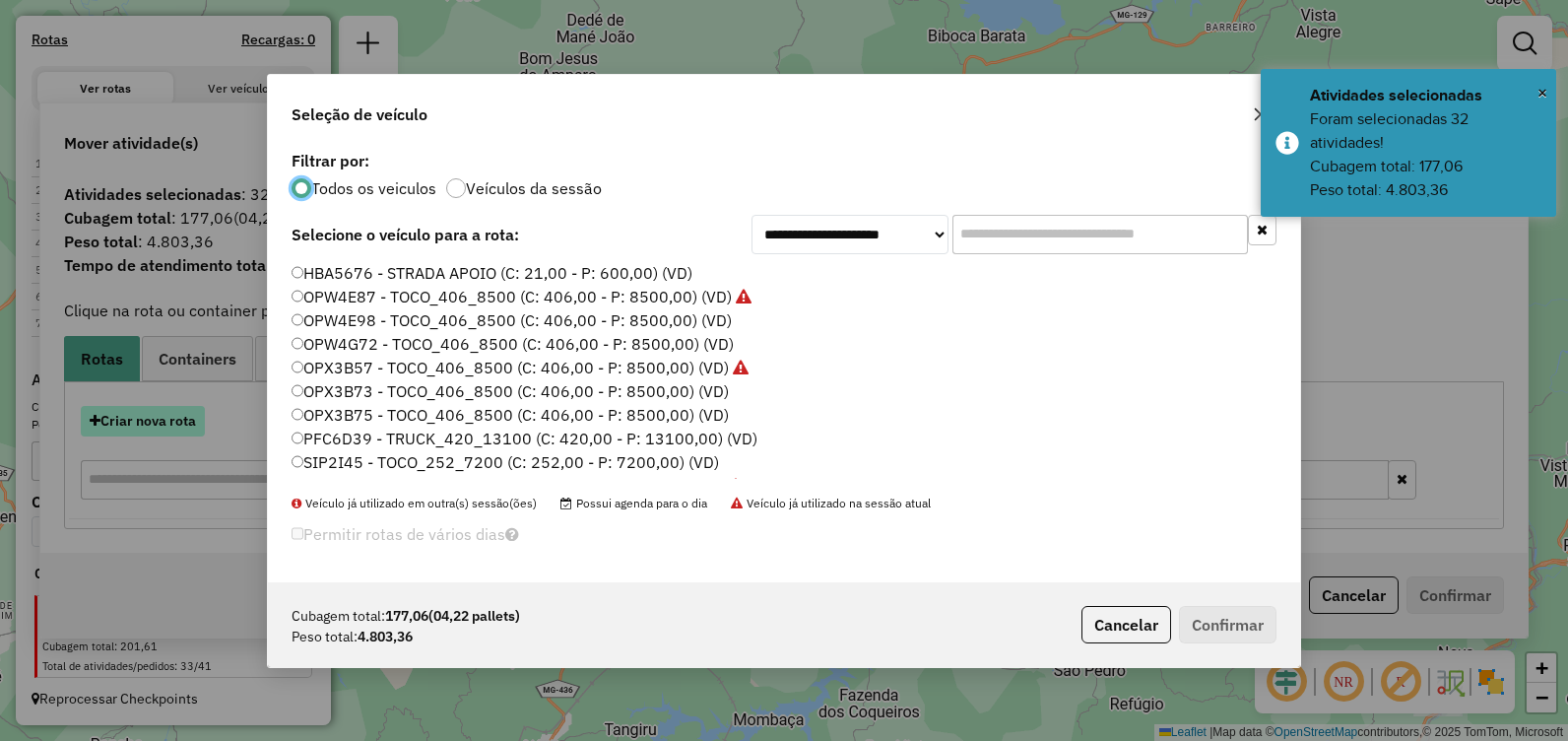
scroll to position [11, 6]
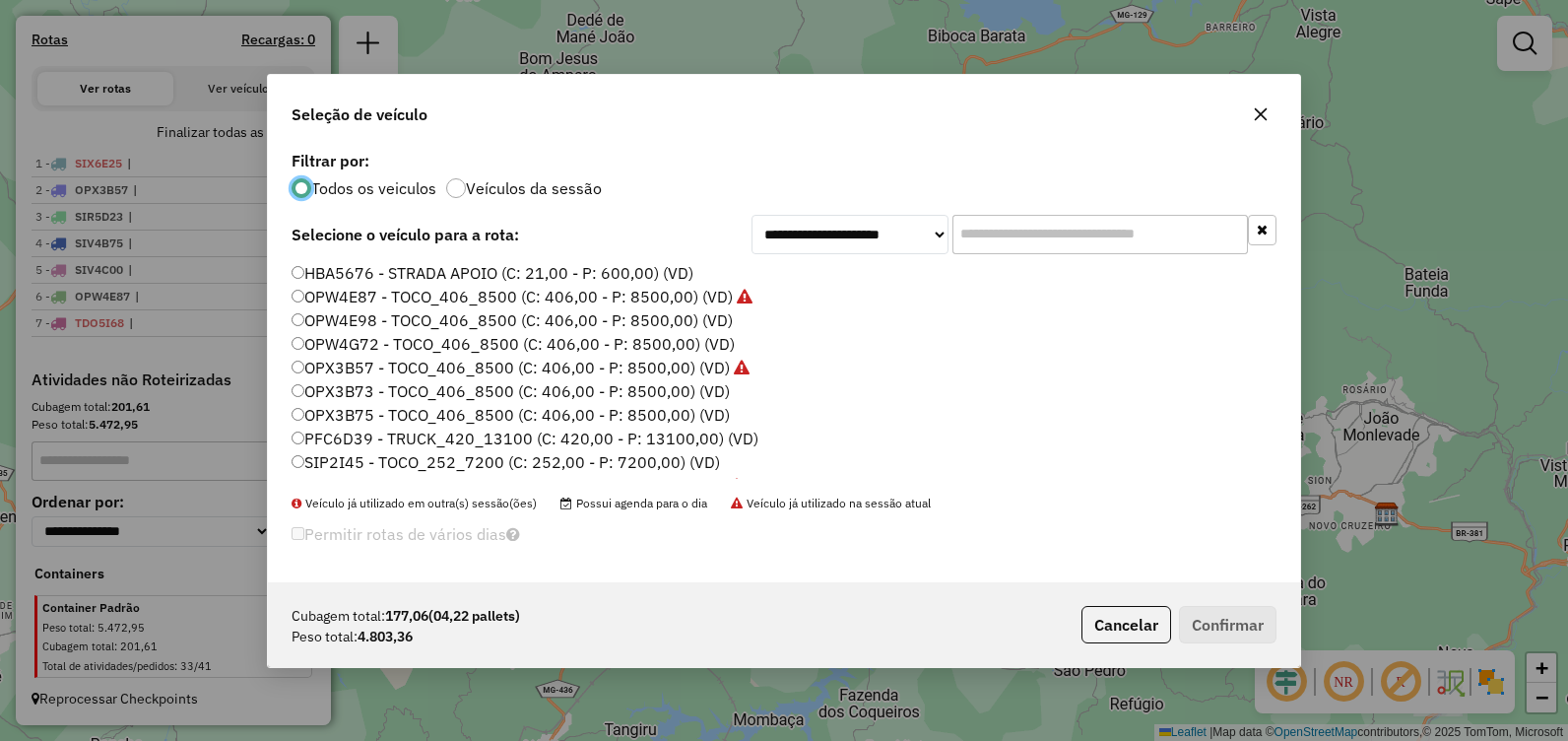
click at [1265, 114] on icon "button" at bounding box center [1261, 114] width 16 height 16
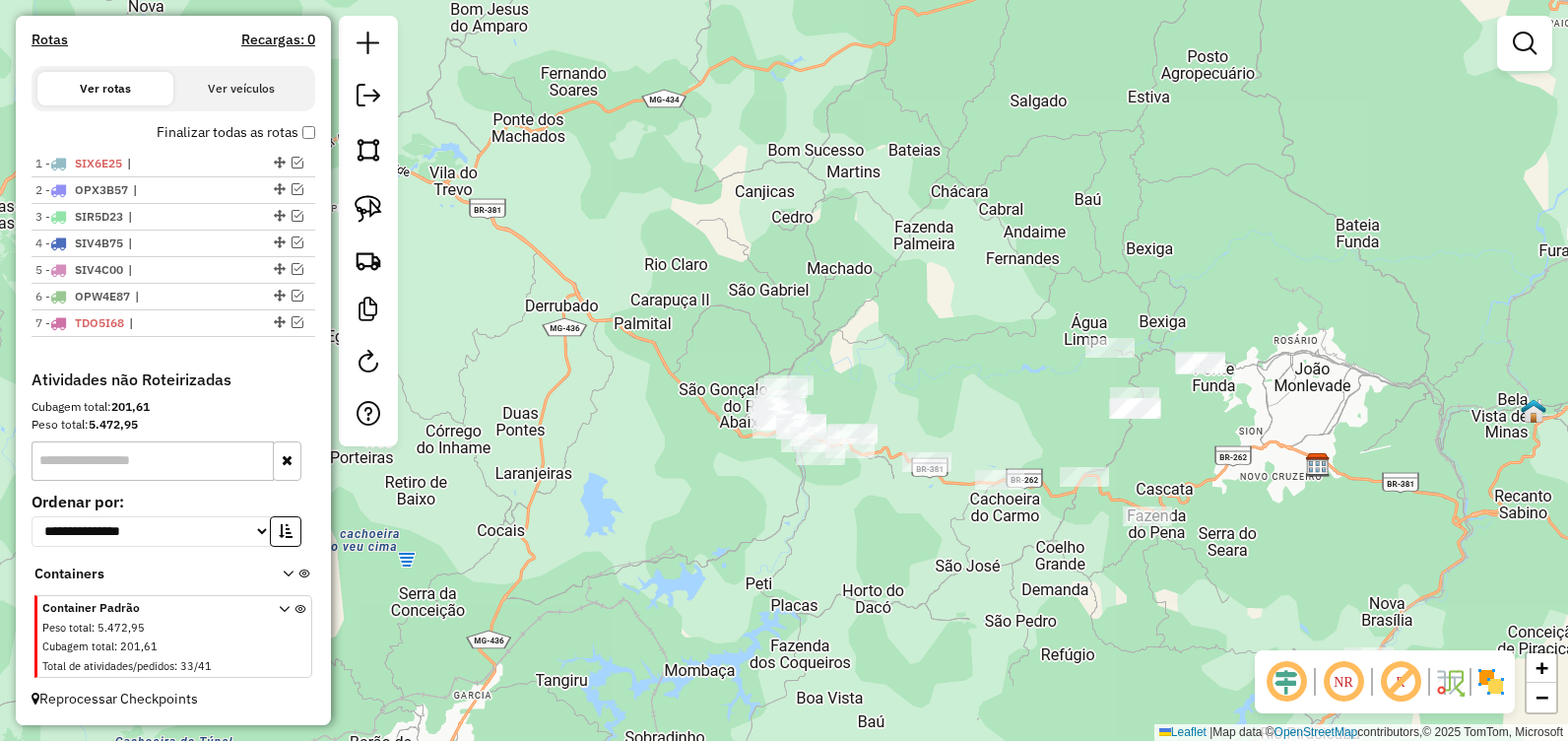
drag, startPoint x: 1000, startPoint y: 376, endPoint x: 863, endPoint y: 292, distance: 160.7
click at [866, 292] on div "Janela de atendimento Grade de atendimento Capacidade Transportadoras Veículos …" at bounding box center [784, 370] width 1568 height 741
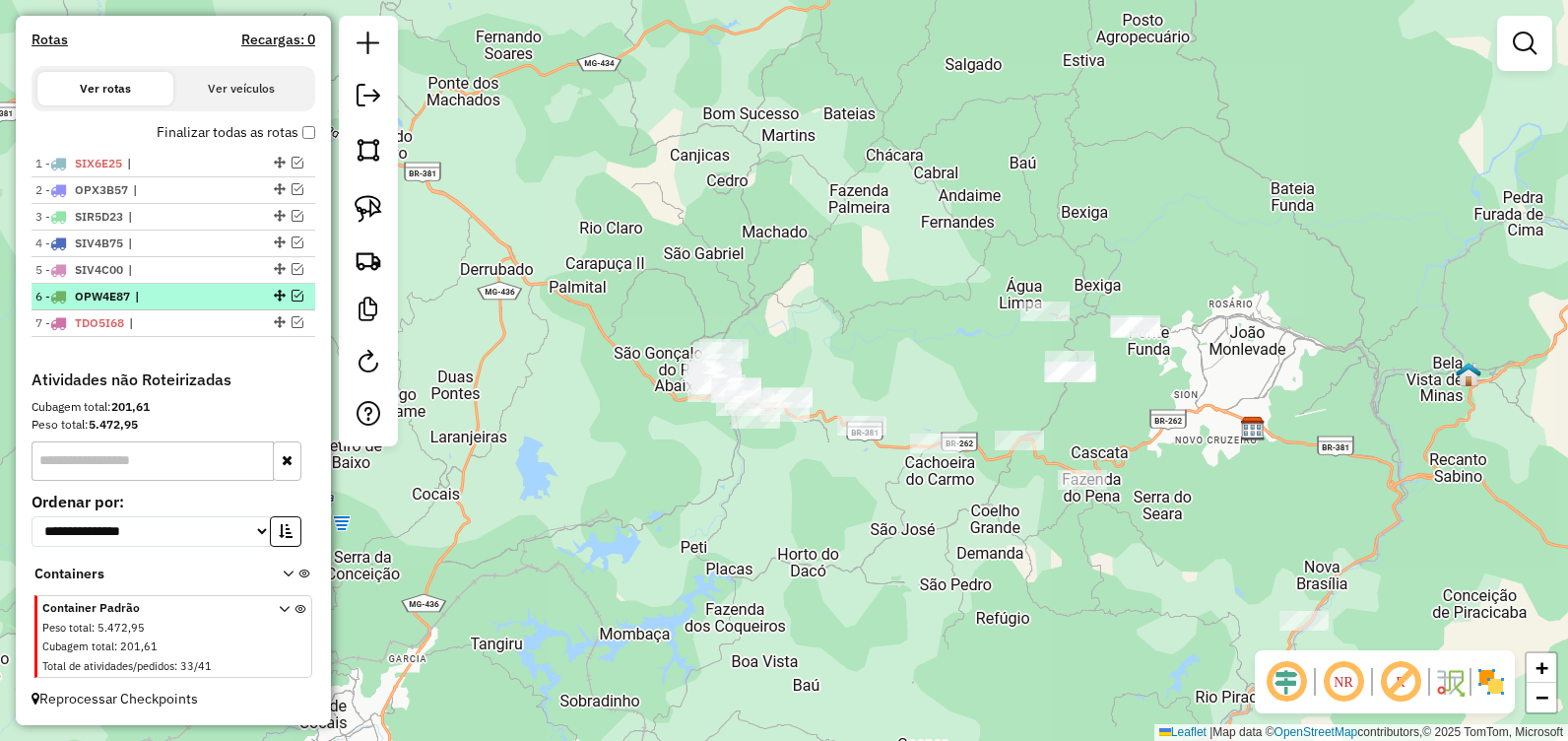
click at [292, 295] on em at bounding box center [298, 296] width 12 height 12
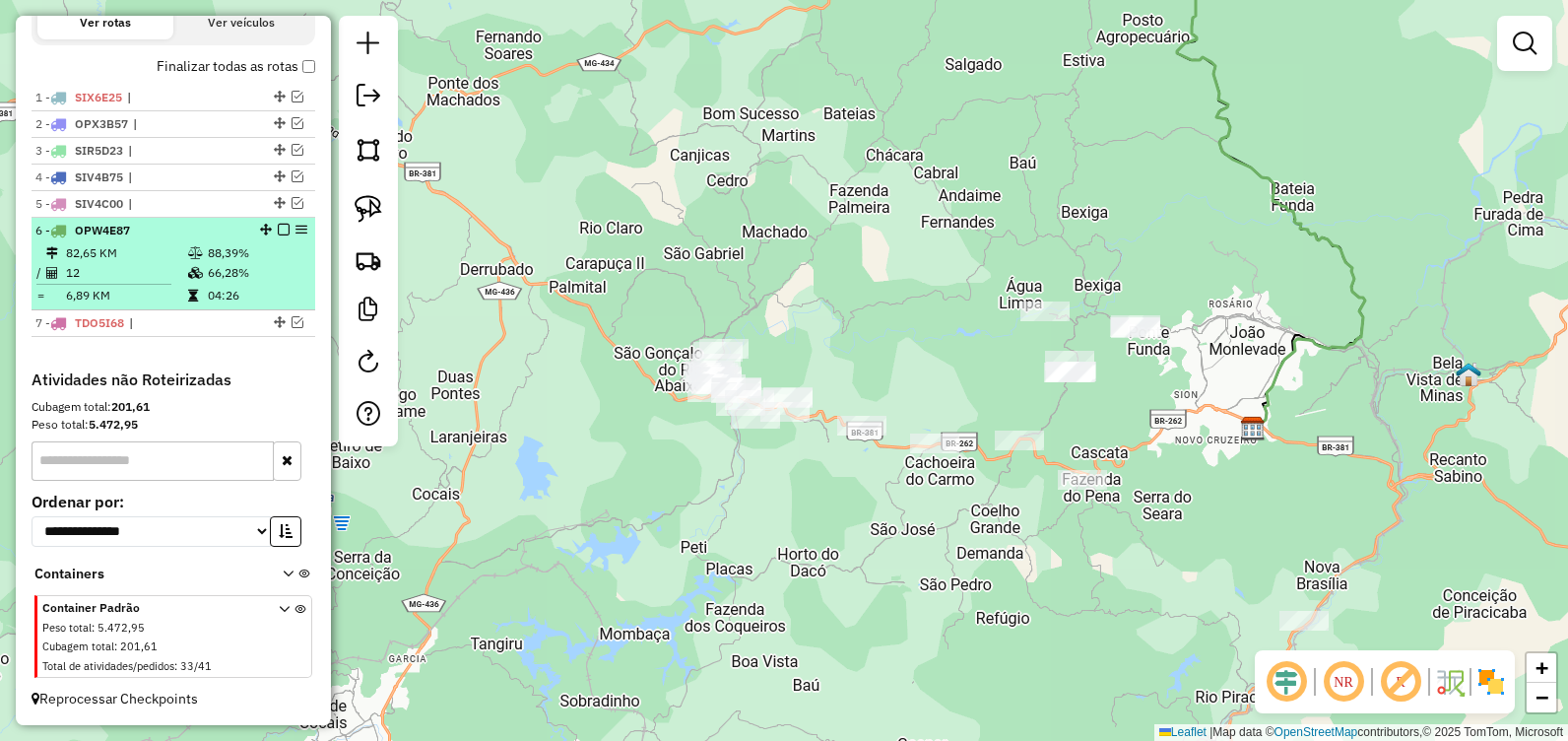
click at [278, 233] on em at bounding box center [284, 230] width 12 height 12
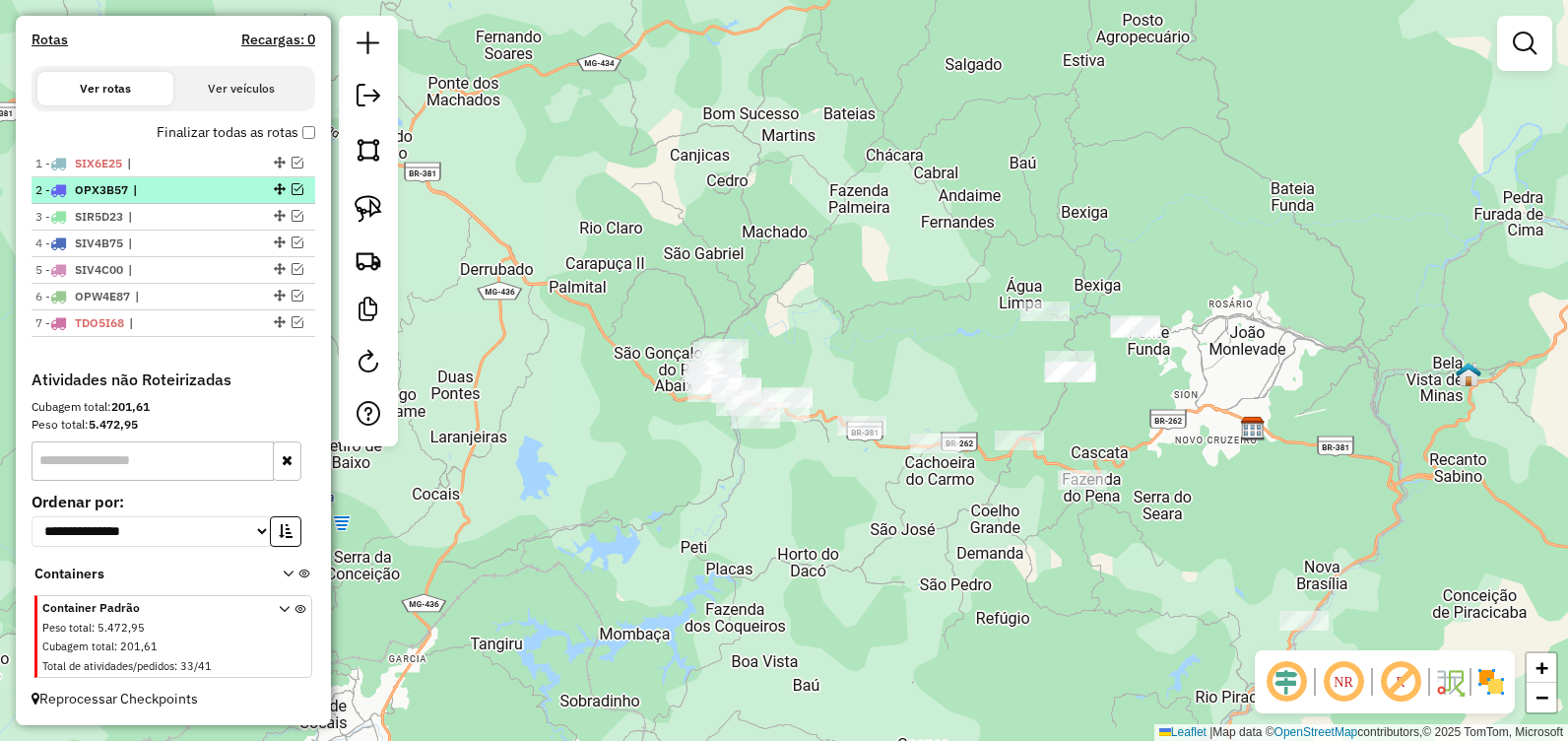
click at [292, 191] on em at bounding box center [298, 189] width 12 height 12
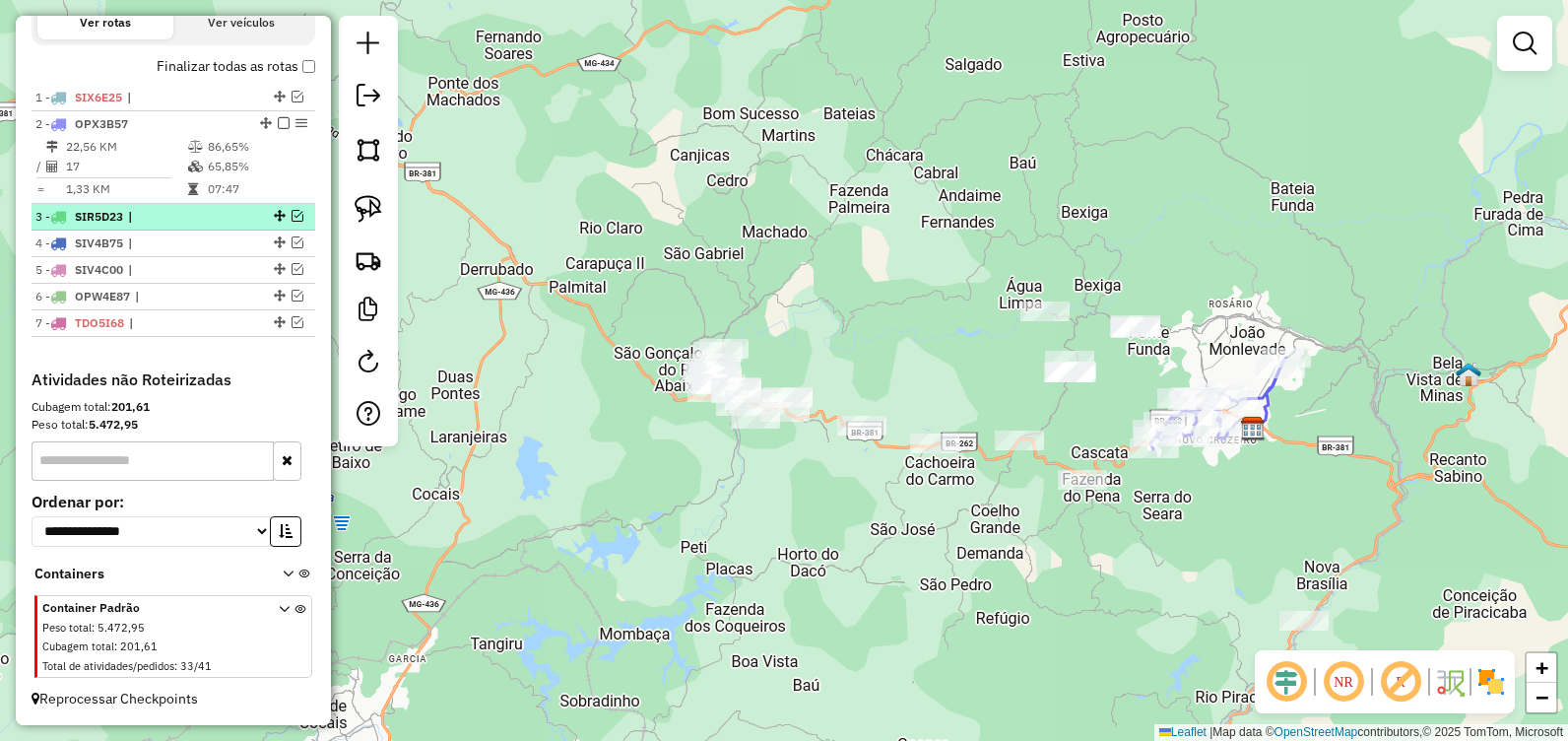
click at [292, 220] on em at bounding box center [298, 216] width 12 height 12
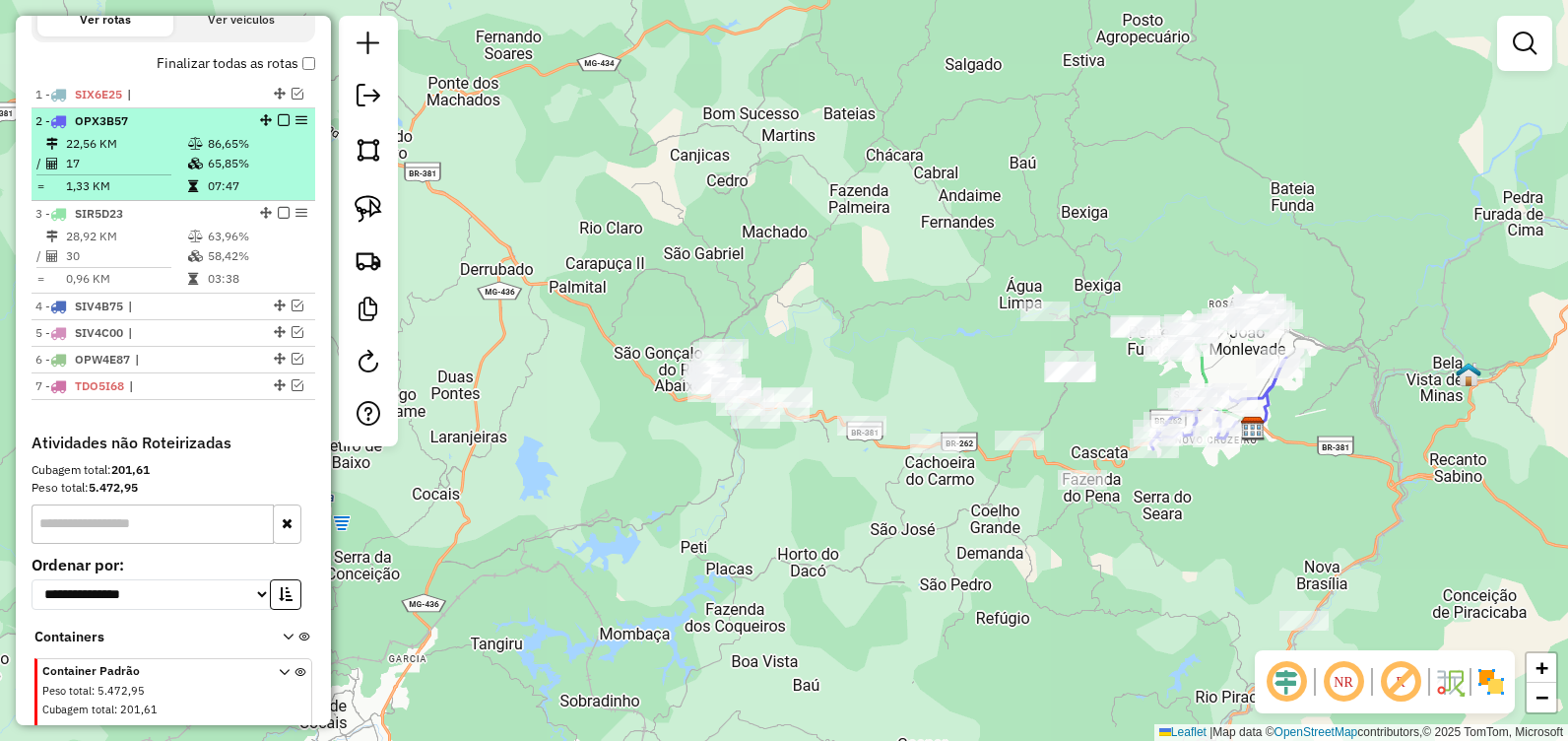
scroll to position [661, 0]
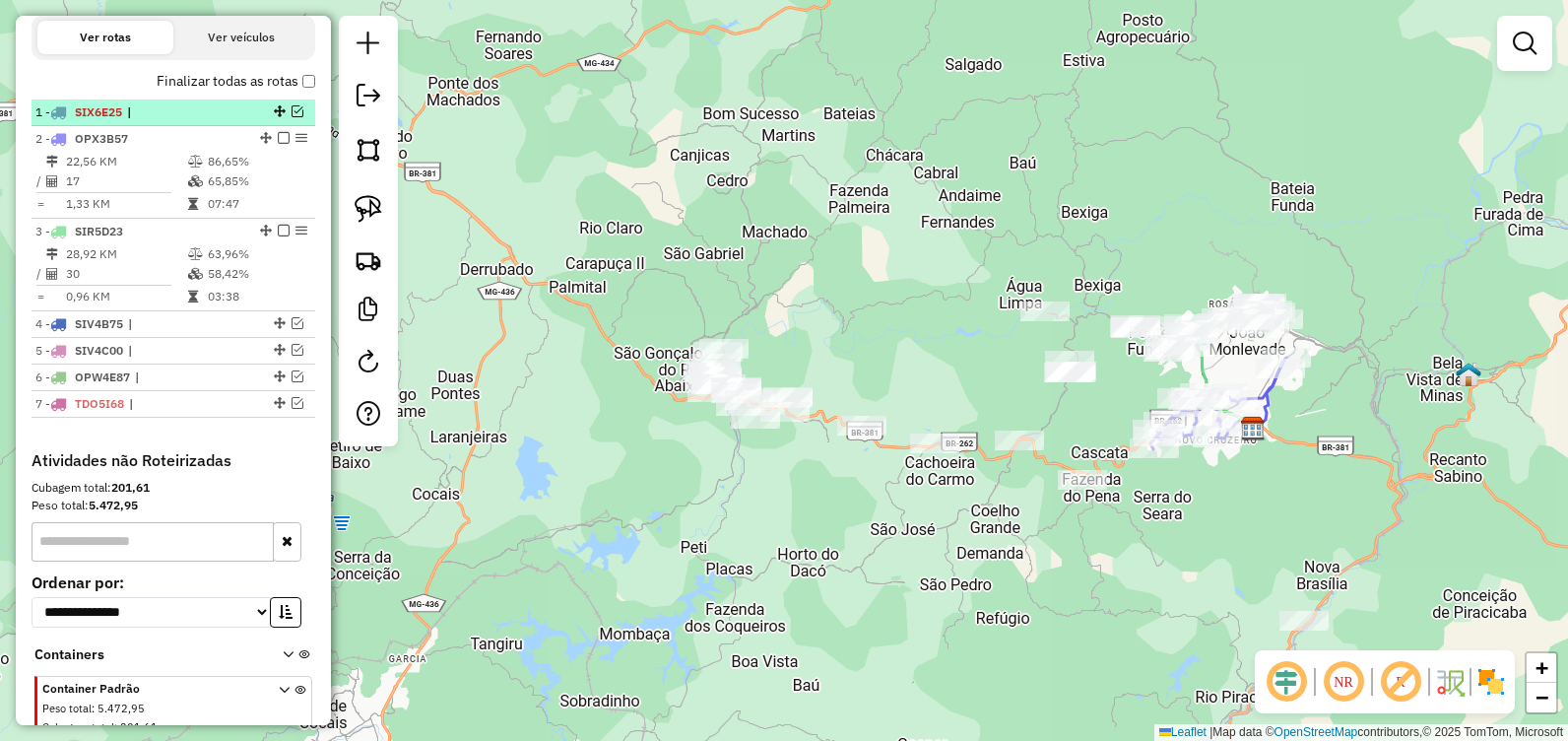
click at [293, 117] on em at bounding box center [298, 111] width 12 height 12
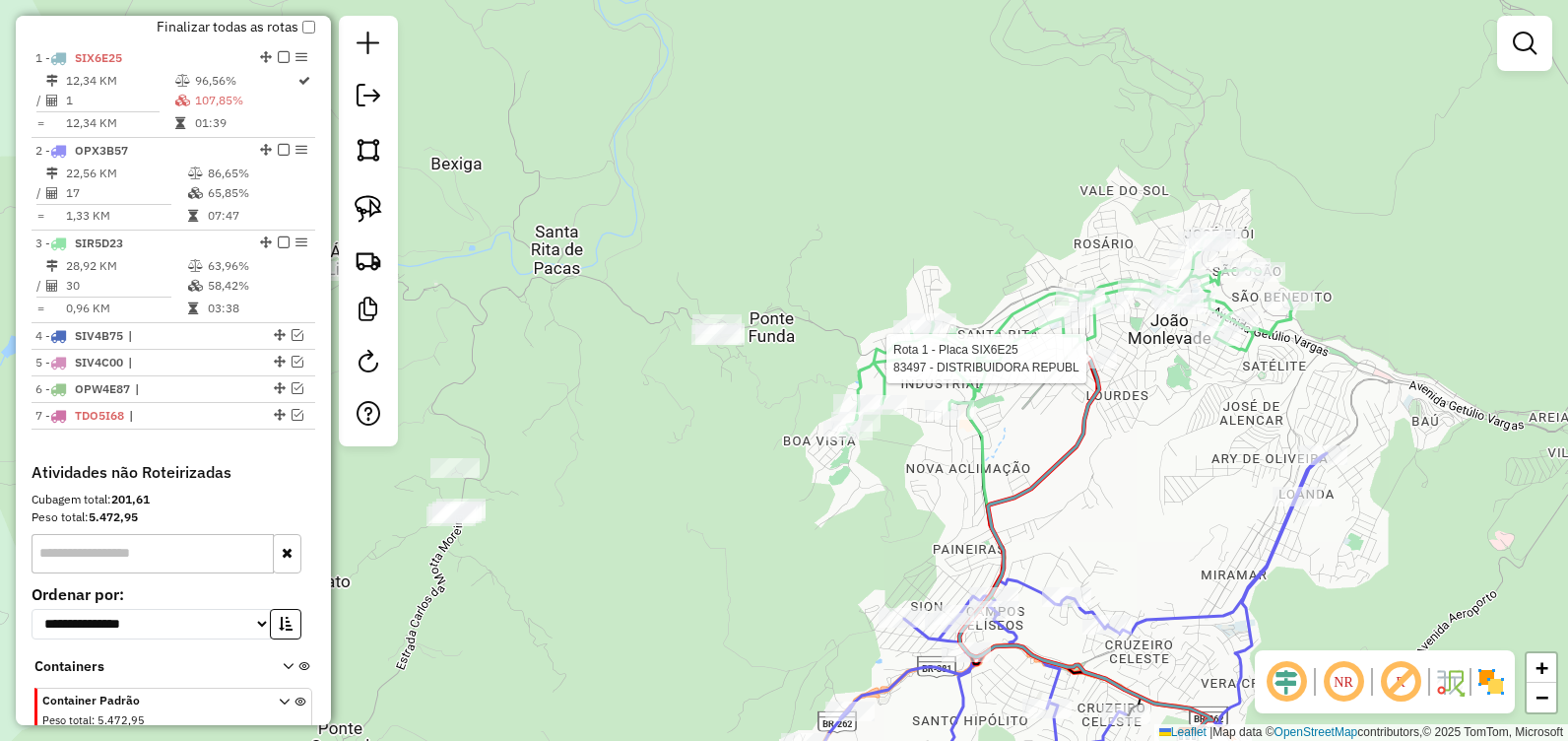
select select "**********"
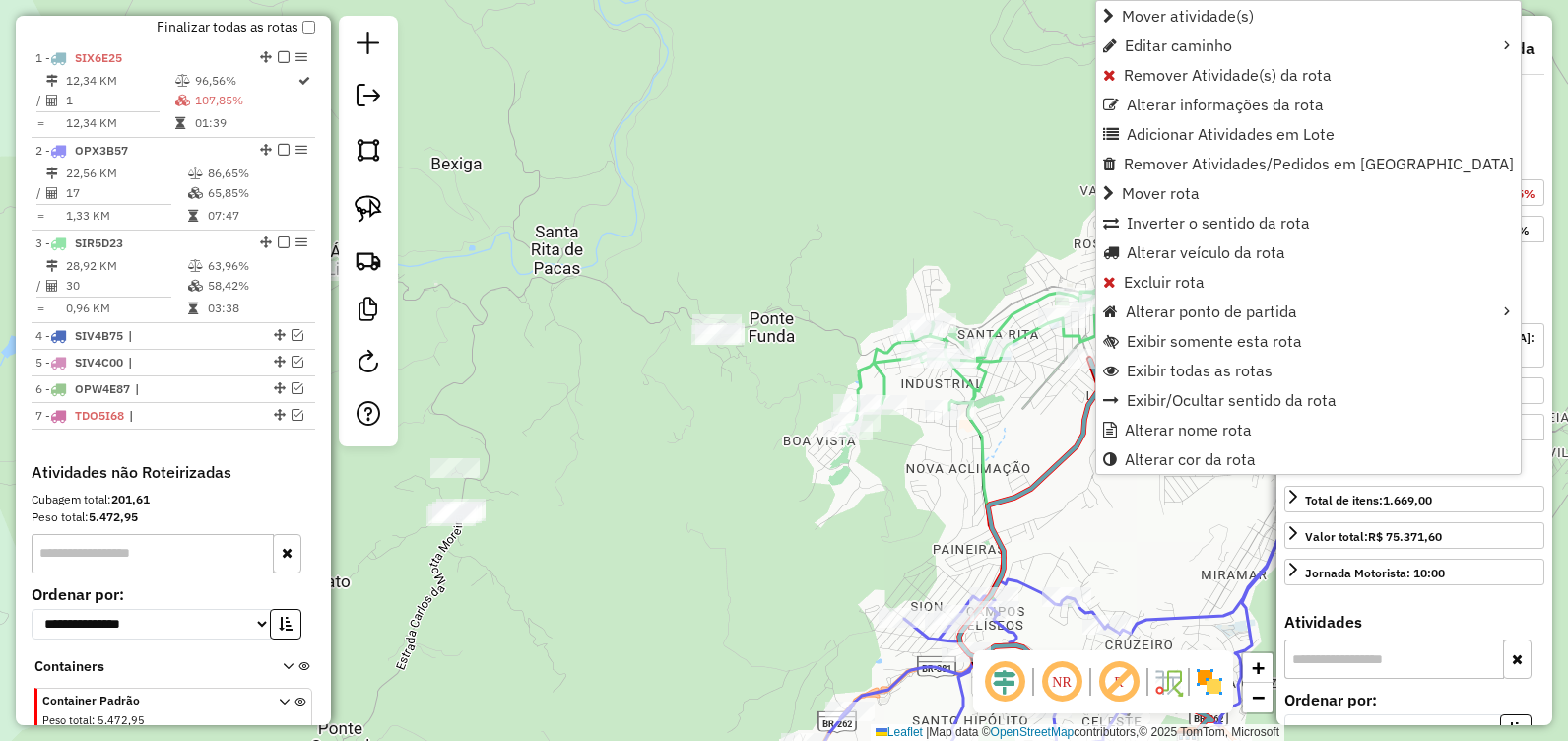
scroll to position [763, 0]
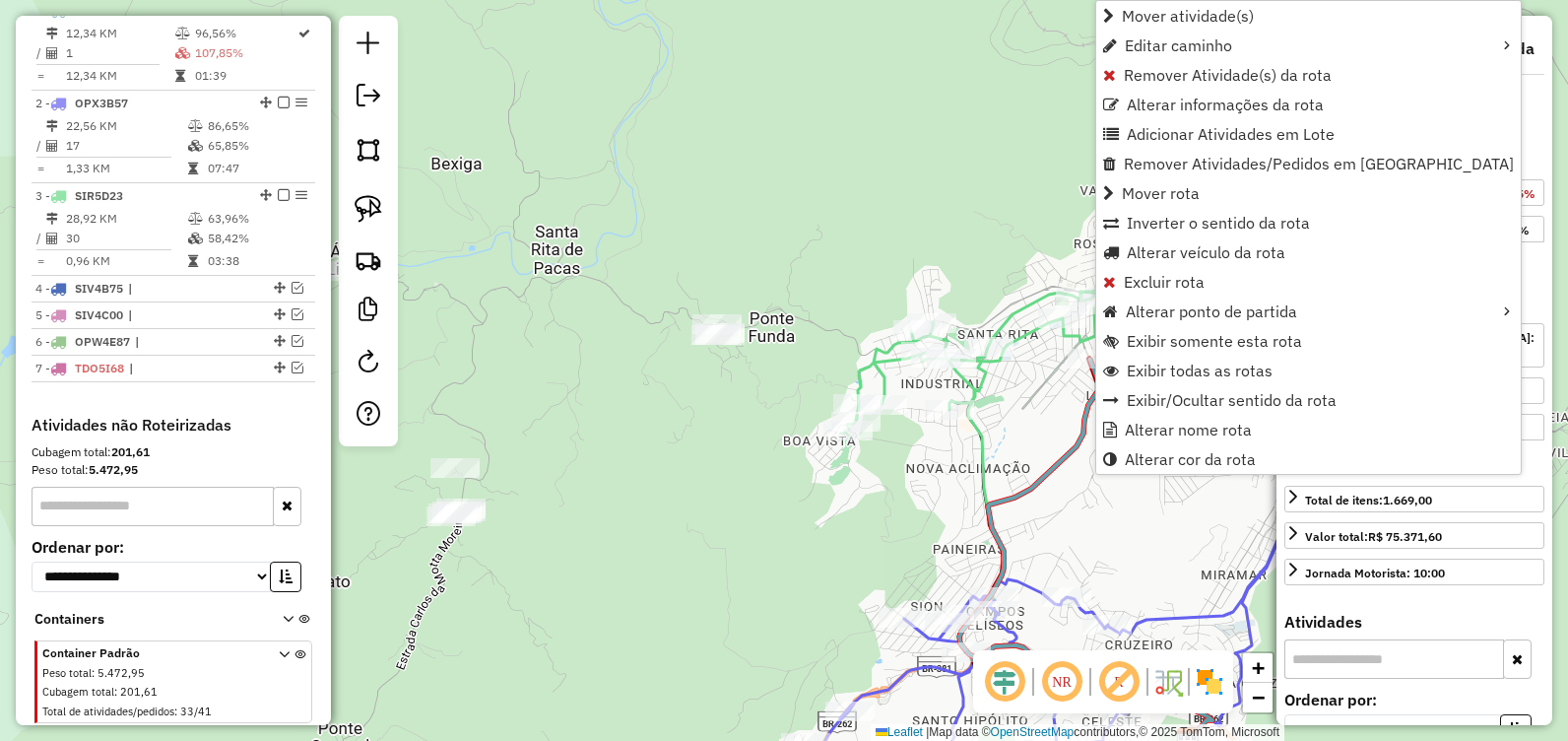
drag, startPoint x: 949, startPoint y: 109, endPoint x: 942, endPoint y: 101, distance: 10.6
click at [948, 108] on div "Janela de atendimento Grade de atendimento Capacidade Transportadoras Veículos …" at bounding box center [784, 370] width 1568 height 741
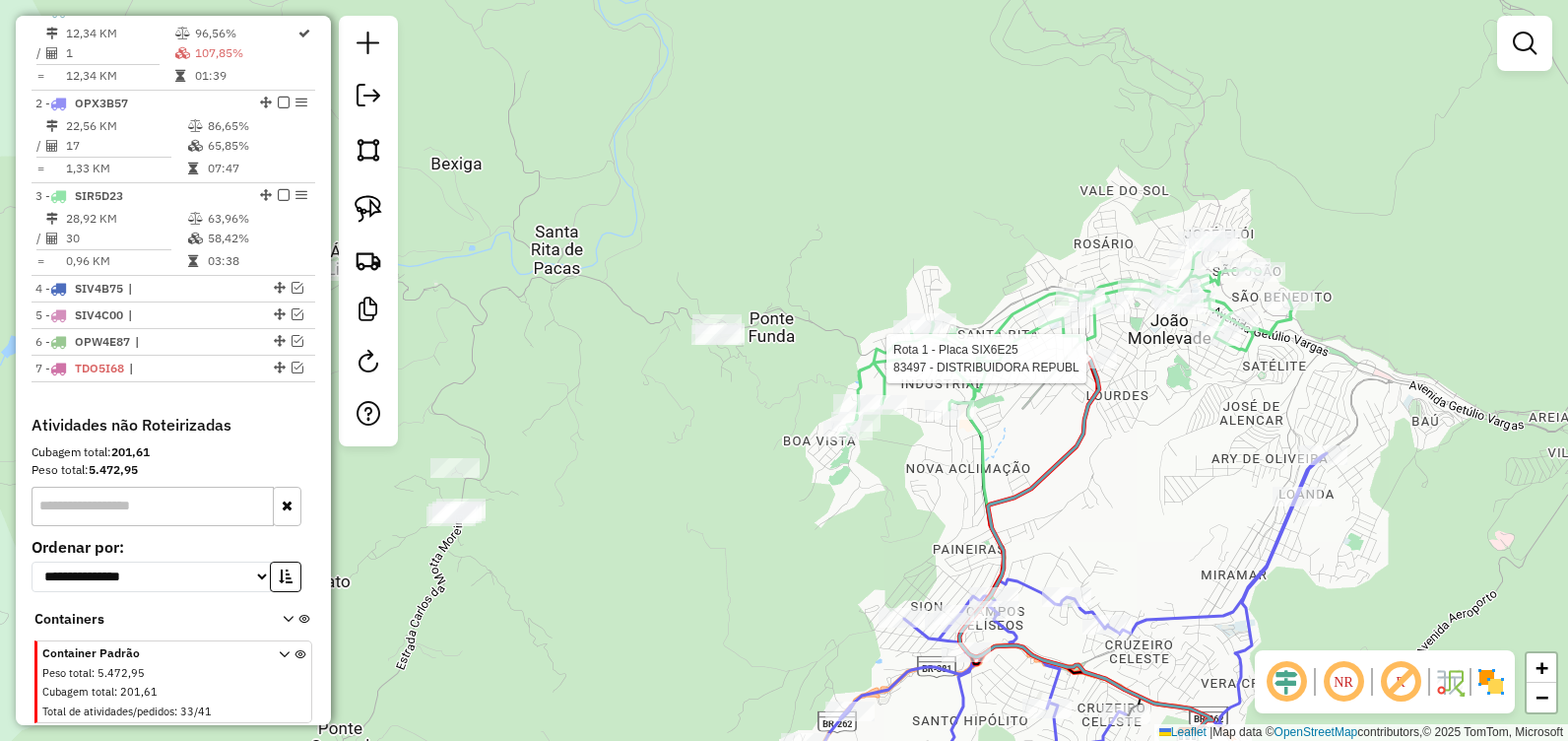
select select "**********"
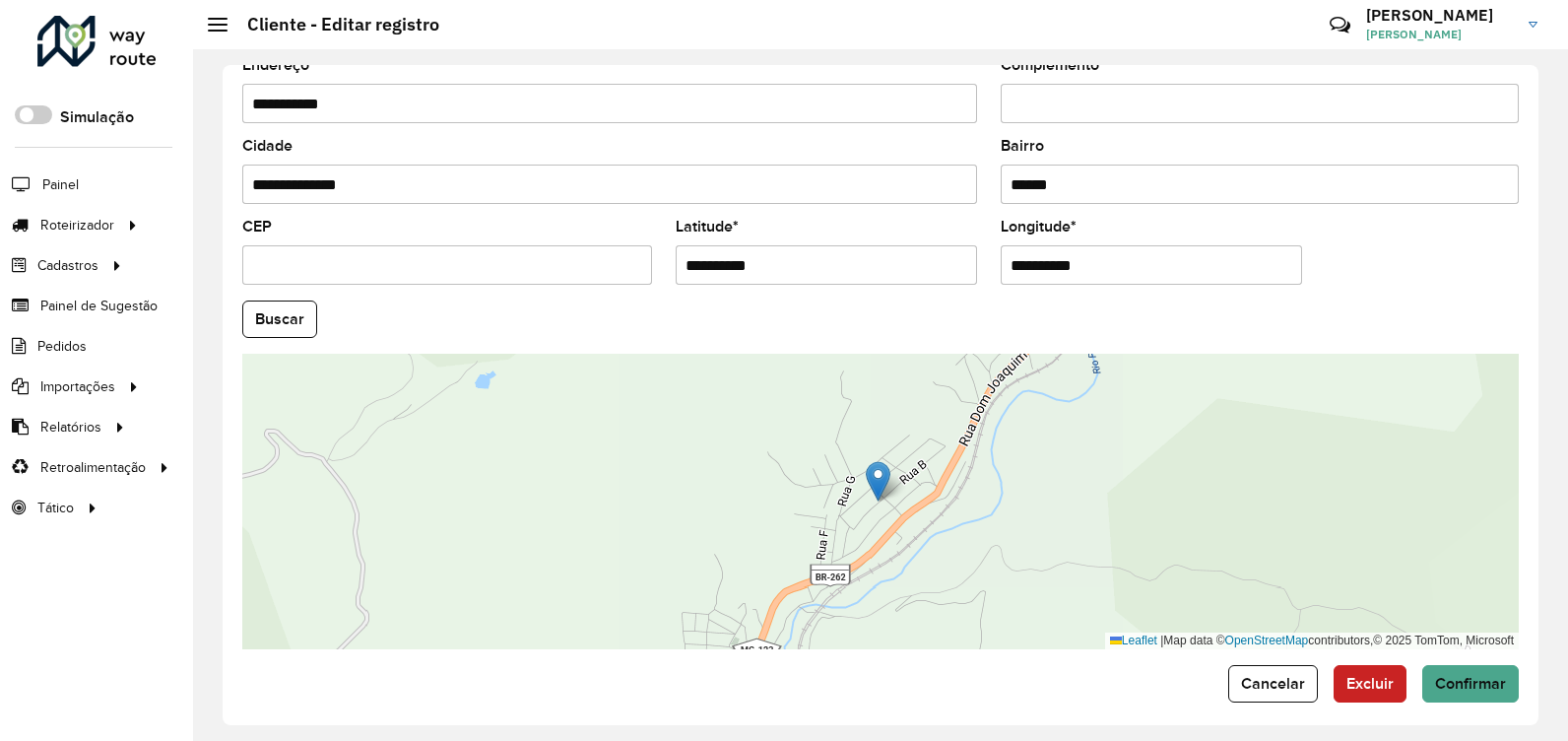
scroll to position [725, 0]
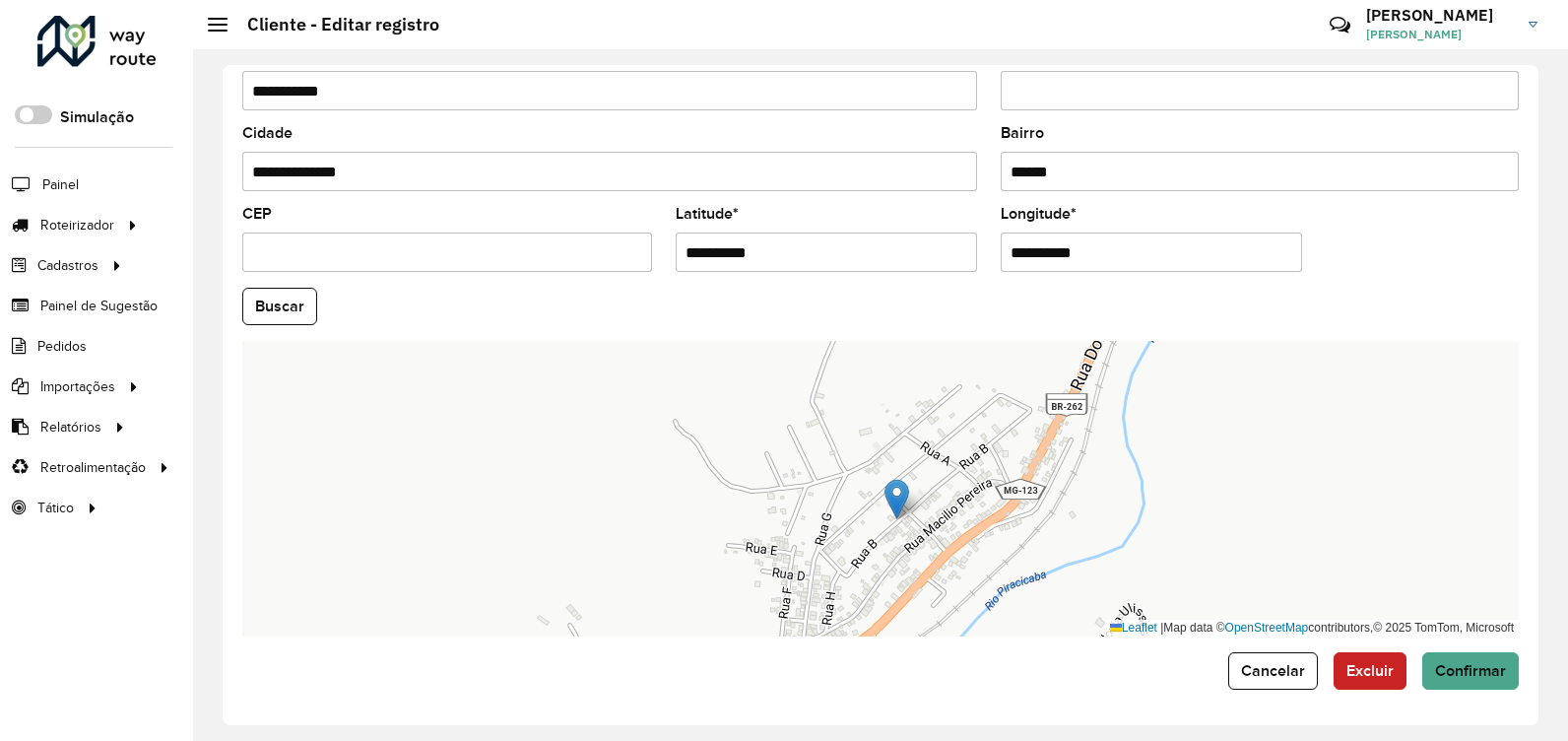
click at [899, 506] on img at bounding box center [897, 499] width 25 height 40
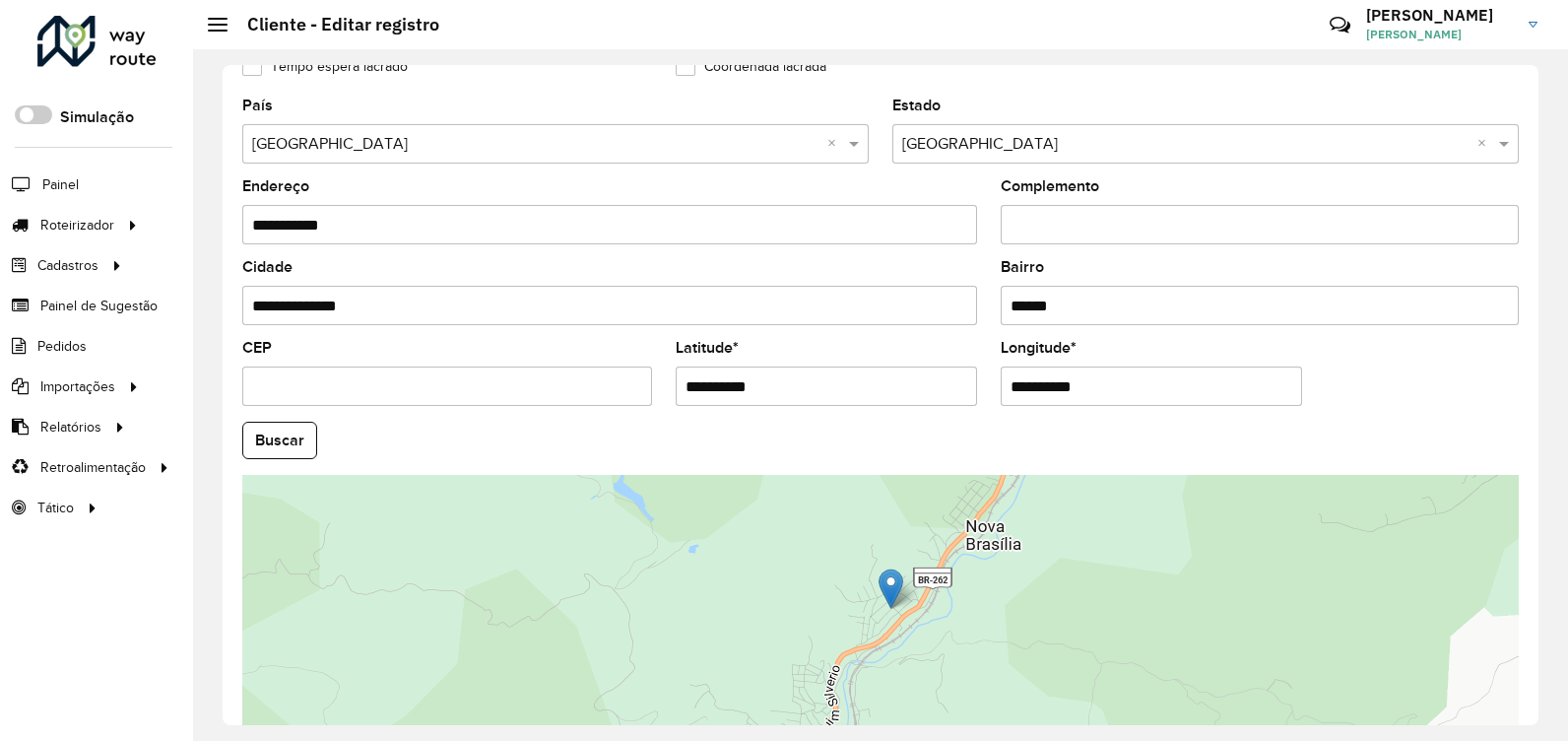
scroll to position [690, 0]
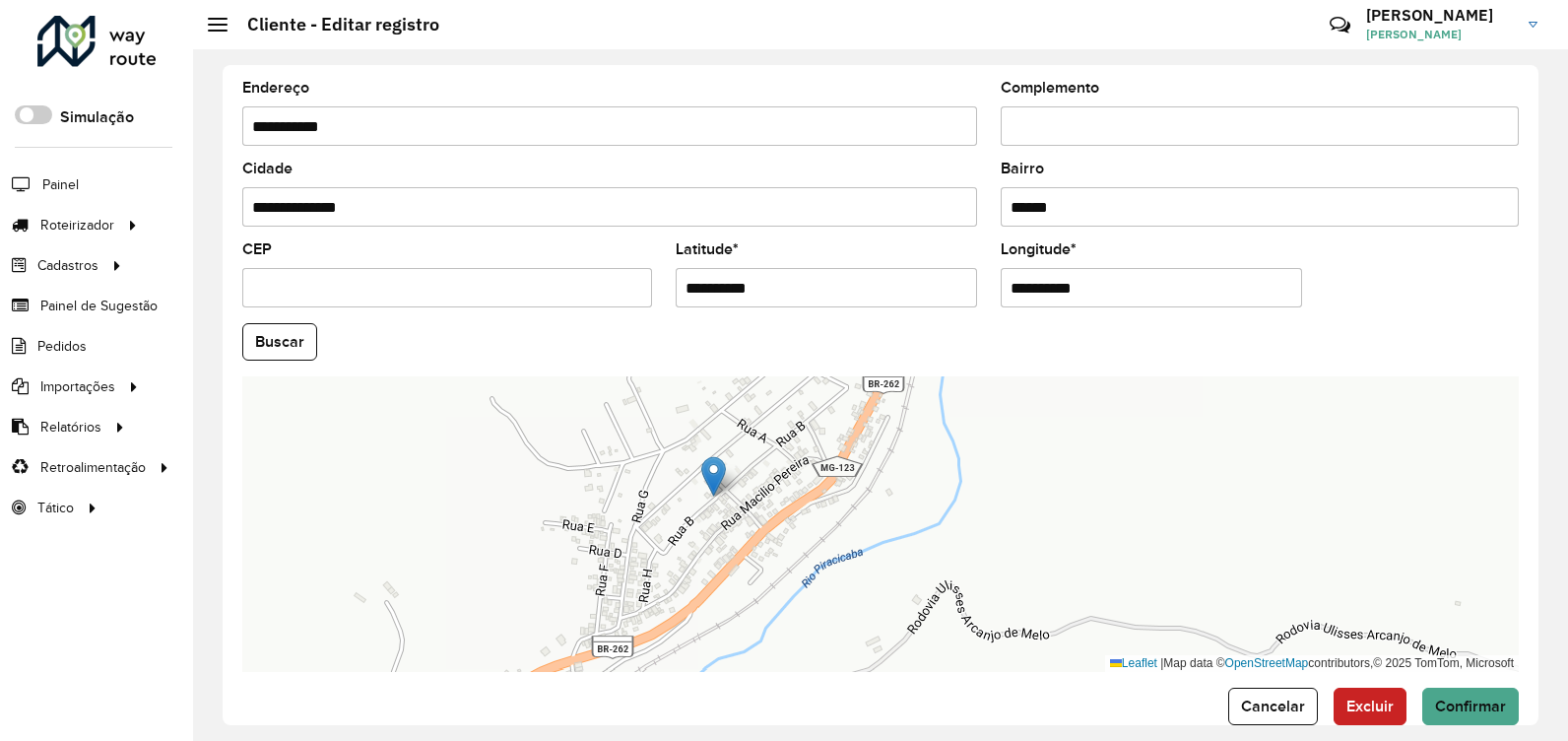
drag, startPoint x: 879, startPoint y: 428, endPoint x: 754, endPoint y: 501, distance: 144.8
click at [754, 501] on div "Leaflet | Map data © OpenStreetMap contributors,© 2025 TomTom, Microsoft" at bounding box center [881, 524] width 1277 height 296
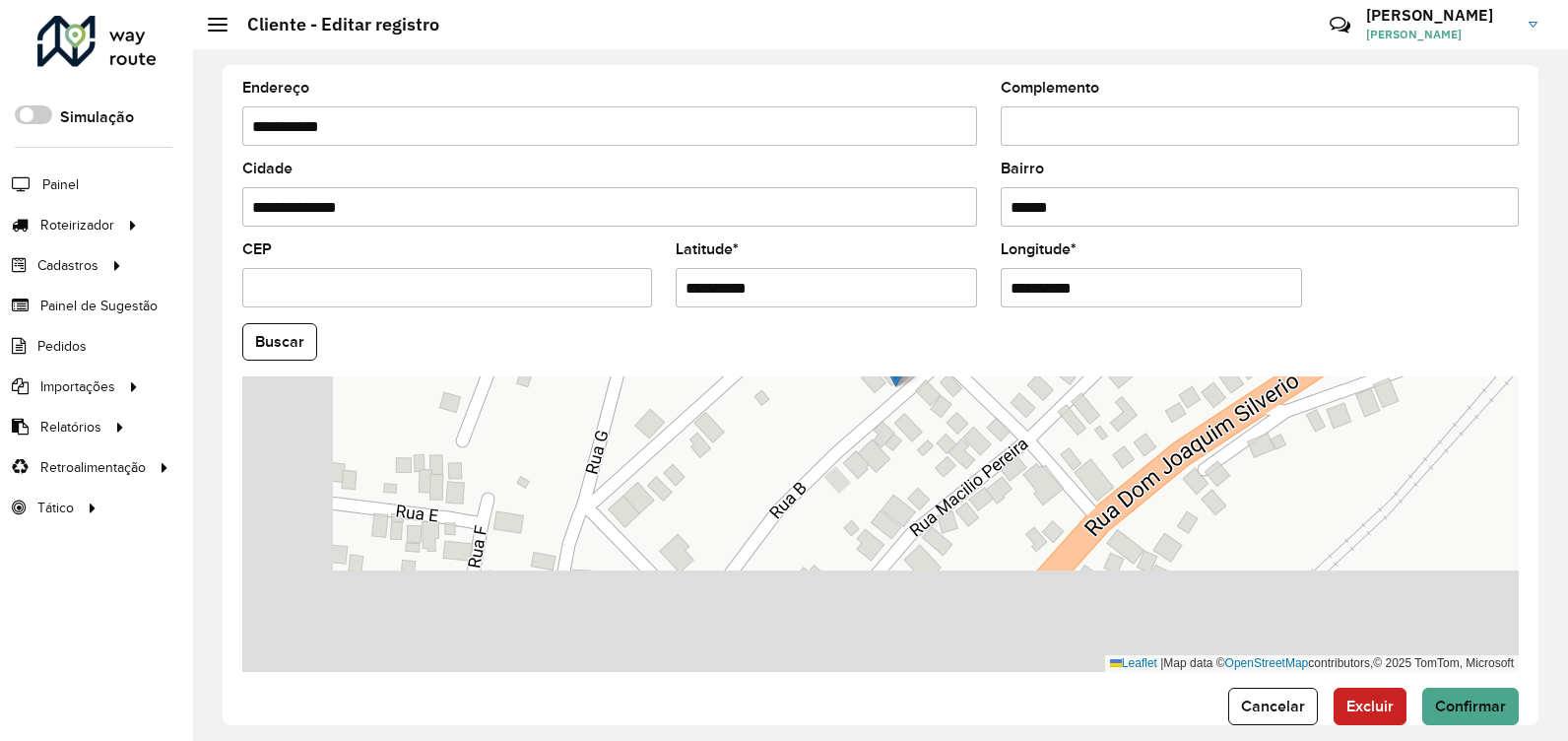
drag, startPoint x: 720, startPoint y: 505, endPoint x: 924, endPoint y: 416, distance: 222.6
click at [927, 416] on div "Leaflet | Map data © OpenStreetMap contributors,© 2025 TomTom, Microsoft" at bounding box center [881, 524] width 1277 height 296
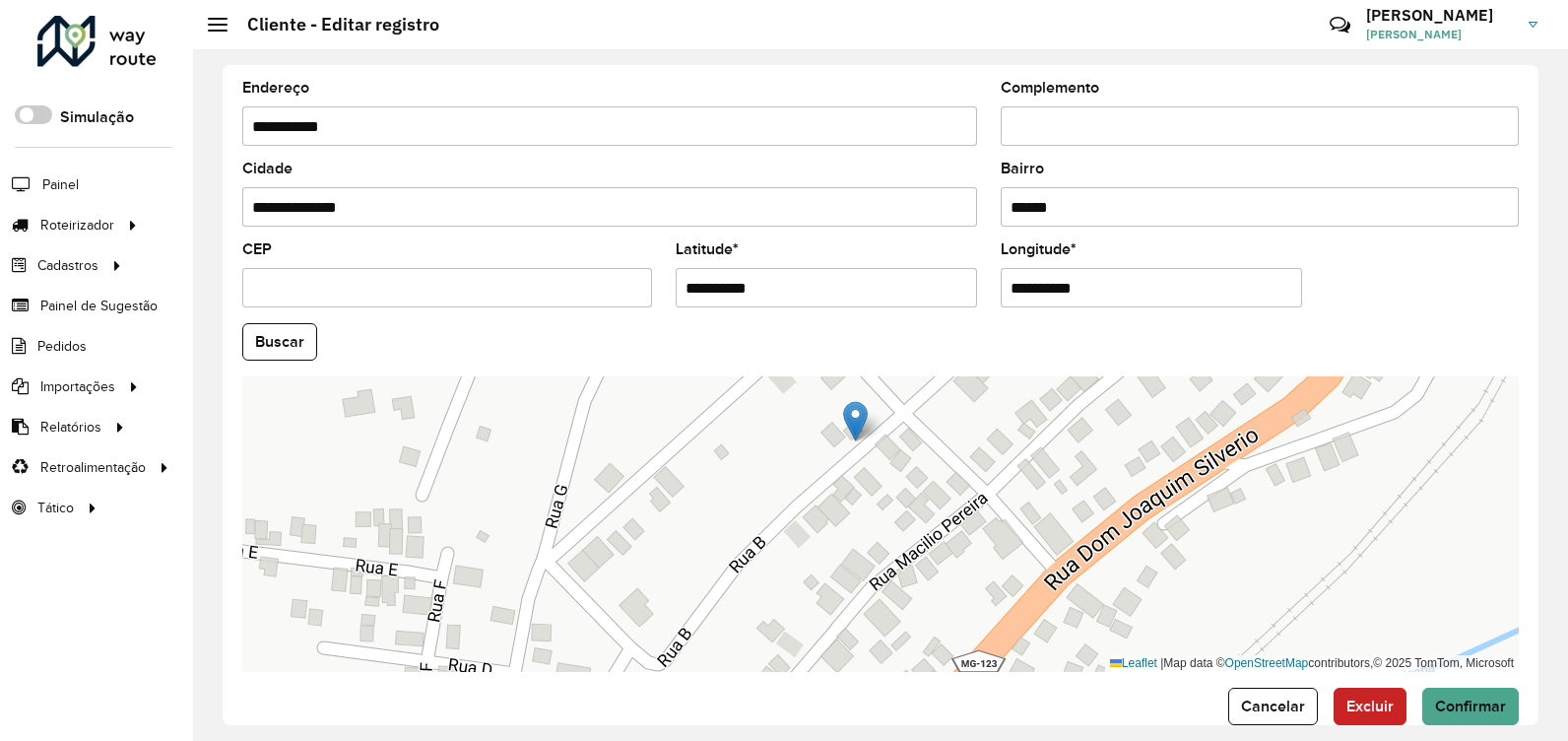
drag, startPoint x: 899, startPoint y: 457, endPoint x: 873, endPoint y: 486, distance: 38.9
click at [873, 486] on div "Leaflet | Map data © OpenStreetMap contributors,© 2025 TomTom, Microsoft" at bounding box center [881, 524] width 1277 height 296
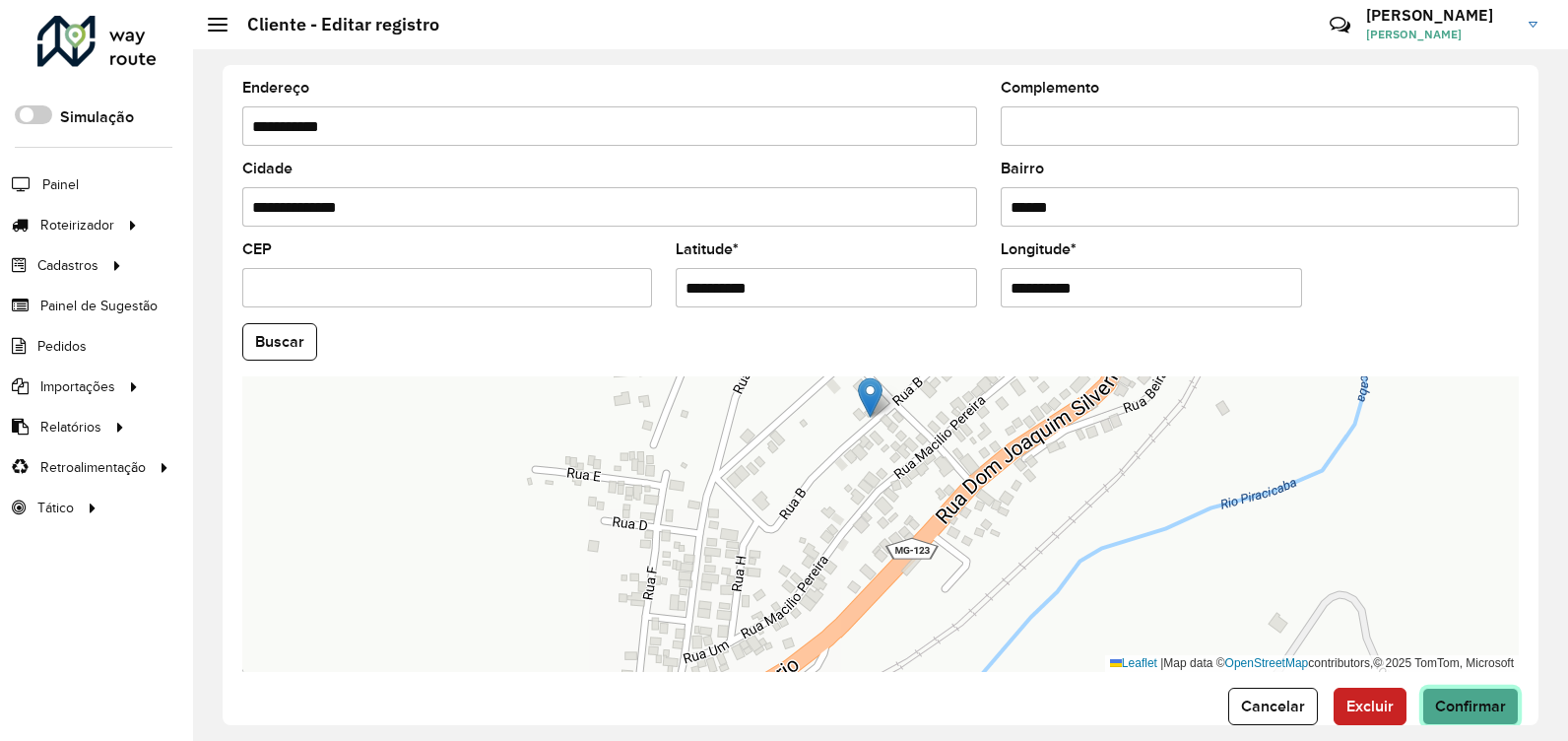
click at [1453, 707] on span "Confirmar" at bounding box center [1470, 706] width 71 height 17
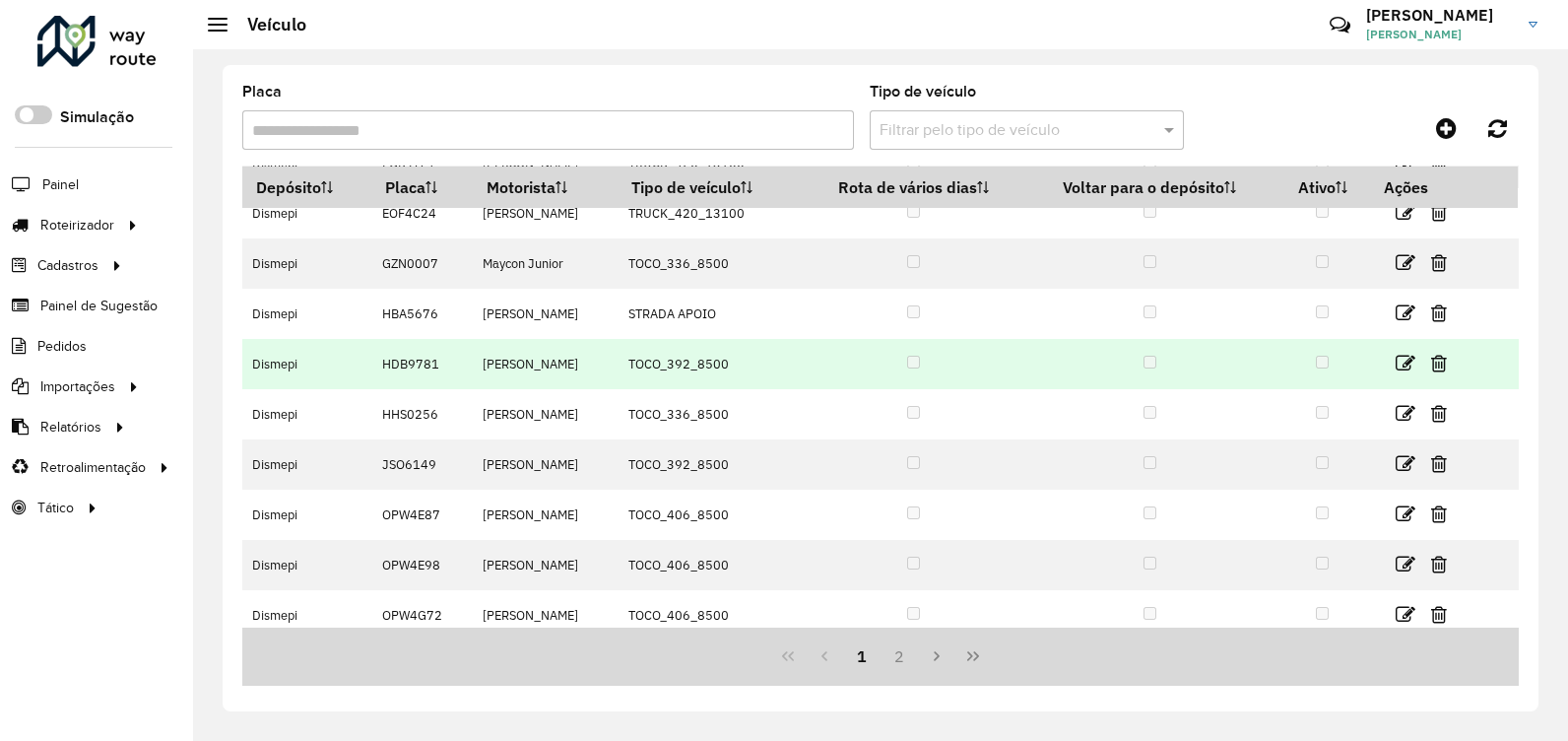
scroll to position [184, 0]
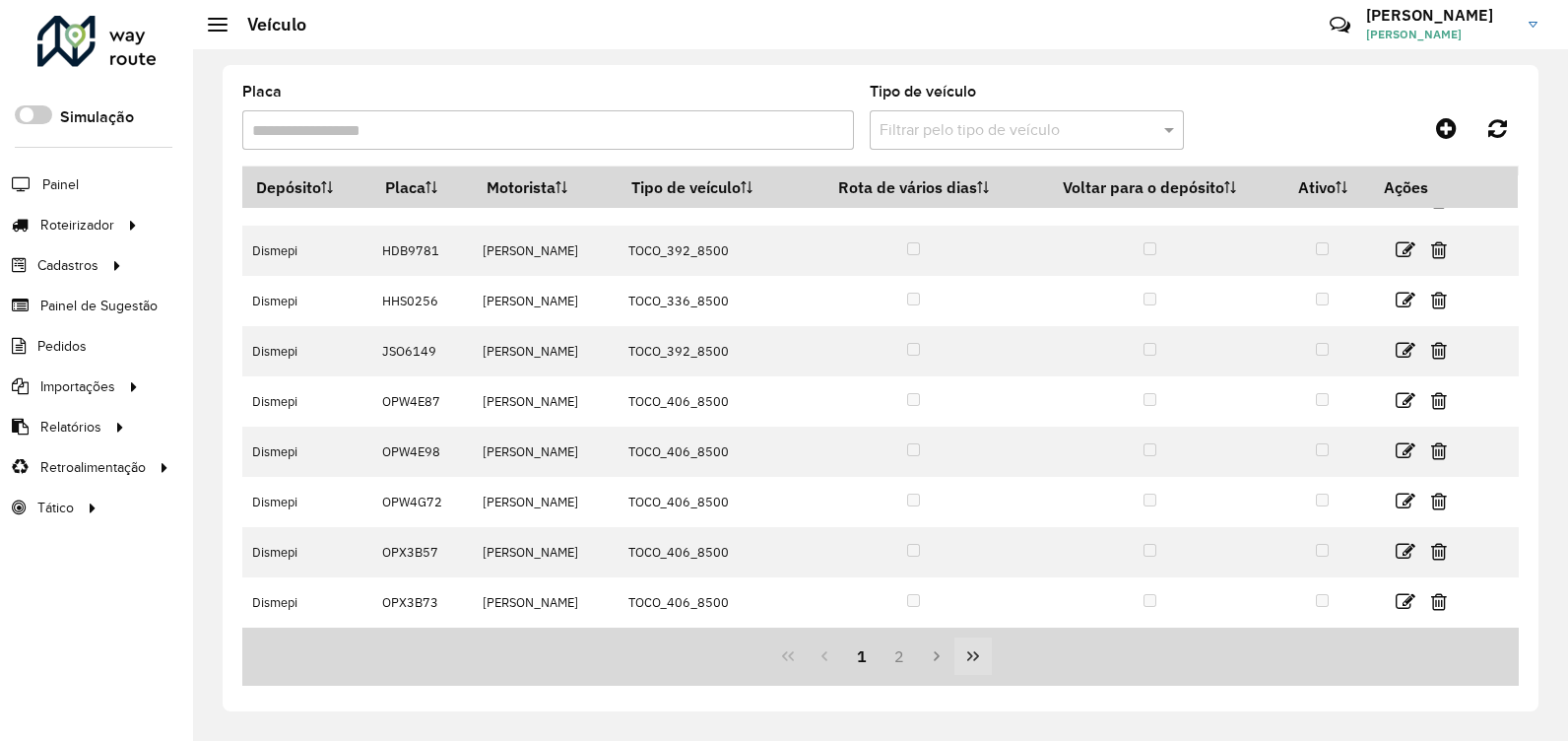
click at [974, 659] on icon "Last Page" at bounding box center [974, 656] width 16 height 16
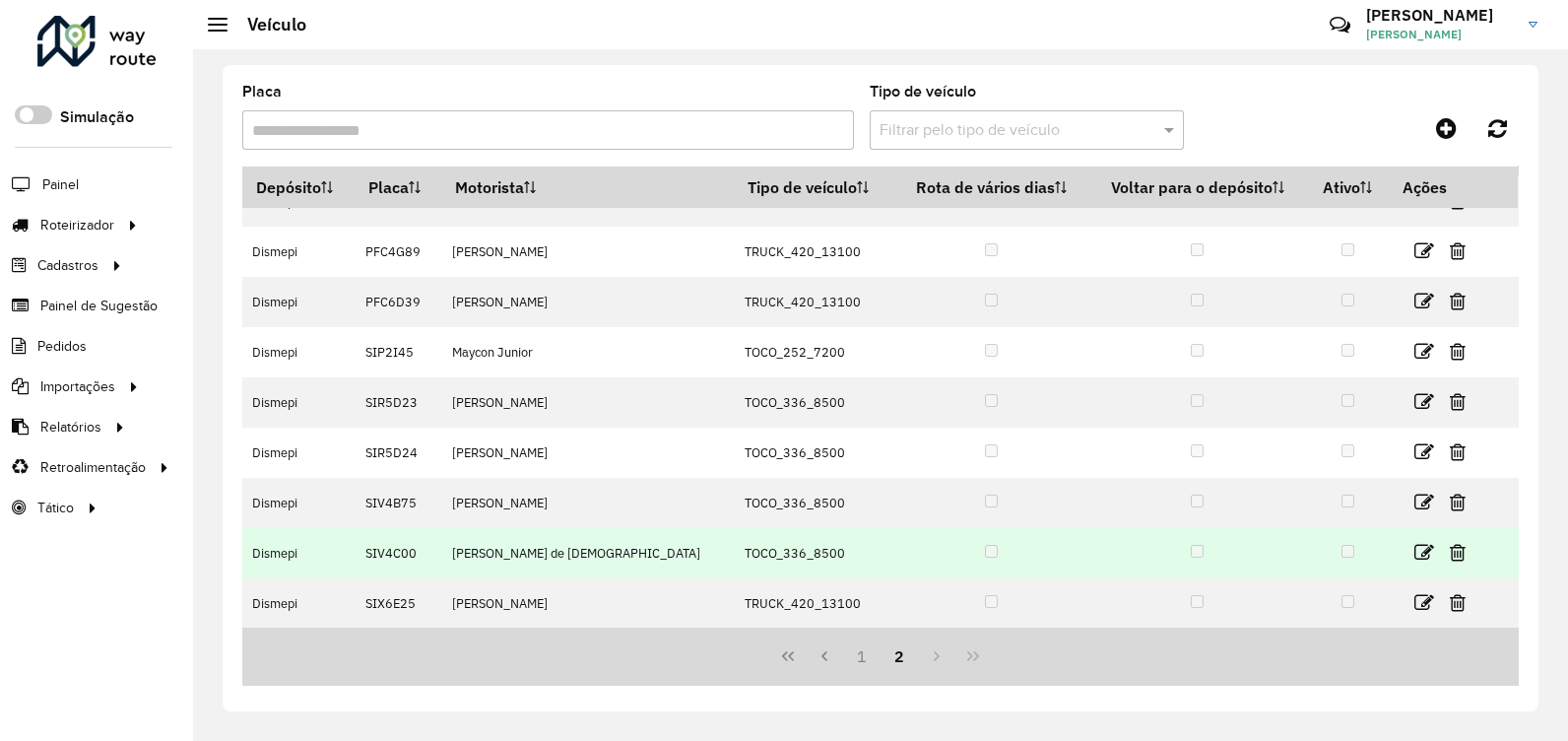
scroll to position [84, 0]
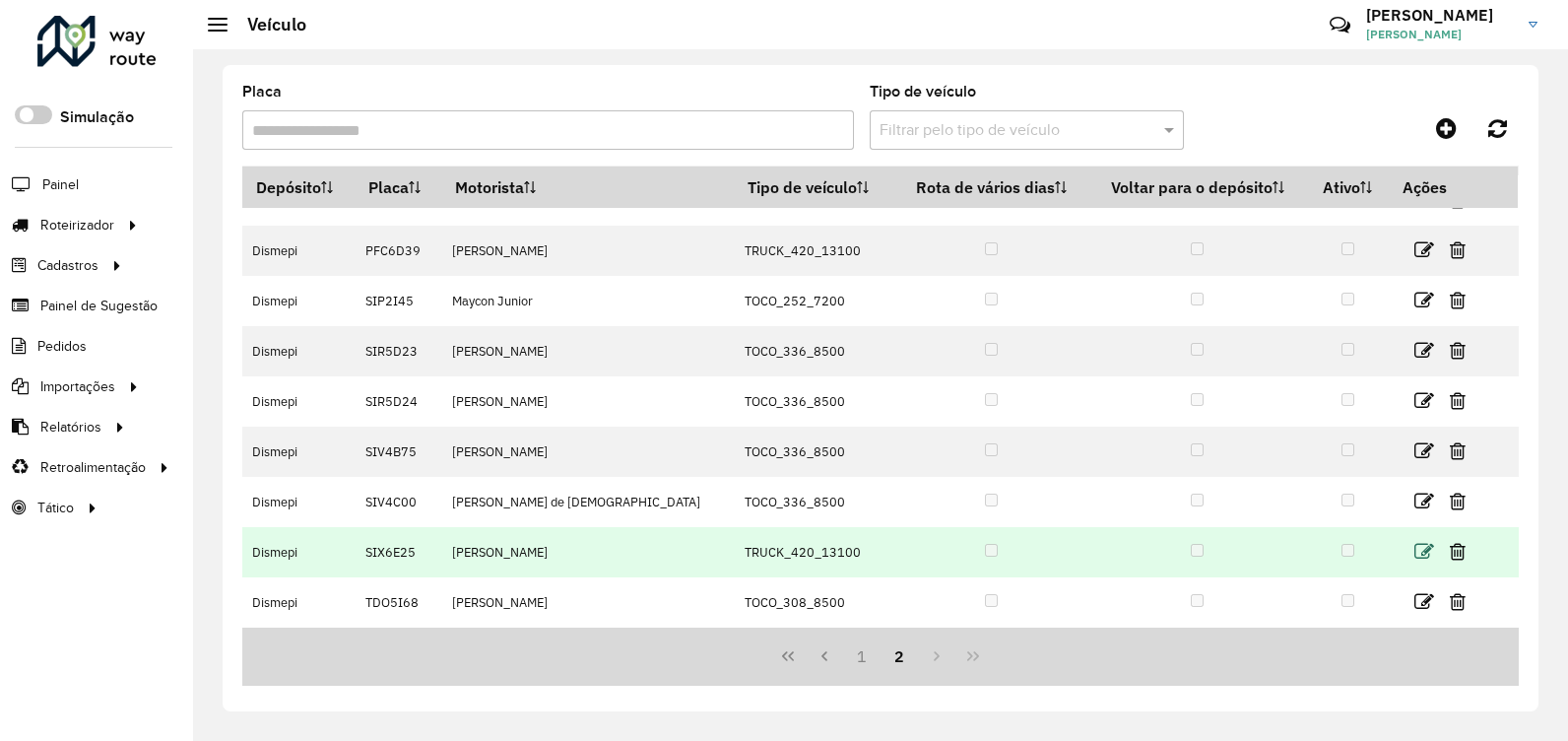
click at [1415, 554] on icon at bounding box center [1424, 552] width 20 height 20
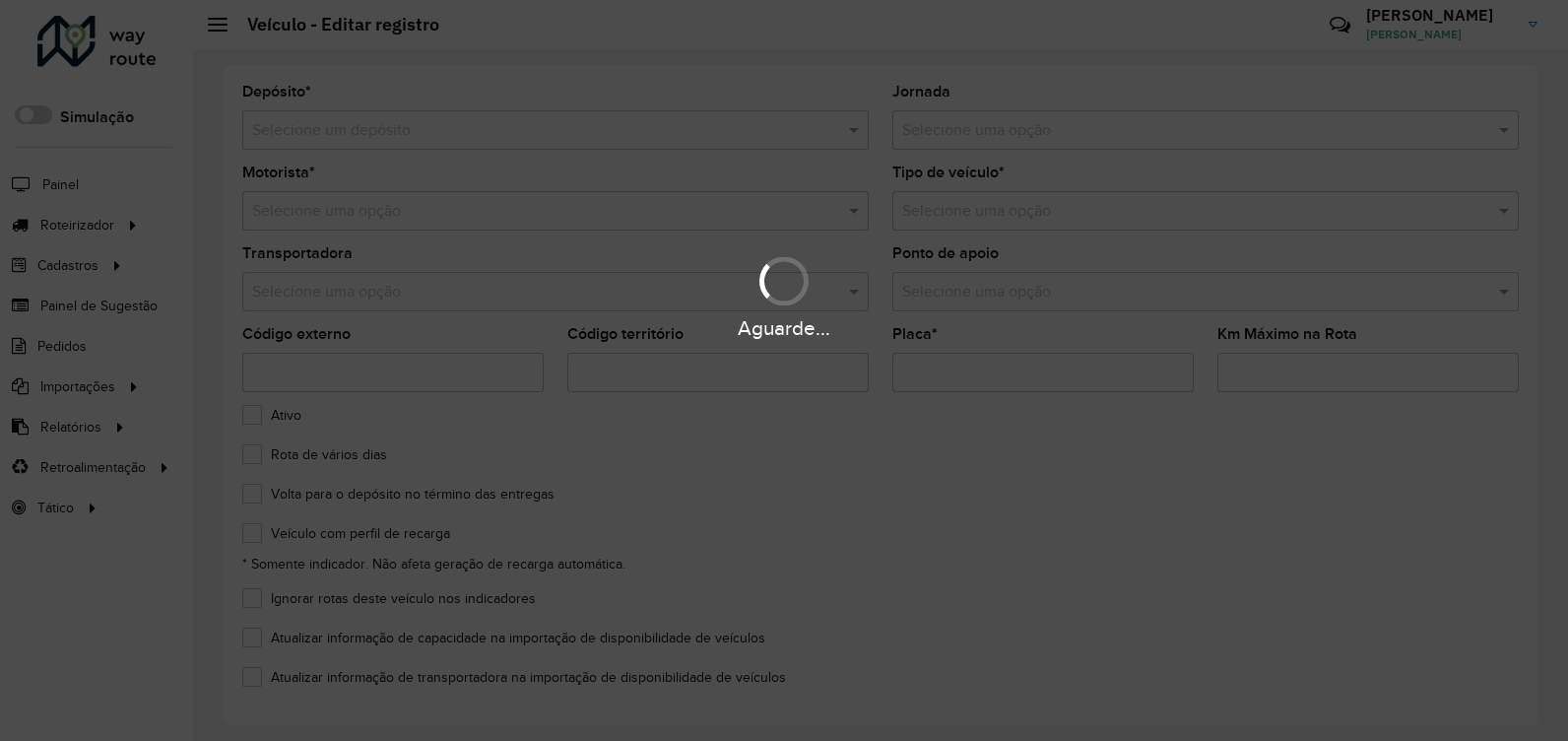
type input "*******"
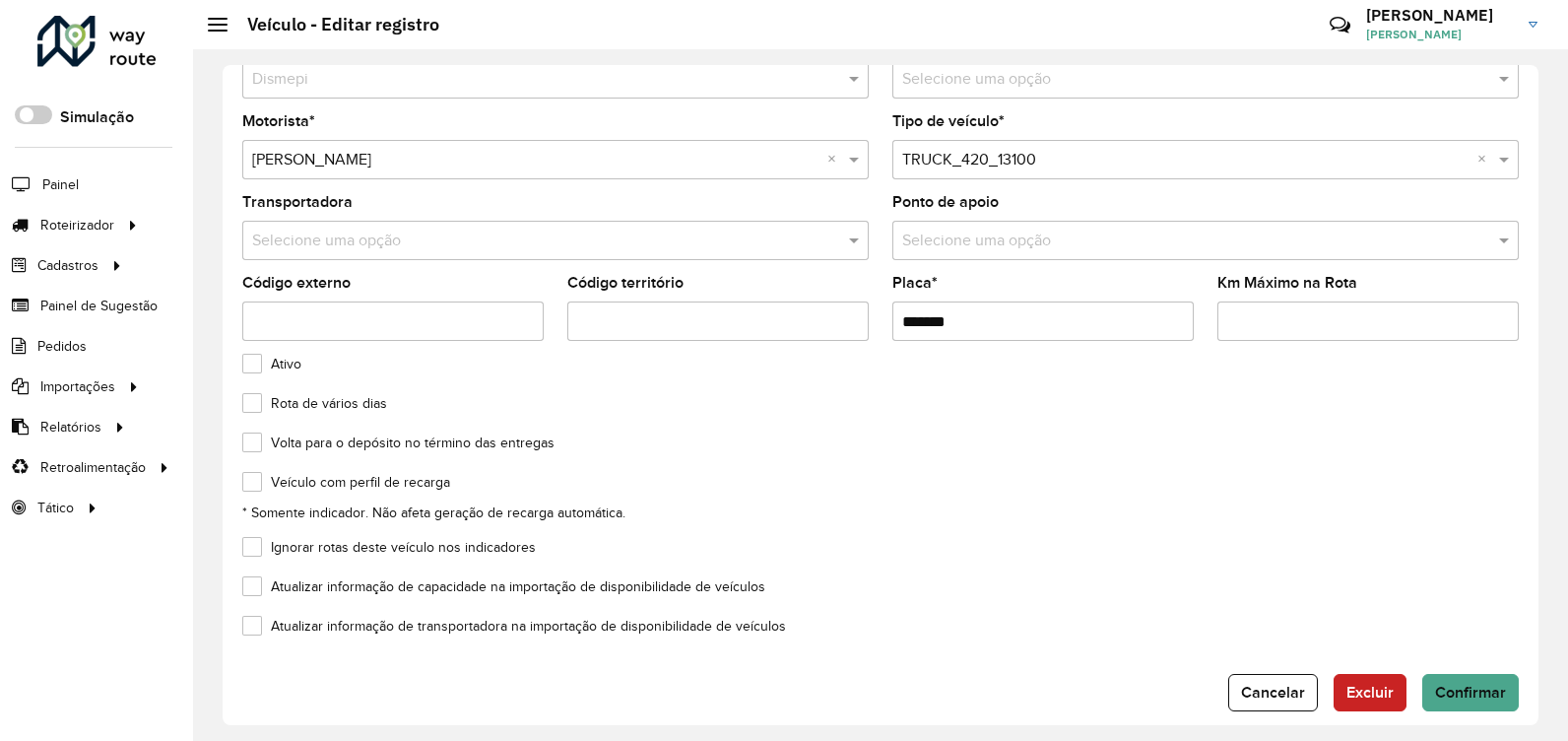
scroll to position [73, 0]
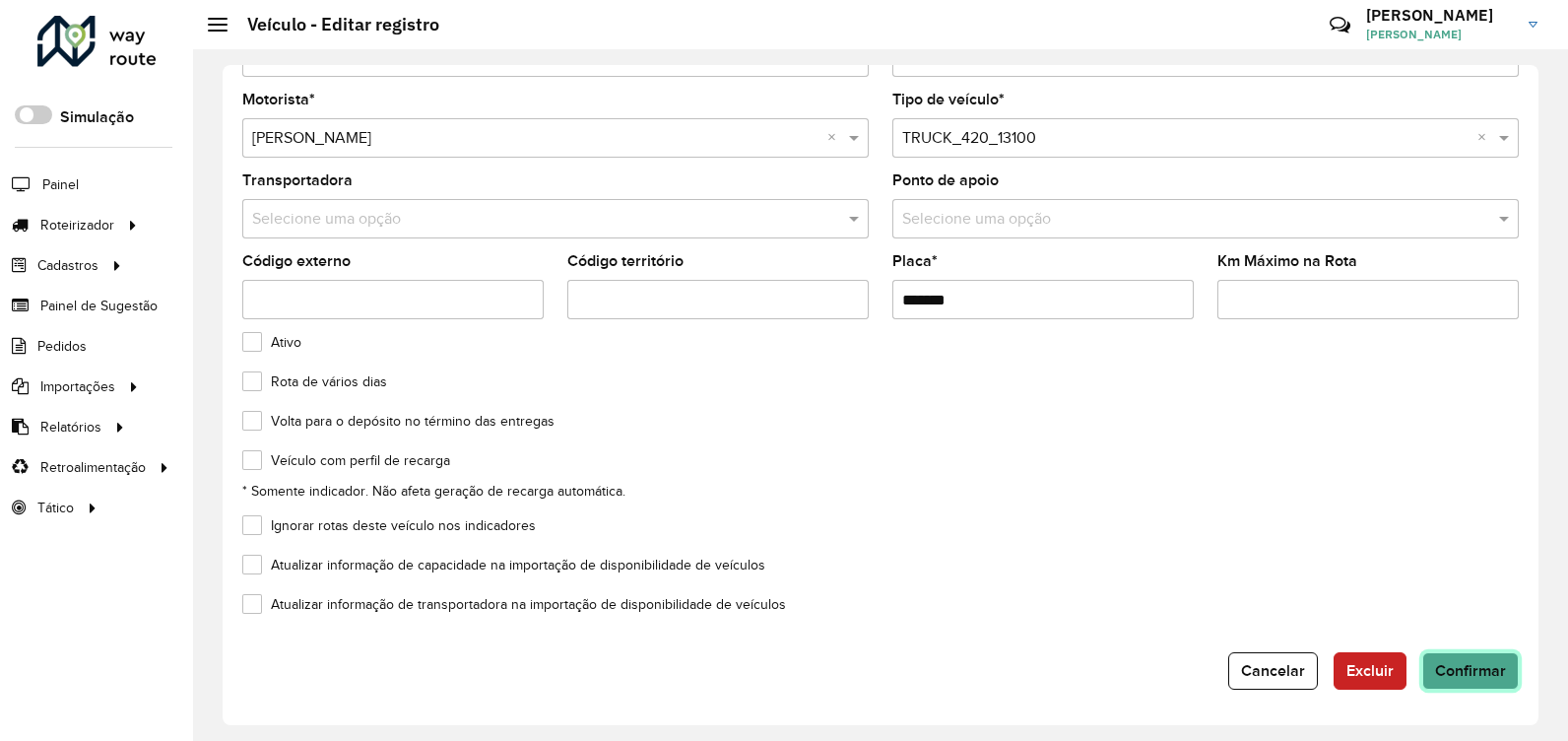
click at [1493, 670] on span "Confirmar" at bounding box center [1470, 670] width 71 height 17
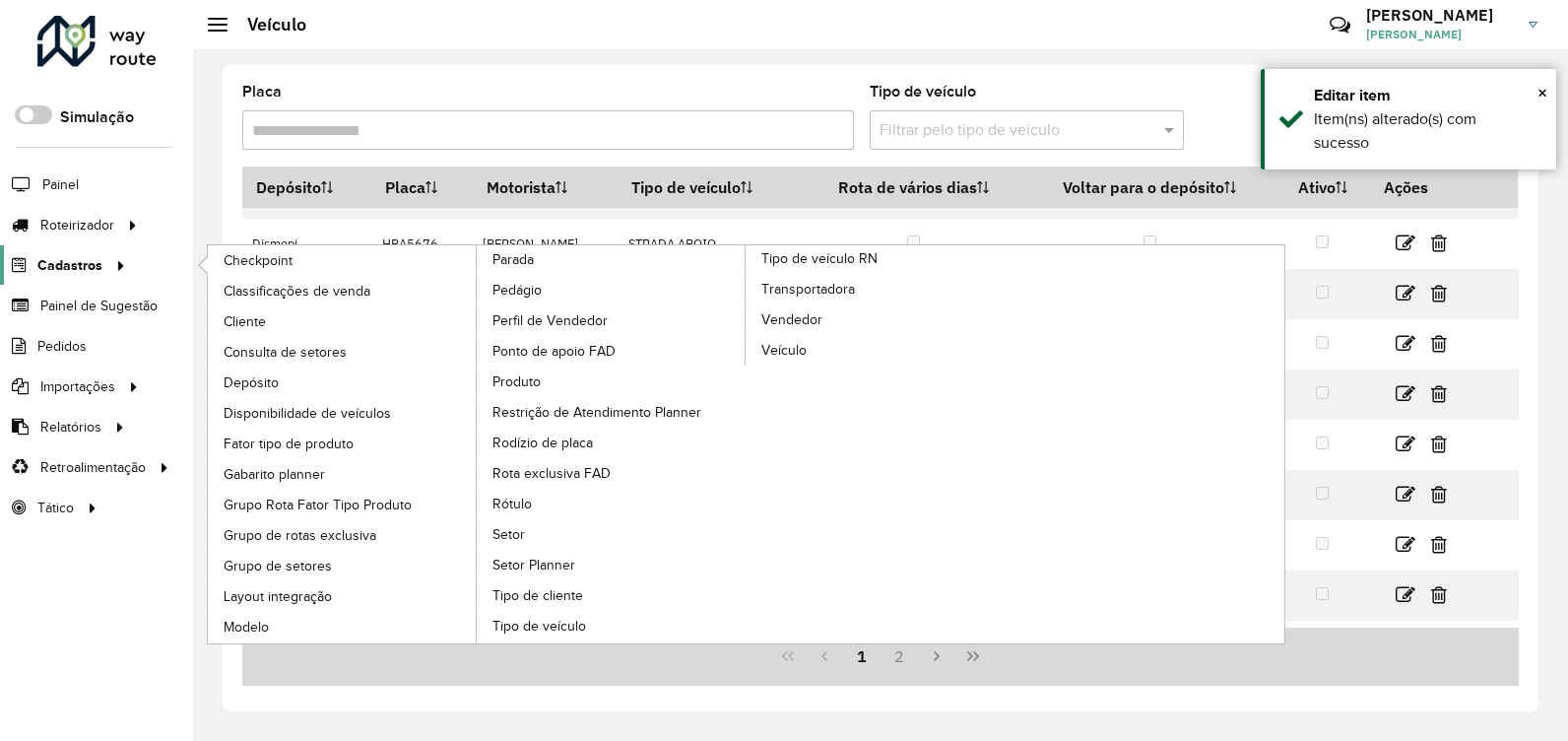
scroll to position [184, 0]
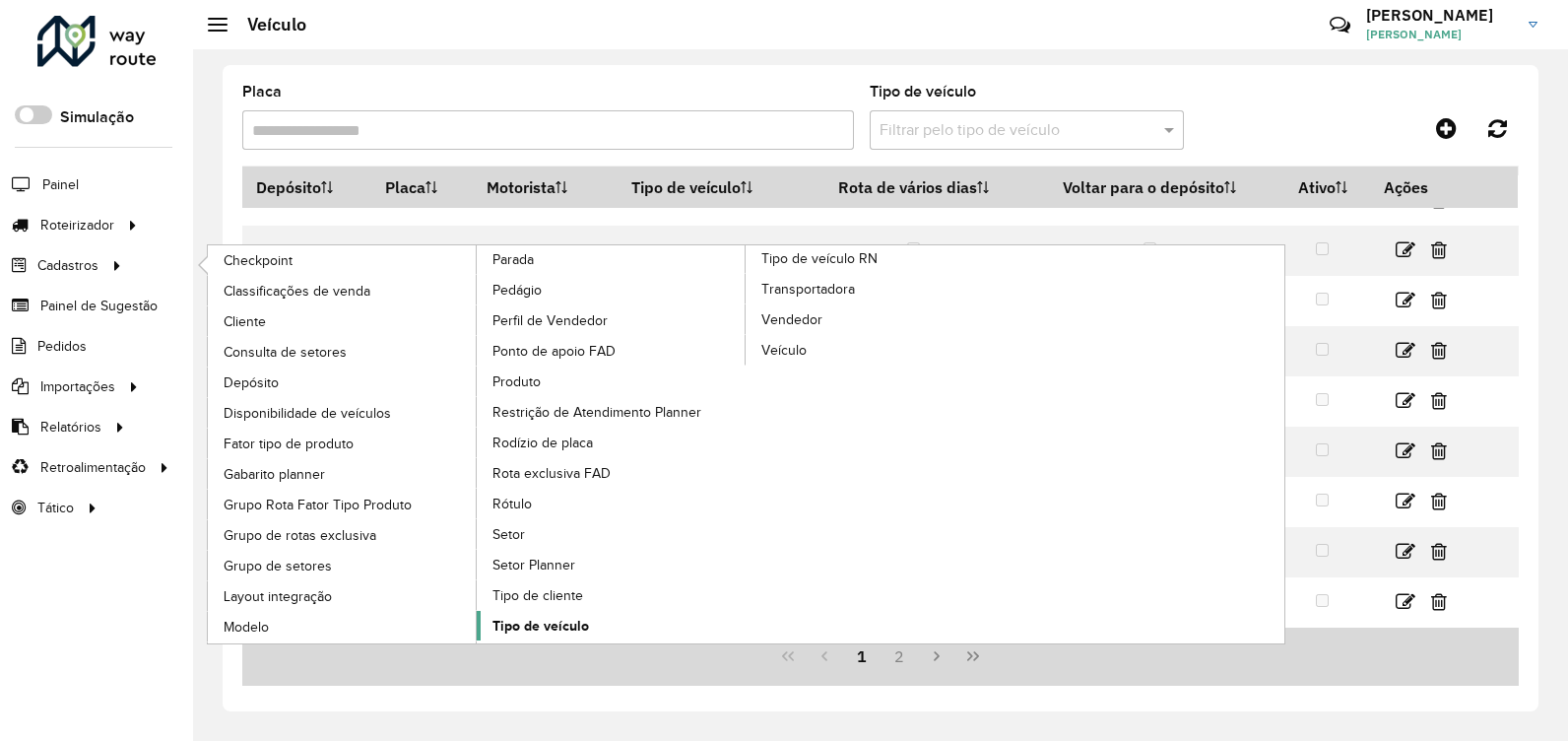
click at [548, 623] on span "Tipo de veículo" at bounding box center [541, 626] width 97 height 21
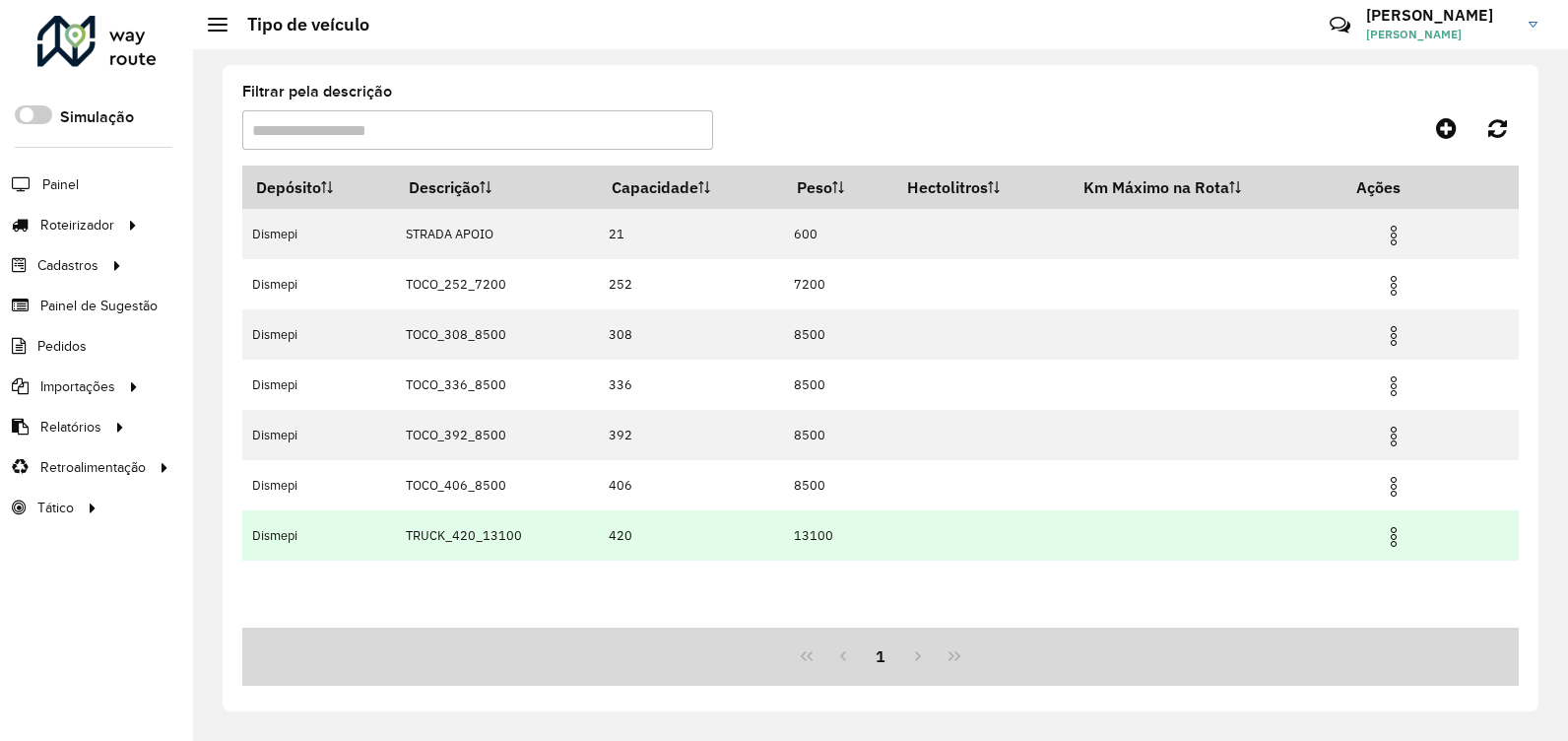
click at [1398, 534] on img at bounding box center [1395, 537] width 24 height 24
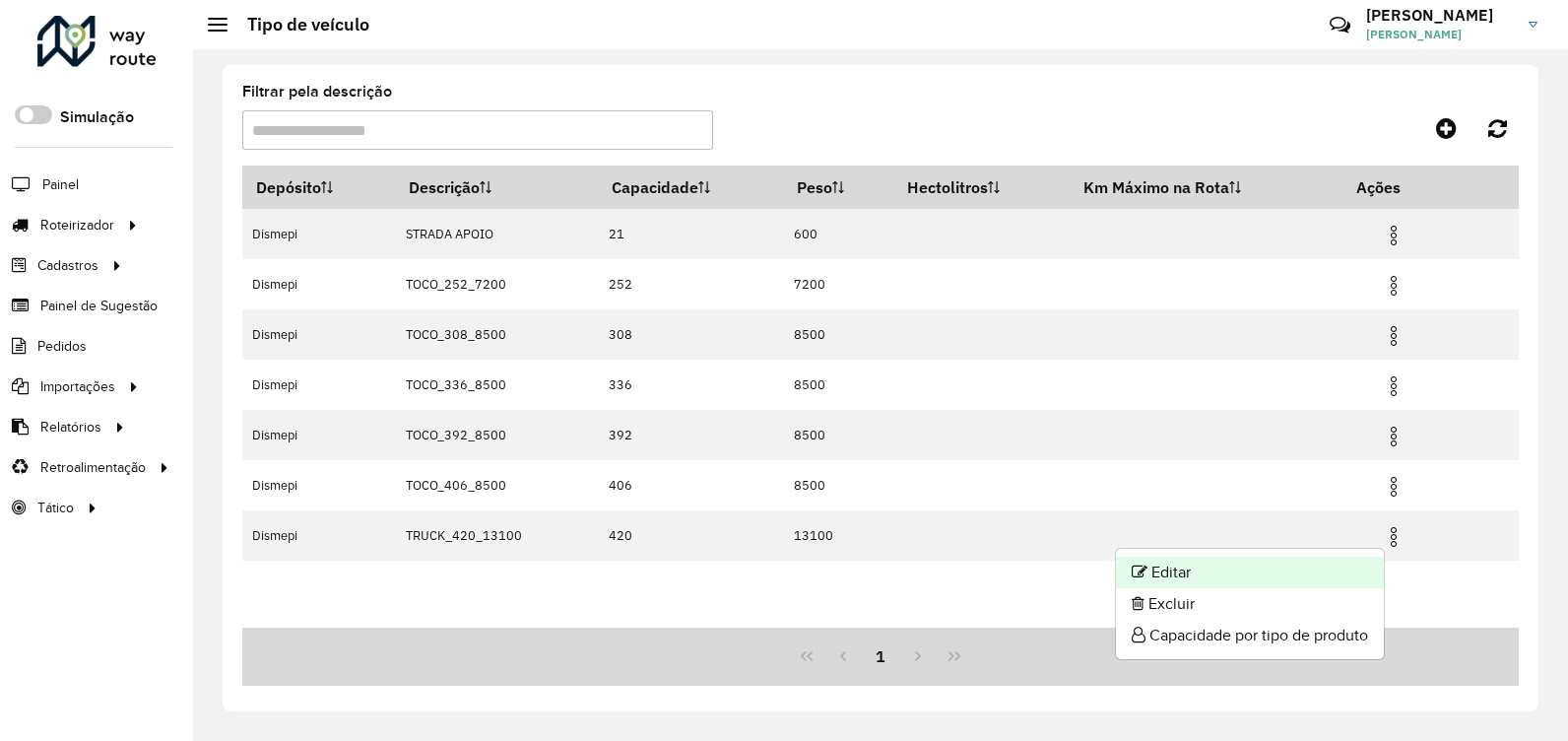
click at [1302, 578] on li "Editar" at bounding box center [1251, 573] width 268 height 32
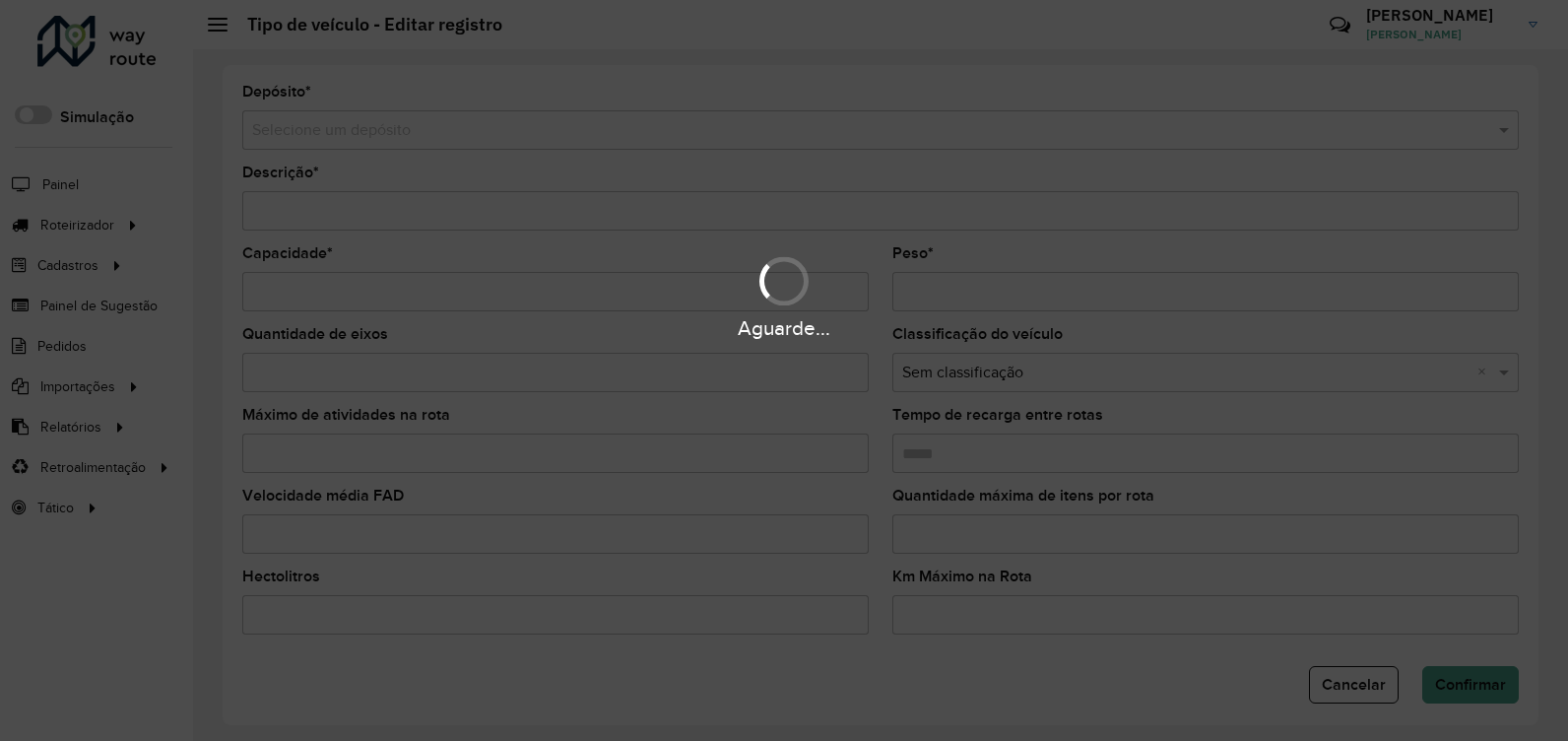
type input "**********"
type input "***"
type input "*****"
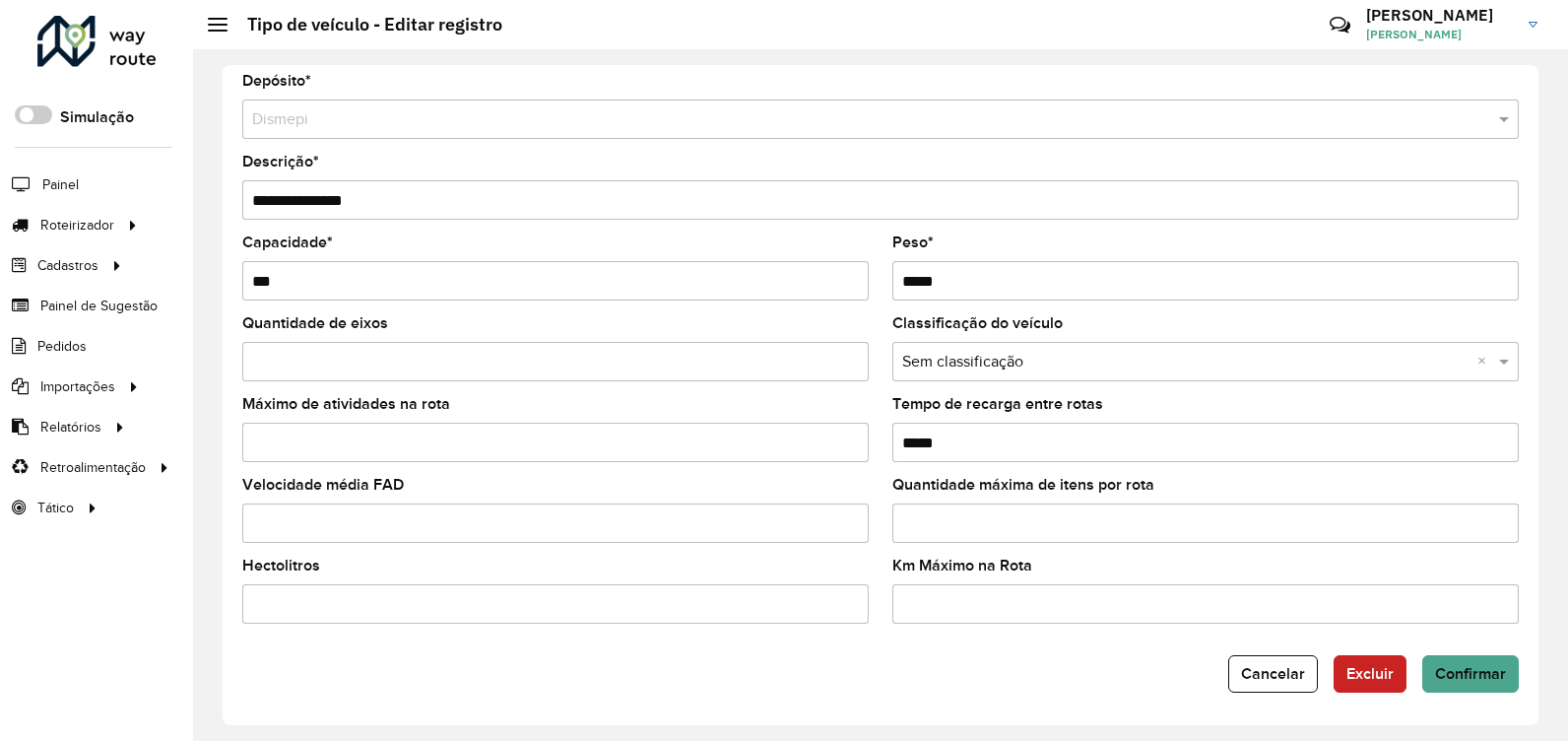
scroll to position [14, 0]
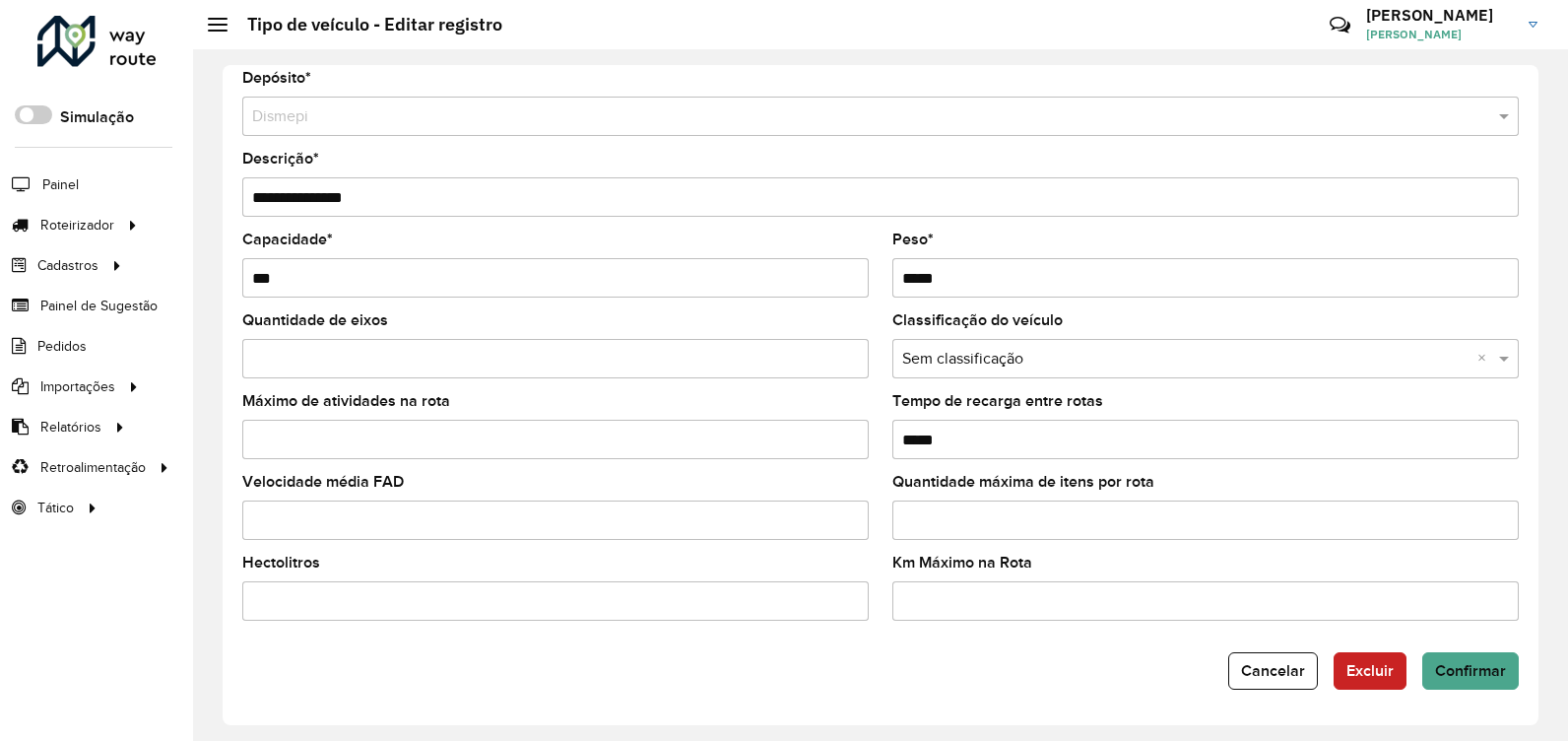
click at [635, 280] on input "***" at bounding box center [556, 278] width 627 height 39
click at [753, 310] on formly-field "Capacidade * ***" at bounding box center [556, 273] width 650 height 81
click at [353, 265] on input "***" at bounding box center [556, 278] width 627 height 39
type input "***"
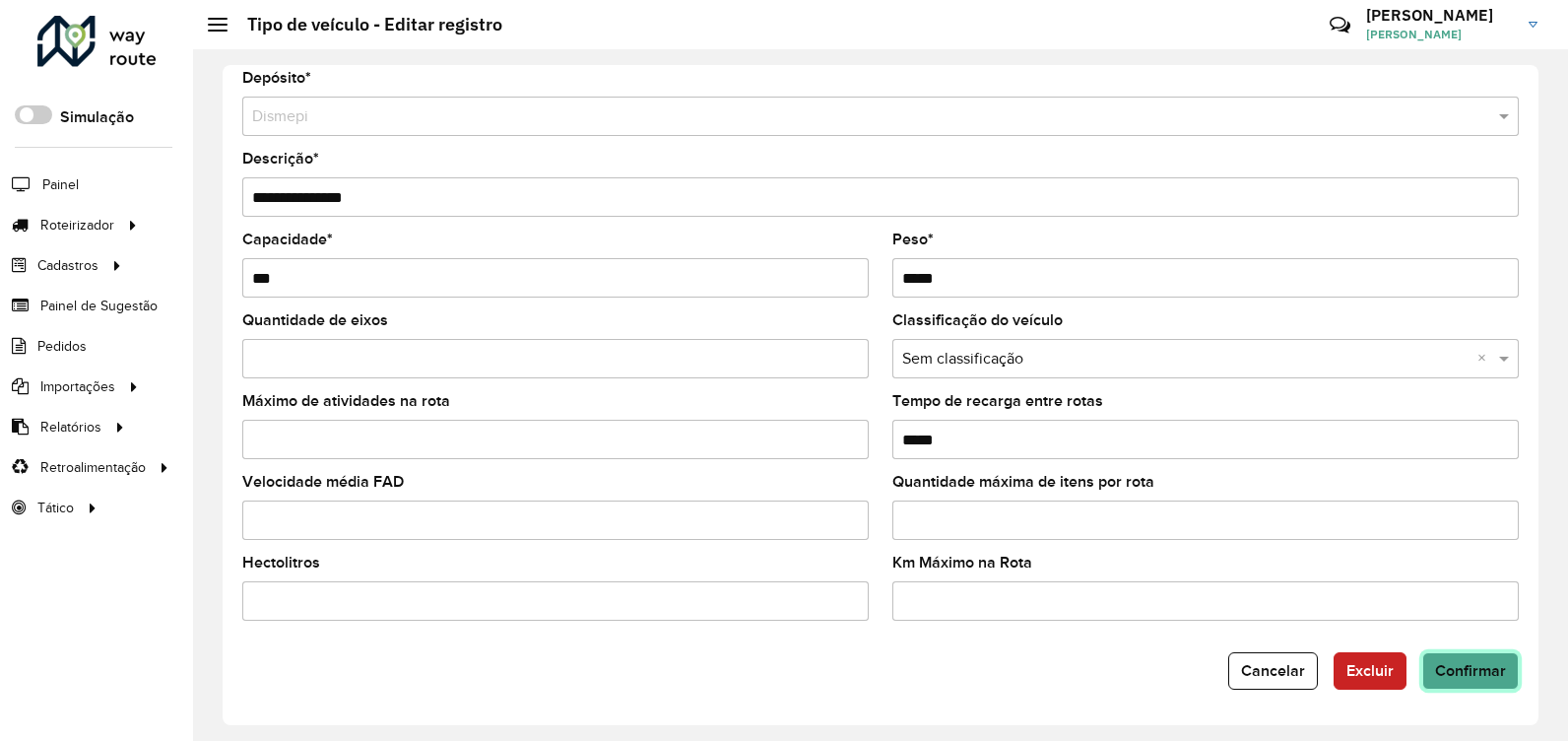
click at [1435, 669] on span "Confirmar" at bounding box center [1470, 670] width 71 height 17
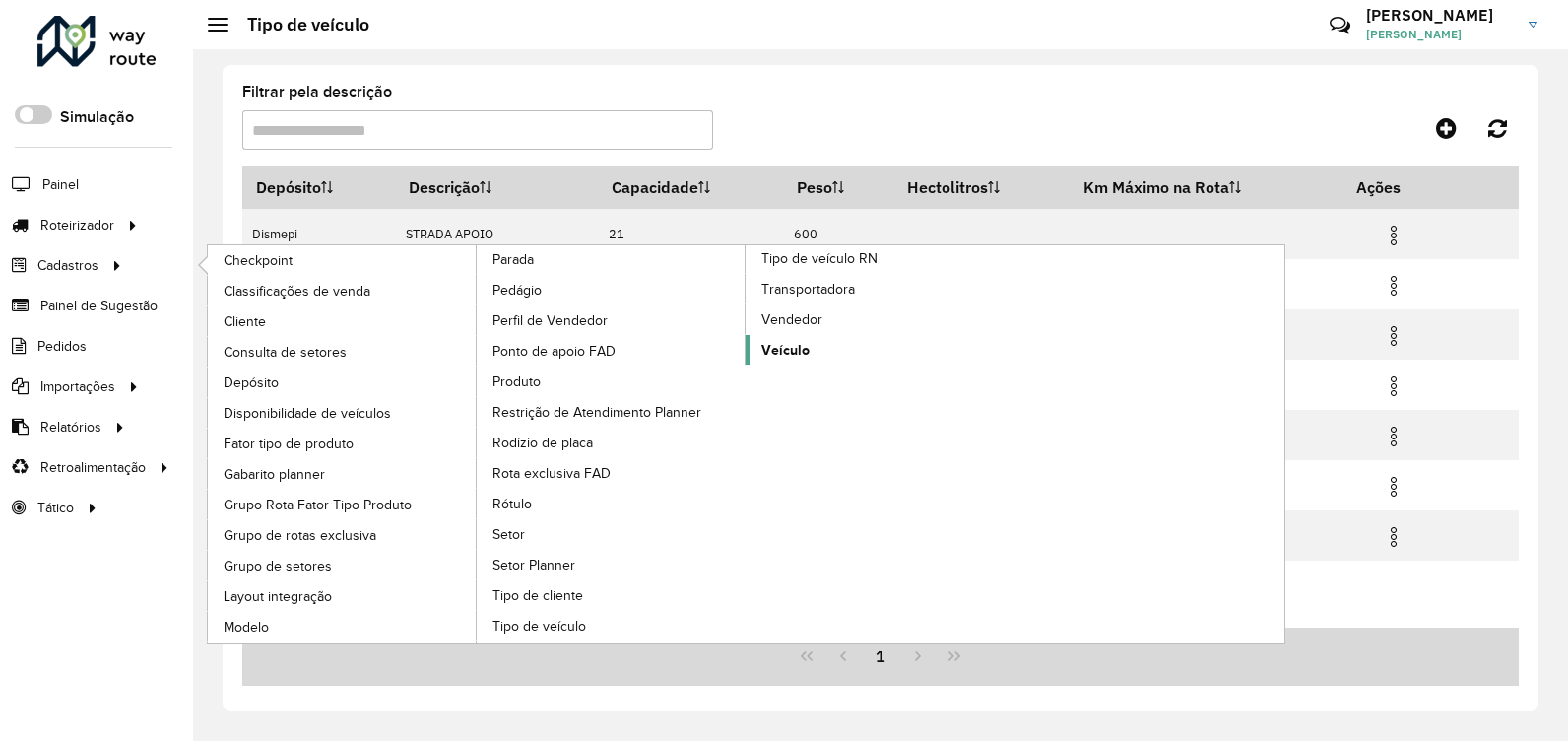
click at [774, 351] on span "Veículo" at bounding box center [785, 350] width 48 height 21
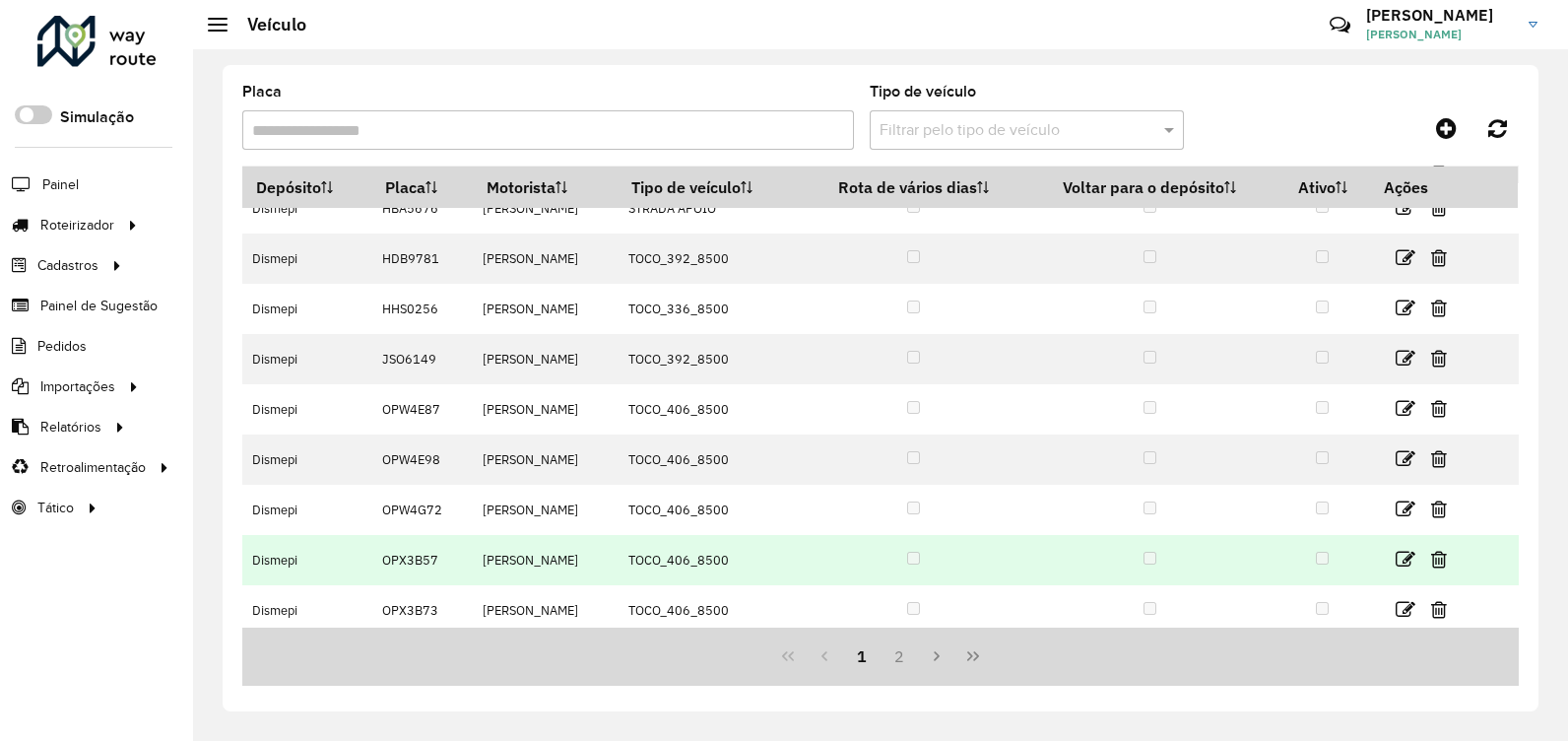
scroll to position [184, 0]
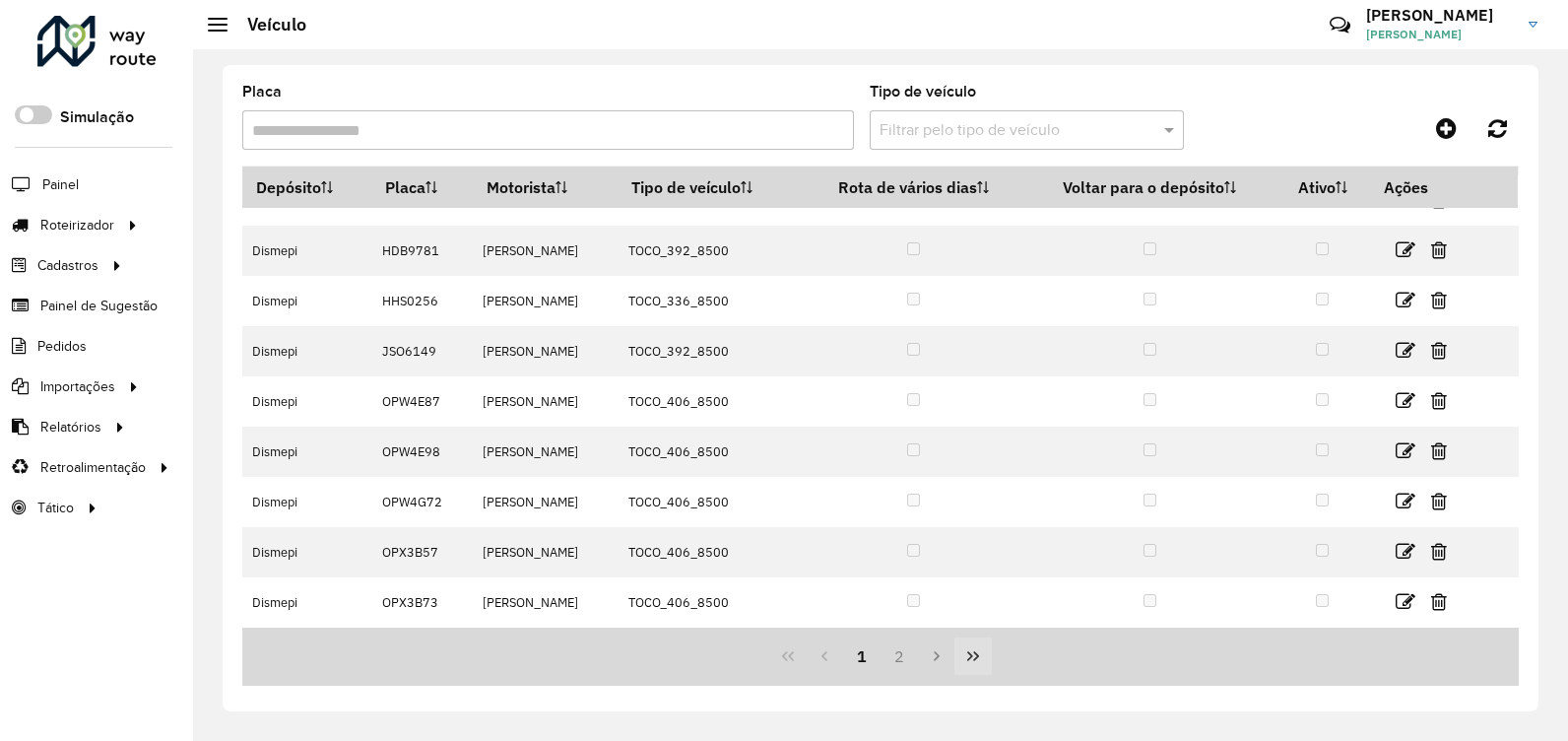
click at [971, 646] on button "Last Page" at bounding box center [974, 656] width 37 height 37
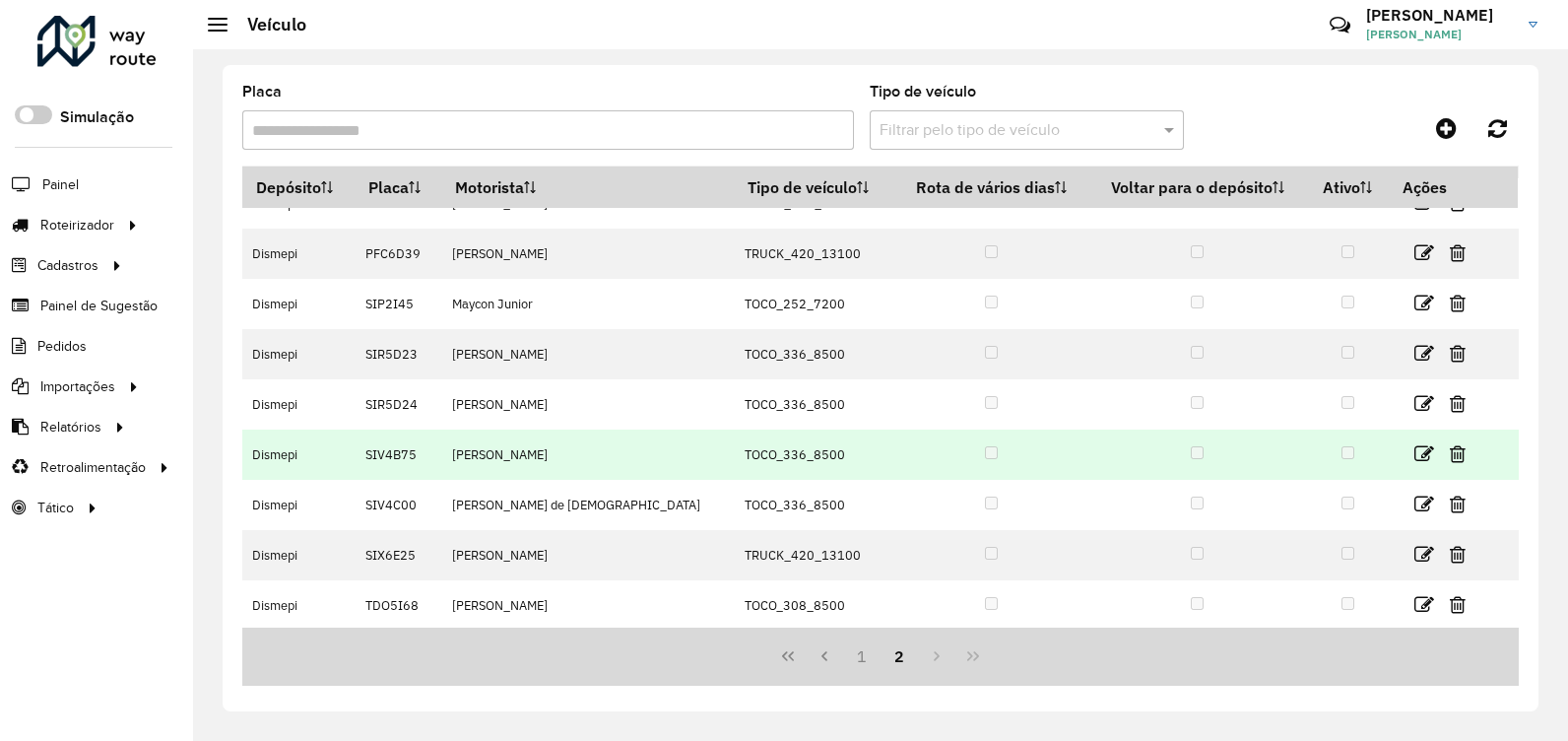
scroll to position [84, 0]
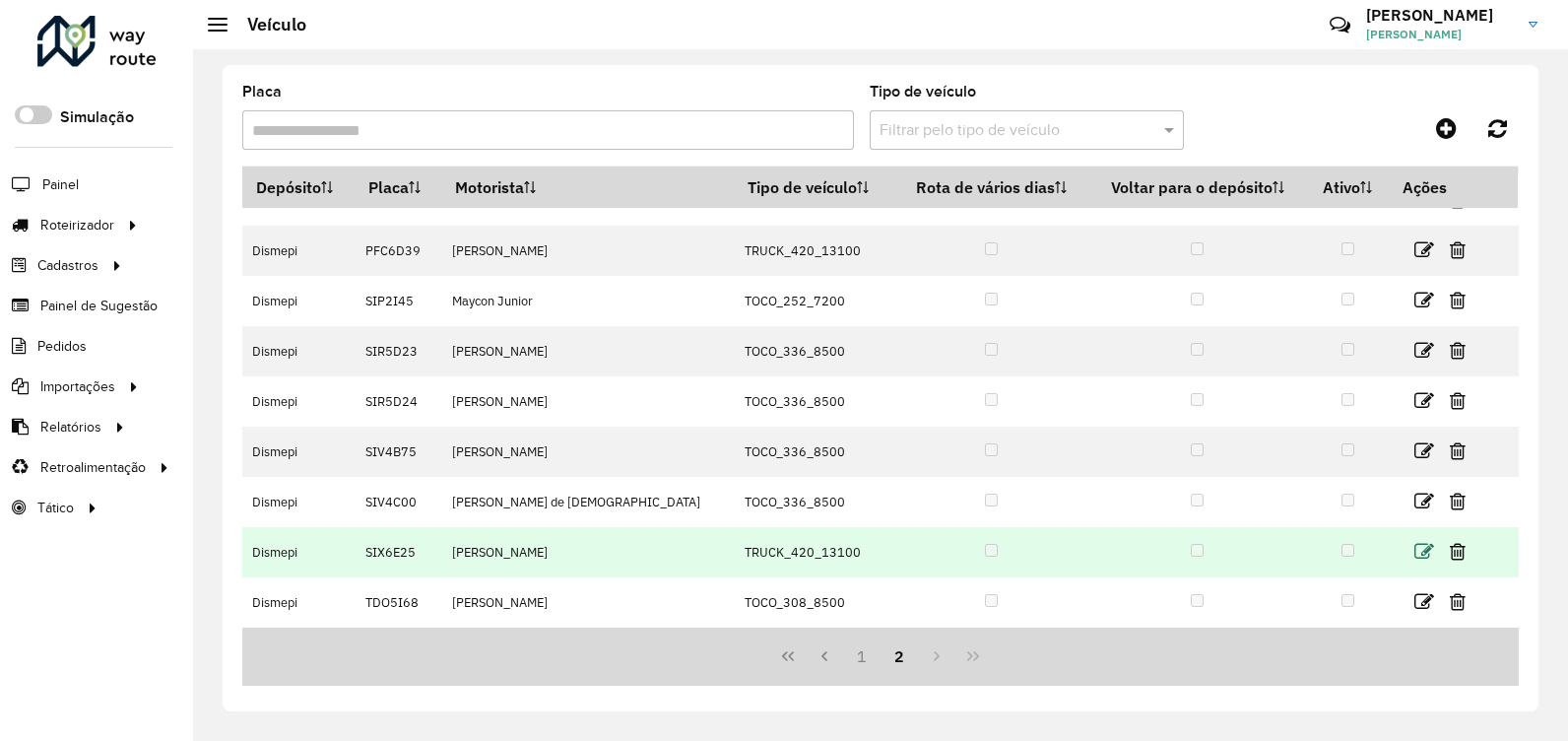
click at [1414, 552] on icon at bounding box center [1424, 552] width 20 height 20
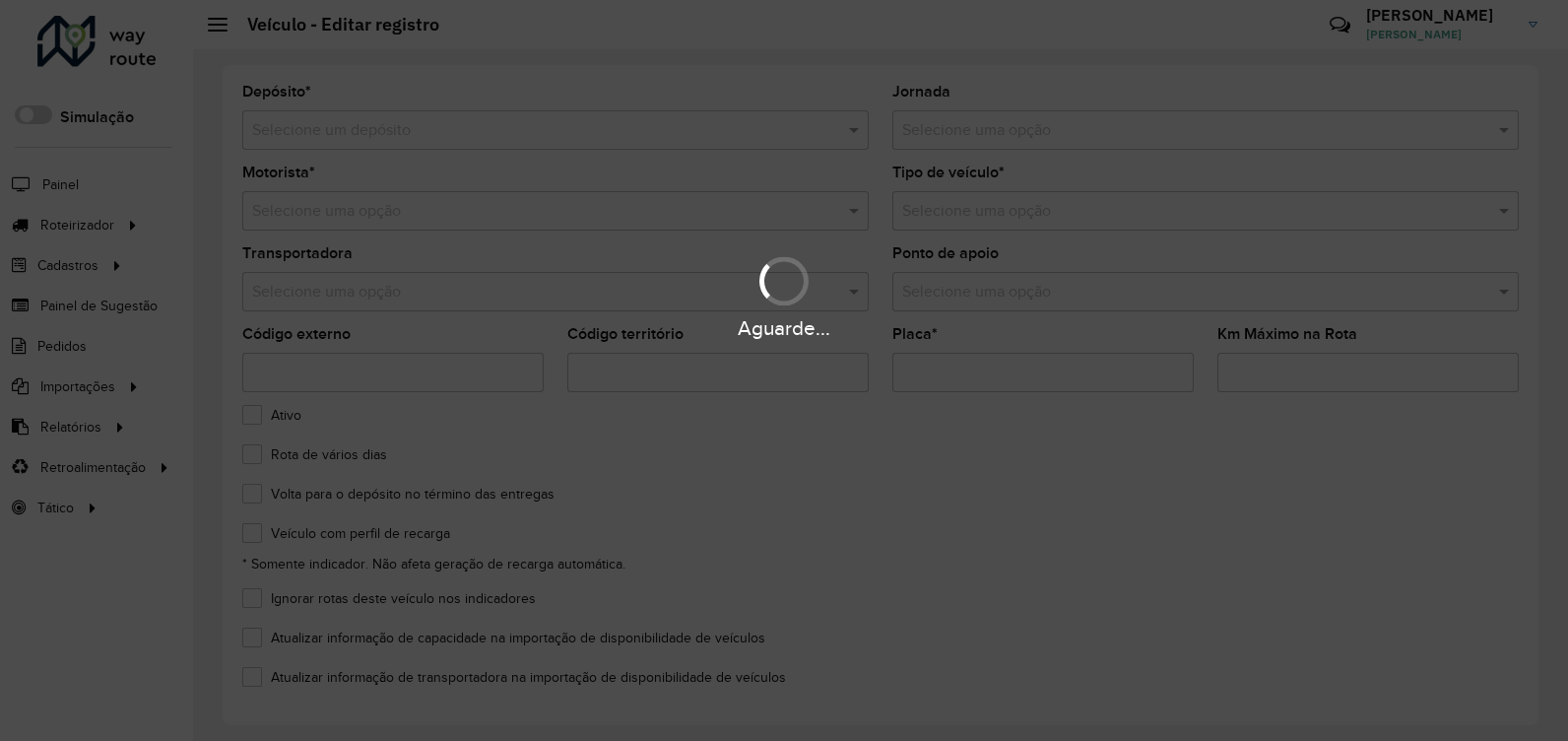
type input "*******"
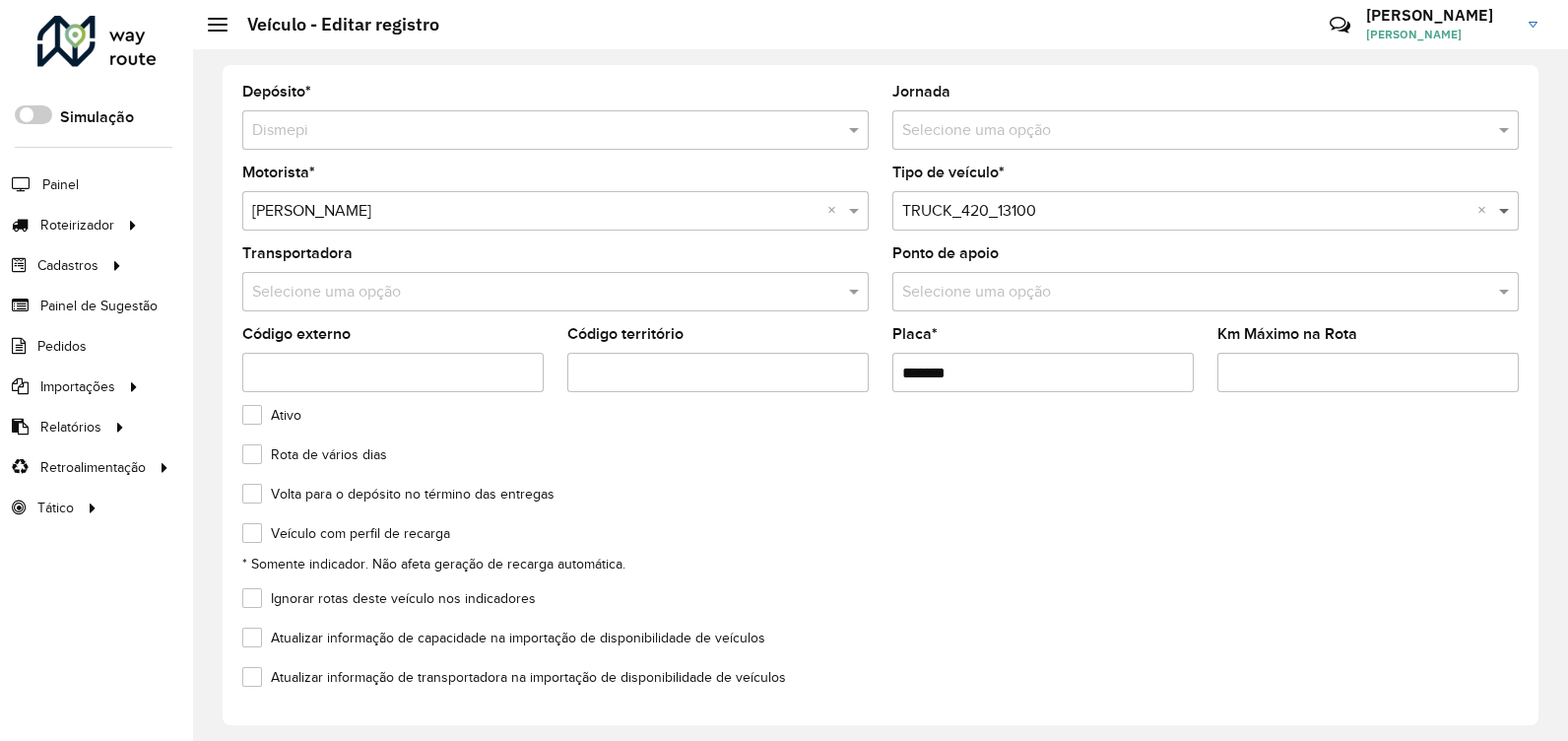
click at [1497, 218] on span at bounding box center [1506, 211] width 25 height 24
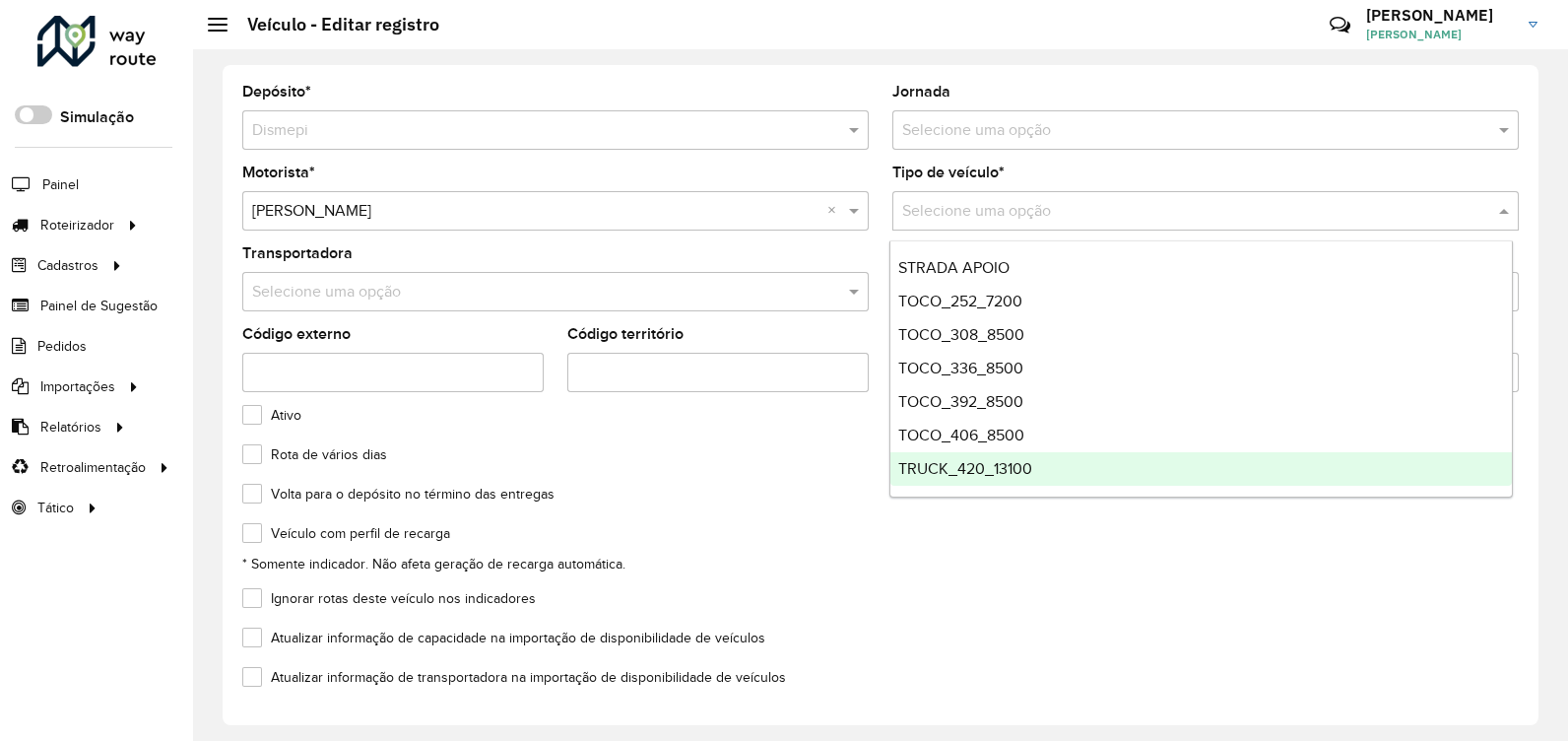
click at [1115, 464] on div "TRUCK_420_13100" at bounding box center [1201, 469] width 622 height 34
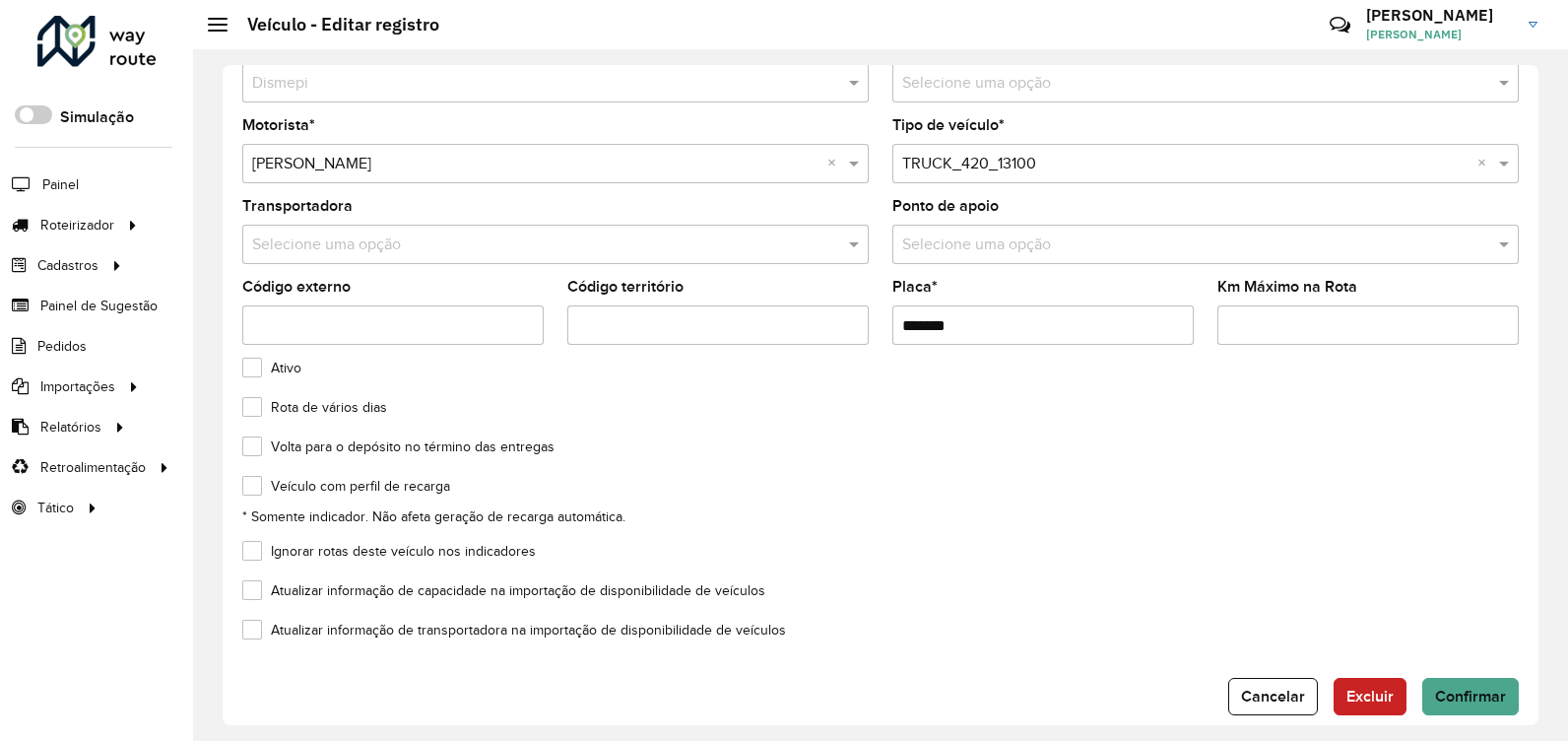
scroll to position [73, 0]
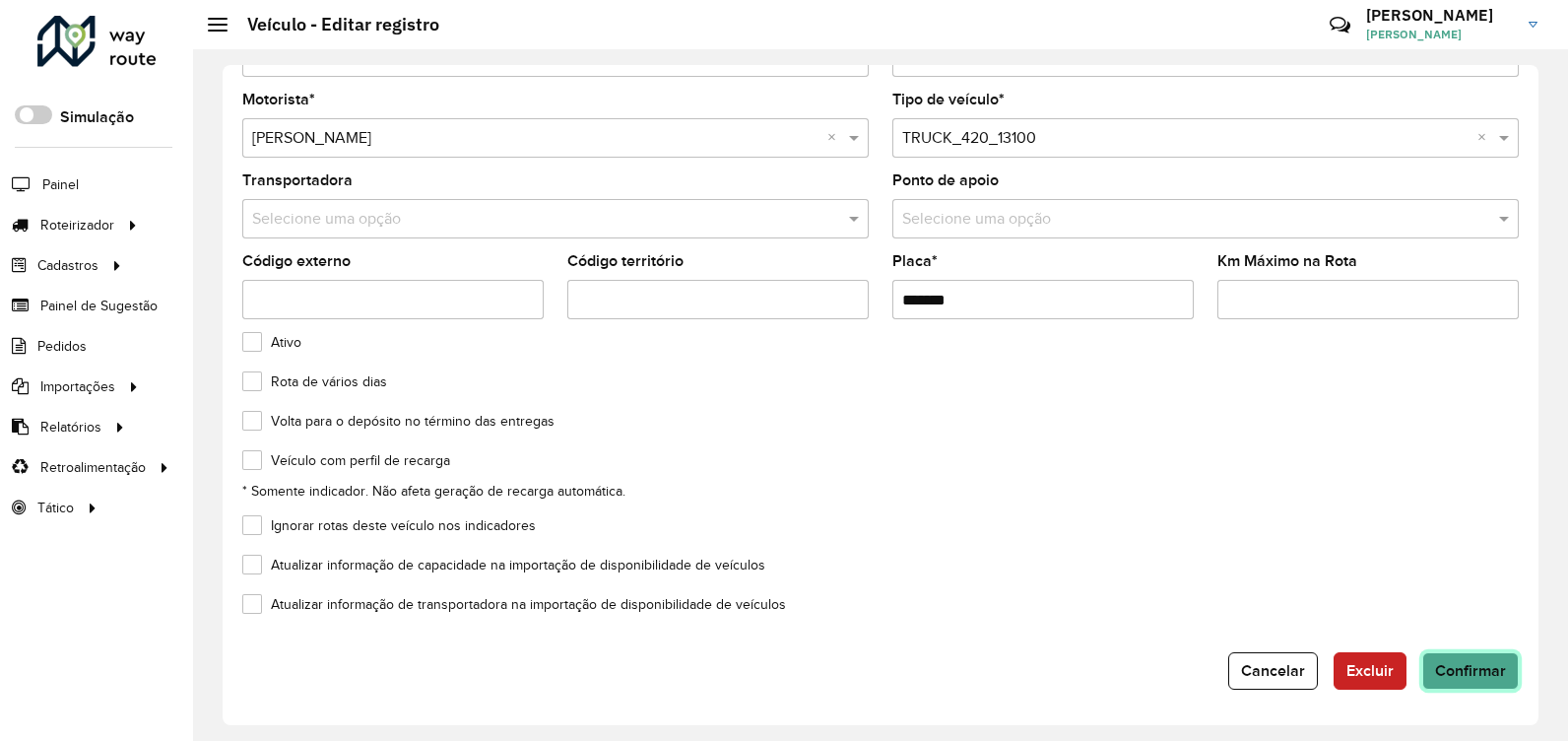
click at [1446, 663] on span "Confirmar" at bounding box center [1470, 670] width 71 height 17
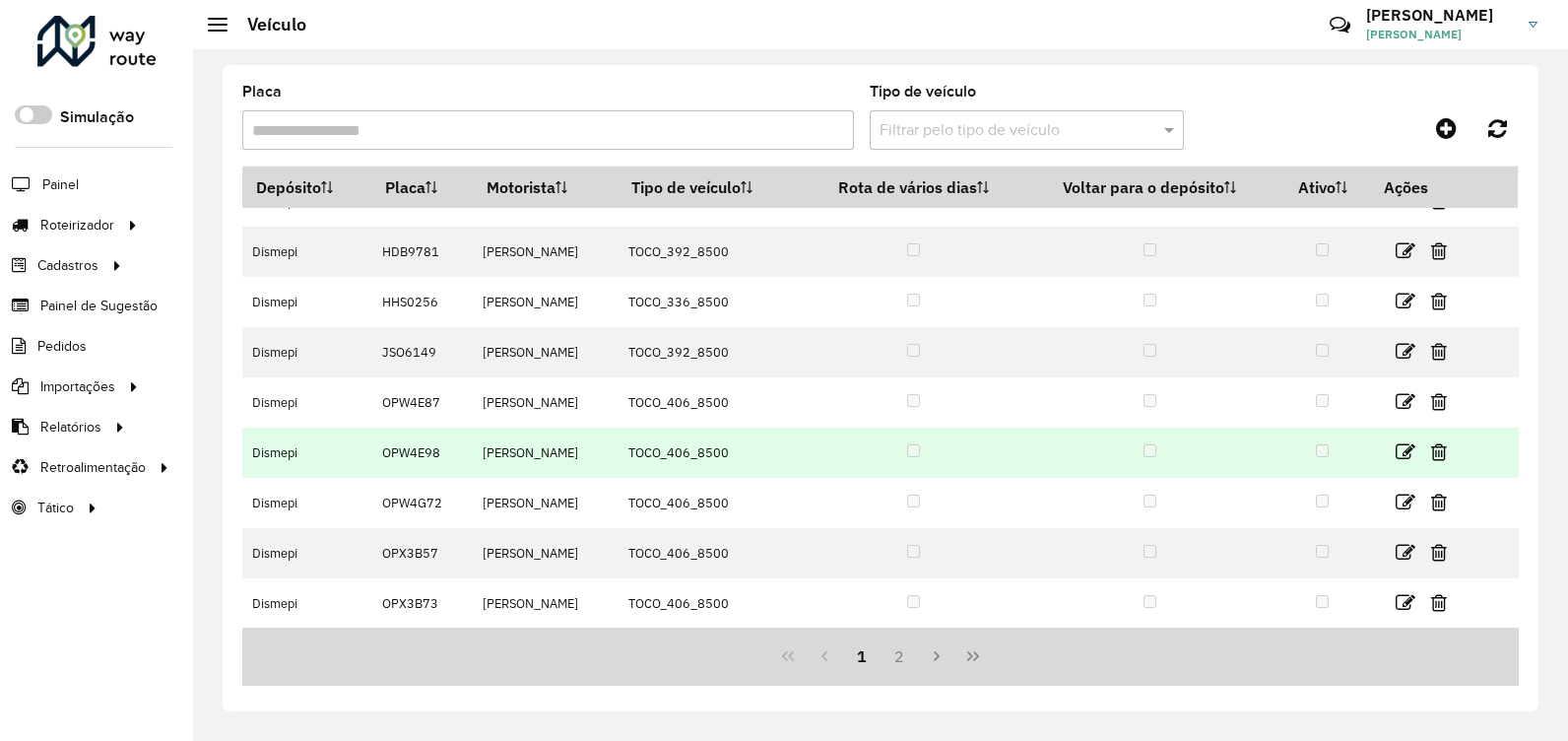
scroll to position [184, 0]
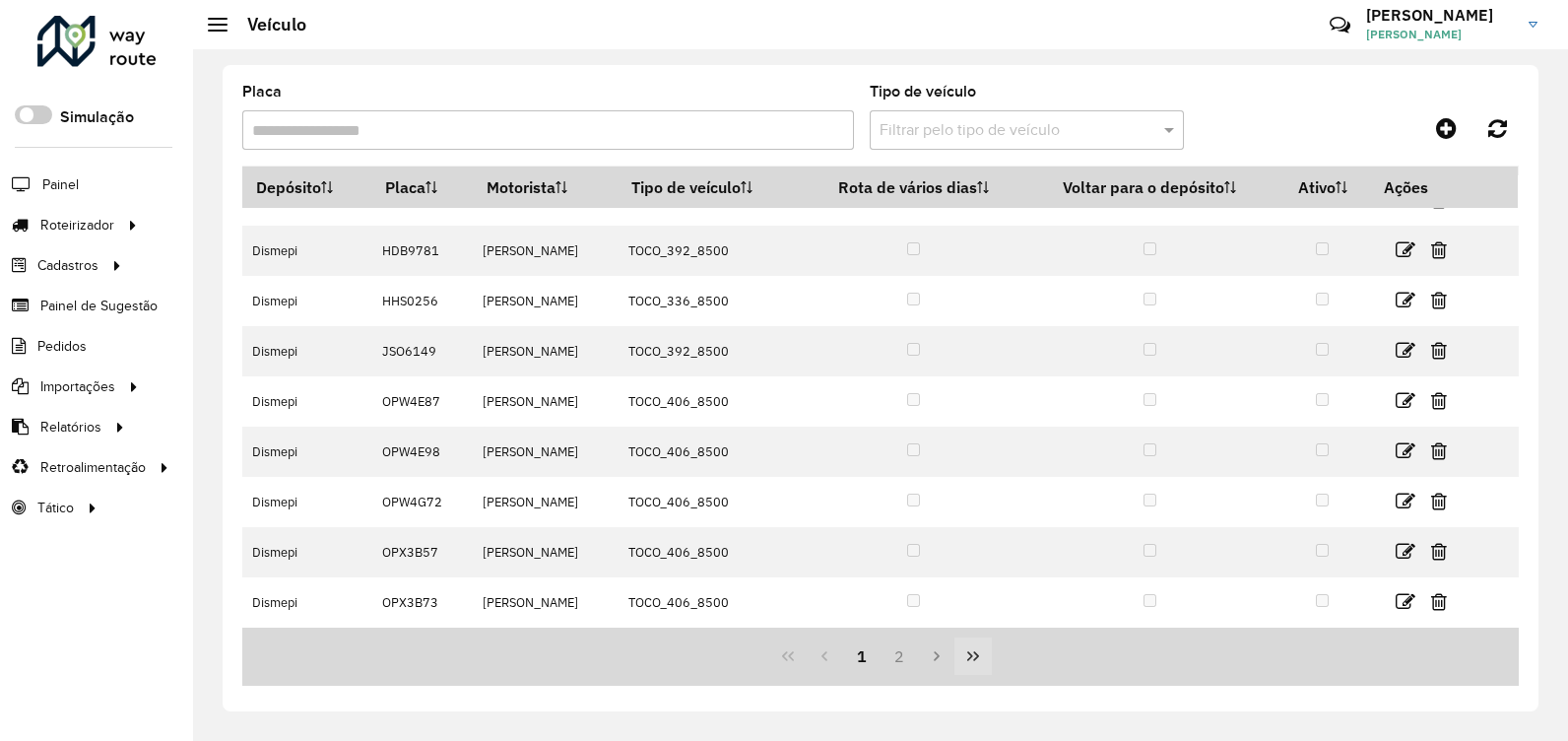
click at [962, 656] on button "Last Page" at bounding box center [974, 656] width 37 height 37
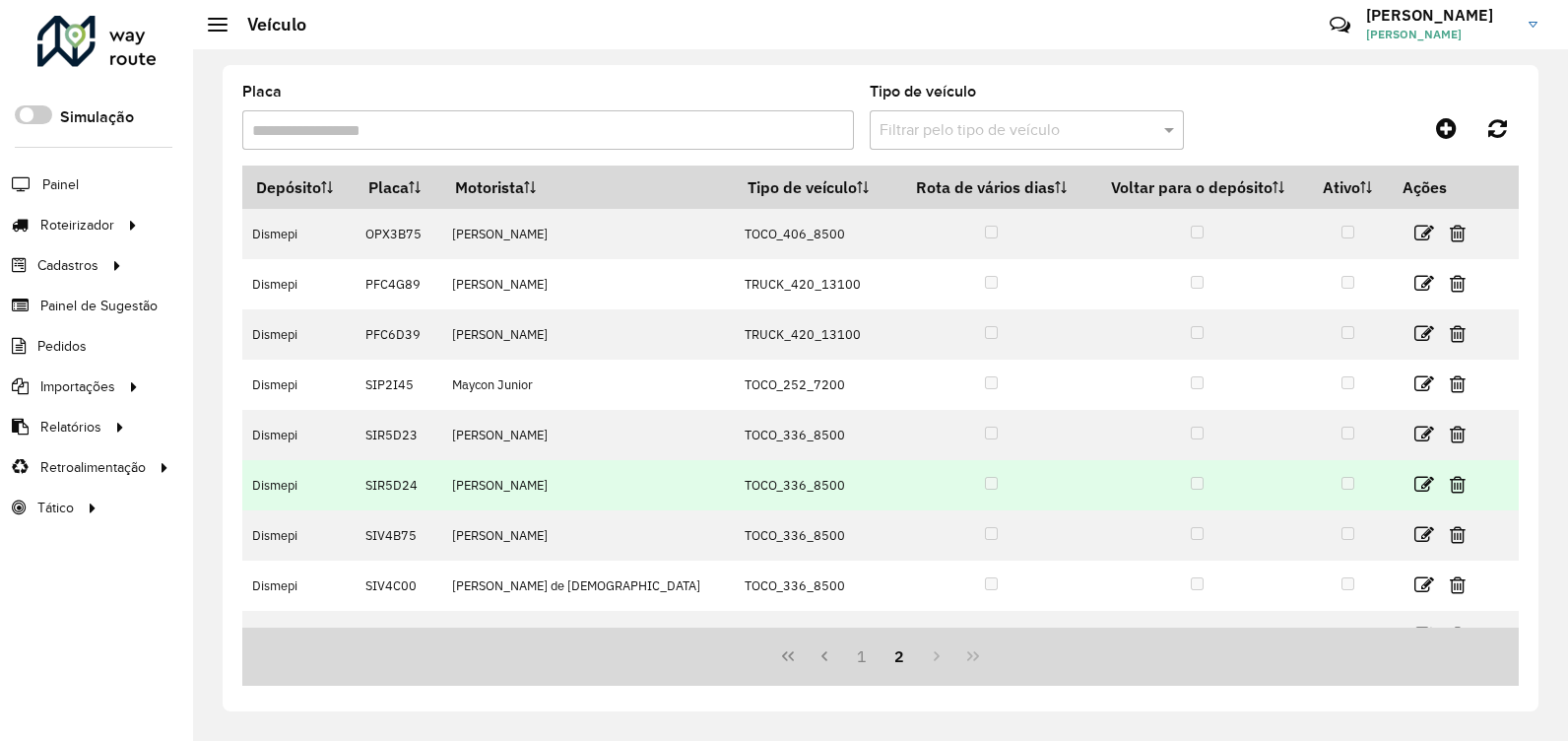
scroll to position [84, 0]
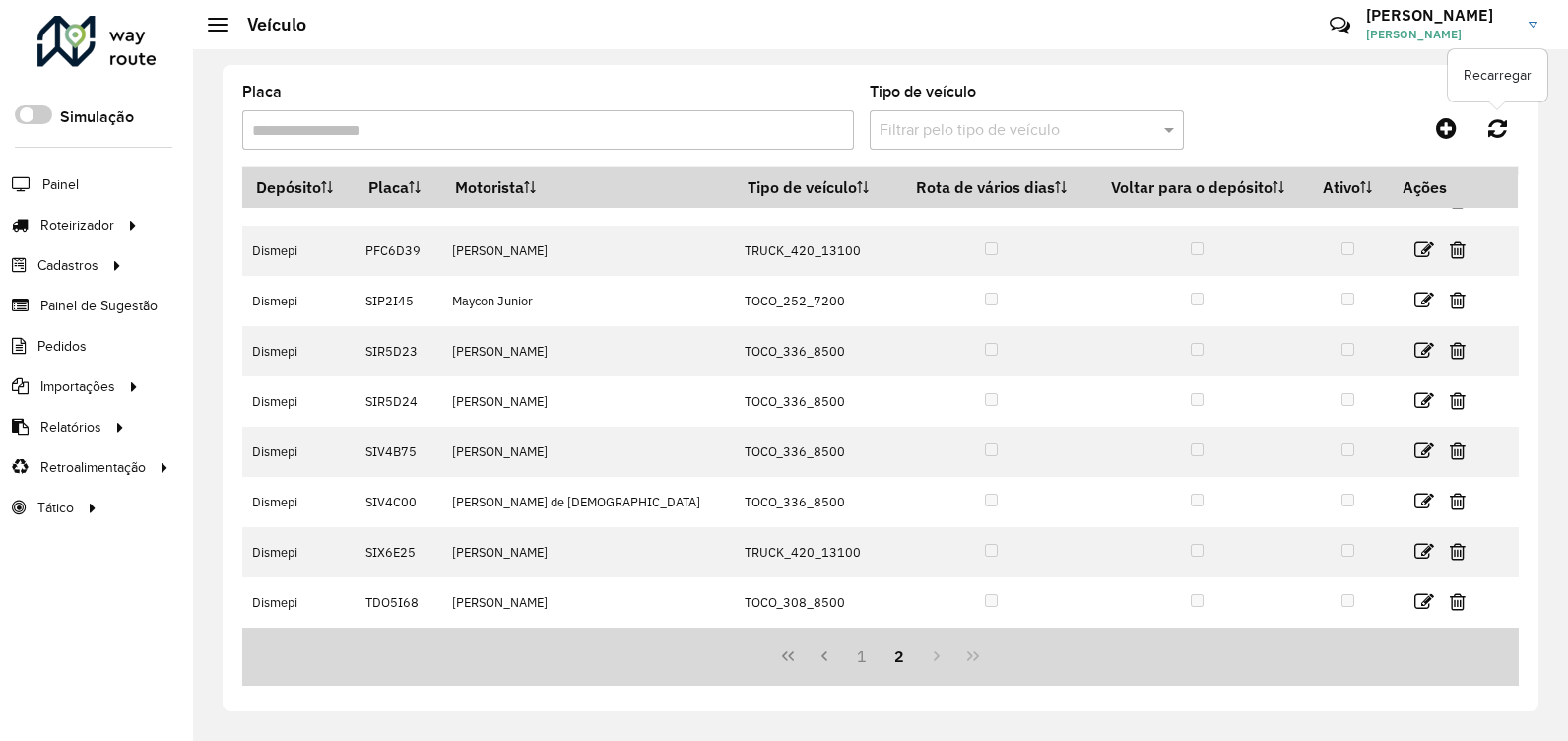
click at [1510, 127] on link at bounding box center [1497, 128] width 42 height 35
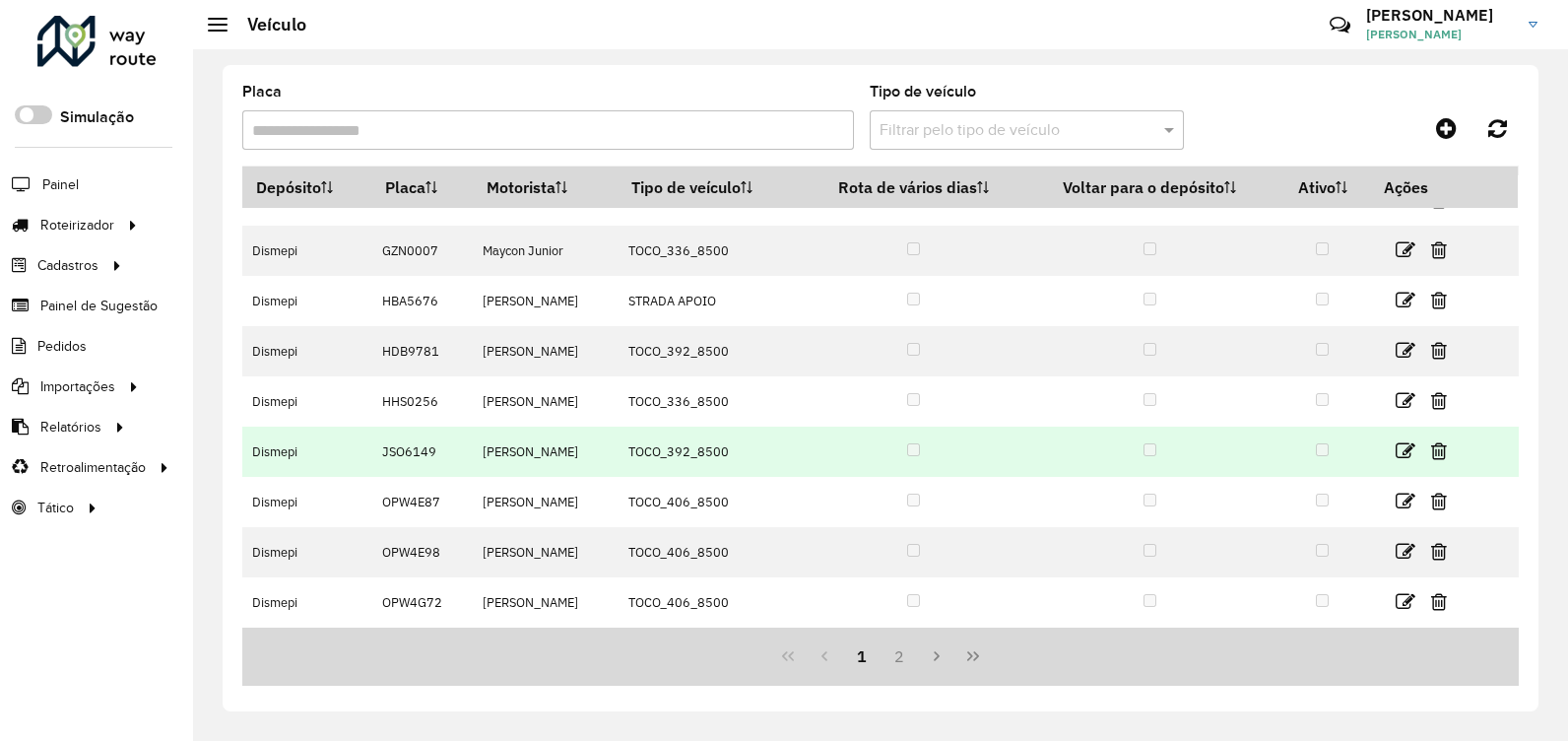
scroll to position [184, 0]
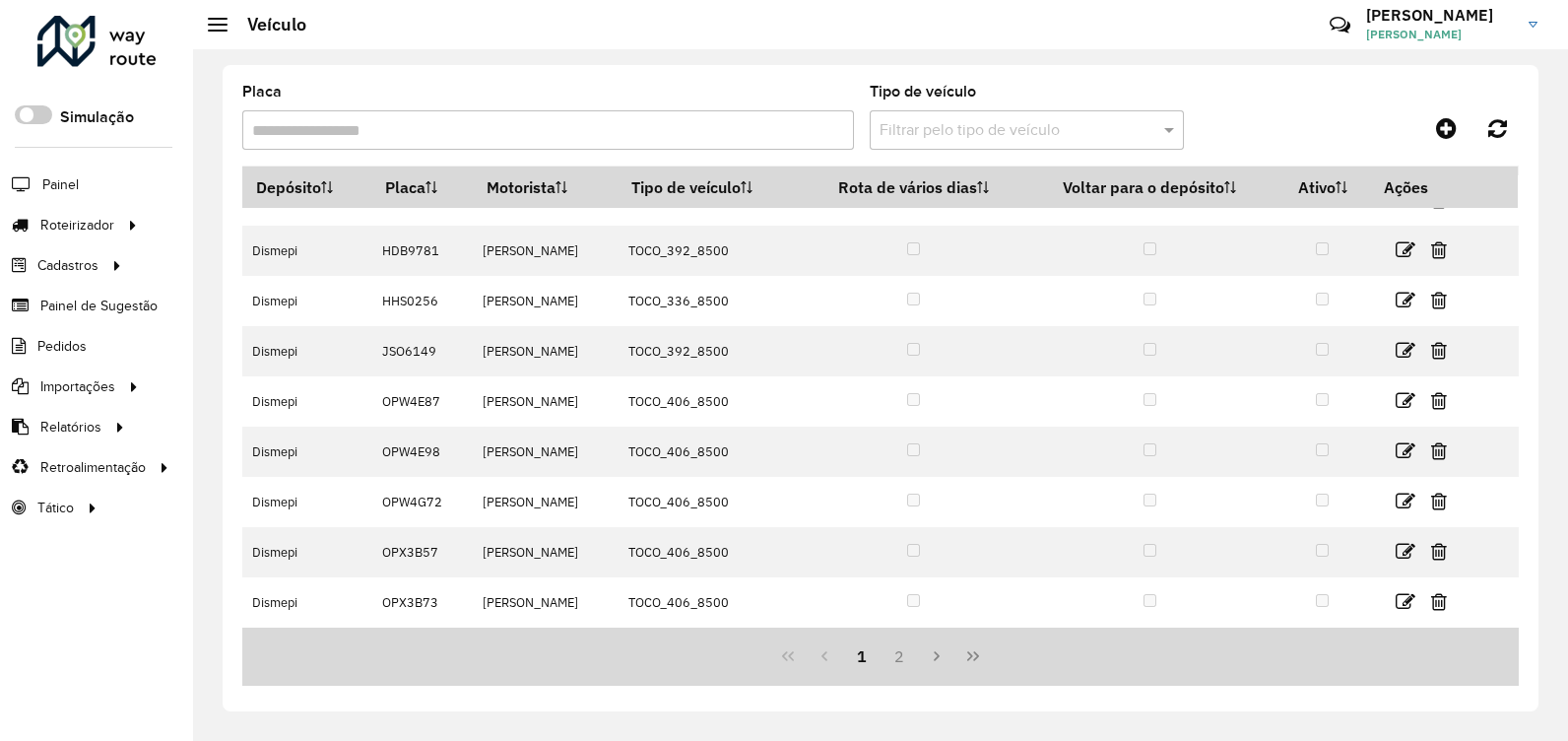
click at [975, 671] on button "Last Page" at bounding box center [974, 656] width 37 height 37
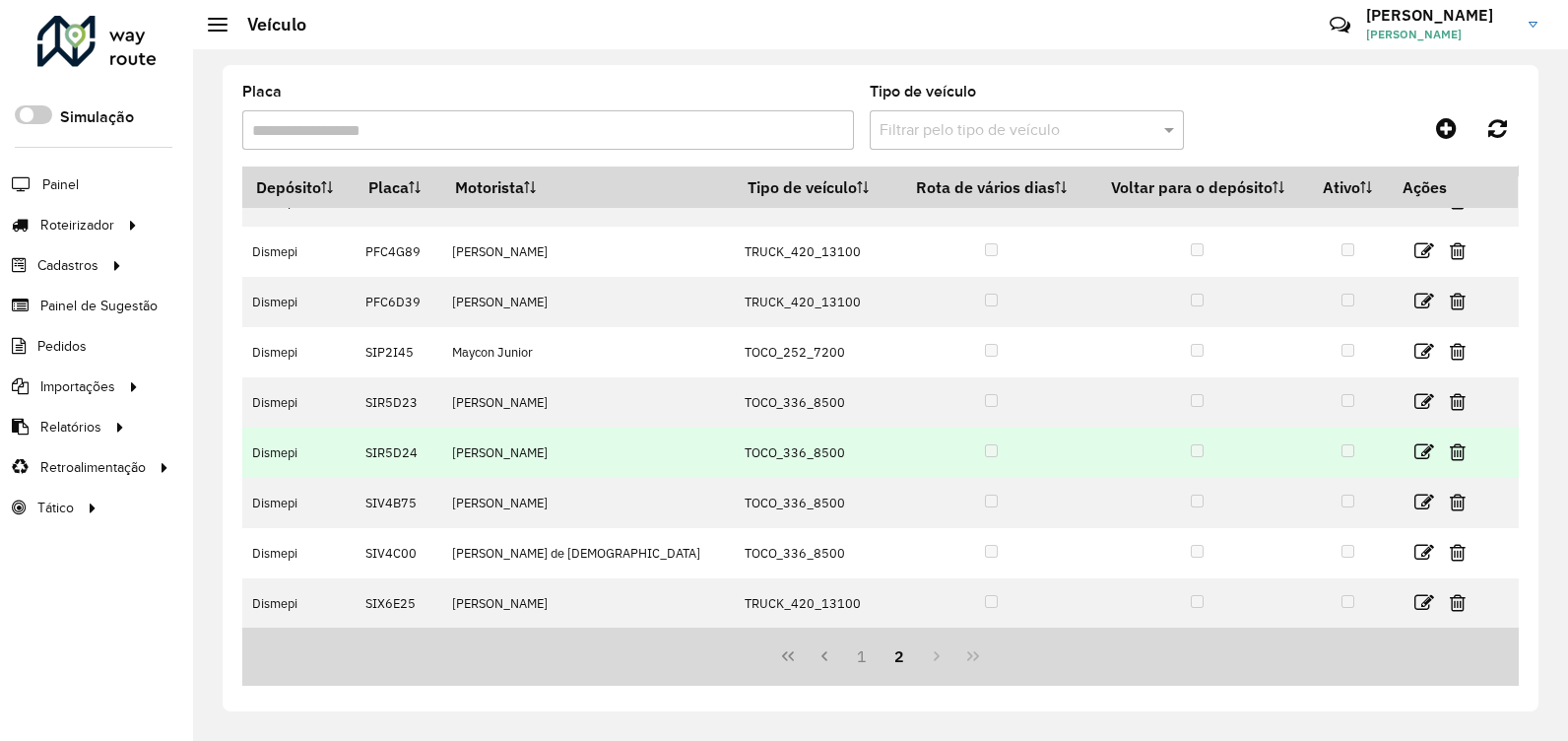
scroll to position [84, 0]
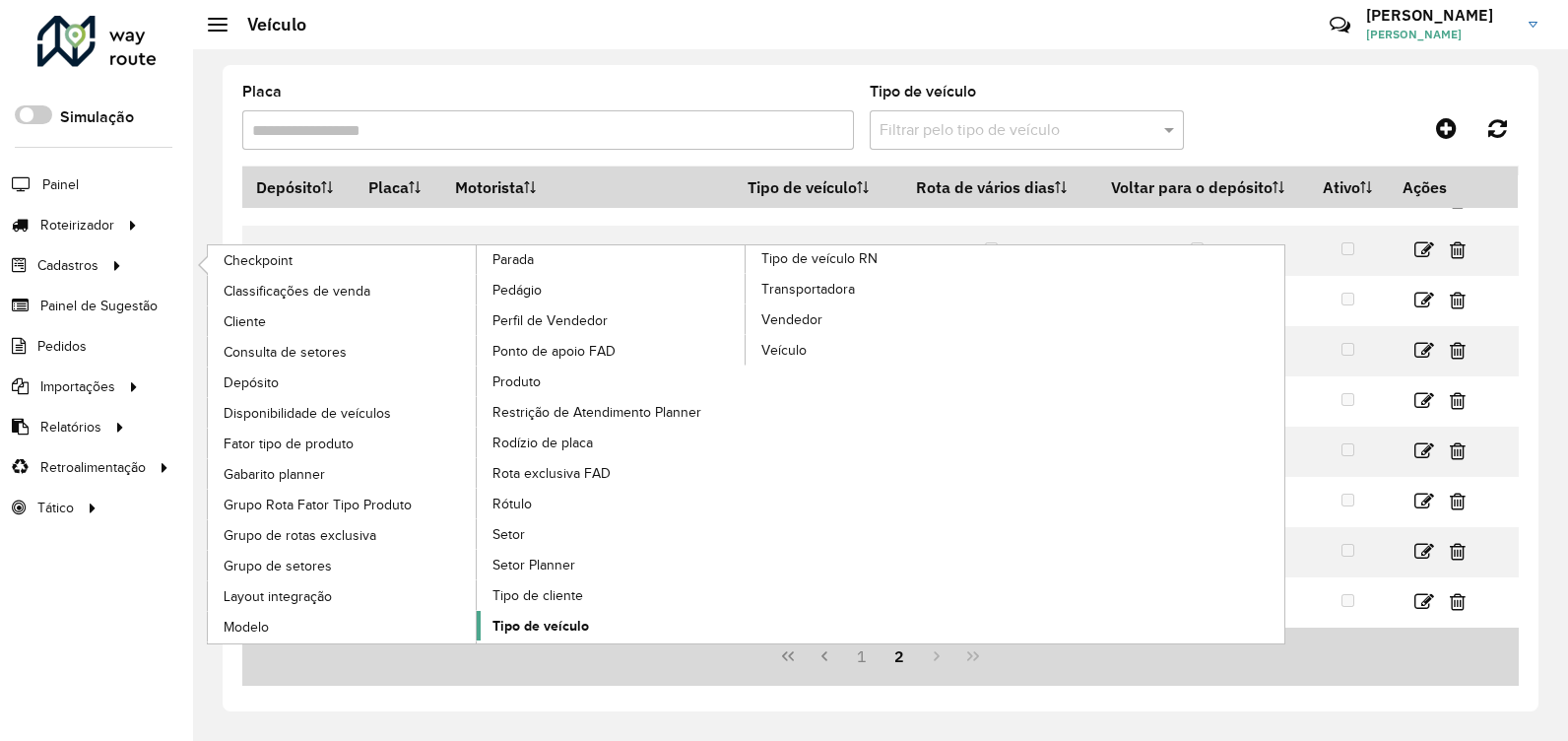
click at [558, 630] on span "Tipo de veículo" at bounding box center [541, 626] width 97 height 21
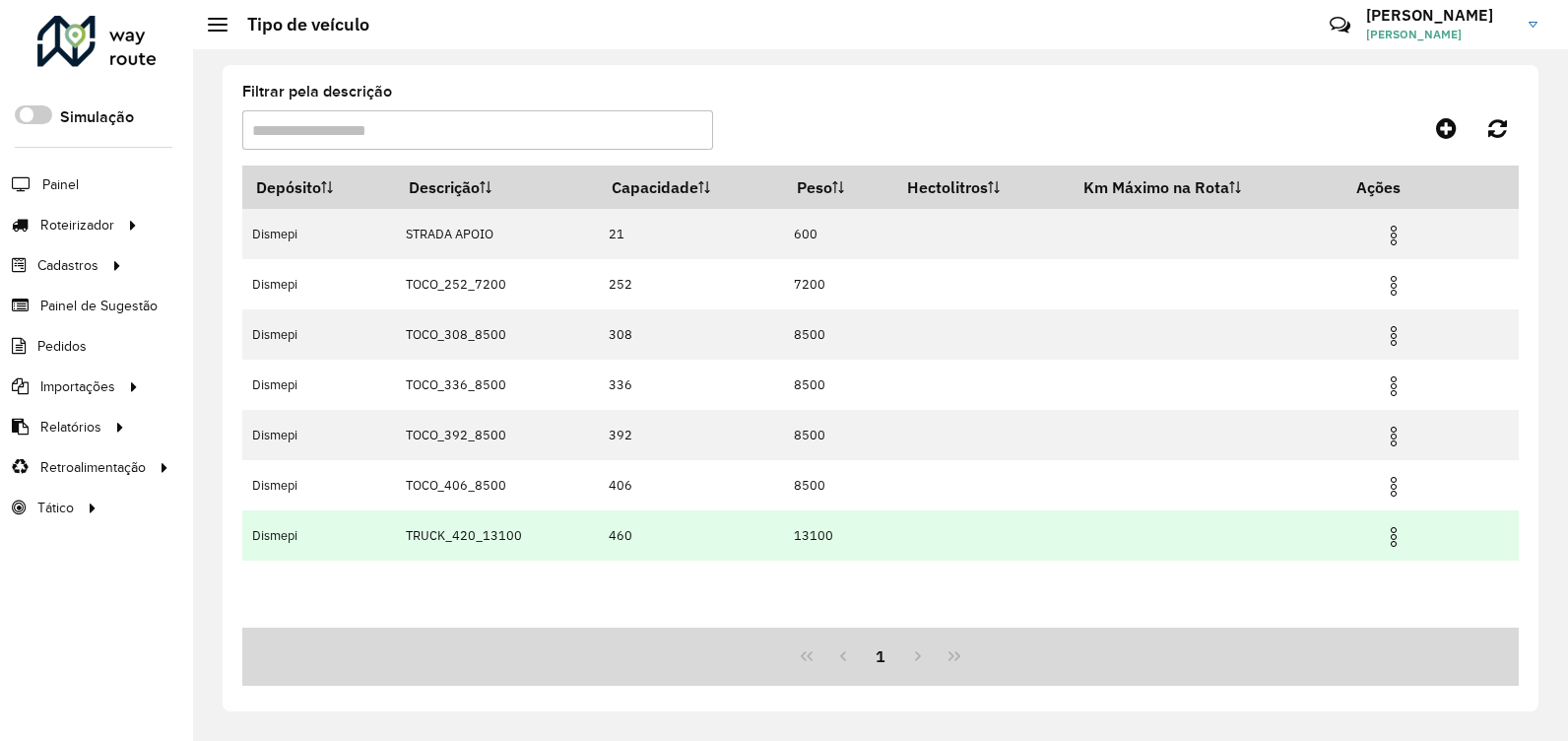
click at [1410, 540] on td at bounding box center [1403, 535] width 118 height 49
click at [1403, 537] on img at bounding box center [1395, 537] width 24 height 24
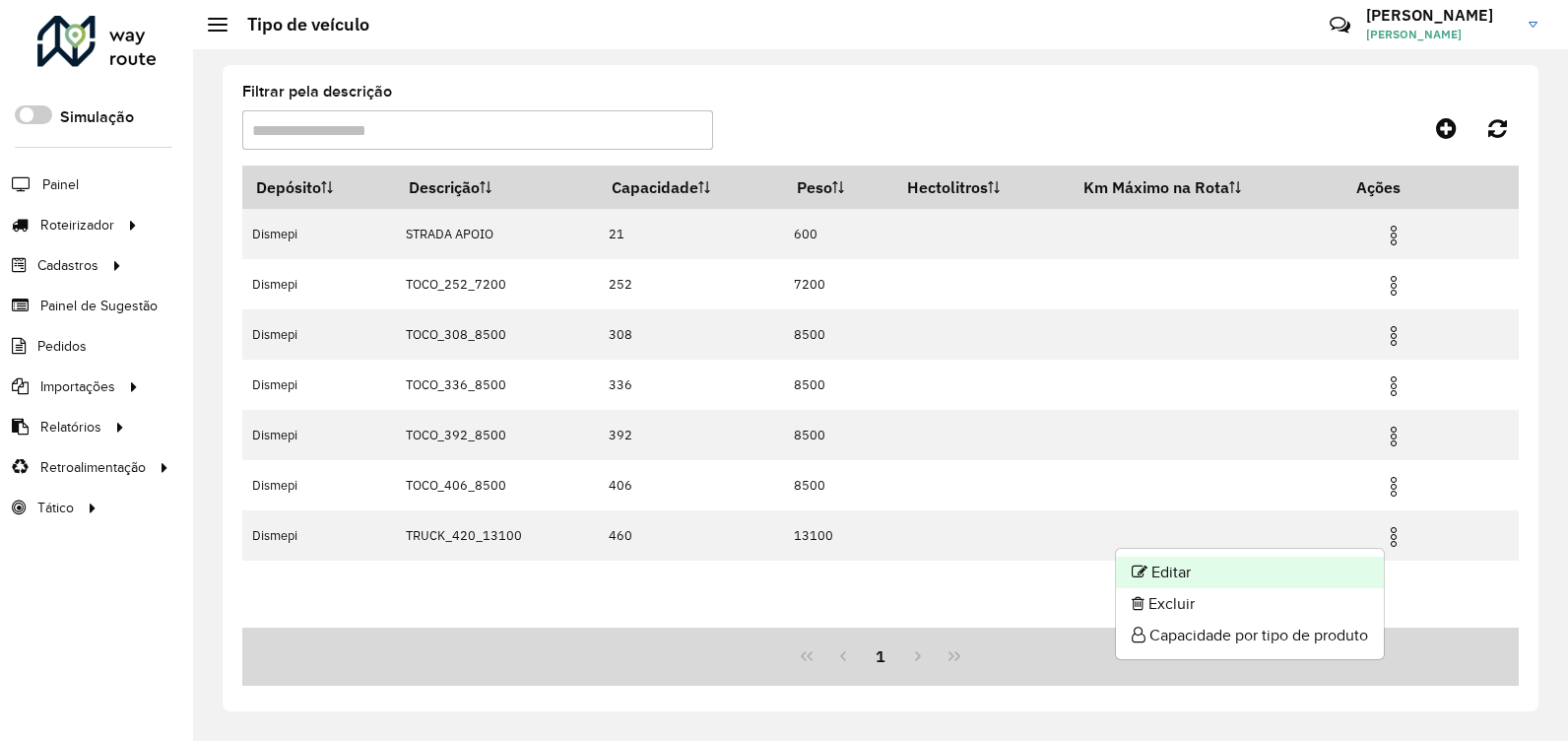
click at [1248, 564] on li "Editar" at bounding box center [1251, 573] width 268 height 32
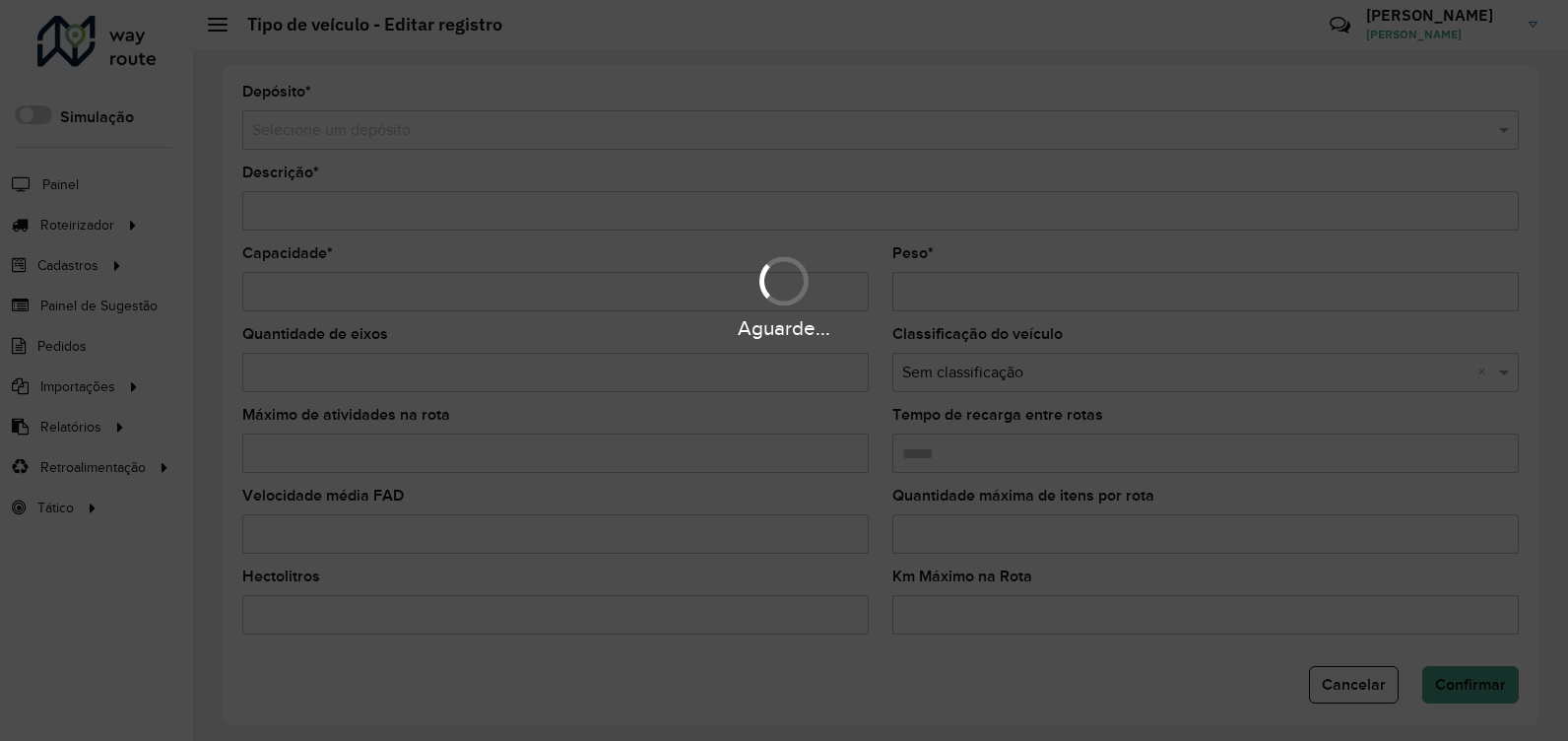
type input "**********"
type input "***"
type input "*****"
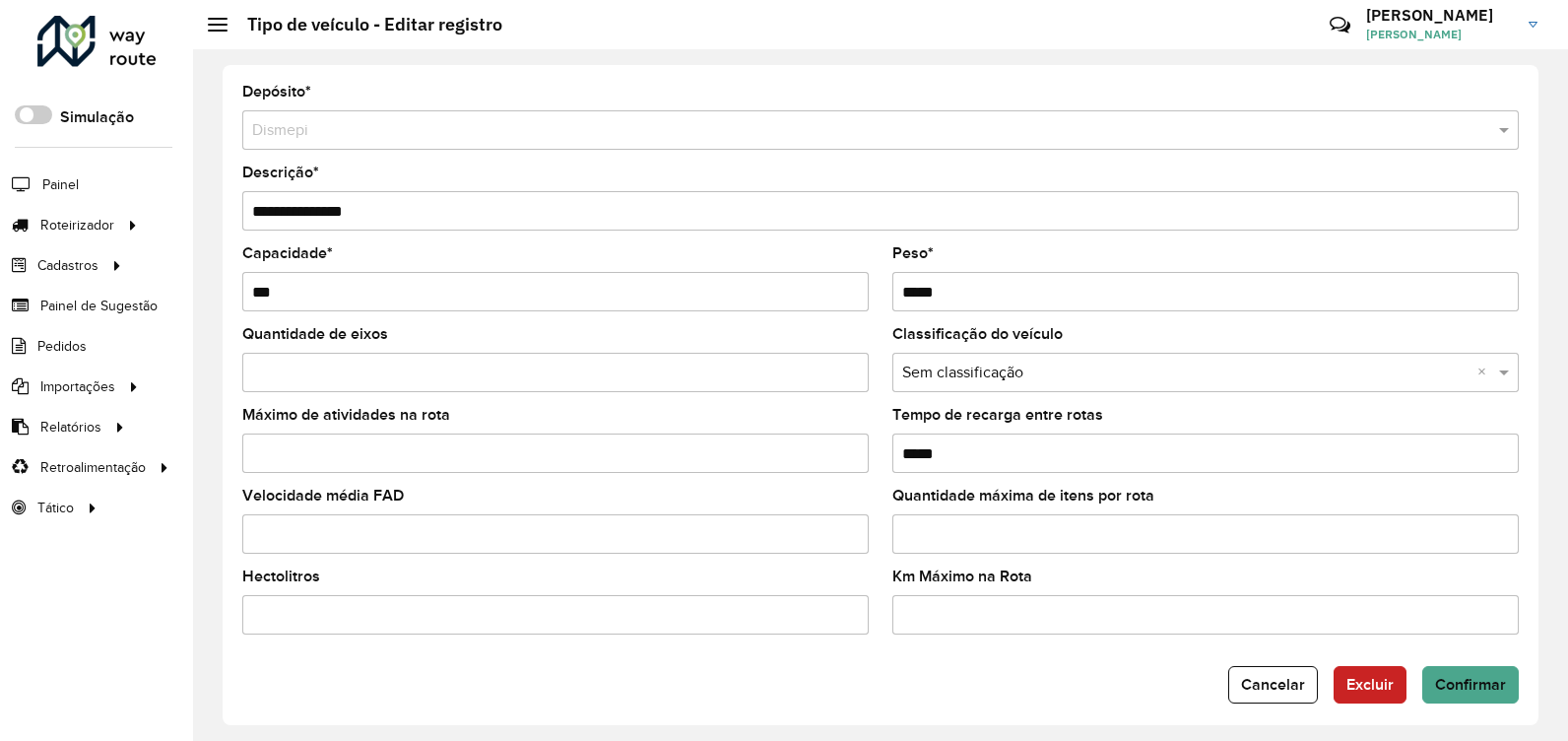
click at [350, 290] on input "***" at bounding box center [556, 292] width 627 height 39
type input "***"
click at [553, 338] on div "Quantidade de eixos" at bounding box center [556, 360] width 627 height 65
click at [1456, 679] on span "Confirmar" at bounding box center [1470, 684] width 71 height 17
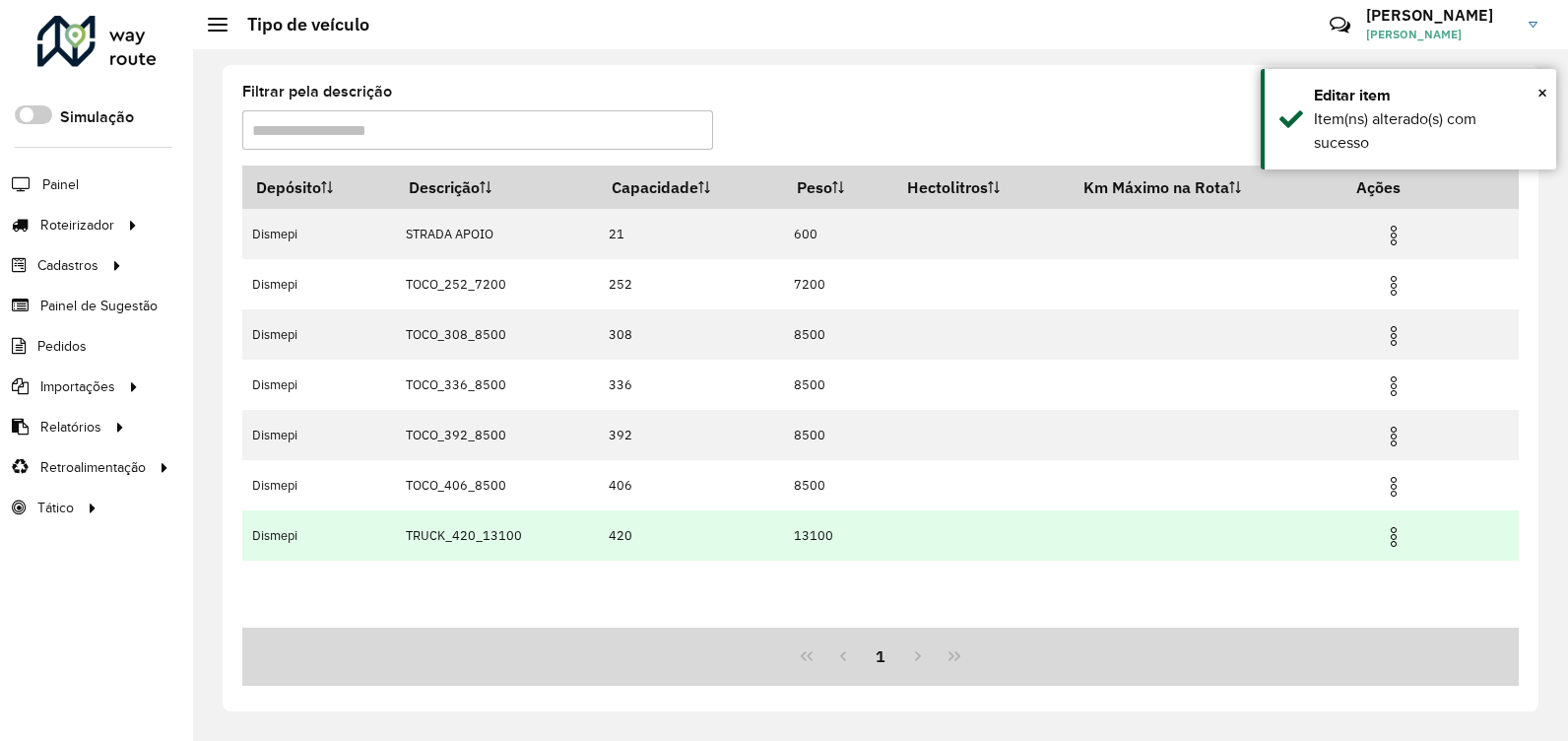
click at [1394, 535] on img at bounding box center [1395, 537] width 24 height 24
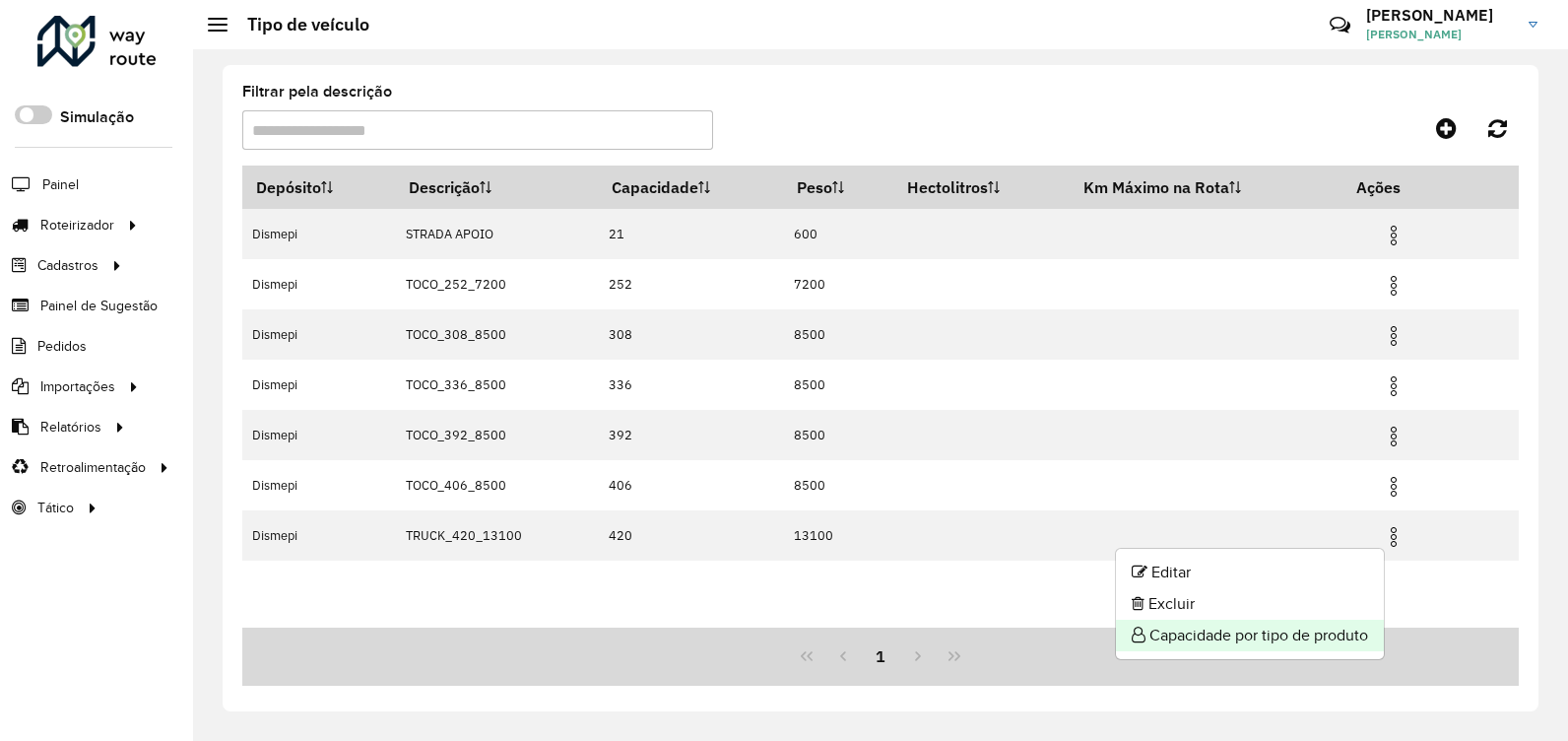
click at [1298, 633] on li "Capacidade por tipo de produto" at bounding box center [1251, 636] width 268 height 32
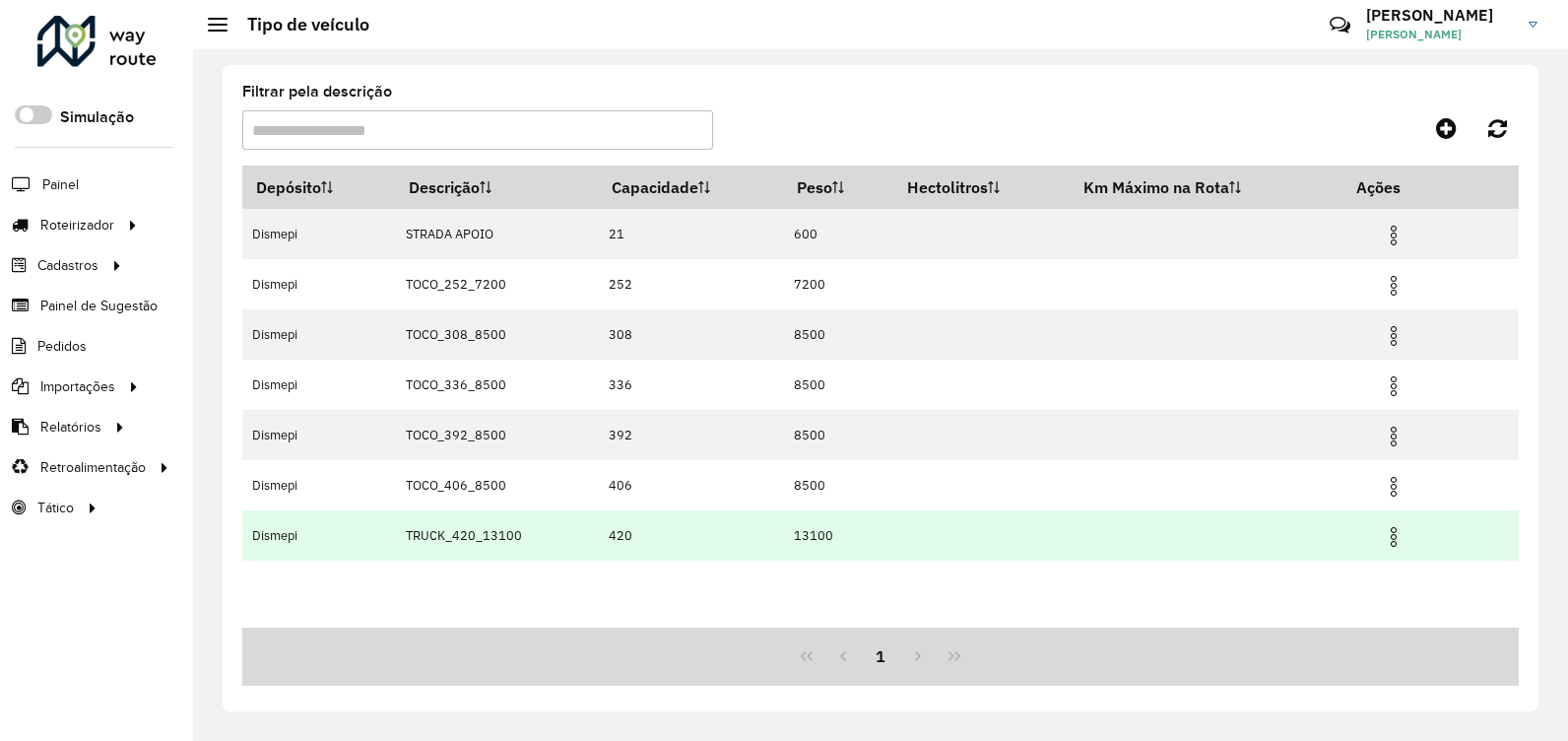
click at [1390, 532] on img at bounding box center [1395, 537] width 24 height 24
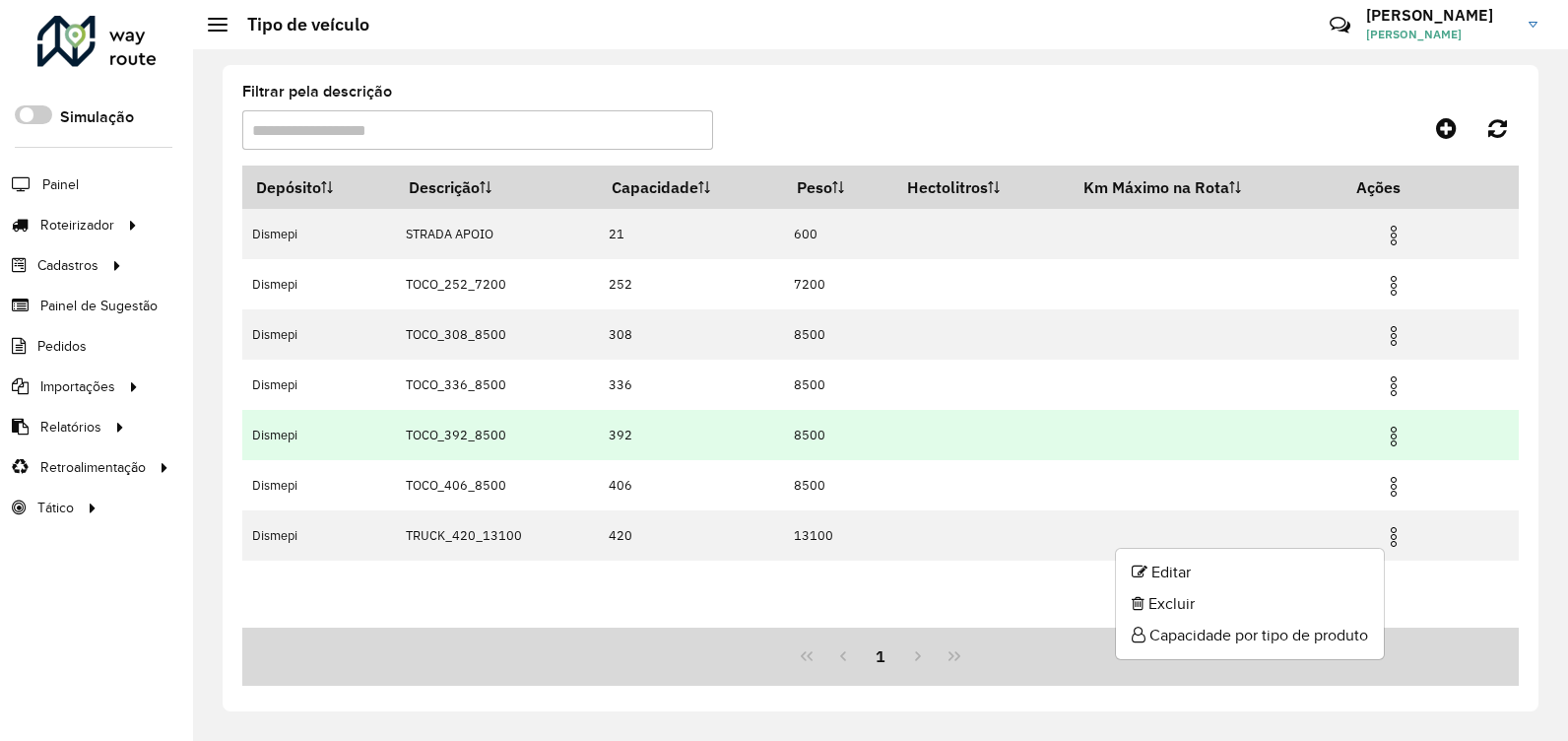
click at [1191, 431] on td at bounding box center [1206, 435] width 273 height 50
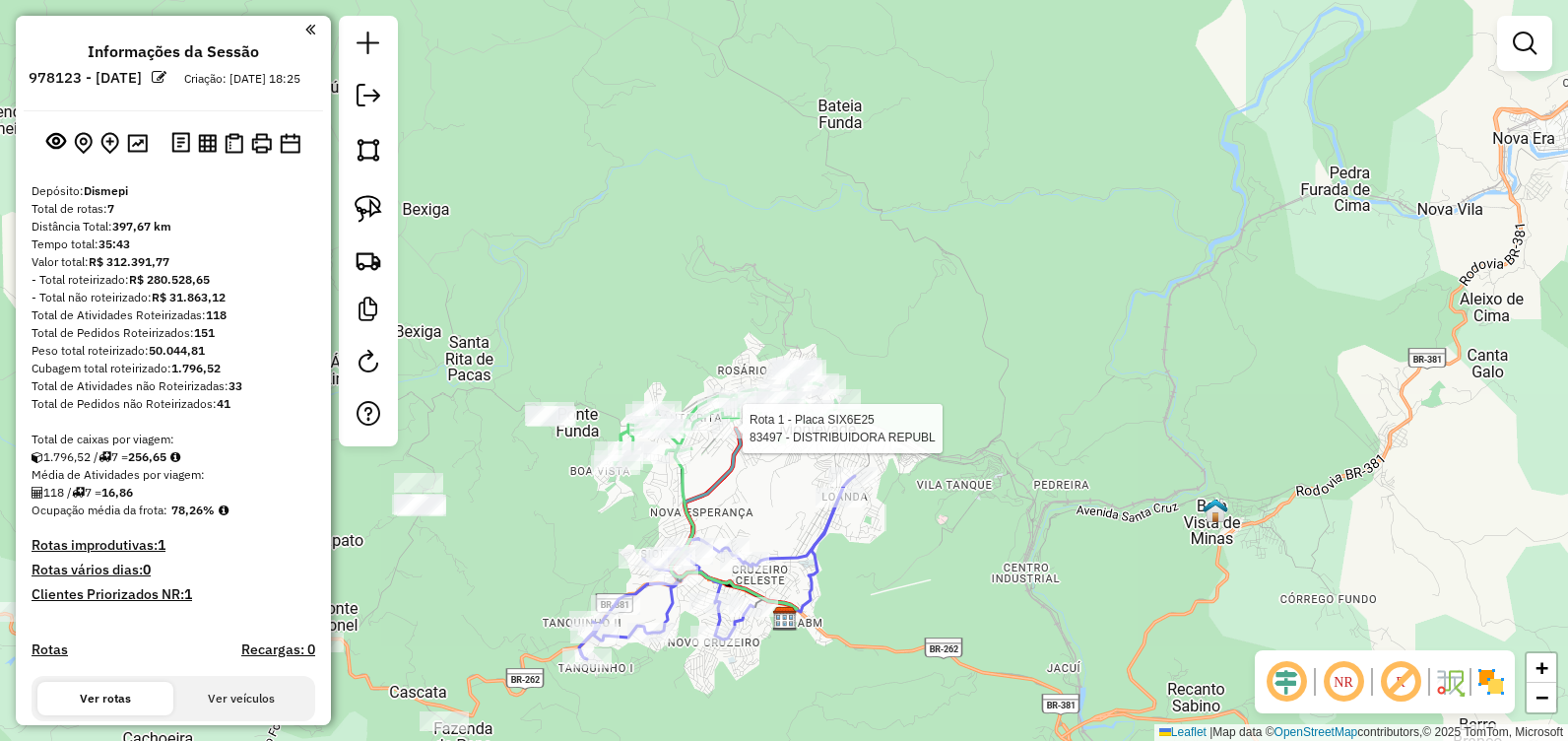
select select "**********"
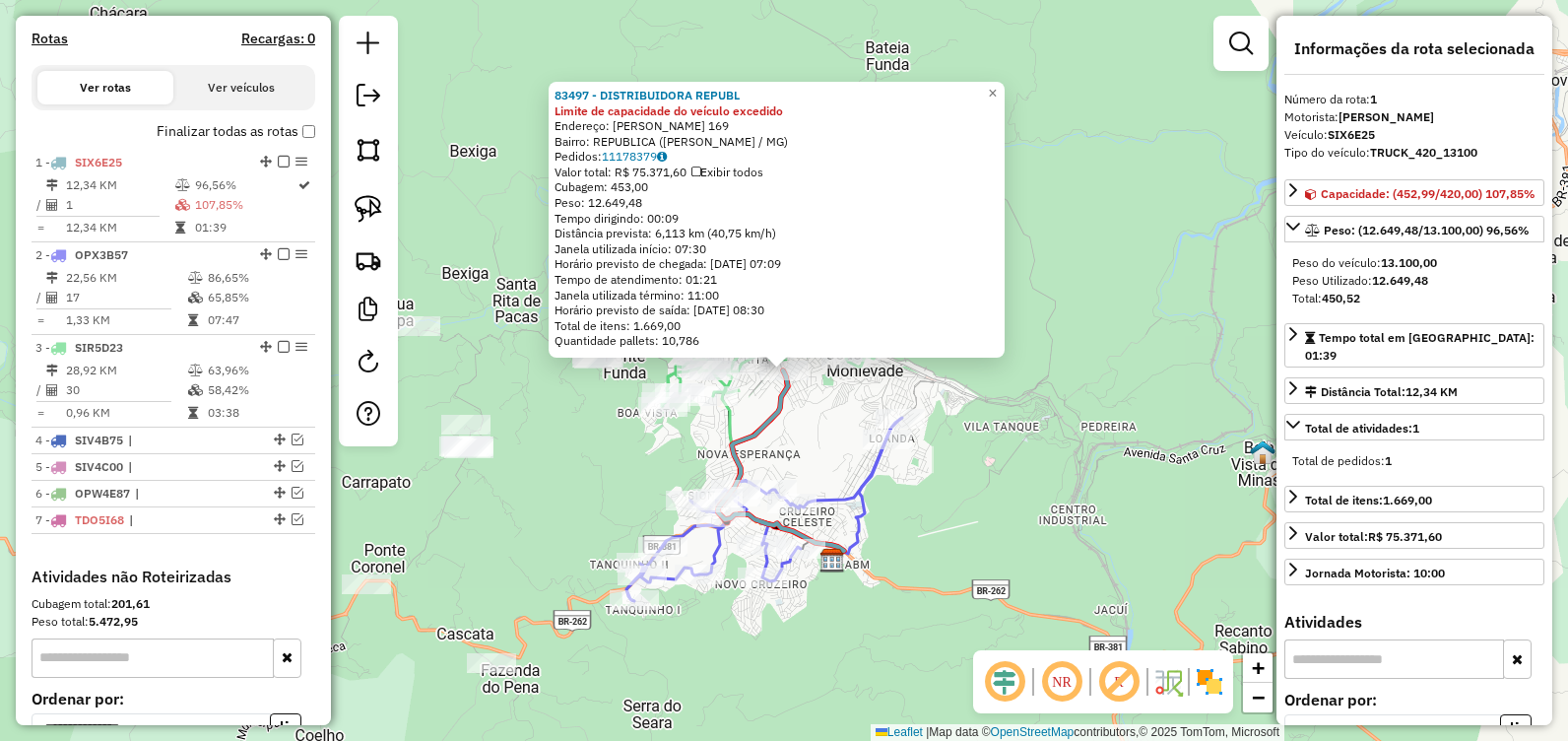
scroll to position [763, 0]
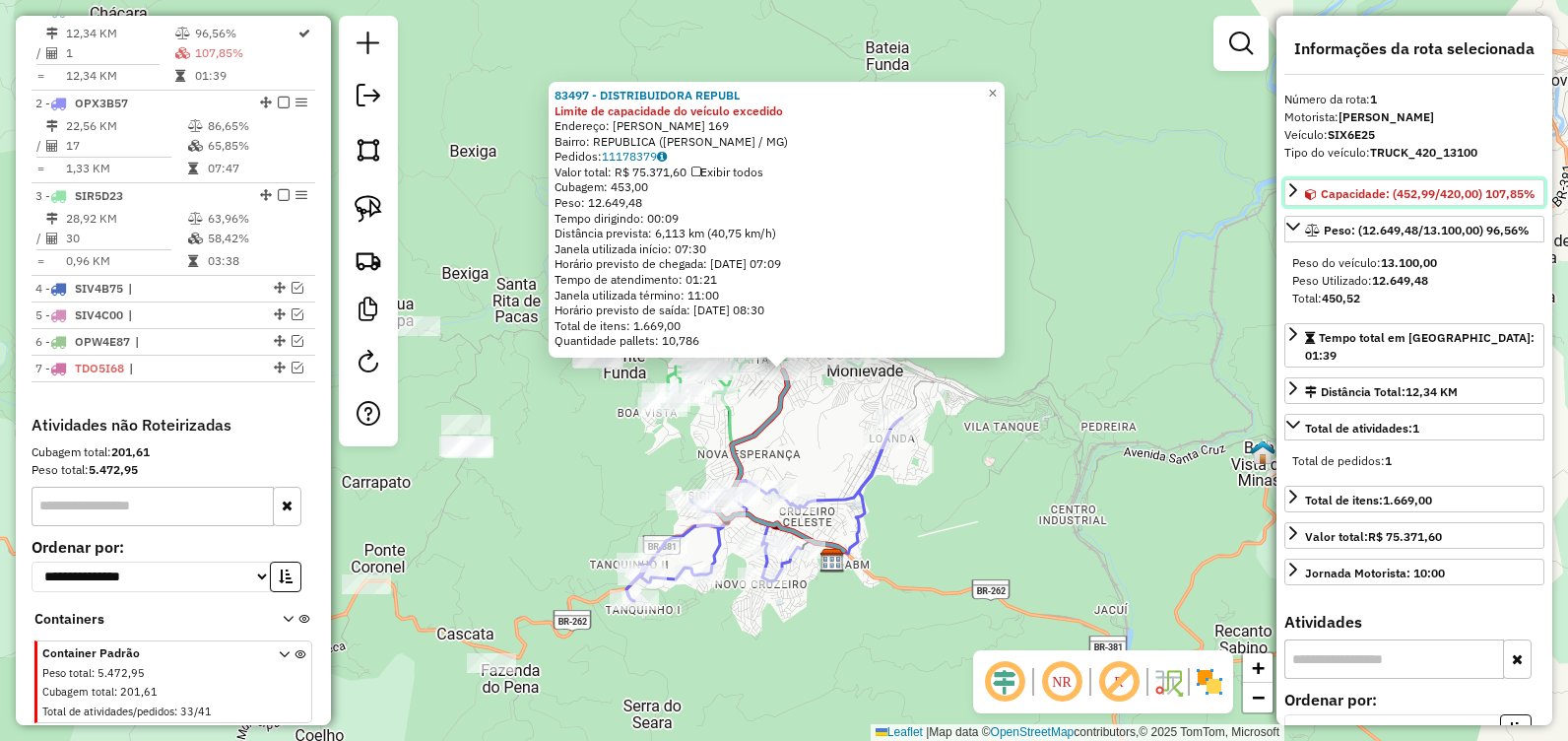
click at [1290, 187] on icon at bounding box center [1294, 190] width 16 height 16
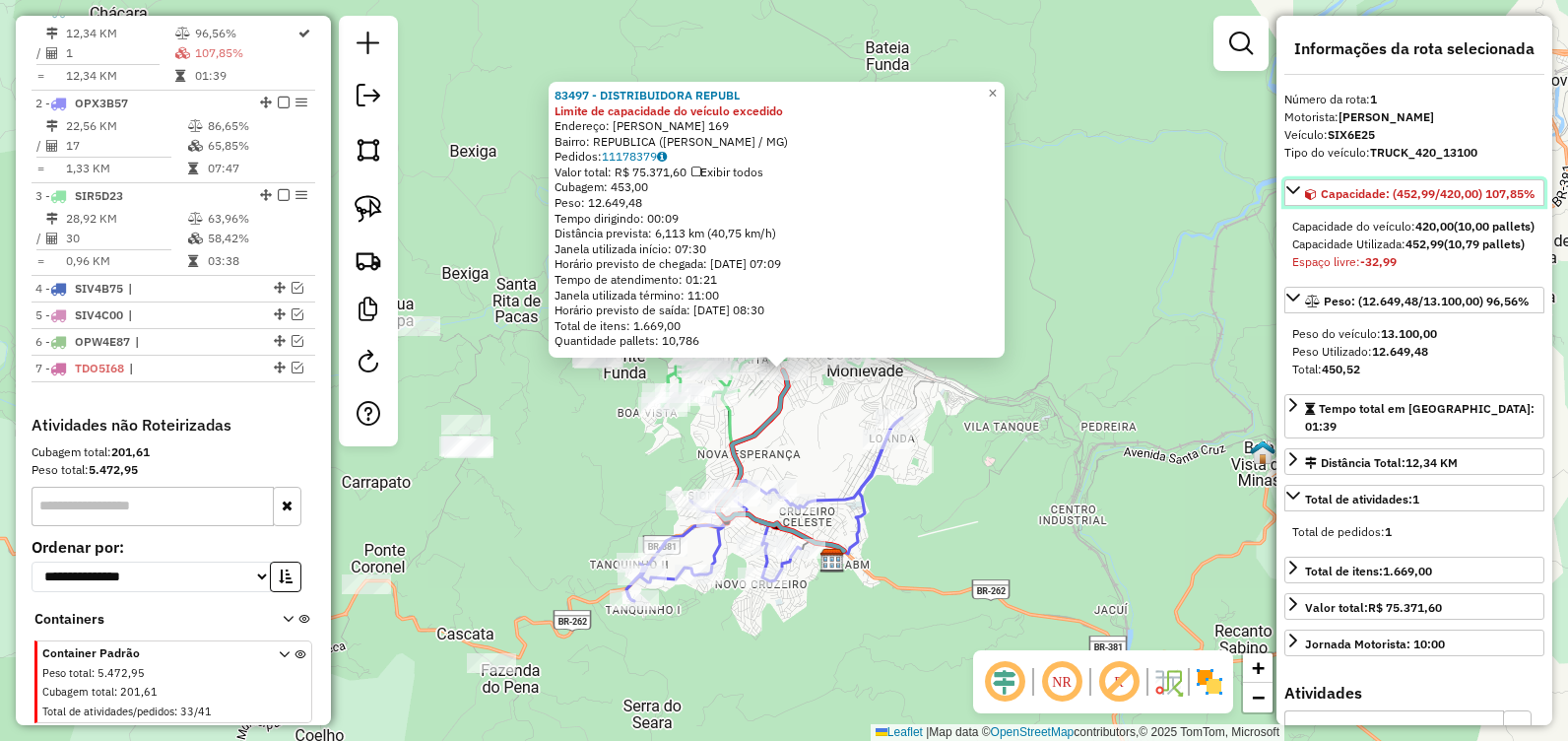
click at [1298, 196] on icon at bounding box center [1294, 190] width 16 height 16
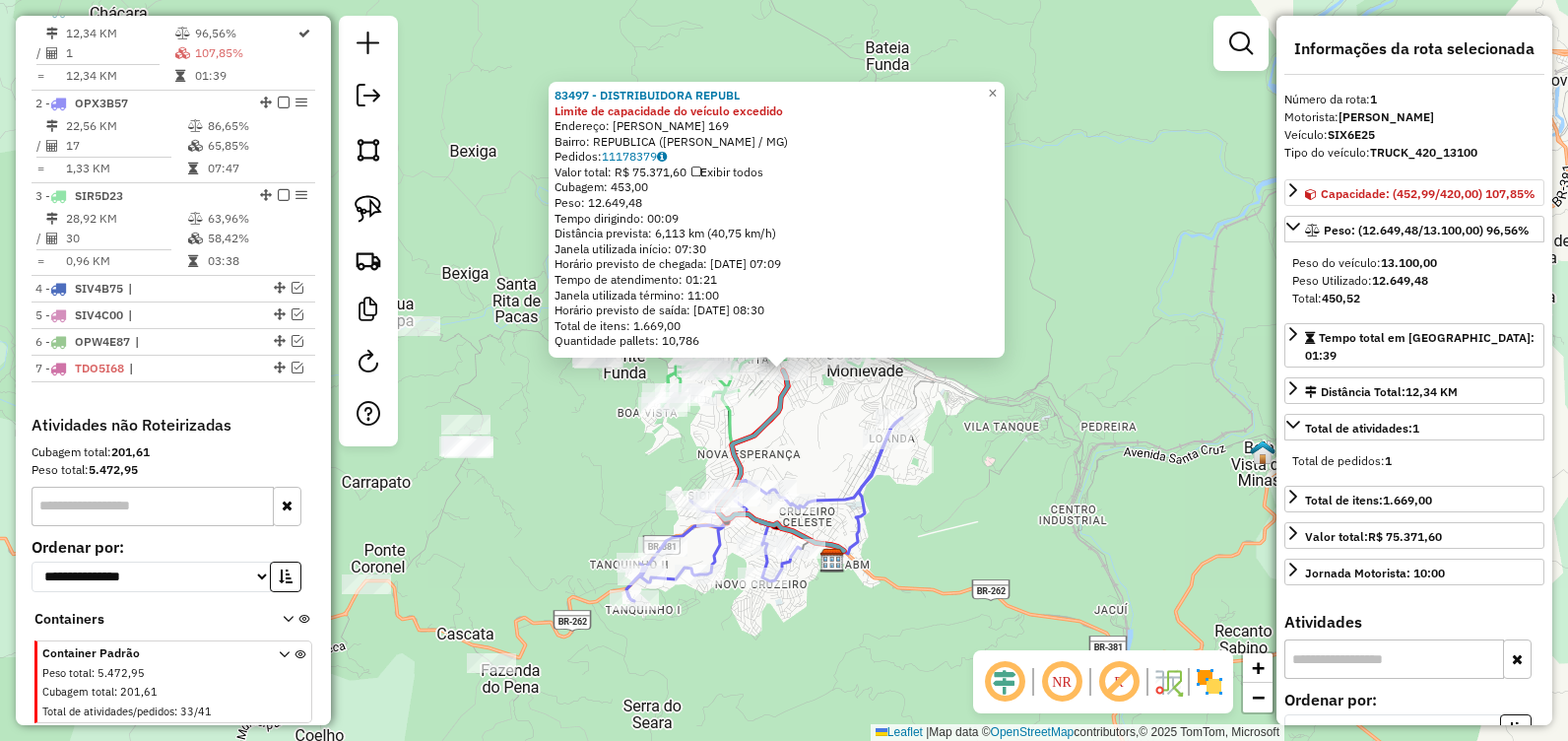
click at [1133, 194] on div "83497 - DISTRIBUIDORA REPUBL Limite de capacidade do veículo excedido Endereço:…" at bounding box center [784, 370] width 1568 height 741
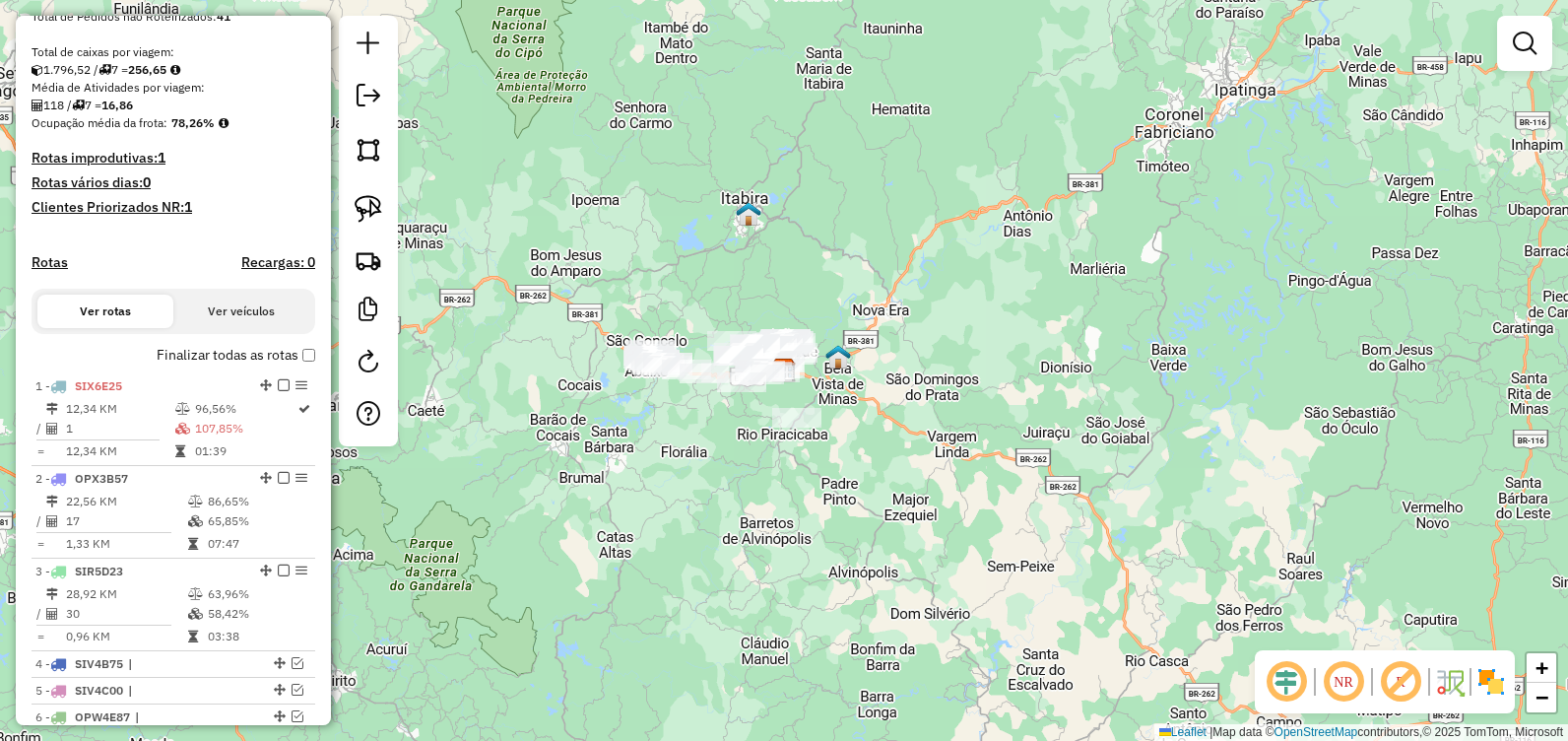
scroll to position [394, 0]
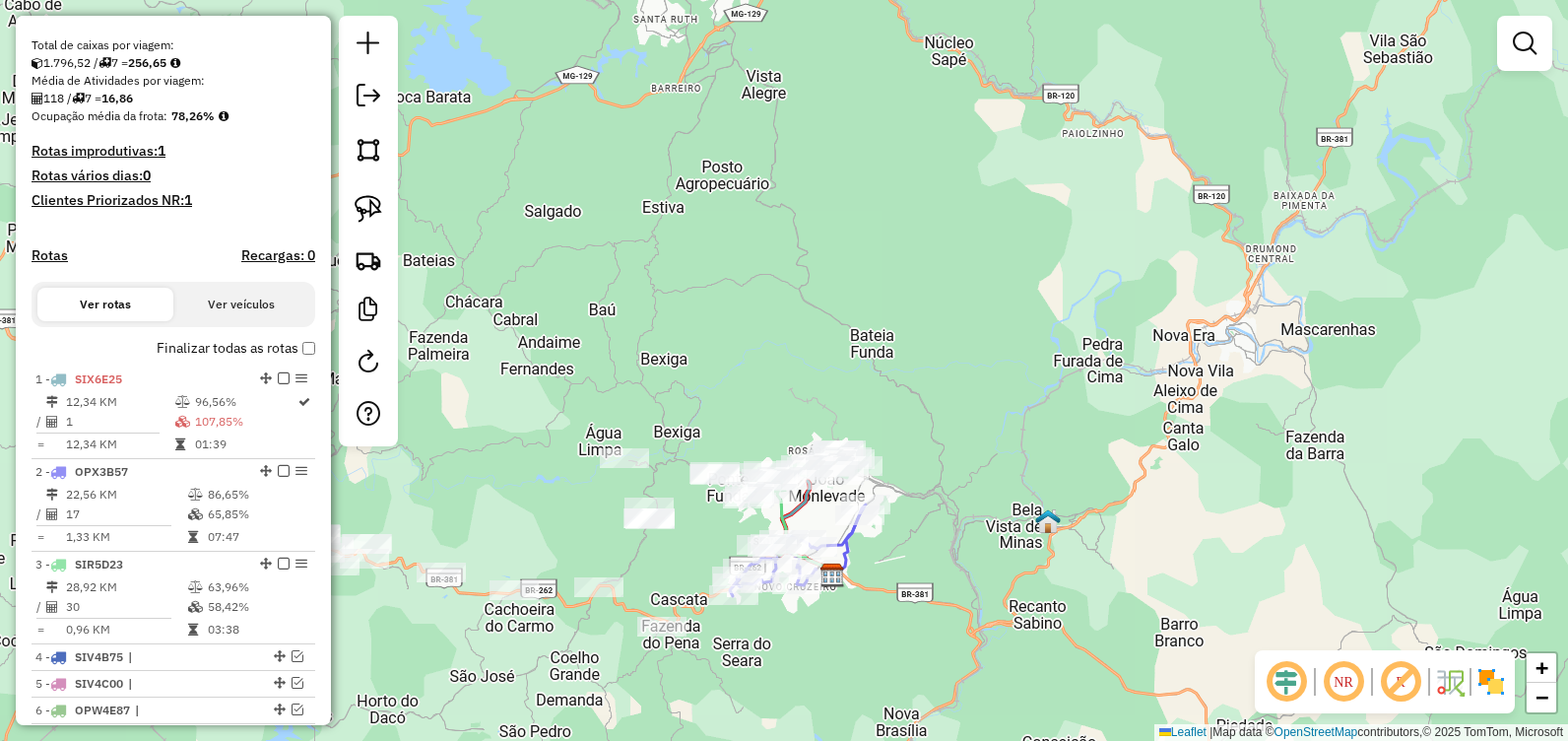
drag, startPoint x: 758, startPoint y: 139, endPoint x: 763, endPoint y: 123, distance: 16.8
click at [769, 120] on div "Janela de atendimento Grade de atendimento Capacidade Transportadoras Veículos …" at bounding box center [784, 370] width 1568 height 741
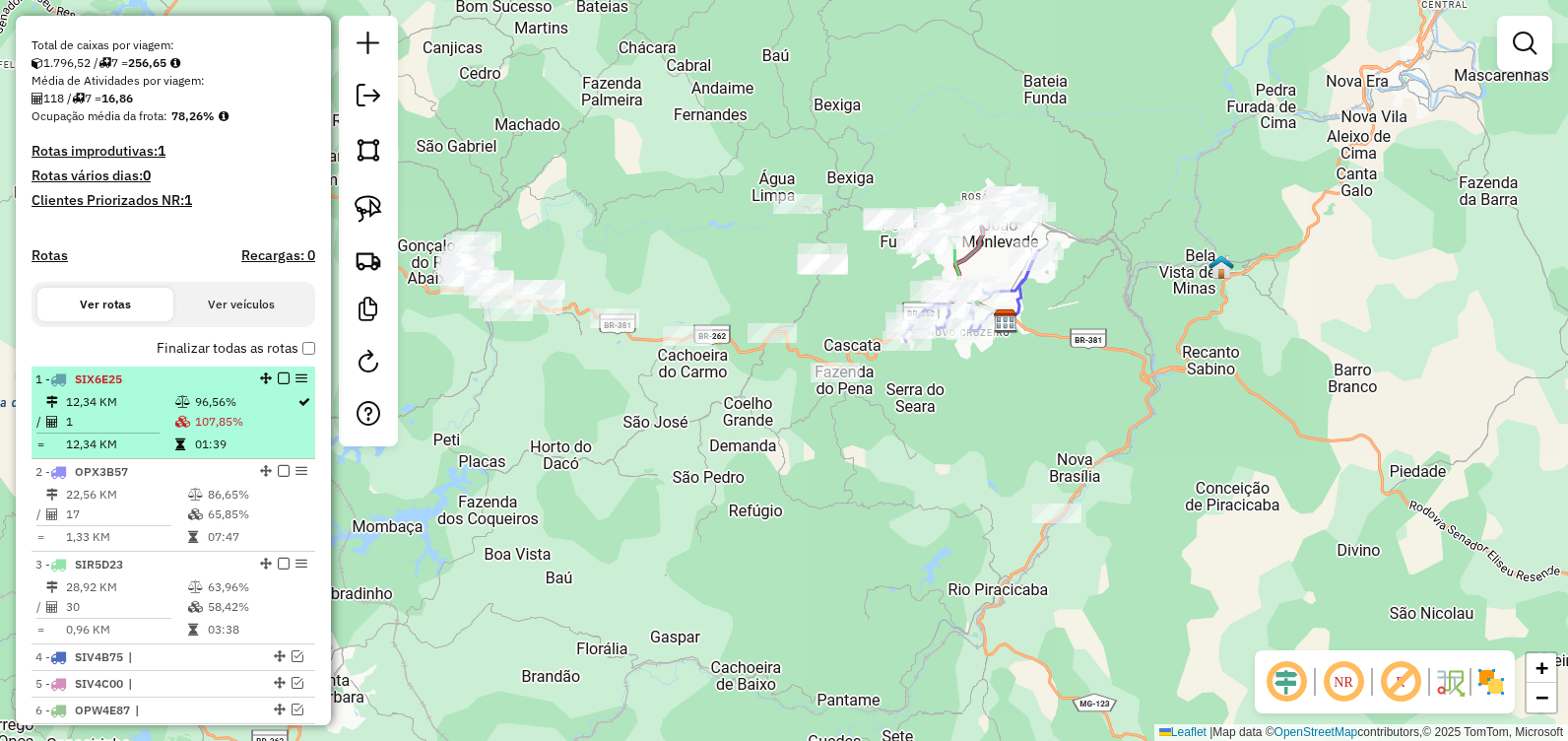
click at [278, 384] on em at bounding box center [284, 378] width 12 height 12
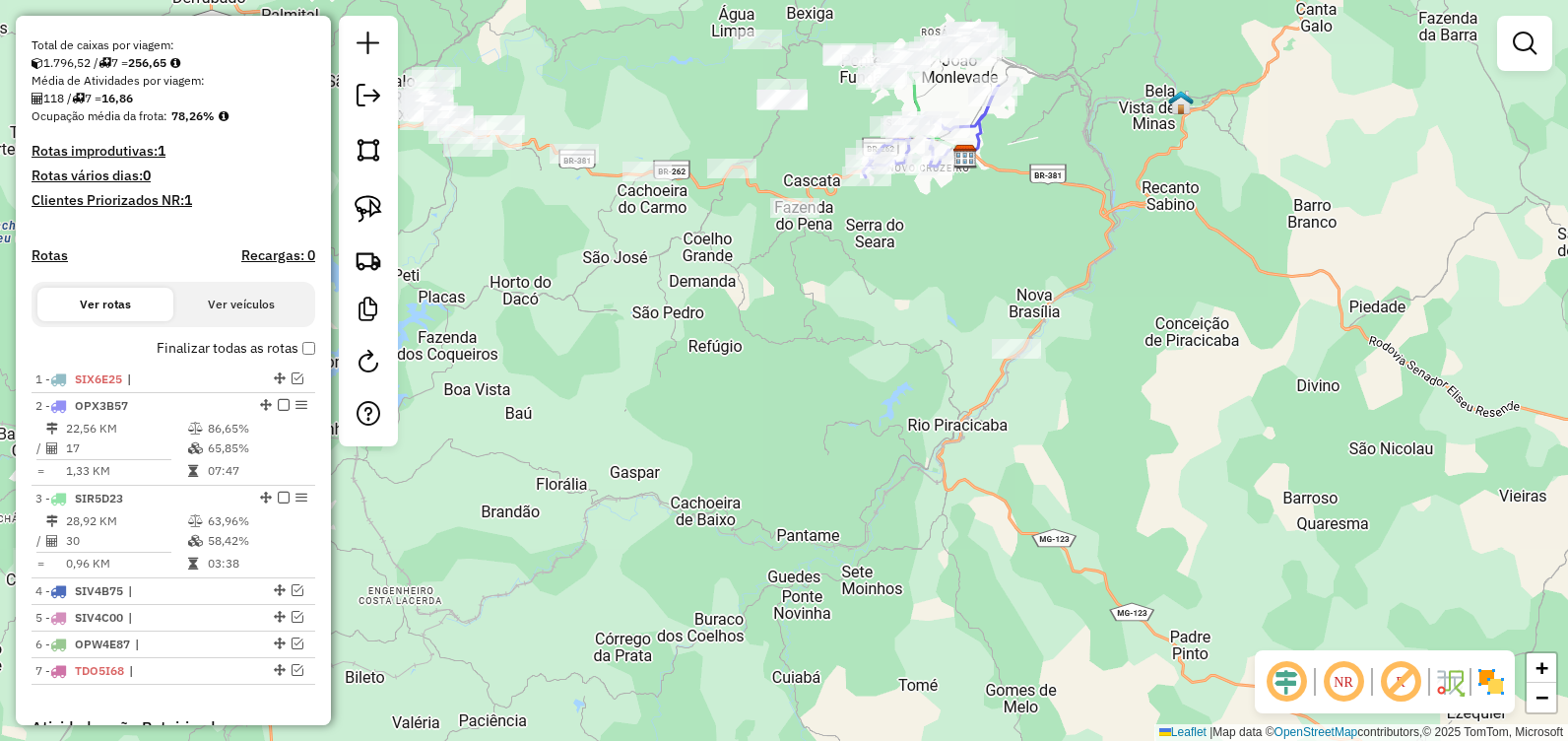
drag, startPoint x: 702, startPoint y: 453, endPoint x: 688, endPoint y: 256, distance: 197.5
click at [647, 282] on div "Janela de atendimento Grade de atendimento Capacidade Transportadoras Veículos …" at bounding box center [784, 370] width 1568 height 741
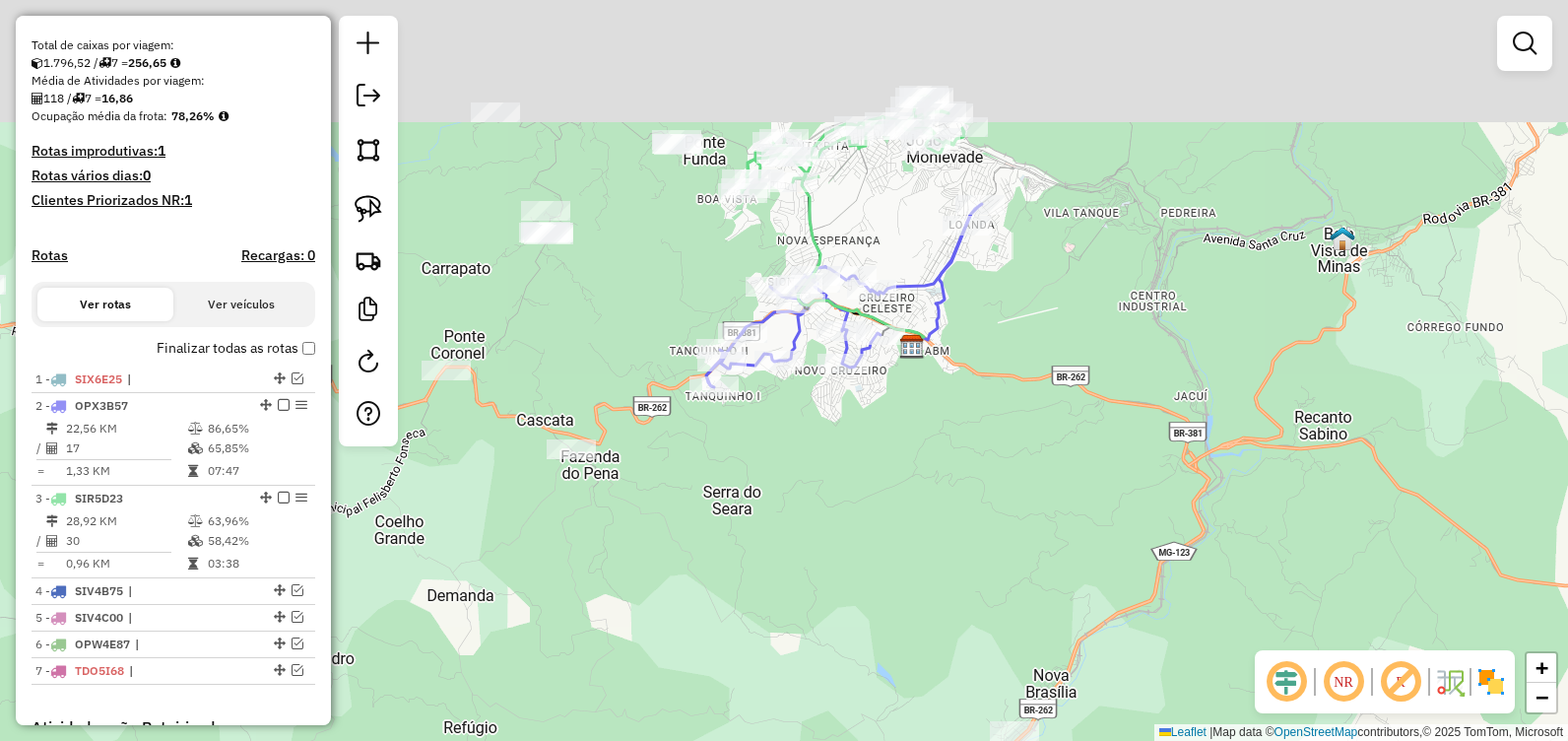
drag, startPoint x: 841, startPoint y: 218, endPoint x: 834, endPoint y: 257, distance: 39.6
click at [832, 259] on div "Janela de atendimento Grade de atendimento Capacidade Transportadoras Veículos …" at bounding box center [784, 370] width 1568 height 741
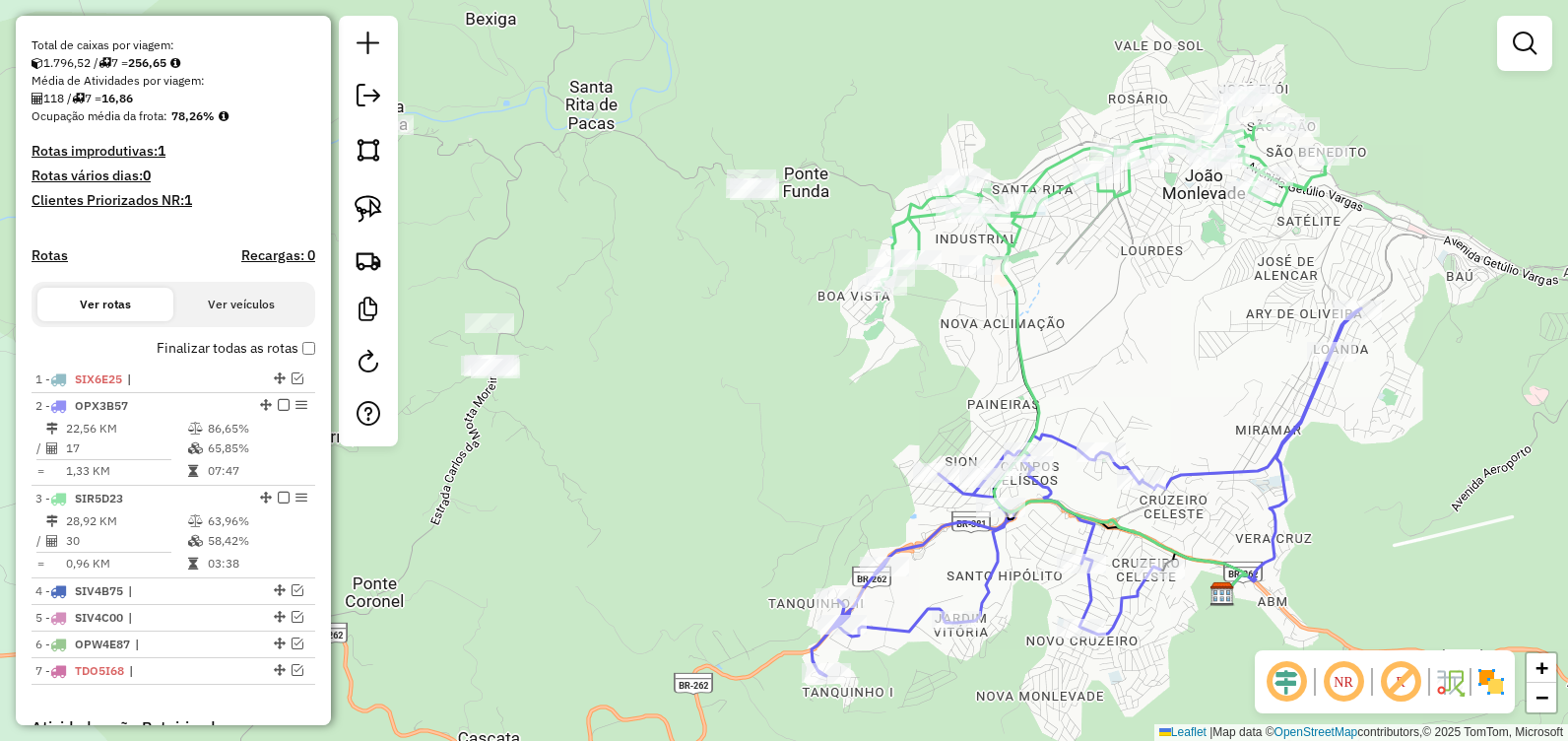
drag, startPoint x: 894, startPoint y: 267, endPoint x: 1183, endPoint y: 300, distance: 290.9
click at [1183, 300] on div "Janela de atendimento Grade de atendimento Capacidade Transportadoras Veículos …" at bounding box center [784, 370] width 1568 height 741
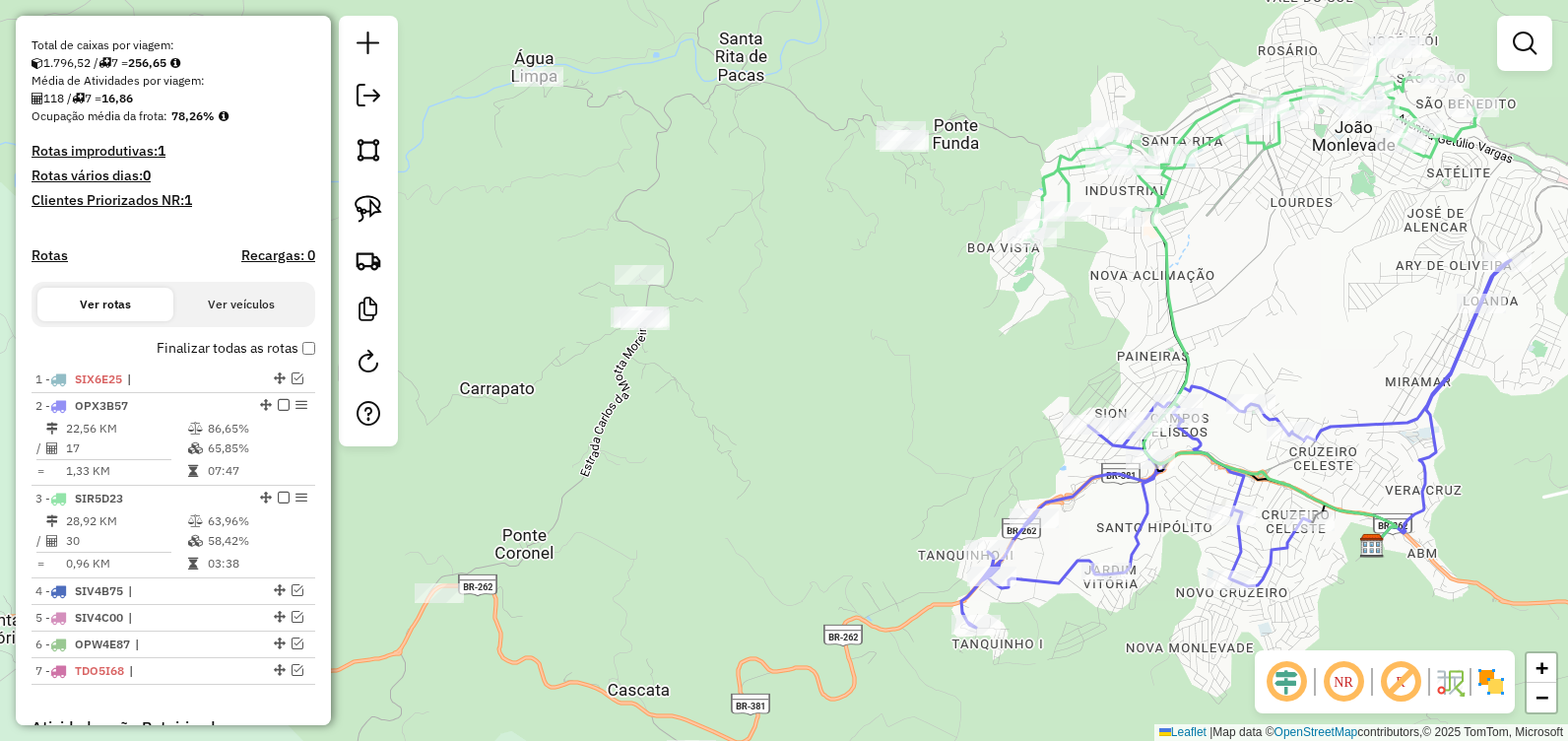
drag, startPoint x: 992, startPoint y: 338, endPoint x: 1140, endPoint y: 292, distance: 155.0
click at [1140, 292] on div "Janela de atendimento Grade de atendimento Capacidade Transportadoras Veículos …" at bounding box center [784, 370] width 1568 height 741
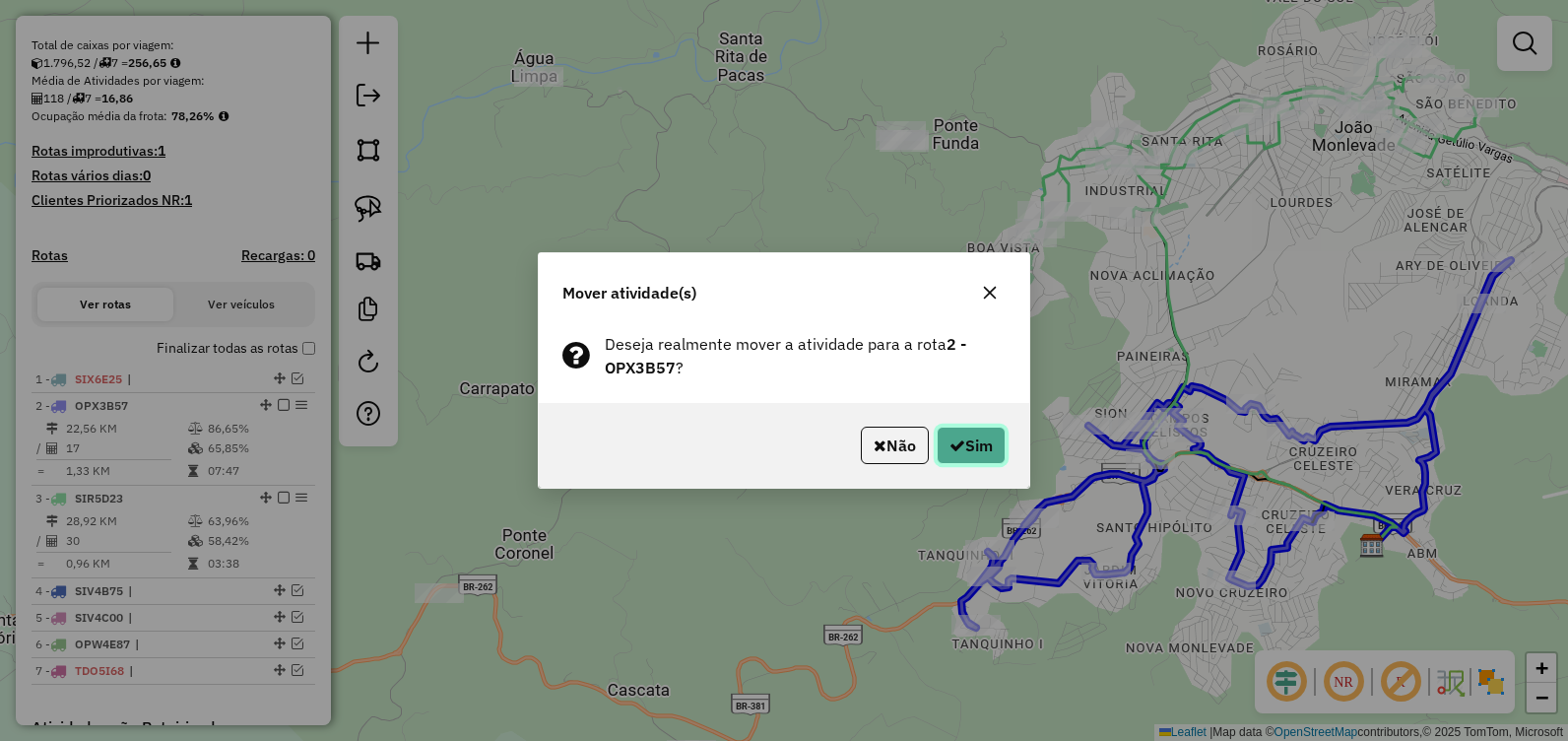
click at [966, 447] on button "Sim" at bounding box center [972, 445] width 69 height 37
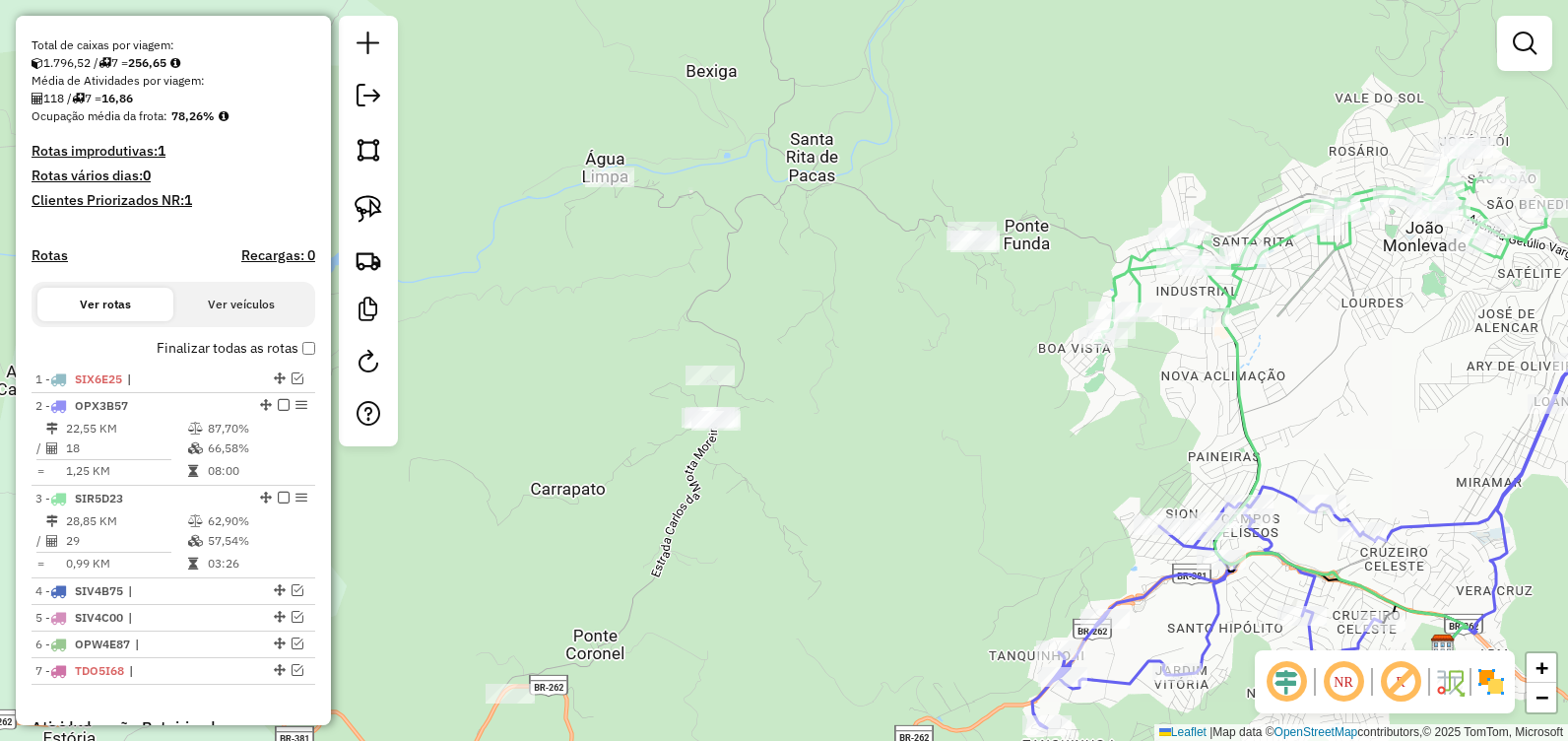
drag, startPoint x: 882, startPoint y: 319, endPoint x: 909, endPoint y: 370, distance: 57.7
click at [909, 370] on div "Janela de atendimento Grade de atendimento Capacidade Transportadoras Veículos …" at bounding box center [784, 370] width 1568 height 741
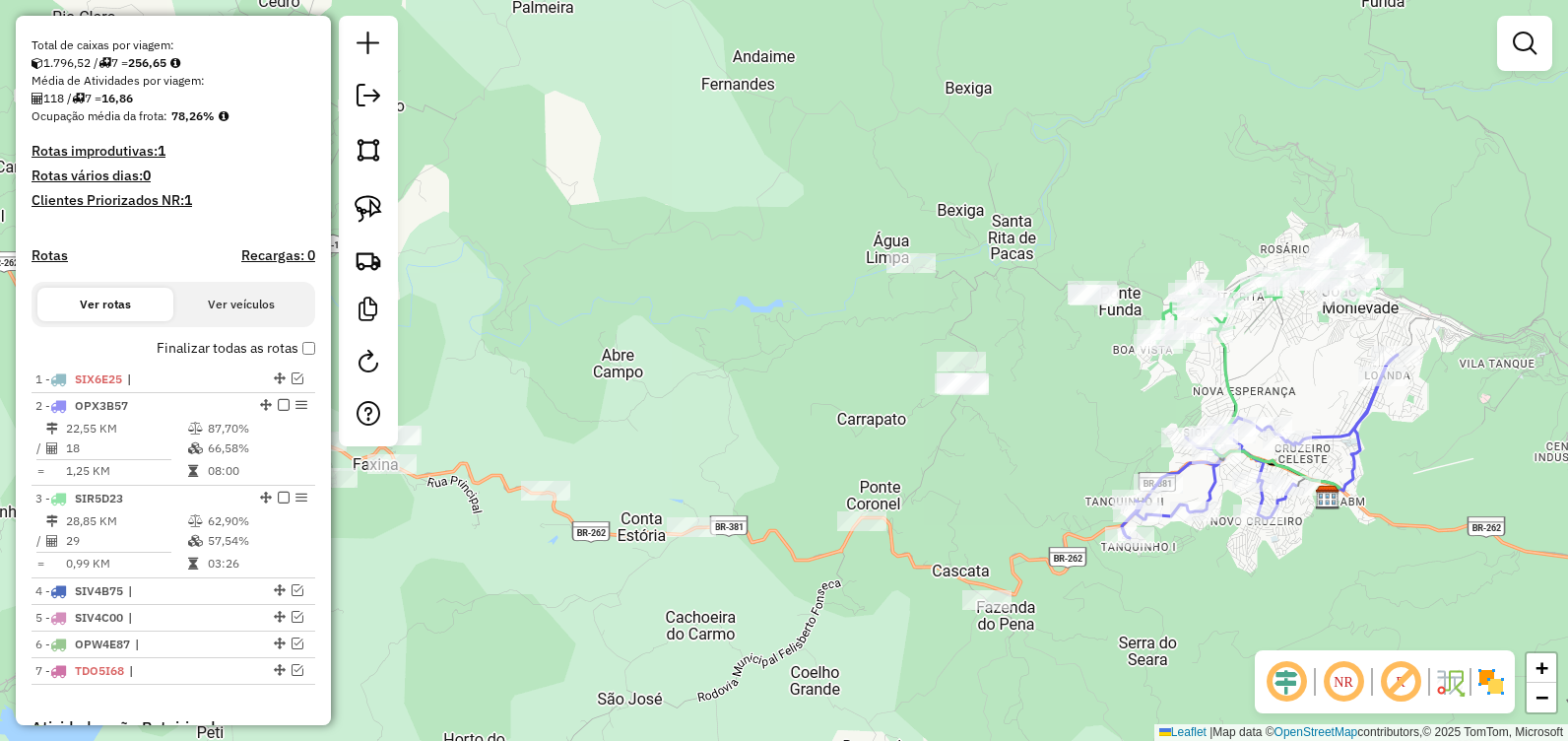
drag, startPoint x: 940, startPoint y: 356, endPoint x: 1066, endPoint y: 350, distance: 126.1
click at [1066, 350] on div "Janela de atendimento Grade de atendimento Capacidade Transportadoras Veículos …" at bounding box center [784, 370] width 1568 height 741
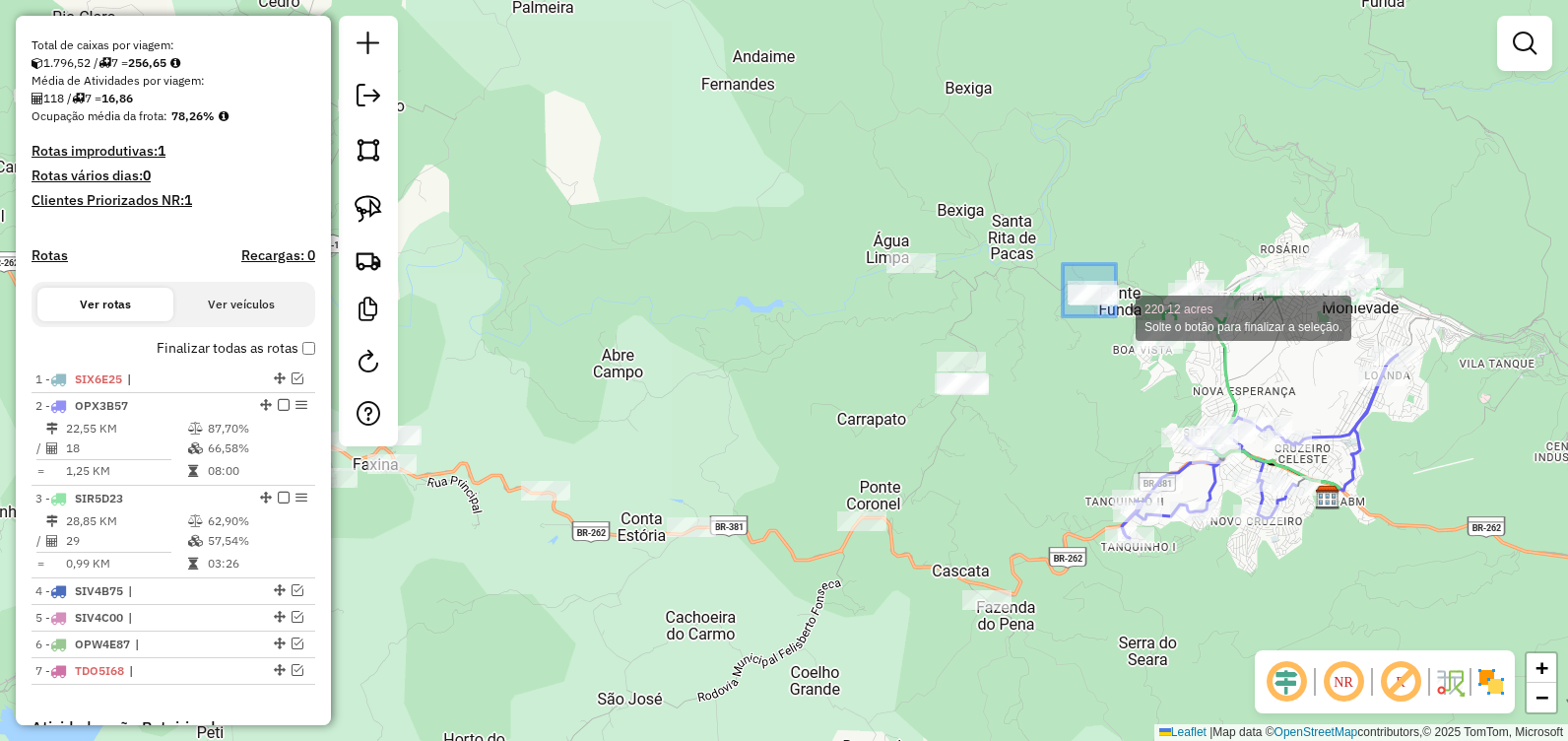
drag, startPoint x: 1076, startPoint y: 279, endPoint x: 1117, endPoint y: 316, distance: 55.2
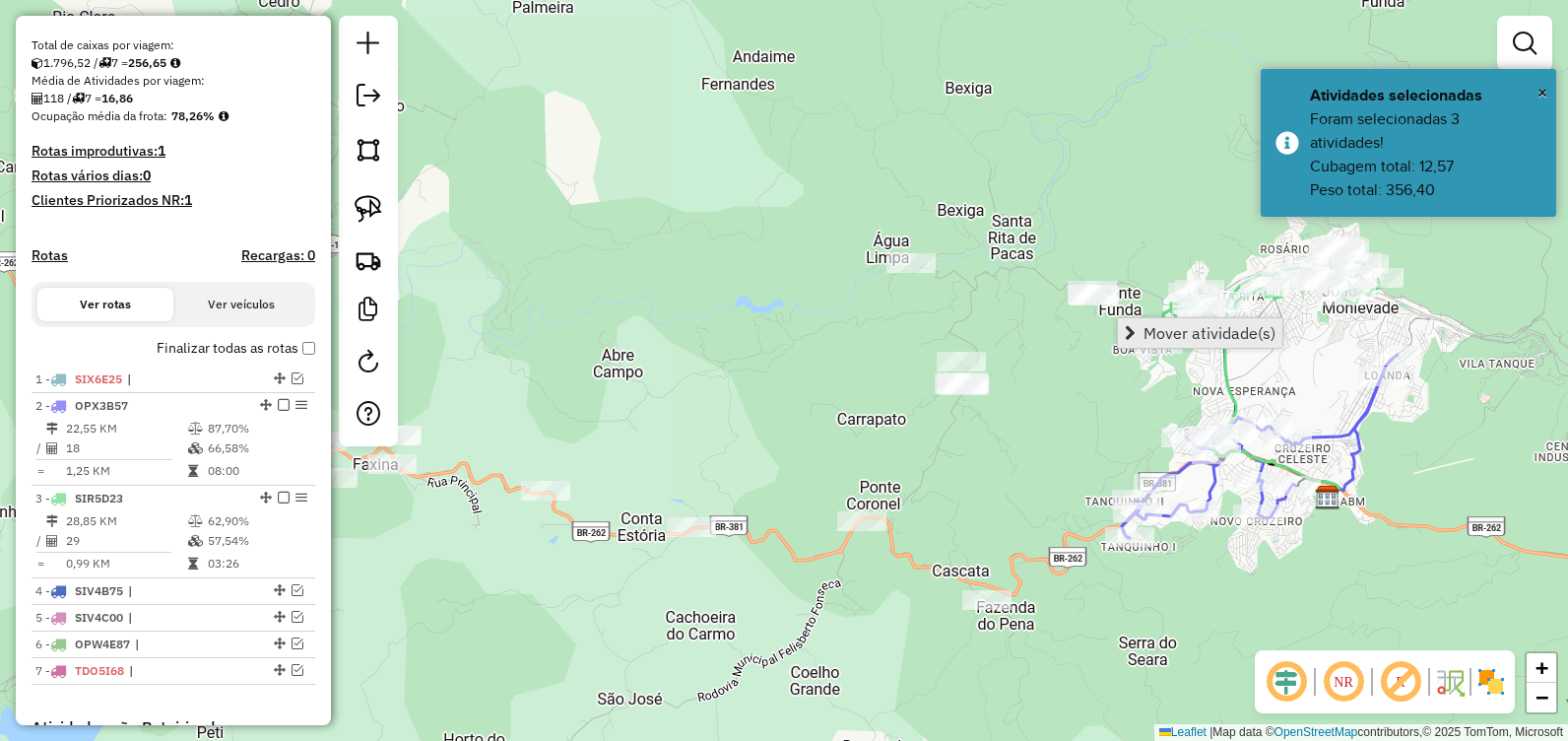
click at [1162, 331] on span "Mover atividade(s)" at bounding box center [1210, 333] width 132 height 16
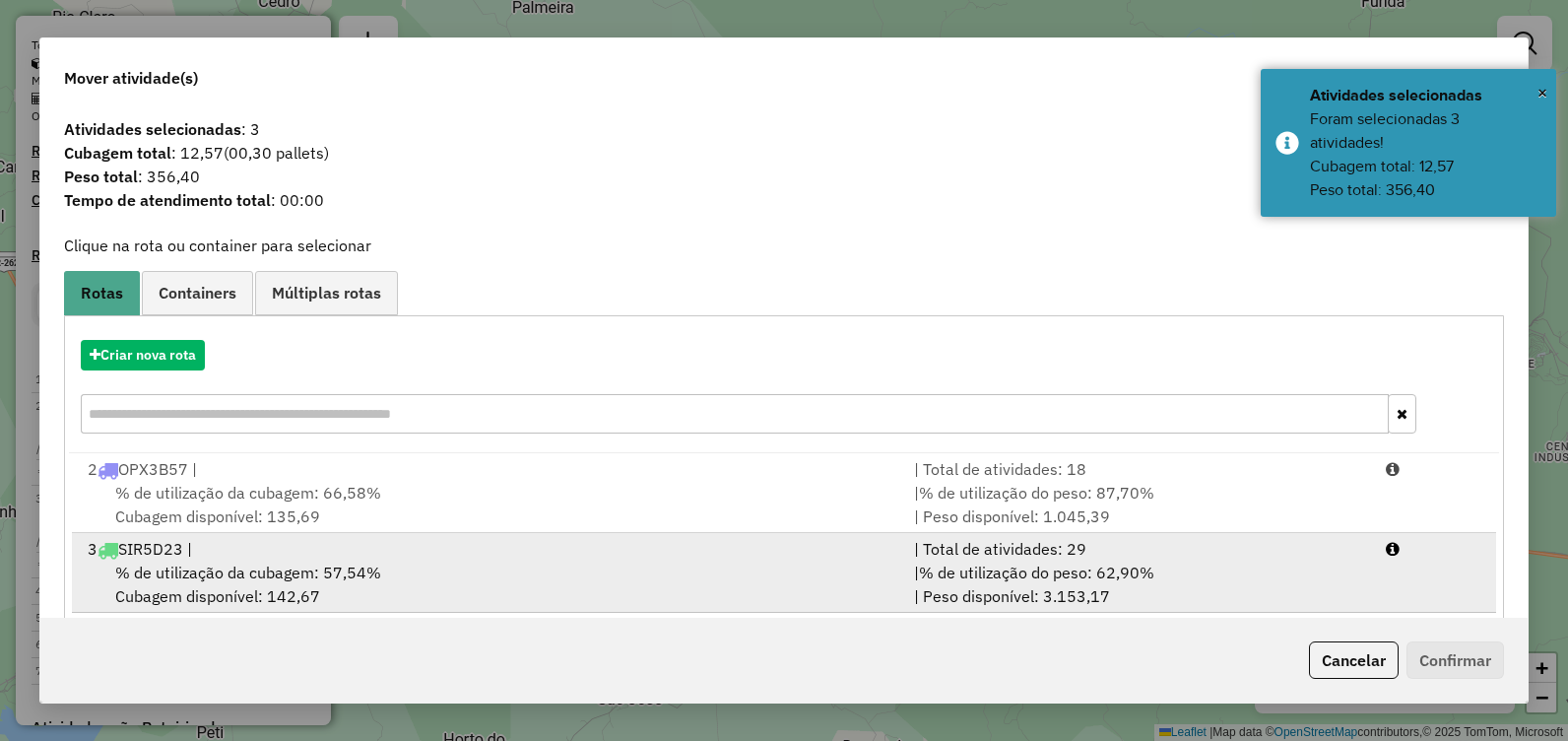
drag, startPoint x: 444, startPoint y: 568, endPoint x: 583, endPoint y: 576, distance: 139.2
click at [445, 568] on div "% de utilização da cubagem: 57,54% Cubagem disponível: 142,67" at bounding box center [489, 584] width 827 height 47
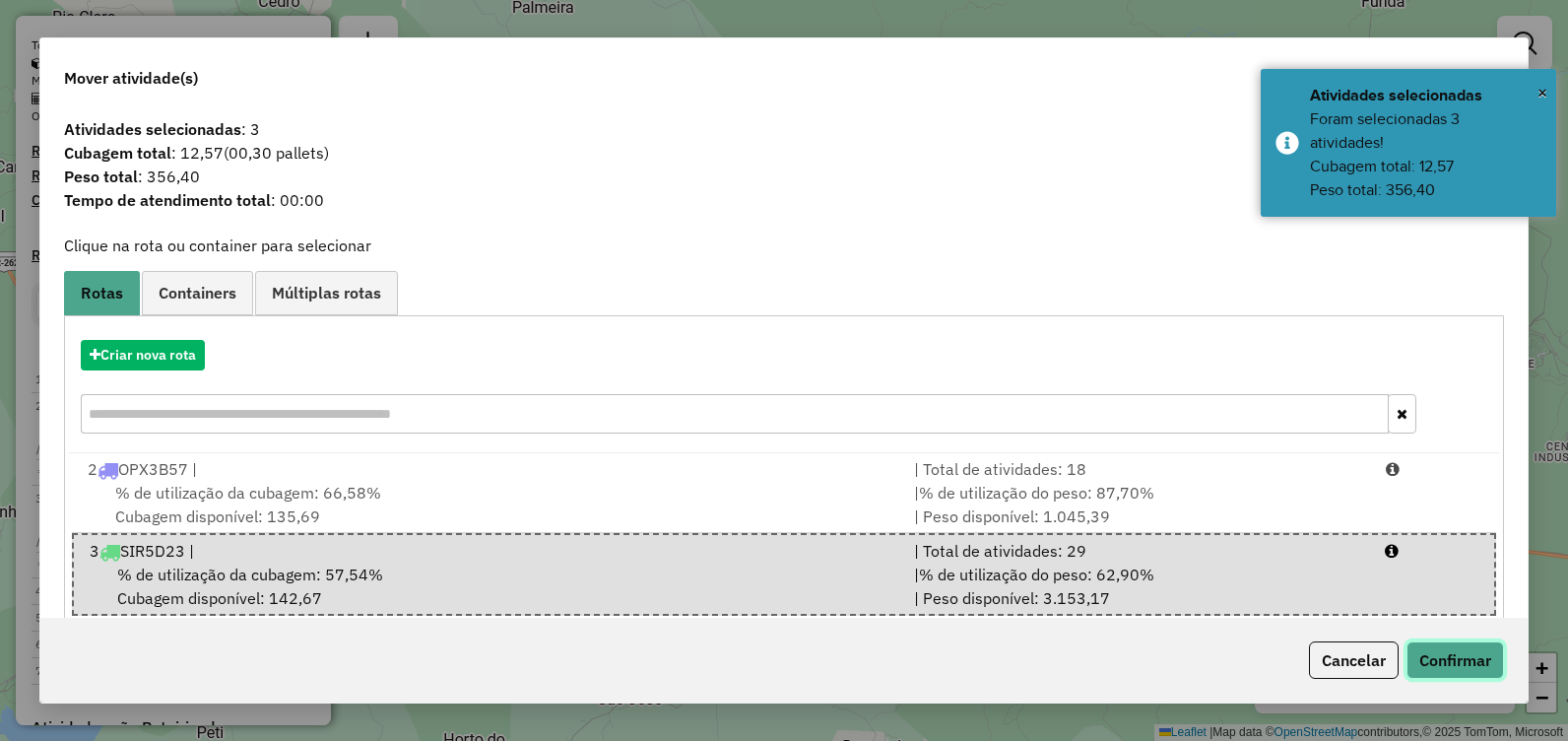
click at [1466, 655] on button "Confirmar" at bounding box center [1455, 660] width 98 height 37
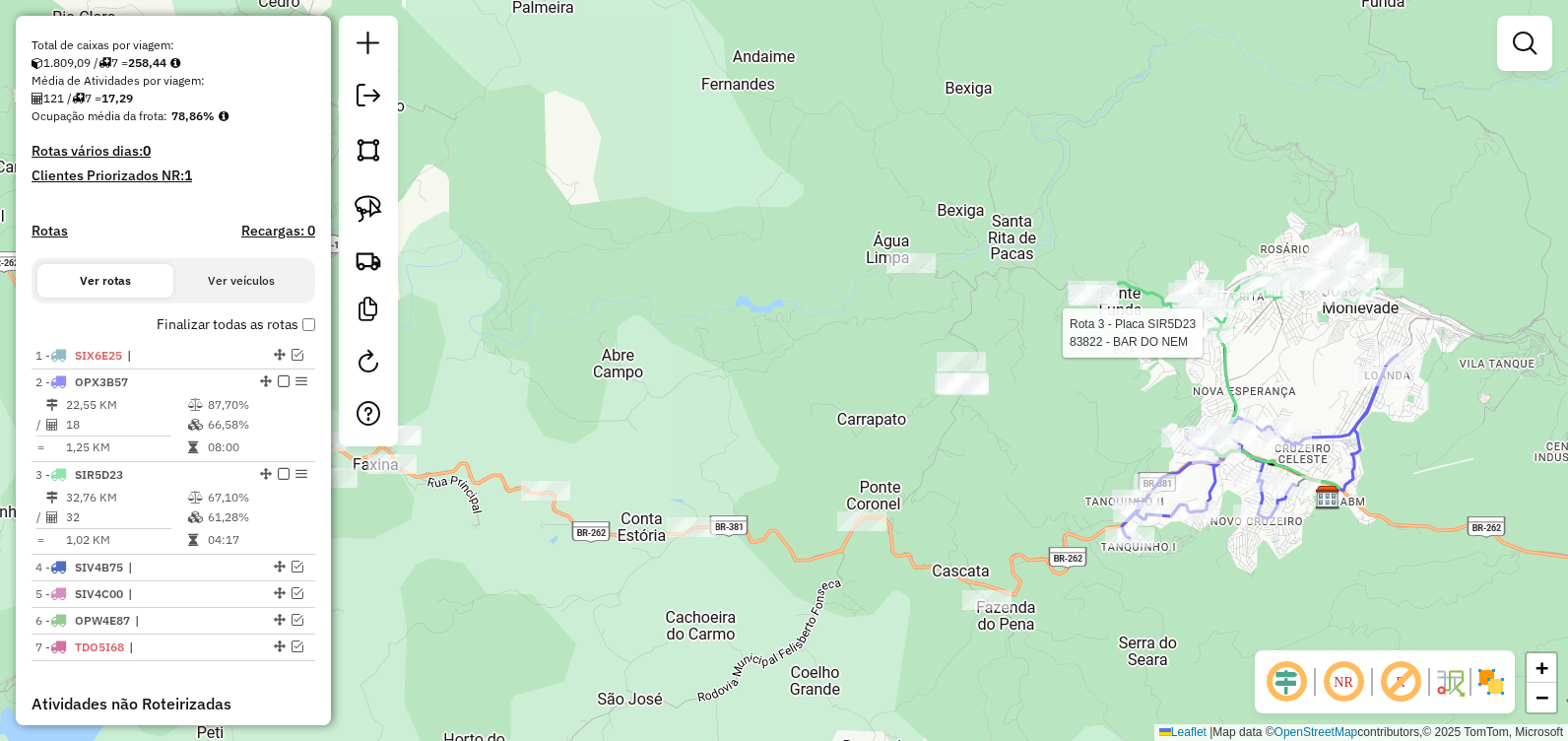
select select "**********"
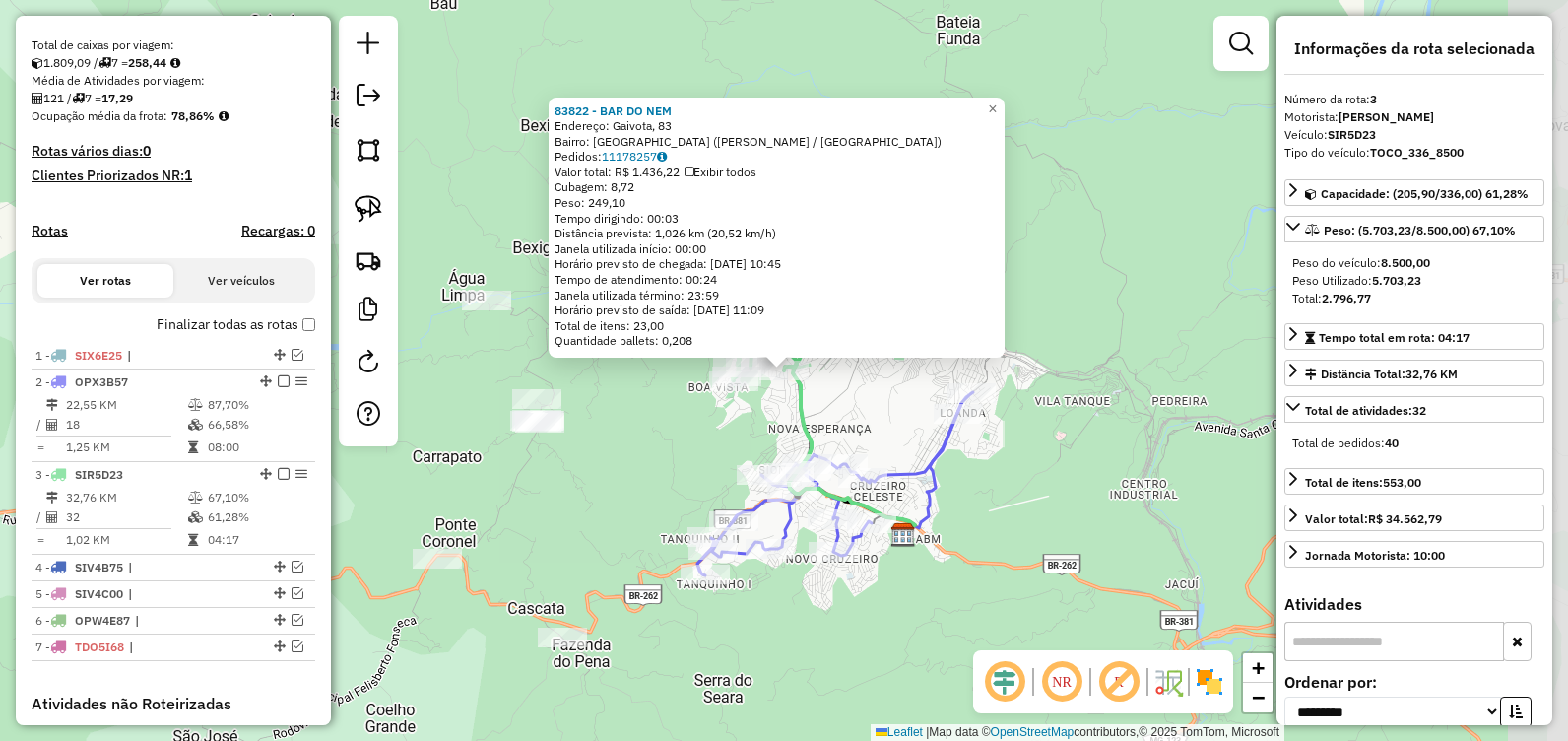
scroll to position [735, 0]
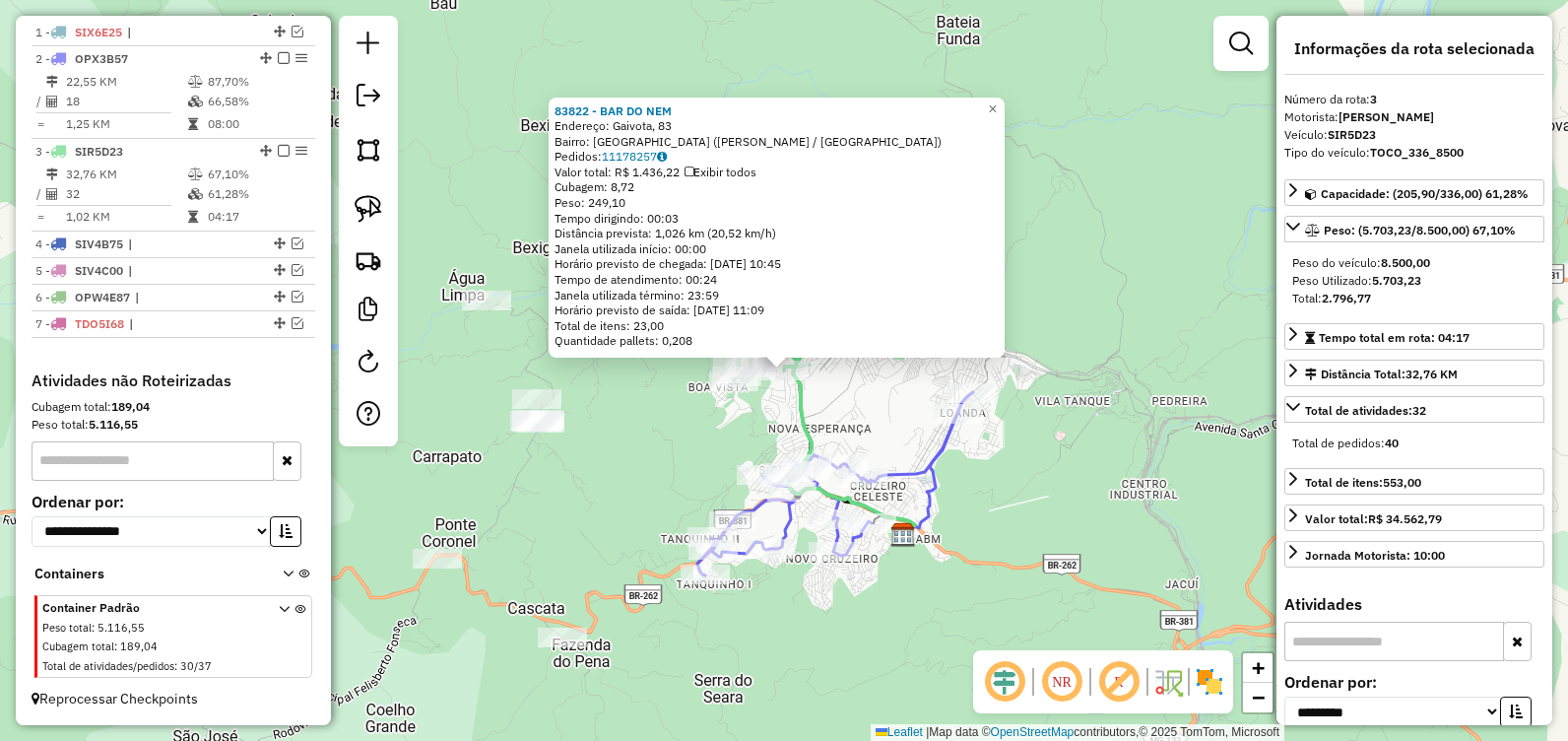
click at [668, 439] on div "83822 - BAR DO NEM Endereço: Gaivota, 83 Bairro: [GEOGRAPHIC_DATA] ([PERSON_NAM…" at bounding box center [784, 370] width 1568 height 741
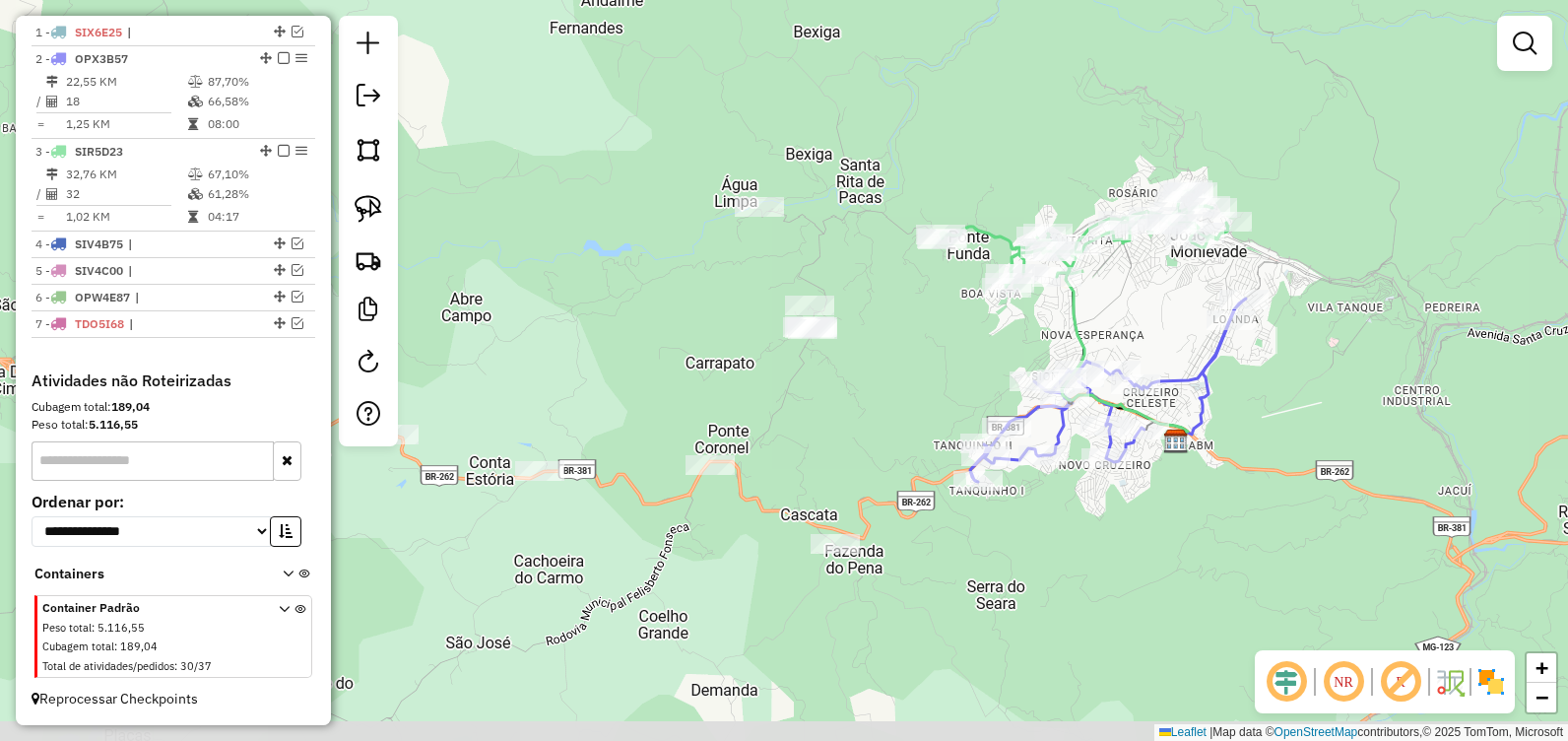
drag, startPoint x: 673, startPoint y: 434, endPoint x: 955, endPoint y: 326, distance: 302.0
click at [953, 327] on div "Janela de atendimento Grade de atendimento Capacidade Transportadoras Veículos …" at bounding box center [784, 370] width 1568 height 741
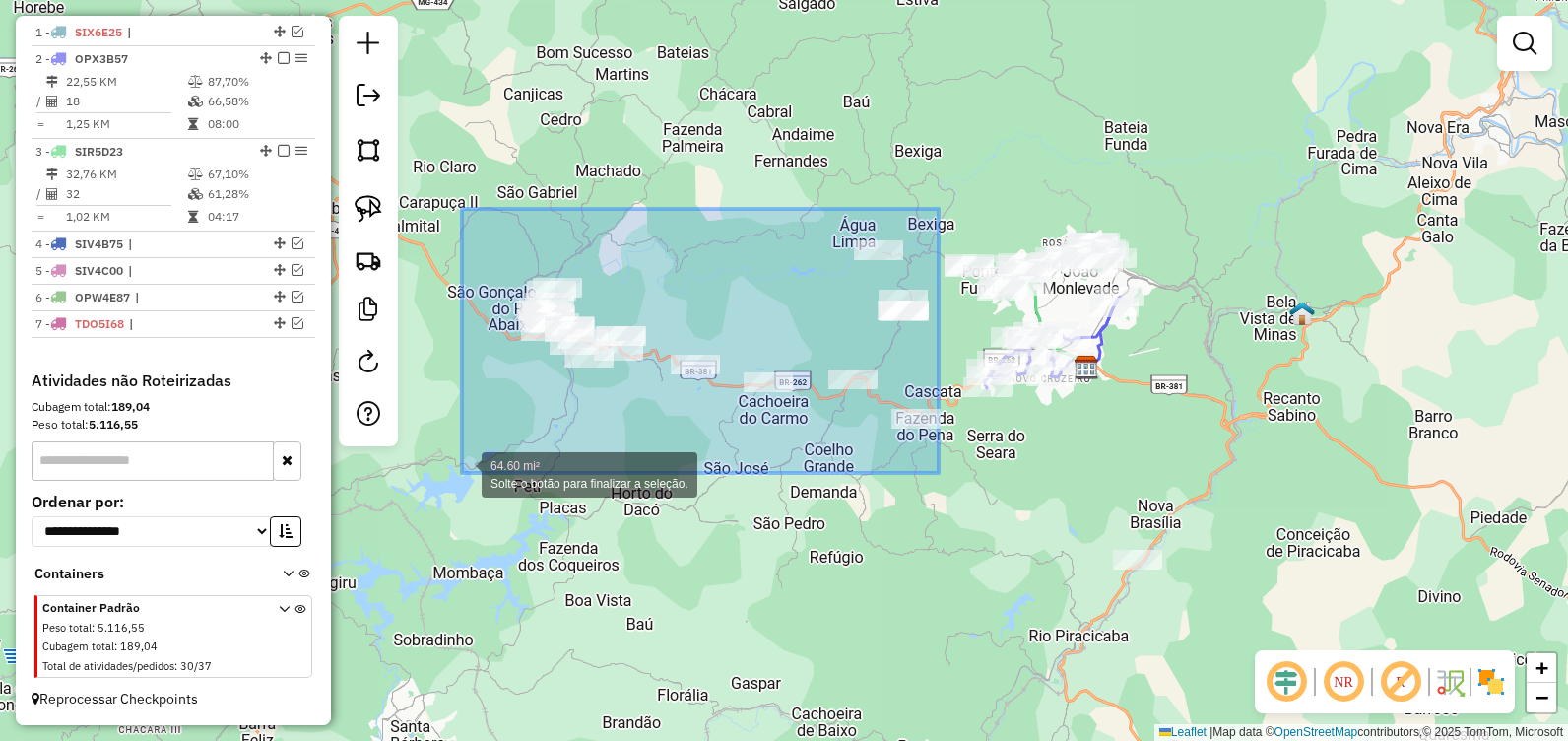
drag, startPoint x: 939, startPoint y: 209, endPoint x: 466, endPoint y: 469, distance: 539.7
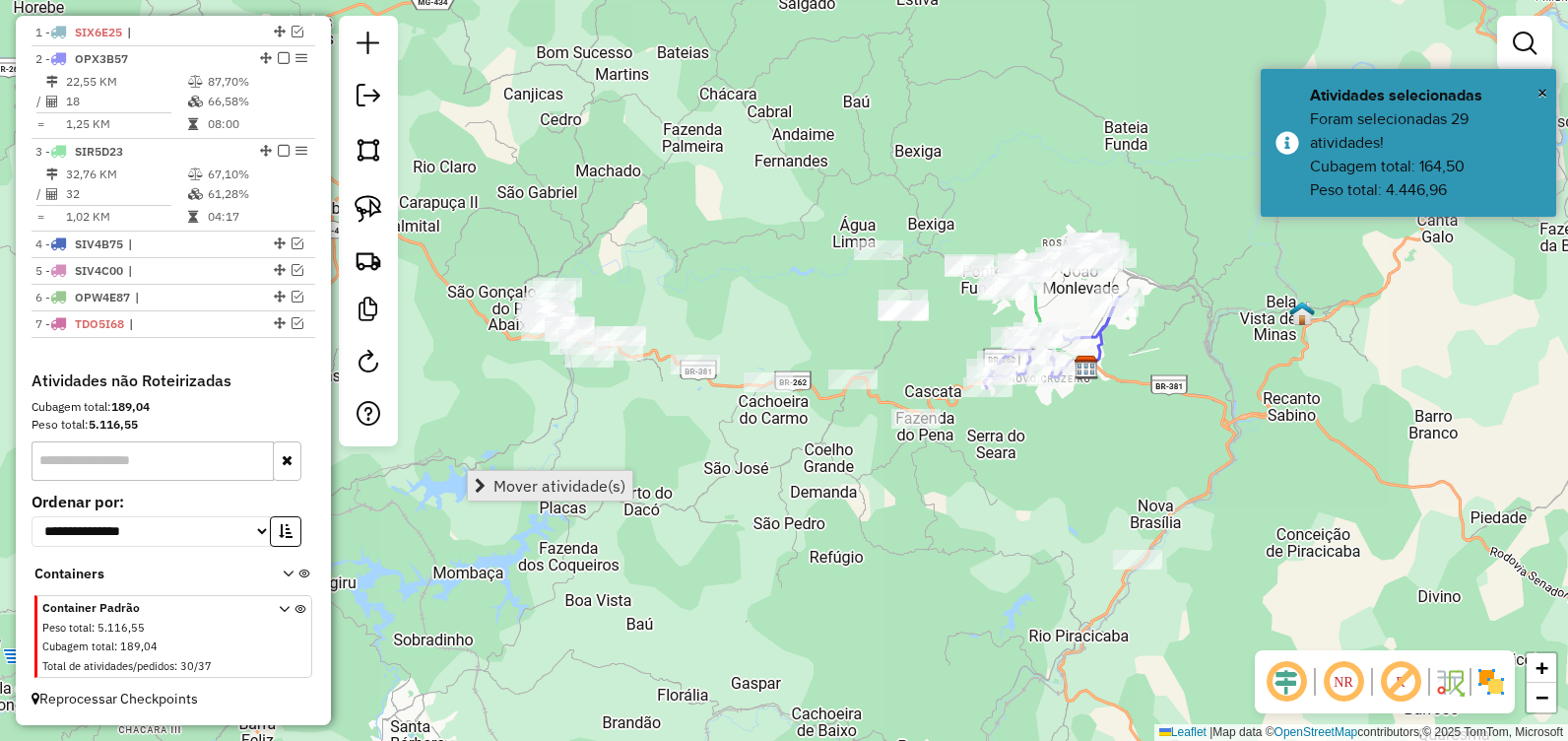
click at [558, 500] on link "Mover atividade(s)" at bounding box center [550, 486] width 165 height 30
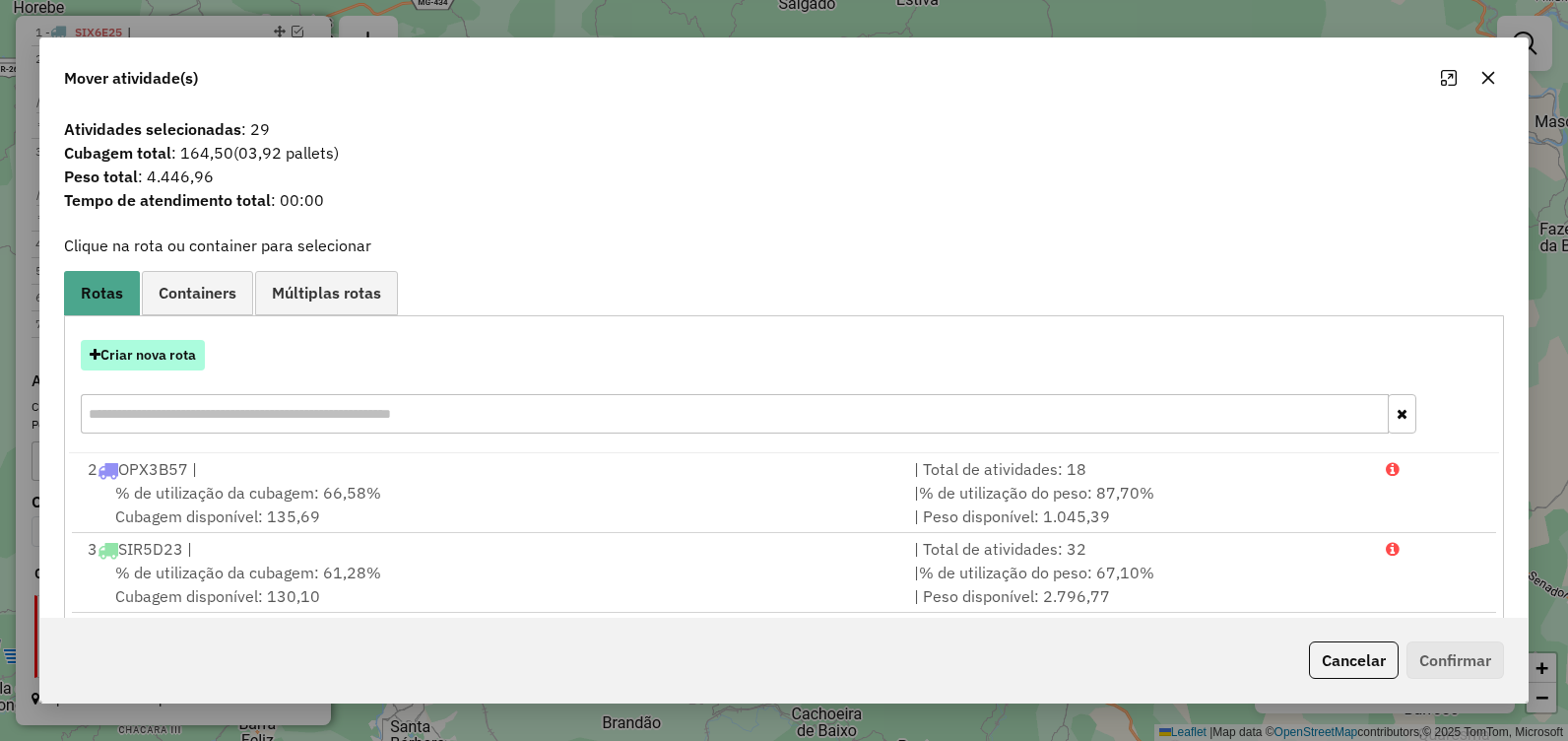
click at [184, 359] on button "Criar nova rota" at bounding box center [143, 355] width 124 height 31
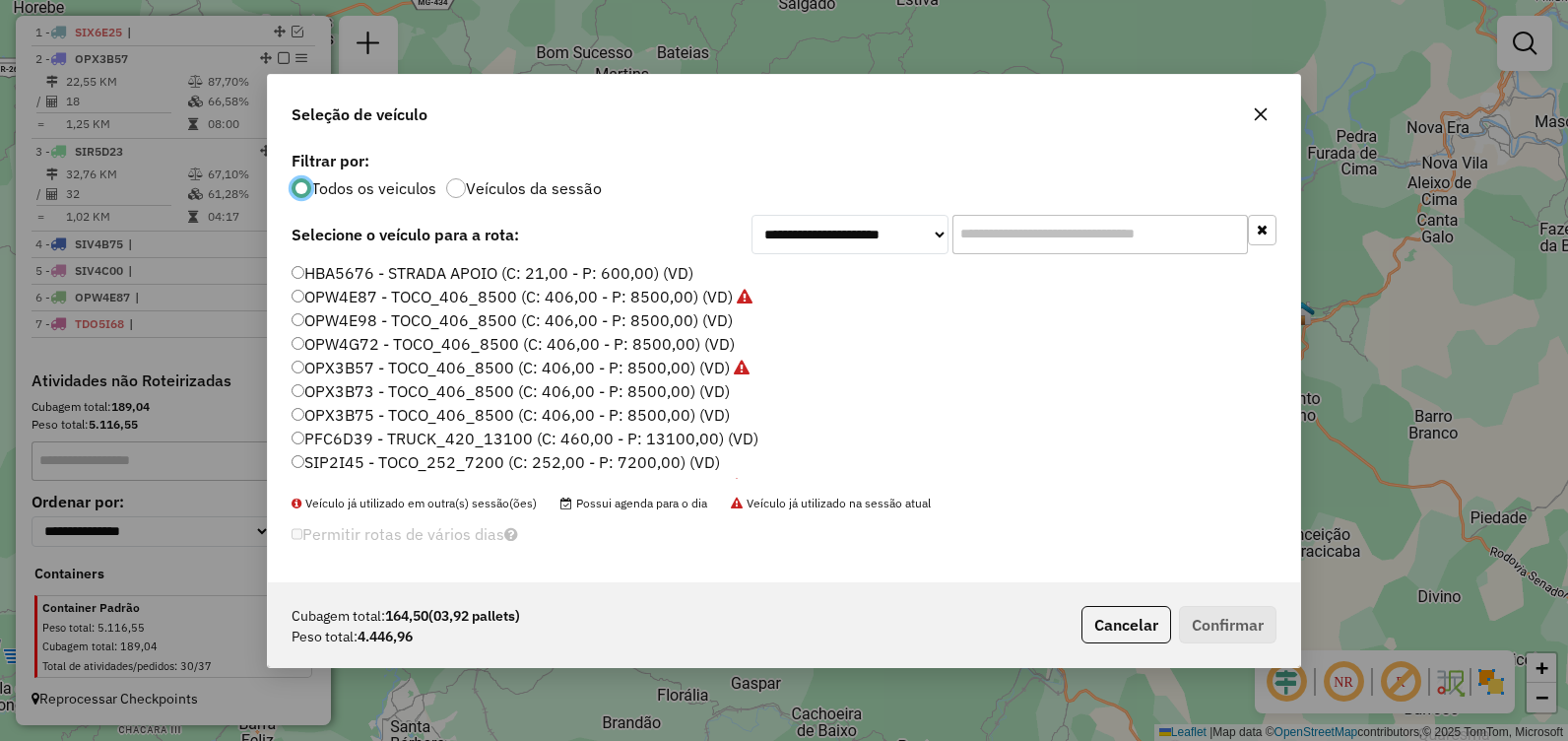
scroll to position [99, 0]
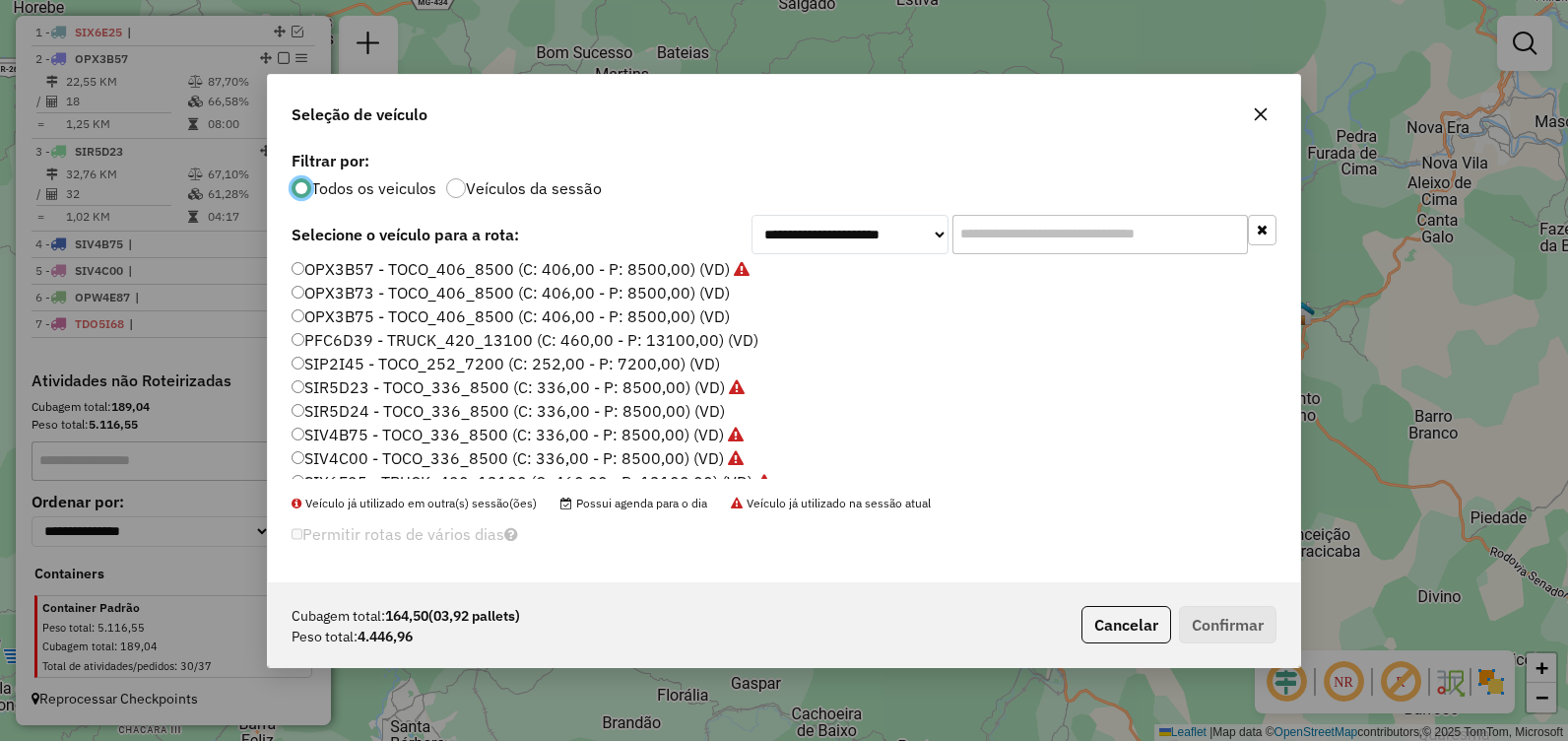
click at [528, 368] on label "SIP2I45 - TOCO_252_7200 (C: 252,00 - P: 7200,00) (VD)" at bounding box center [506, 364] width 429 height 24
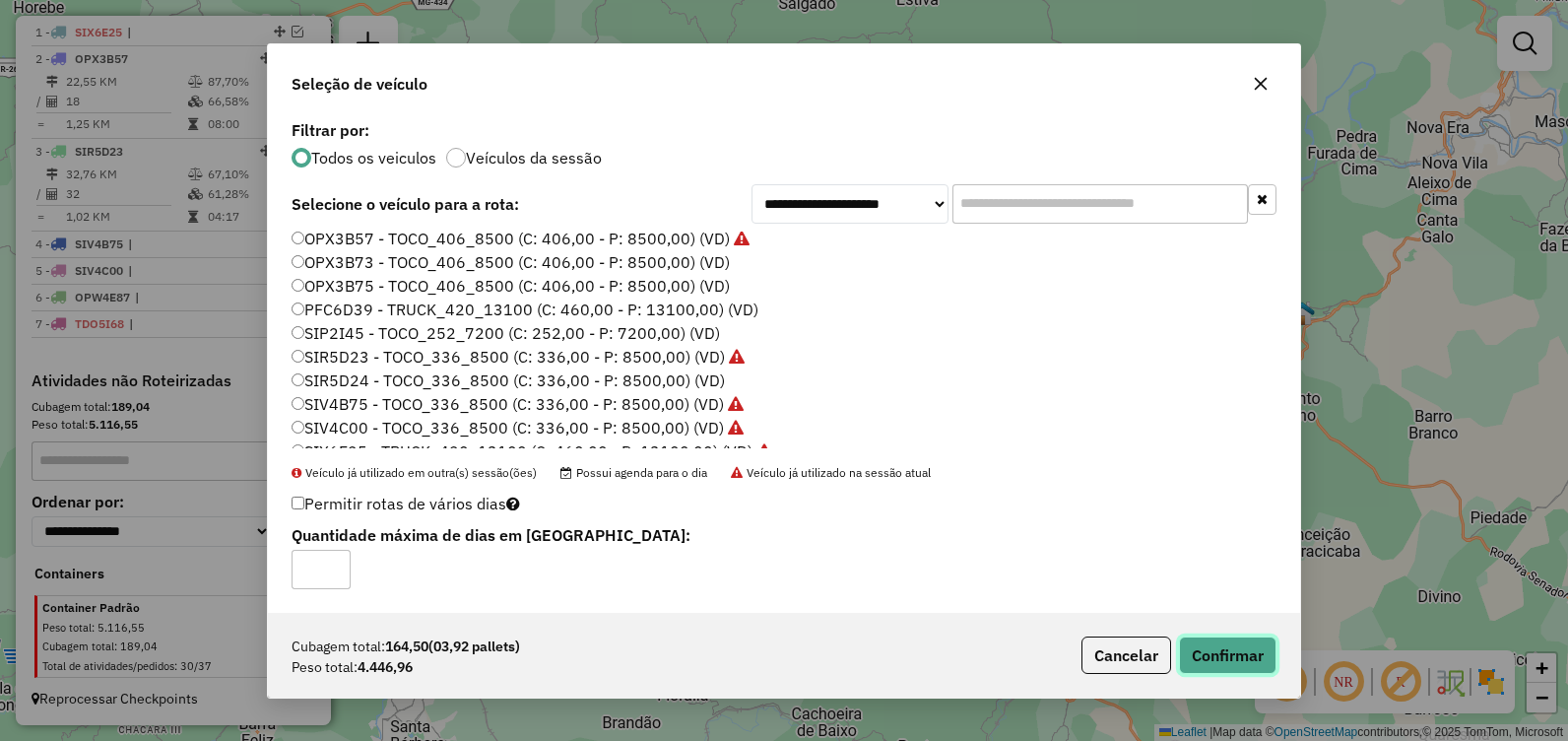
click at [1201, 638] on button "Confirmar" at bounding box center [1228, 655] width 98 height 37
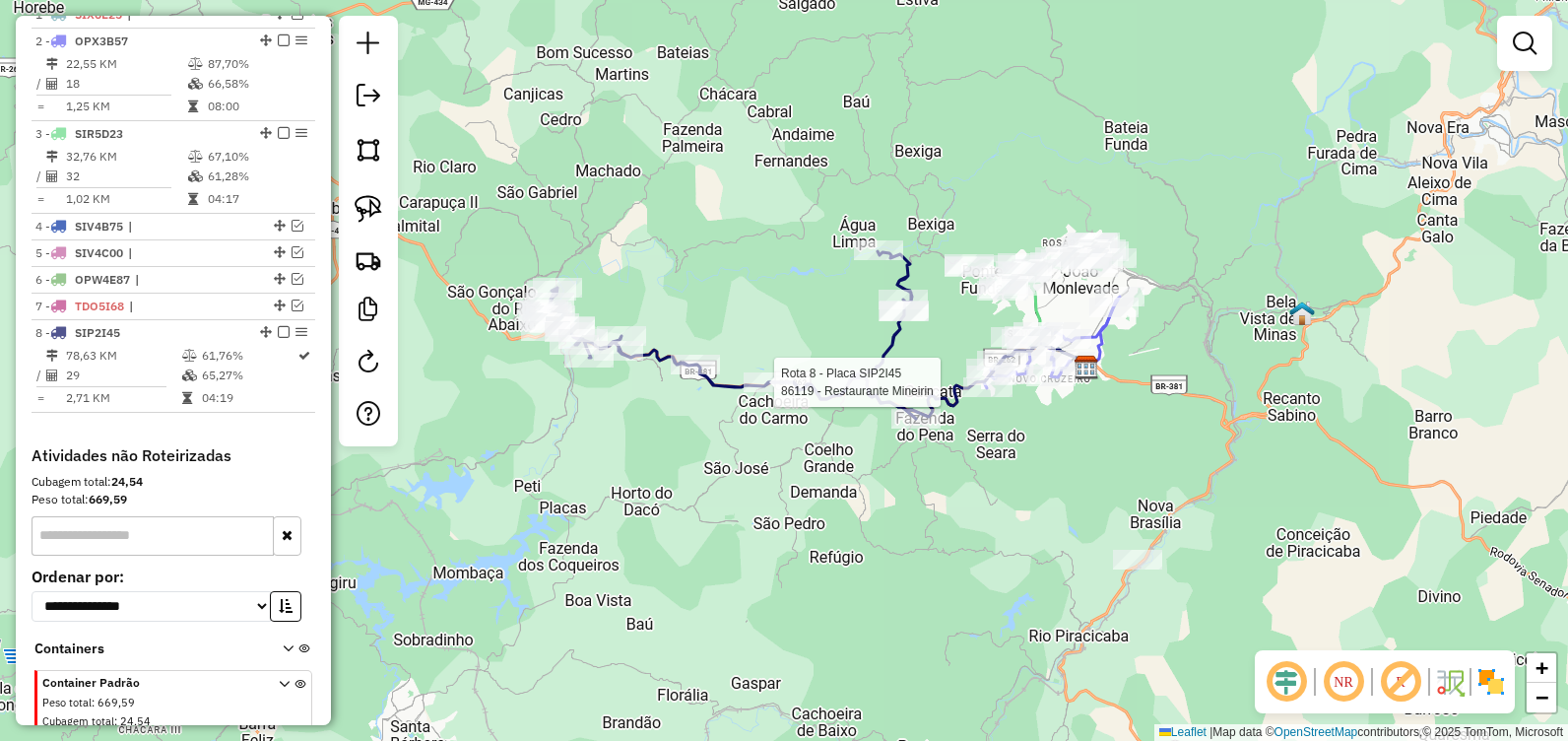
select select "**********"
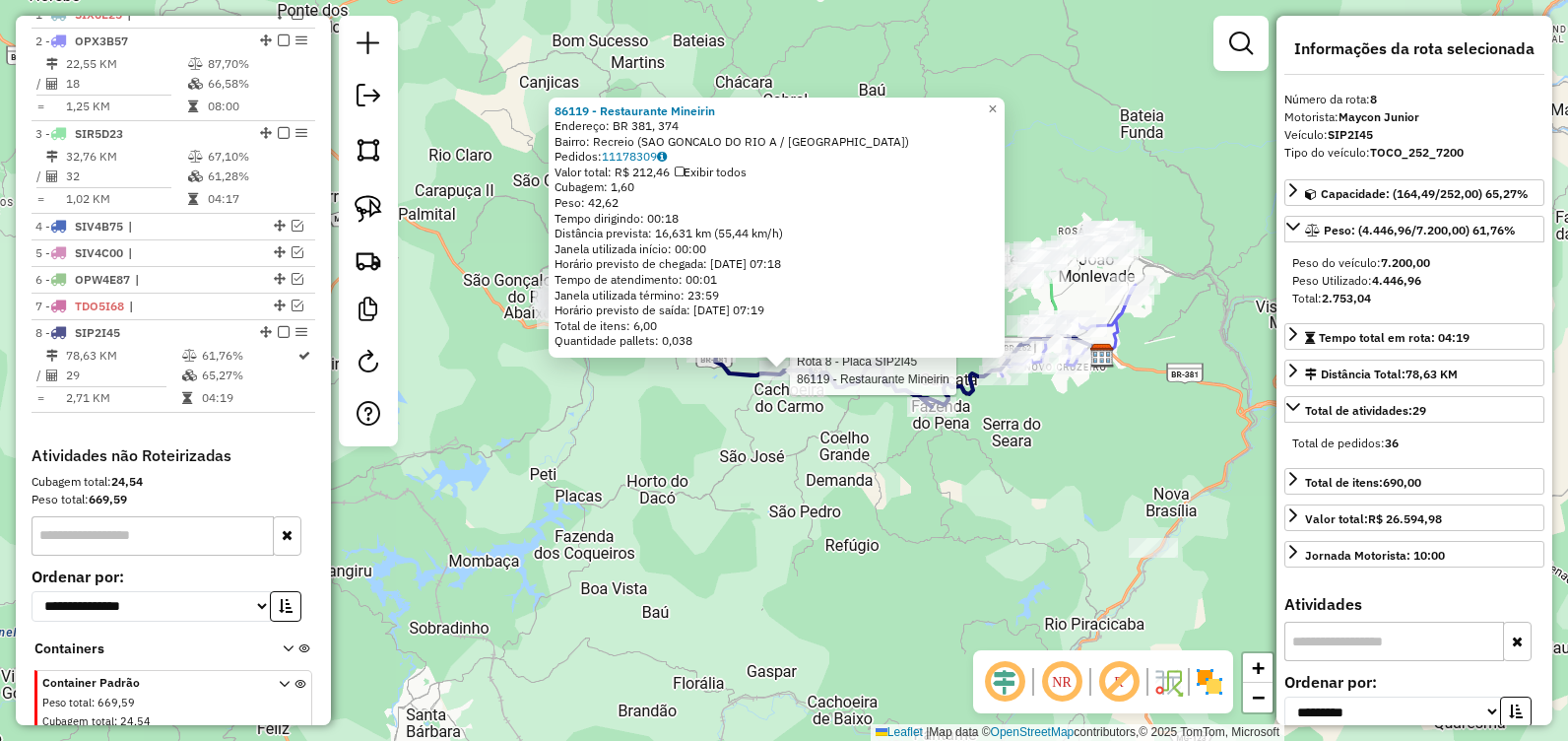
scroll to position [828, 0]
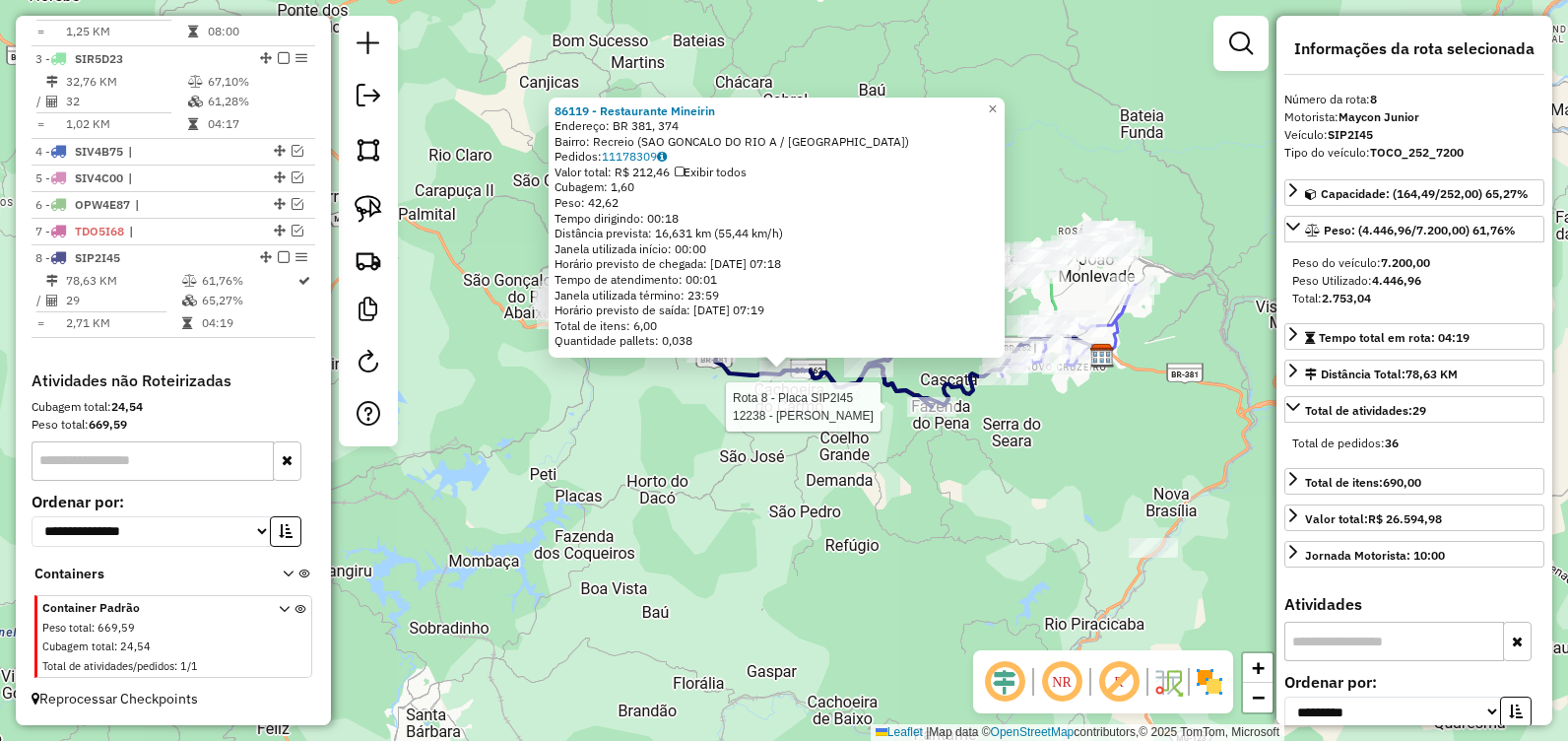
click at [932, 417] on div at bounding box center [932, 407] width 49 height 20
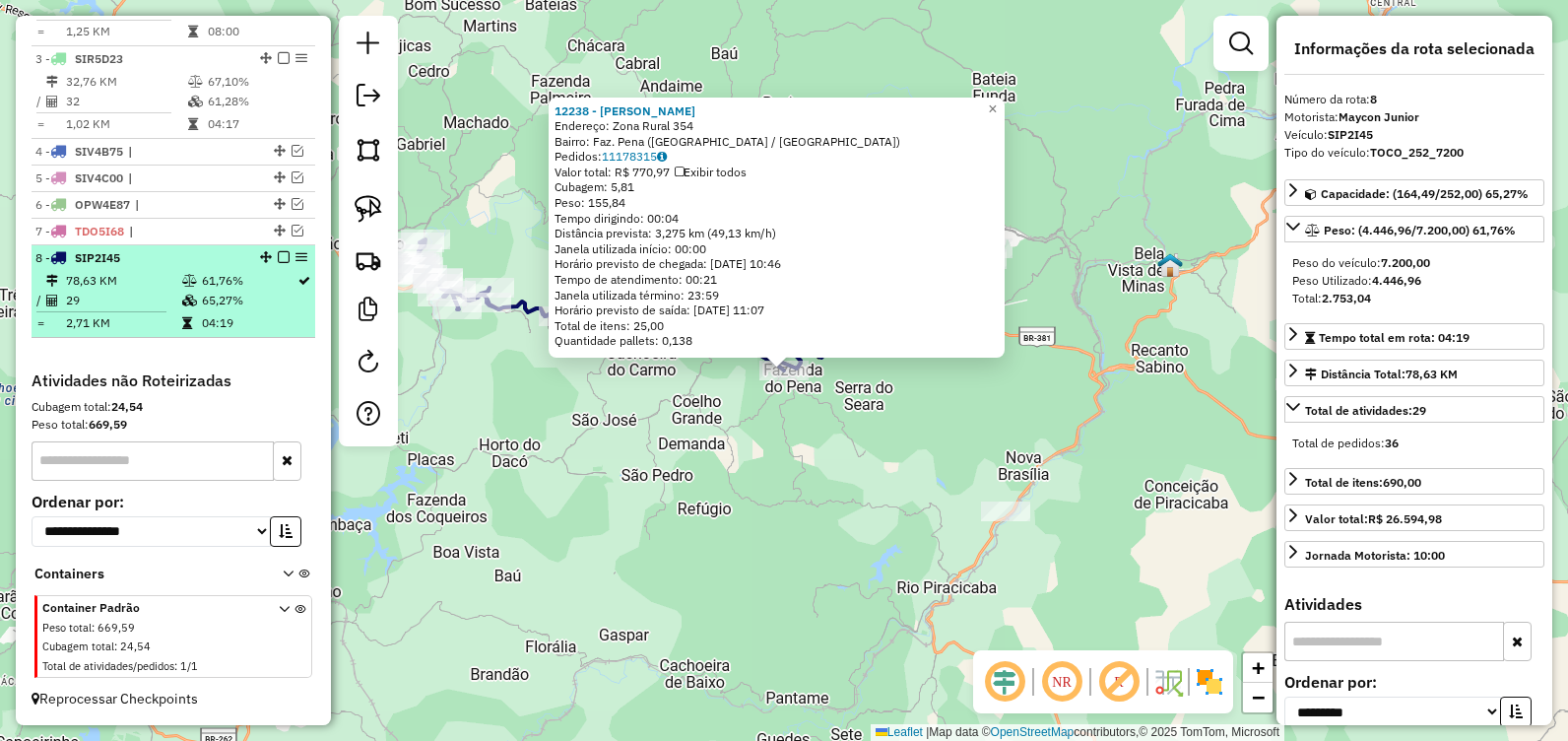
scroll to position [729, 0]
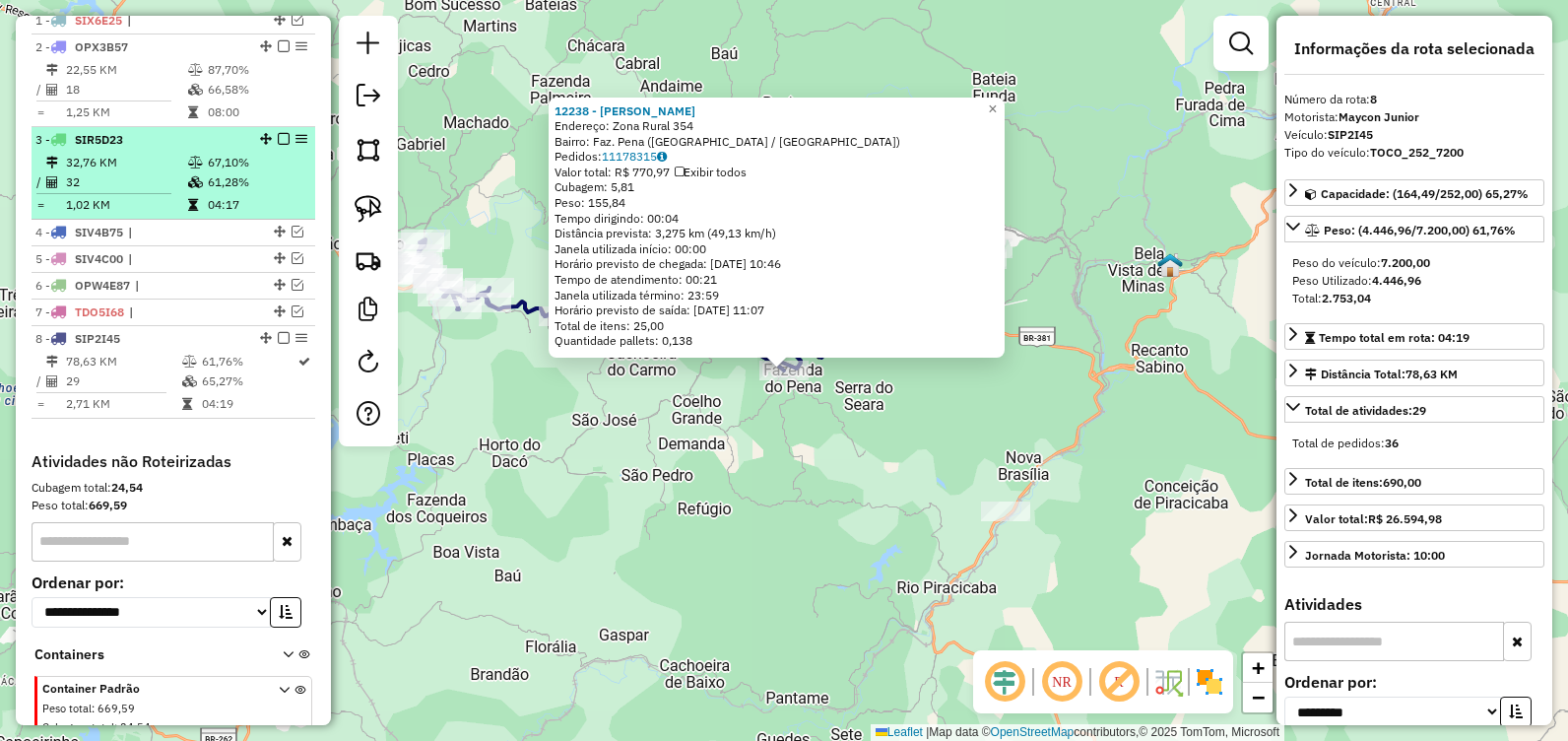
click at [253, 190] on td "61,28%" at bounding box center [256, 182] width 100 height 20
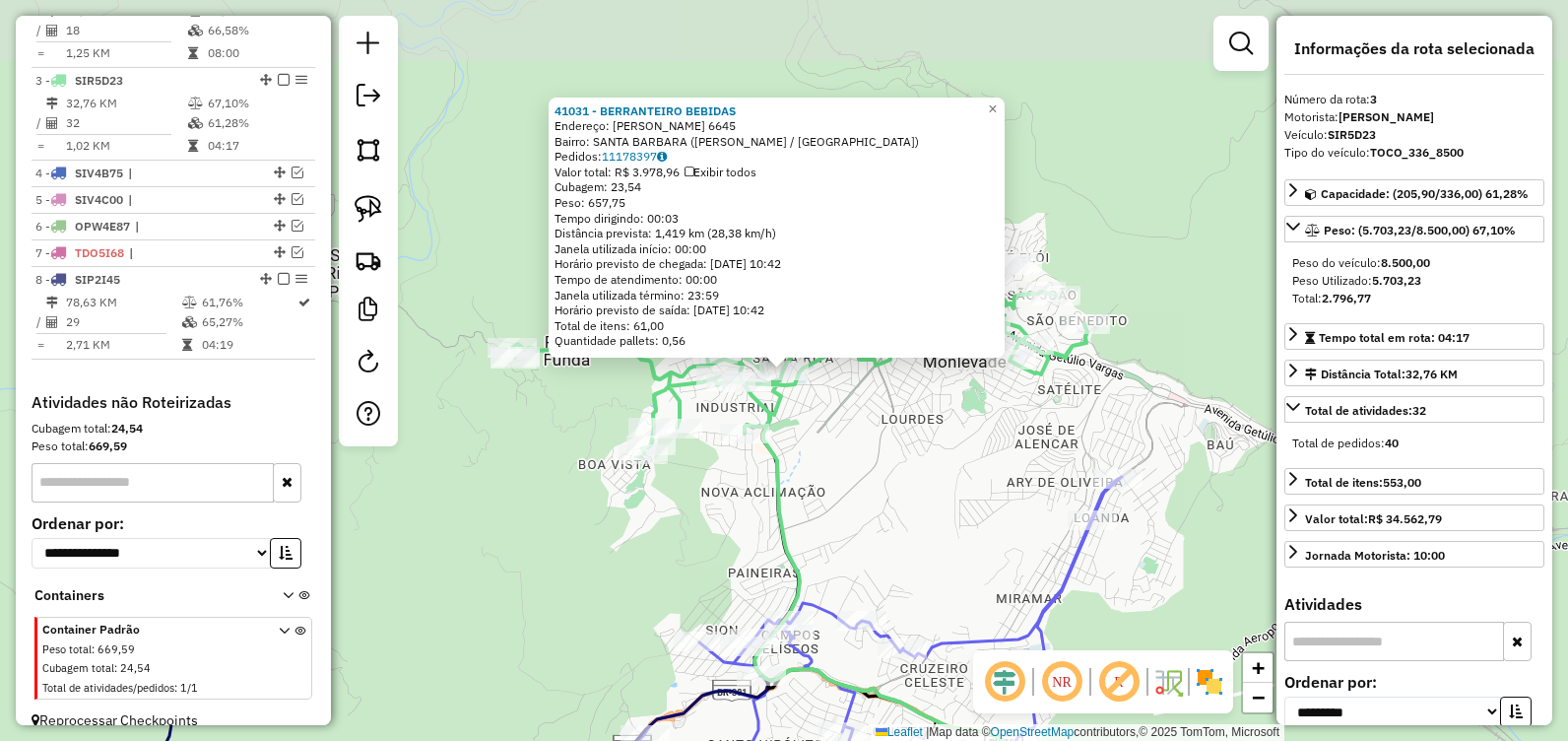
scroll to position [828, 0]
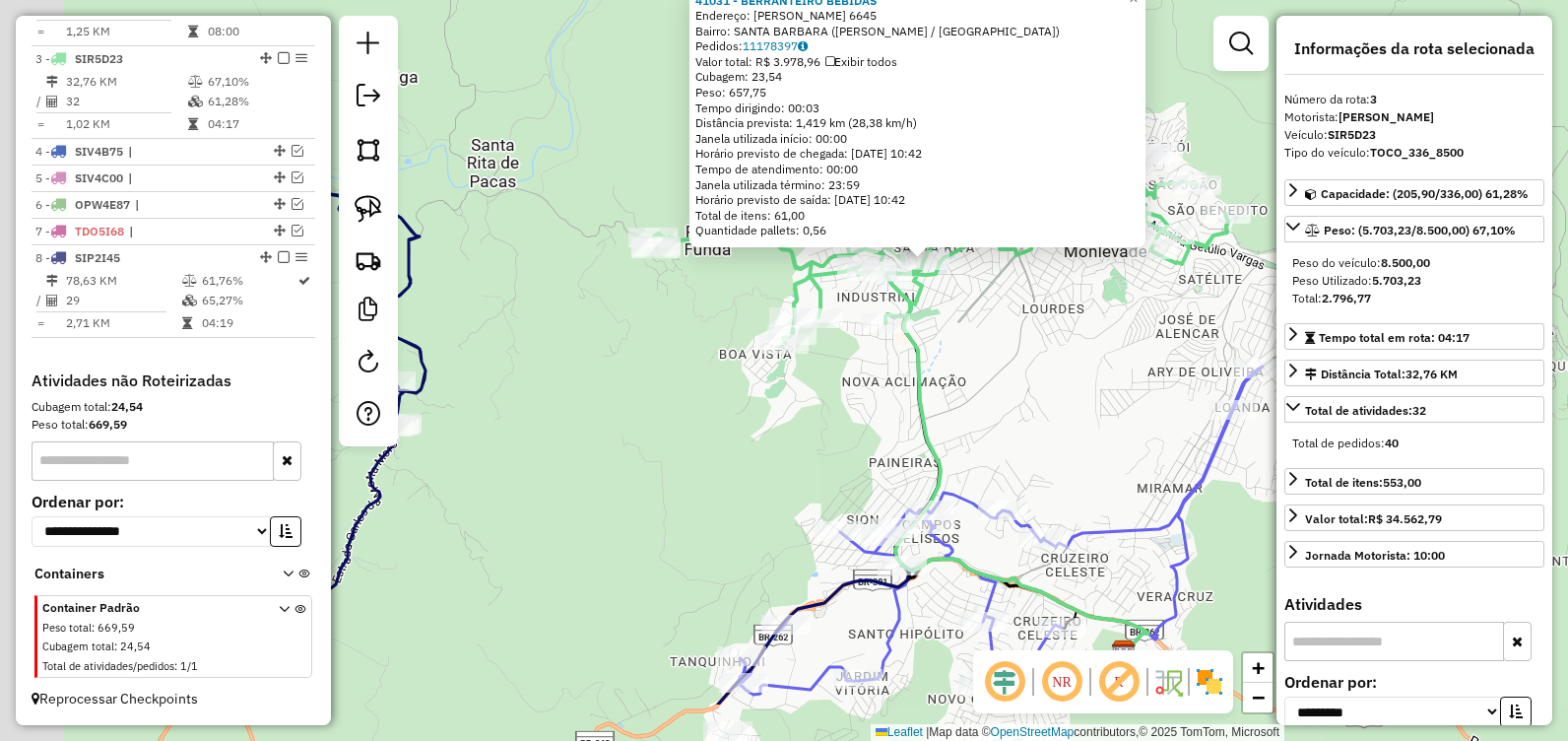
drag, startPoint x: 923, startPoint y: 462, endPoint x: 1034, endPoint y: 402, distance: 126.2
click at [1064, 351] on div "Rota 3 - Placa SIR5D23 41031 - BERRANTEIRO BEBIDAS 41031 - BERRANTEIRO BEBIDAS …" at bounding box center [784, 370] width 1568 height 741
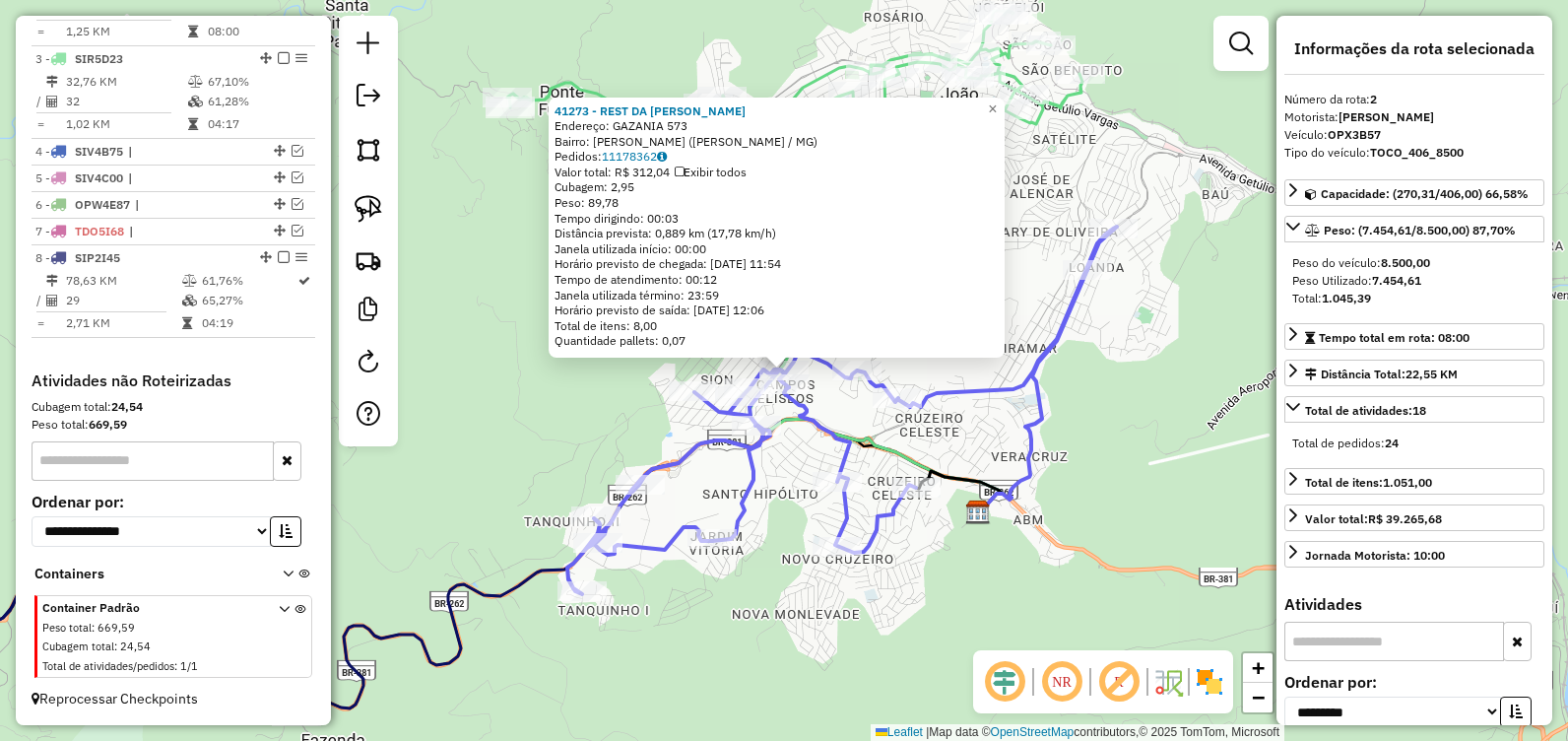
scroll to position [766, 0]
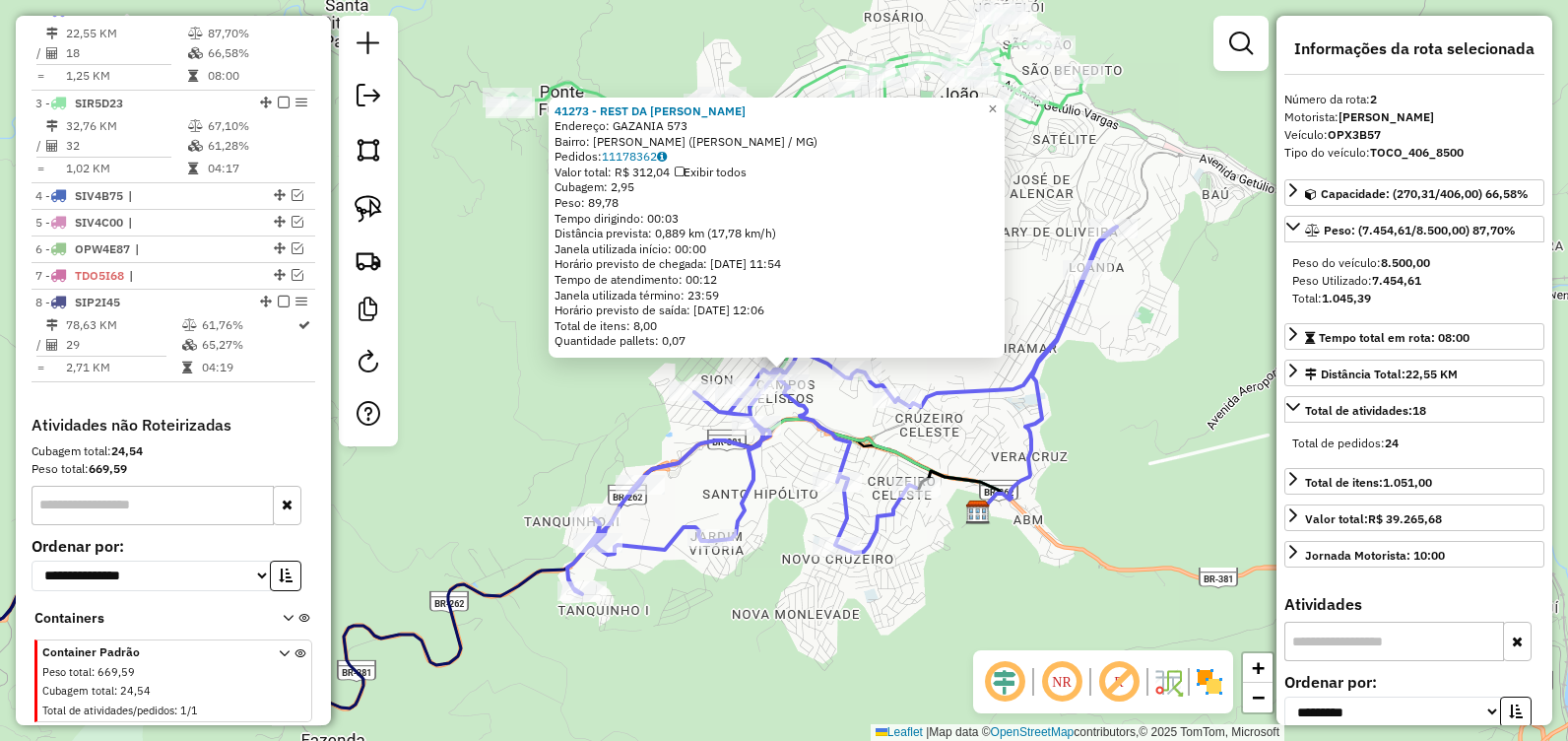
click at [1173, 373] on div "41273 - REST DA [PERSON_NAME]: [GEOGRAPHIC_DATA] 573 Bairro: [GEOGRAPHIC_DATA] …" at bounding box center [784, 370] width 1568 height 741
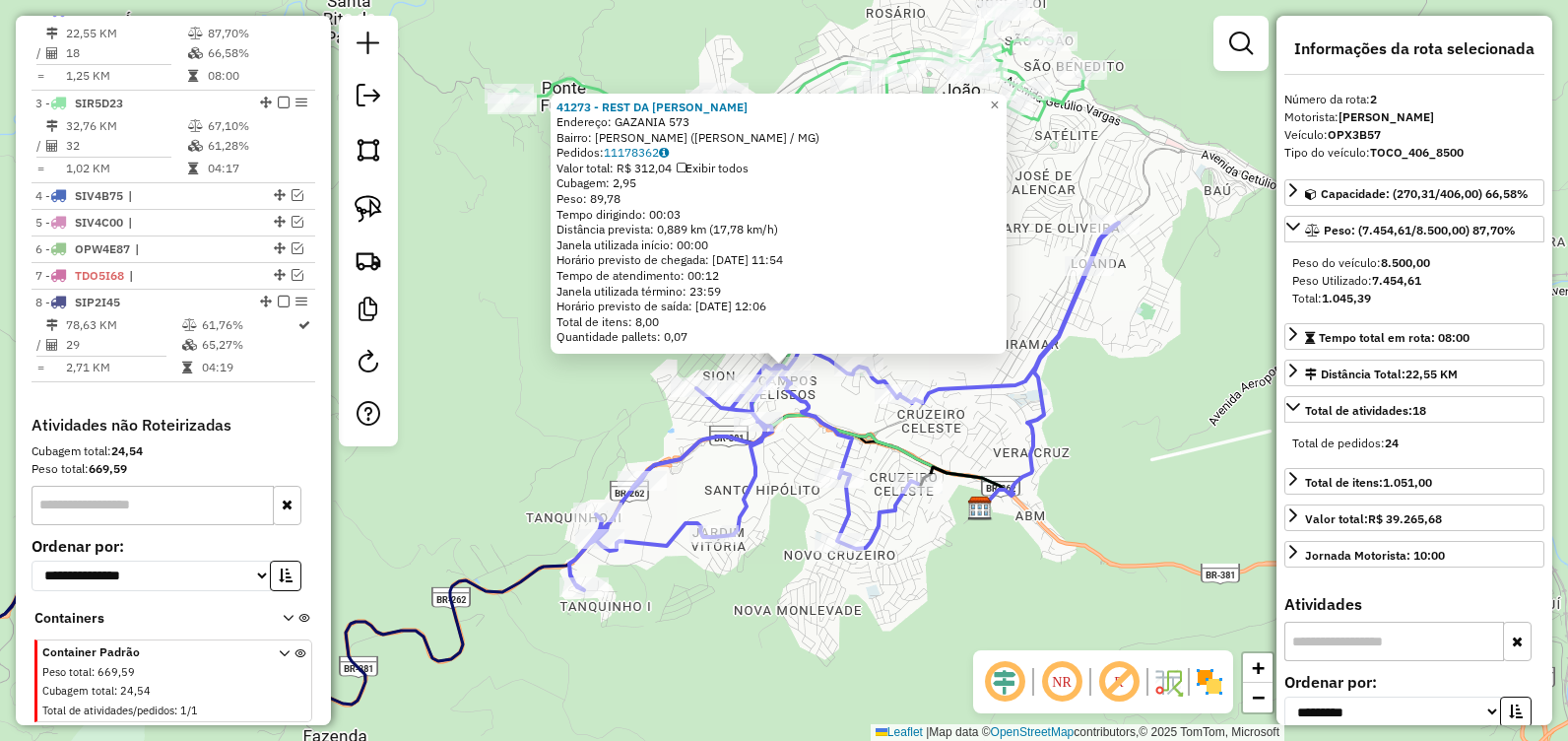
click at [1174, 447] on div "41273 - REST DA [PERSON_NAME]: [GEOGRAPHIC_DATA] 573 Bairro: [GEOGRAPHIC_DATA] …" at bounding box center [784, 370] width 1568 height 741
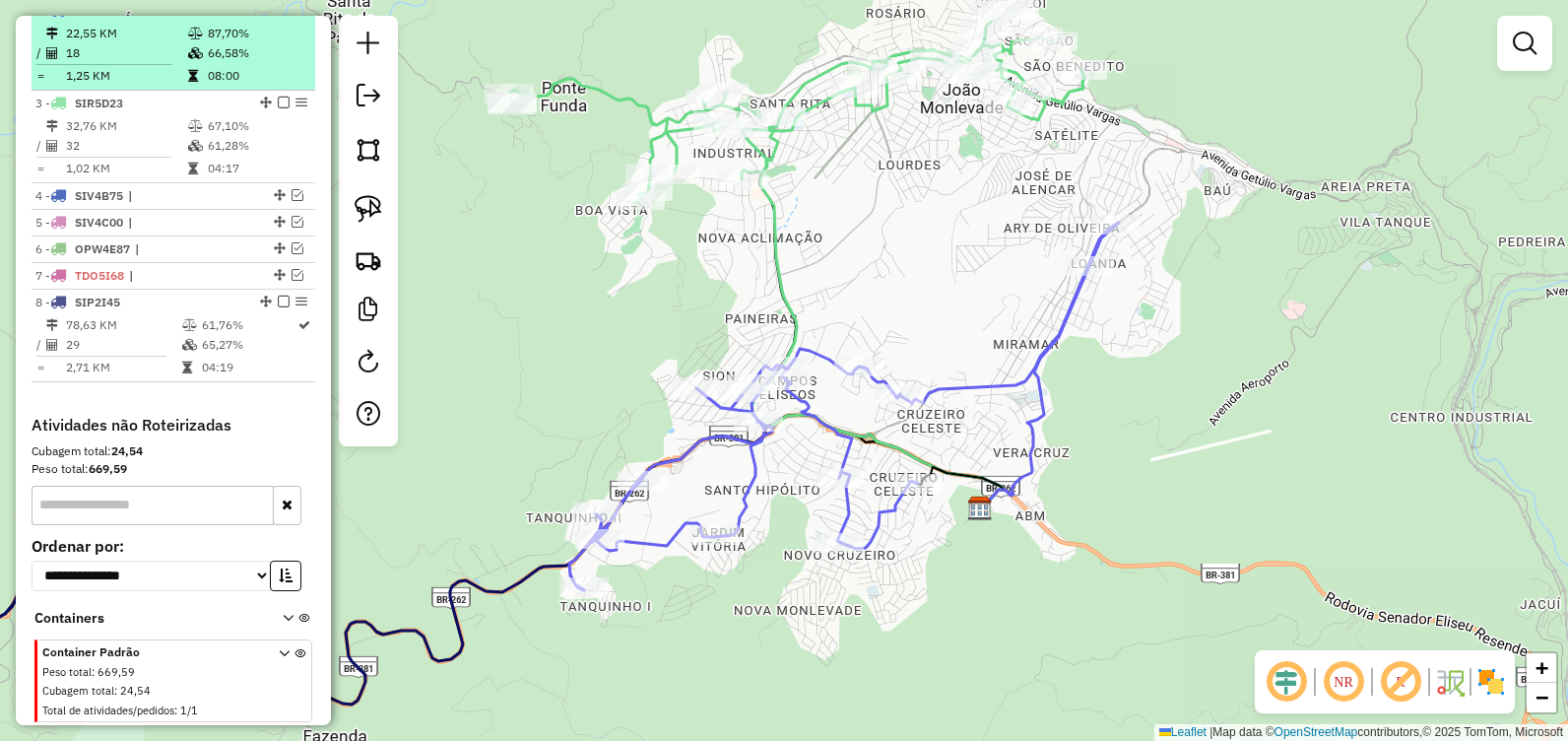
click at [279, 16] on em at bounding box center [284, 10] width 12 height 12
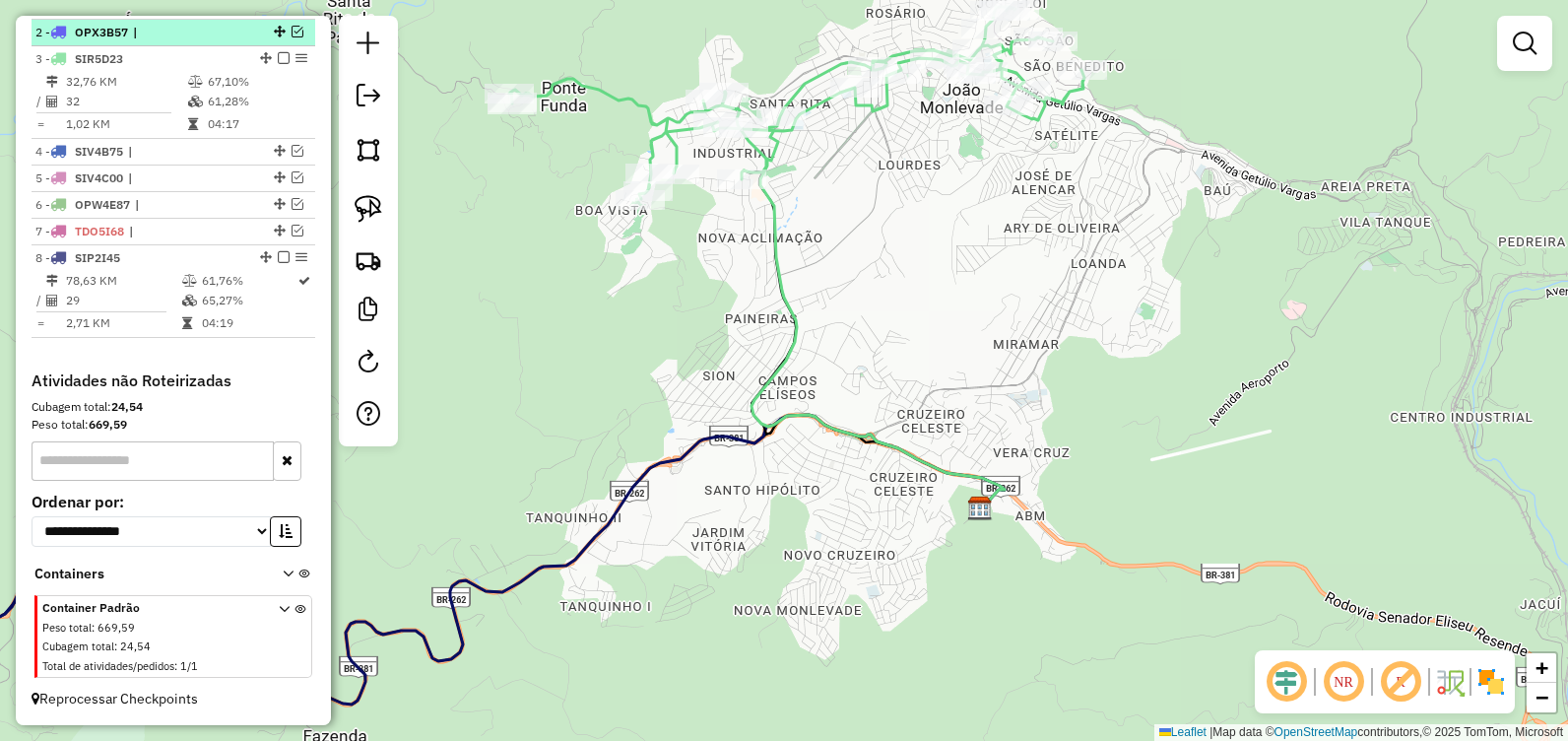
scroll to position [762, 0]
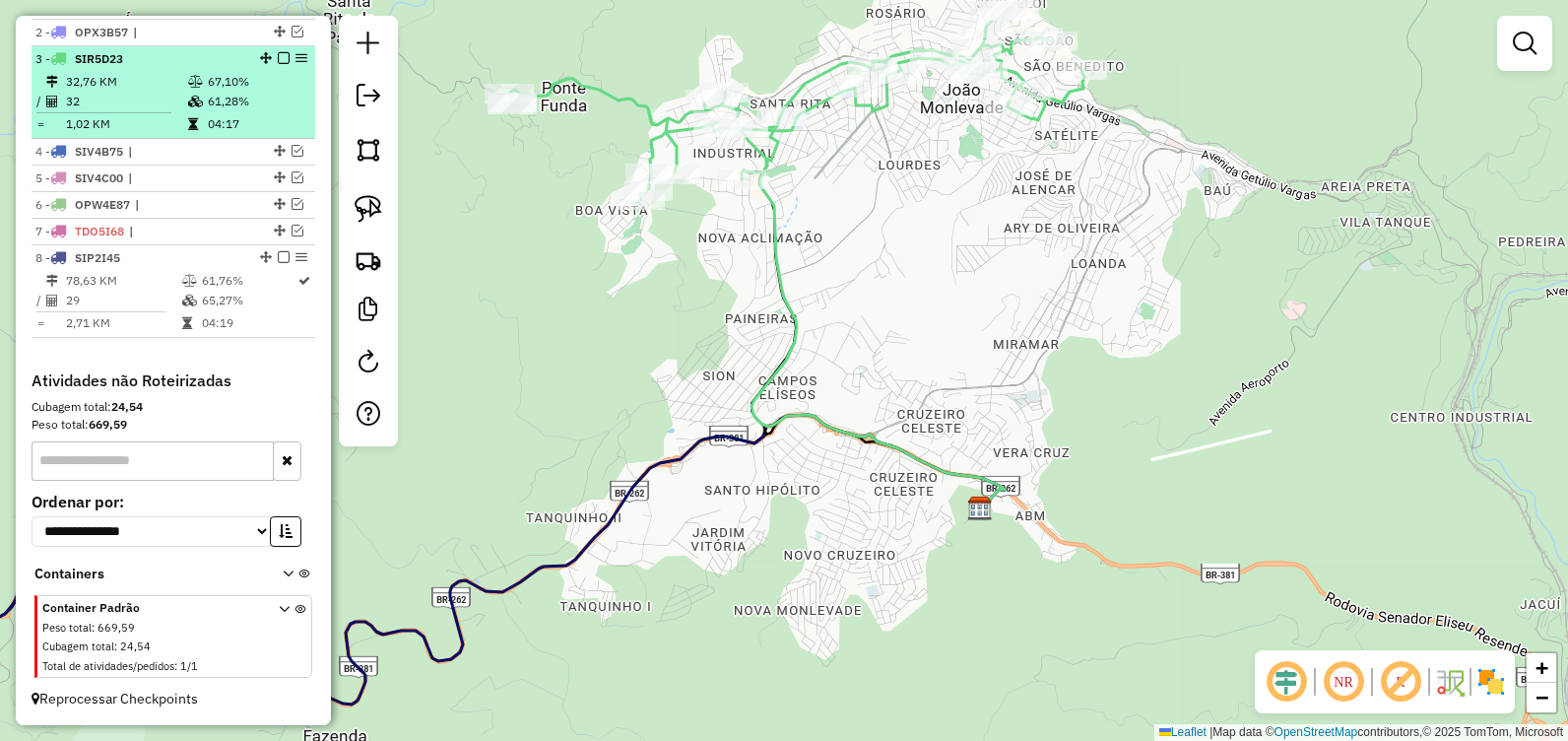
click at [280, 60] on em at bounding box center [284, 58] width 12 height 12
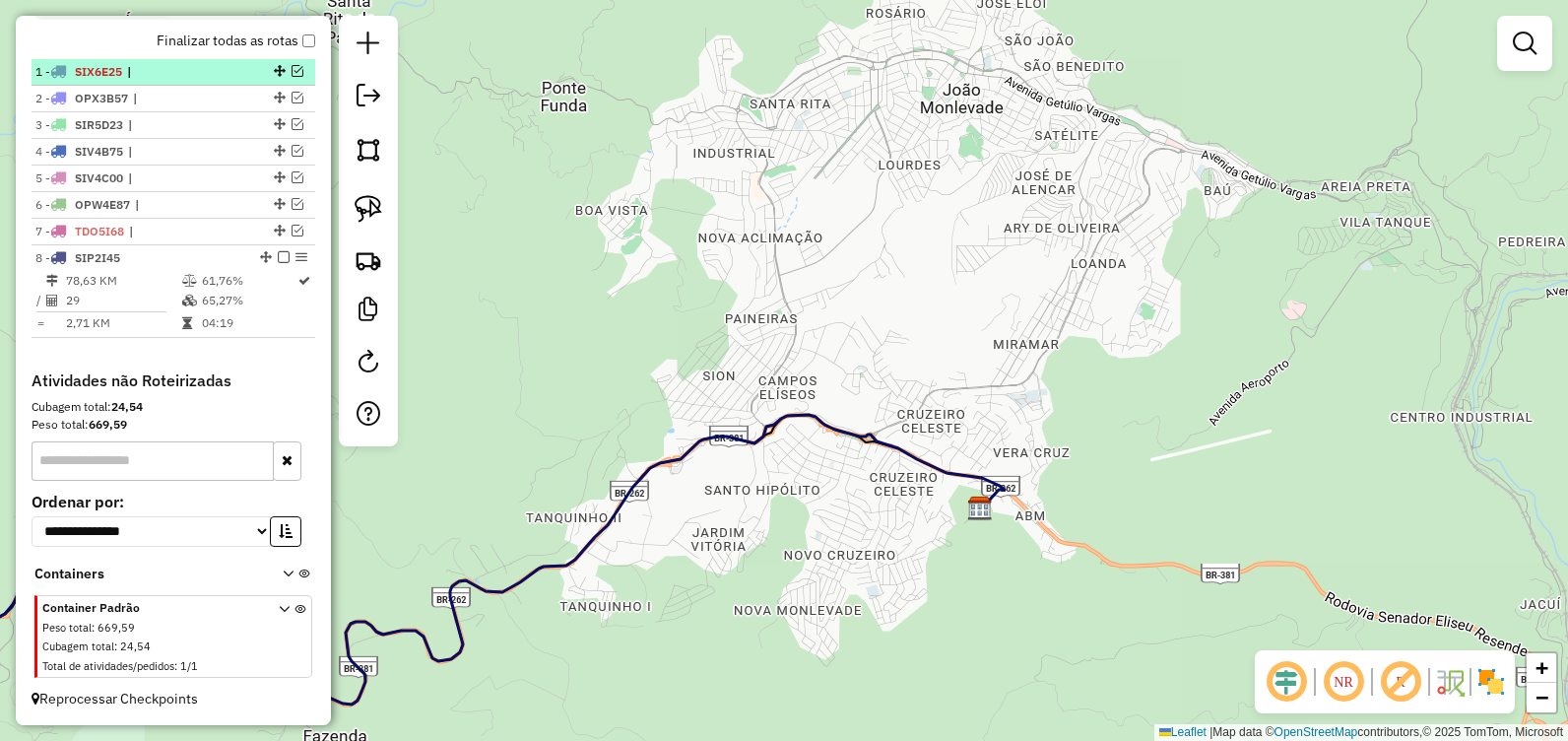
scroll to position [696, 0]
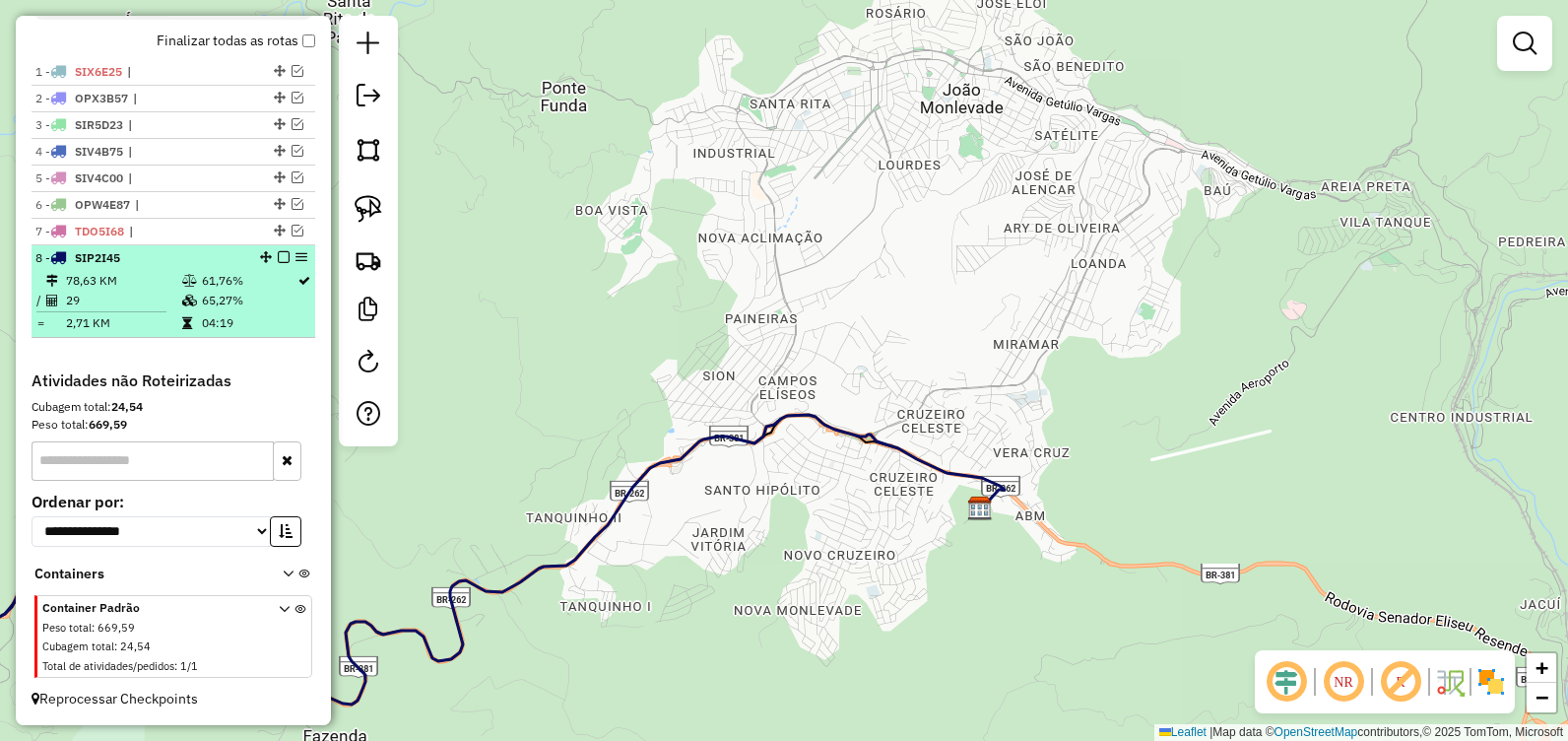
click at [278, 256] on em at bounding box center [284, 257] width 12 height 12
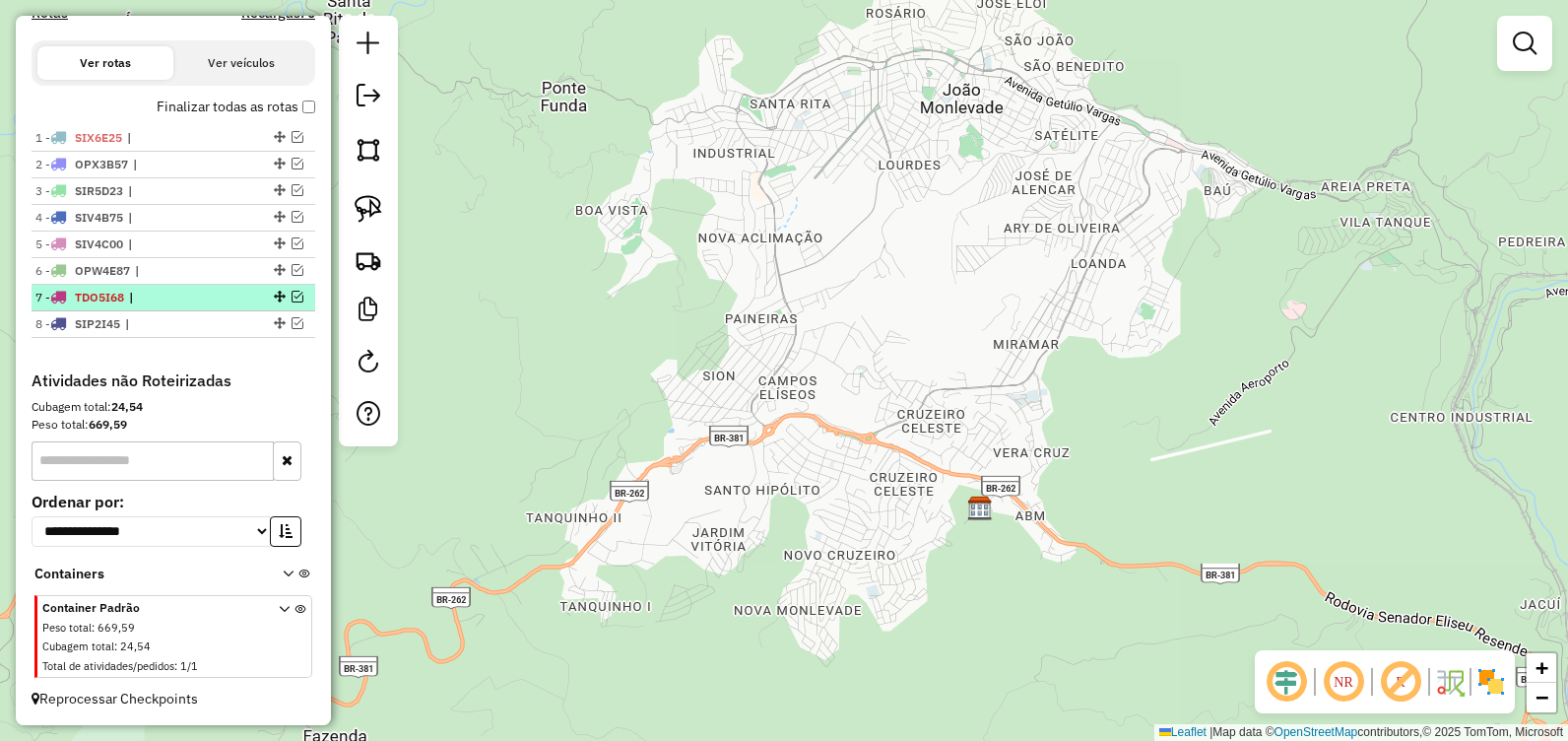
click at [292, 293] on em at bounding box center [298, 297] width 12 height 12
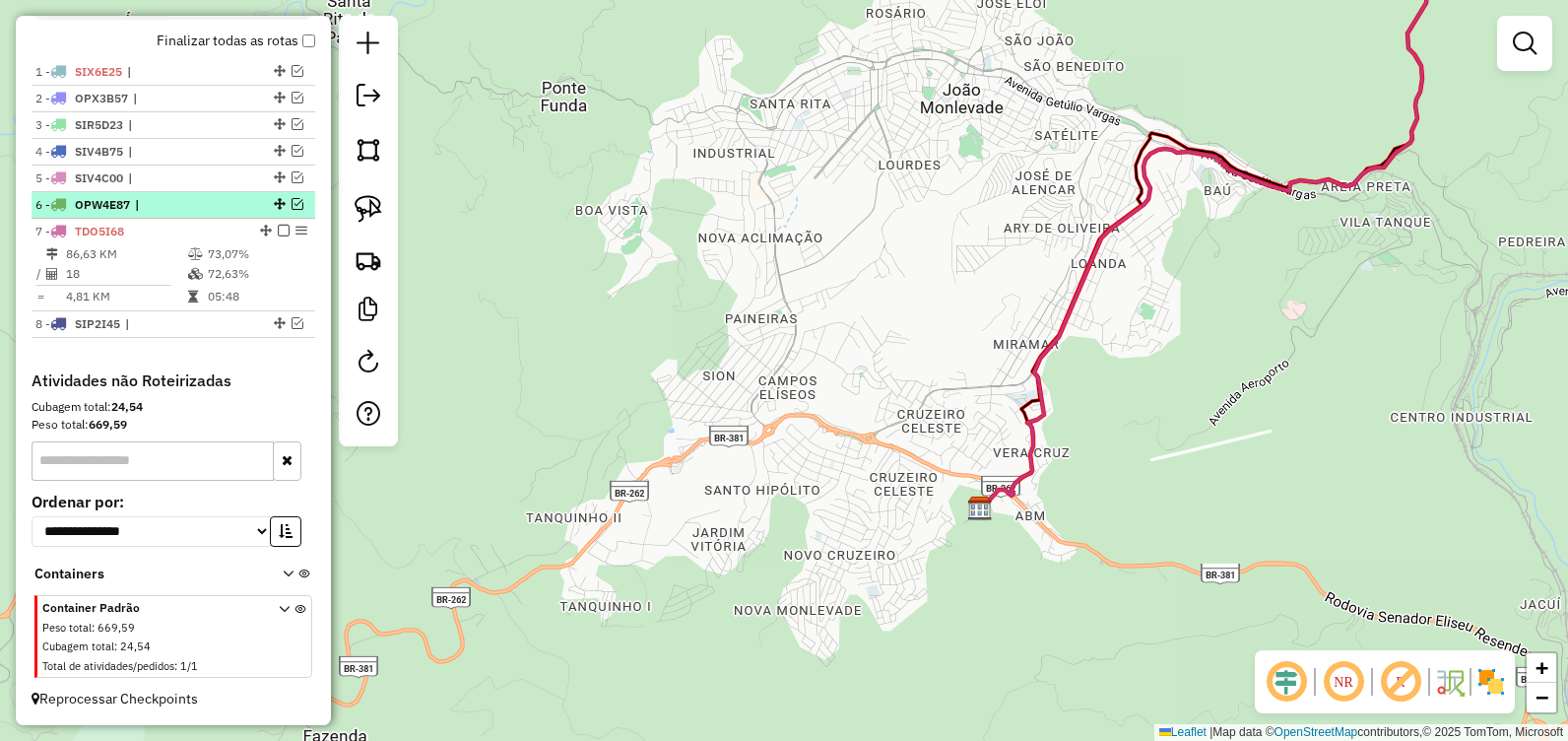
click at [292, 204] on em at bounding box center [298, 204] width 12 height 12
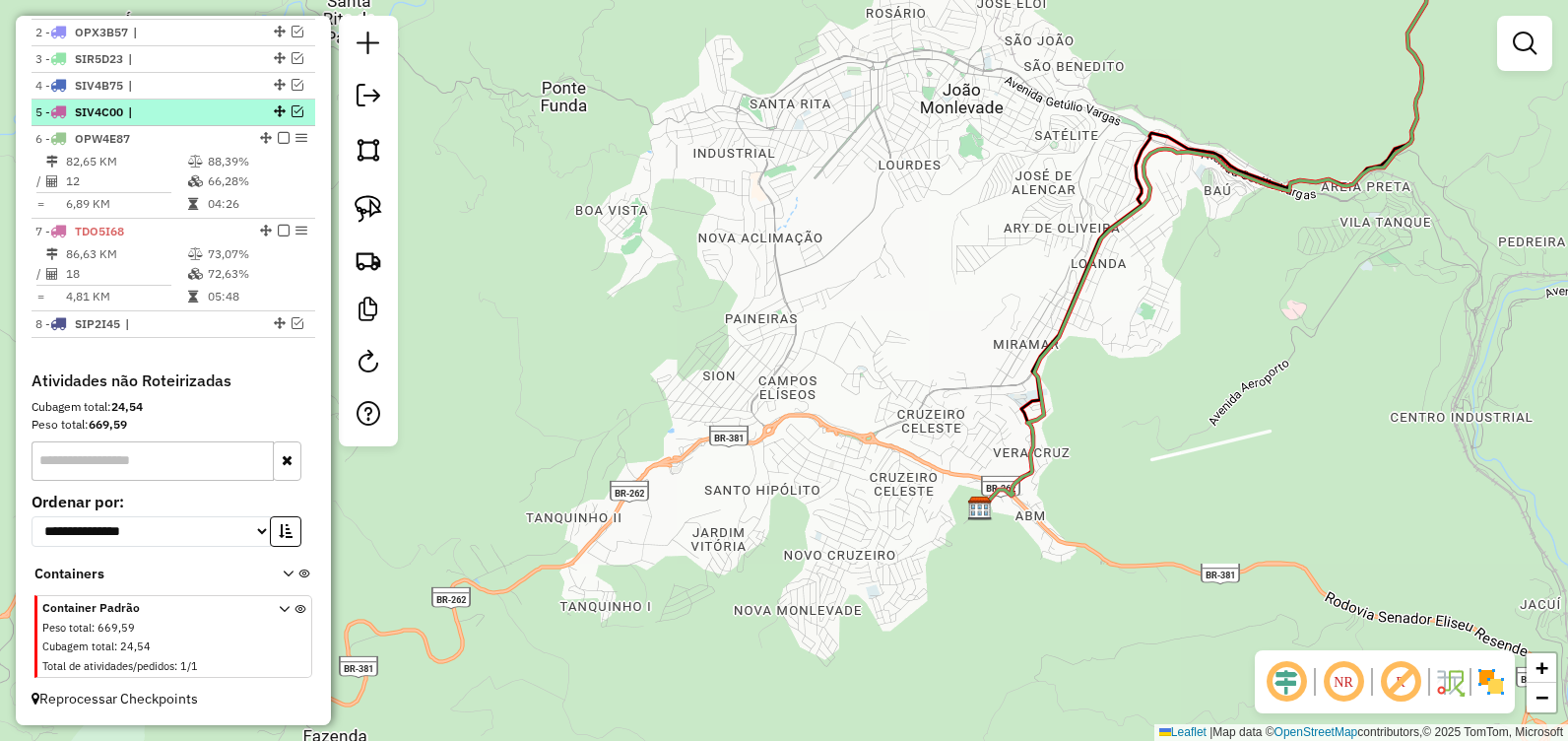
click at [292, 108] on em at bounding box center [298, 111] width 12 height 12
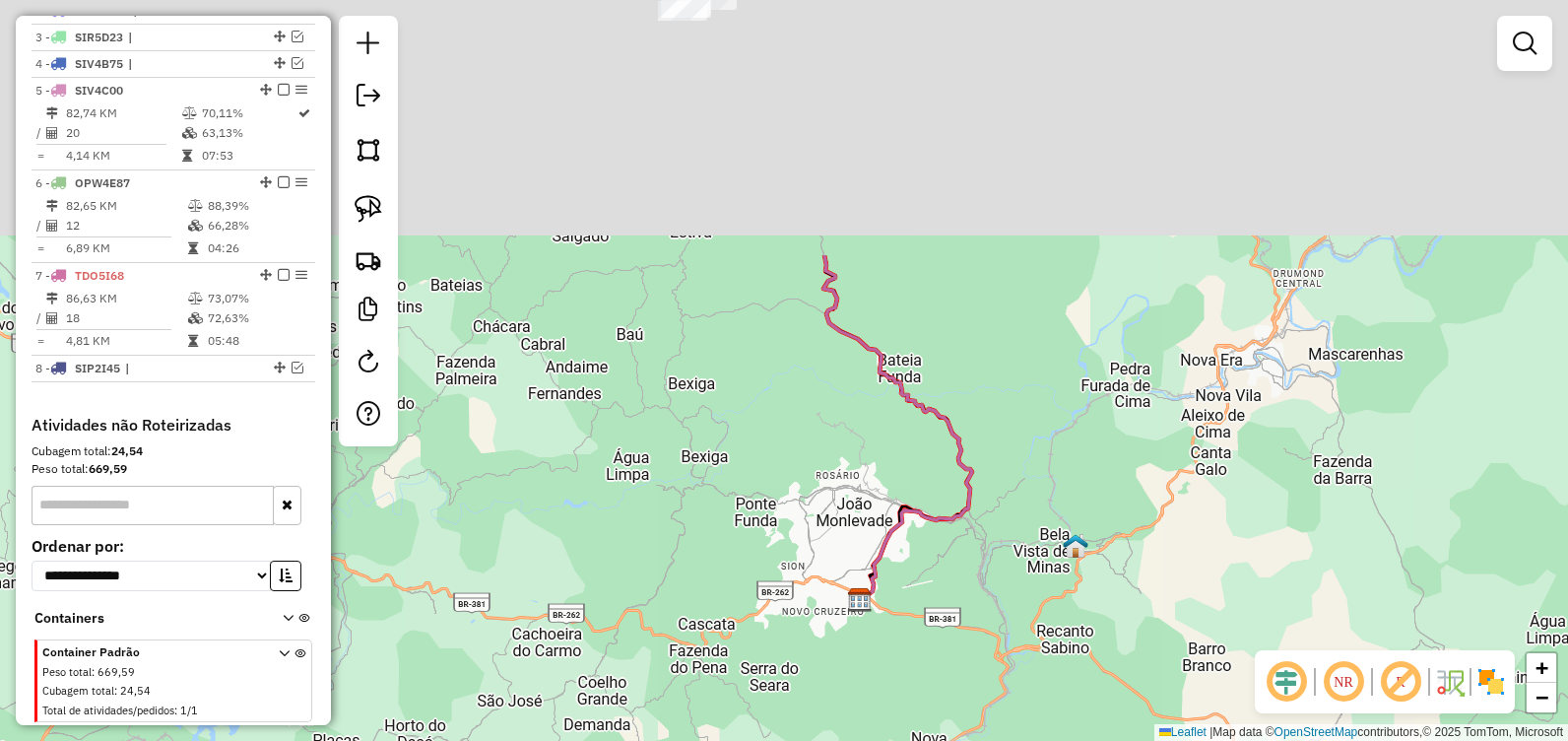
drag, startPoint x: 789, startPoint y: 129, endPoint x: 814, endPoint y: 362, distance: 234.3
click at [848, 463] on div "Janela de atendimento Grade de atendimento Capacidade Transportadoras Veículos …" at bounding box center [784, 370] width 1568 height 741
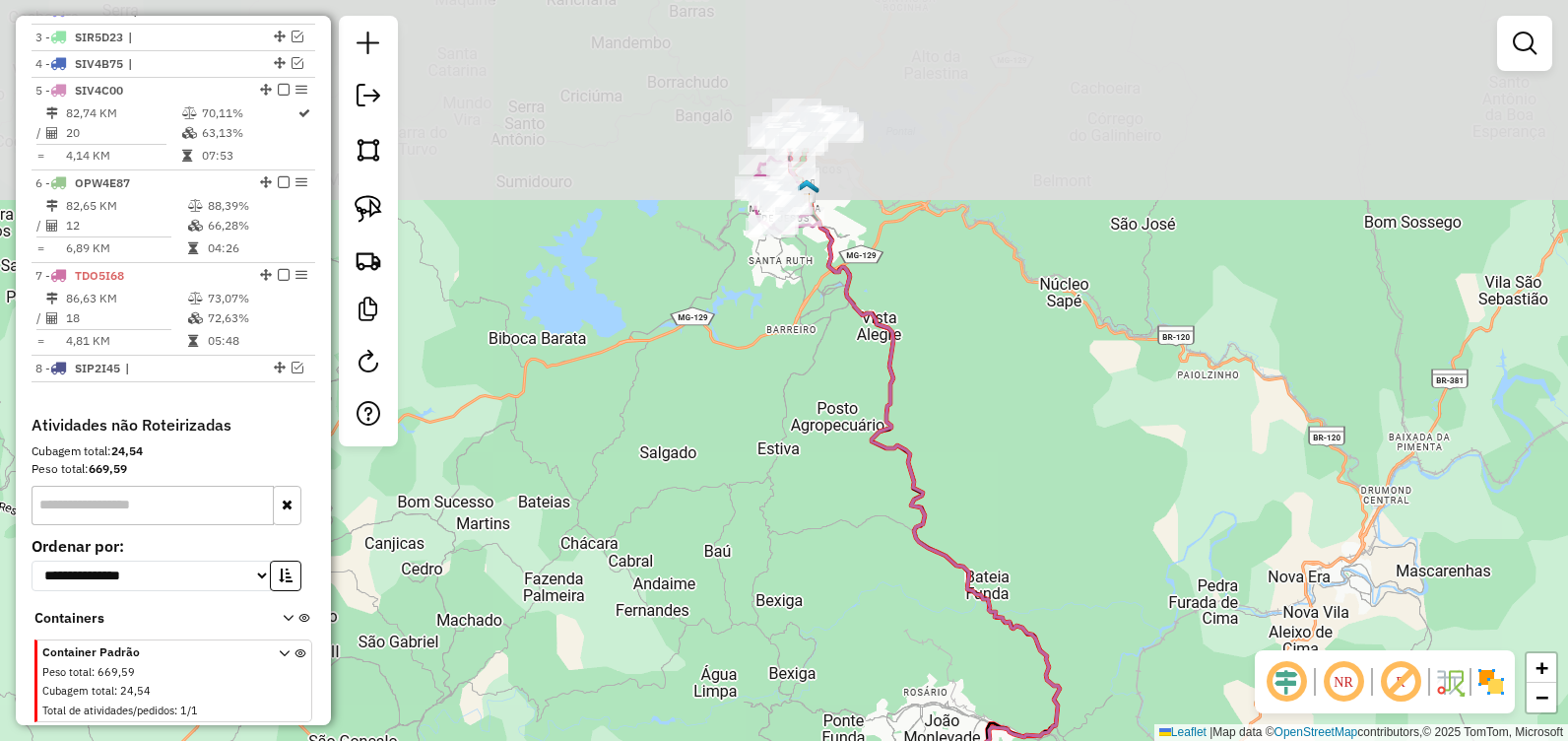
drag, startPoint x: 806, startPoint y: 382, endPoint x: 841, endPoint y: 416, distance: 48.8
click at [841, 443] on div "Janela de atendimento Grade de atendimento Capacidade Transportadoras Veículos …" at bounding box center [784, 370] width 1568 height 741
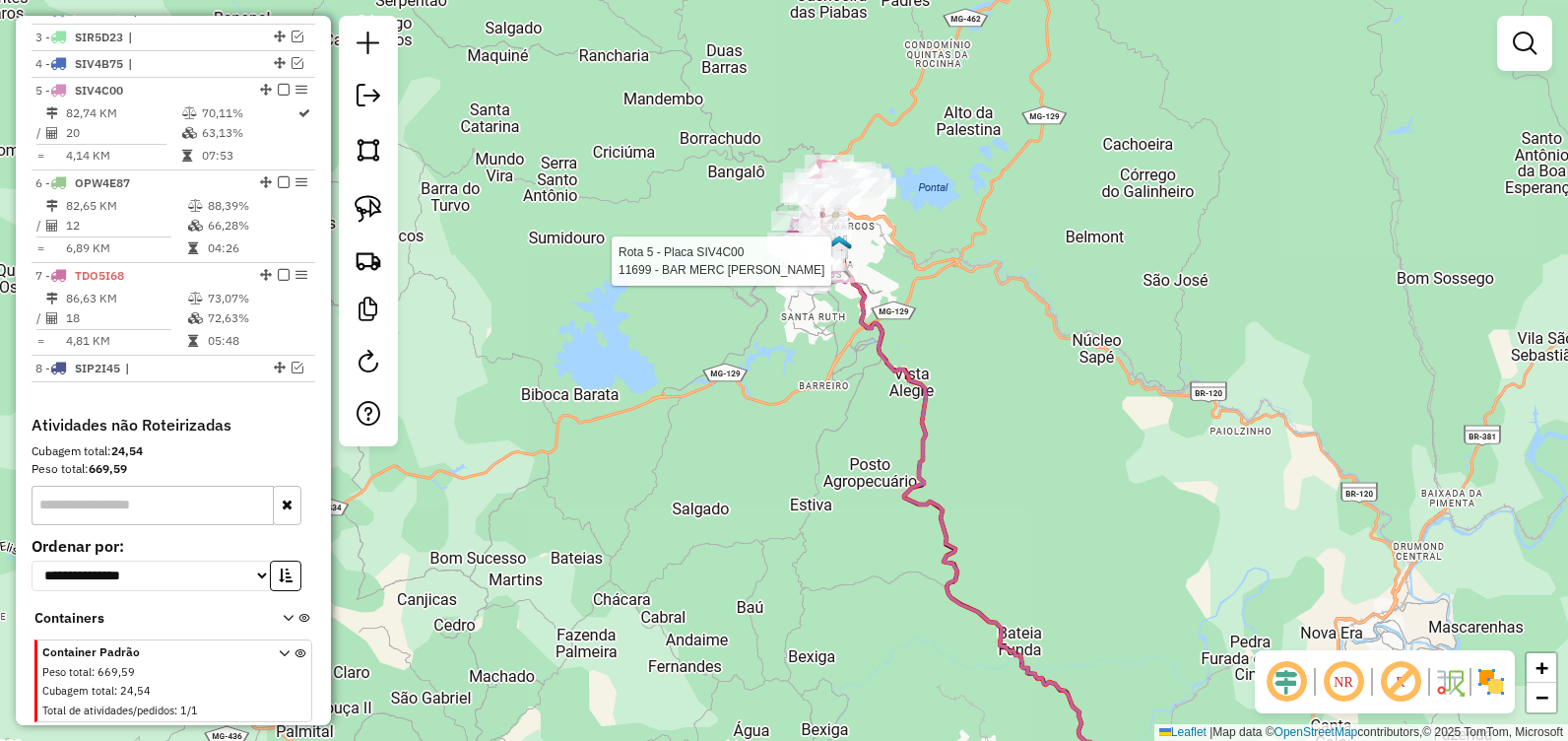
select select "**********"
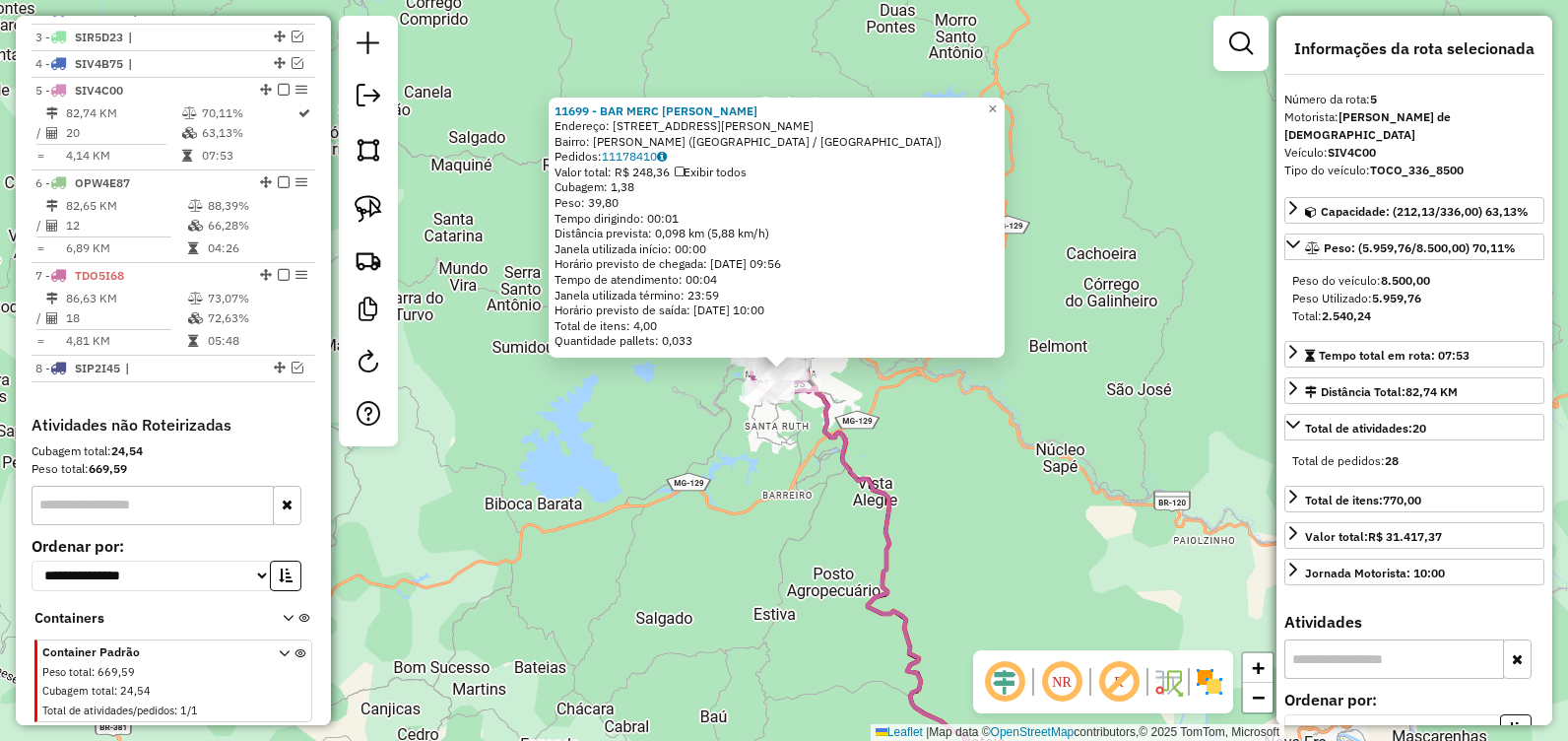
scroll to position [828, 0]
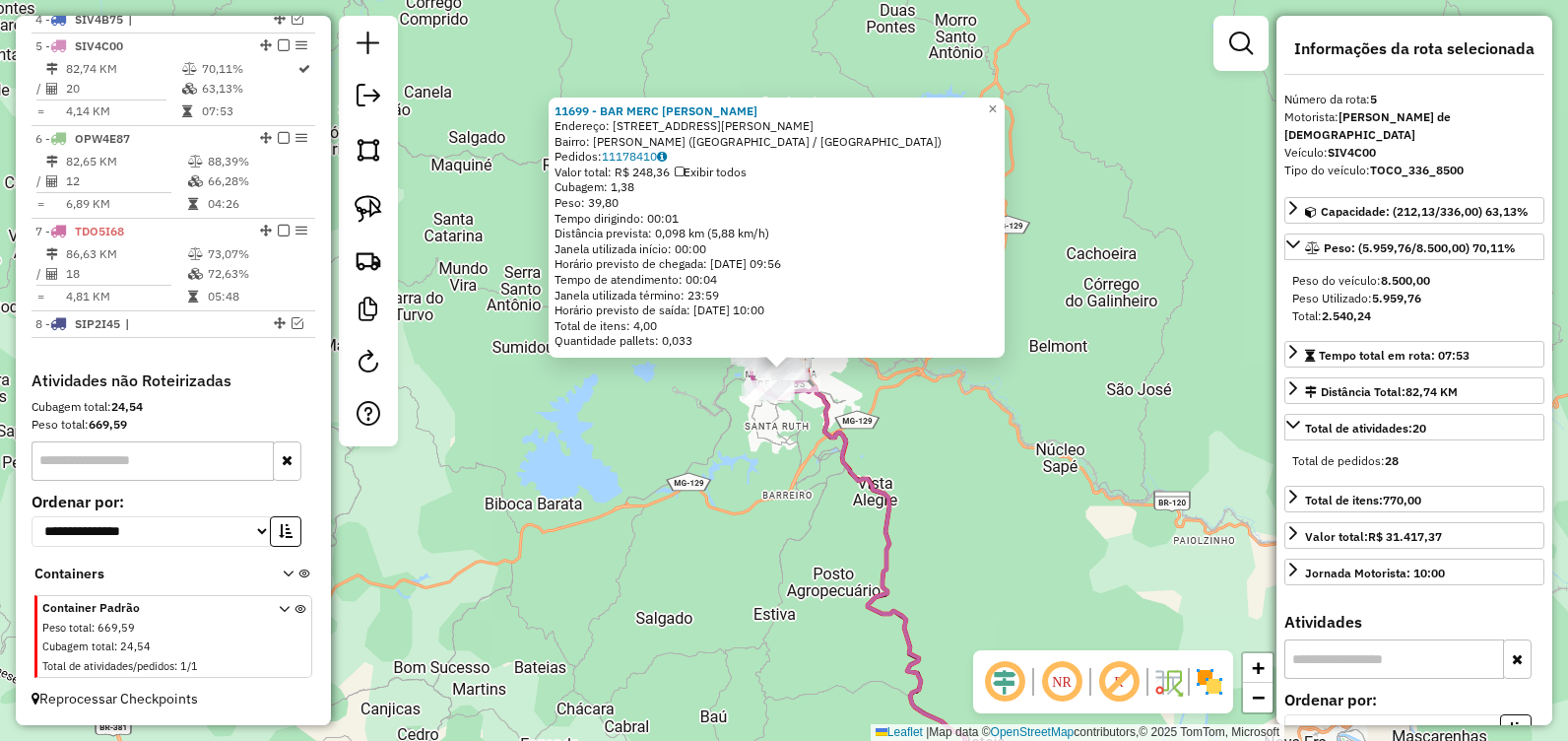
click at [751, 506] on div "Rota 5 - Placa SIV4C00 83969 - BAR DO HILTON Rota 5 - Placa SIV4C00 84072 - IMP…" at bounding box center [784, 370] width 1568 height 741
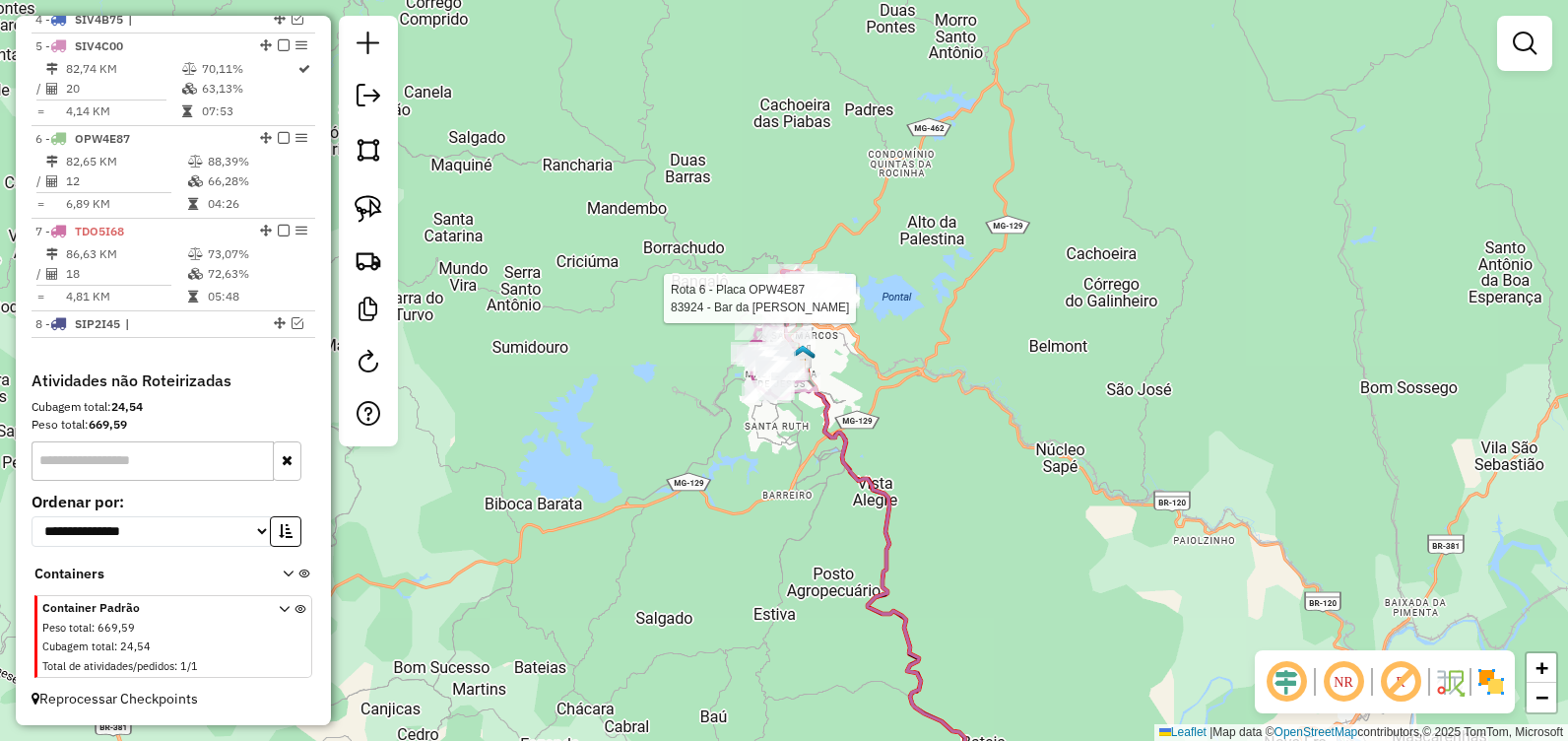
select select "**********"
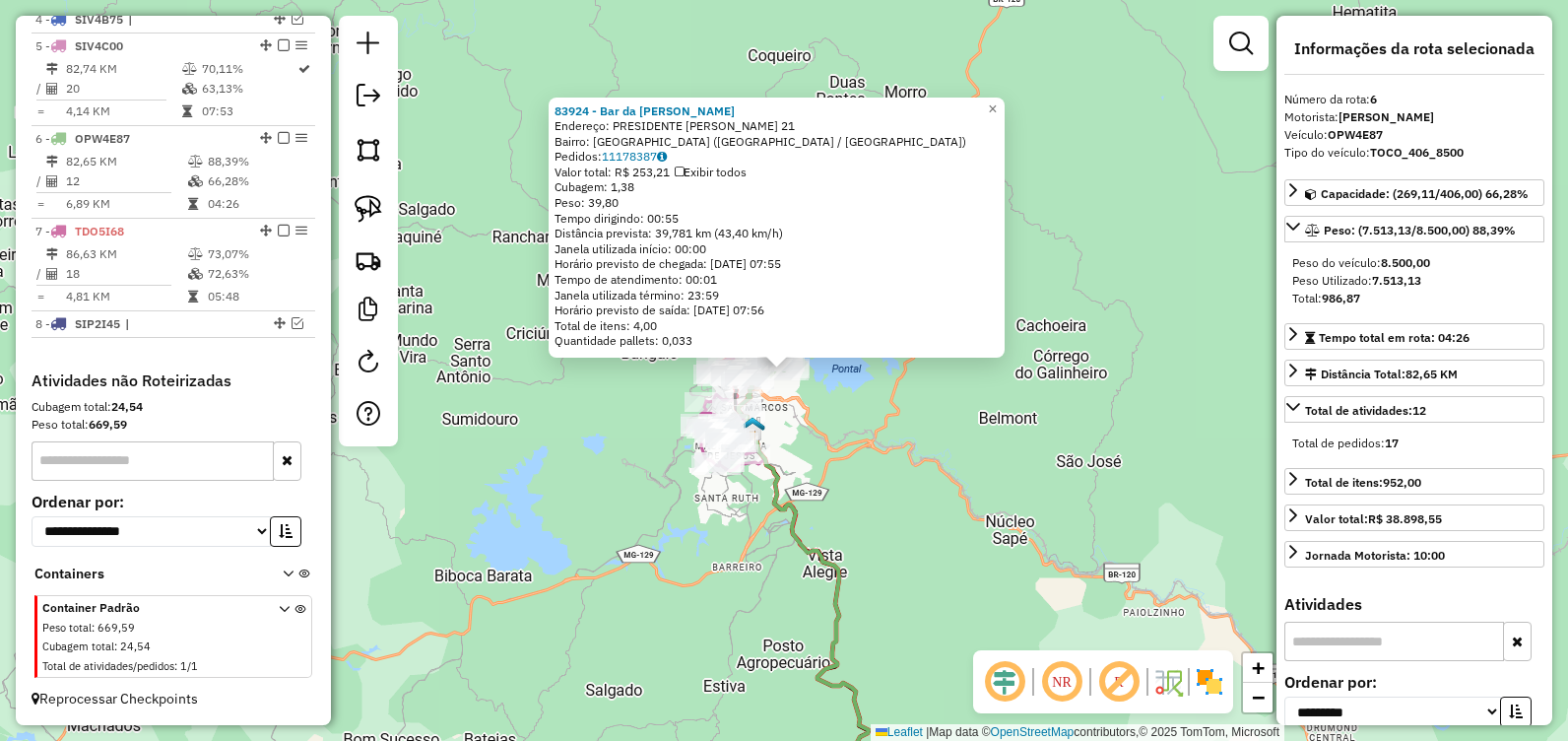
click at [906, 483] on div "83924 - Bar da [PERSON_NAME]: PRESIDENTE [PERSON_NAME] 21 Bairro: [GEOGRAPHIC_D…" at bounding box center [784, 370] width 1568 height 741
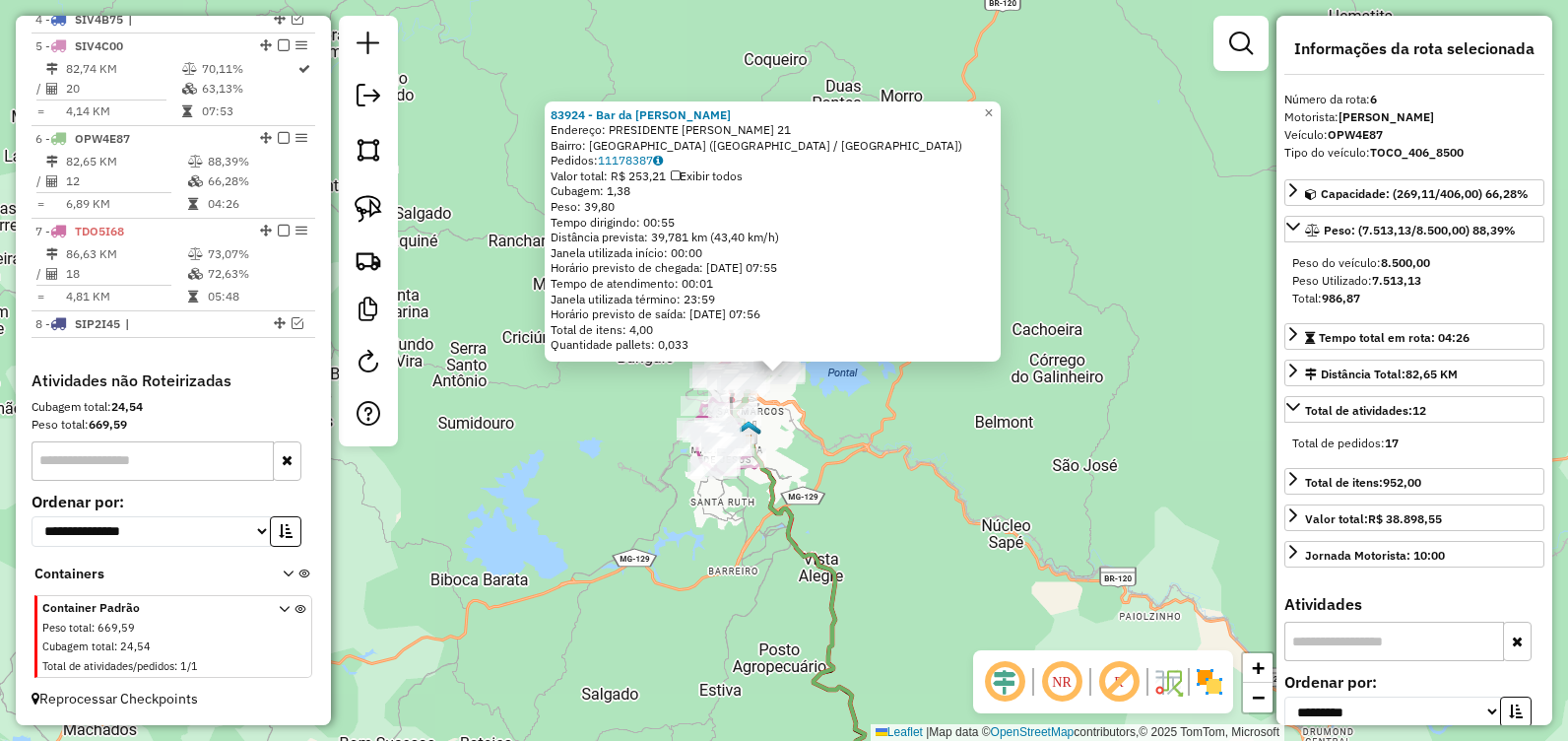
click at [803, 426] on div "Rota 5 - Placa SIV4C00 21664 - BARBEARIA DOMINGUES 83924 - Bar da [PERSON_NAME]…" at bounding box center [784, 370] width 1568 height 741
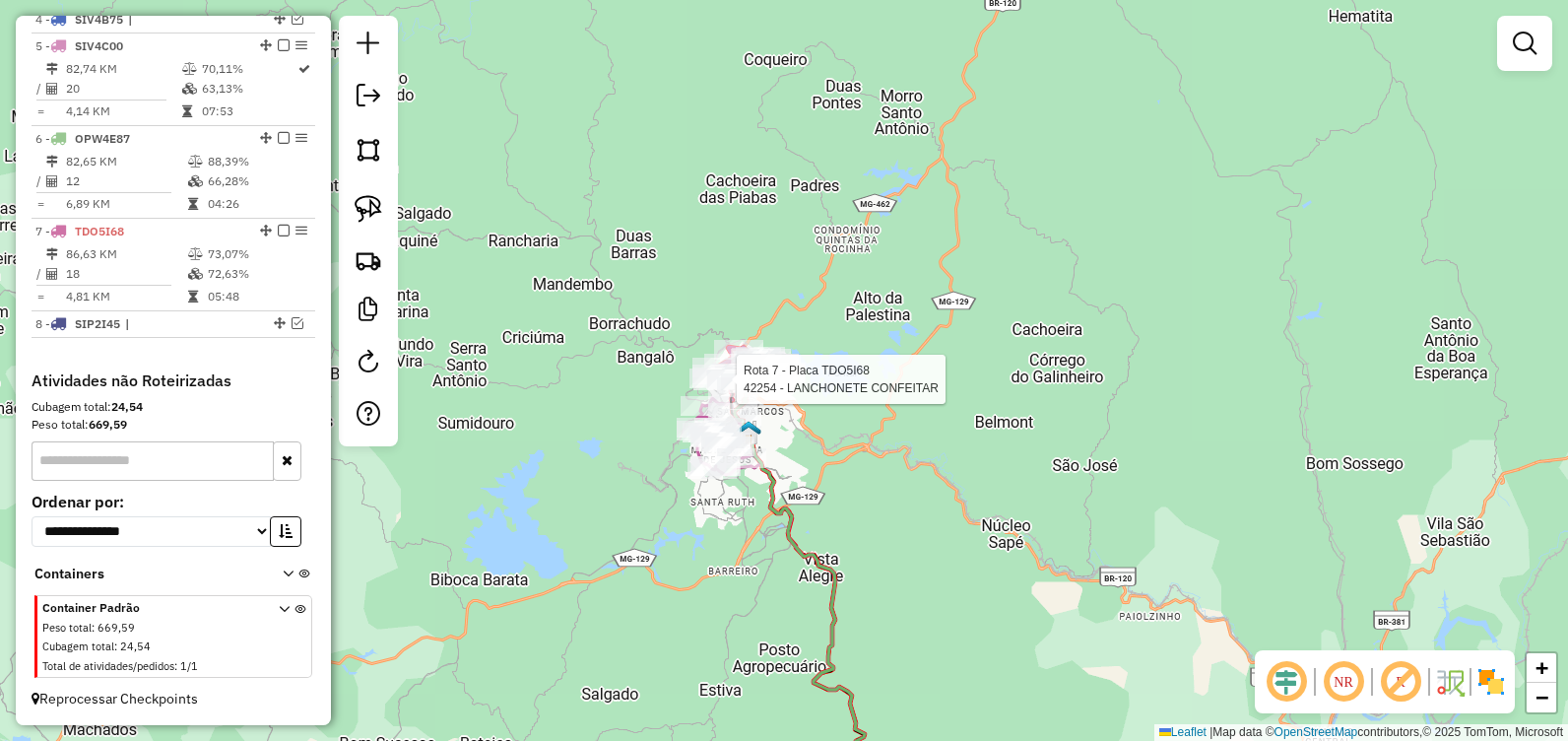
select select "**********"
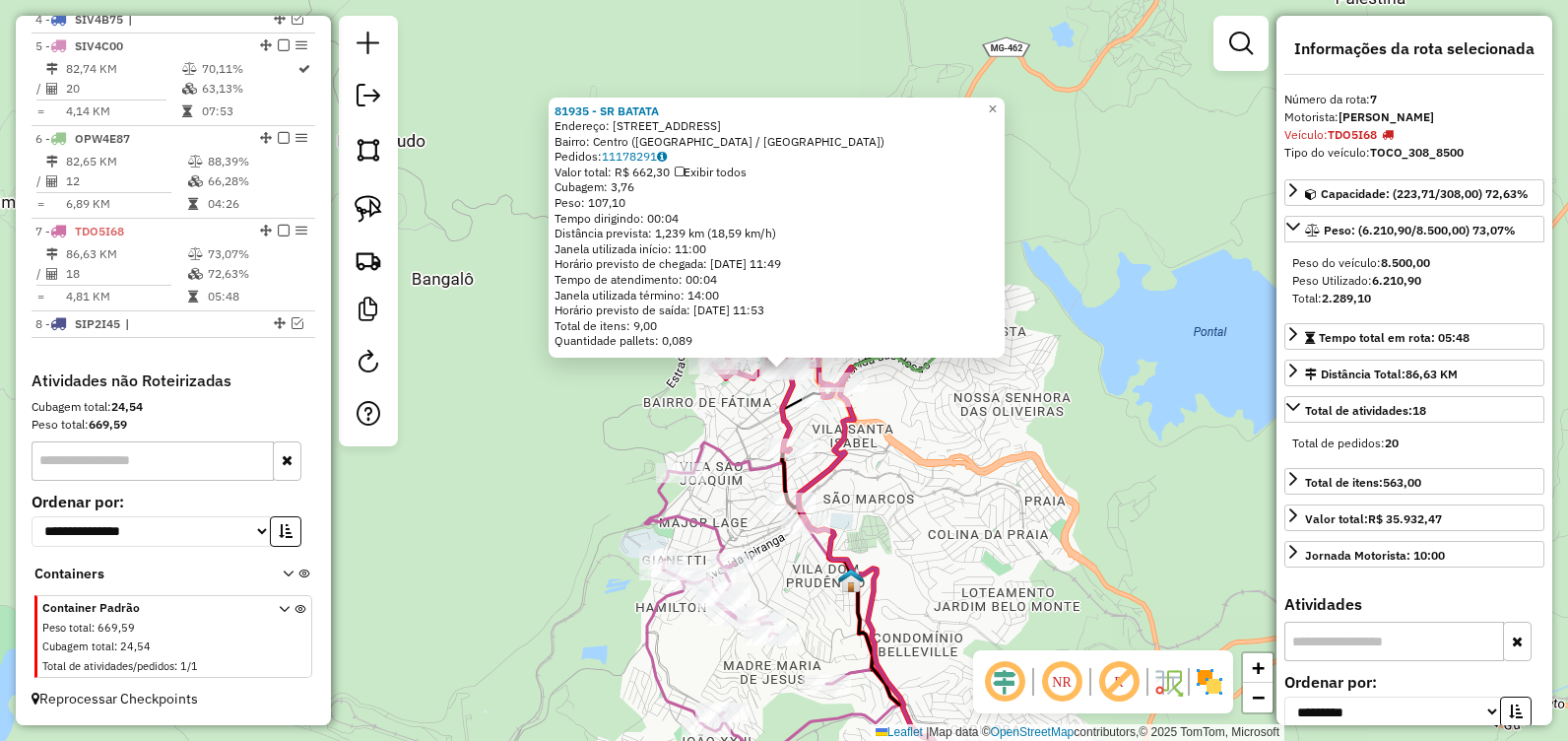
click at [941, 401] on div "81935 - SR BATATA Endereço: R GUARDA-MOR CUSTODIO, 170 Bairro: [GEOGRAPHIC_DATA…" at bounding box center [784, 370] width 1568 height 741
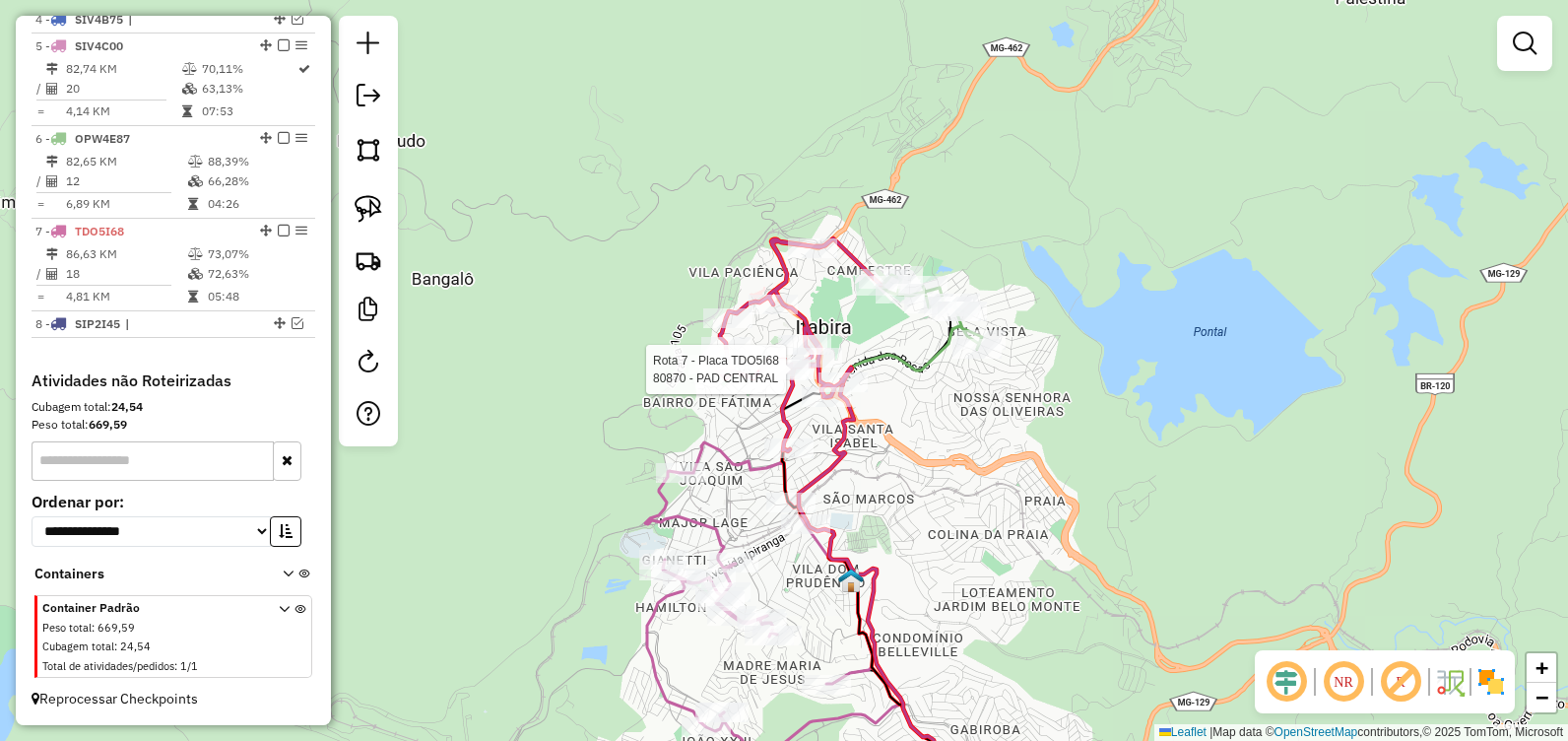
select select "**********"
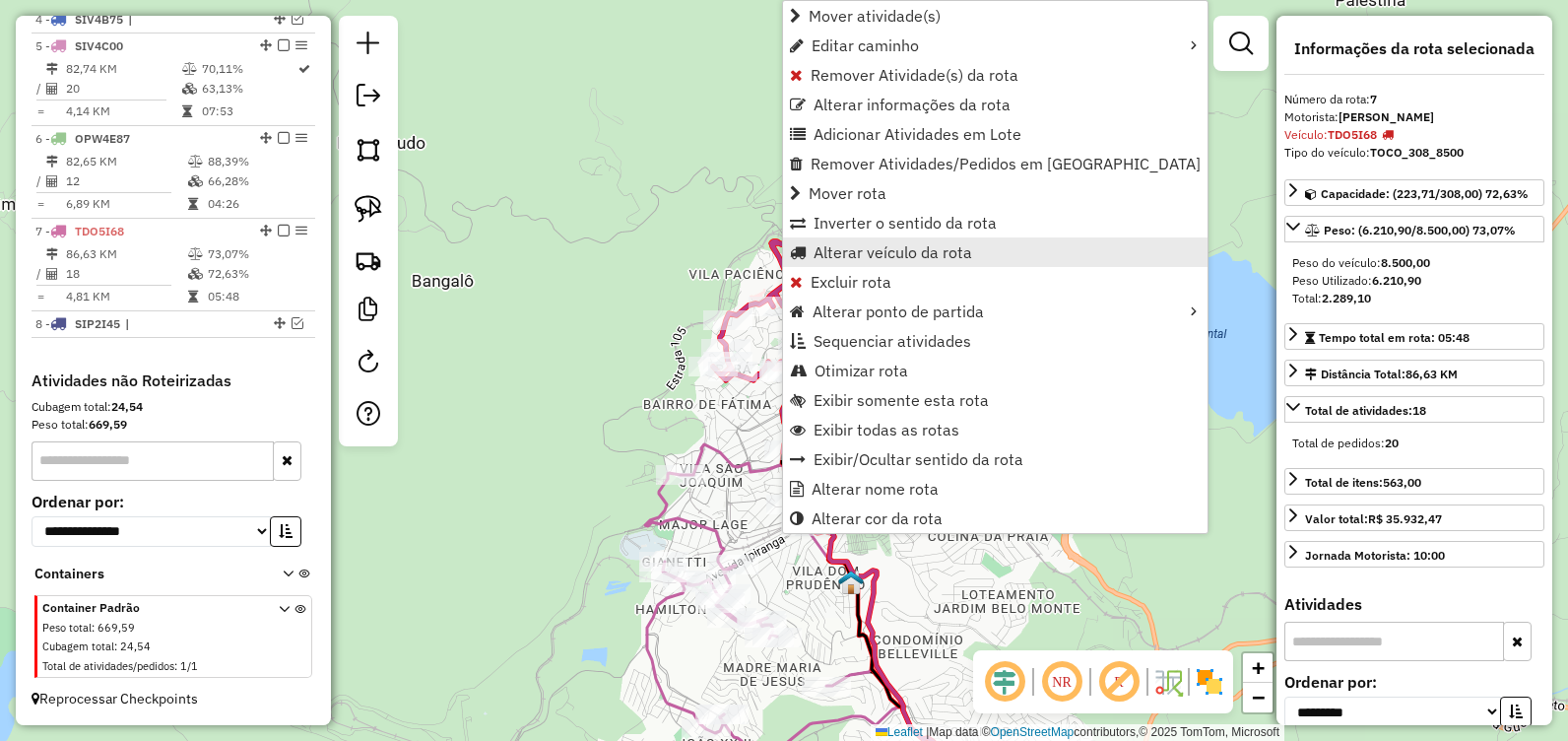
click at [884, 254] on span "Alterar veículo da rota" at bounding box center [893, 252] width 159 height 16
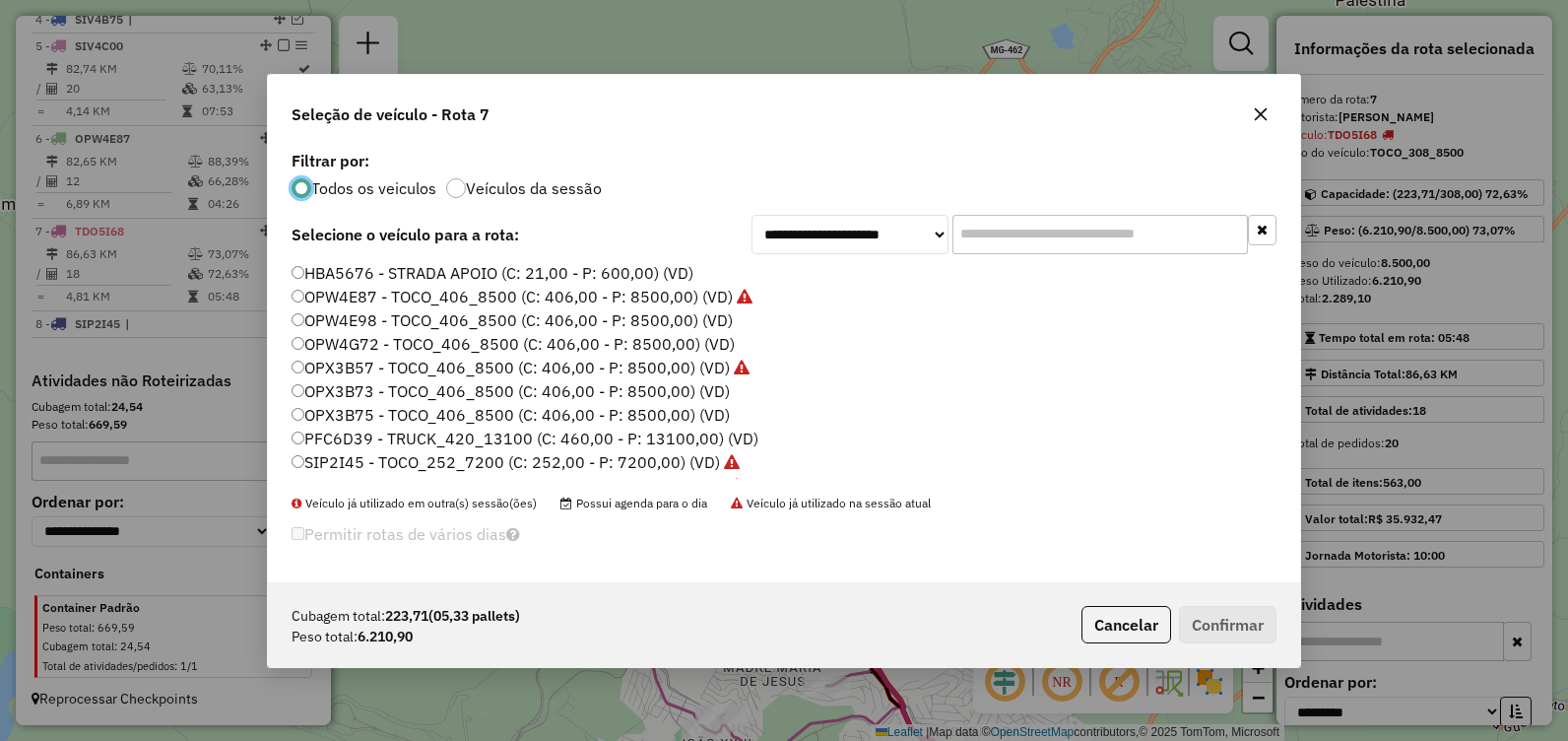
scroll to position [11, 6]
click at [471, 343] on label "OPW4G72 - TOCO_406_8500 (C: 406,00 - P: 8500,00) (VD)" at bounding box center [513, 344] width 443 height 24
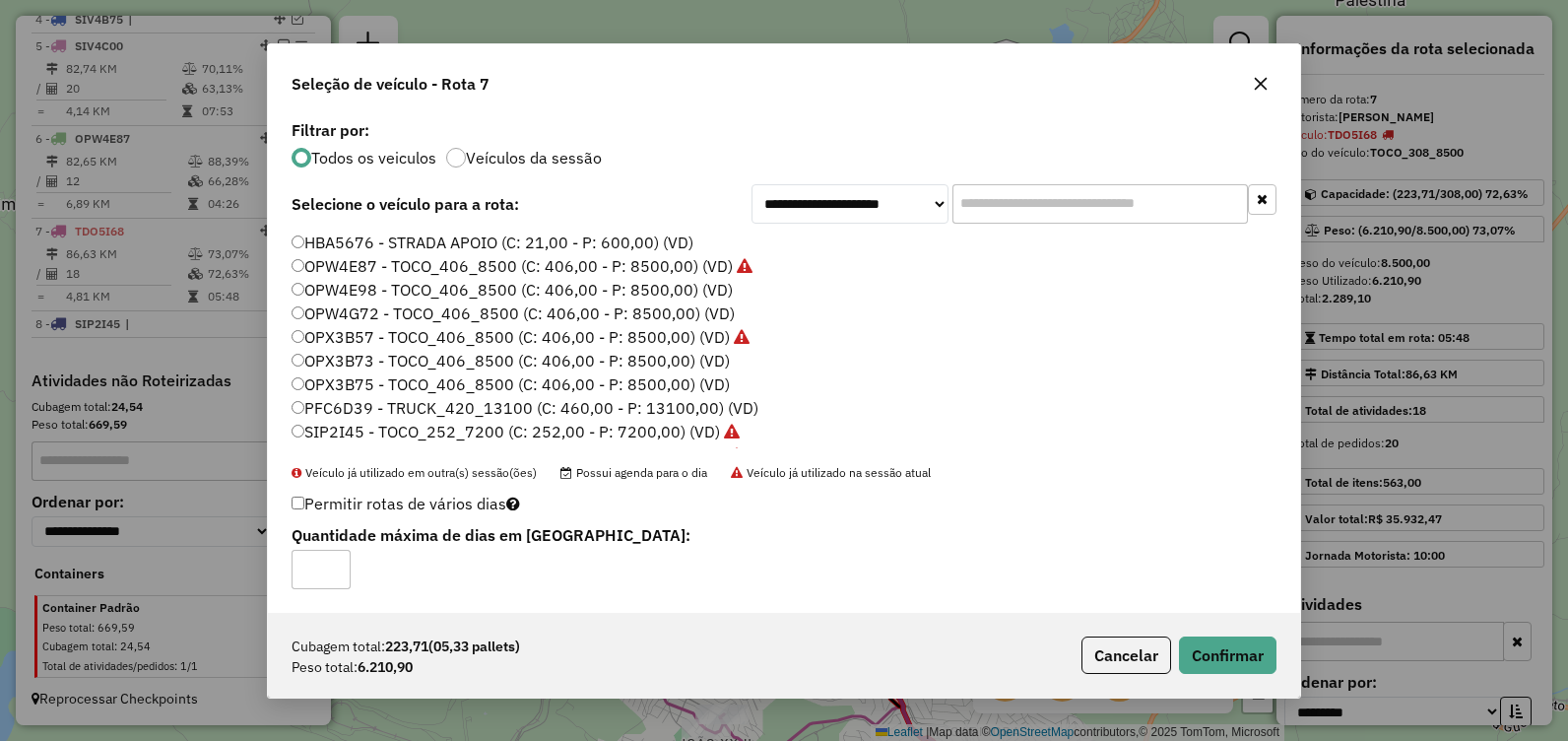
click at [1222, 635] on div "Cubagem total: 223,71 (05,33 pallets) Peso total: 6.210,90 Cancelar Confirmar" at bounding box center [784, 655] width 1033 height 85
click at [1224, 648] on button "Confirmar" at bounding box center [1228, 655] width 98 height 37
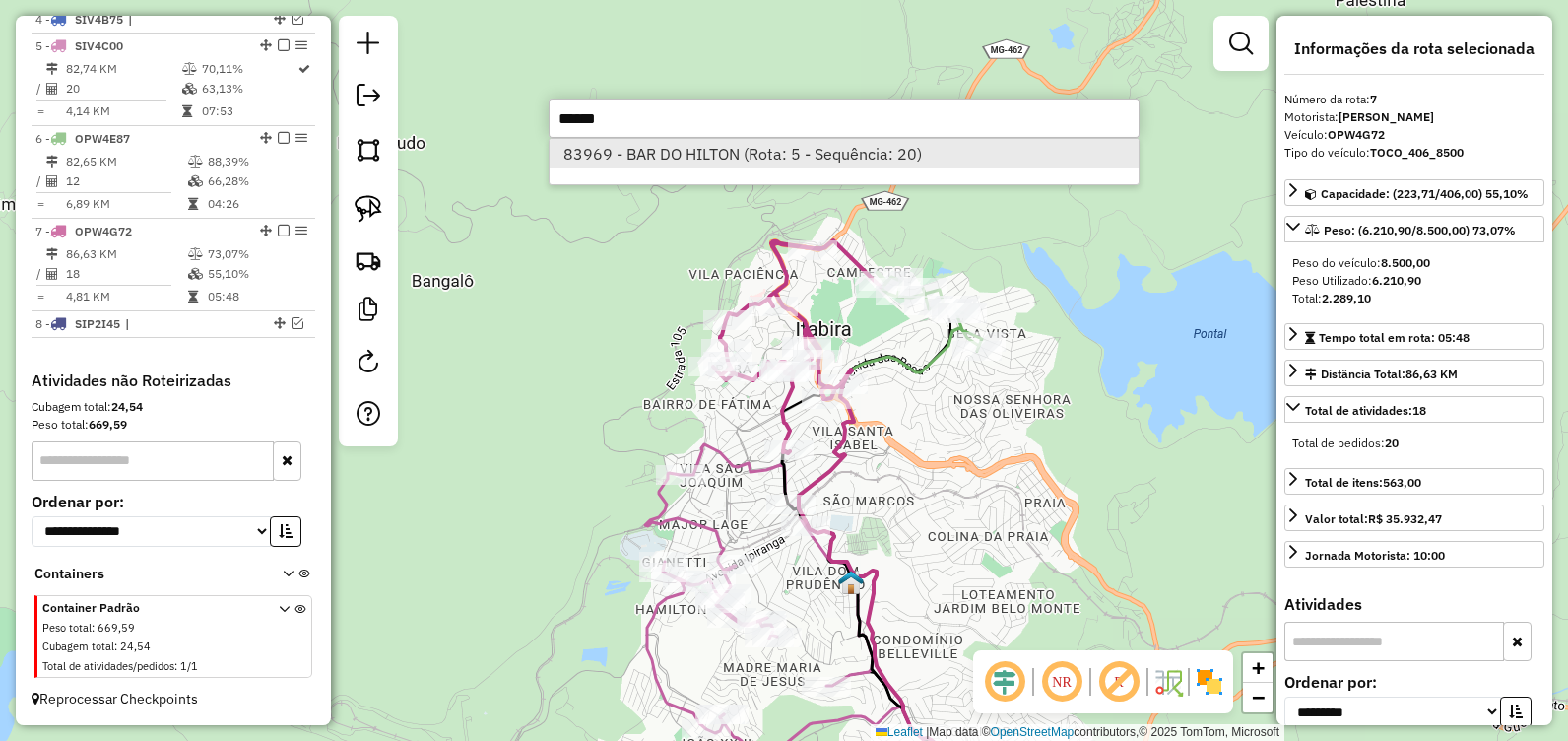
type input "******"
click at [829, 156] on li "83969 - BAR DO HILTON (Rota: 5 - Sequência: 20)" at bounding box center [845, 154] width 589 height 30
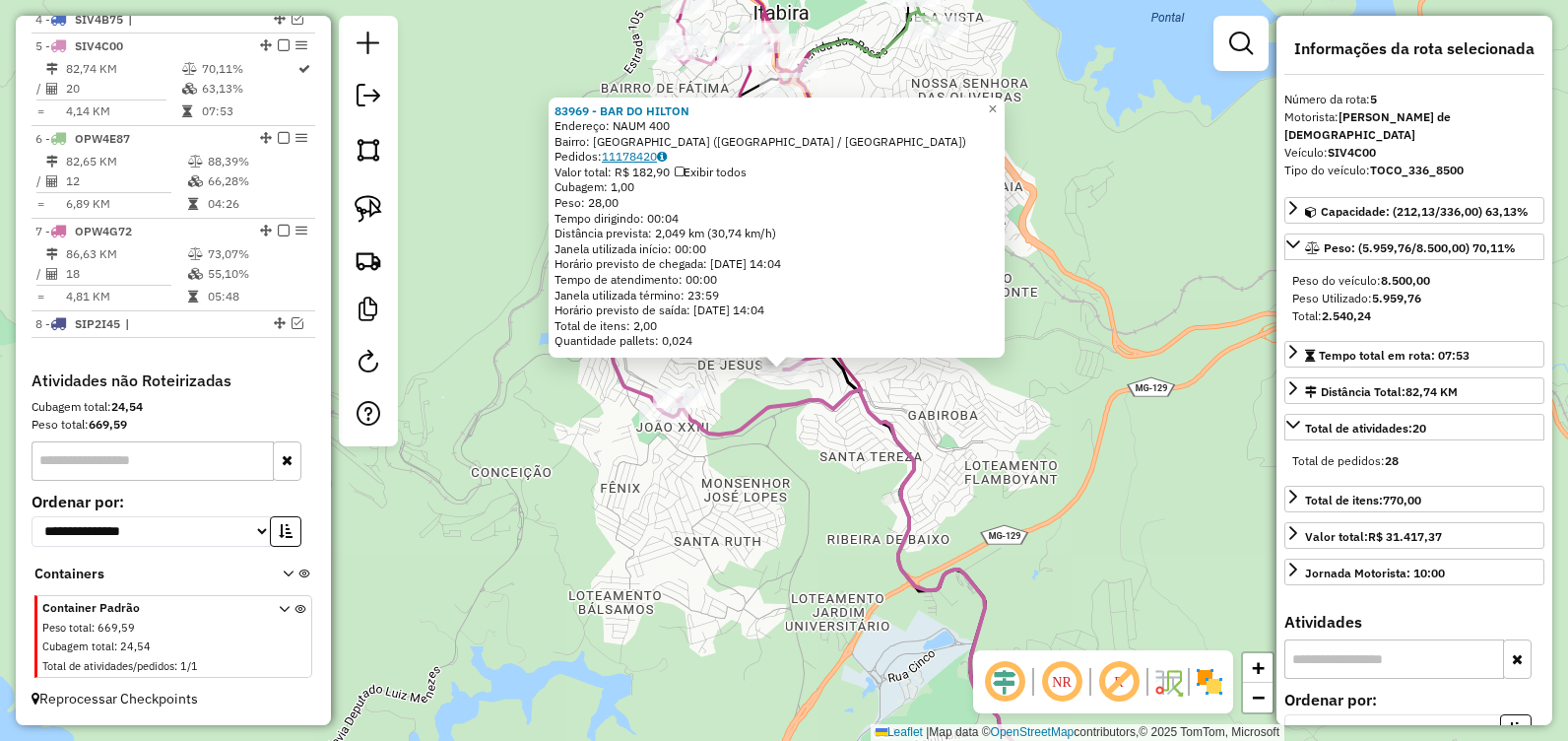
click at [651, 157] on link "11178420" at bounding box center [635, 156] width 65 height 15
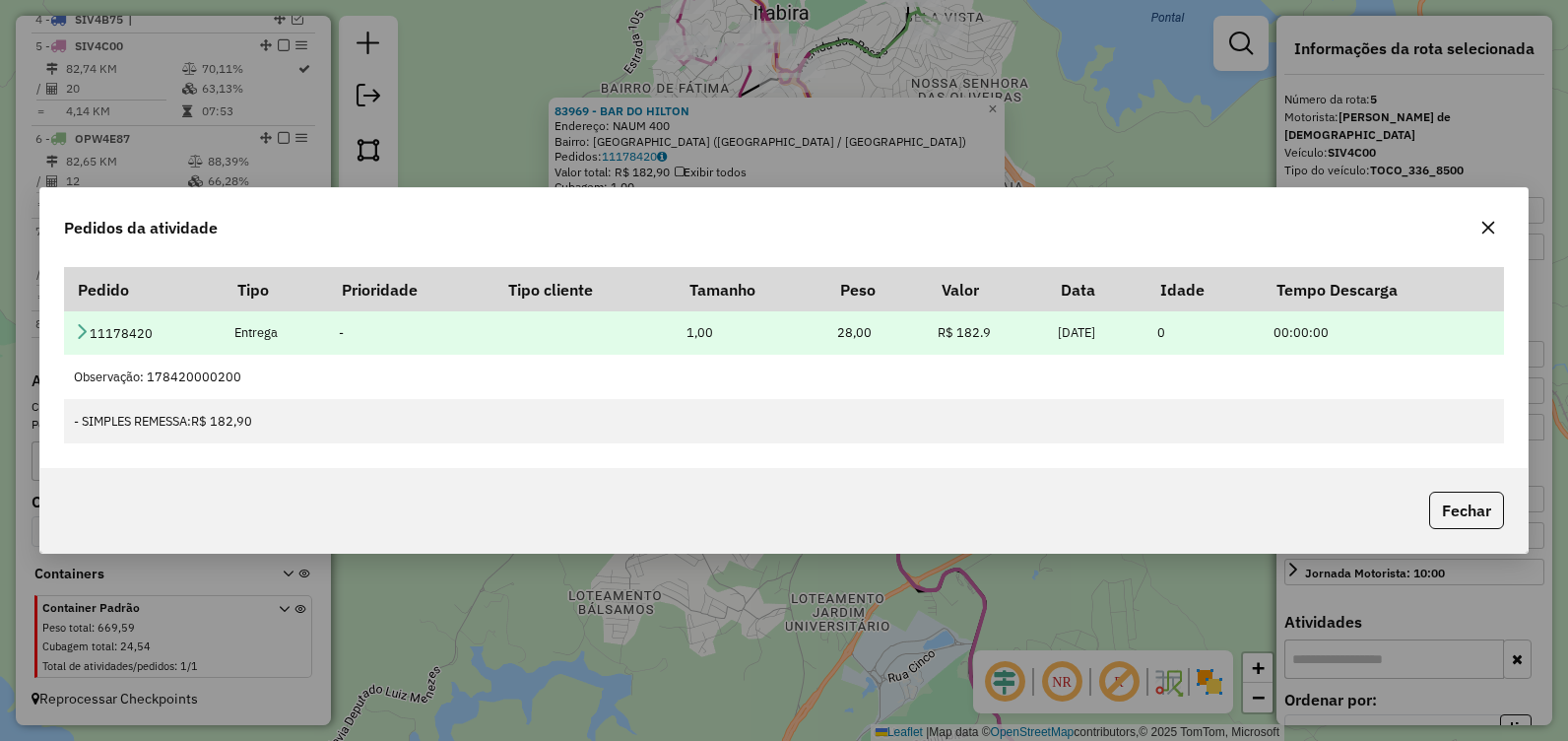
click at [76, 331] on icon at bounding box center [82, 331] width 16 height 16
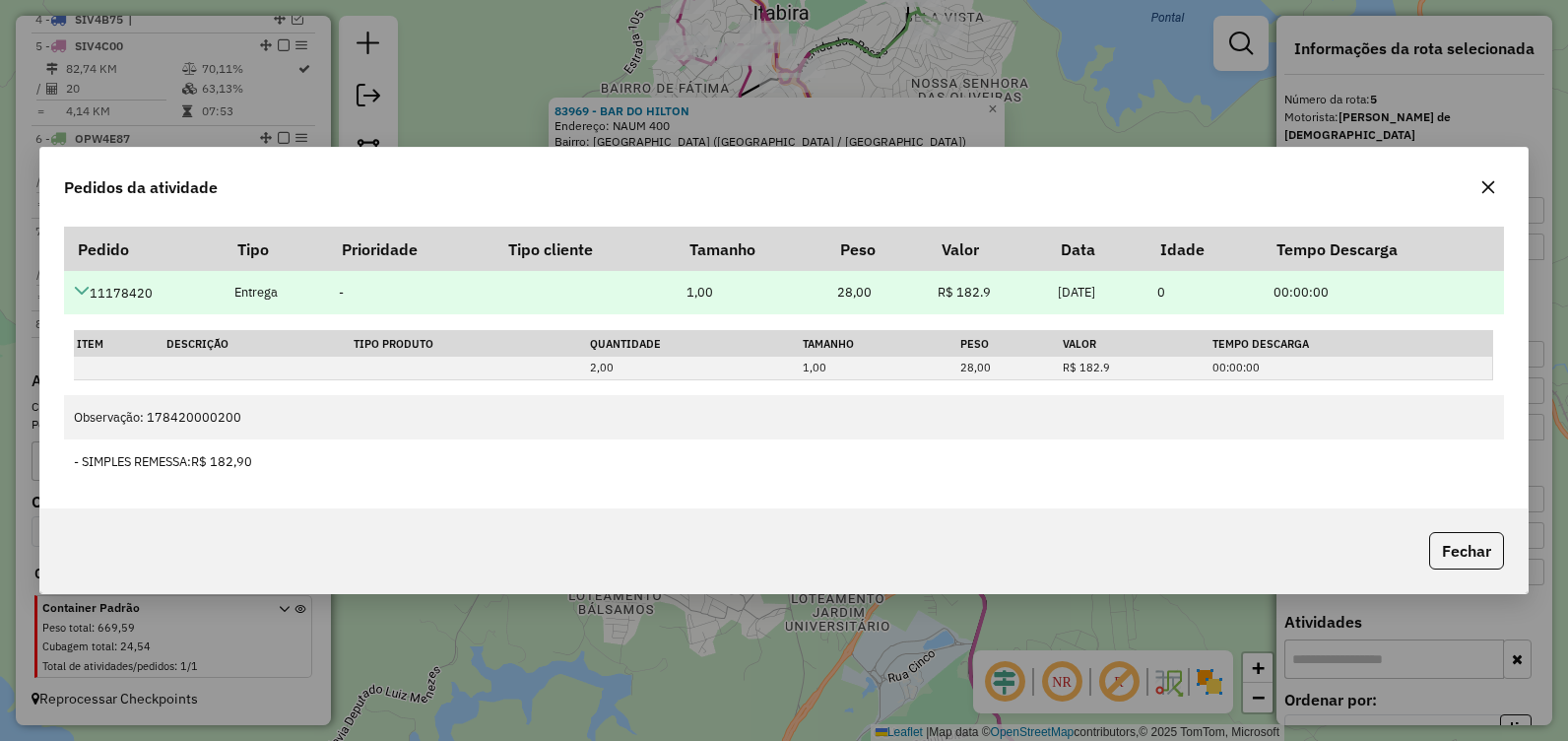
click at [84, 292] on icon at bounding box center [82, 291] width 16 height 16
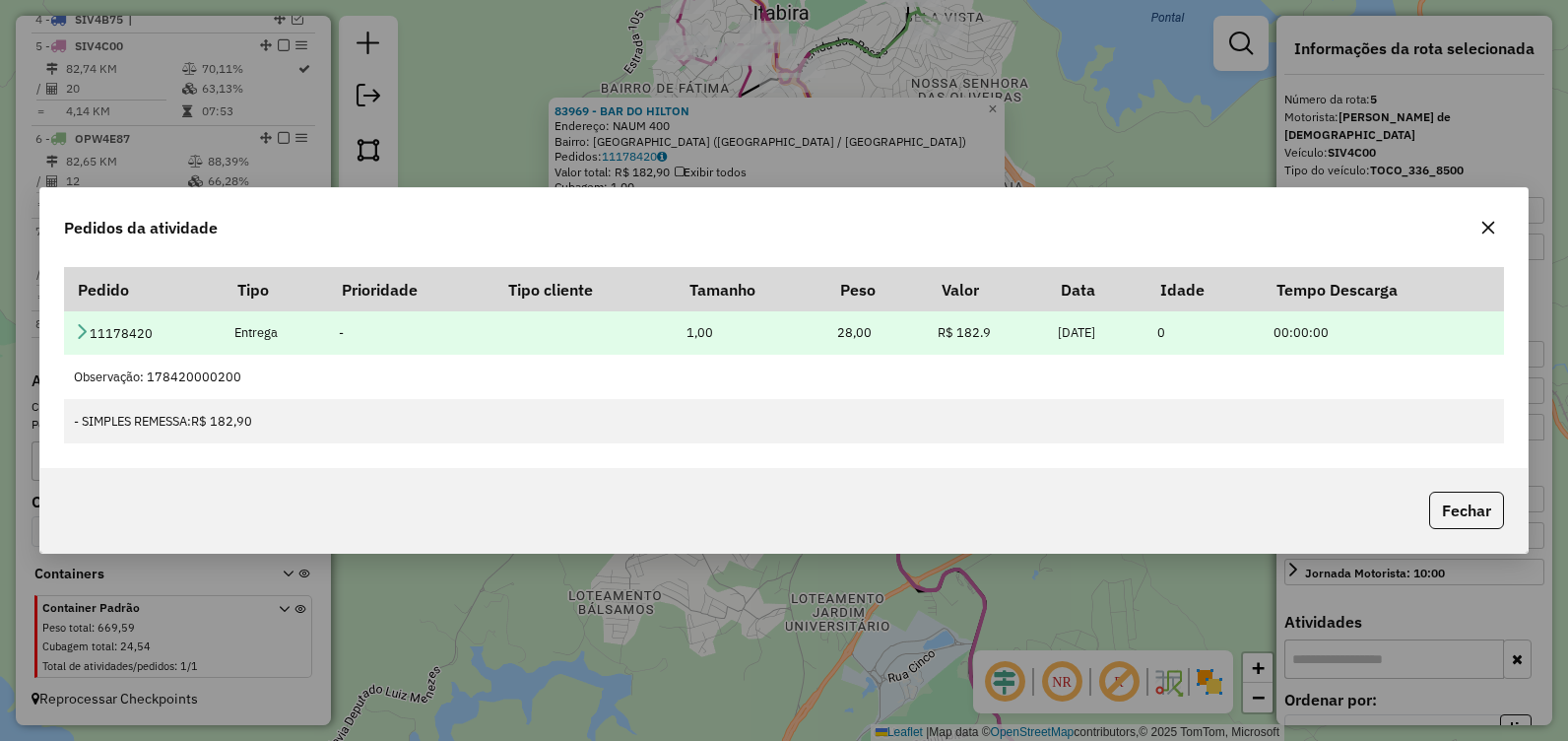
click at [74, 335] on icon at bounding box center [82, 331] width 16 height 16
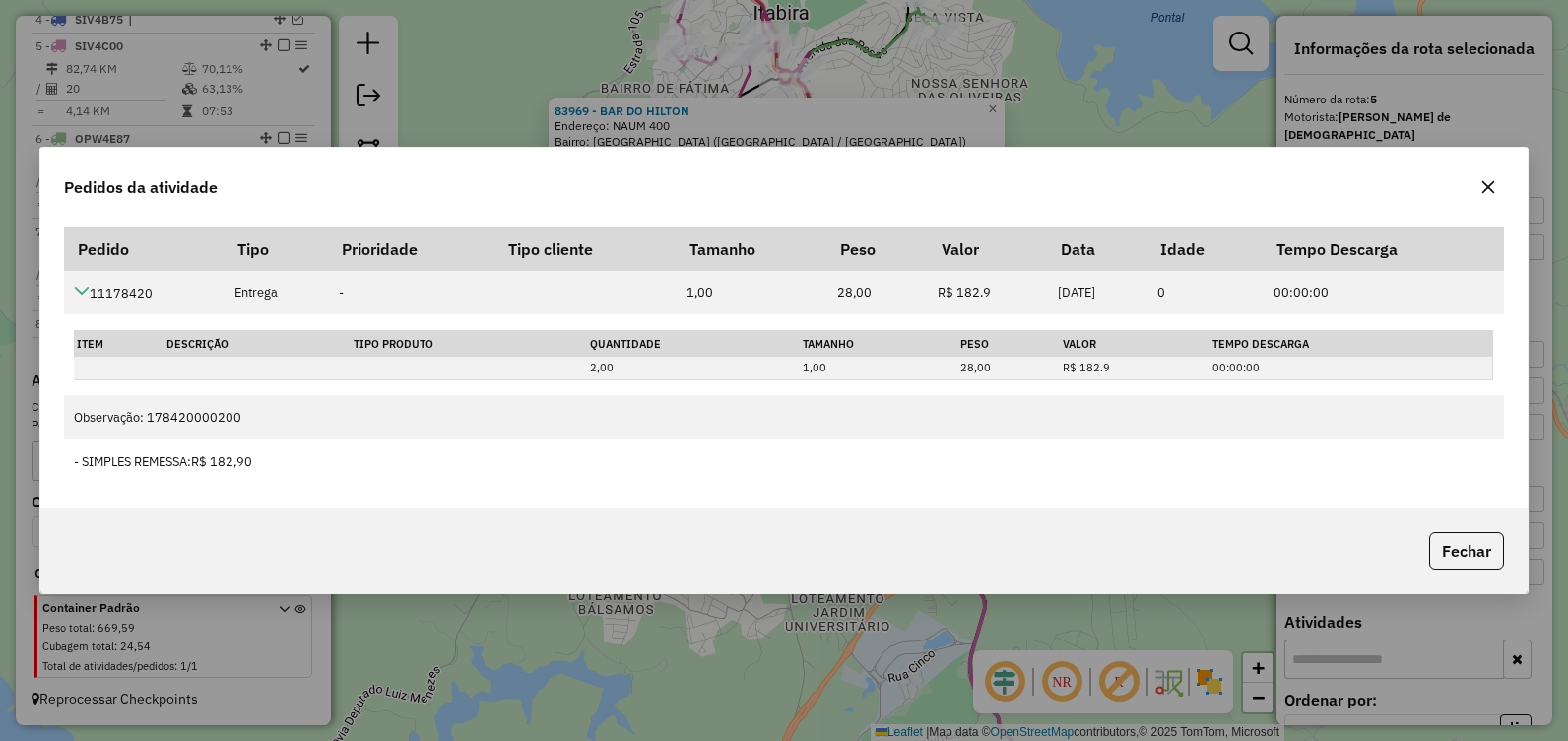
click at [1489, 184] on icon "button" at bounding box center [1488, 187] width 16 height 16
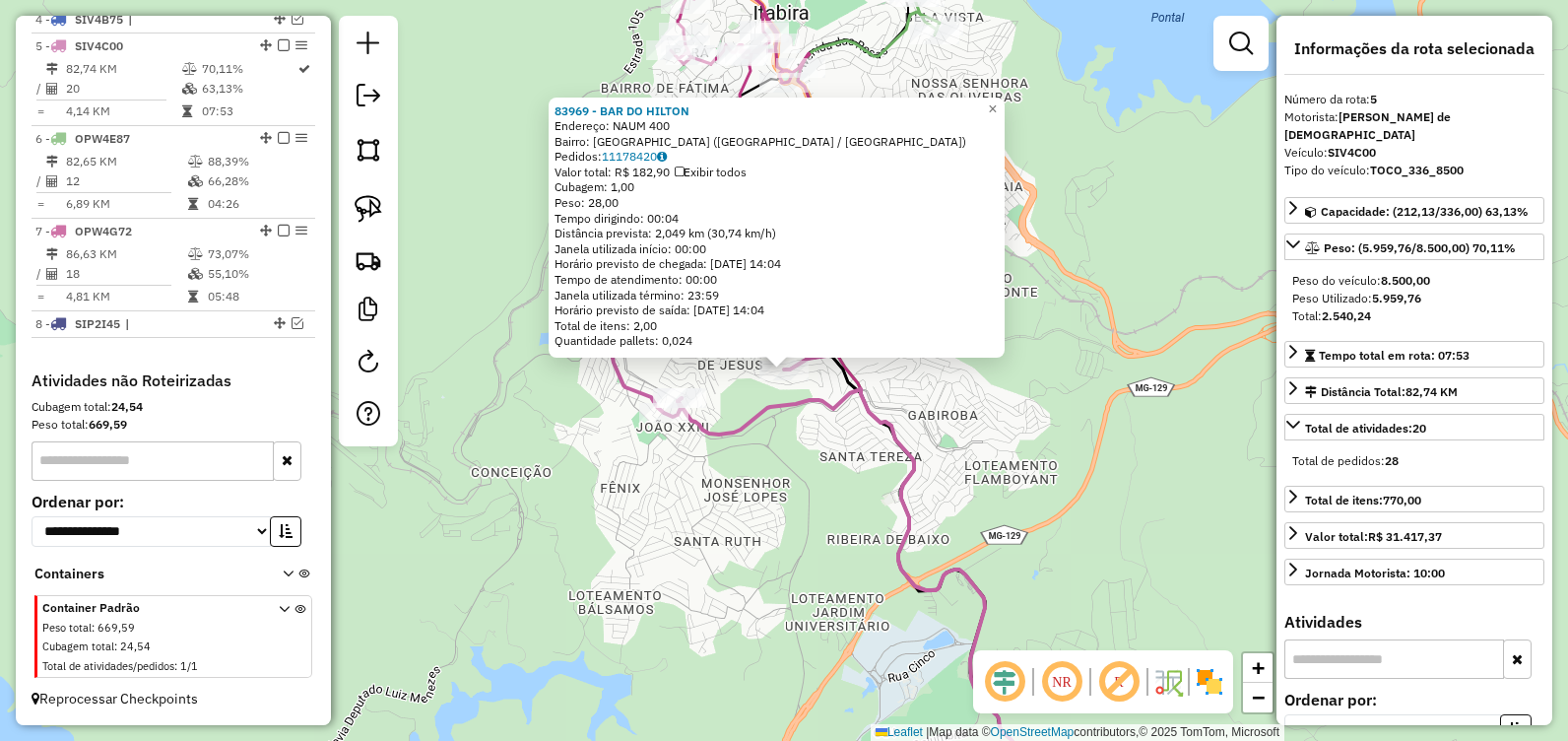
click at [779, 474] on div "83969 - BAR DO HILTON Endereço: NAUM 400 Bairro: [GEOGRAPHIC_DATA] ([GEOGRAPHIC…" at bounding box center [784, 370] width 1568 height 741
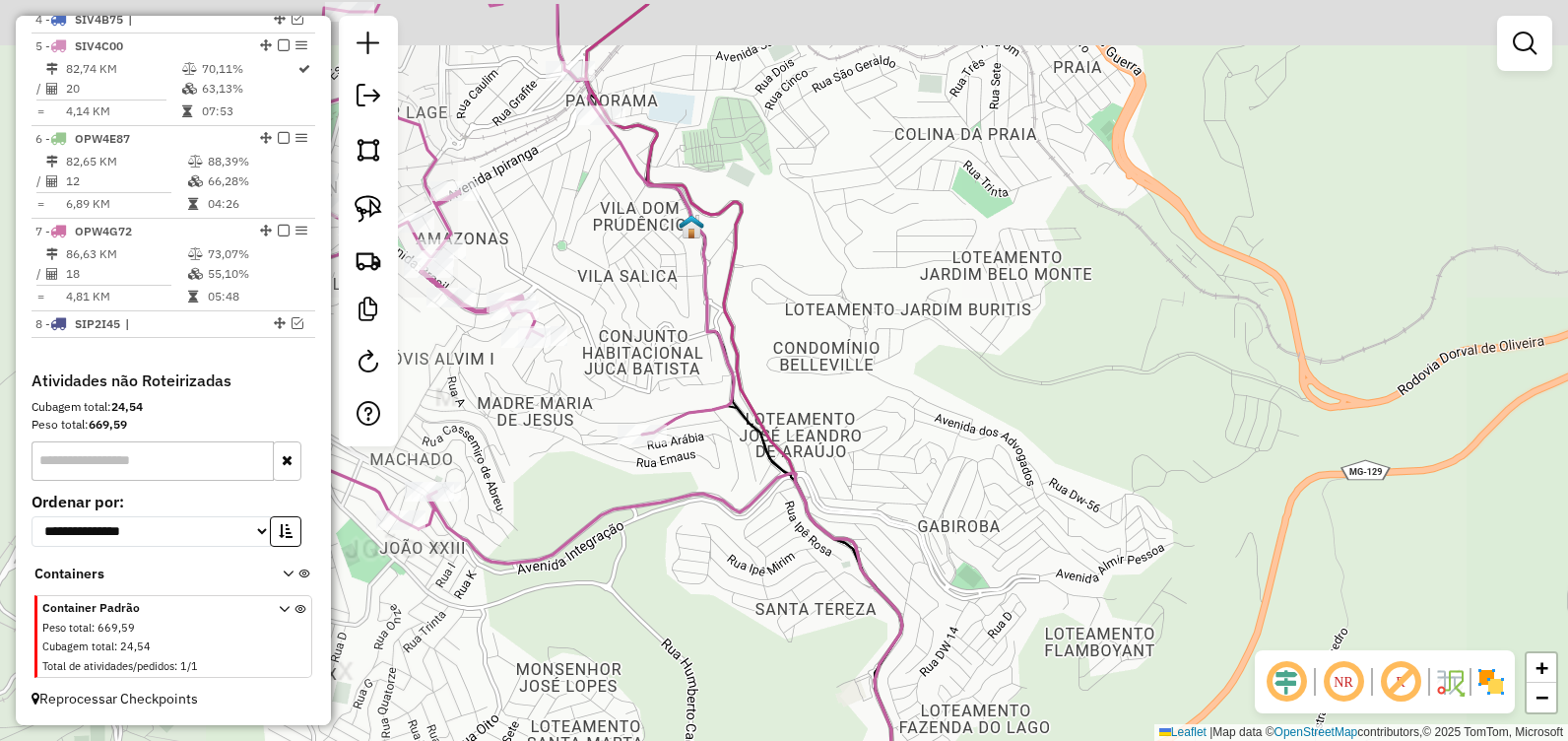
drag, startPoint x: 940, startPoint y: 337, endPoint x: 972, endPoint y: 364, distance: 41.9
click at [987, 378] on div "Janela de atendimento Grade de atendimento Capacidade Transportadoras Veículos …" at bounding box center [784, 370] width 1568 height 741
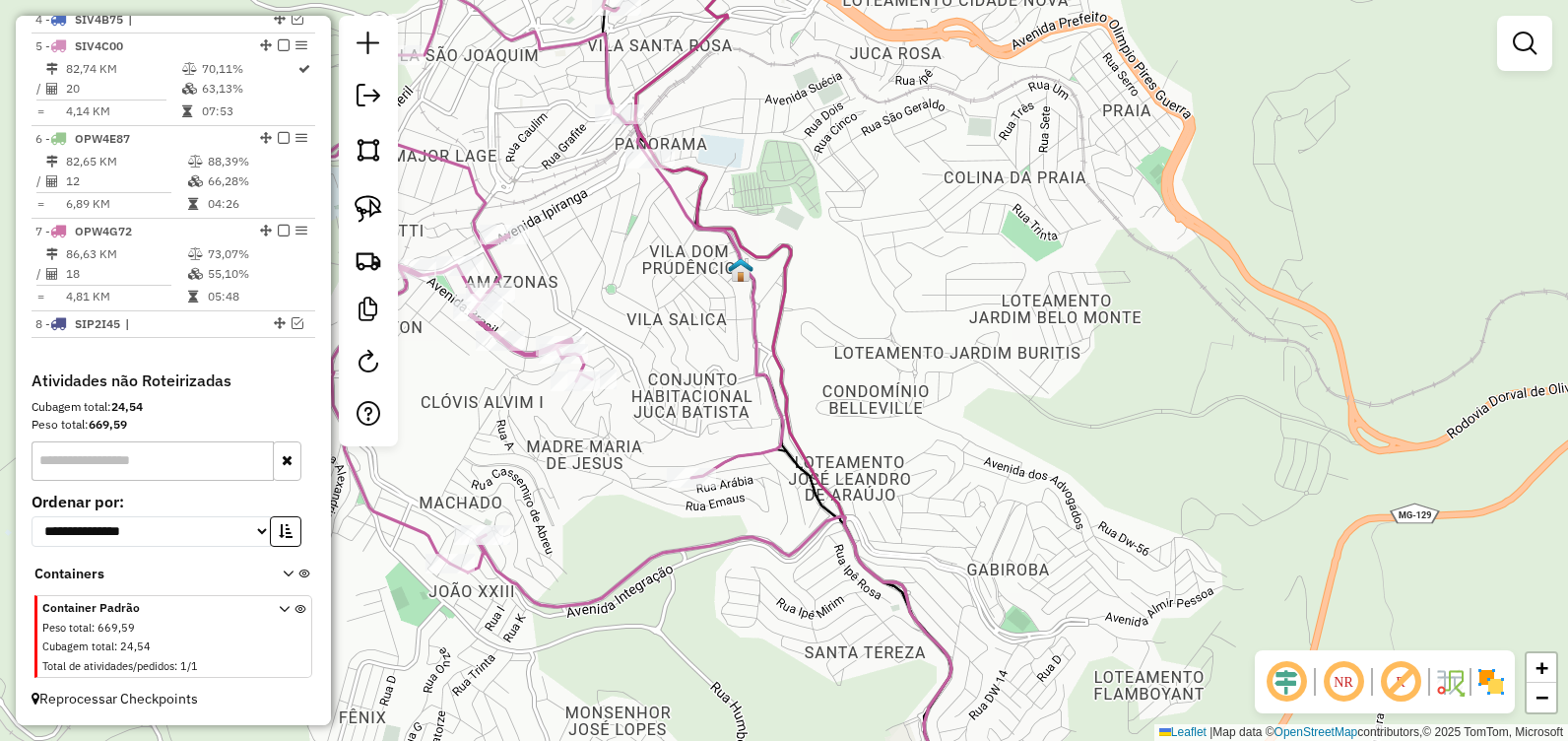
drag, startPoint x: 819, startPoint y: 337, endPoint x: 838, endPoint y: 355, distance: 26.2
click at [784, 354] on icon at bounding box center [556, 283] width 455 height 578
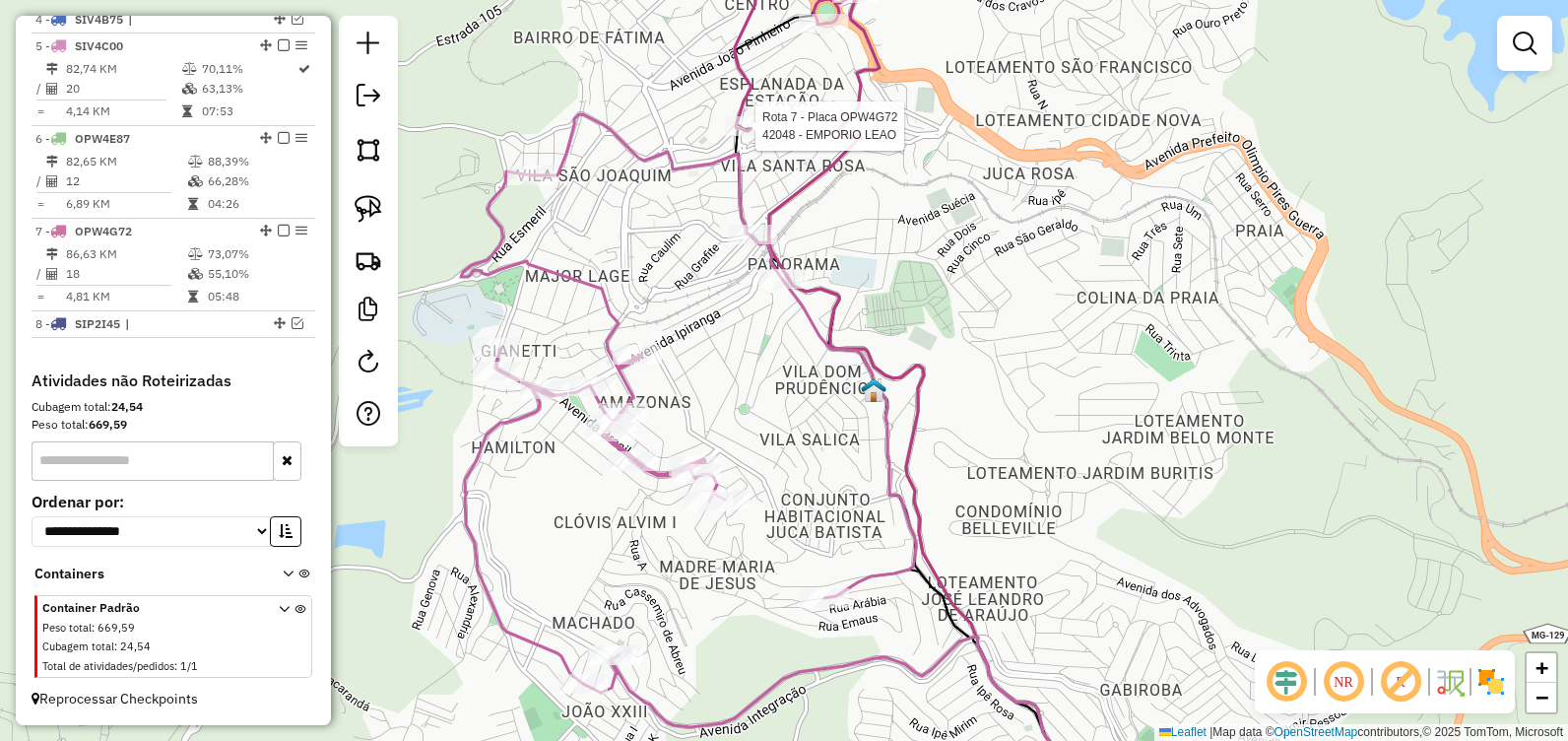
select select "**********"
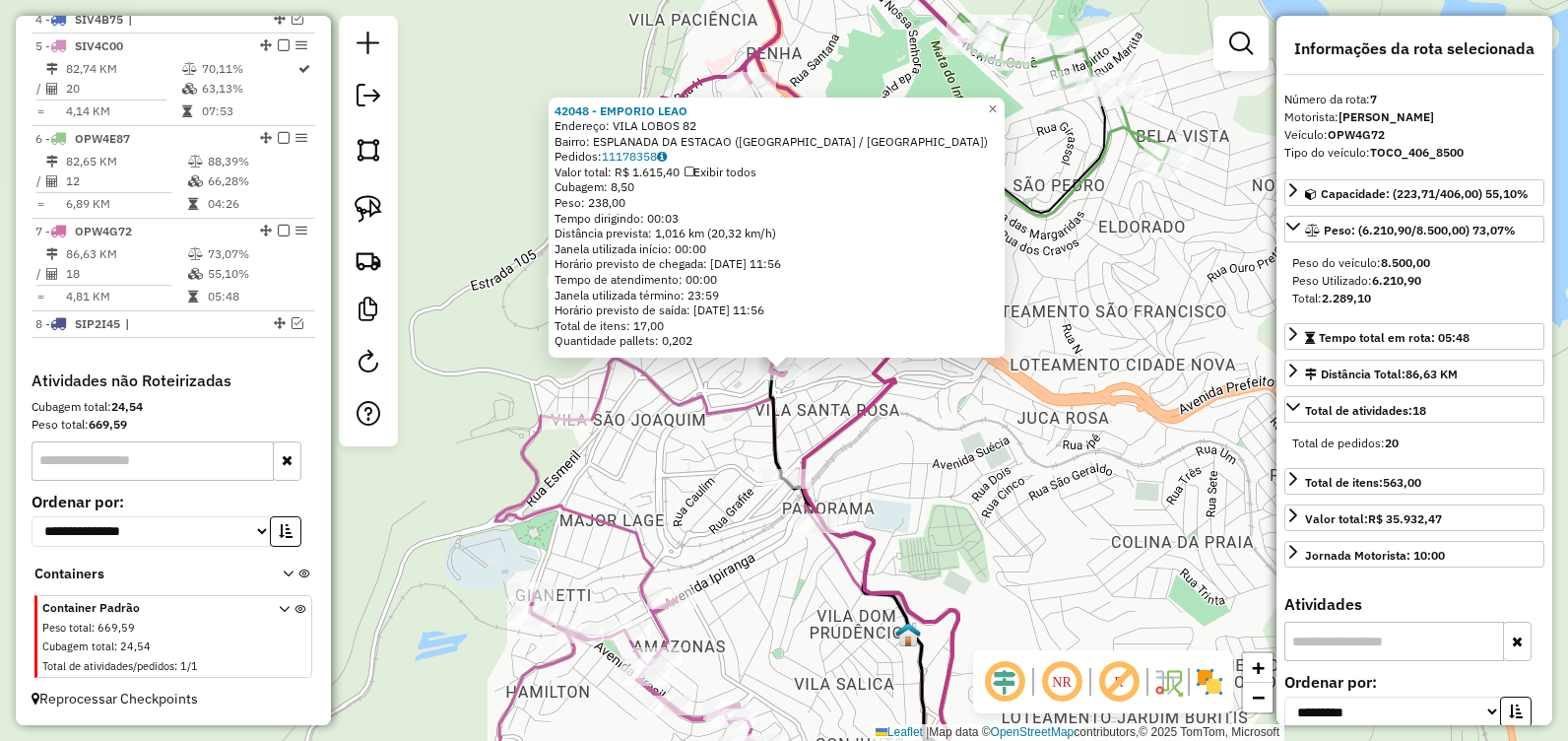
click at [1141, 508] on div "Rota 7 - Placa OPW4G72 42048 - EMPORIO LEAO 42048 - EMPORIO LEAO Endereço: [GEO…" at bounding box center [784, 370] width 1568 height 741
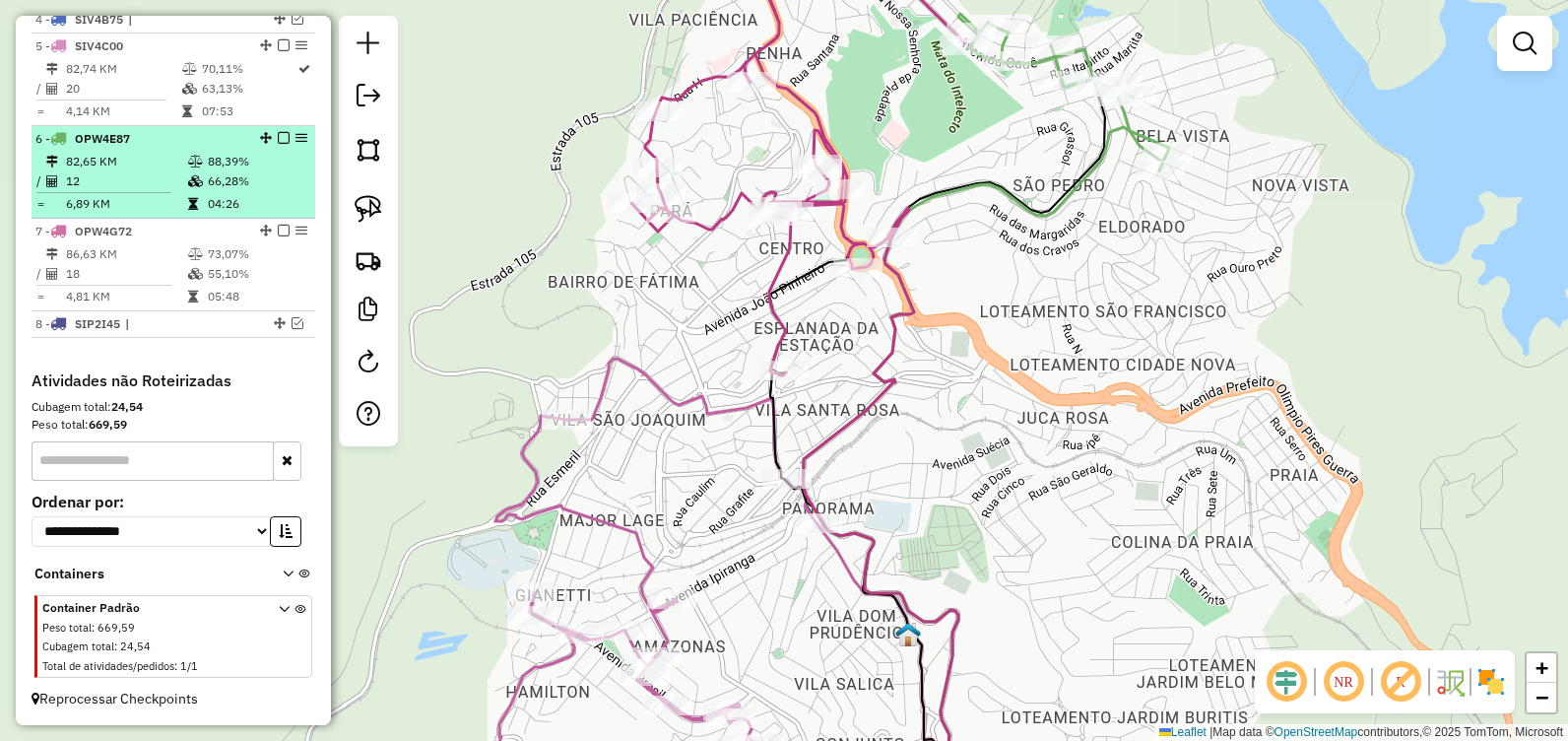
drag, startPoint x: 281, startPoint y: 234, endPoint x: 274, endPoint y: 225, distance: 11.4
click at [280, 233] on em at bounding box center [284, 231] width 12 height 12
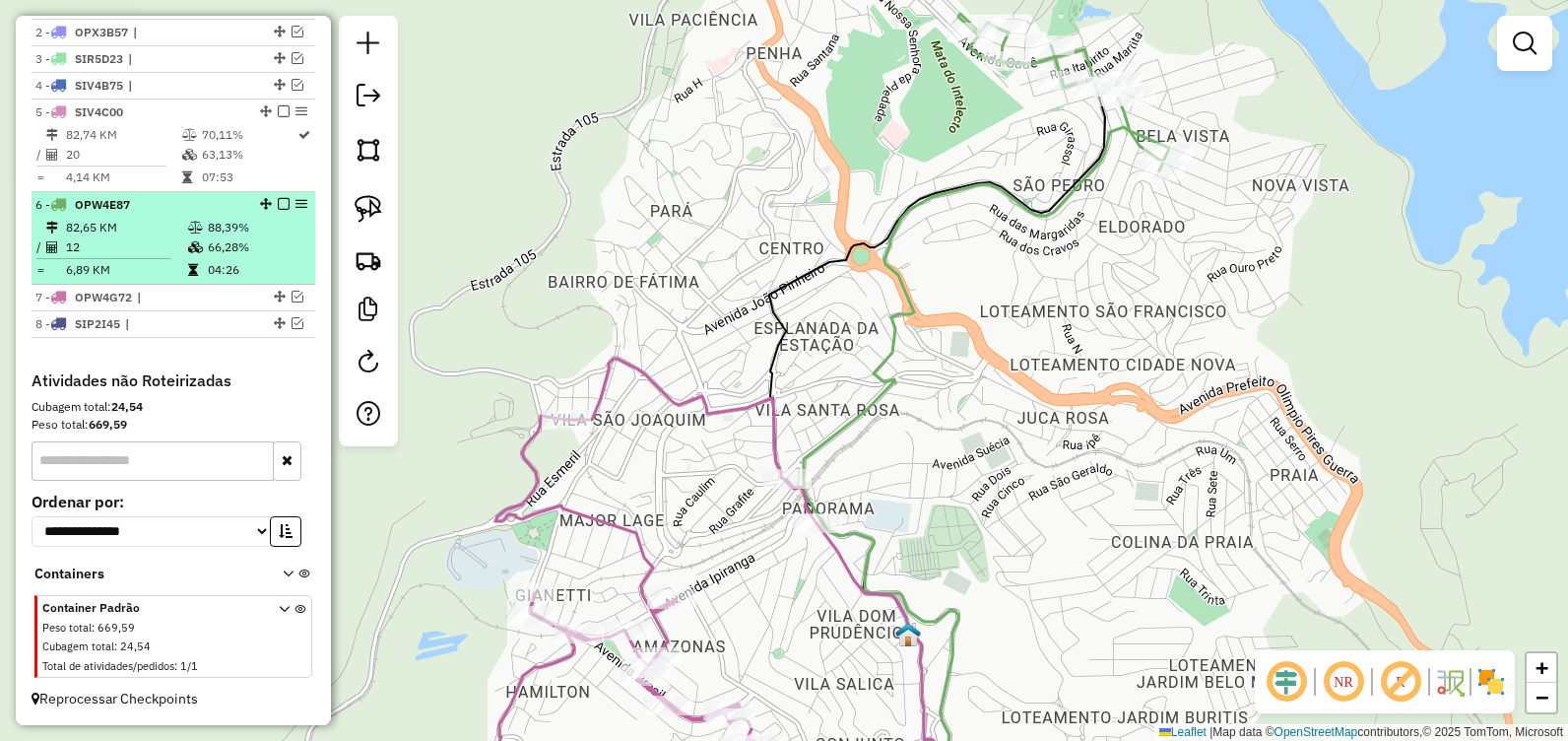
click at [278, 206] on em at bounding box center [284, 204] width 12 height 12
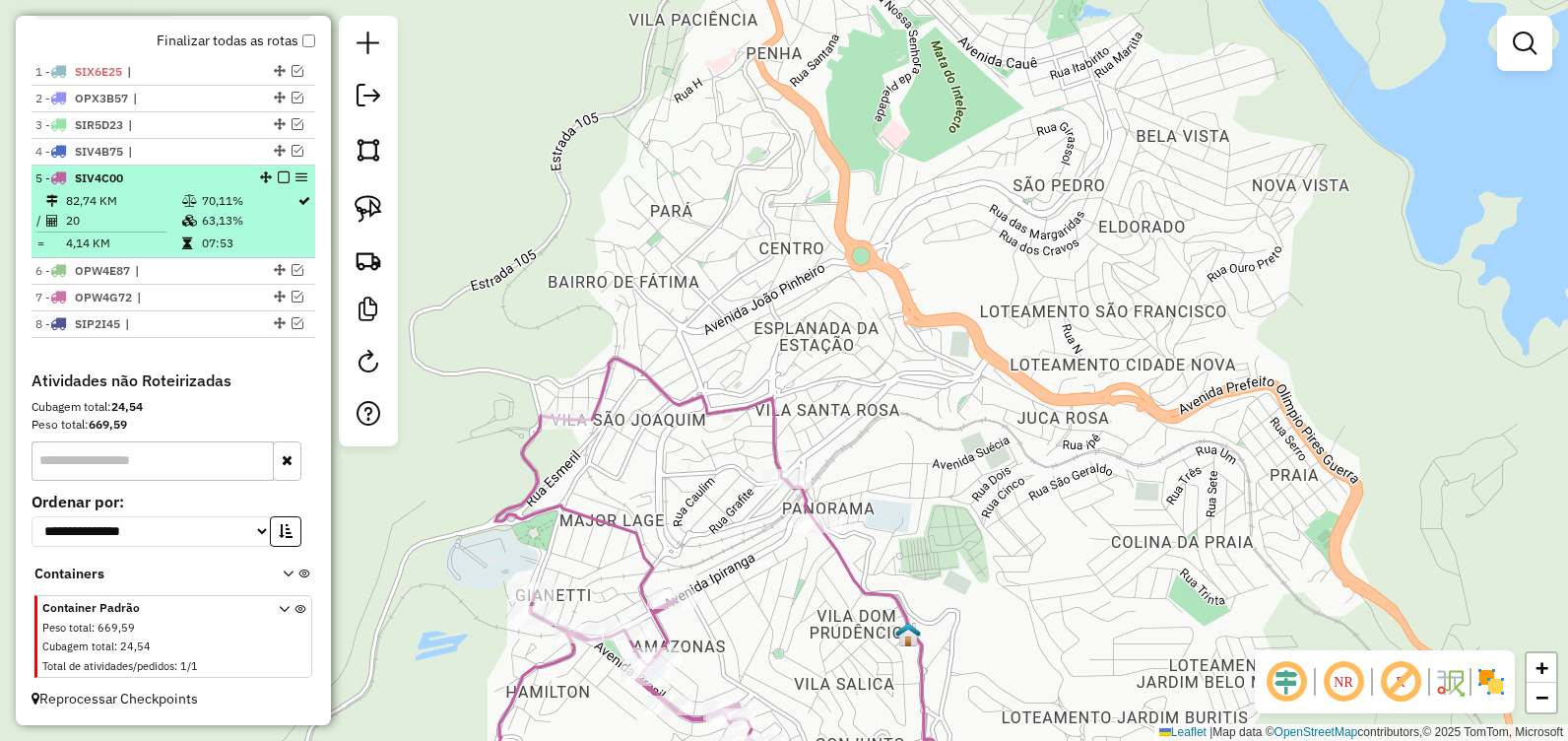
click at [279, 180] on em at bounding box center [284, 177] width 12 height 12
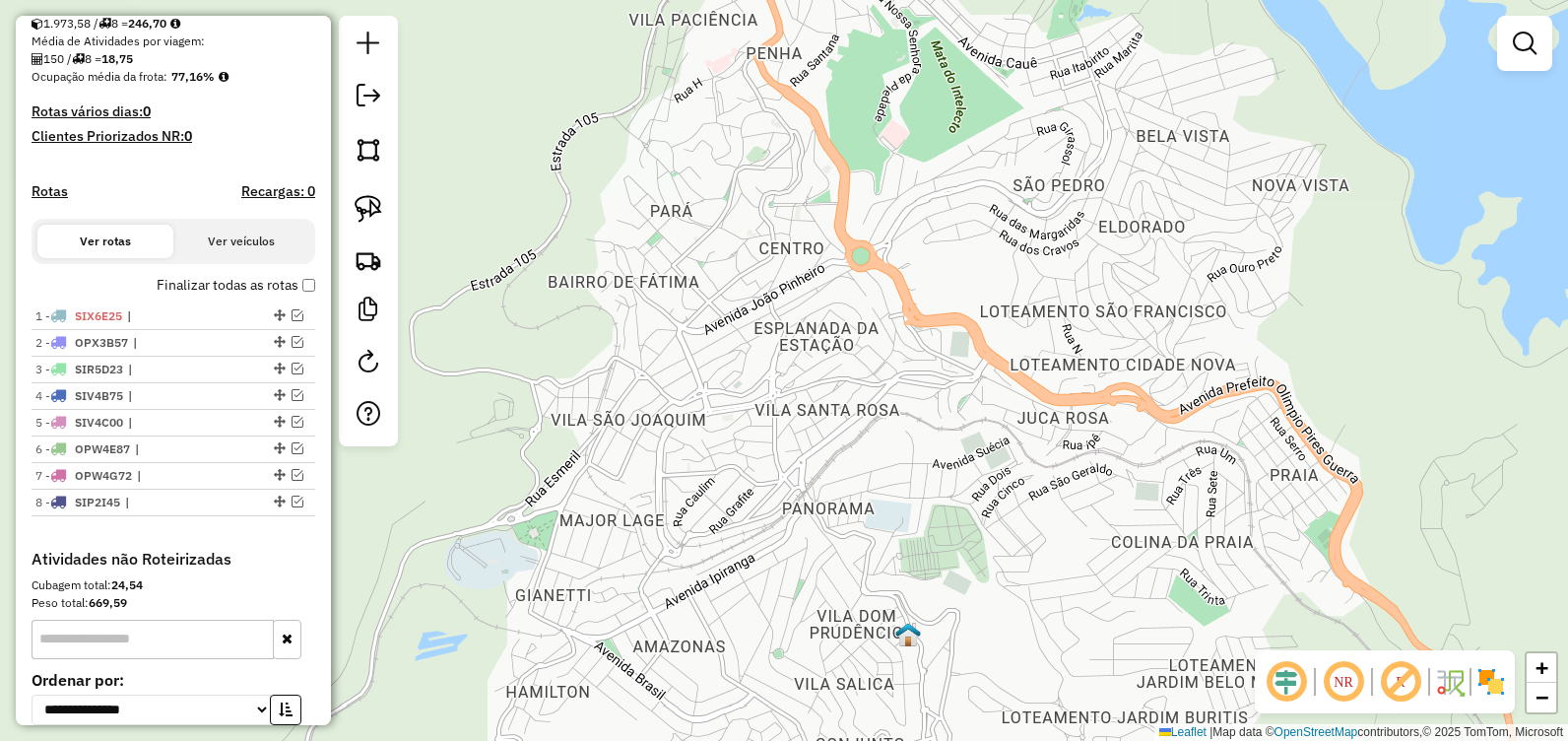
scroll to position [433, 0]
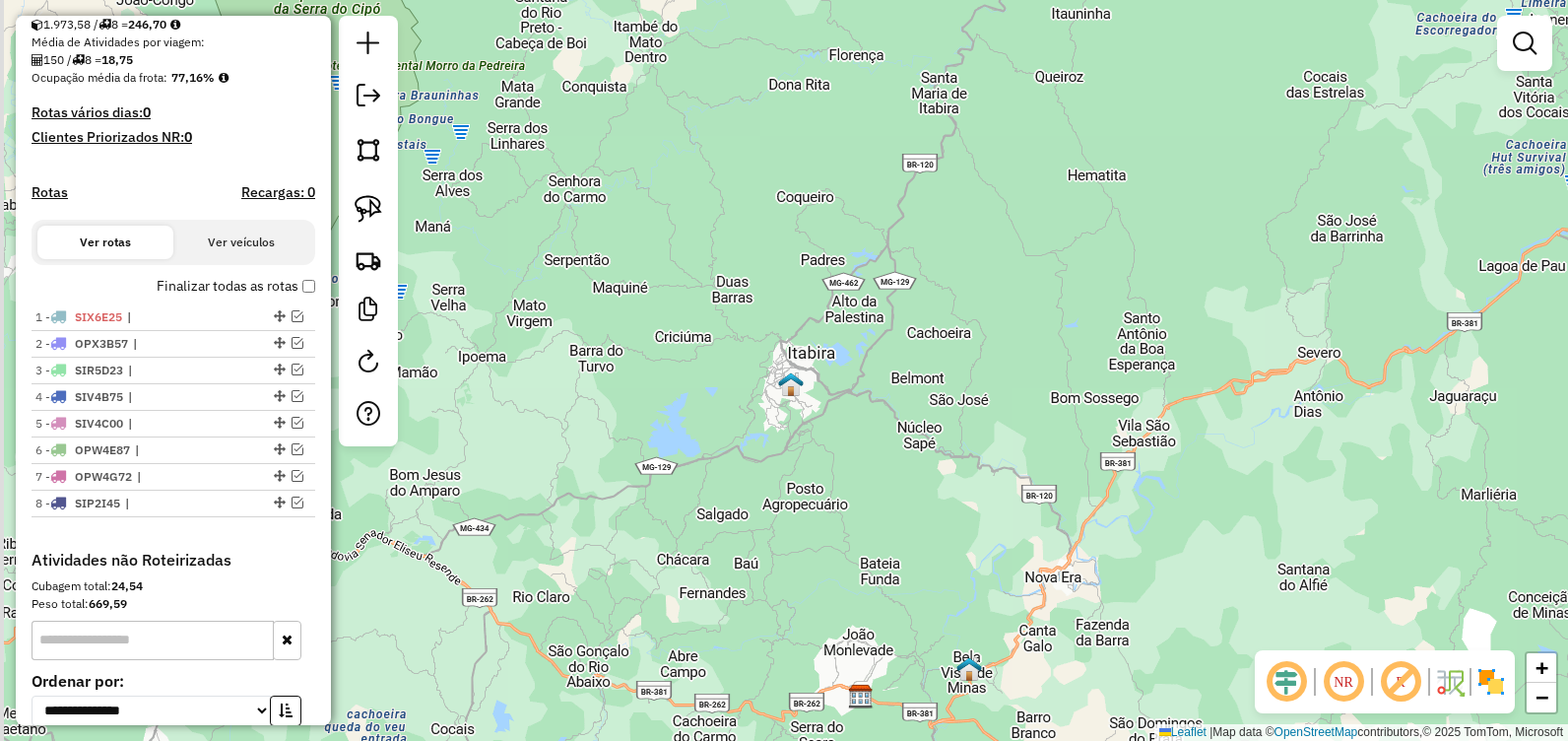
drag, startPoint x: 888, startPoint y: 493, endPoint x: 870, endPoint y: 184, distance: 309.5
click at [870, 191] on div "Janela de atendimento Grade de atendimento Capacidade Transportadoras Veículos …" at bounding box center [784, 370] width 1568 height 741
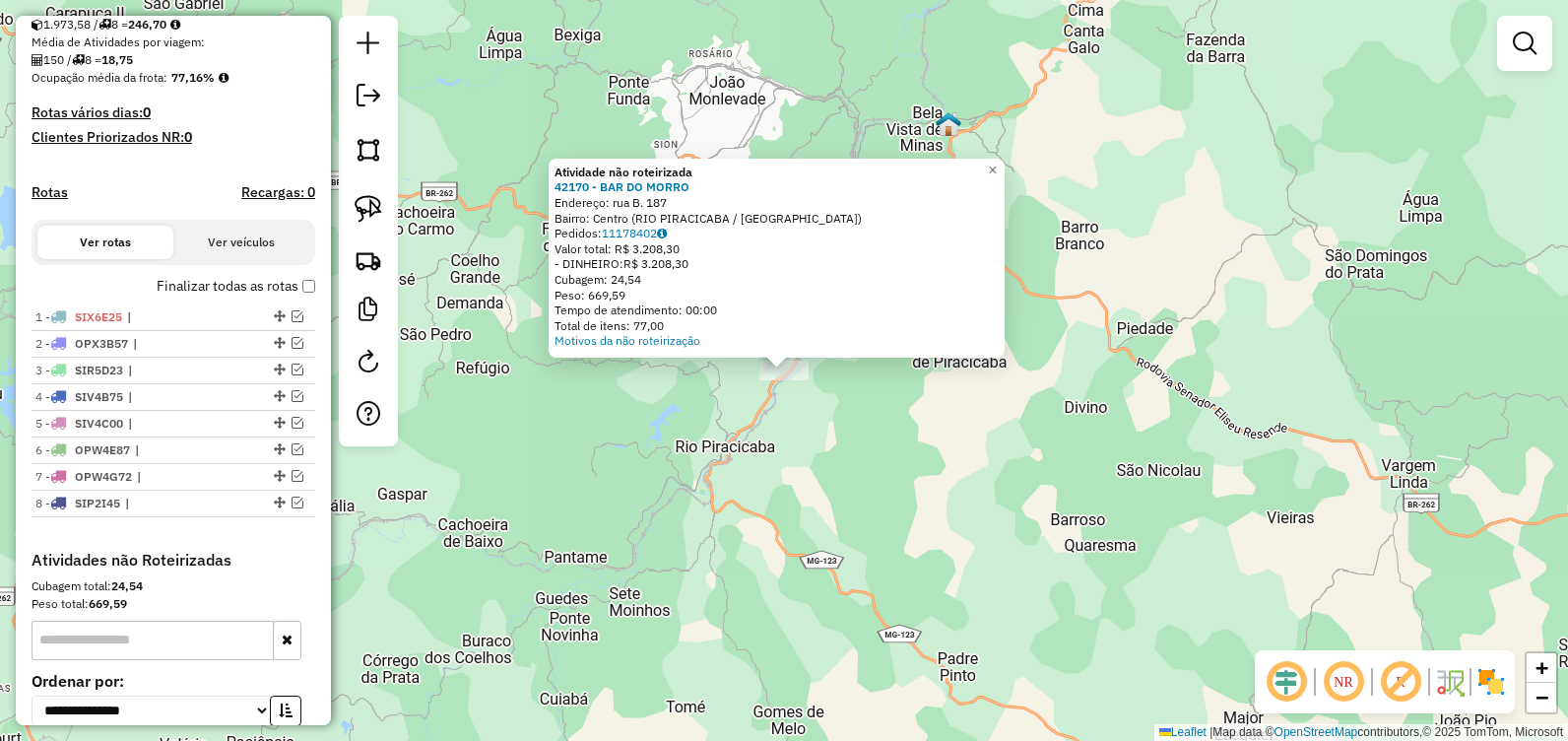
click at [770, 459] on div "Atividade não roteirizada 42170 - BAR DO [GEOGRAPHIC_DATA]: rua B. 187 Bairro: …" at bounding box center [784, 370] width 1568 height 741
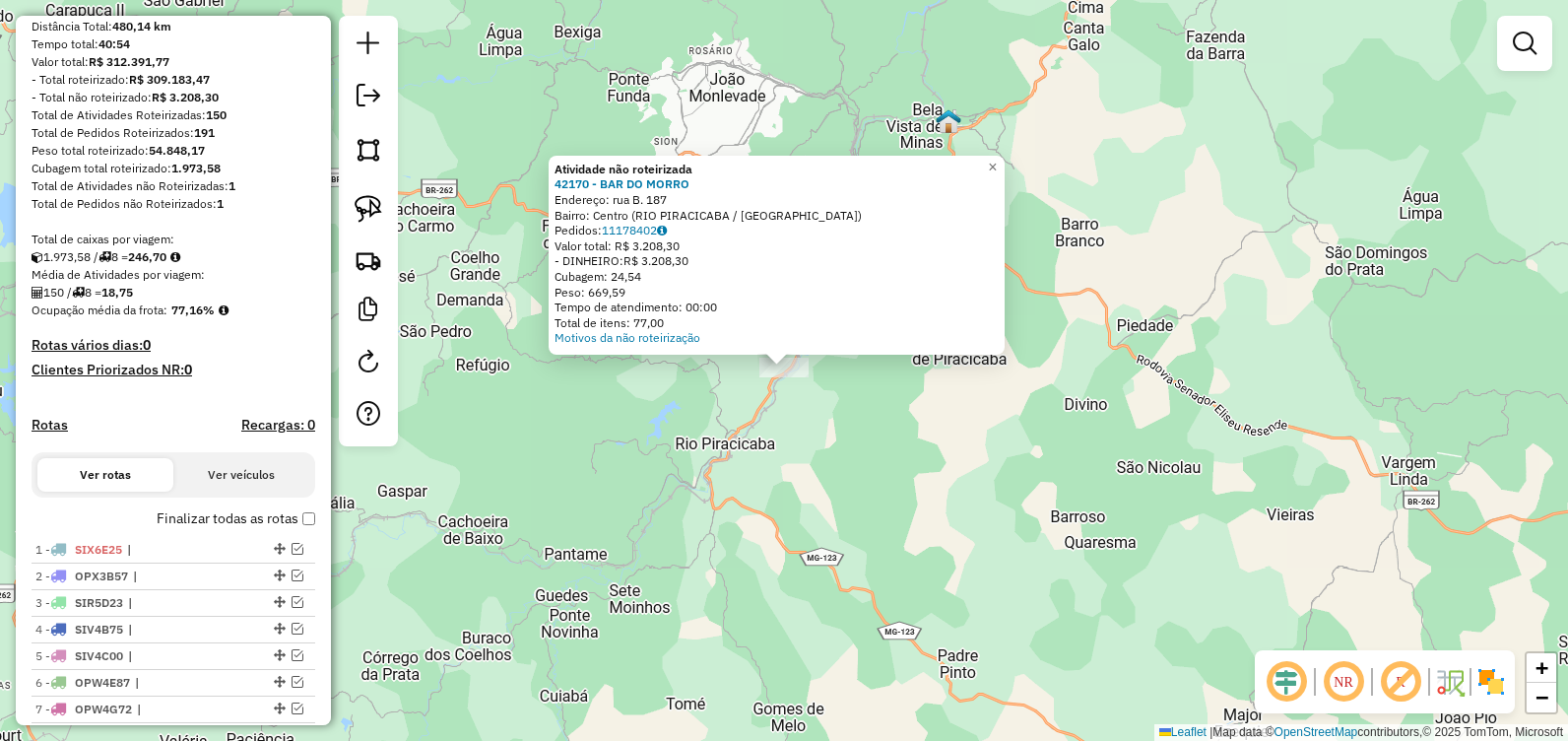
scroll to position [0, 0]
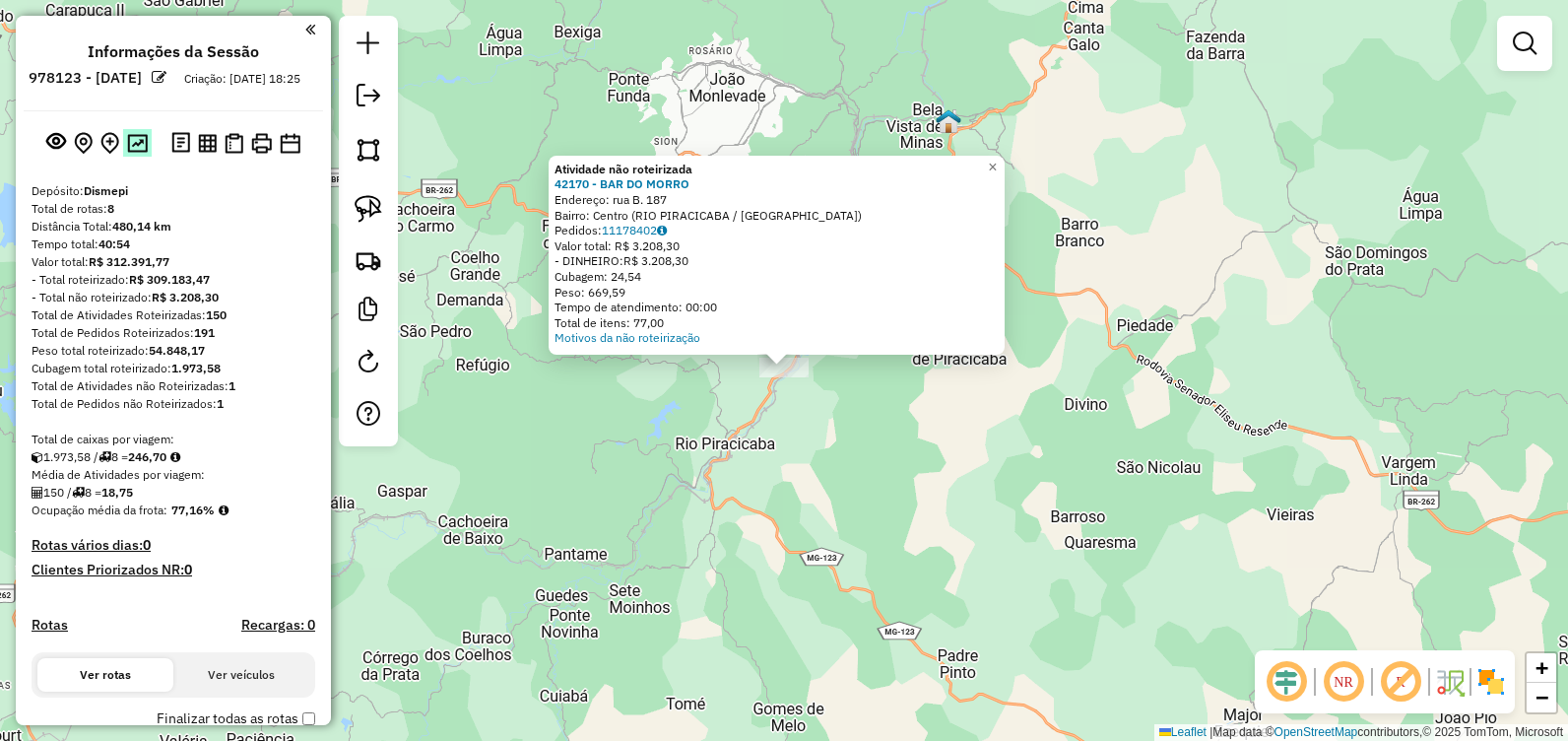
click at [139, 153] on img at bounding box center [137, 143] width 21 height 19
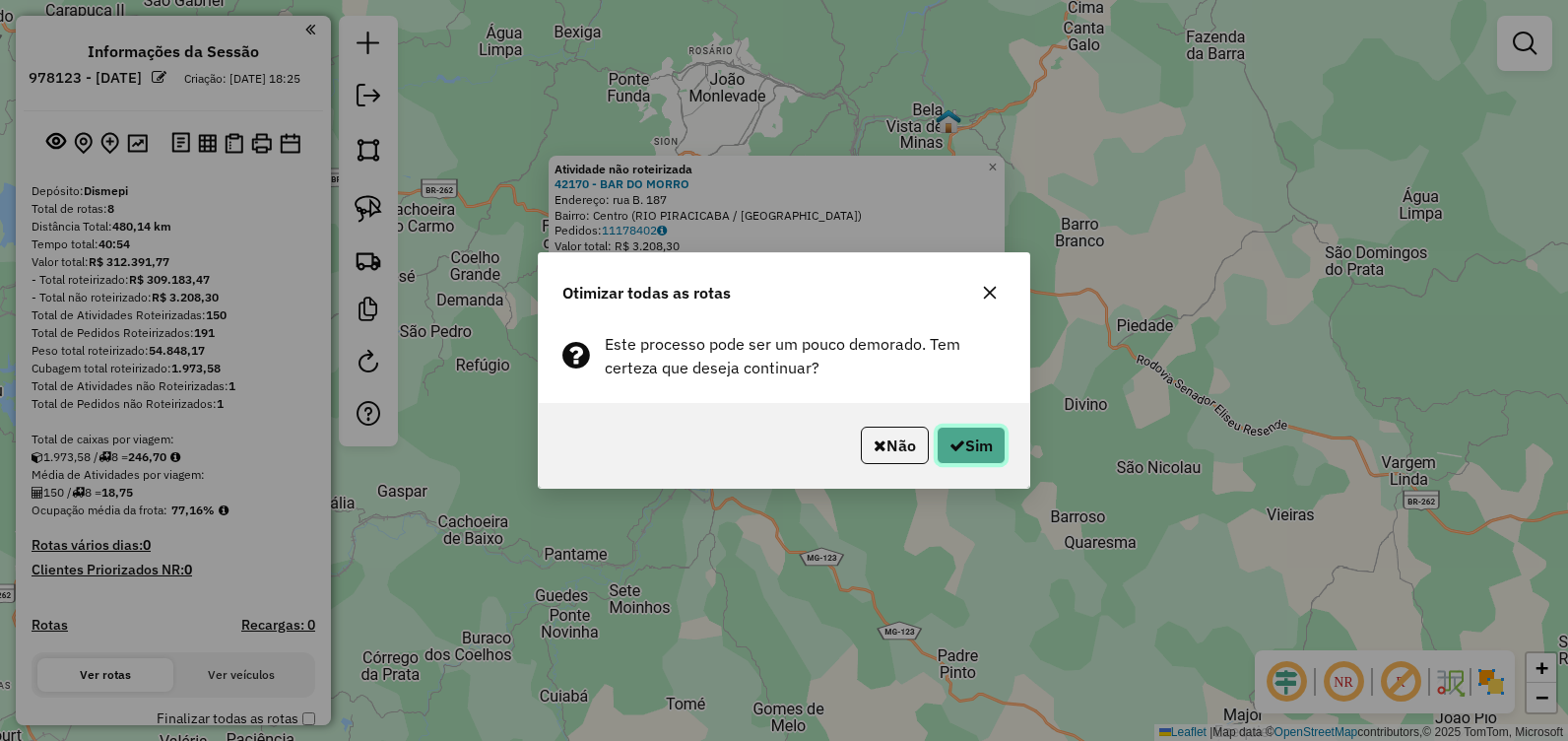
click at [985, 453] on button "Sim" at bounding box center [972, 445] width 69 height 37
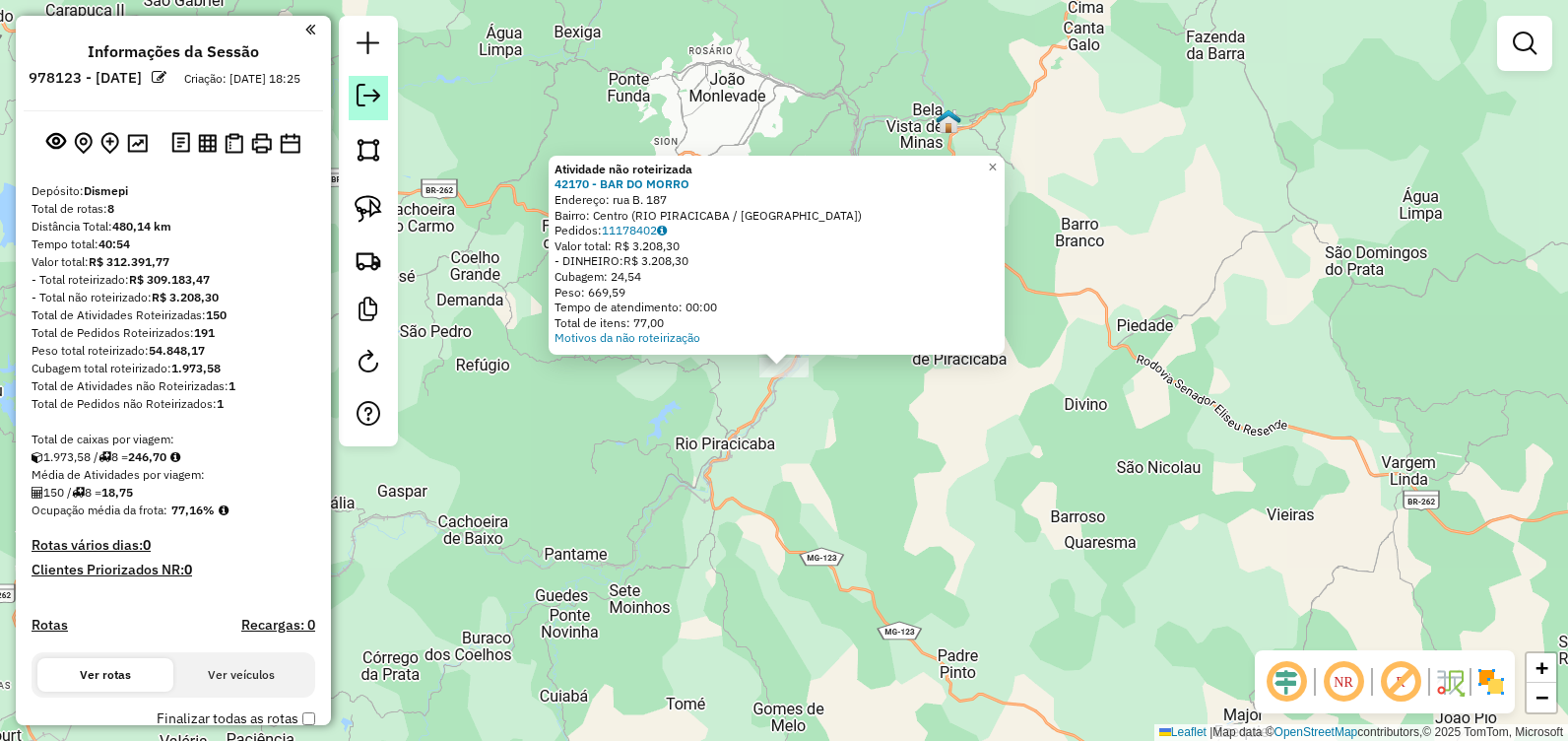
click at [365, 106] on link at bounding box center [369, 98] width 39 height 44
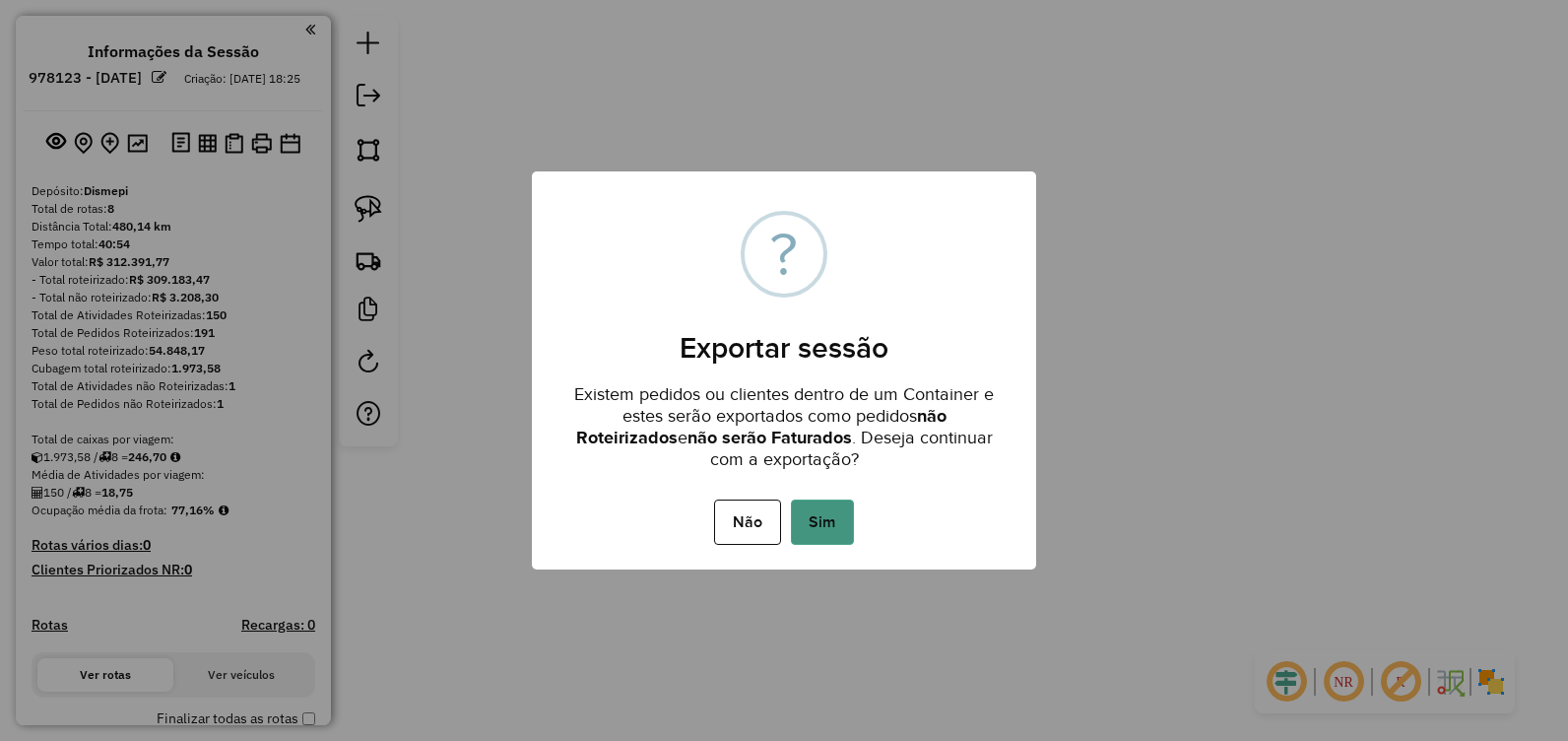
click at [817, 515] on button "Sim" at bounding box center [823, 522] width 63 height 45
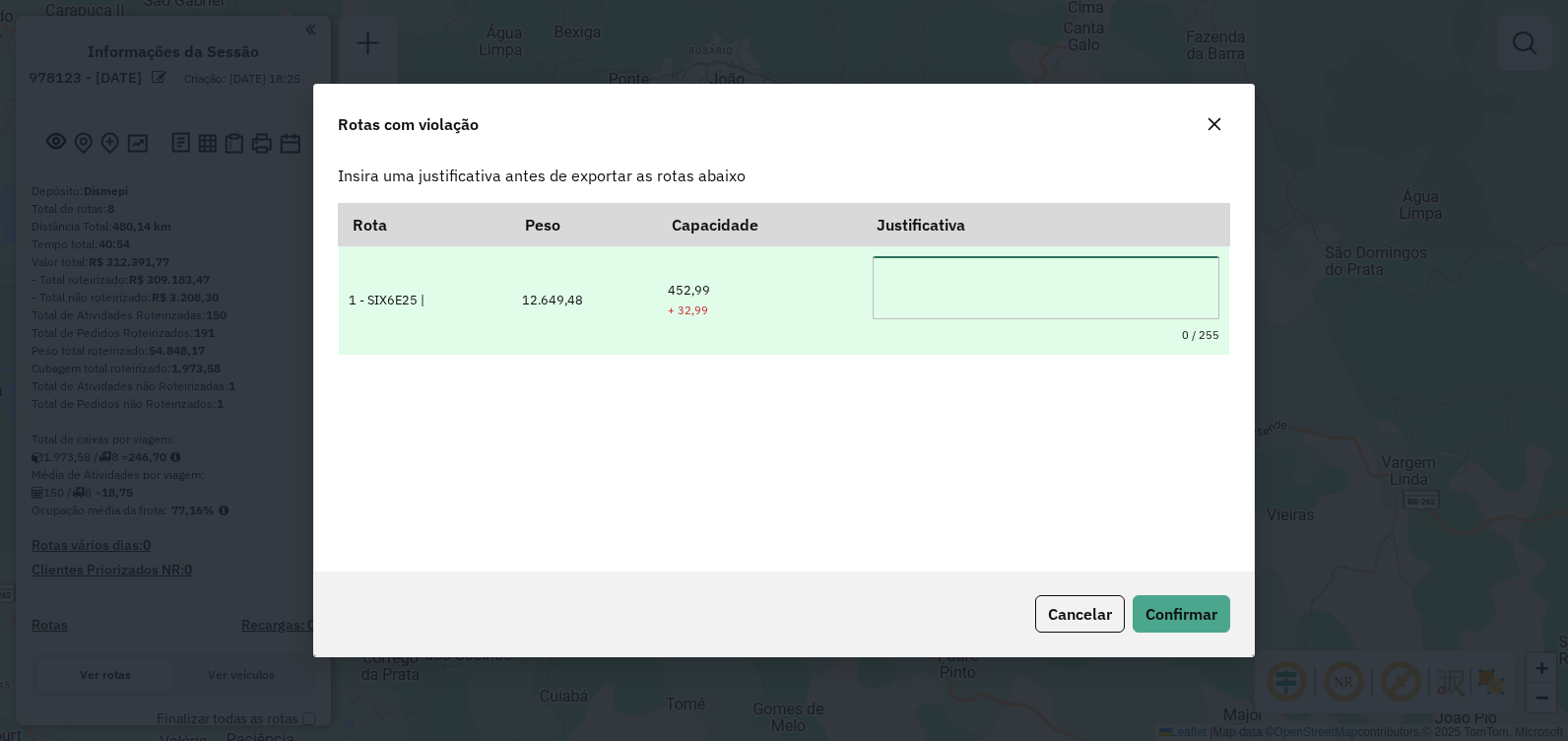
click at [980, 278] on textarea at bounding box center [1046, 288] width 346 height 63
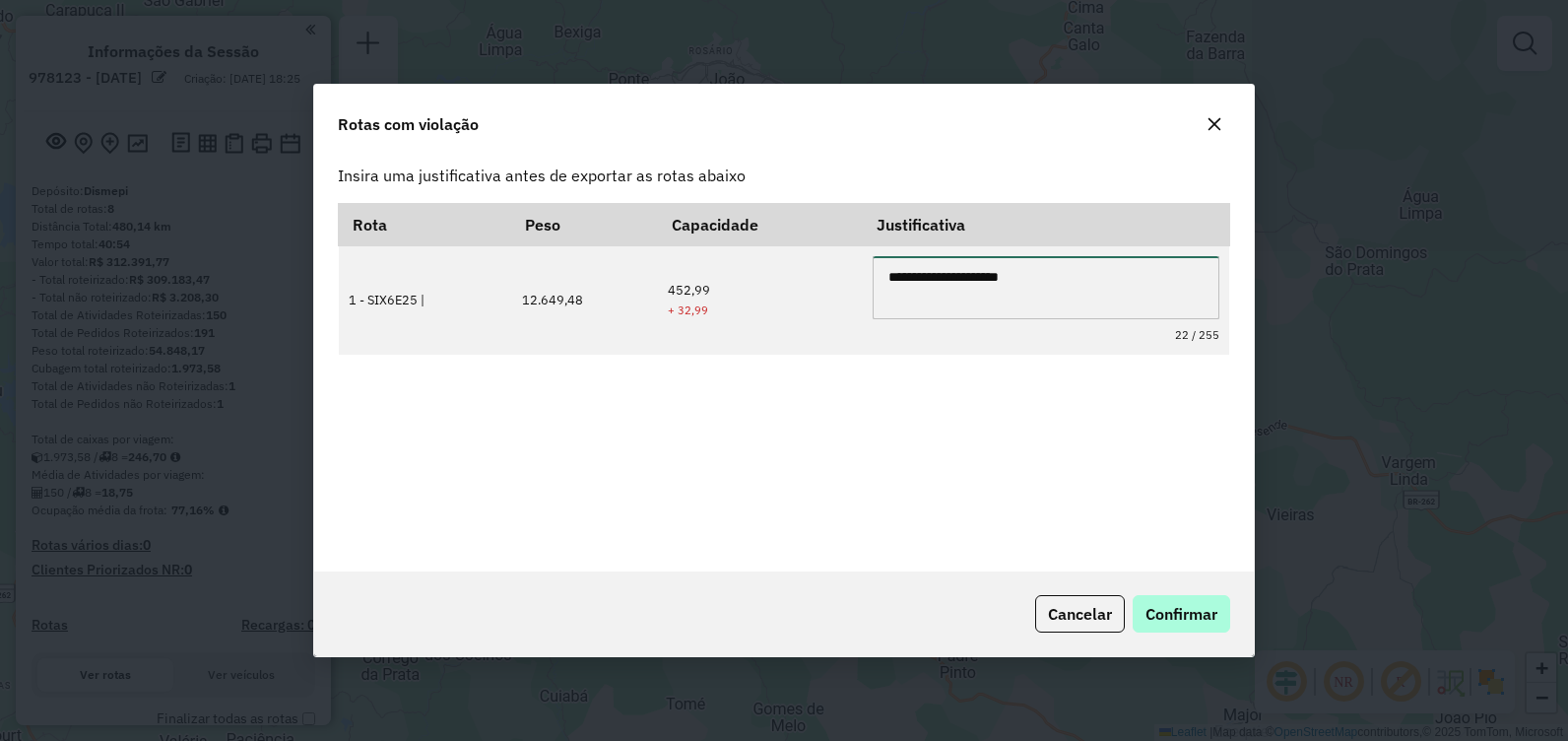
type textarea "**********"
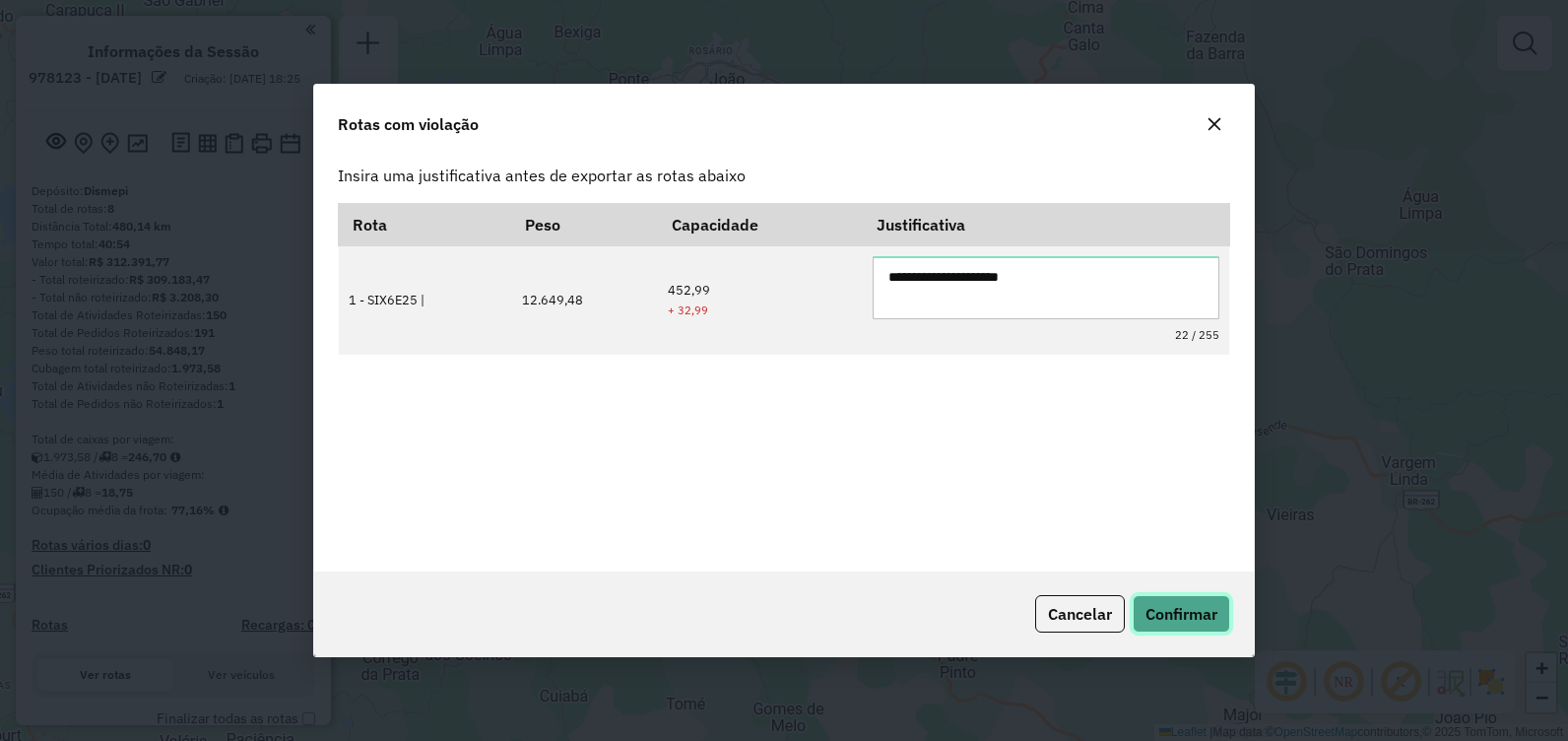
click at [1170, 615] on span "Confirmar" at bounding box center [1182, 614] width 72 height 20
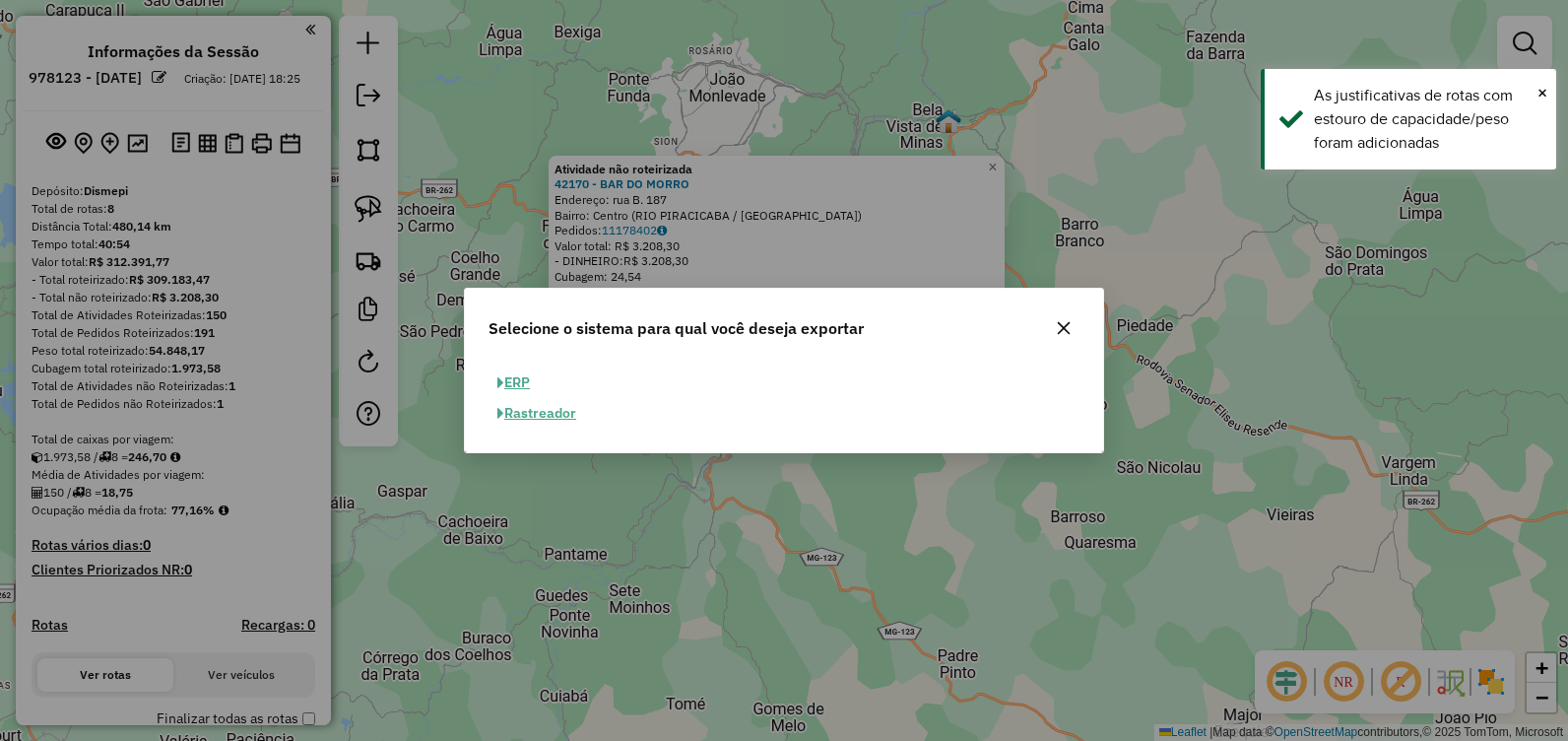
click at [520, 379] on button "ERP" at bounding box center [513, 382] width 50 height 31
select select "**"
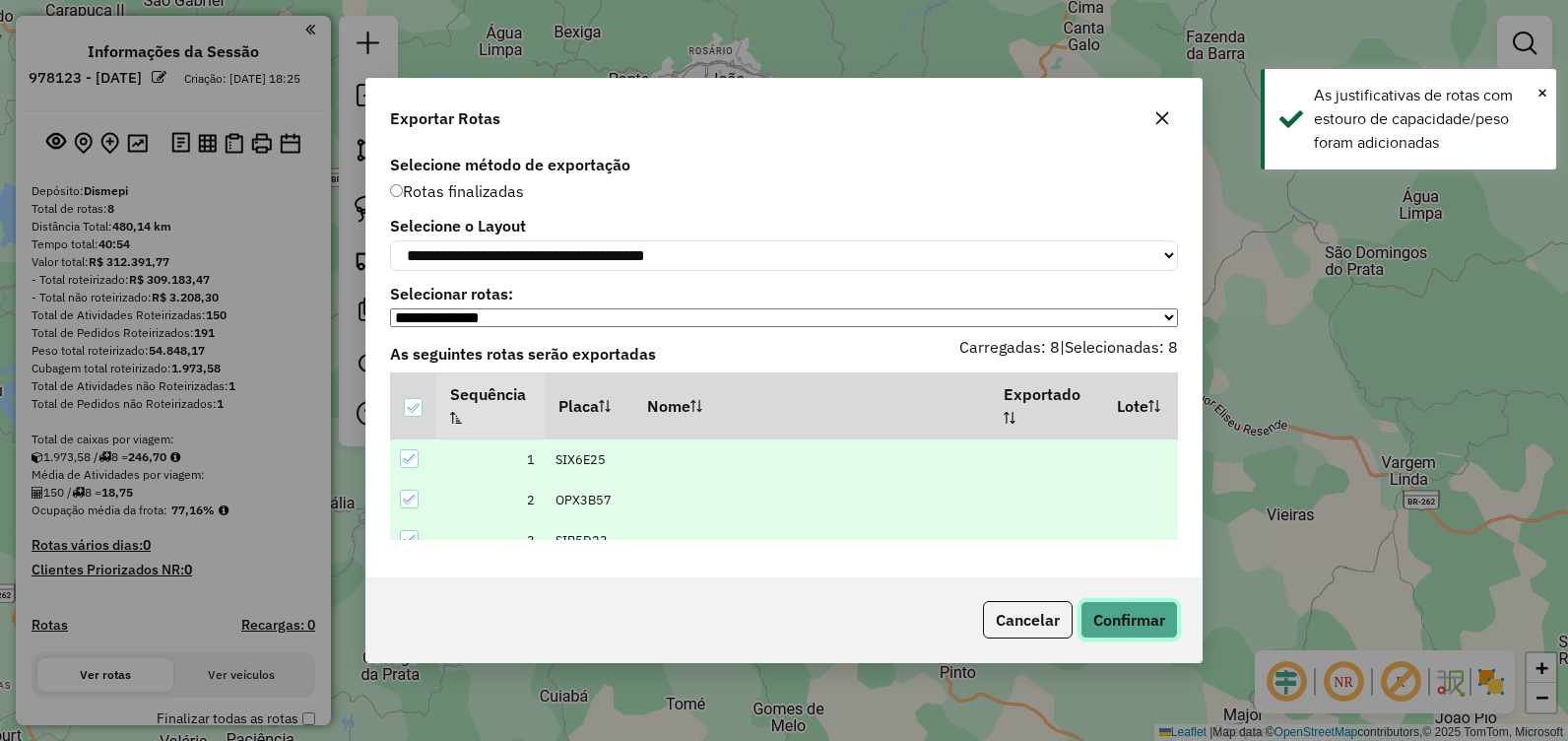
click at [1160, 616] on button "Confirmar" at bounding box center [1129, 620] width 98 height 37
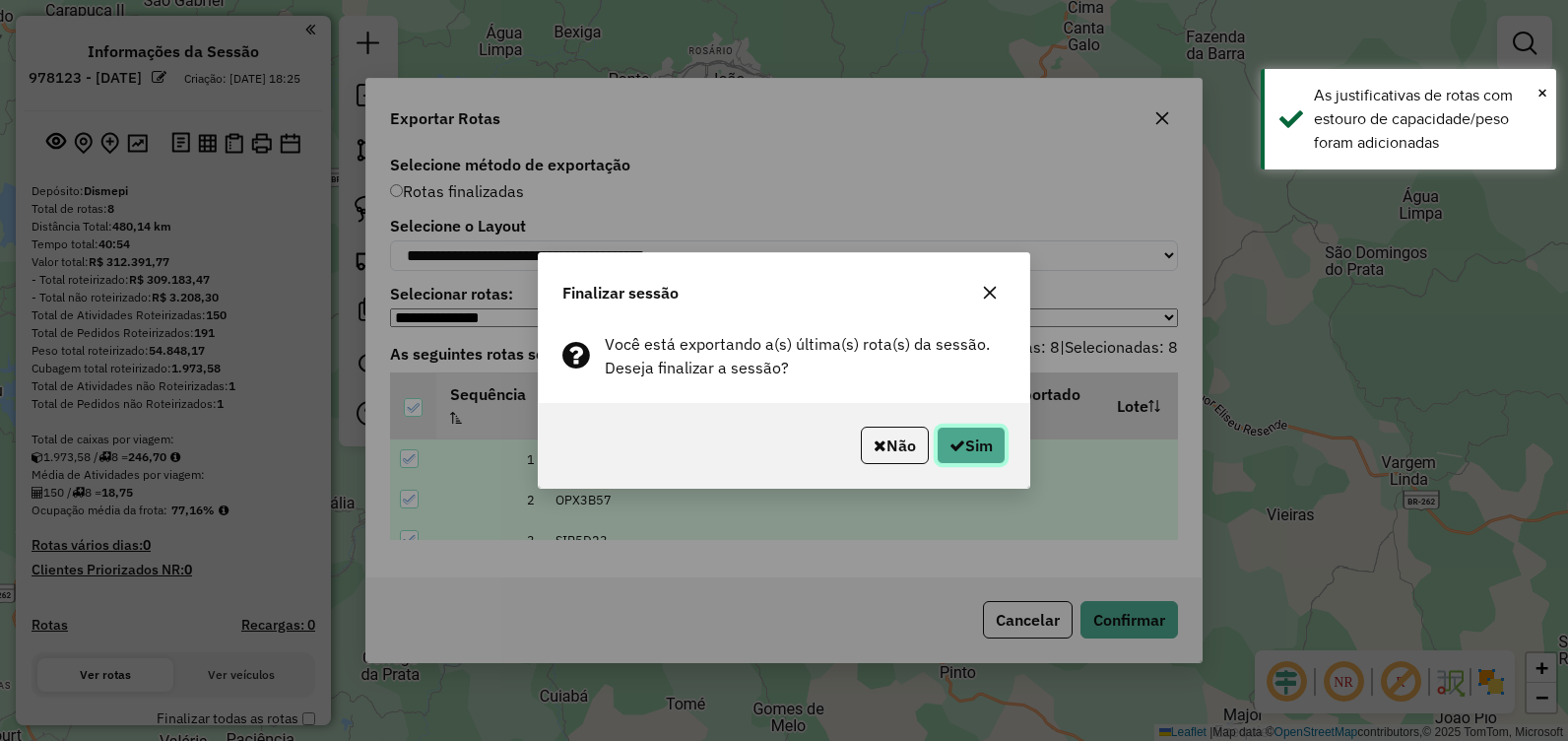
click at [984, 444] on button "Sim" at bounding box center [972, 445] width 69 height 37
